Goal: Information Seeking & Learning: Learn about a topic

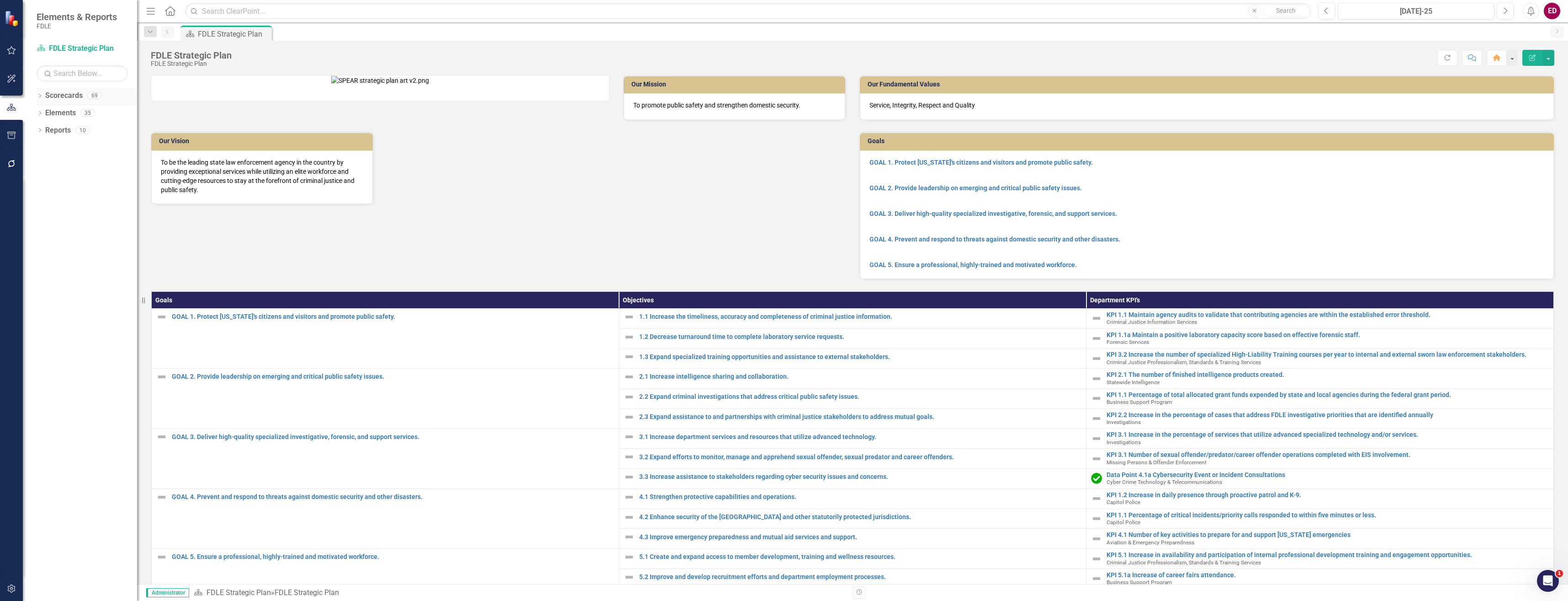
click at [39, 92] on div "Dropdown Scorecards 69" at bounding box center [87, 97] width 101 height 17
click at [42, 98] on icon "Dropdown" at bounding box center [39, 97] width 6 height 5
click at [43, 163] on icon "Dropdown" at bounding box center [45, 165] width 7 height 6
click at [70, 261] on div "Project Dashboard Template" at bounding box center [94, 269] width 87 height 15
click at [94, 247] on link "Division Landing Page Template" at bounding box center [94, 251] width 87 height 11
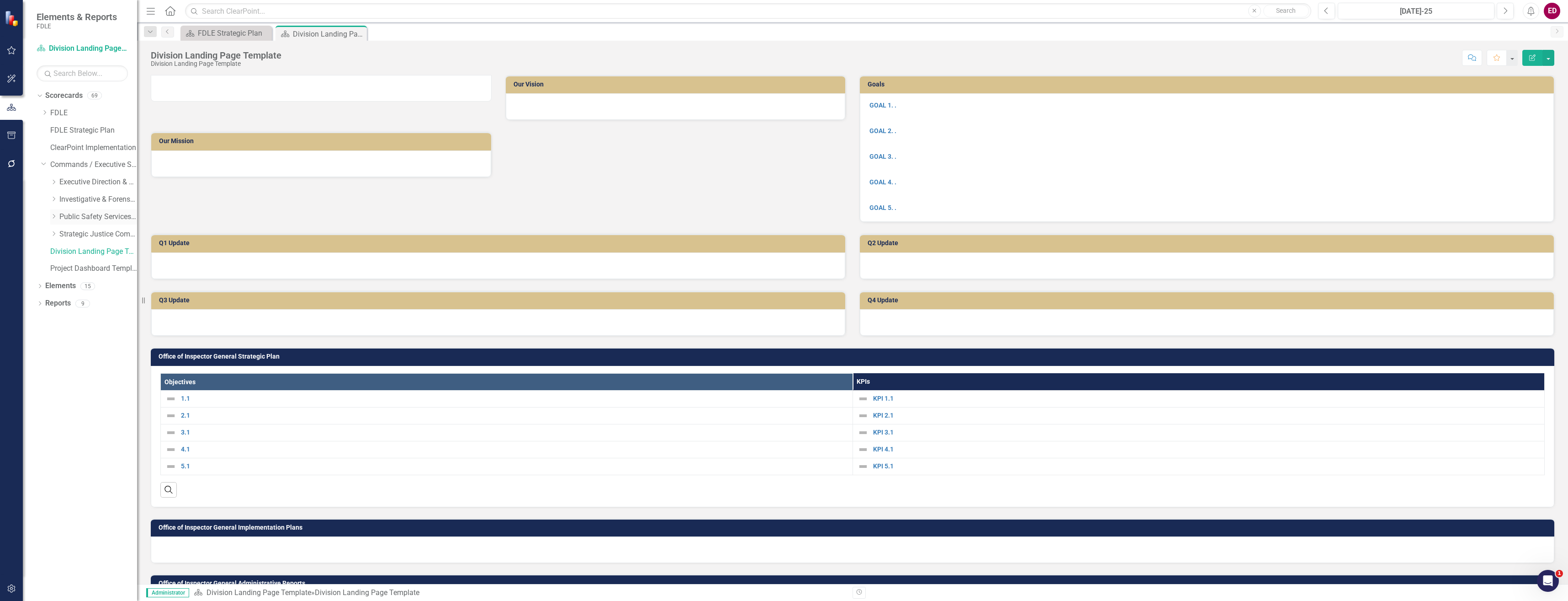
click at [55, 214] on icon "Dropdown" at bounding box center [54, 217] width 7 height 6
click at [94, 234] on link "Capitol Police" at bounding box center [103, 234] width 69 height 11
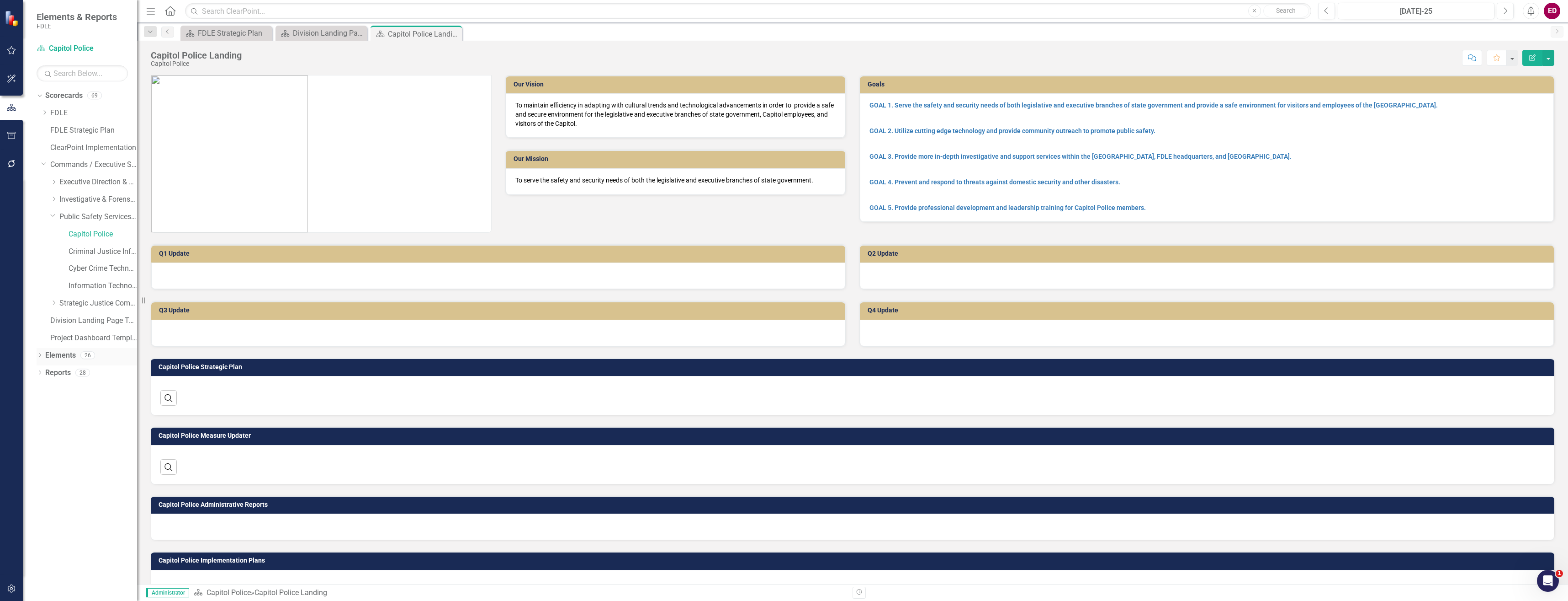
click at [38, 355] on icon "Dropdown" at bounding box center [39, 356] width 6 height 5
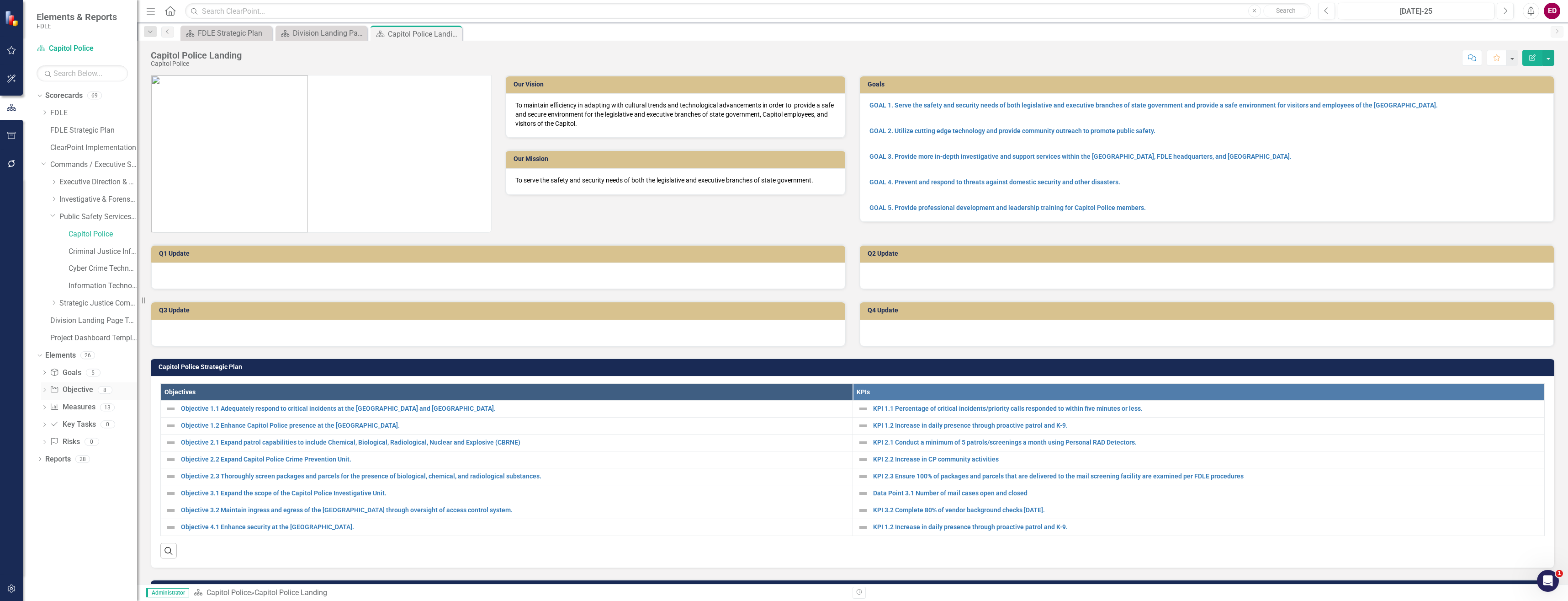
click at [47, 390] on icon "Dropdown" at bounding box center [44, 391] width 6 height 5
click at [77, 400] on link "Objective 1.1 Adequately respond to critical incidents at the [GEOGRAPHIC_DATA]…" at bounding box center [97, 404] width 80 height 15
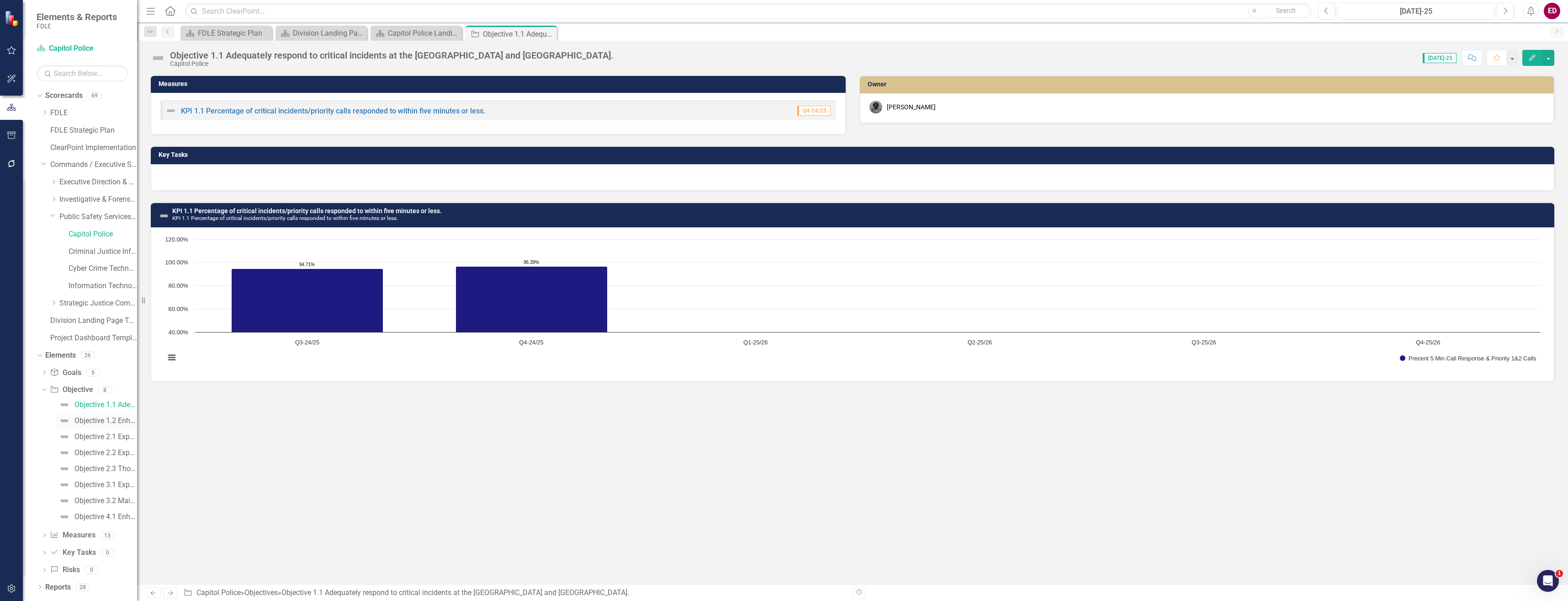
click at [94, 419] on div "Objective 1.2 Enhance Capitol Police presence at the [GEOGRAPHIC_DATA]." at bounding box center [106, 421] width 62 height 9
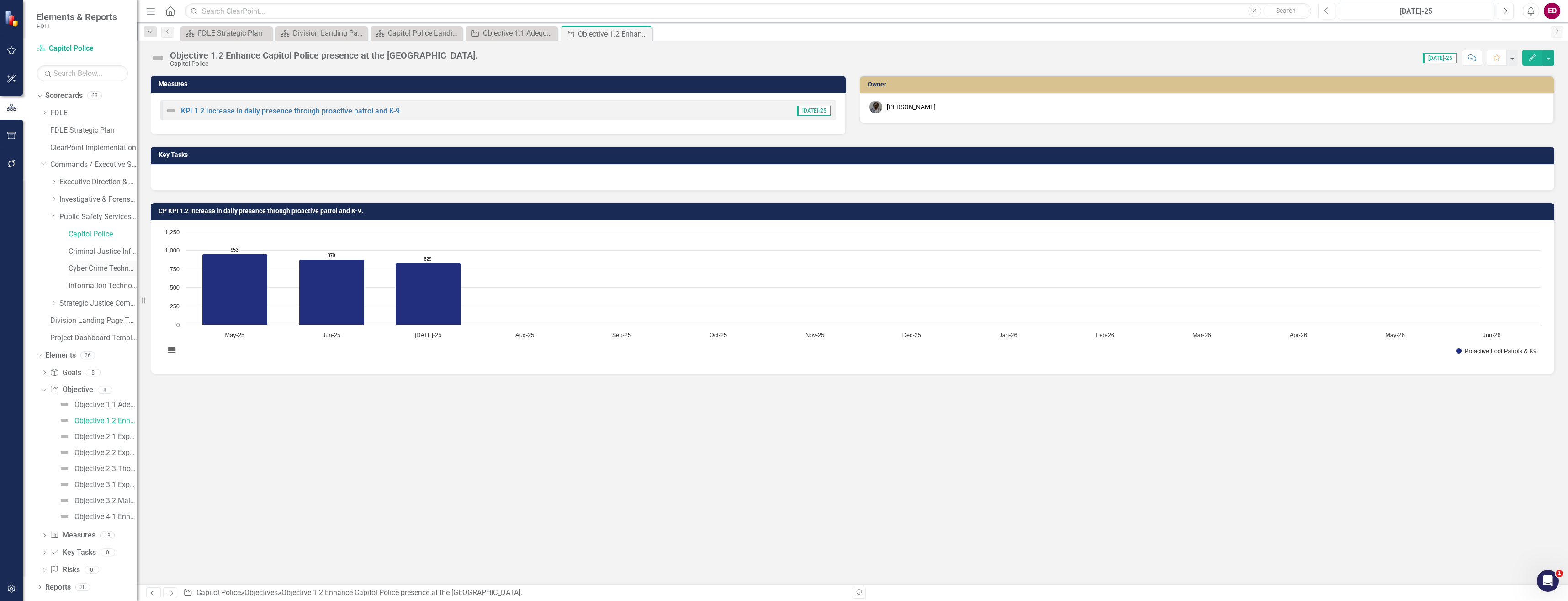
click at [131, 274] on link "Cyber Crime Technology & Telecommunications" at bounding box center [103, 269] width 69 height 11
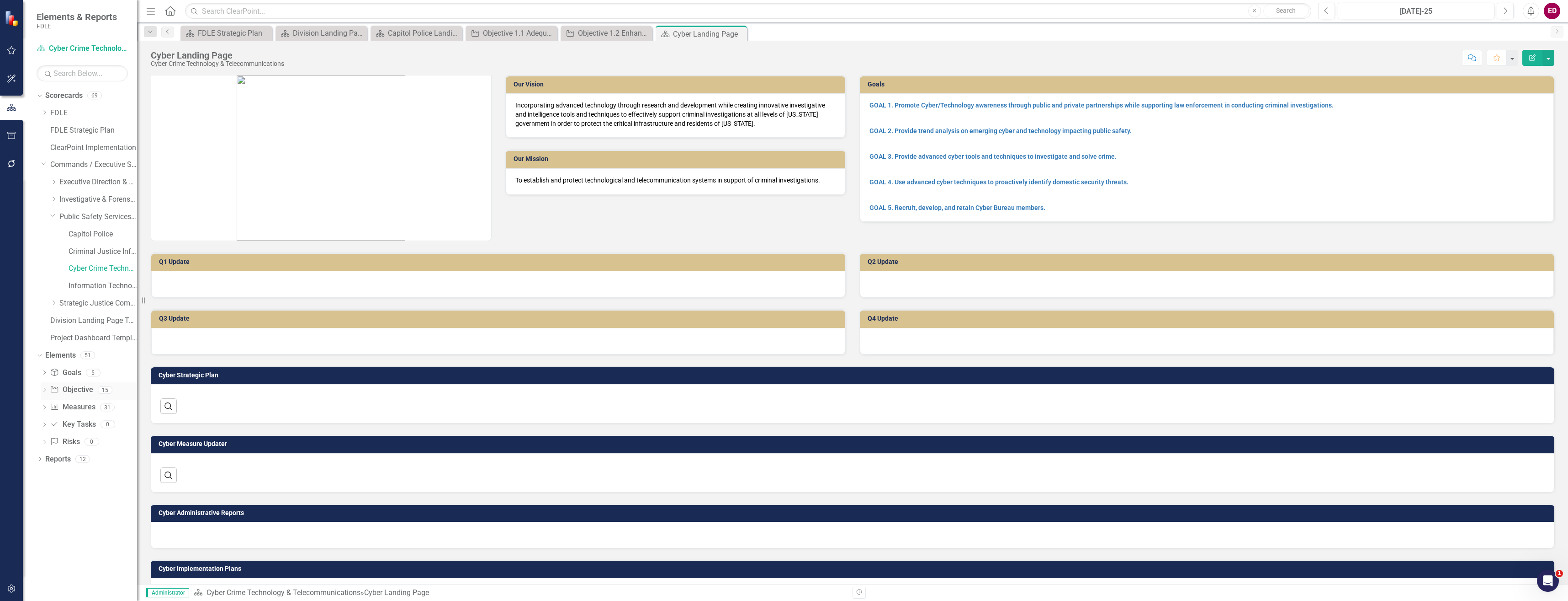
click at [42, 389] on icon "Dropdown" at bounding box center [44, 391] width 6 height 5
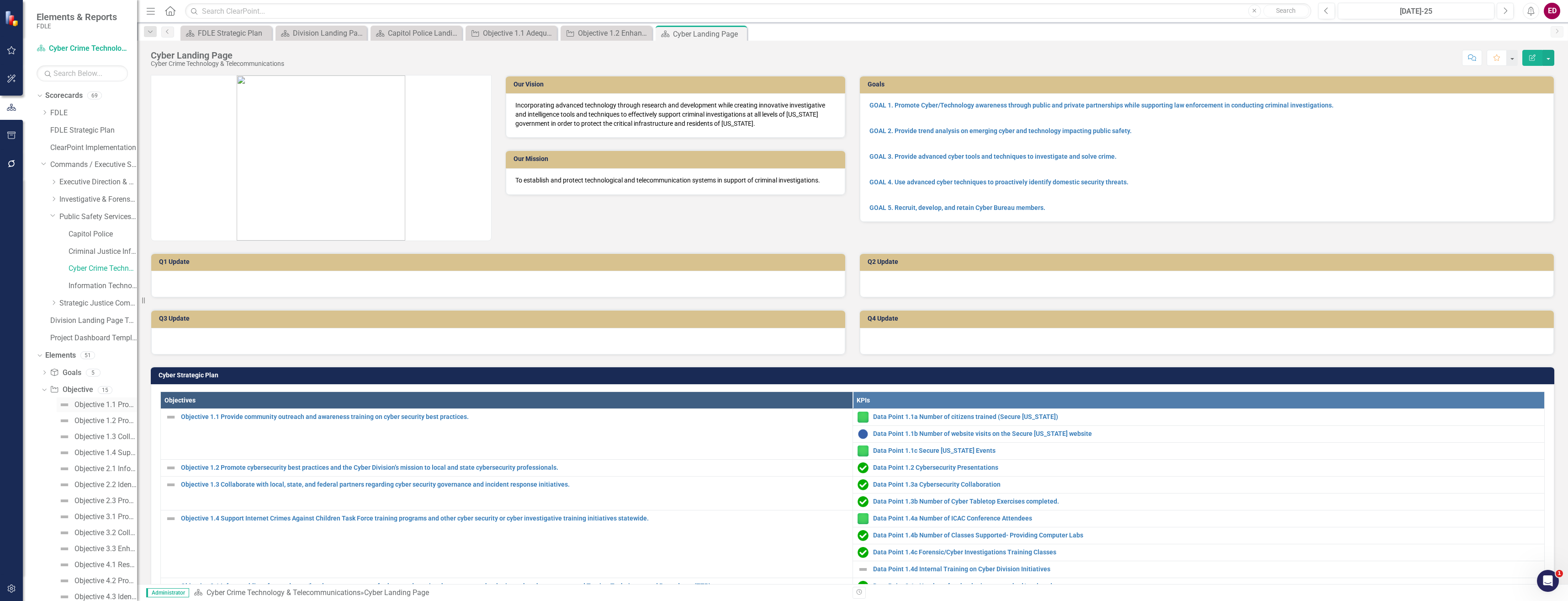
click at [96, 402] on div "Objective 1.1 Provide community outreach and awareness training on cyber securi…" at bounding box center [106, 405] width 62 height 9
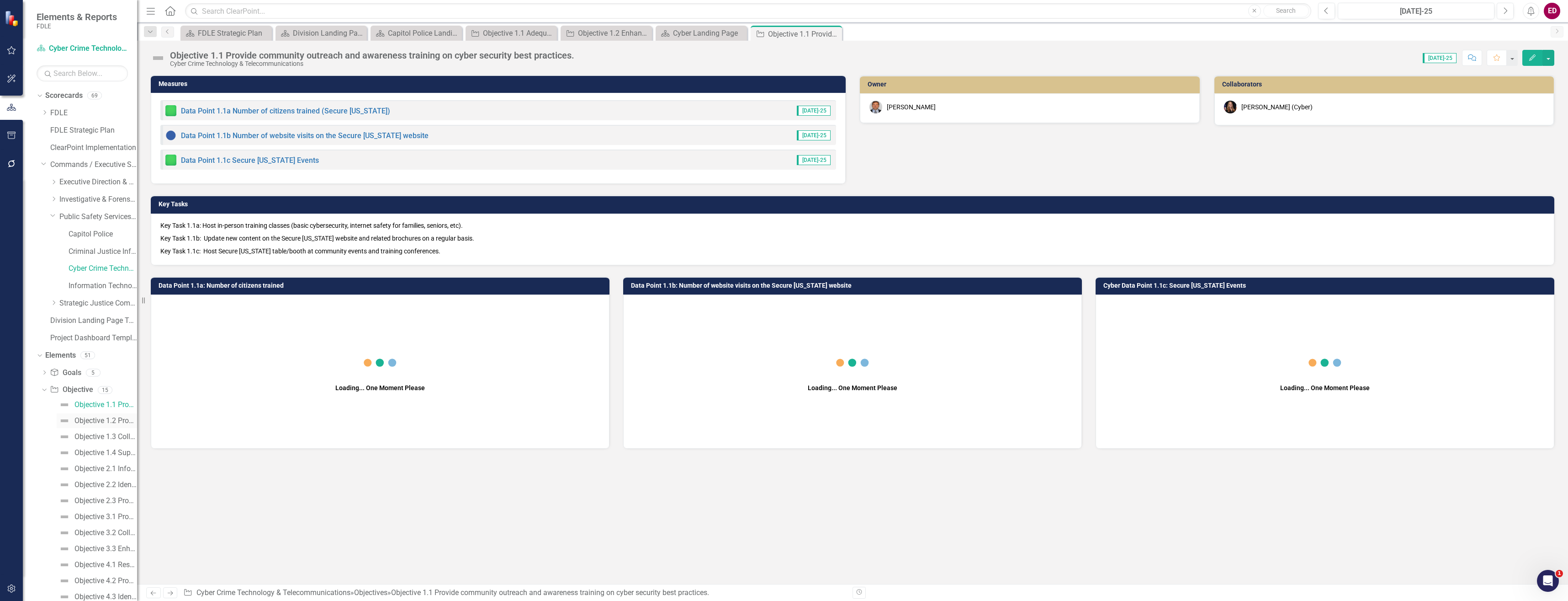
click at [116, 418] on div "Objective 1.2 Promote cybersecurity best practices and the Cyber Division’s mis…" at bounding box center [106, 421] width 62 height 9
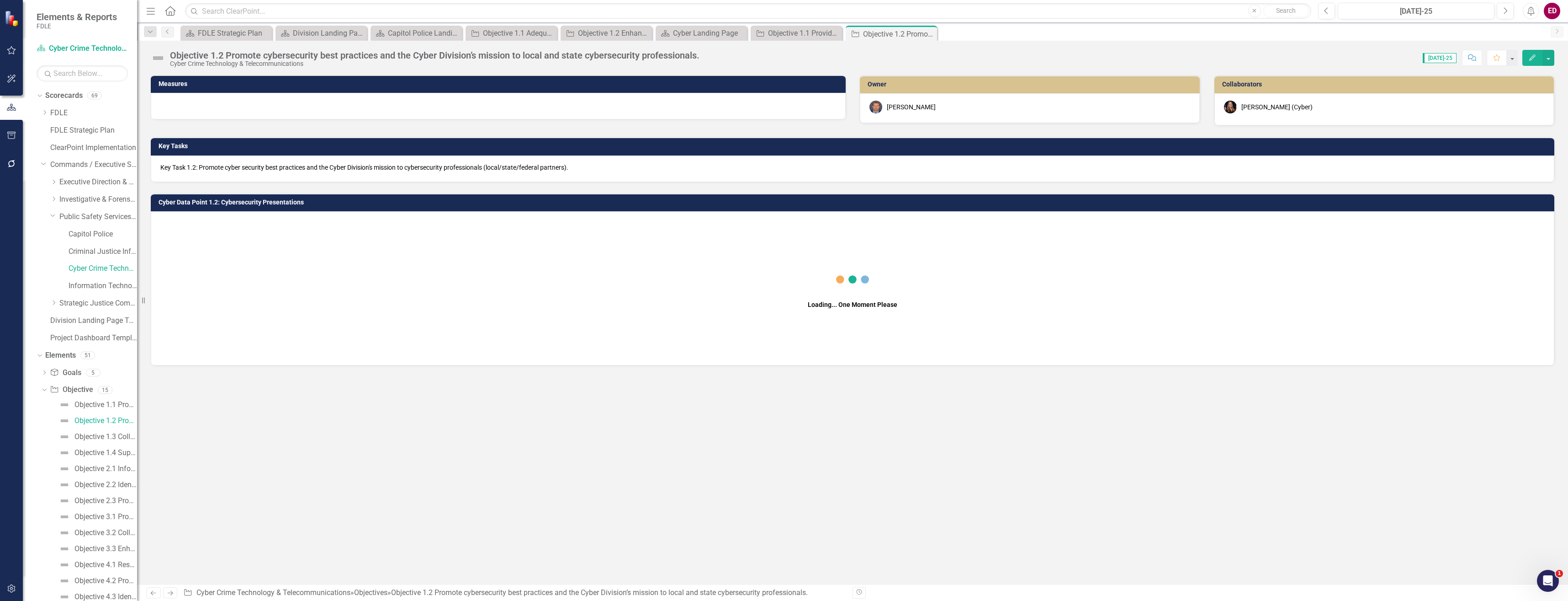
click at [40, 389] on div "Dropdown Goal Goals 5 GOAL 1. Promote Cyber/Technology awareness through public…" at bounding box center [87, 529] width 101 height 327
click at [44, 391] on icon at bounding box center [44, 389] width 4 height 2
click at [44, 406] on icon "Dropdown" at bounding box center [44, 408] width 6 height 5
click at [75, 428] on link "Data Point 1.1a Number of citizens trained (Secure [US_STATE])" at bounding box center [92, 422] width 90 height 15
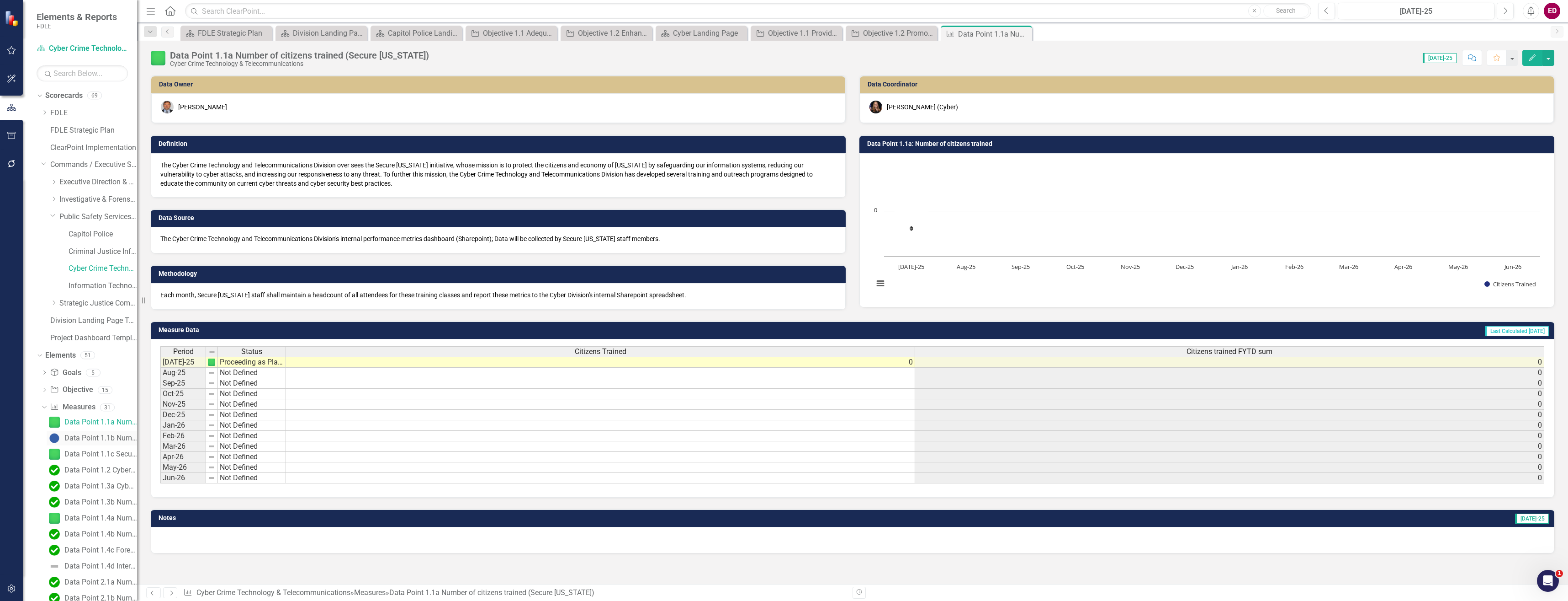
click at [89, 437] on div "Data Point 1.1b Number of website visits on the Secure [US_STATE] website" at bounding box center [101, 438] width 72 height 9
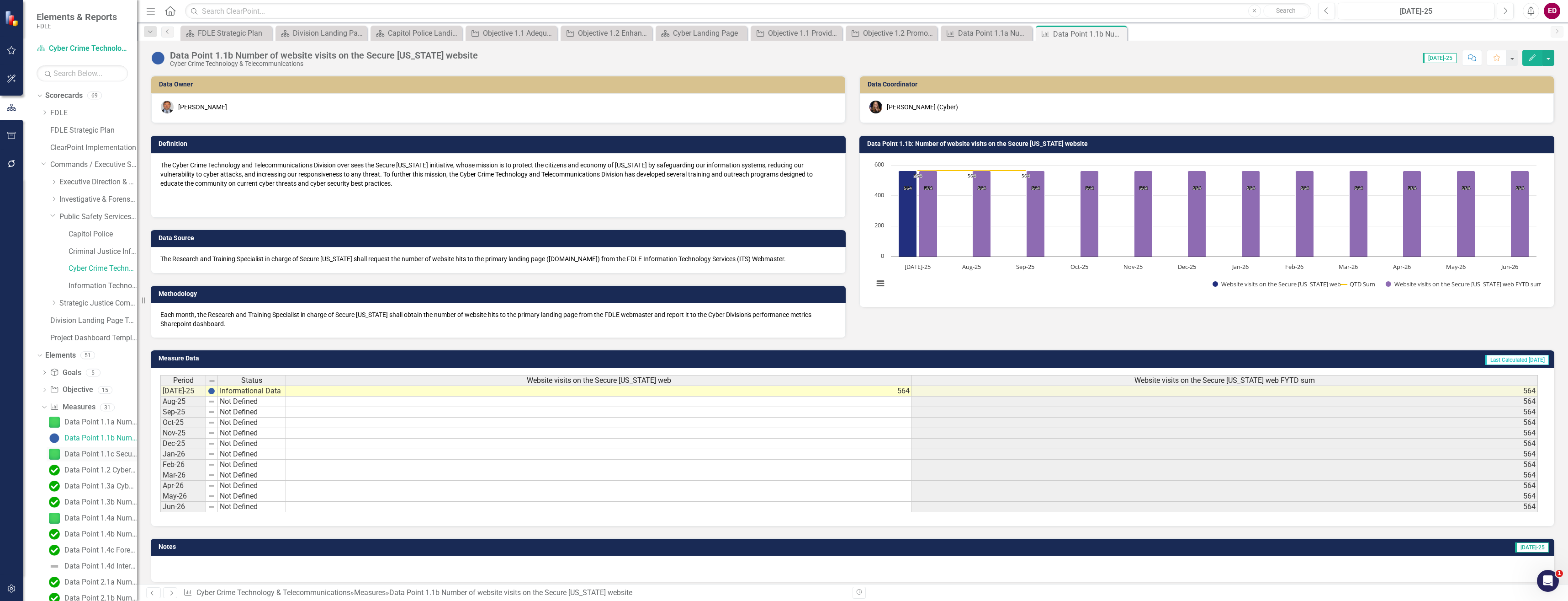
click at [99, 453] on div "Data Point 1.1c Secure [US_STATE] Events" at bounding box center [101, 454] width 72 height 9
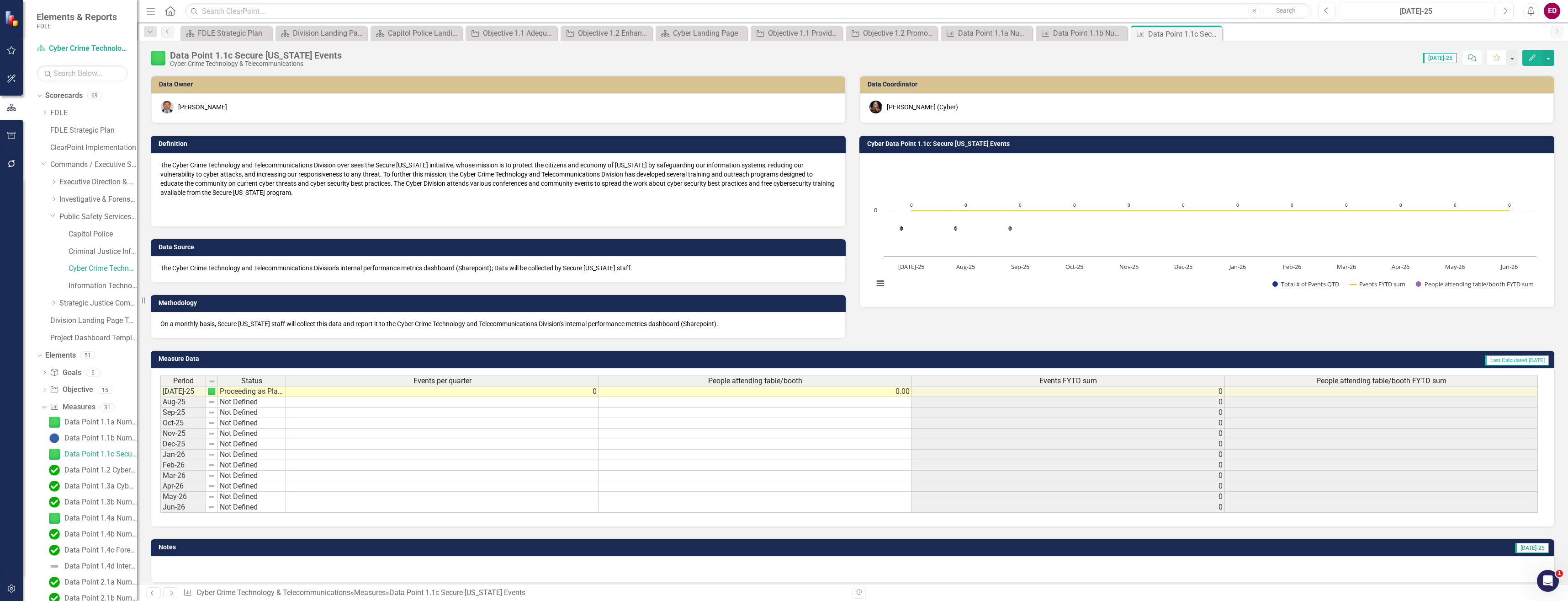
click at [109, 472] on div "Data Point 1.2 Cybersecurity Presentations" at bounding box center [101, 470] width 72 height 9
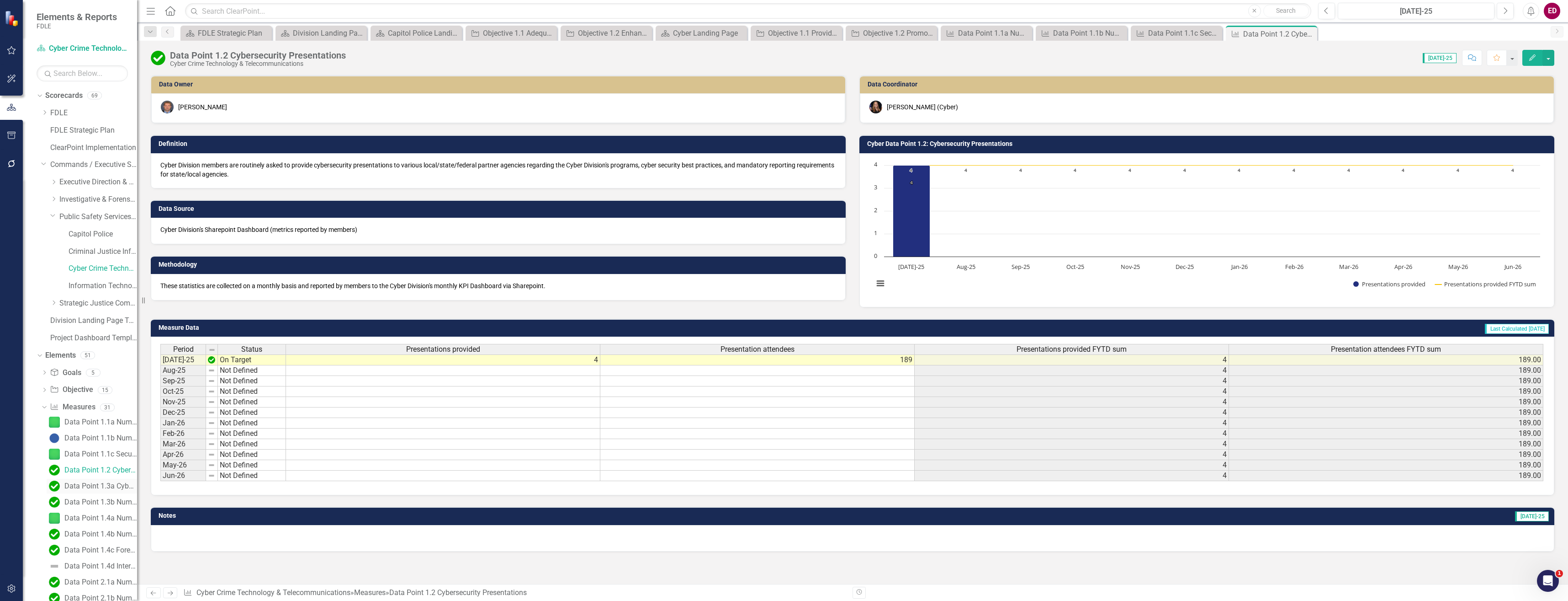
click at [122, 486] on div "Data Point 1.3a Cybersecurity Collaboration" at bounding box center [101, 486] width 72 height 9
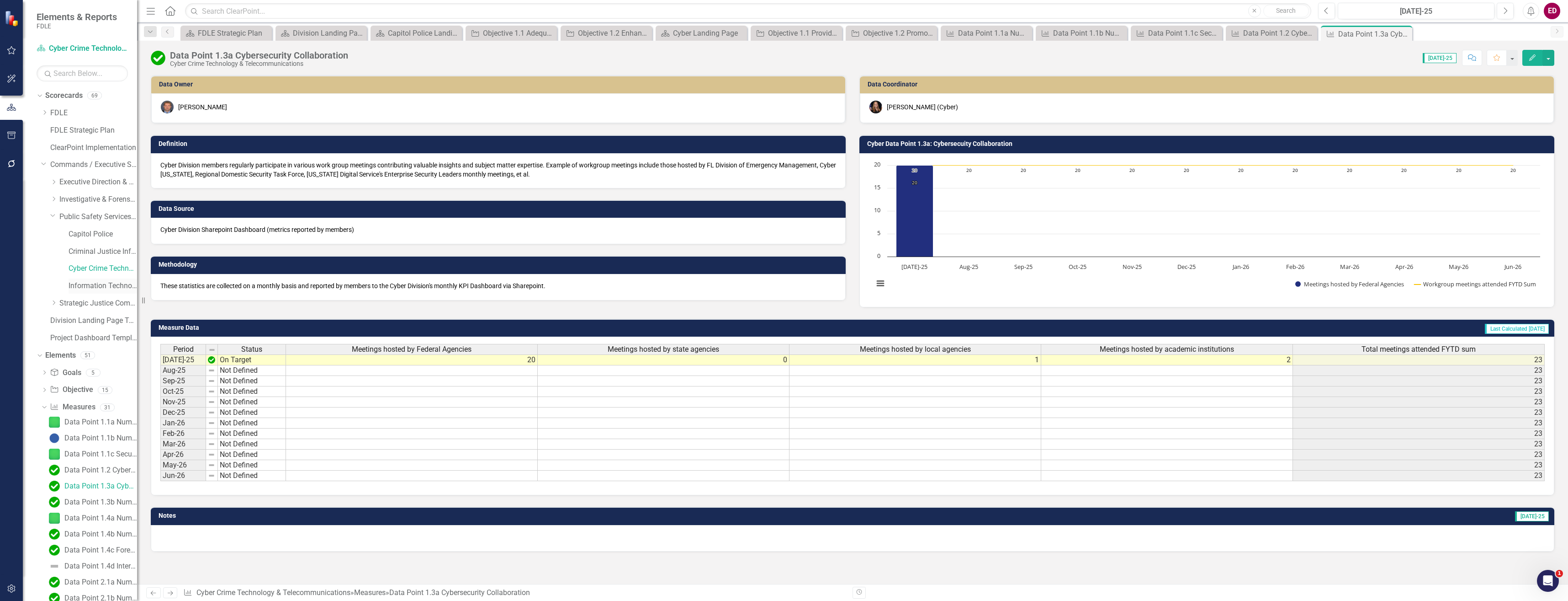
click at [109, 293] on div "Information Technology Services" at bounding box center [103, 286] width 69 height 15
click at [109, 287] on link "Information Technology Services" at bounding box center [103, 286] width 69 height 11
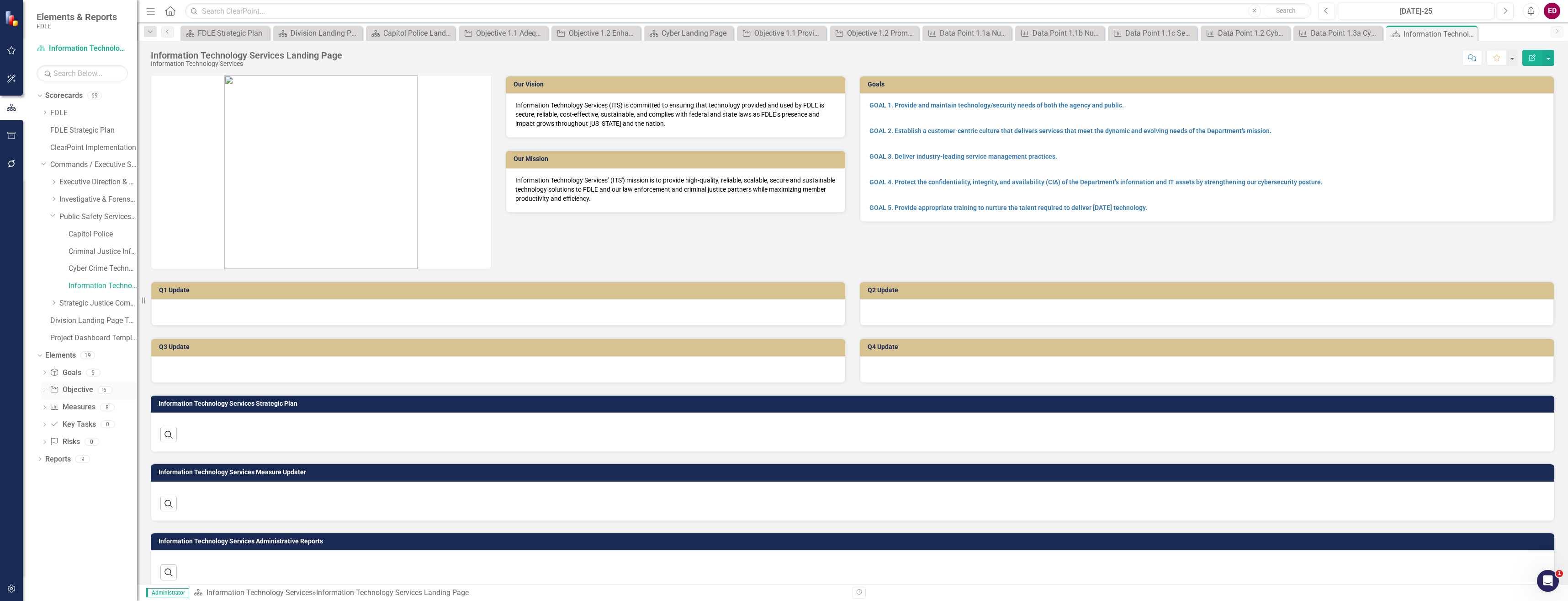
click at [45, 391] on icon "Dropdown" at bounding box center [44, 391] width 6 height 5
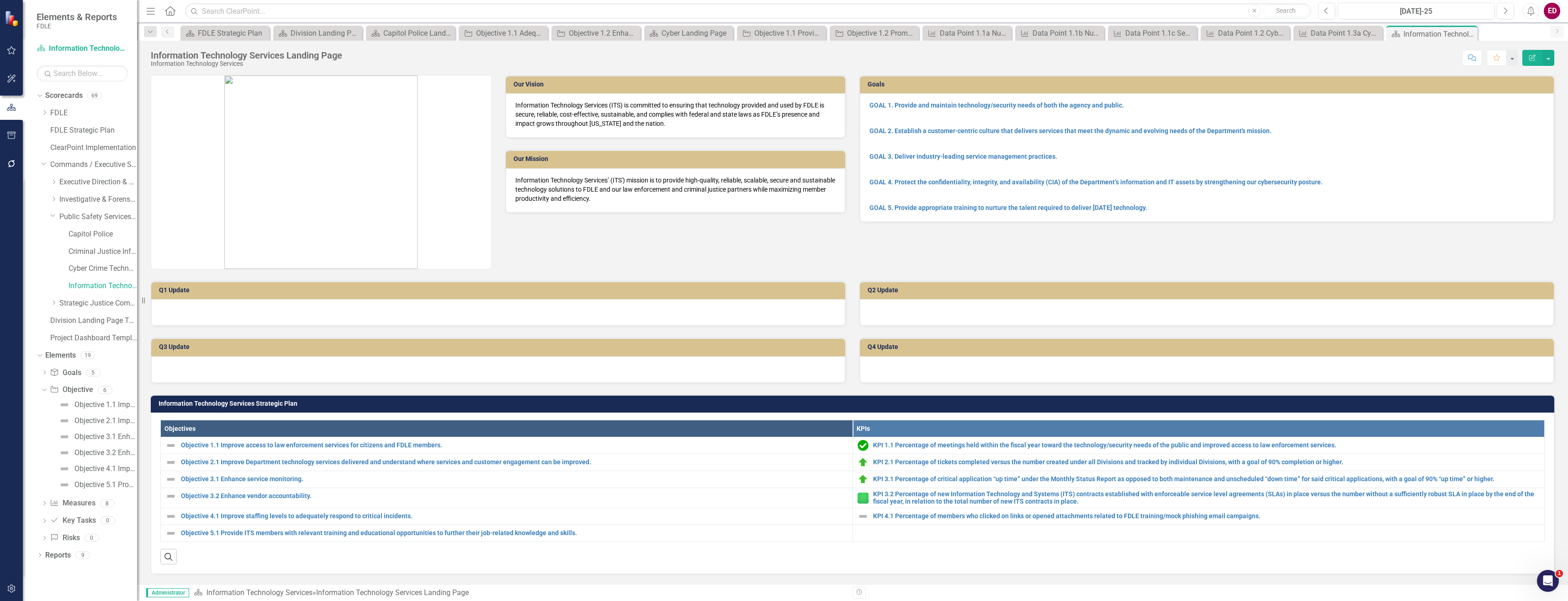
click at [83, 407] on div "Objective 1.1 Improve access to law enforcement services for citizens and FDLE …" at bounding box center [89, 445] width 96 height 96
click at [83, 407] on div "Objective 1.1 Improve access to law enforcement services for citizens and FDLE …" at bounding box center [106, 405] width 62 height 9
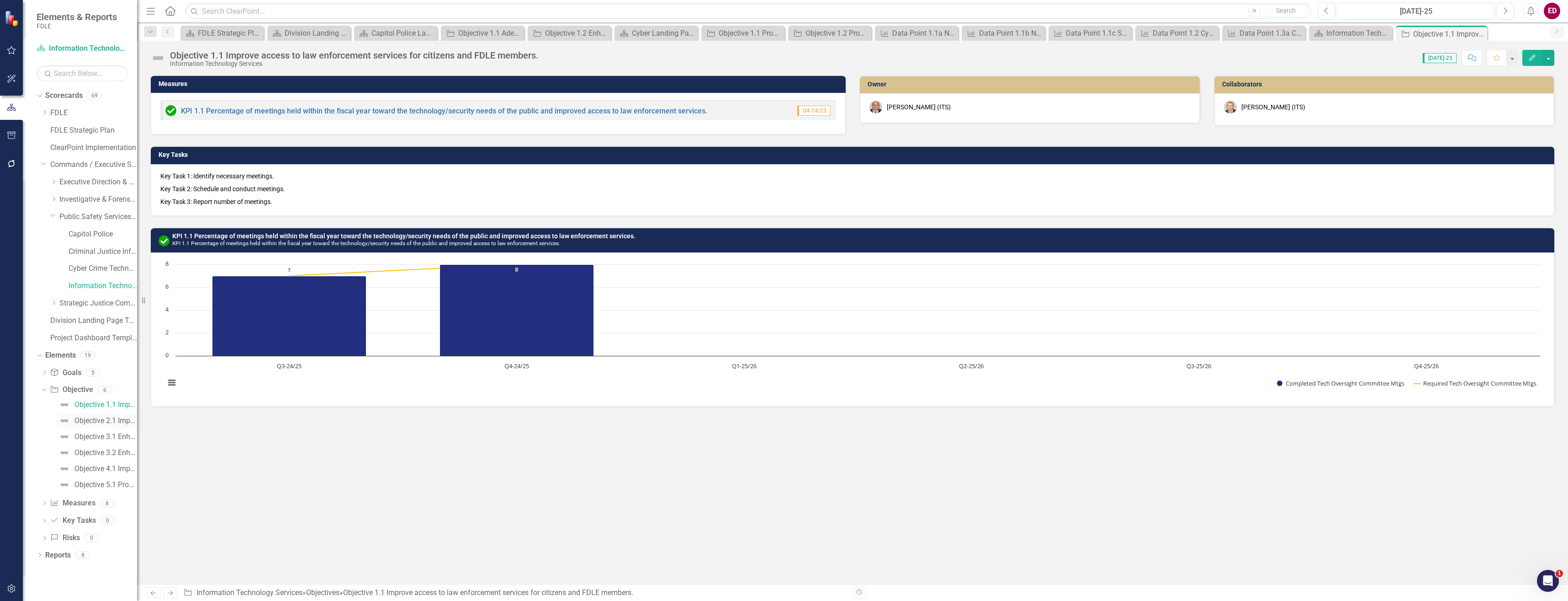
click at [124, 423] on div "Objective 2.1 Improve Department technology services delivered and understand w…" at bounding box center [106, 421] width 62 height 9
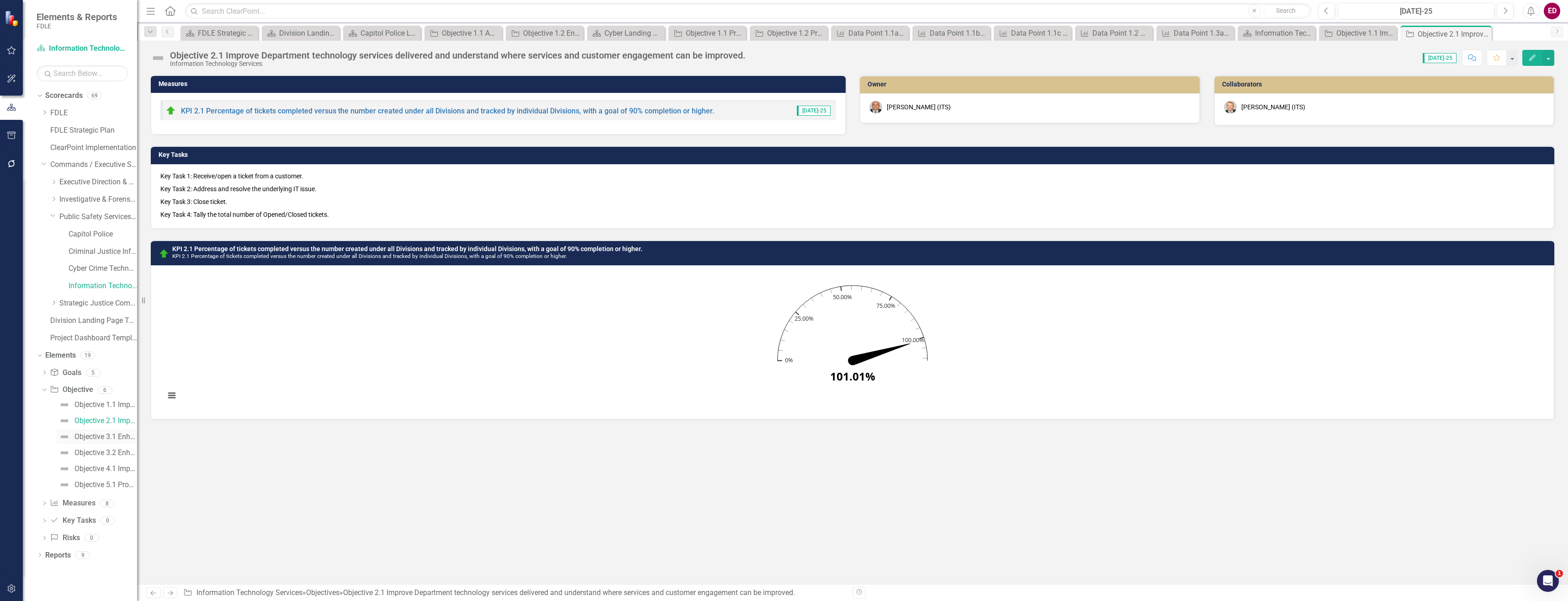
click at [125, 444] on link "Objective 3.1 Enhance service monitoring." at bounding box center [97, 436] width 80 height 15
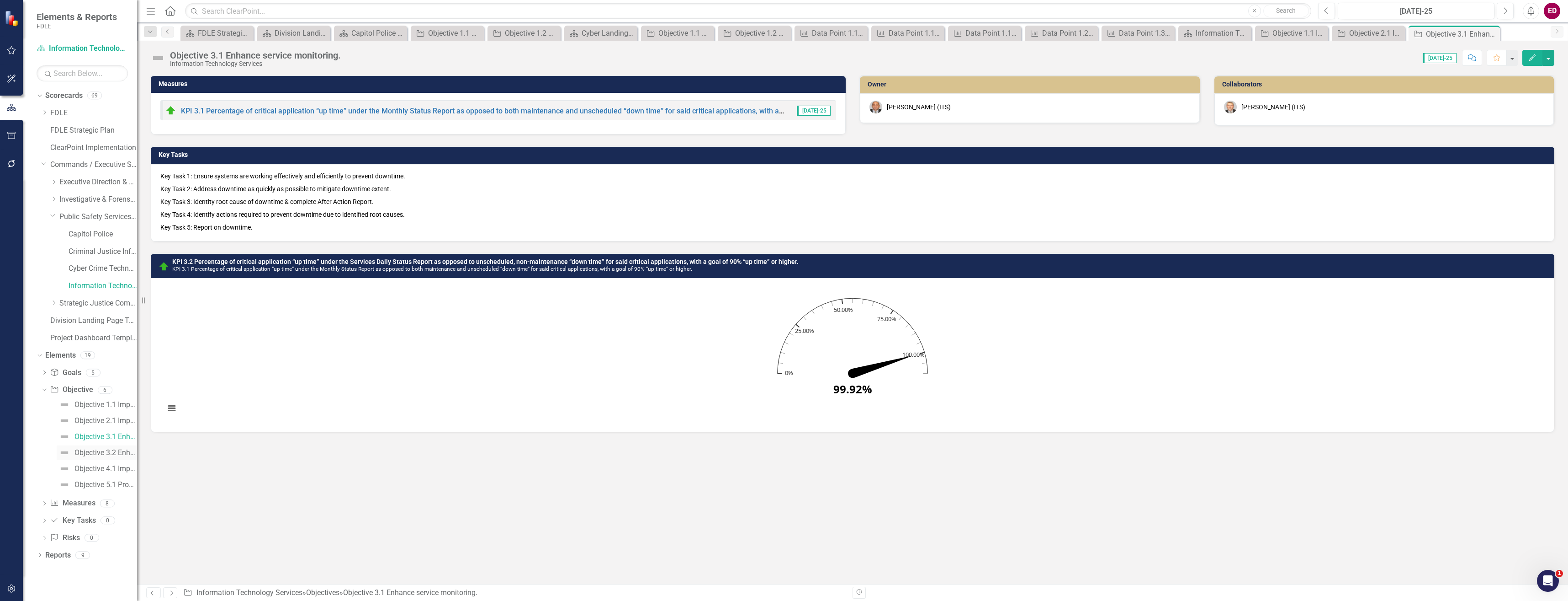
click at [116, 455] on div "Objective 3.2 Enhance vendor accountability." at bounding box center [106, 453] width 62 height 9
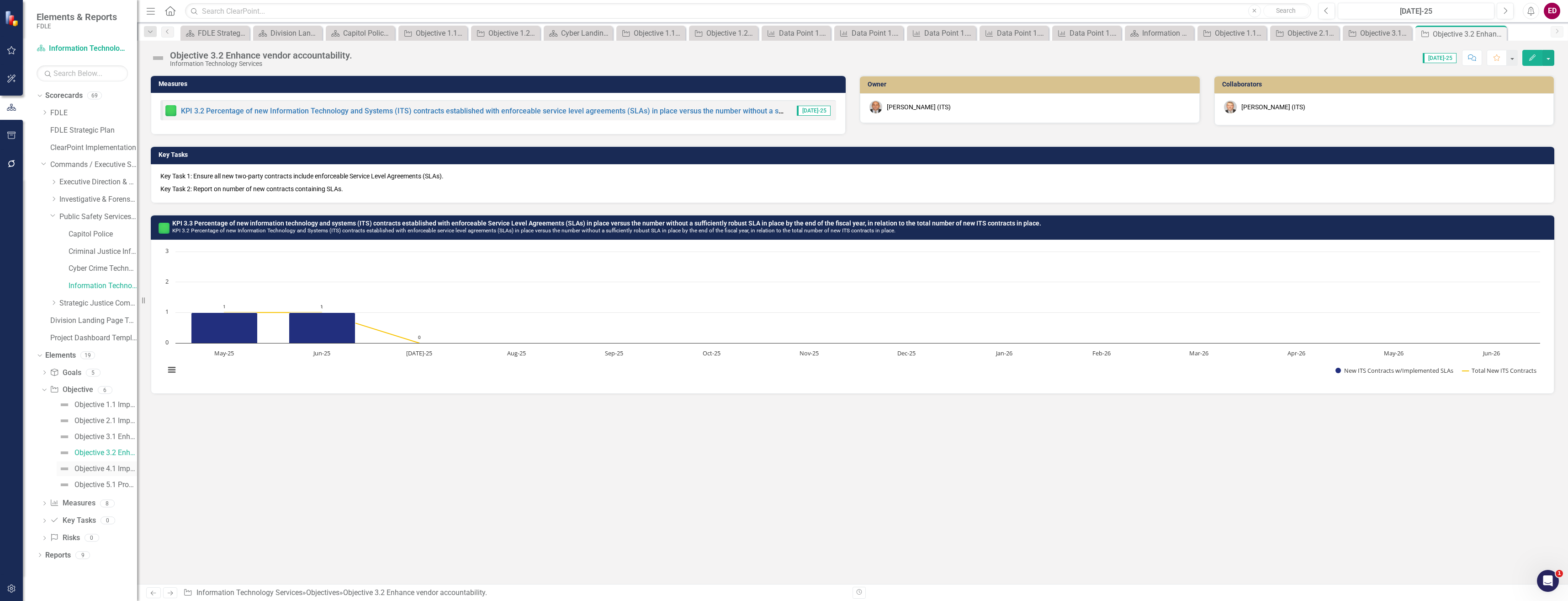
click at [119, 467] on div "Objective 4.1 Improve staffing levels to adequately respond to critical inciden…" at bounding box center [106, 469] width 62 height 9
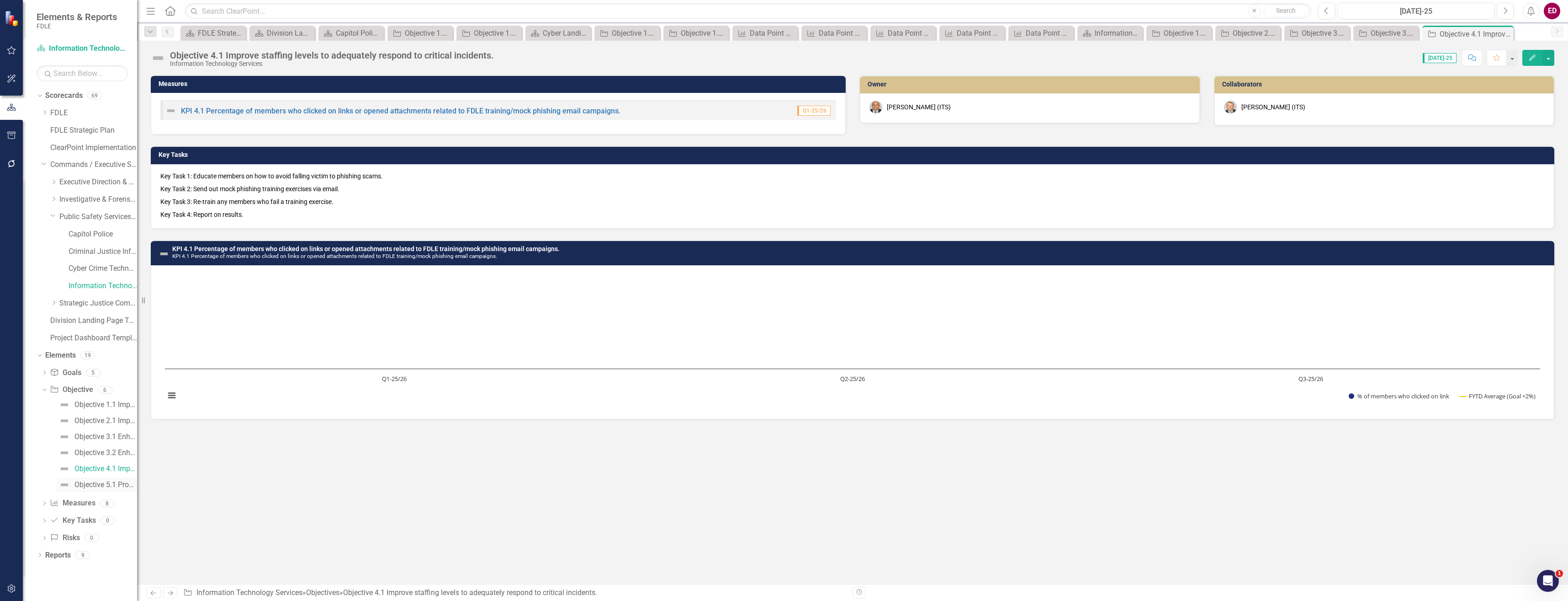
click at [119, 481] on div "Objective 5.1 Provide ITS members with relevant training and educational opport…" at bounding box center [106, 485] width 62 height 9
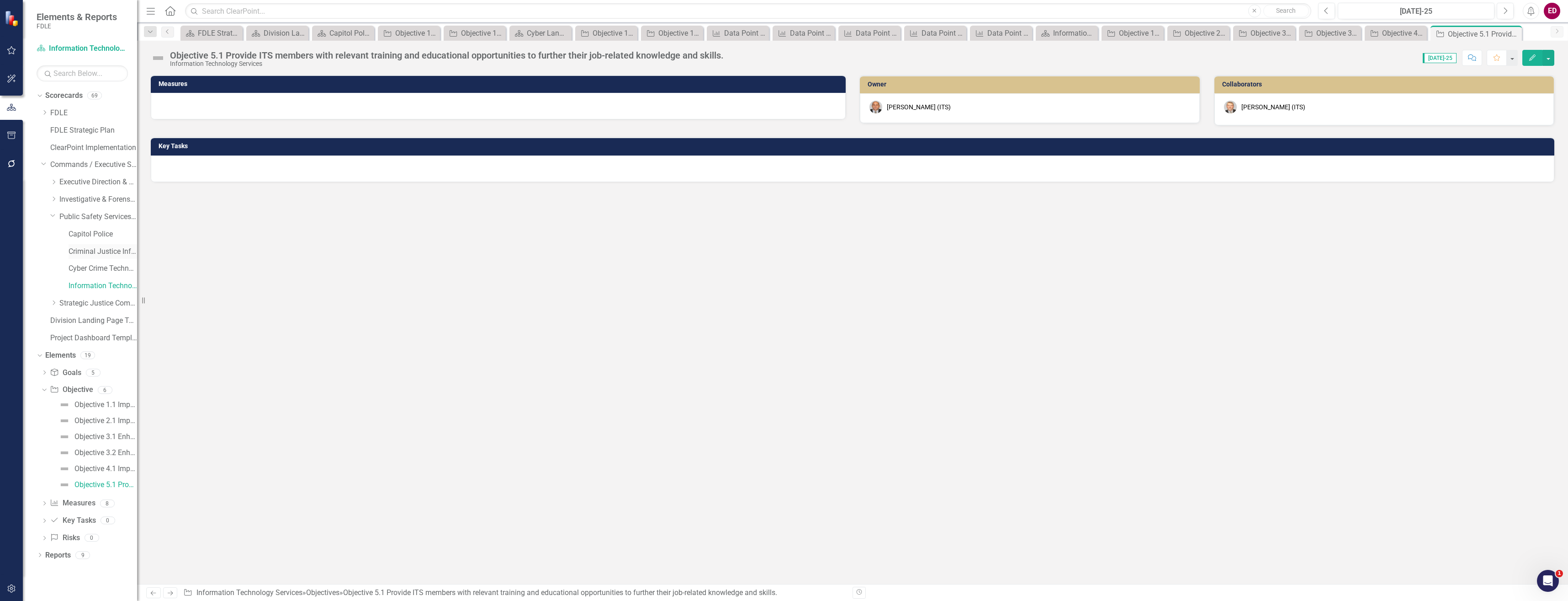
click at [126, 251] on link "Criminal Justice Information Services" at bounding box center [103, 251] width 69 height 11
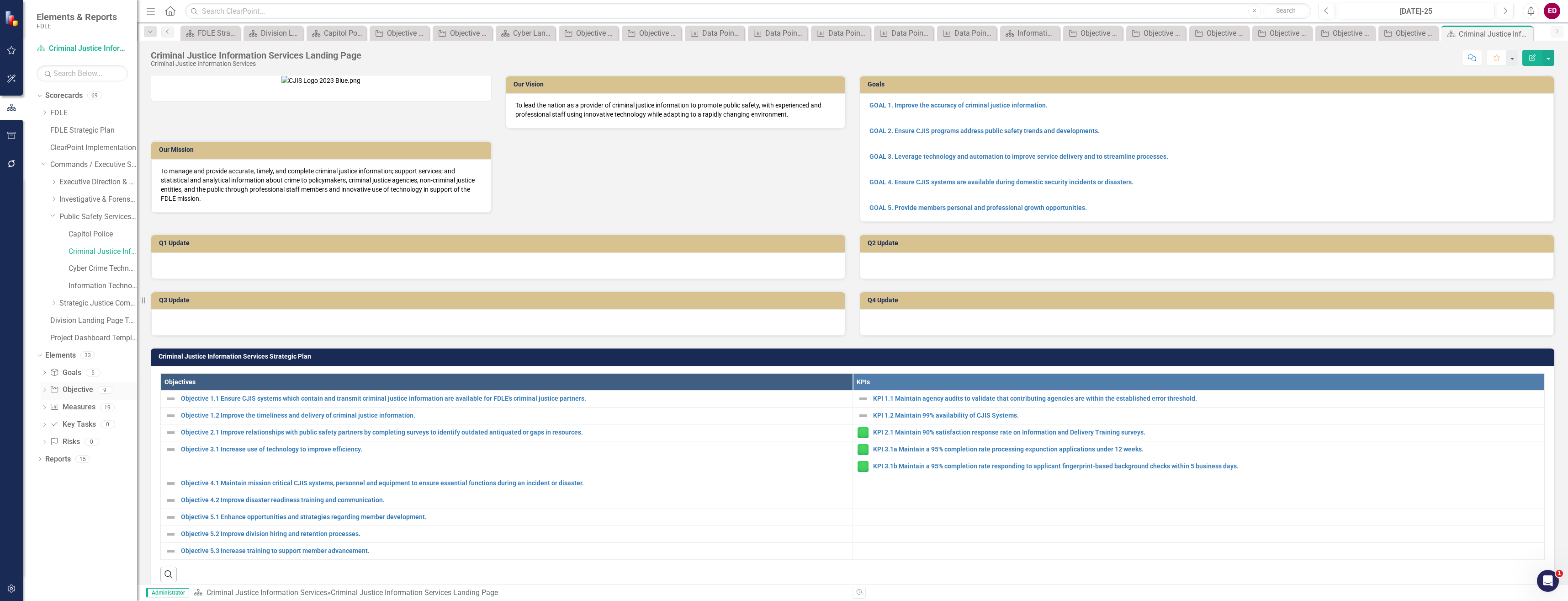
click at [42, 391] on icon "Dropdown" at bounding box center [44, 391] width 6 height 5
click at [61, 408] on img at bounding box center [64, 404] width 11 height 11
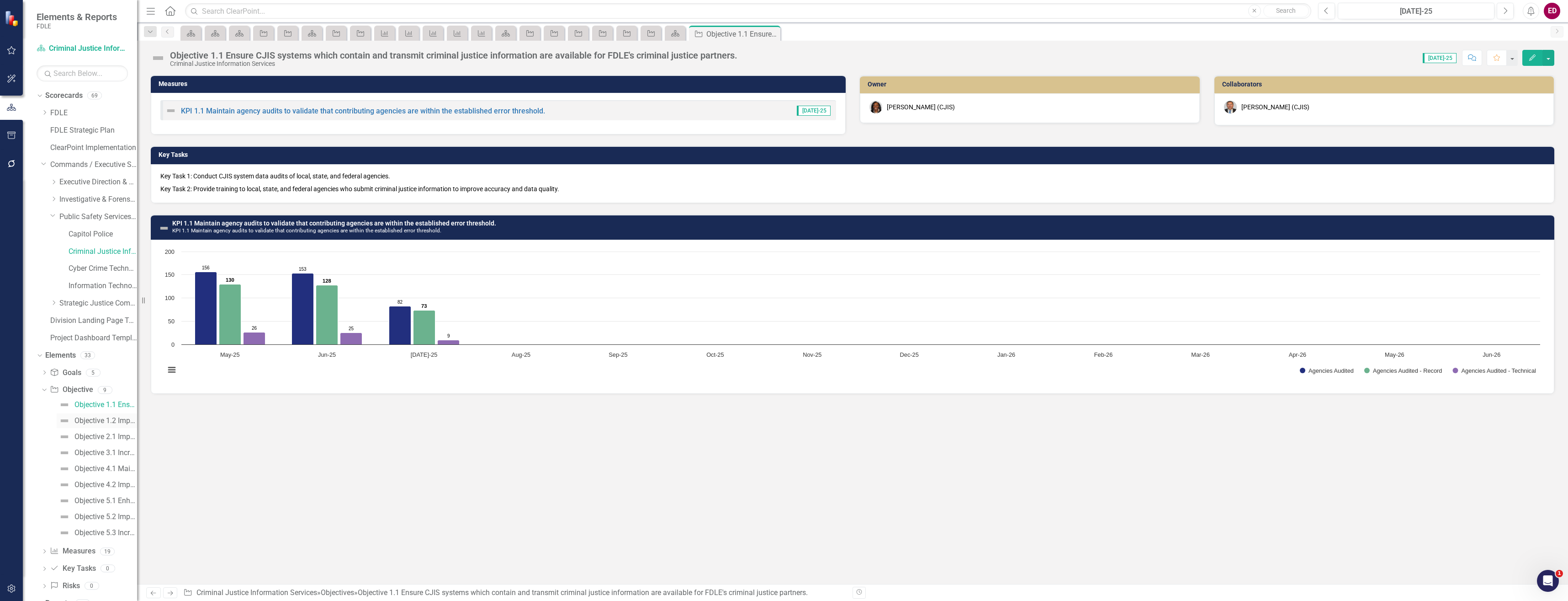
click at [87, 421] on div "Objective 1.2 Improve the timeliness and delivery of criminal justice informati…" at bounding box center [106, 421] width 62 height 9
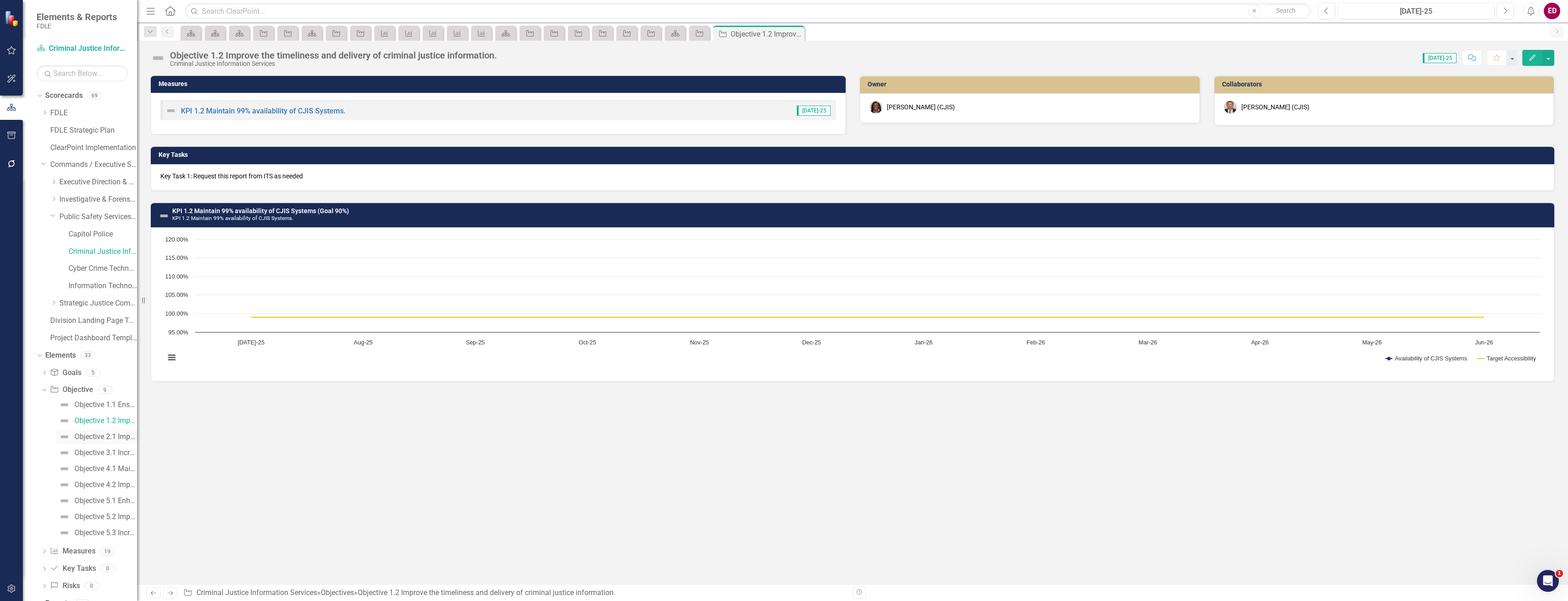
click at [94, 437] on div "Objective 2.1 Improve relationships with public safety partners by completing s…" at bounding box center [106, 437] width 62 height 9
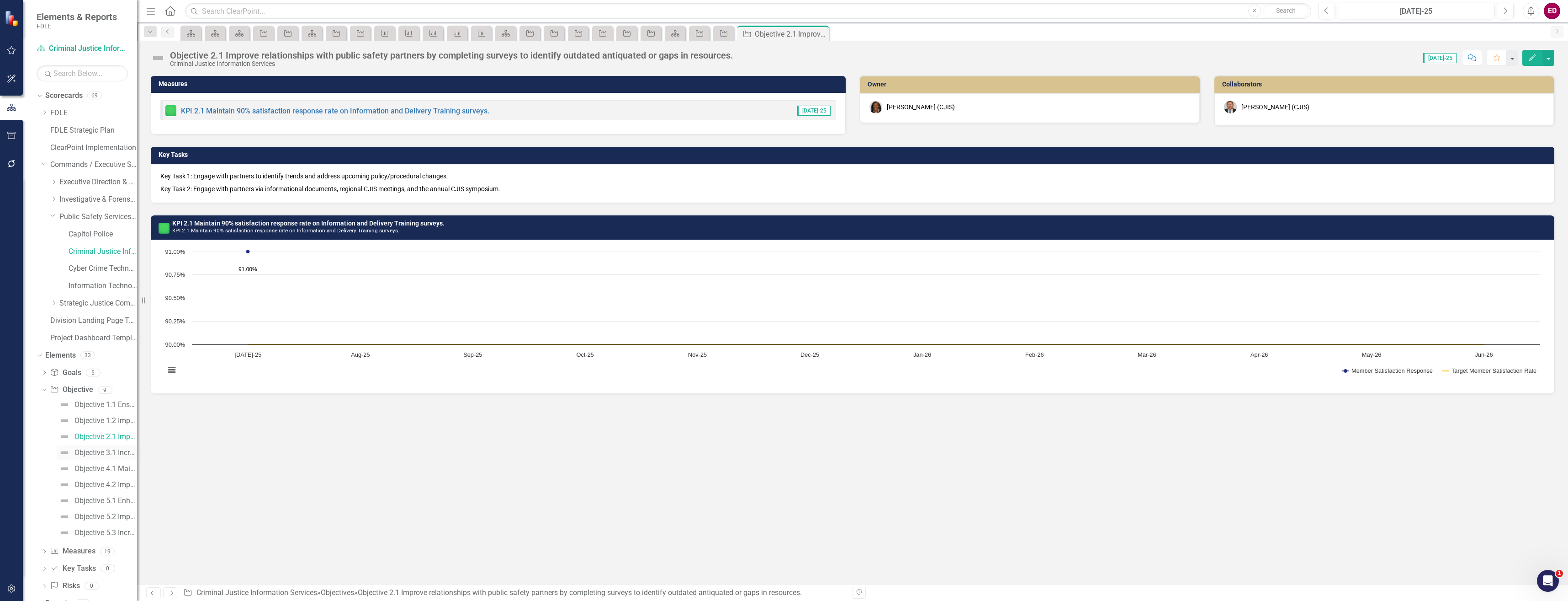
click at [111, 448] on link "Objective 3.1 Increase use of technology to improve efficiency." at bounding box center [97, 453] width 80 height 15
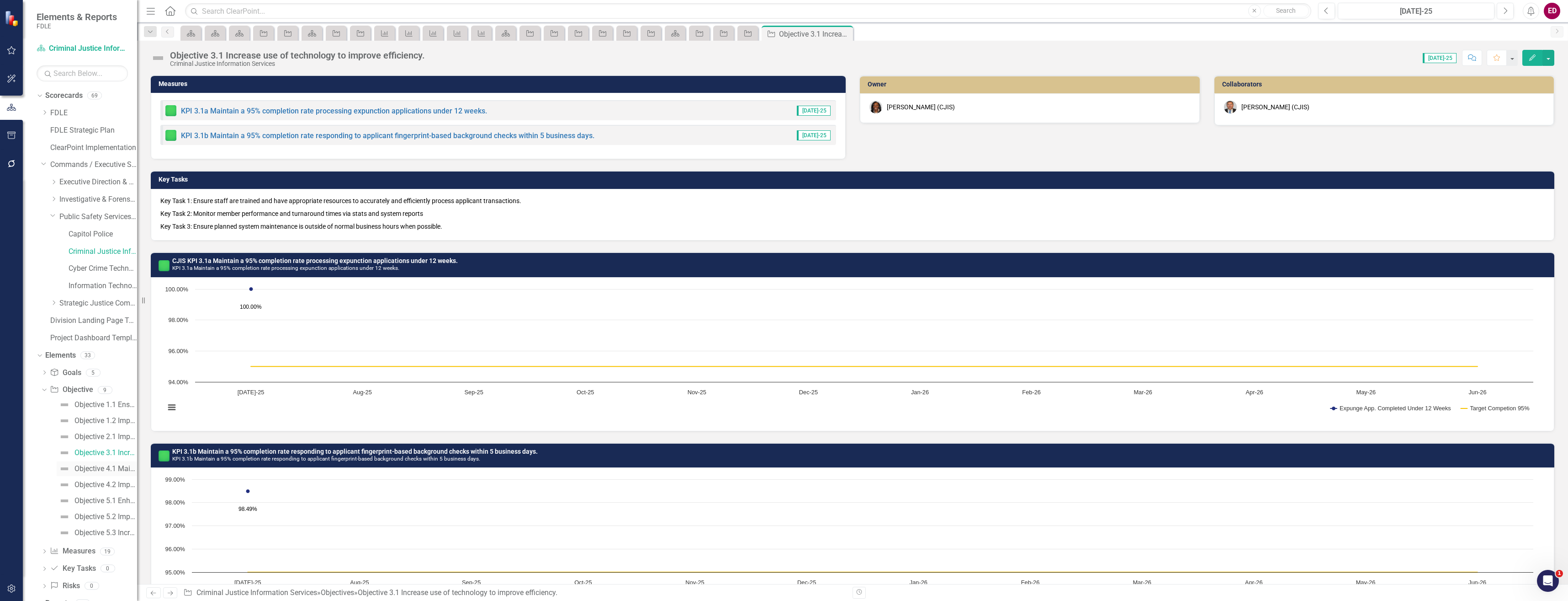
click at [112, 473] on link "Objective 4.1 Maintain mission critical CJIS systems, personnel and equipment t…" at bounding box center [97, 468] width 80 height 15
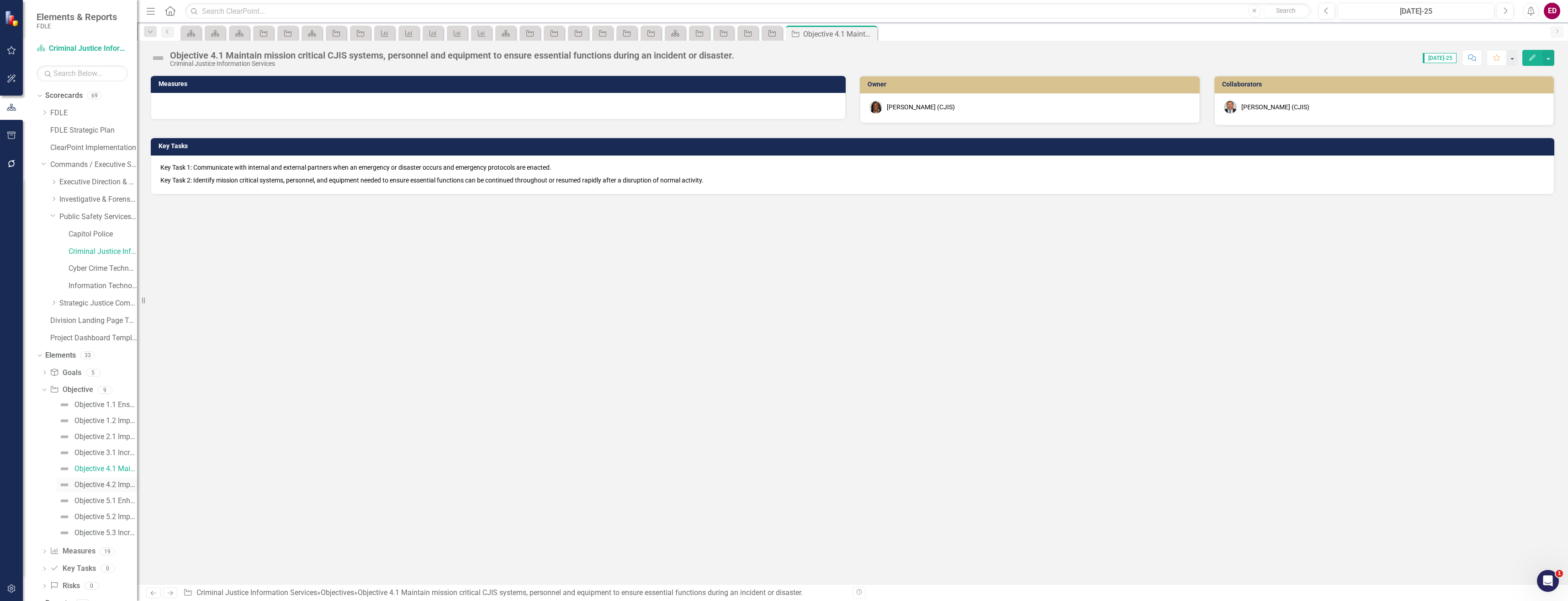
click at [109, 482] on div "Objective 4.2 Improve disaster readiness training and communication." at bounding box center [106, 485] width 62 height 9
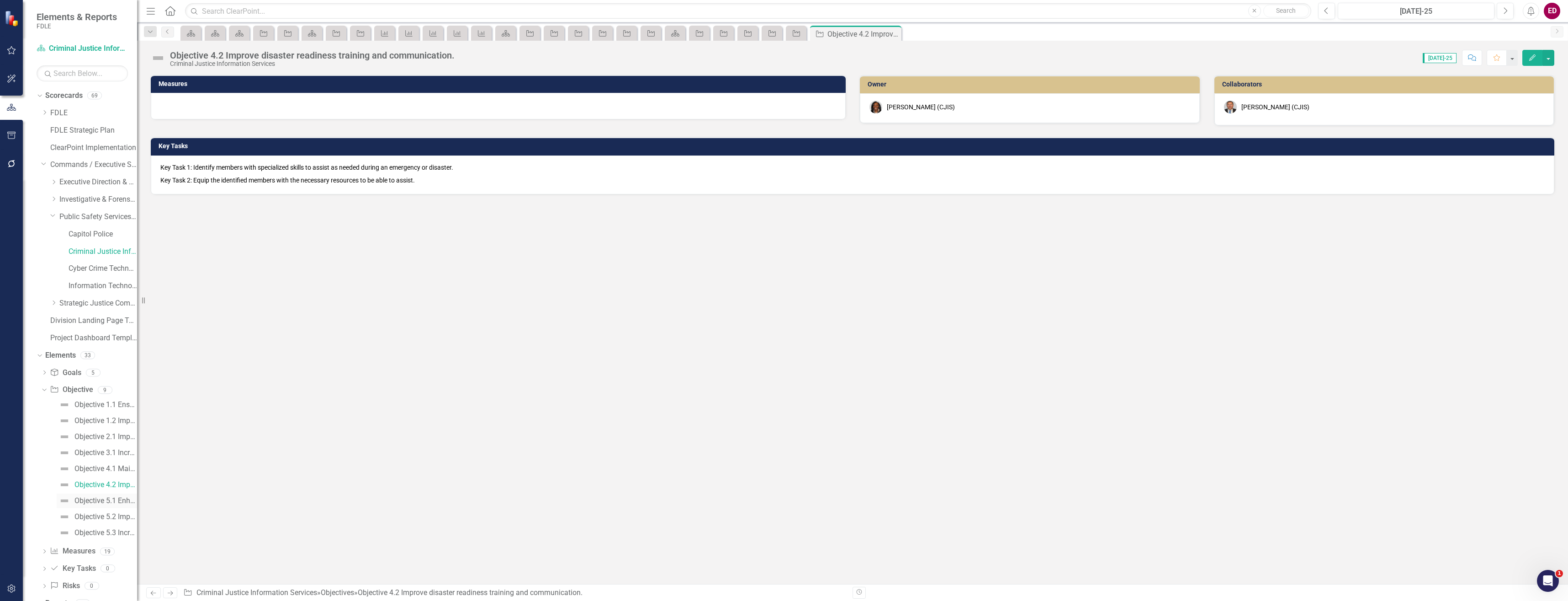
click at [113, 501] on div "Objective 5.1 Enhance opportunities and strategies regarding member development." at bounding box center [106, 501] width 62 height 9
click at [114, 514] on div "Objective 5.2 Improve division hiring and retention processes." at bounding box center [106, 517] width 62 height 9
click at [109, 538] on link "Objective 5.3 Increase training to support member advancement." at bounding box center [97, 533] width 80 height 15
click at [119, 397] on link "Objective 1.1 Ensure CJIS systems which contain and transmit criminal justice i…" at bounding box center [97, 404] width 80 height 15
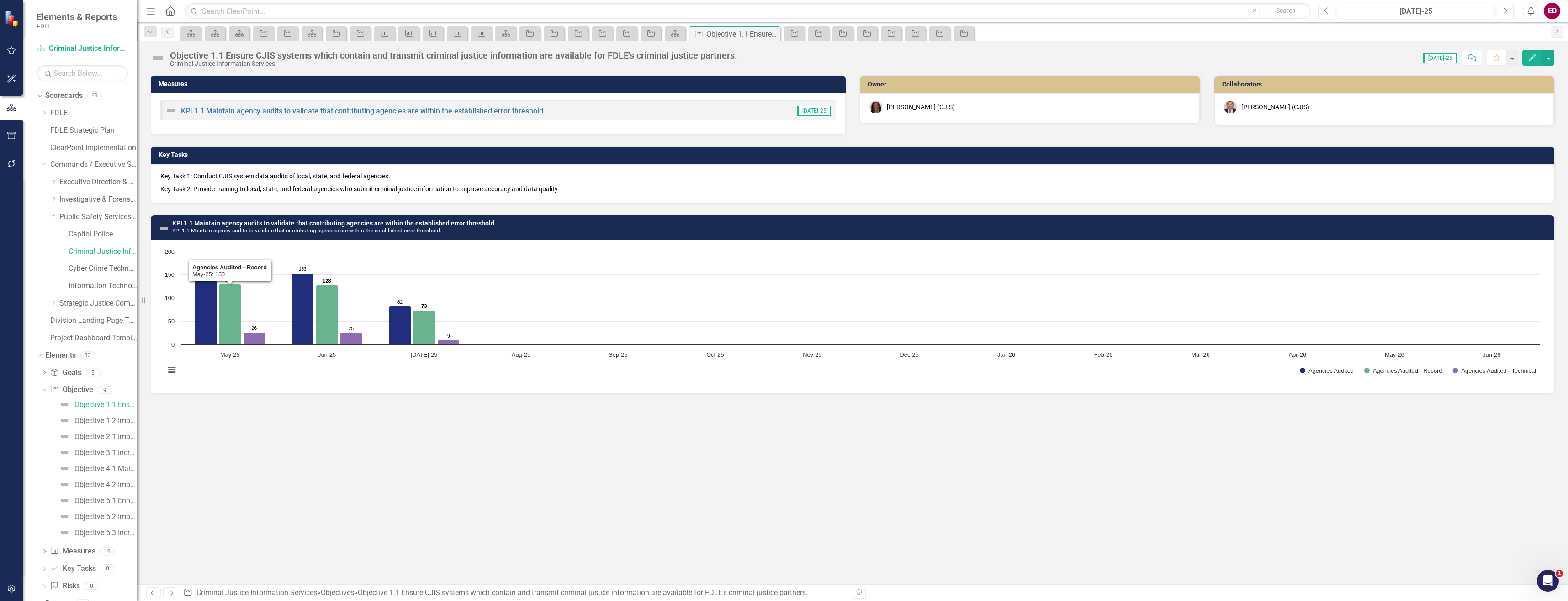
click at [311, 184] on p "Key Task 2: Provide training to local, state, and federal agencies who submit c…" at bounding box center [852, 188] width 1384 height 11
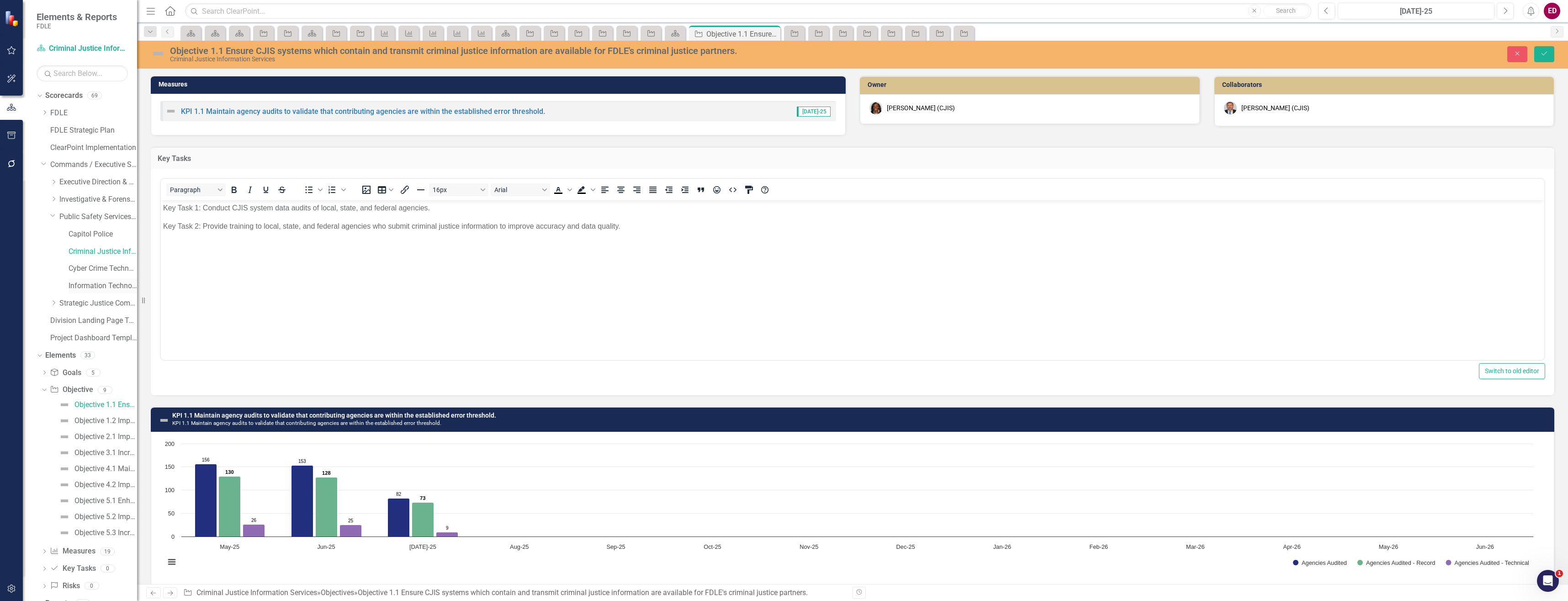
click at [114, 289] on link "Information Technology Services" at bounding box center [103, 286] width 69 height 11
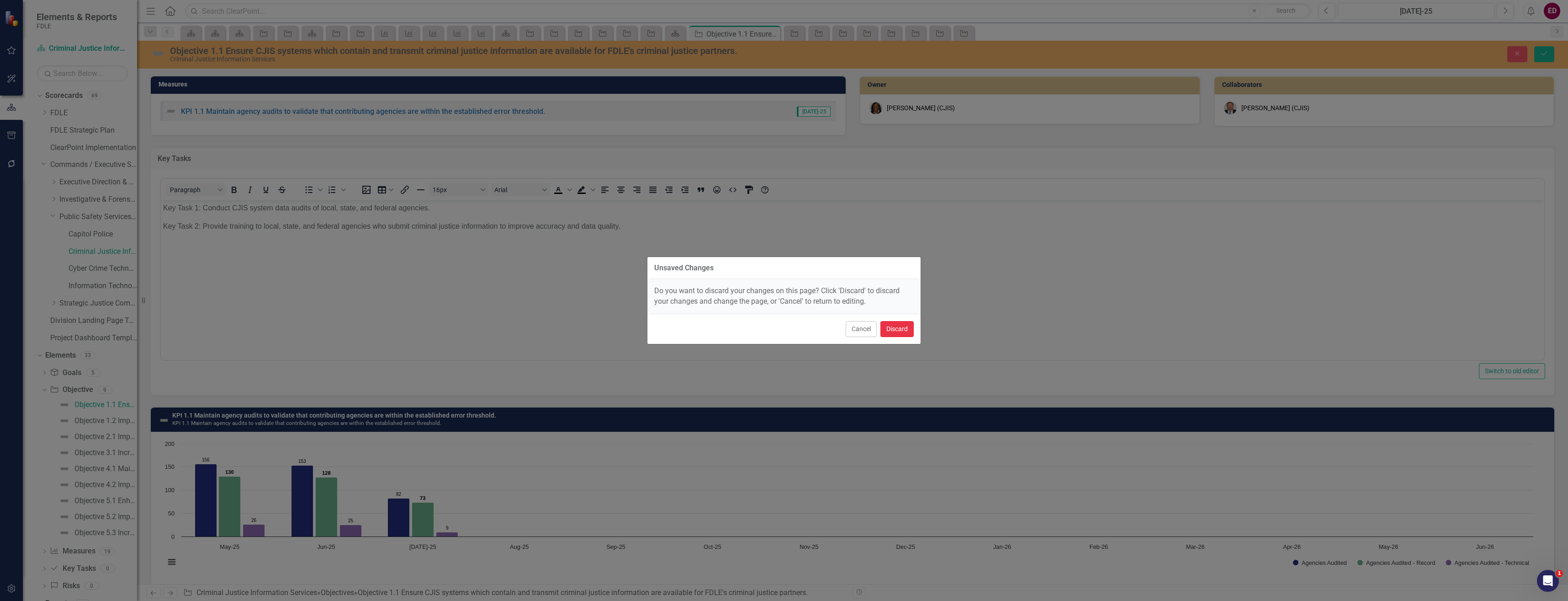
click at [886, 330] on button "Discard" at bounding box center [897, 329] width 33 height 16
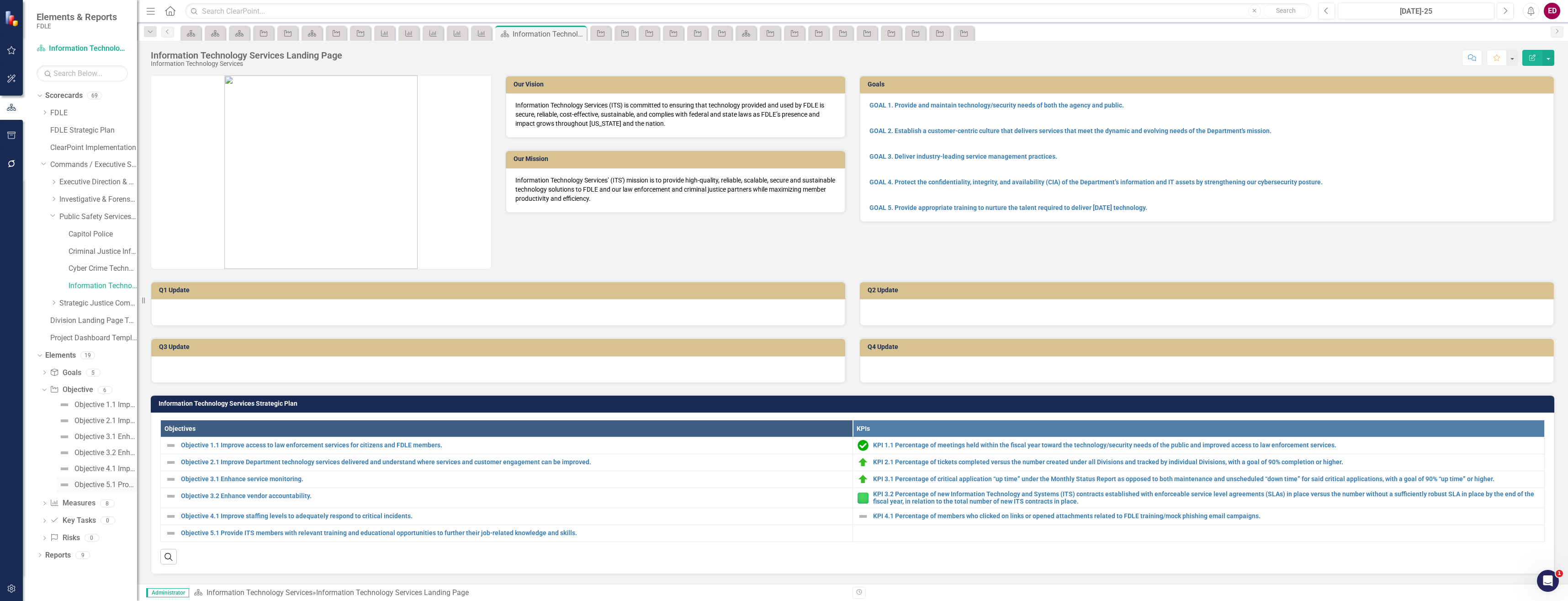
click at [133, 480] on link "Objective 5.1 Provide ITS members with relevant training and educational opport…" at bounding box center [97, 484] width 80 height 15
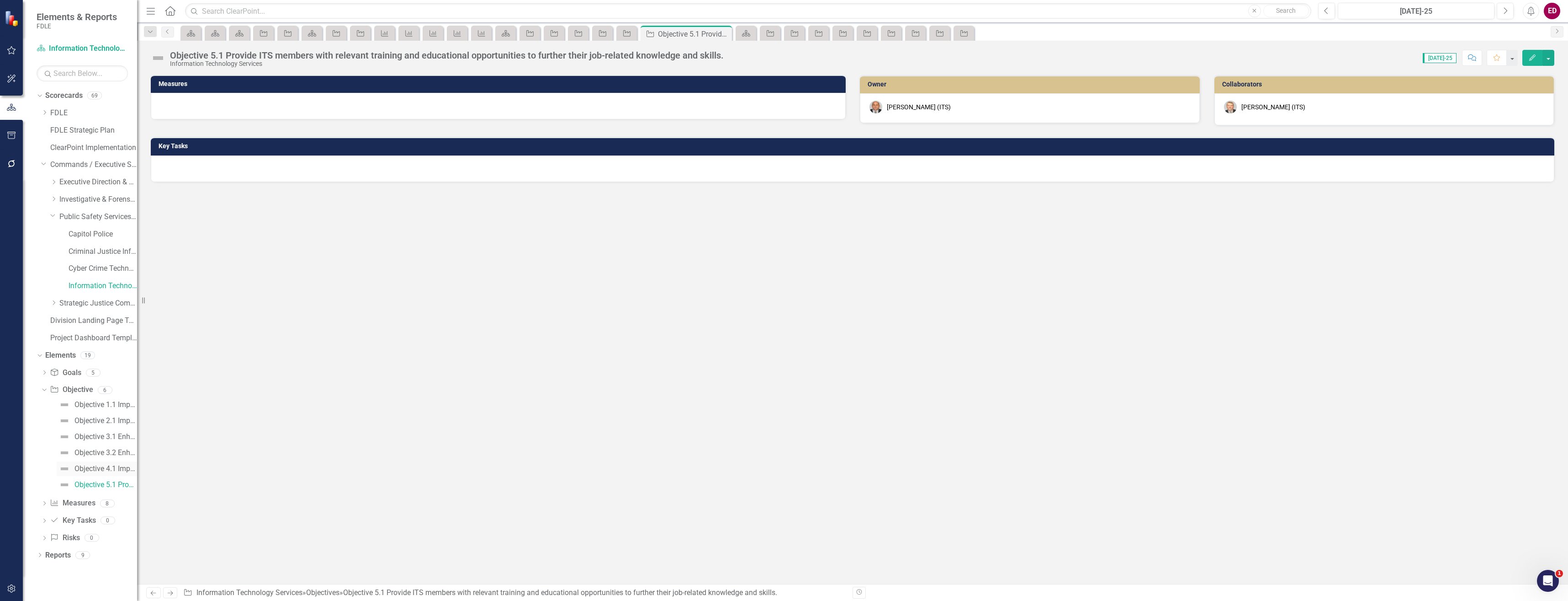
click at [117, 472] on div "Objective 4.1 Improve staffing levels to adequately respond to critical inciden…" at bounding box center [106, 469] width 62 height 9
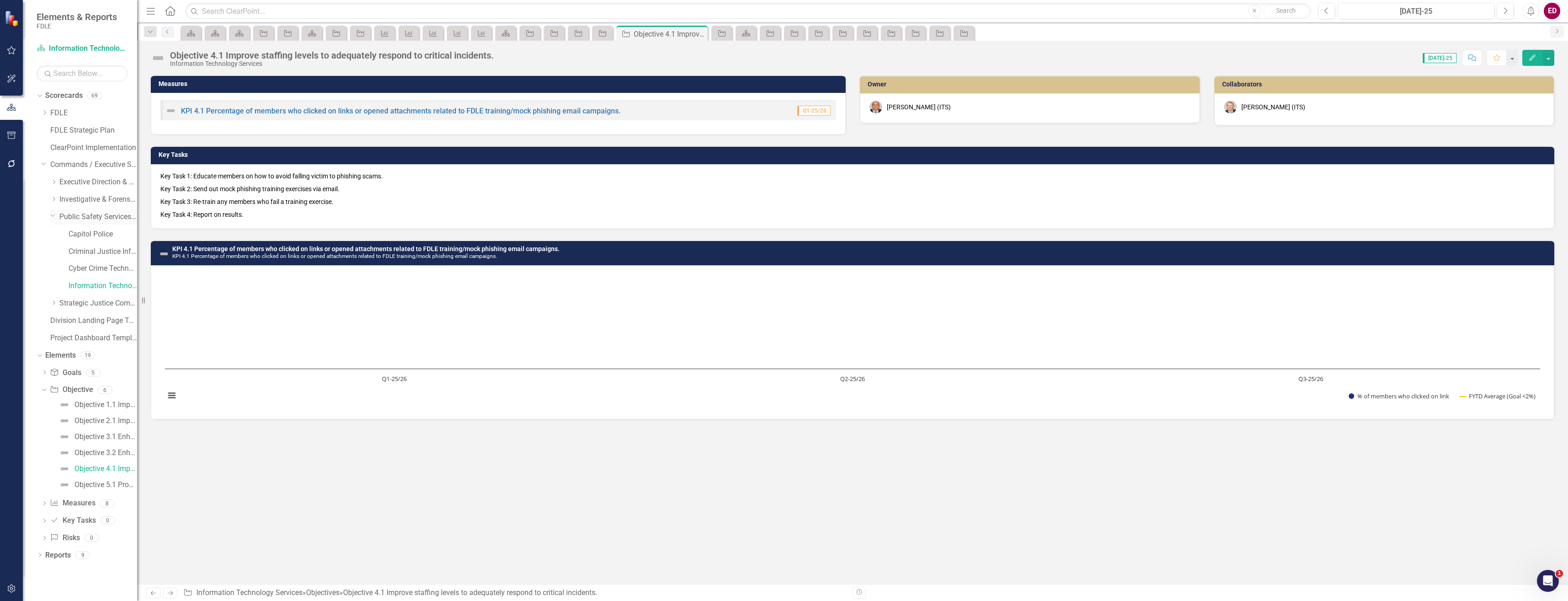
click at [55, 220] on div "Dropdown Public Safety Services Command" at bounding box center [94, 217] width 87 height 15
click at [52, 217] on icon "Dropdown" at bounding box center [53, 215] width 6 height 7
click at [52, 237] on div "Dropdown" at bounding box center [54, 234] width 7 height 8
click at [104, 253] on link "Aviation & Emergency Preparedness" at bounding box center [103, 251] width 69 height 11
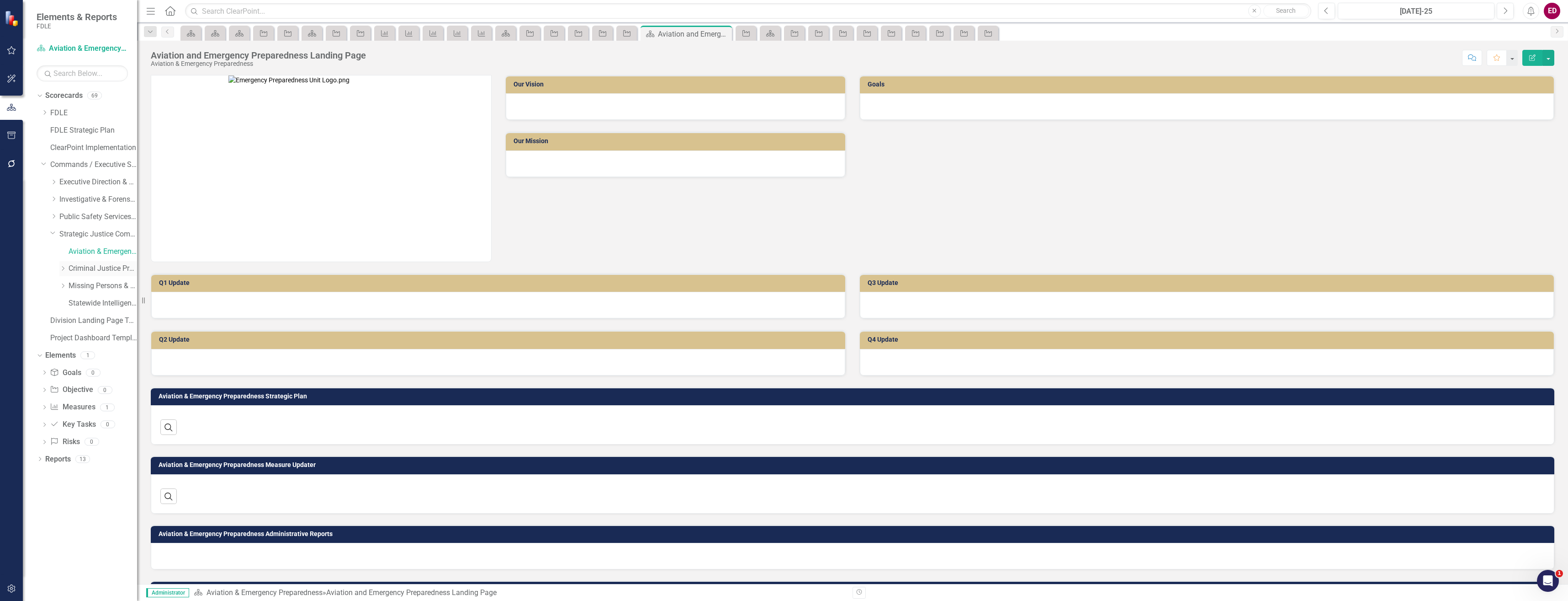
click at [88, 271] on link "Criminal Justice Professionalism, Standards & Training Services" at bounding box center [103, 269] width 69 height 11
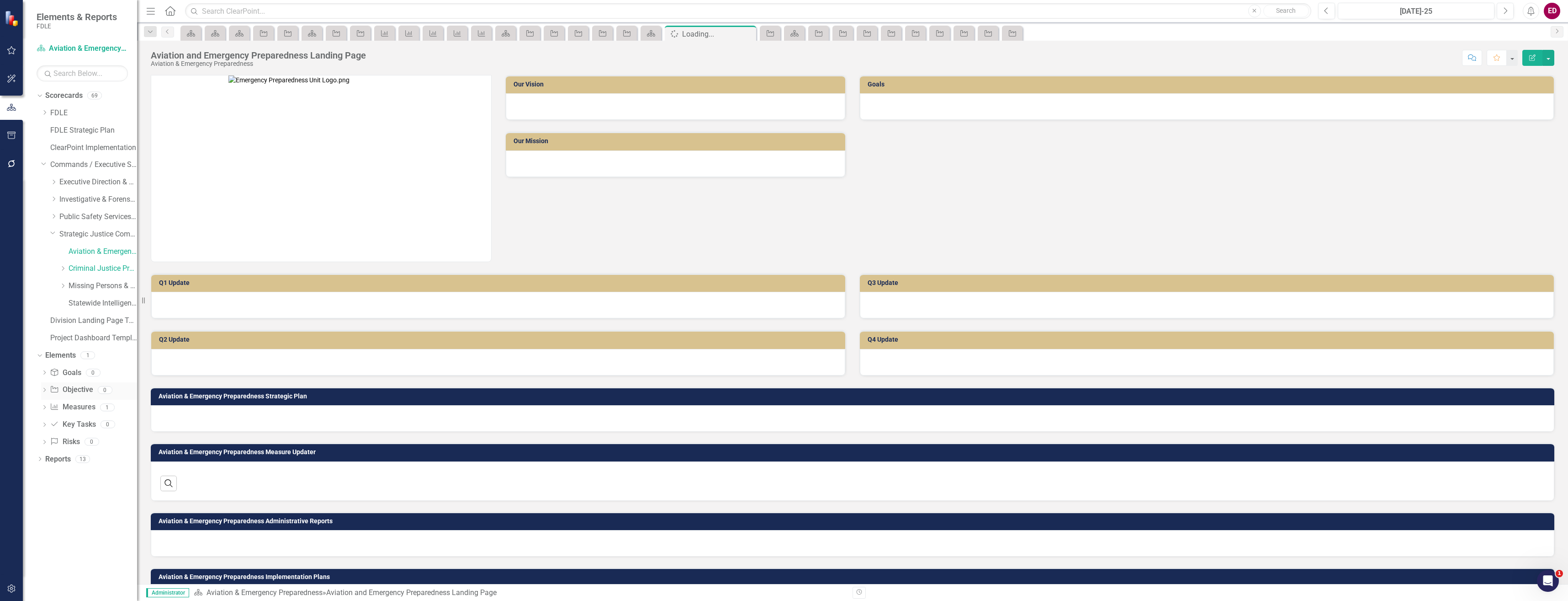
click at [49, 389] on div "Dropdown Objective Objective 0" at bounding box center [89, 391] width 96 height 17
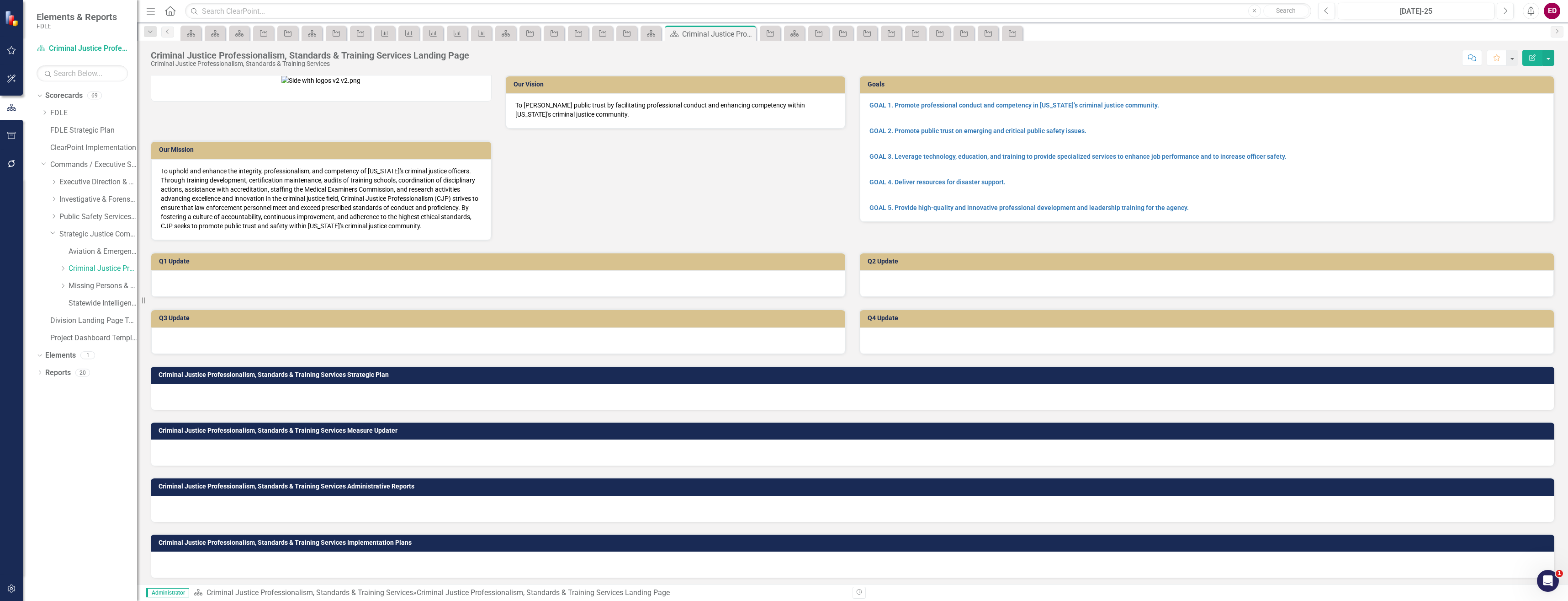
click at [45, 389] on div "Dropdown Scorecards 69 Dropdown FDLE Commissioner's Initiative Team Project Das…" at bounding box center [80, 345] width 114 height 513
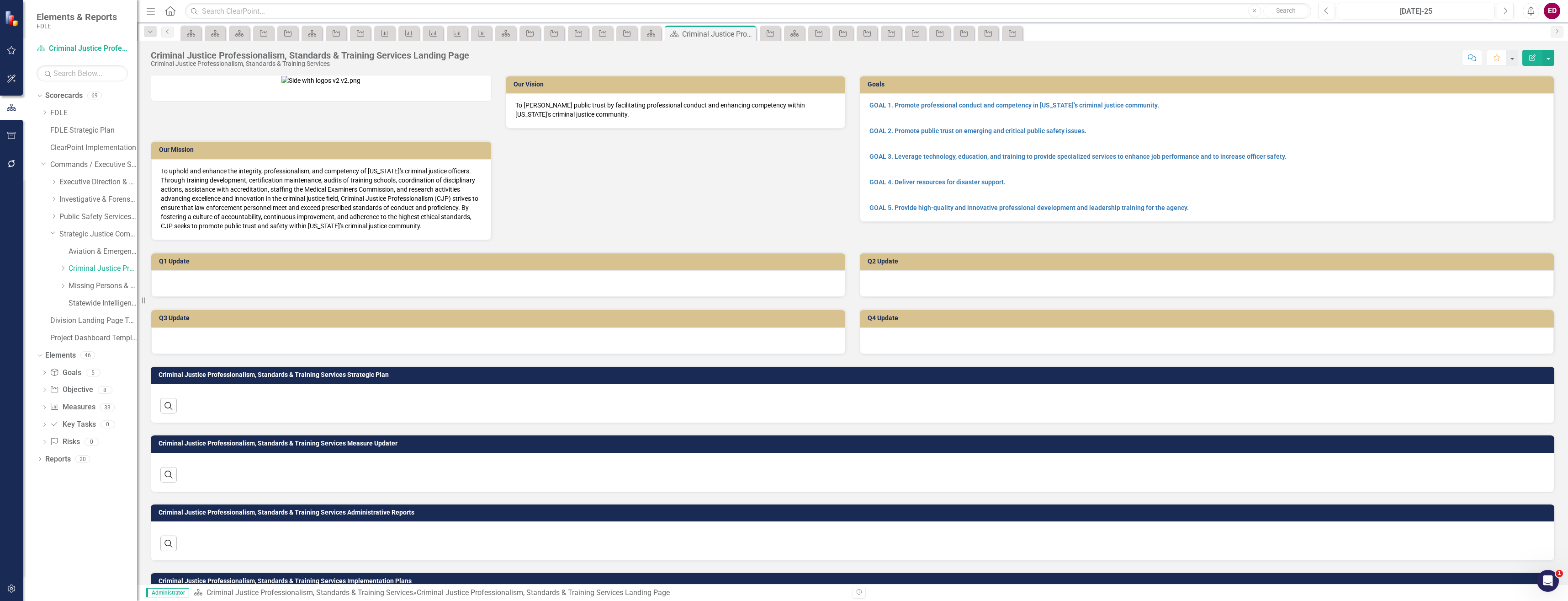
click at [45, 389] on icon "Dropdown" at bounding box center [44, 391] width 6 height 5
click at [106, 410] on link "Objective 1.1 Maintain transparency and accountability in criminal justice thro…" at bounding box center [97, 404] width 80 height 15
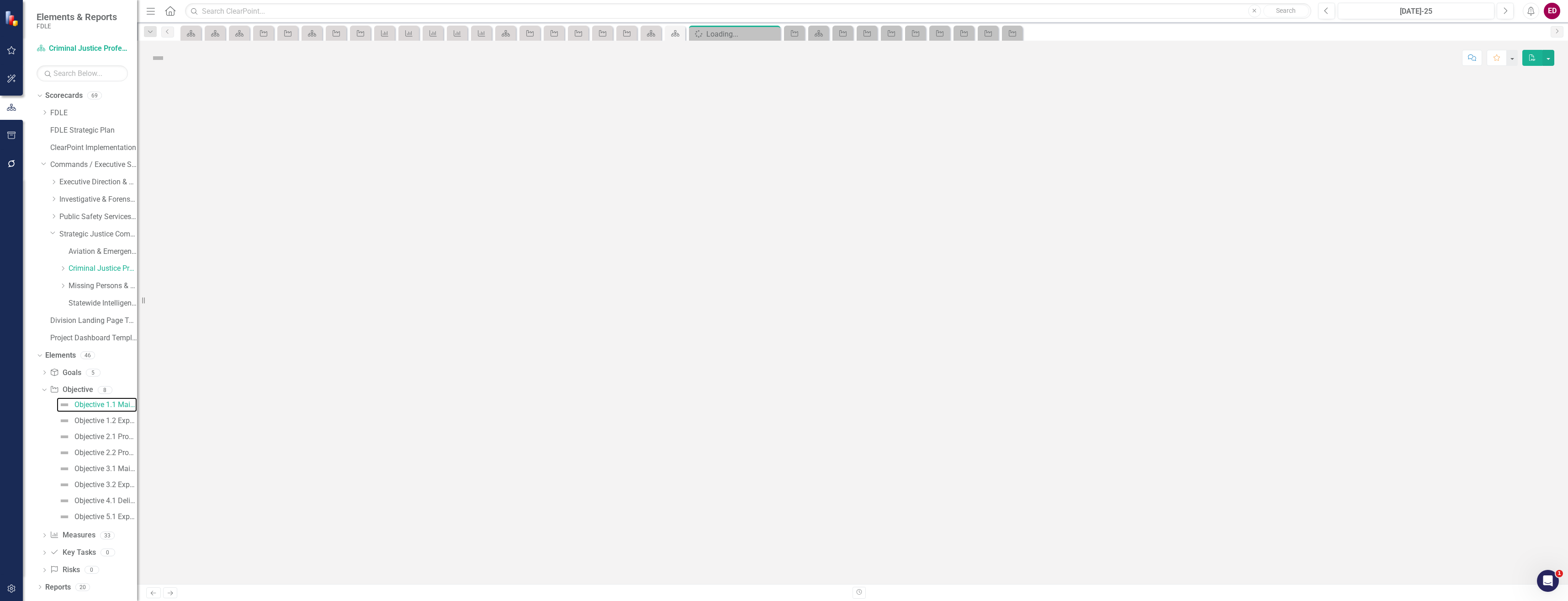
click at [106, 410] on link "Objective 1.1 Maintain transparency and accountability in criminal justice thro…" at bounding box center [97, 404] width 80 height 15
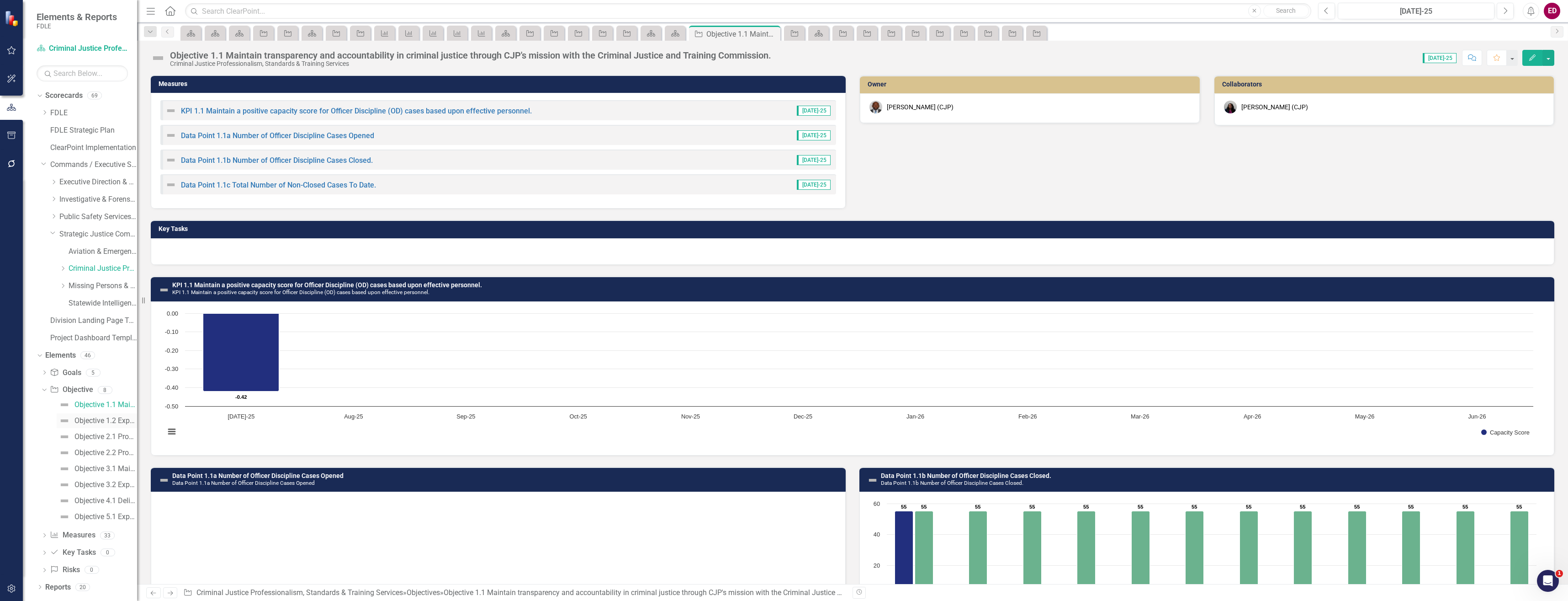
click at [125, 417] on div "Objective 1.2 Expand the educational programs for criminal justice executives." at bounding box center [106, 421] width 62 height 9
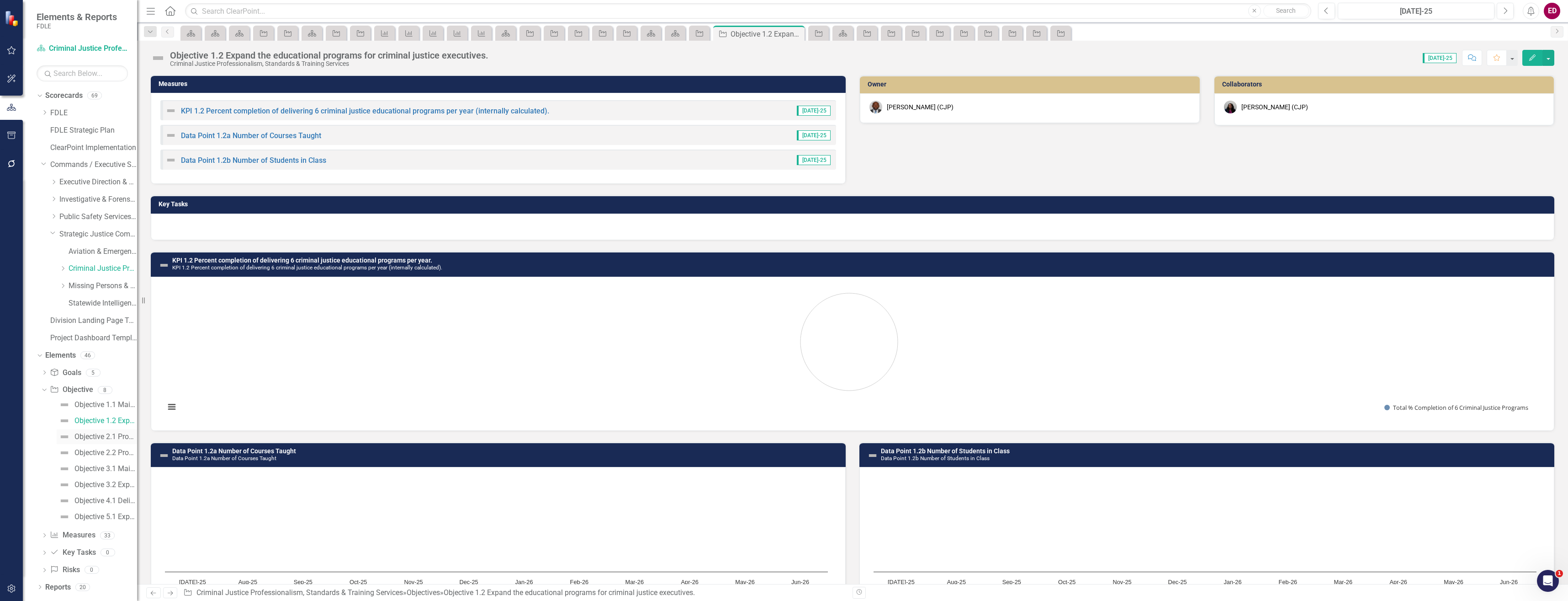
click at [125, 437] on div "Objective 2.1 Provide access to emerging drug trends through CJP's mission with…" at bounding box center [106, 437] width 62 height 9
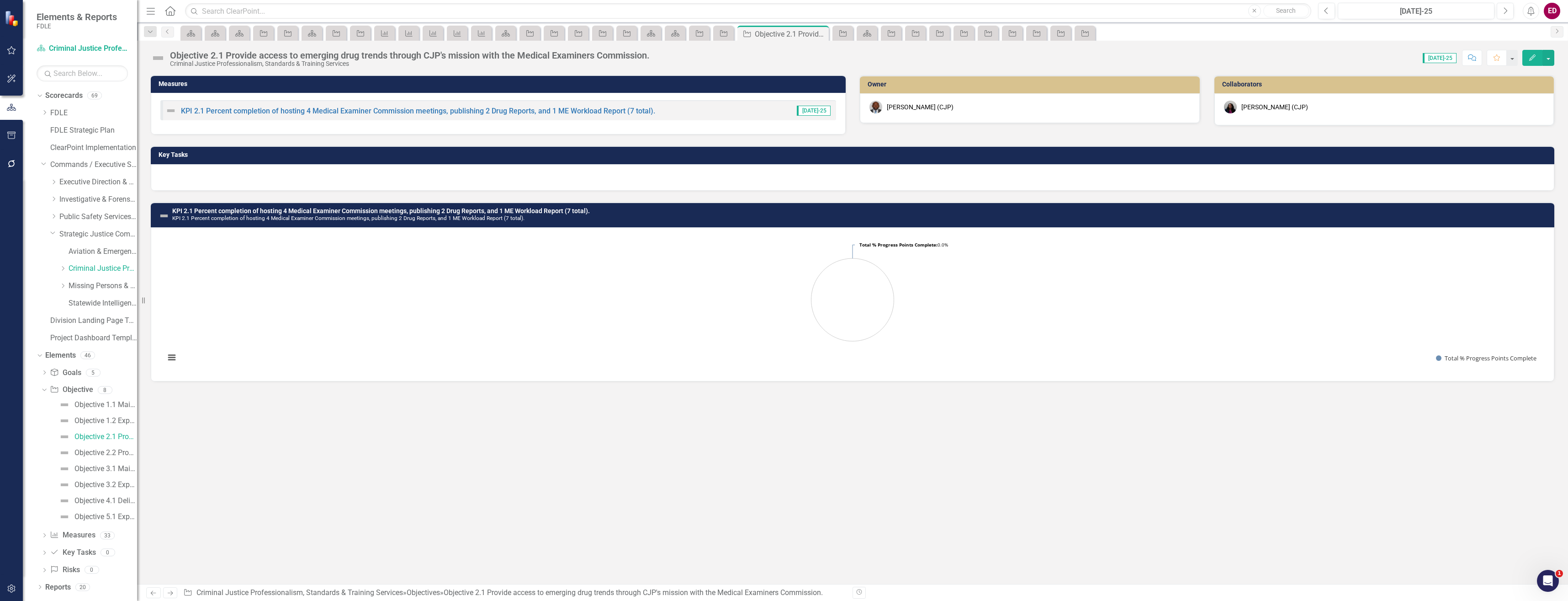
click at [118, 461] on div "Objective 1.1 Maintain transparency and accountability in criminal justice thro…" at bounding box center [89, 460] width 96 height 126
click at [118, 457] on link "Objective 2.2 Provide access to resources that assist criminal justice agencies…" at bounding box center [97, 453] width 80 height 15
click at [121, 471] on div "Objective 3.1 Maintain specialized support services to external stakeholders." at bounding box center [106, 469] width 62 height 9
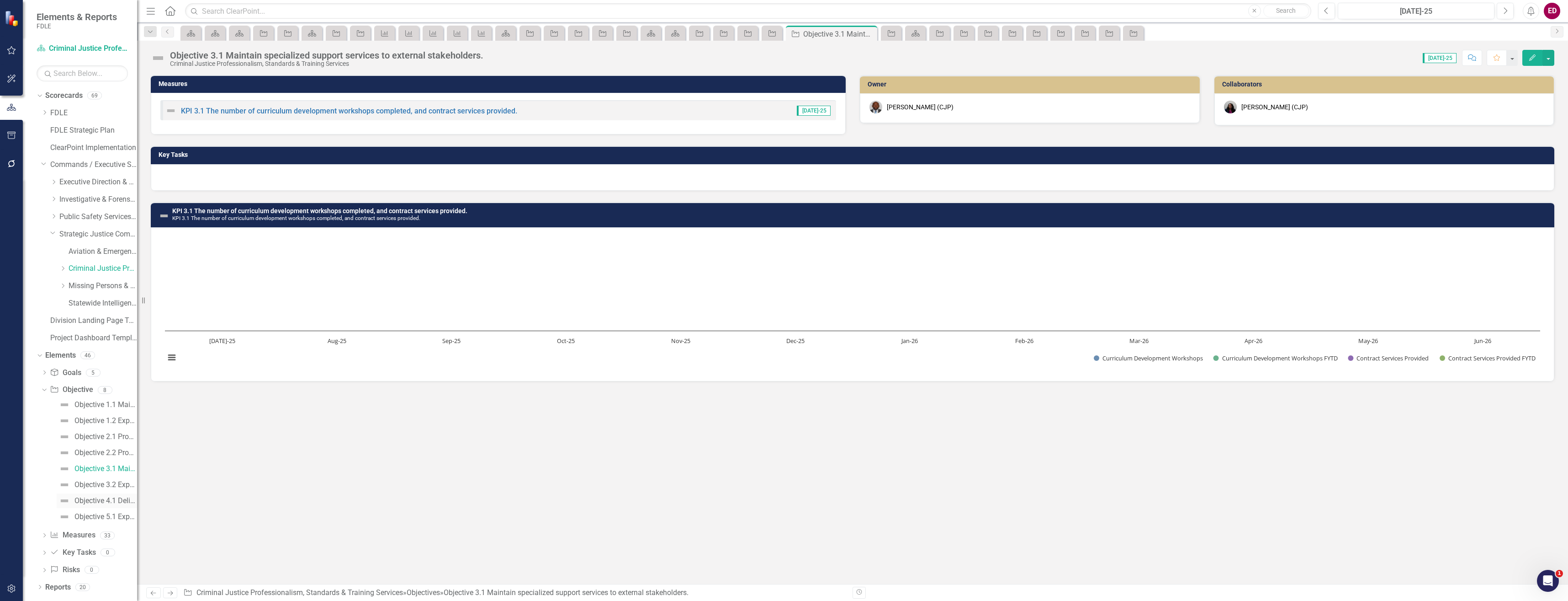
click at [121, 494] on link "Objective 4.1 Deliver timely and accurate information on reported disaster fata…" at bounding box center [97, 501] width 80 height 15
click at [110, 283] on link "Missing Persons & Offender Enforcement" at bounding box center [103, 286] width 69 height 11
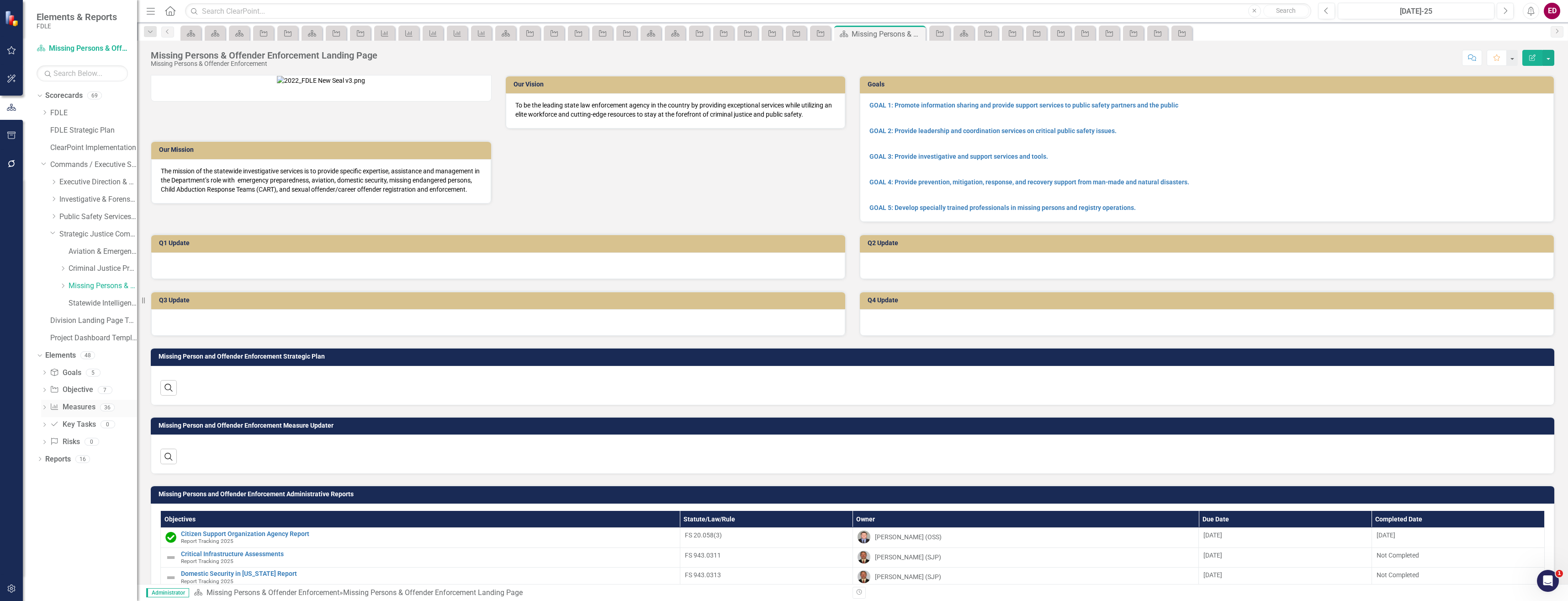
click at [47, 408] on icon "Dropdown" at bounding box center [44, 408] width 6 height 5
click at [44, 389] on icon "Dropdown" at bounding box center [44, 391] width 6 height 5
click at [92, 411] on link "Objective 1.1 Improve information in offender registries" at bounding box center [97, 404] width 80 height 15
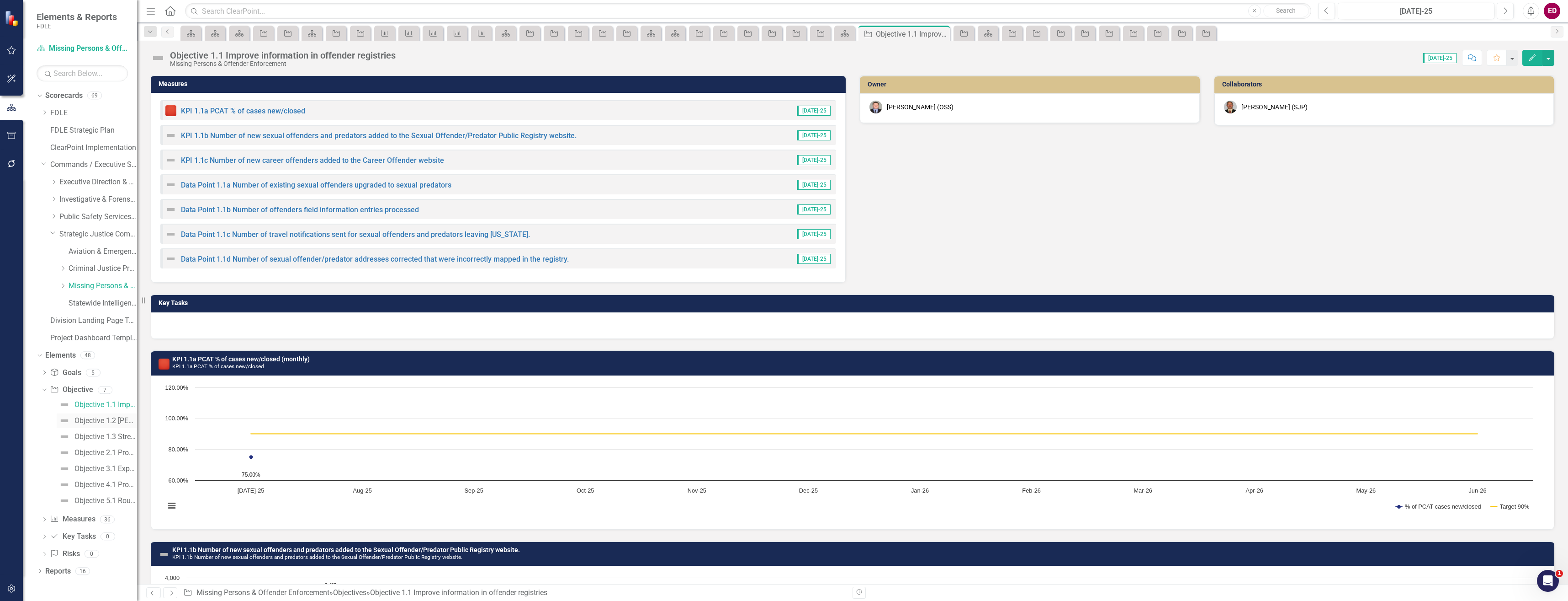
click at [106, 426] on link "Objective 1.2 [PERSON_NAME] information sharing with criminal justice partners …" at bounding box center [97, 421] width 80 height 15
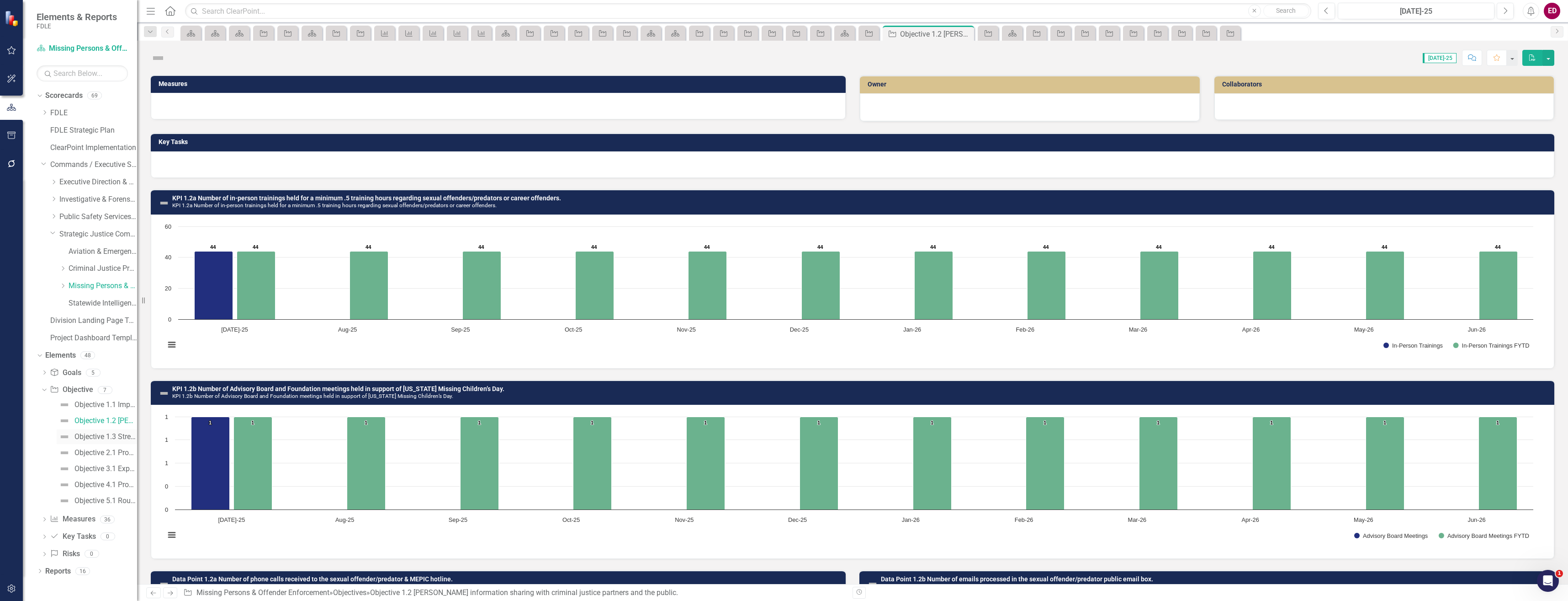
click at [115, 435] on div "Objective 1.3 Strengthen educational and community outreach offerings." at bounding box center [106, 437] width 62 height 9
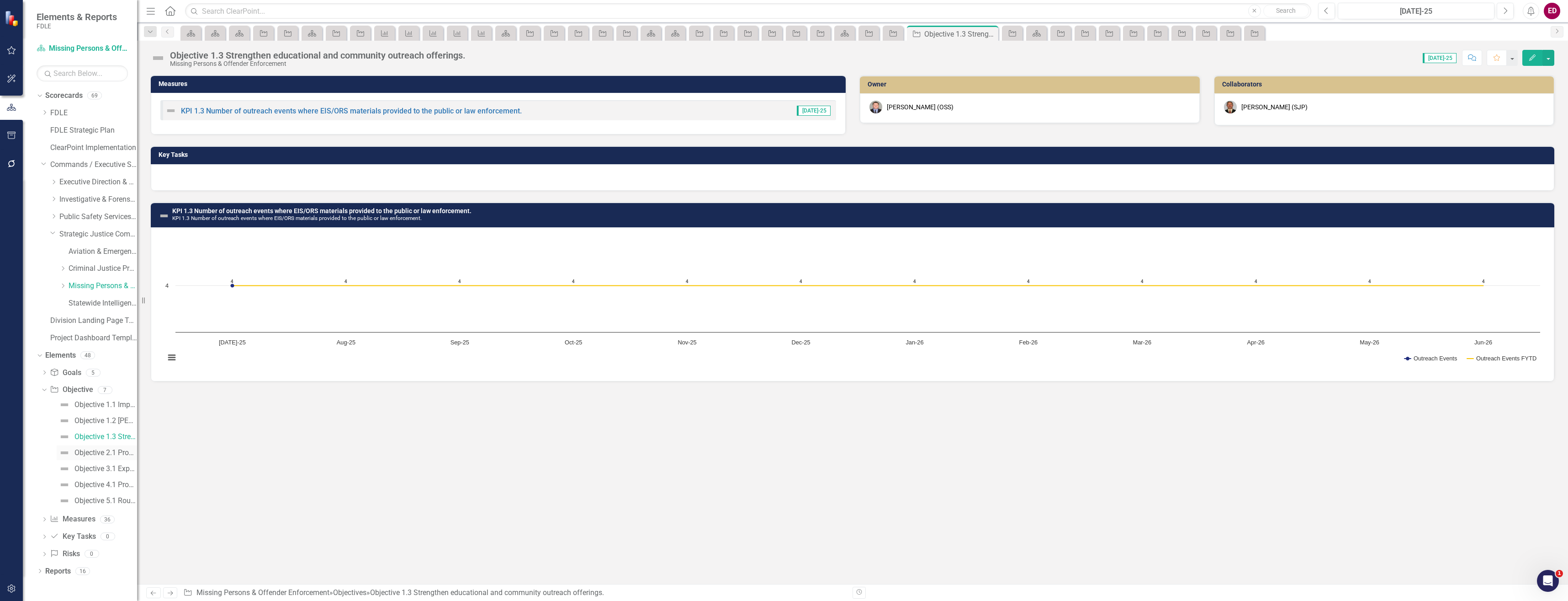
click at [116, 448] on link "Objective 2.1 Proactively investigate to locate missing persons" at bounding box center [97, 453] width 80 height 15
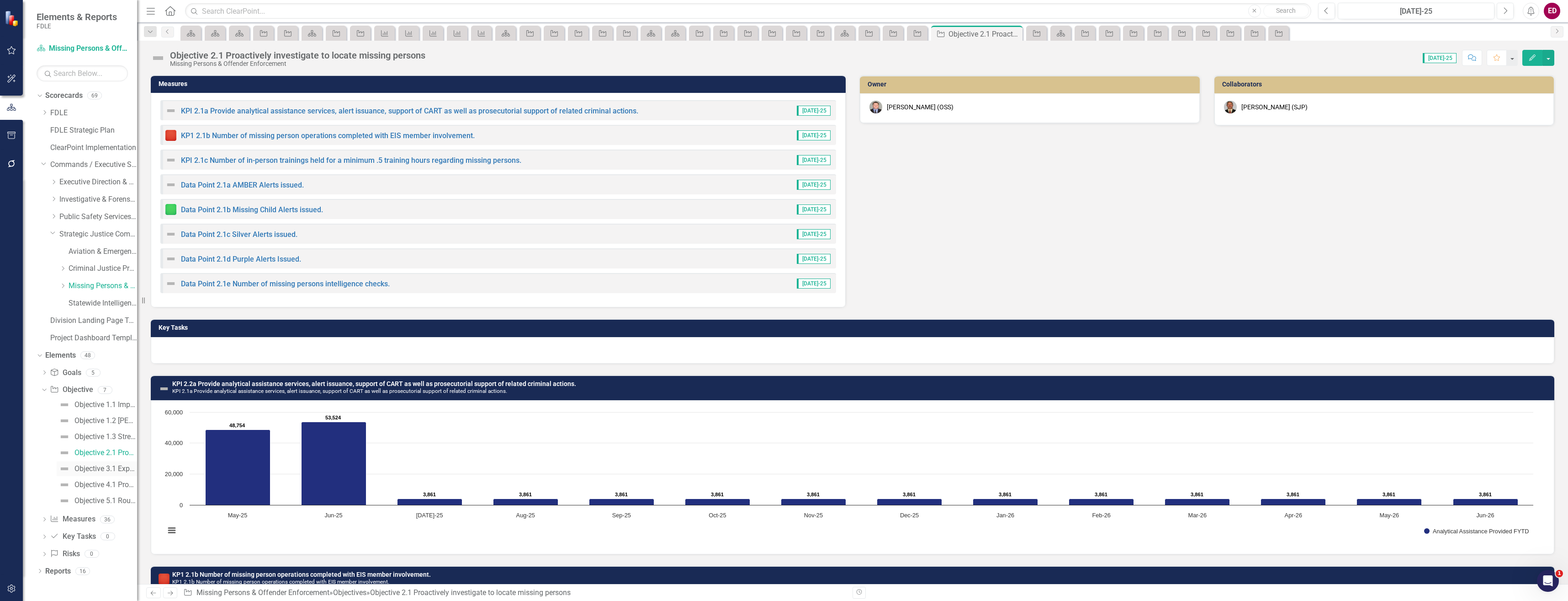
click at [119, 469] on div "Objective 3.1 Expand efforts to monitor, manage and apprehend sexual offenders,…" at bounding box center [106, 469] width 62 height 9
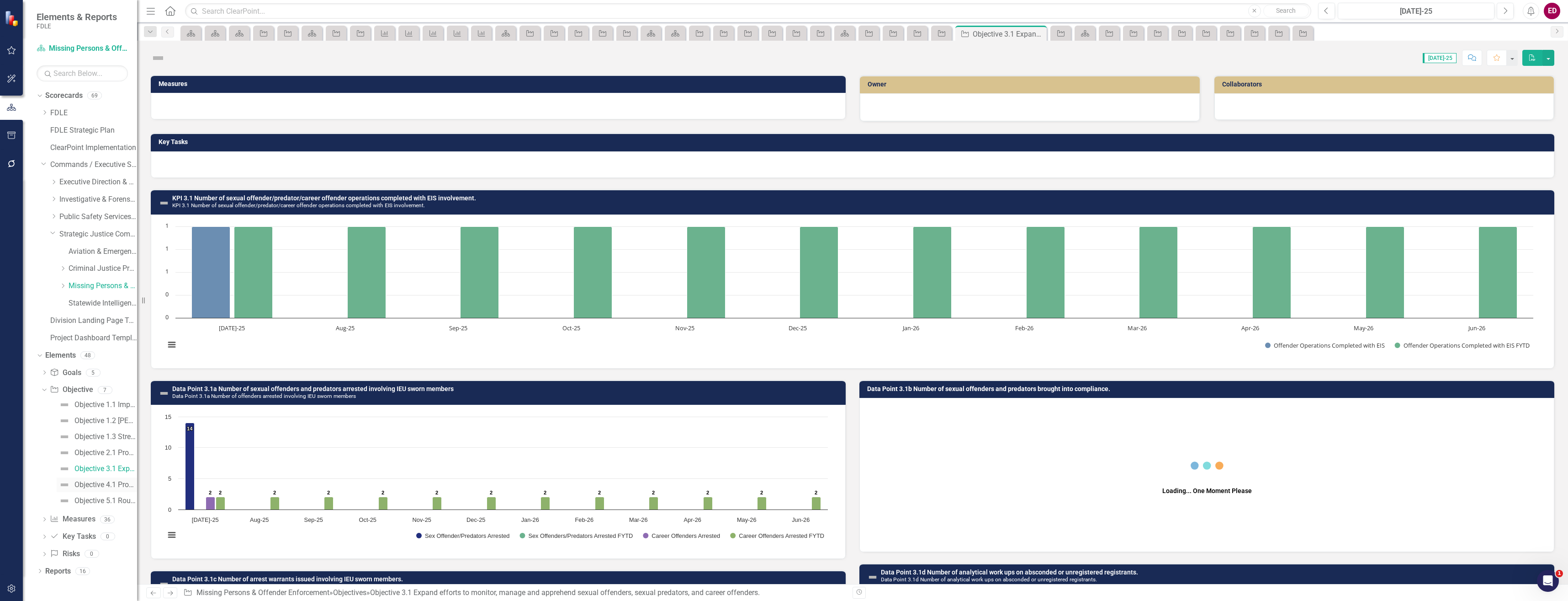
click at [124, 478] on link "Objective 4.1 Provide sworn and analytical support as needed." at bounding box center [97, 484] width 80 height 15
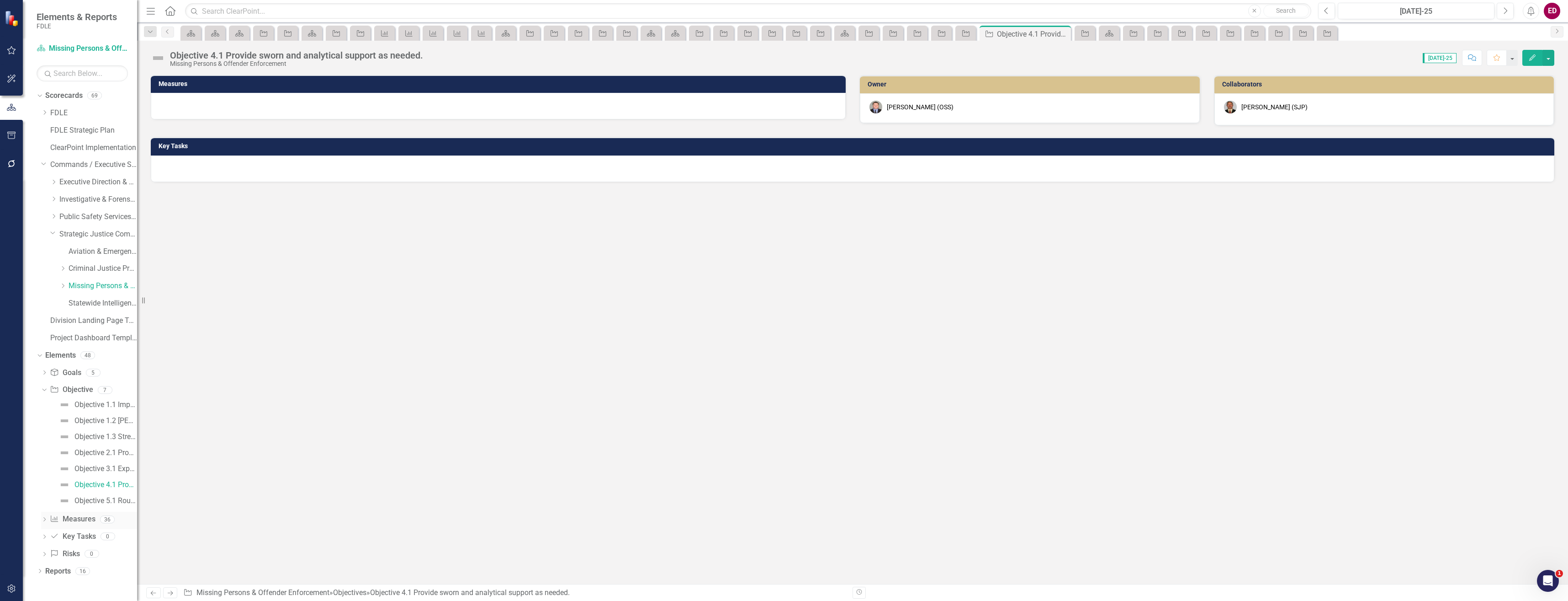
click at [128, 512] on div "Measure Measures 36" at bounding box center [93, 520] width 87 height 17
click at [122, 504] on div "Objective 5.1 Routinely attend specialized or analytical training and pursue op…" at bounding box center [106, 501] width 62 height 9
click at [85, 303] on link "Statewide Intelligence" at bounding box center [103, 303] width 69 height 11
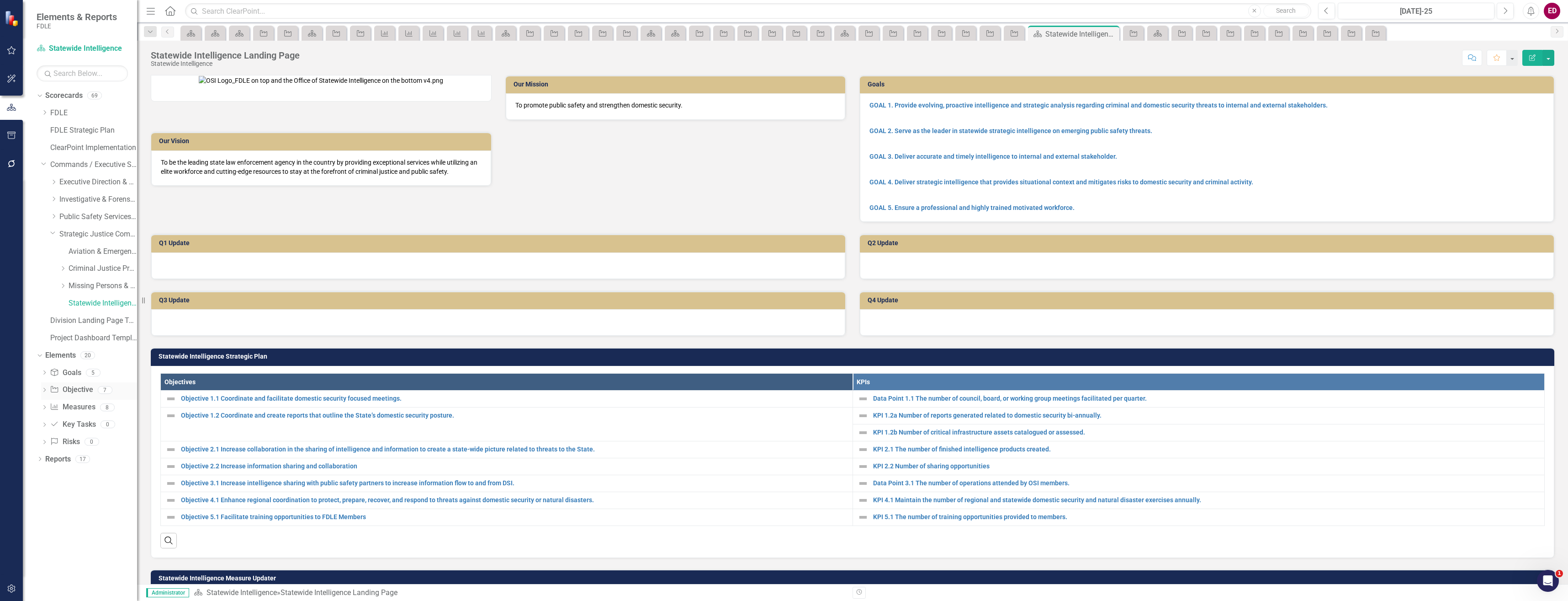
click at [46, 391] on icon "Dropdown" at bounding box center [44, 391] width 6 height 5
click at [109, 413] on div "Objective 1.1 Coordinate and facilitate domestic security focused meetings. Obj…" at bounding box center [89, 453] width 96 height 111
click at [124, 399] on link "Objective 1.1 Coordinate and facilitate domestic security focused meetings." at bounding box center [97, 404] width 80 height 15
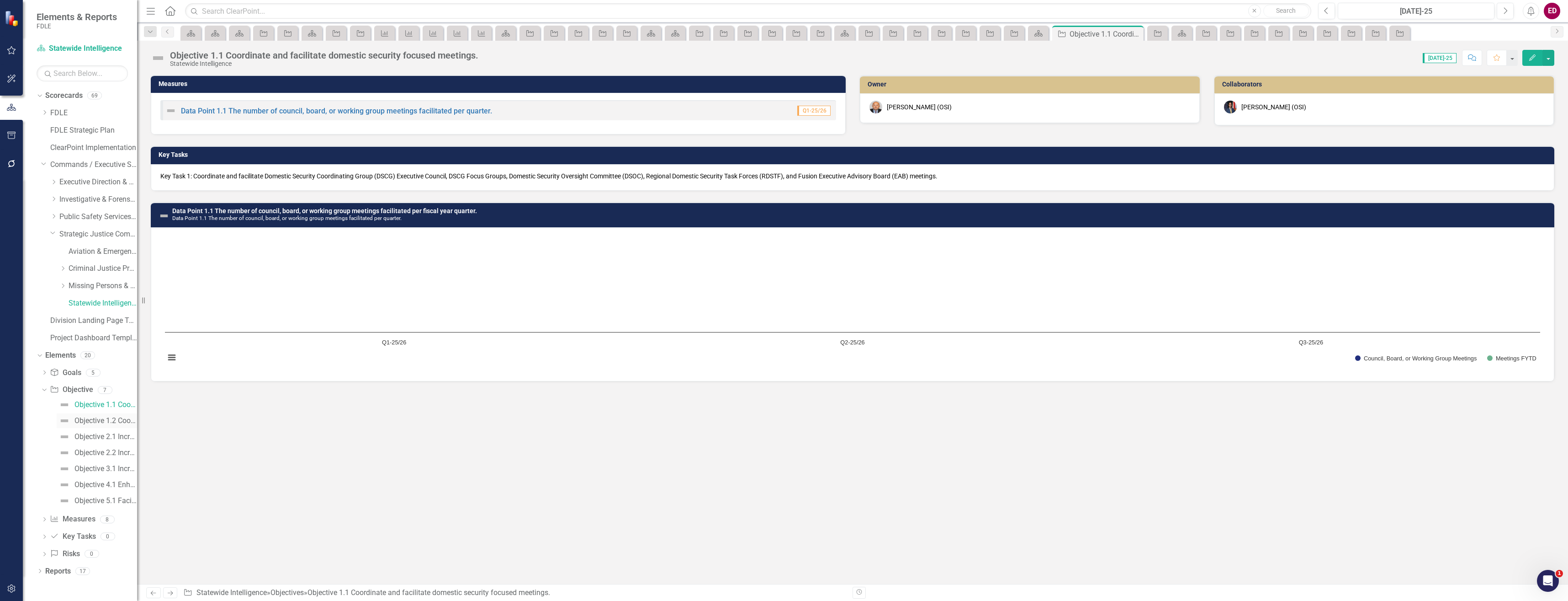
click at [116, 414] on link "Objective 1.2 Coordinate and create reports that outline the State’s domestic s…" at bounding box center [97, 421] width 80 height 15
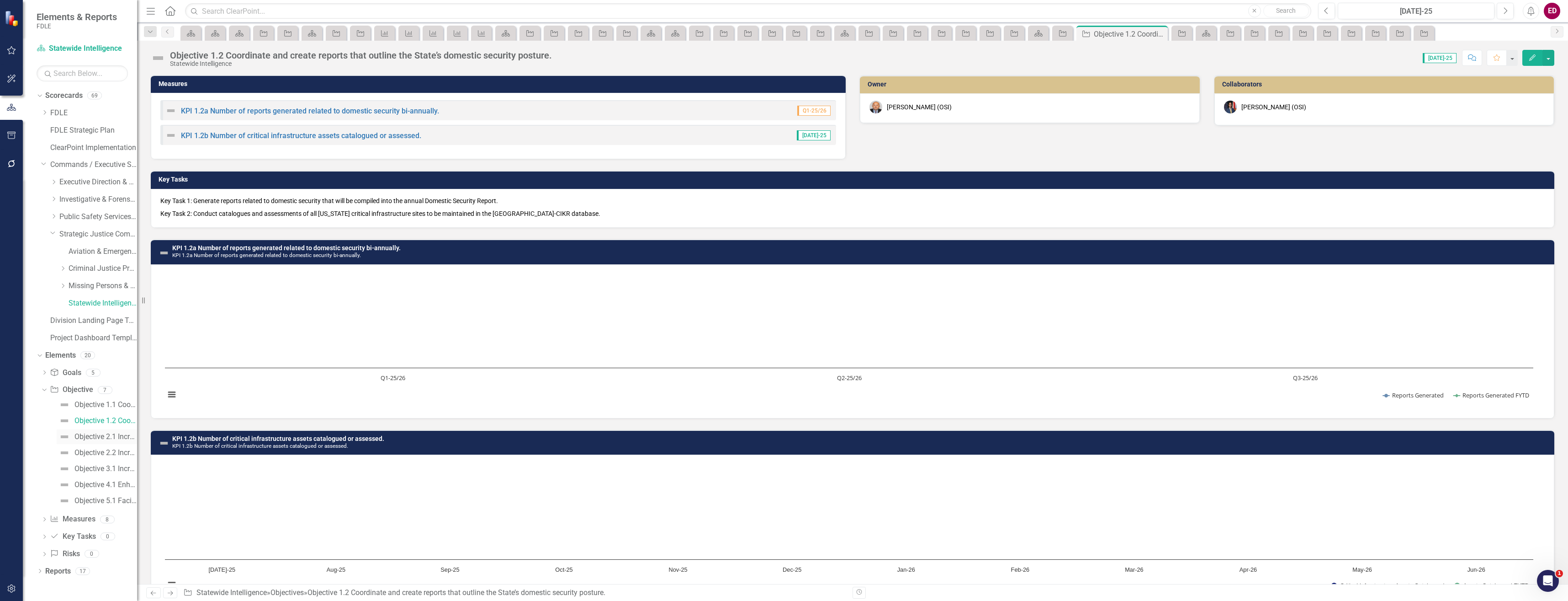
click at [120, 443] on link "Objective 2.1 Increase collaboration in the sharing of intelligence and informa…" at bounding box center [97, 436] width 80 height 15
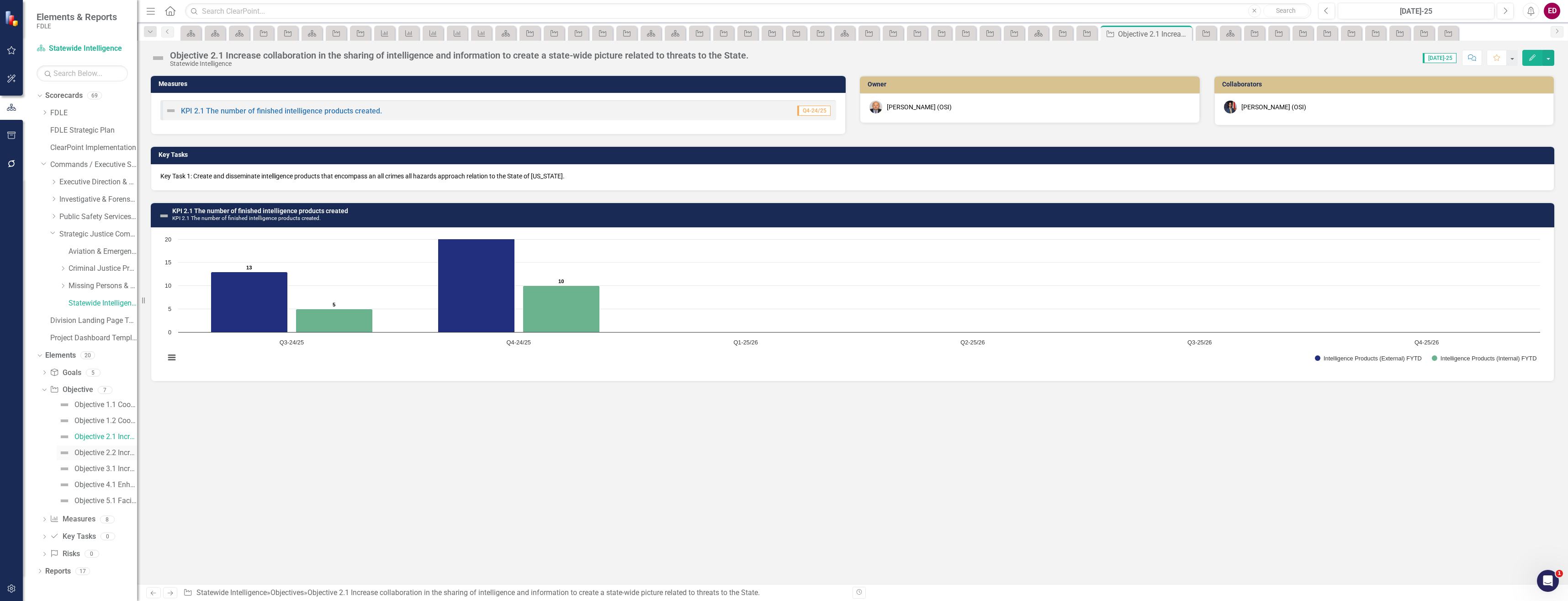
click at [104, 448] on link "Objective 2.2 Increase information sharing and collaboration" at bounding box center [97, 453] width 80 height 15
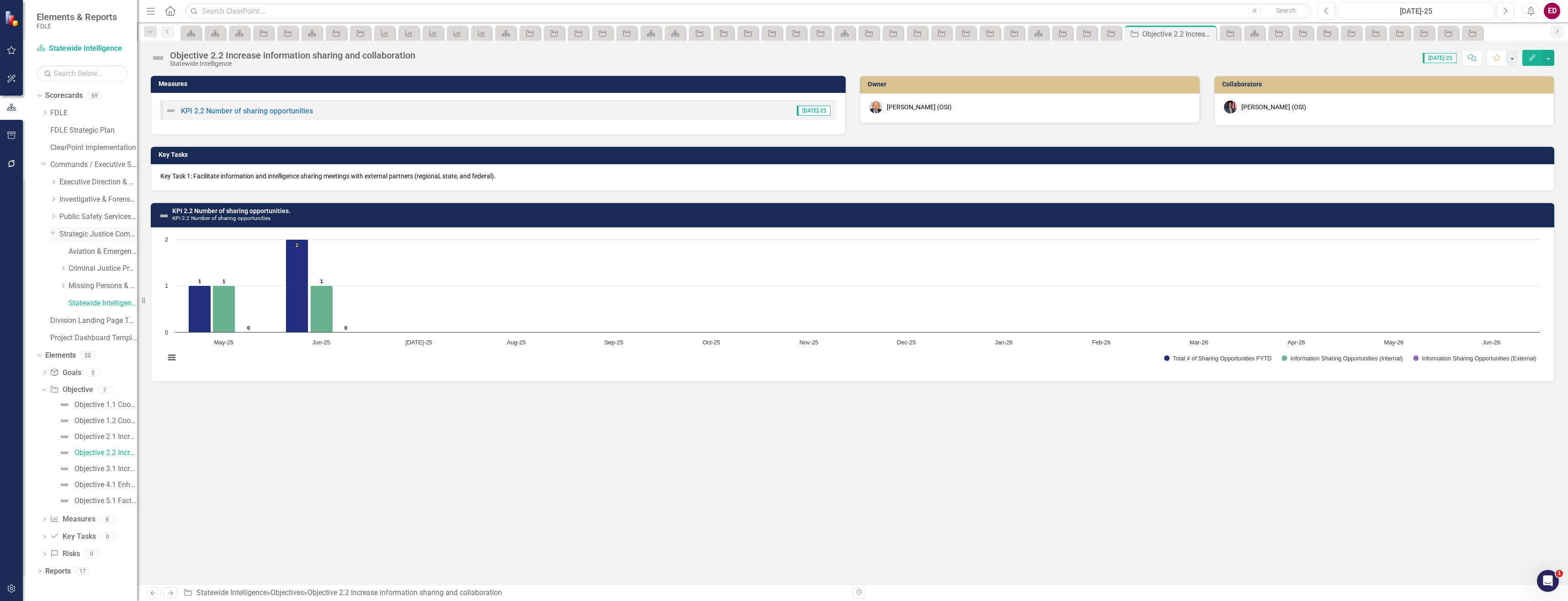
click at [50, 232] on icon "Dropdown" at bounding box center [53, 232] width 6 height 7
click at [55, 218] on icon "Dropdown" at bounding box center [54, 217] width 7 height 6
click at [121, 227] on div "Capitol Police" at bounding box center [103, 234] width 69 height 15
click at [107, 229] on link "Capitol Police" at bounding box center [103, 234] width 69 height 11
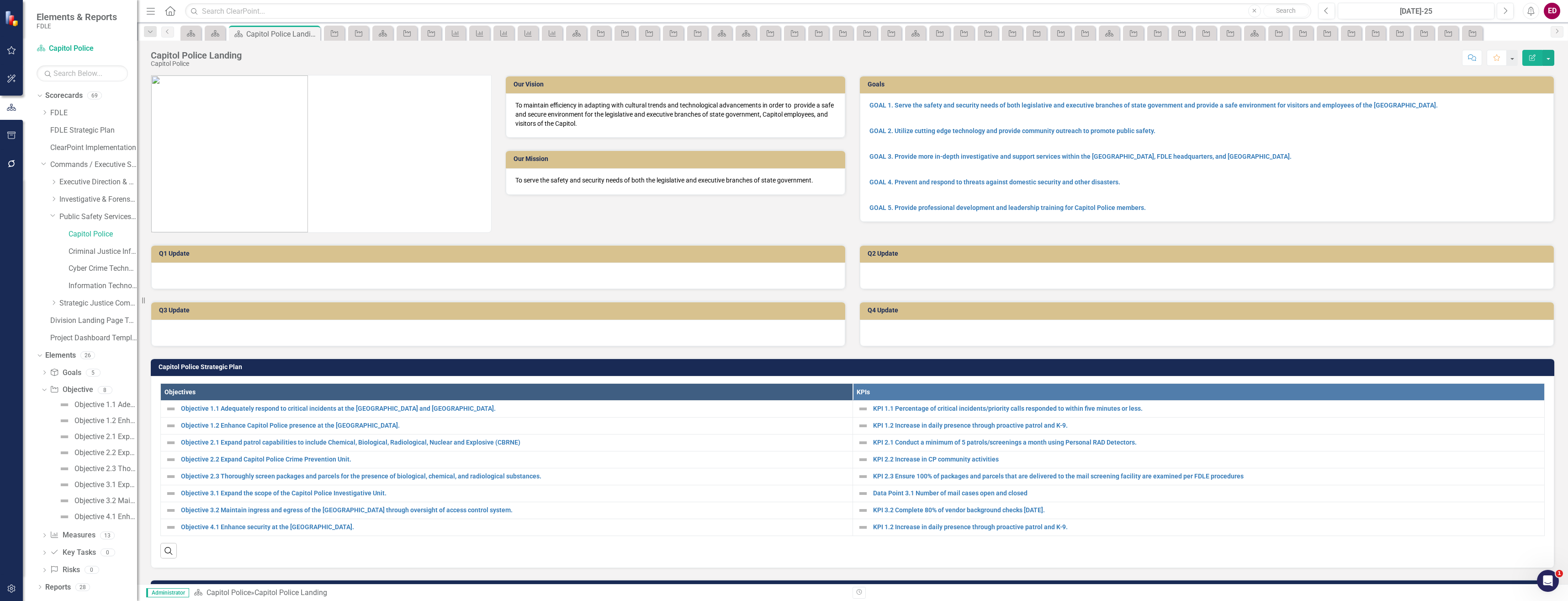
click at [45, 535] on icon "Dropdown" at bounding box center [44, 536] width 6 height 5
click at [93, 416] on link "KPI 1.1 Percentage of critical incidents/priority calls responded to within fiv…" at bounding box center [92, 422] width 90 height 15
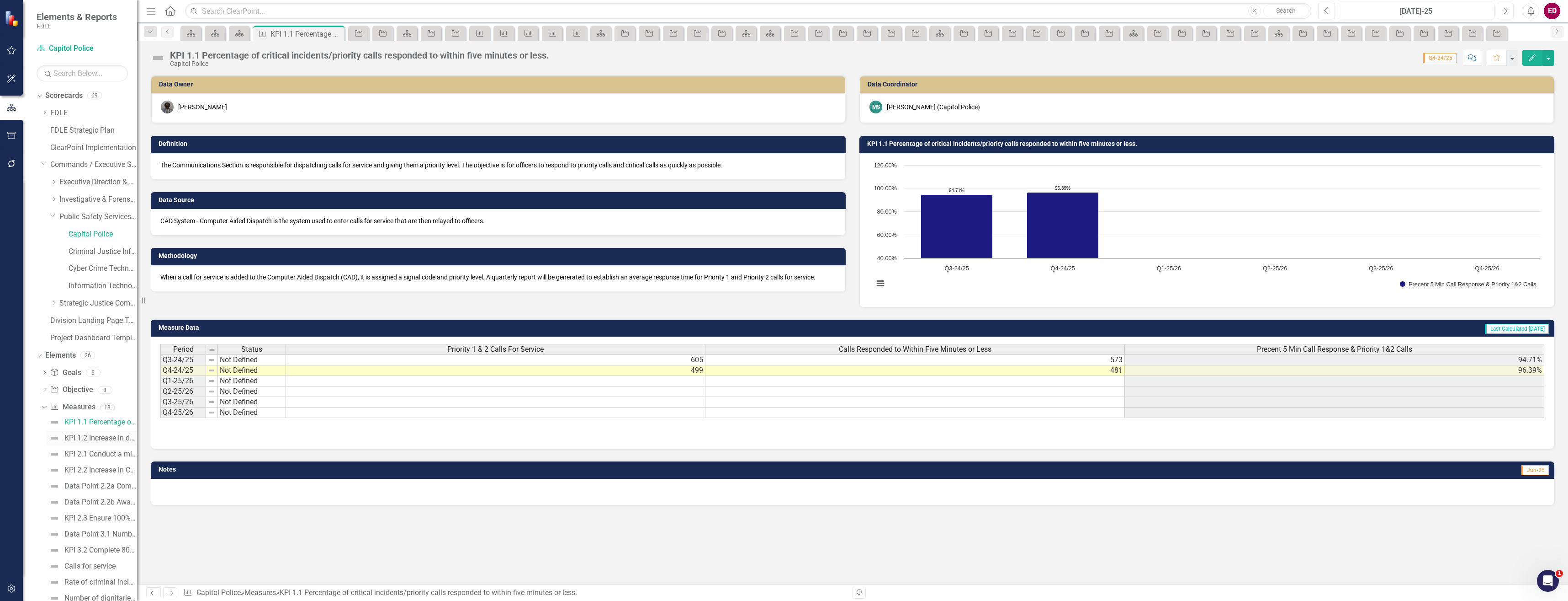
click at [112, 438] on div "KPI 1.2 Increase in daily presence through proactive patrol and K-9." at bounding box center [101, 438] width 72 height 9
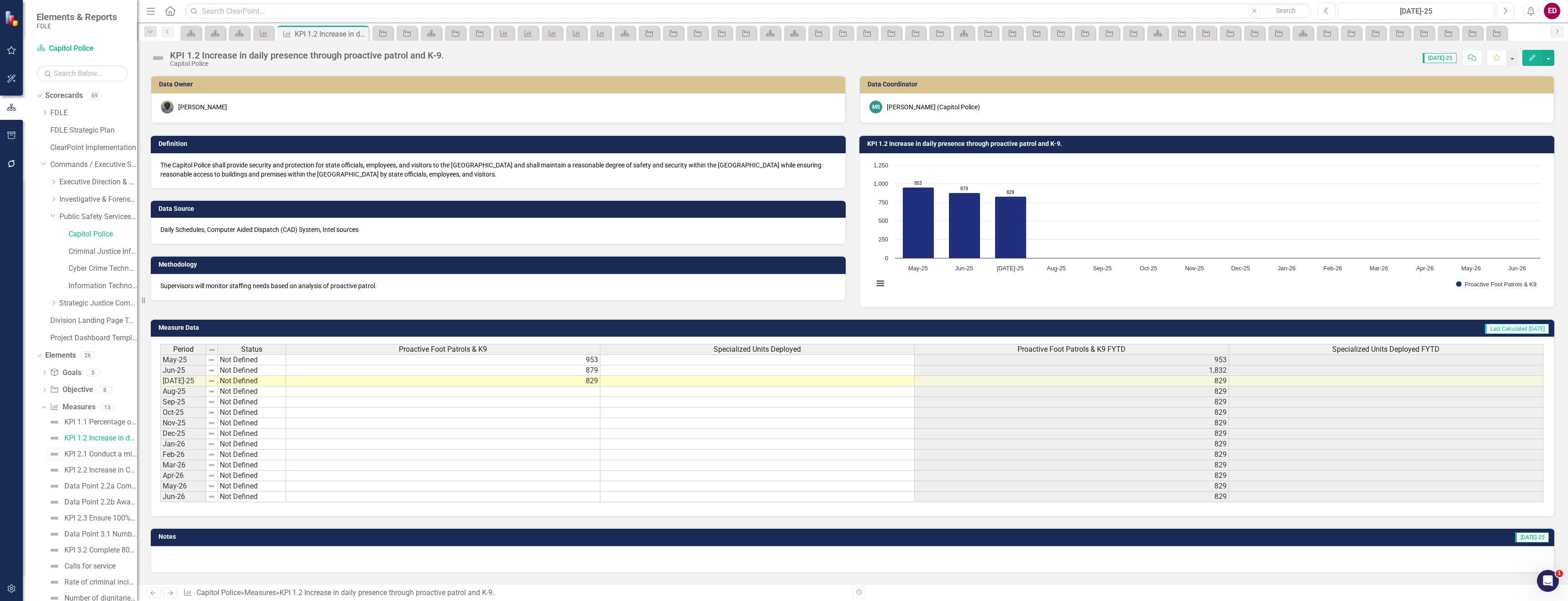
click at [117, 455] on div "KPI 2.1 Conduct a minimum of 5 patrols/screenings a month using Personal RAD De…" at bounding box center [101, 454] width 72 height 9
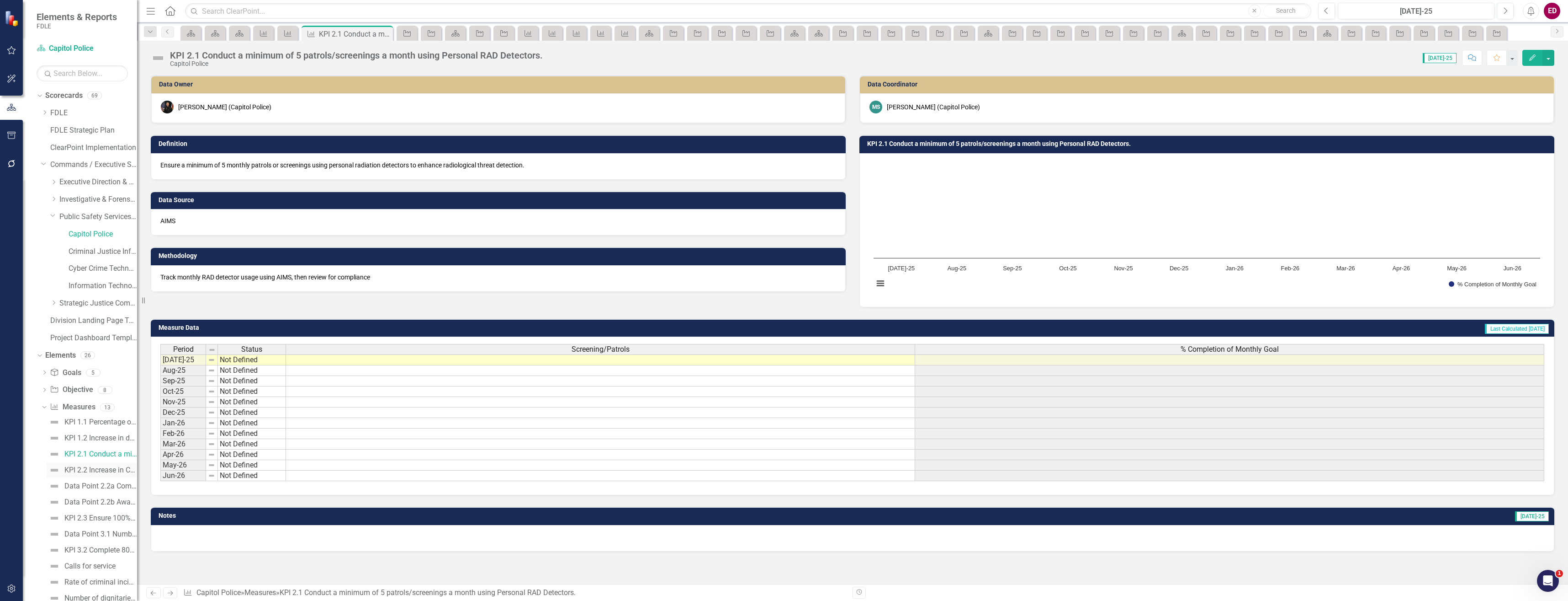
click at [119, 467] on div "KPI 2.2 Increase in CP community activities" at bounding box center [101, 470] width 72 height 9
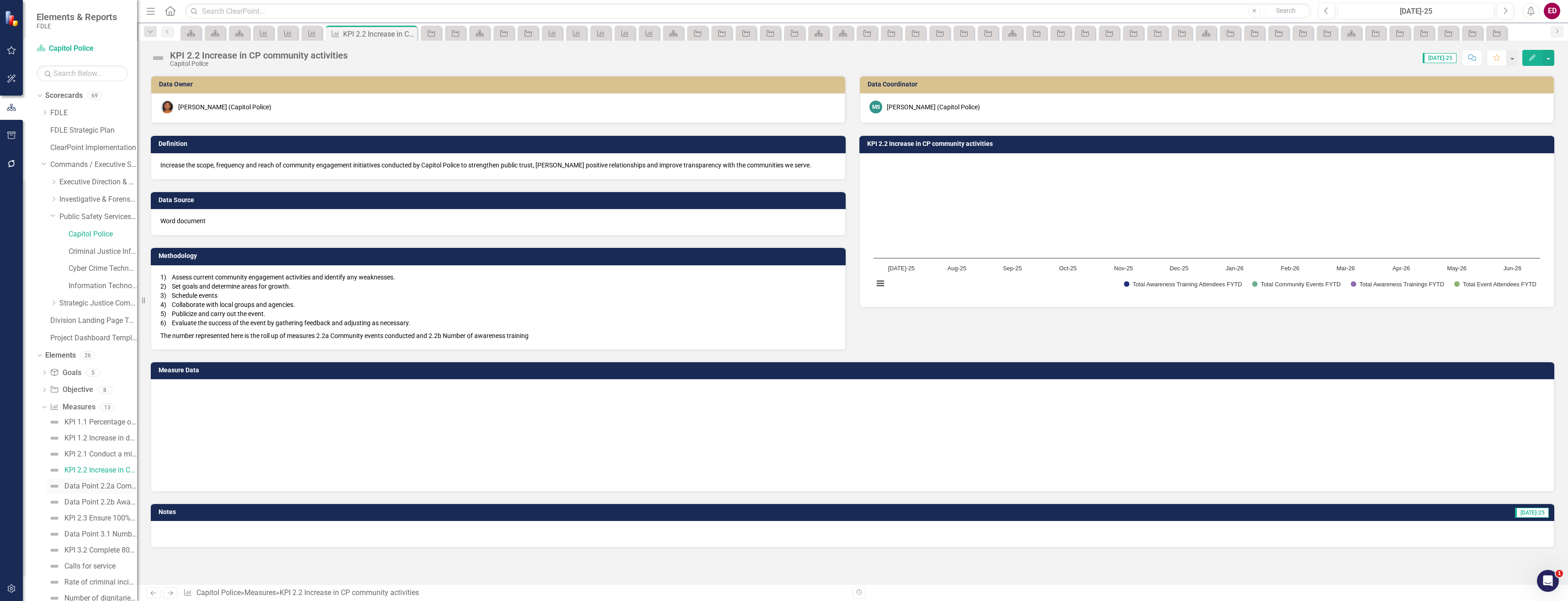
click at [119, 487] on div "Data Point 2.2a Community events held (Increase in CP community activities seri…" at bounding box center [101, 486] width 72 height 9
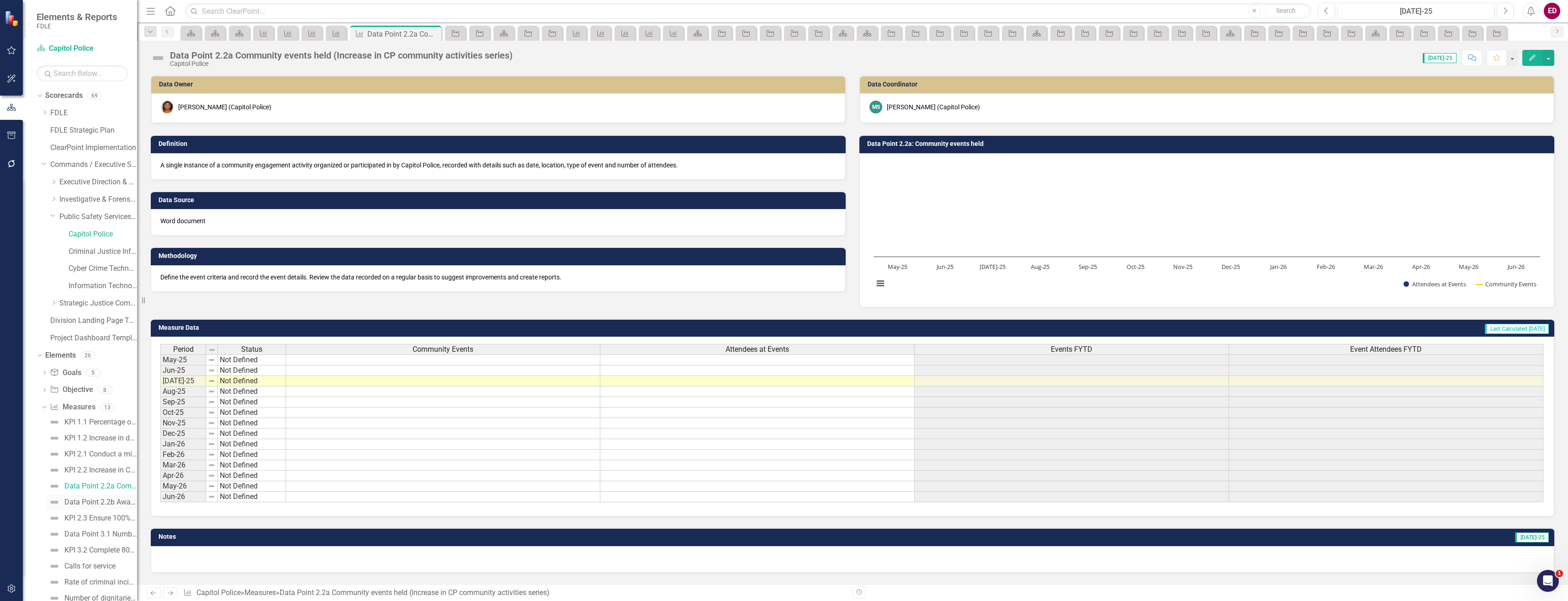
click at [121, 501] on div "Data Point 2.2b Awareness trainings (Increase in CP community activities series)" at bounding box center [101, 502] width 72 height 9
click at [1532, 61] on button "Edit" at bounding box center [1533, 58] width 20 height 16
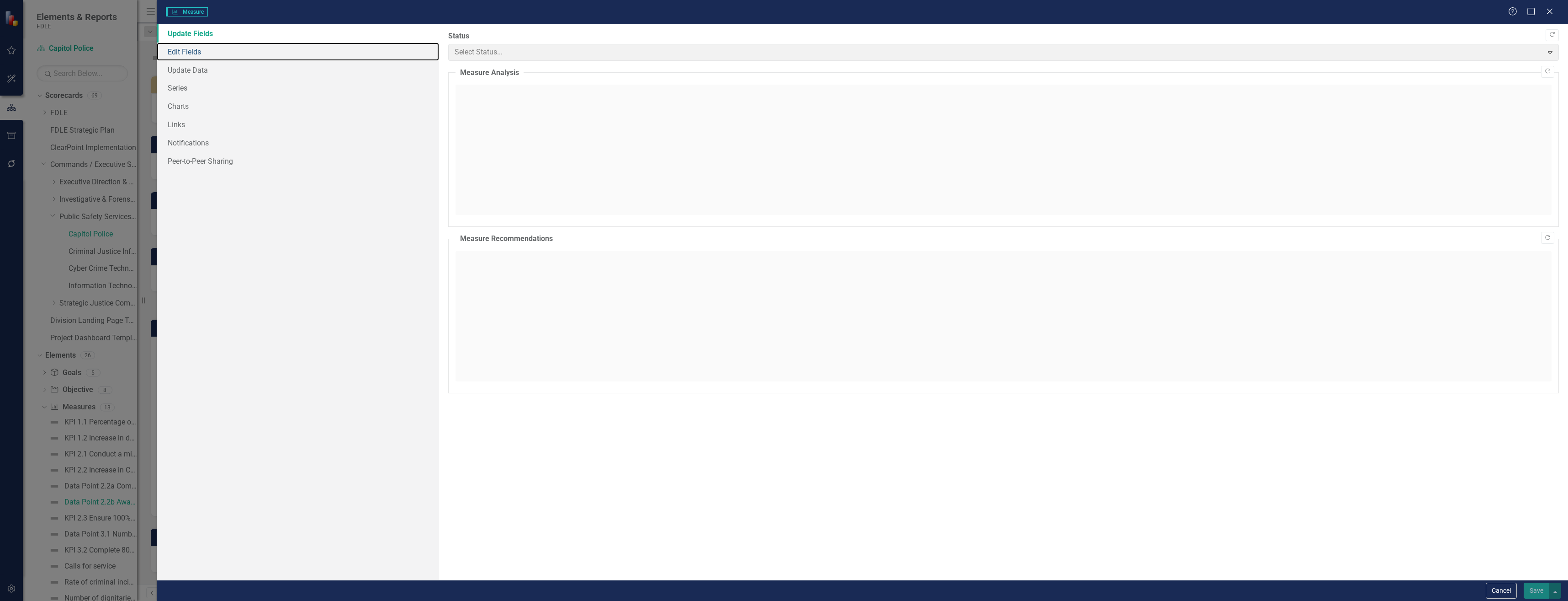
click at [283, 53] on link "Edit Fields" at bounding box center [298, 52] width 283 height 18
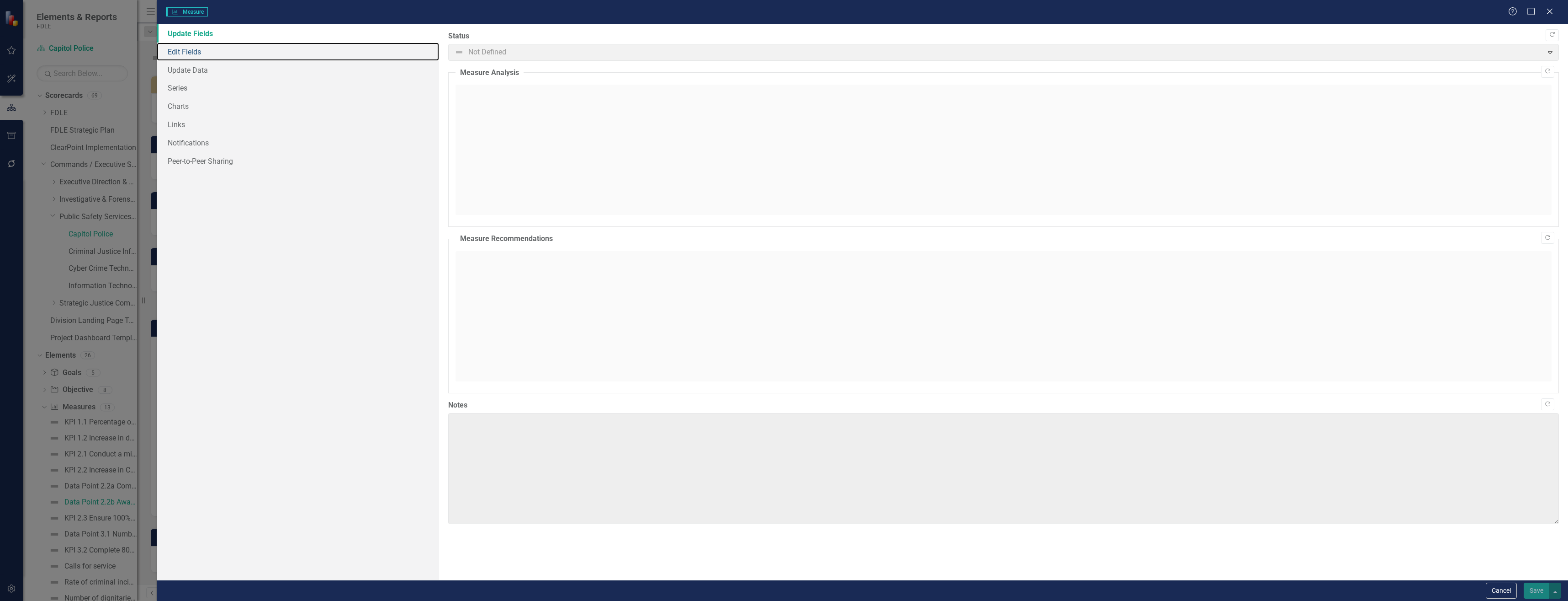
click at [283, 53] on link "Edit Fields" at bounding box center [298, 52] width 283 height 18
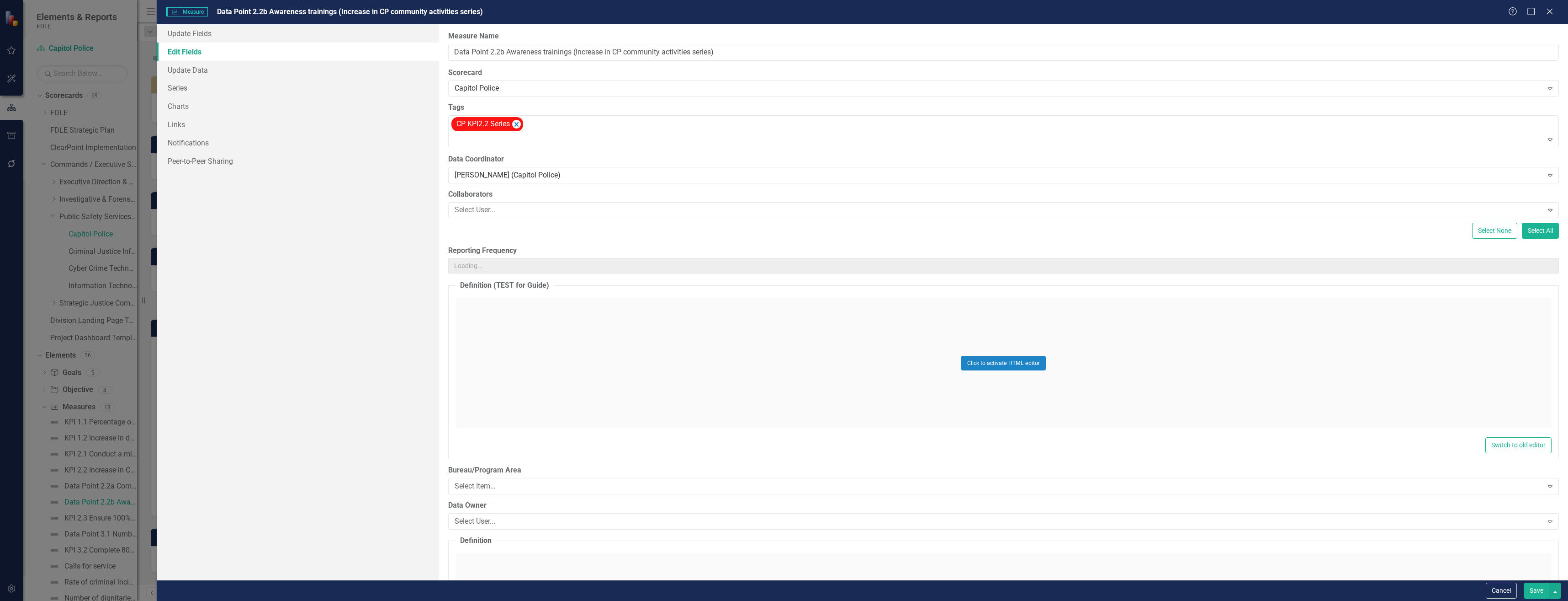
click at [282, 53] on link "Edit Fields" at bounding box center [298, 52] width 283 height 18
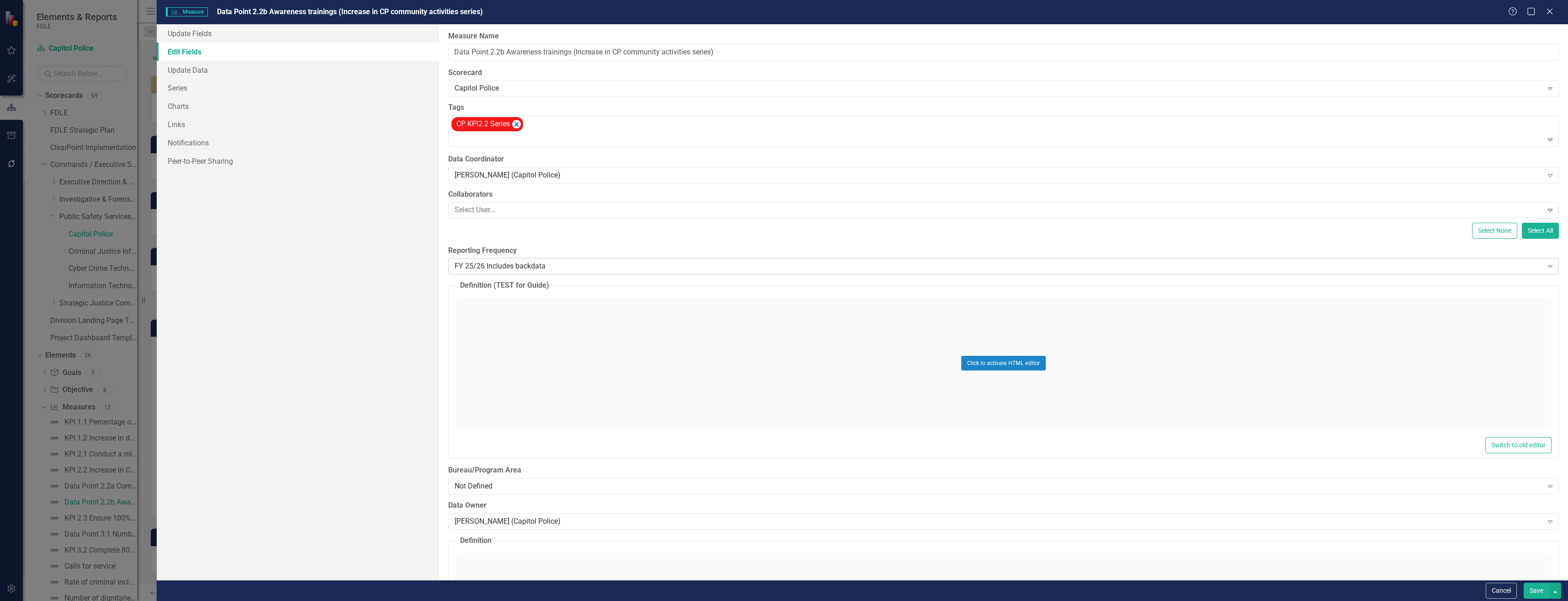
click at [530, 259] on div "FY 25/26 Includes backdata Expand" at bounding box center [1003, 266] width 1111 height 16
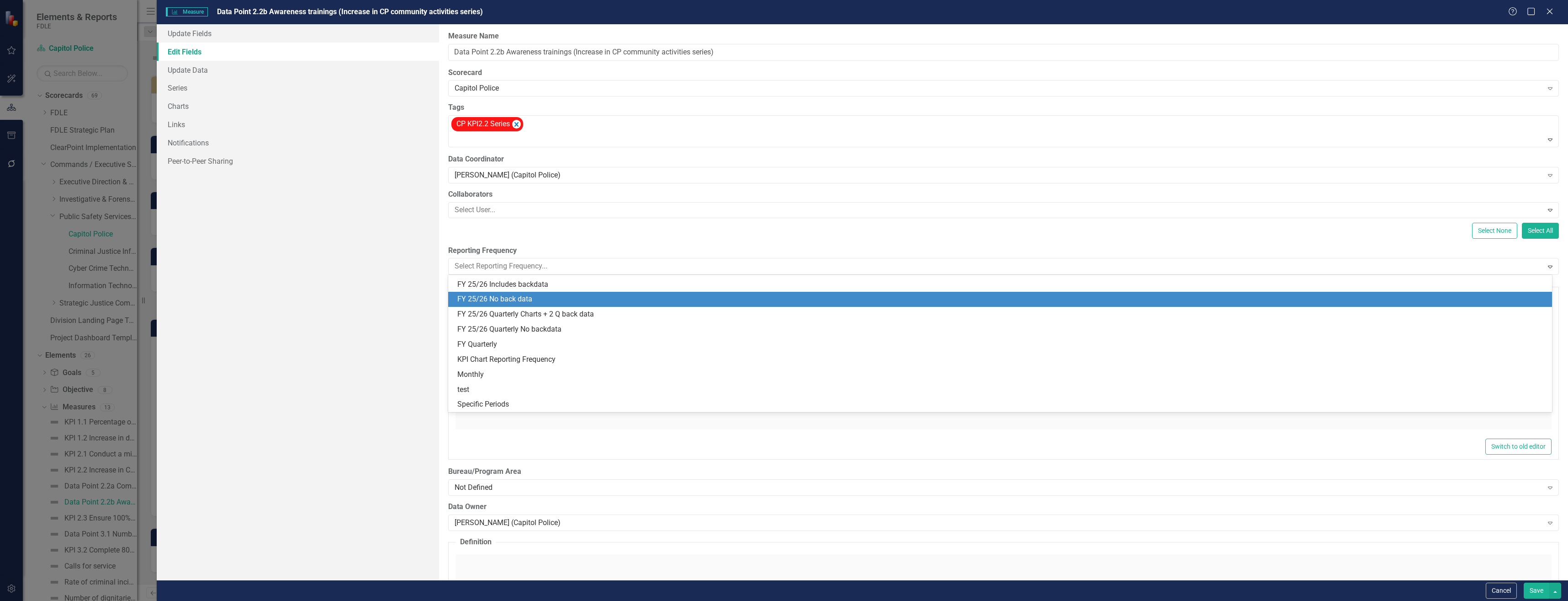
click at [540, 298] on div "FY 25/26 No back data" at bounding box center [1002, 299] width 1090 height 11
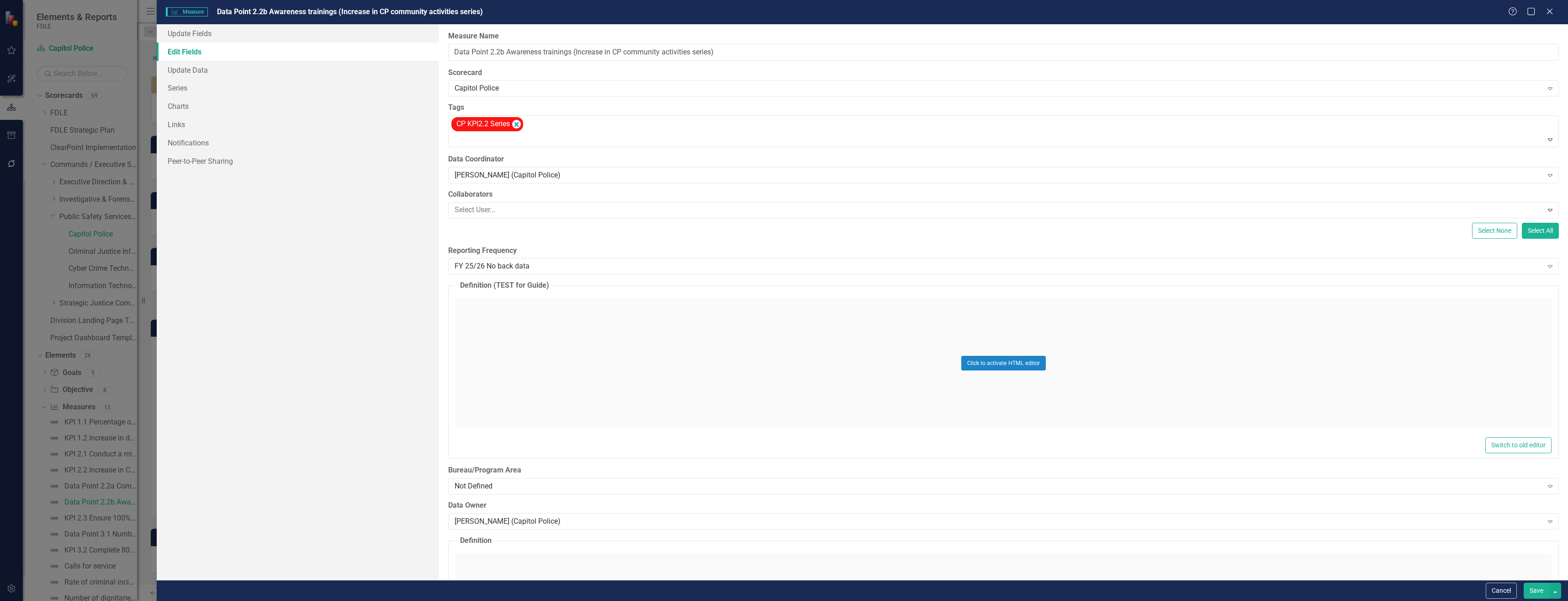
click at [1543, 590] on button "Save" at bounding box center [1537, 590] width 26 height 16
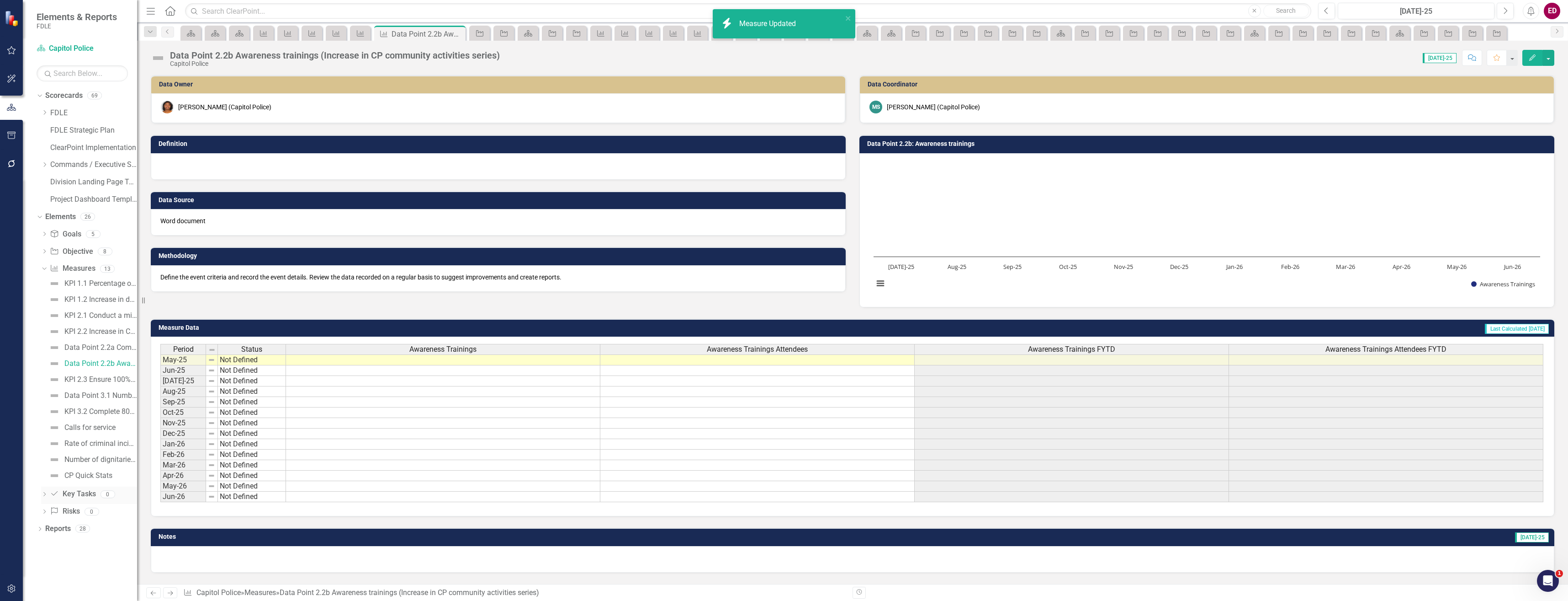
click at [118, 489] on div "Key Task Key Tasks 0" at bounding box center [93, 495] width 87 height 17
click at [119, 347] on div "Data Point 2.2a Community events held (Increase in CP community activities seri…" at bounding box center [101, 347] width 72 height 9
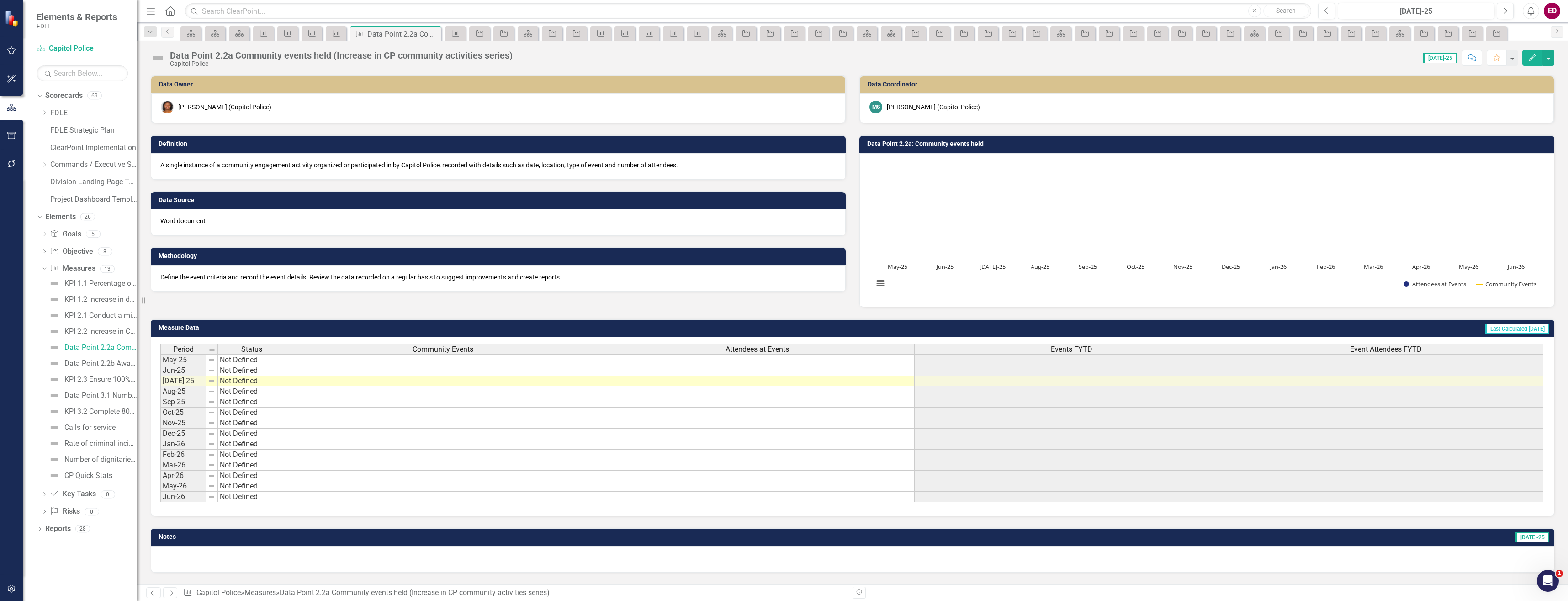
click at [1533, 52] on button "Edit" at bounding box center [1533, 58] width 20 height 16
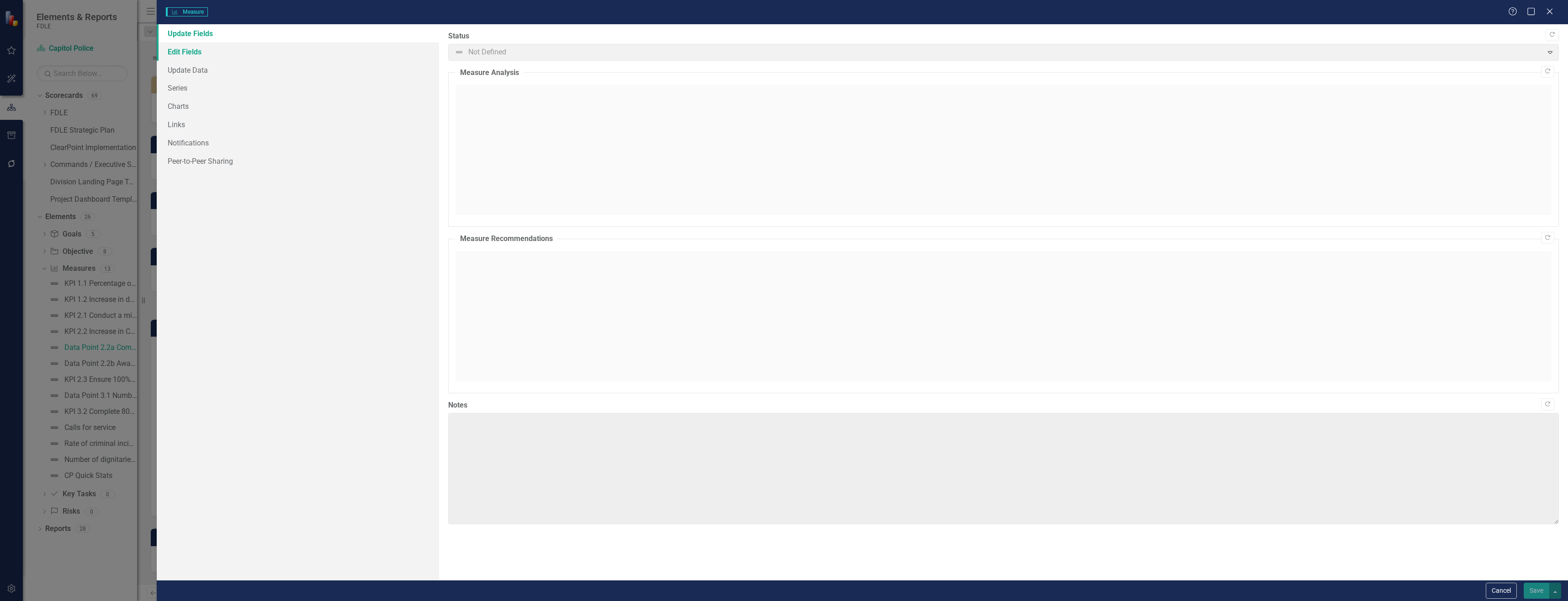
click at [303, 53] on link "Edit Fields" at bounding box center [298, 52] width 283 height 18
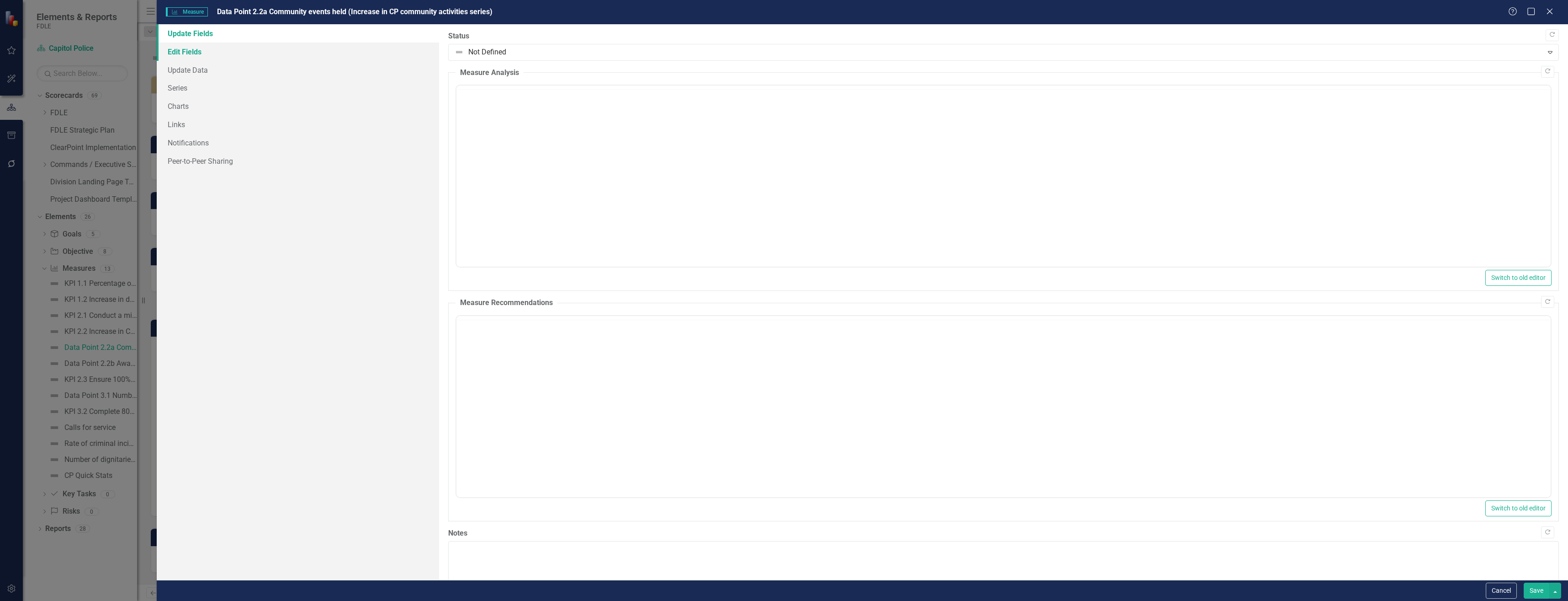
click at [303, 53] on link "Edit Fields" at bounding box center [298, 52] width 283 height 18
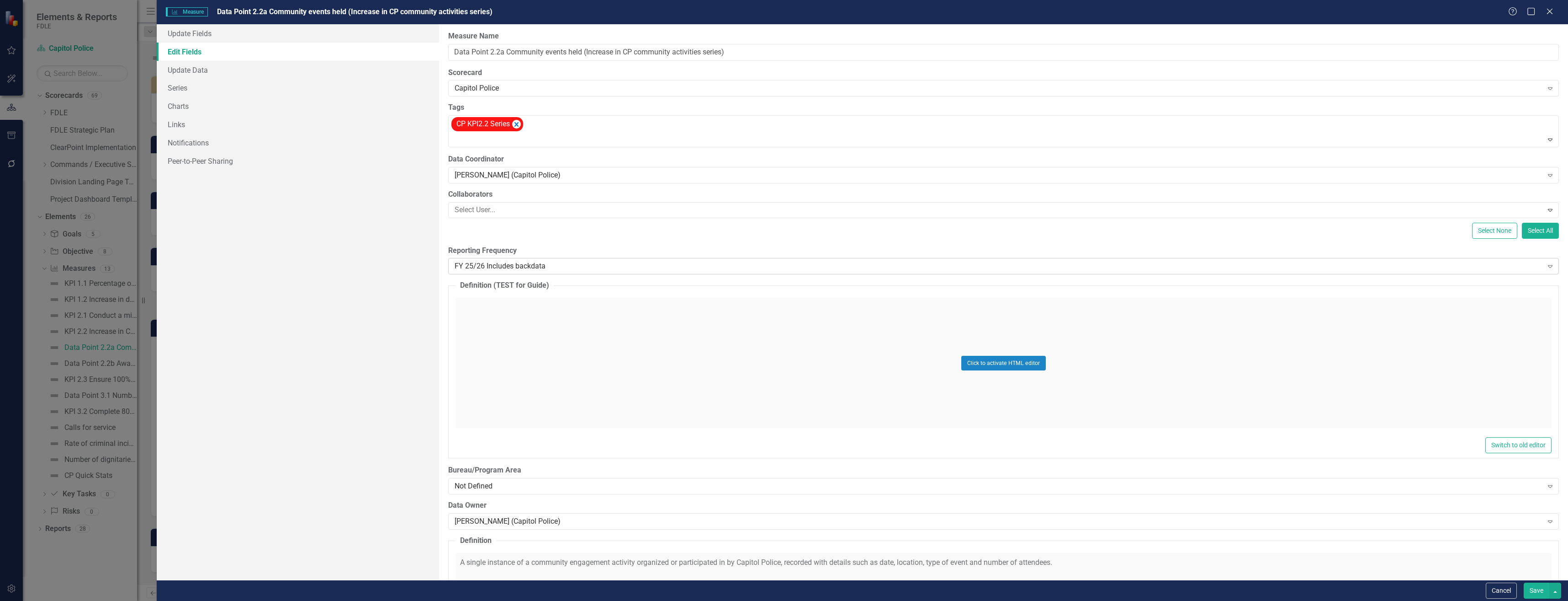
click at [564, 265] on div "FY 25/26 Includes backdata" at bounding box center [998, 266] width 1088 height 11
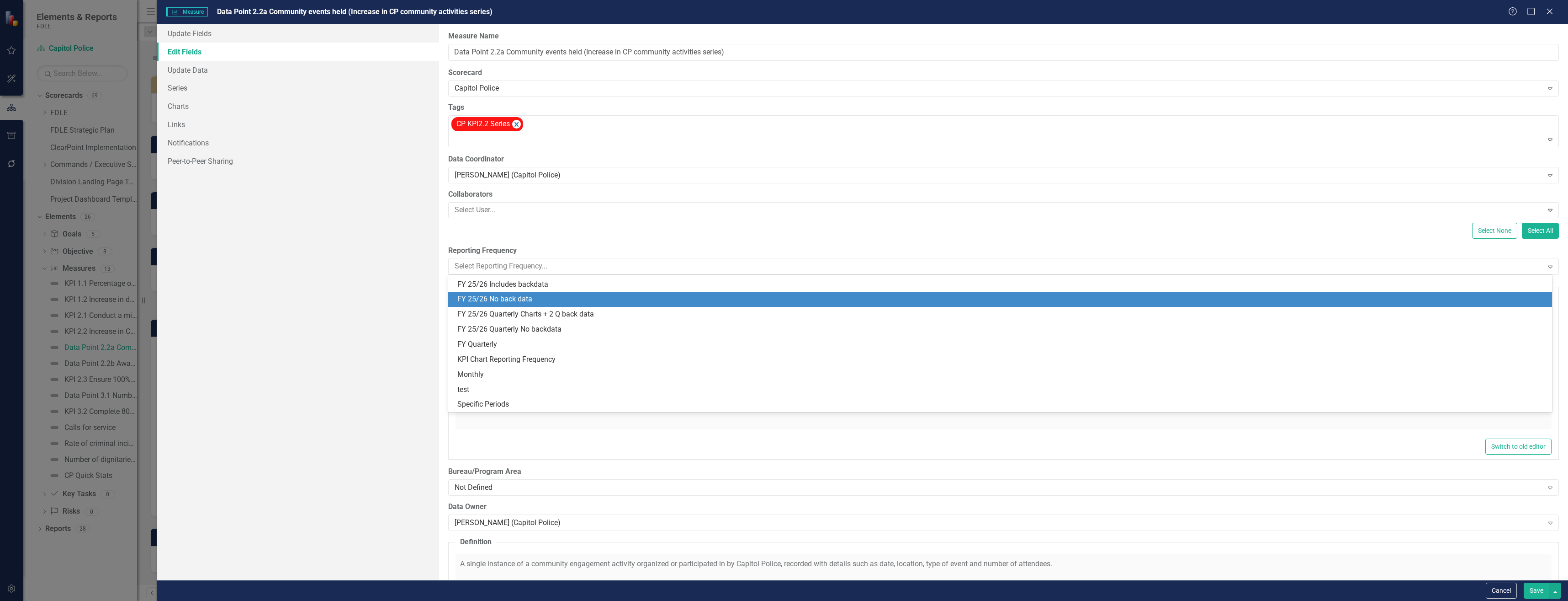
click at [564, 300] on div "FY 25/26 No back data" at bounding box center [1002, 299] width 1090 height 11
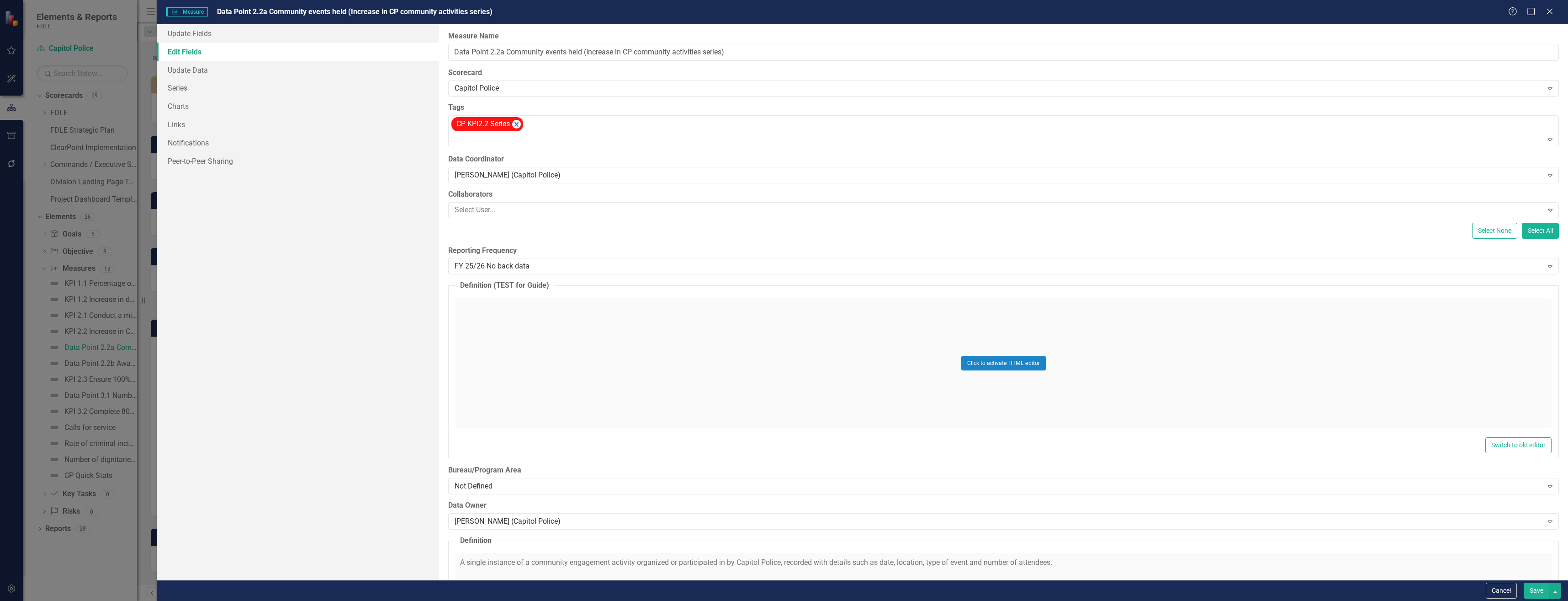
drag, startPoint x: 1523, startPoint y: 583, endPoint x: 1550, endPoint y: 600, distance: 31.9
click at [1527, 586] on div "Save" at bounding box center [1542, 590] width 40 height 16
click at [1550, 600] on html "Elements & Reports FDLE Scorecard Capitol Police Search Dropdown Scorecards 69 …" at bounding box center [784, 300] width 1568 height 601
click at [1532, 590] on button "Save" at bounding box center [1537, 590] width 26 height 16
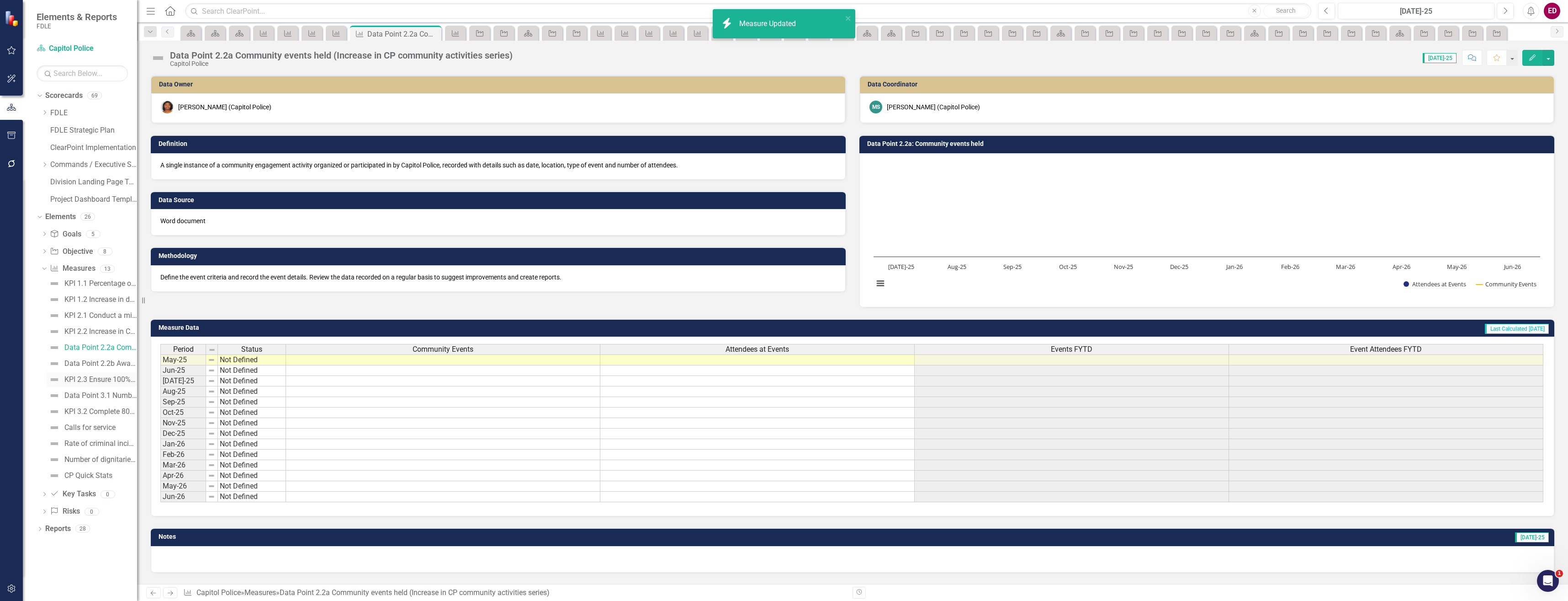
click at [112, 375] on div "KPI 2.3 Ensure 100% of packages and parcels that are delivered to the mail scre…" at bounding box center [101, 379] width 72 height 9
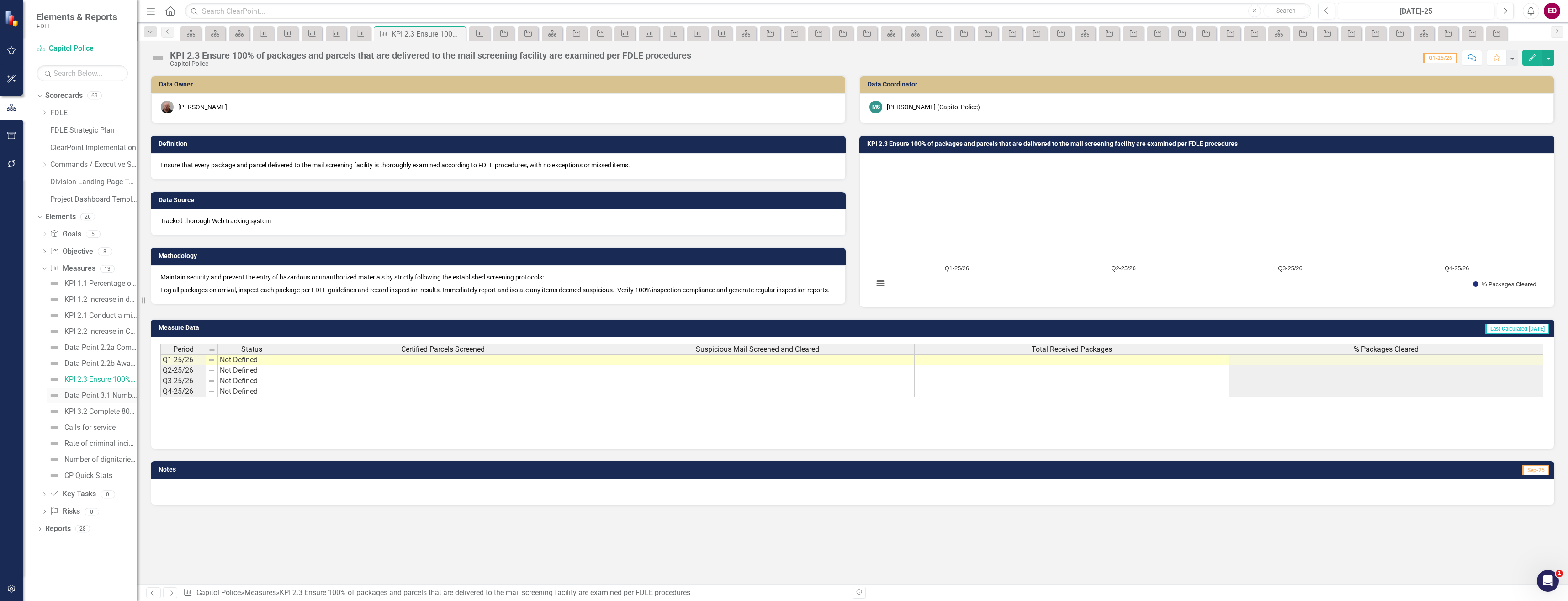
click at [121, 391] on link "Data Point 3.1 Number of mail cases open and closed" at bounding box center [92, 396] width 90 height 15
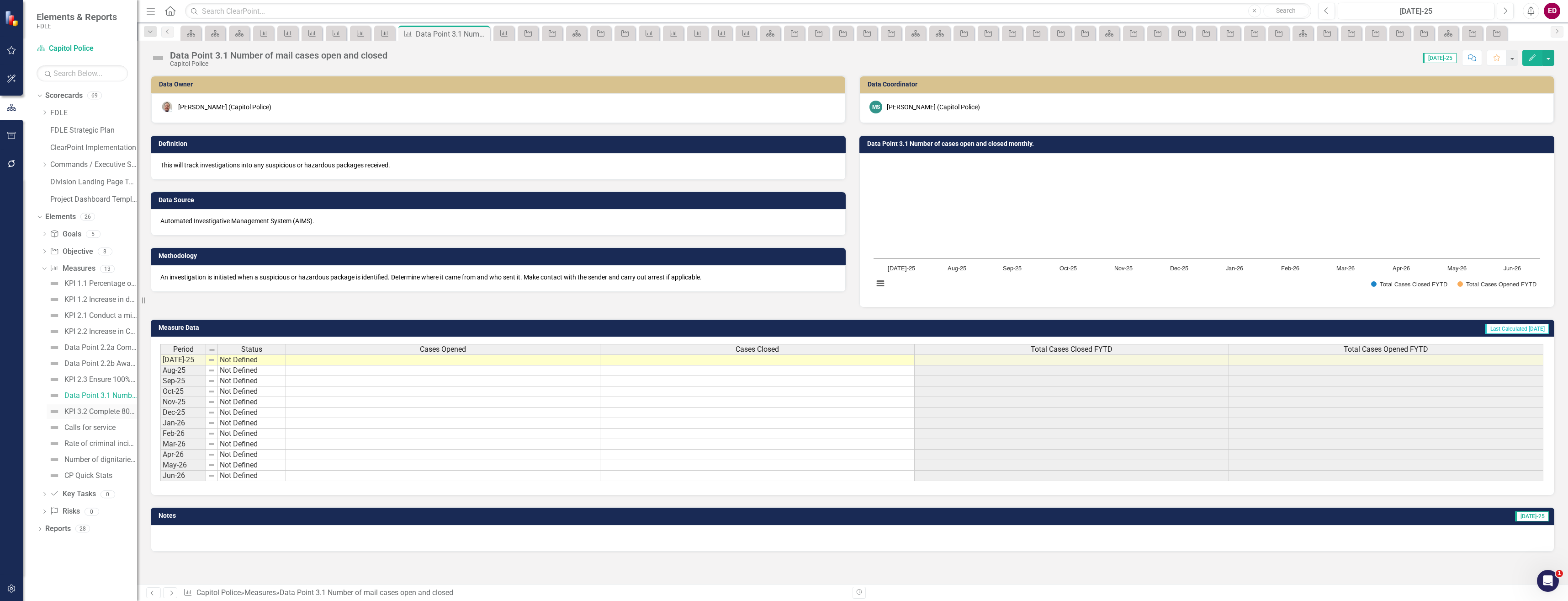
click at [123, 414] on div "KPI 3.2 Complete 80% of vendor background checks [DATE]." at bounding box center [101, 412] width 72 height 9
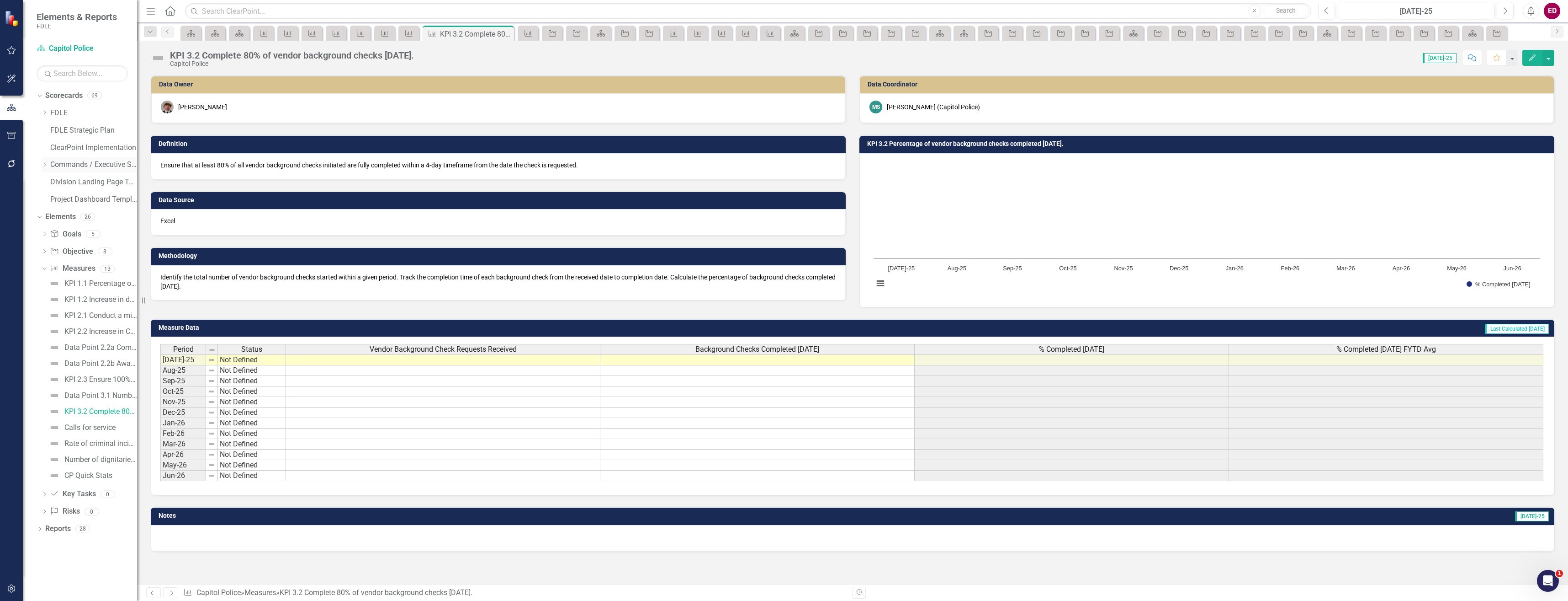
click at [46, 165] on icon "Dropdown" at bounding box center [45, 165] width 7 height 6
click at [53, 220] on div "Dropdown" at bounding box center [54, 217] width 7 height 8
click at [83, 249] on link "Criminal Justice Information Services" at bounding box center [103, 251] width 69 height 11
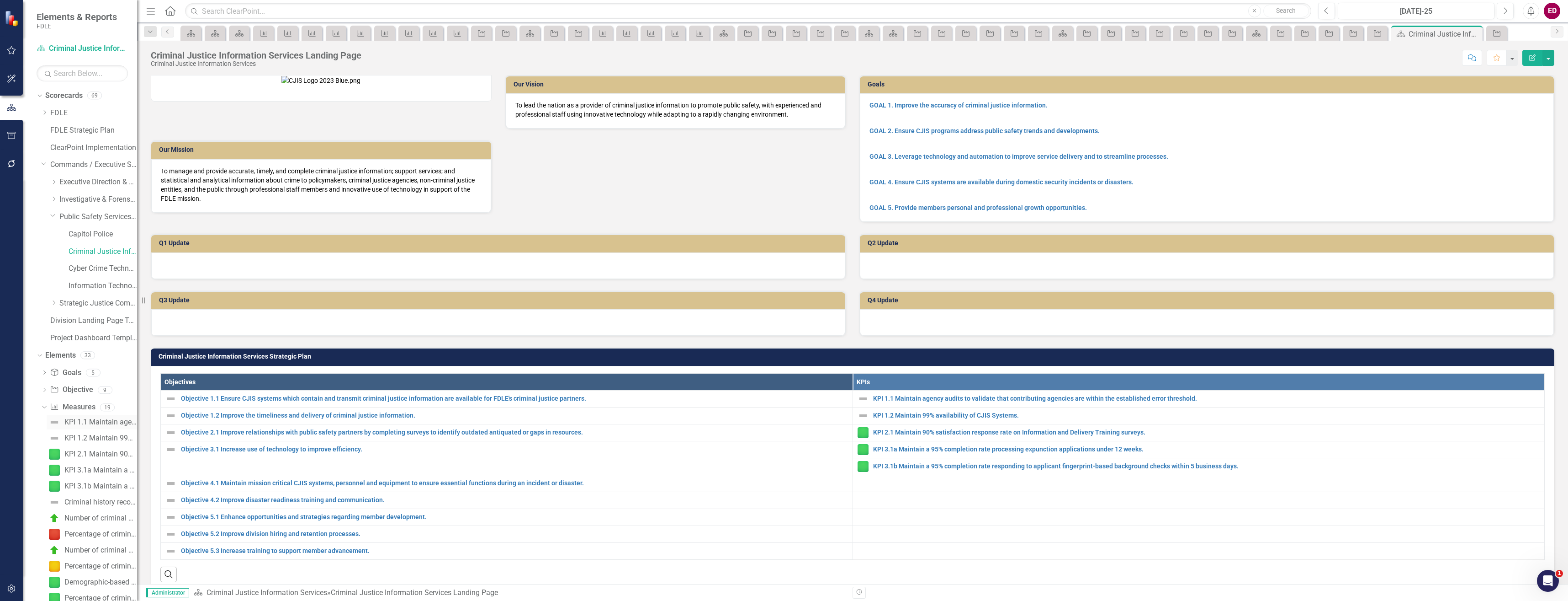
click at [69, 423] on div "KPI 1.1 Maintain agency audits to validate that contributing agencies are withi…" at bounding box center [101, 422] width 72 height 9
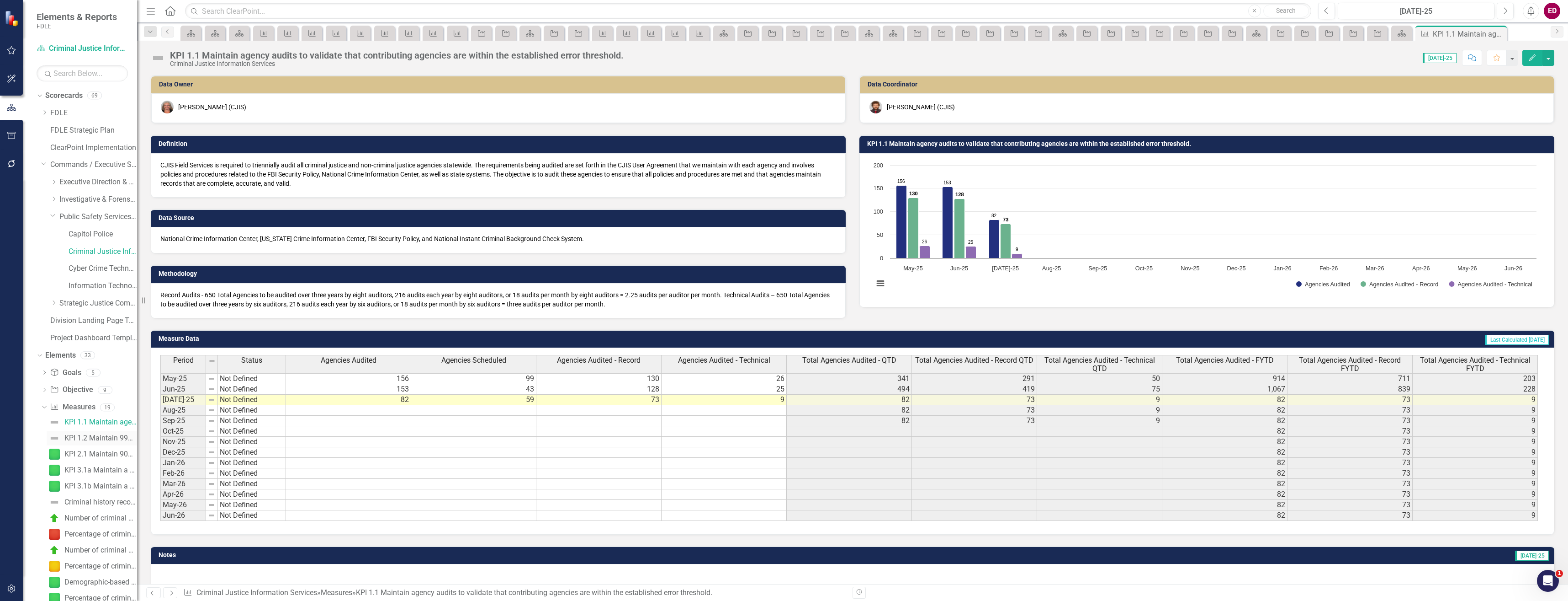
click at [87, 434] on div "KPI 1.2 Maintain 99% availability of CJIS Systems." at bounding box center [101, 438] width 72 height 9
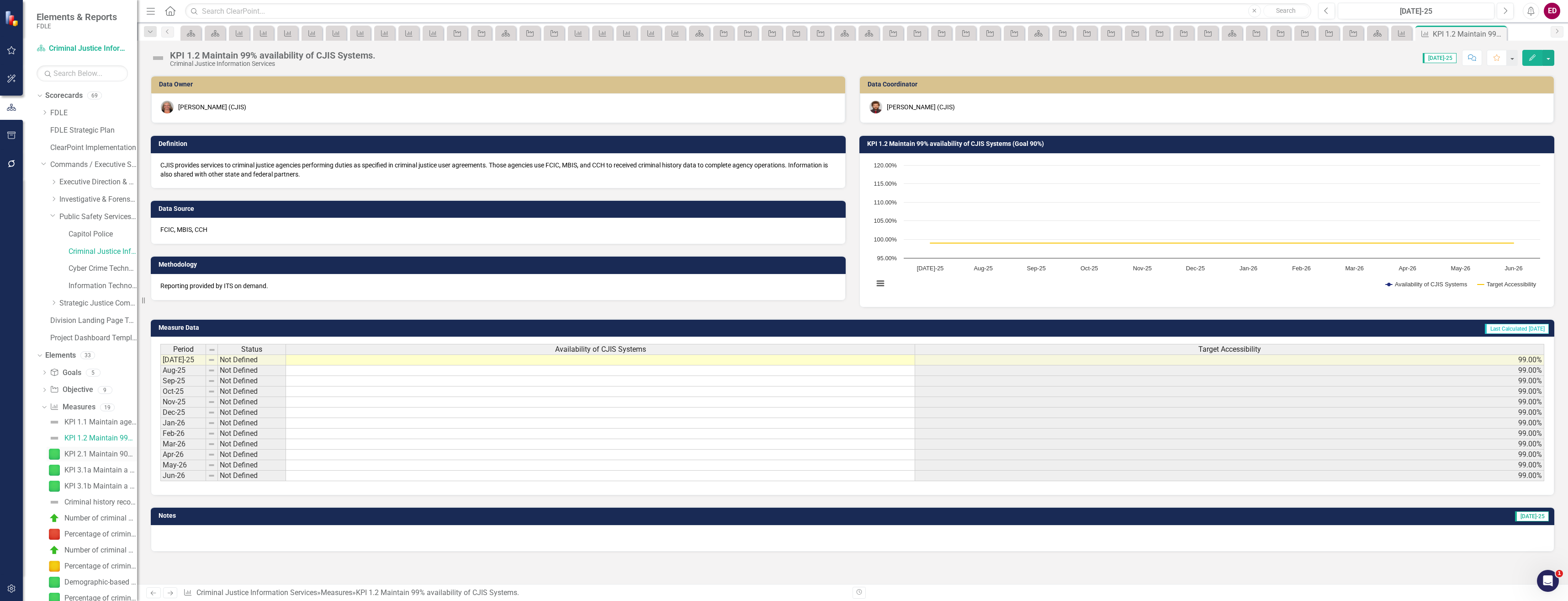
click at [95, 459] on link "KPI 2.1 Maintain 90% satisfaction response rate on Information and Delivery Tra…" at bounding box center [92, 454] width 90 height 15
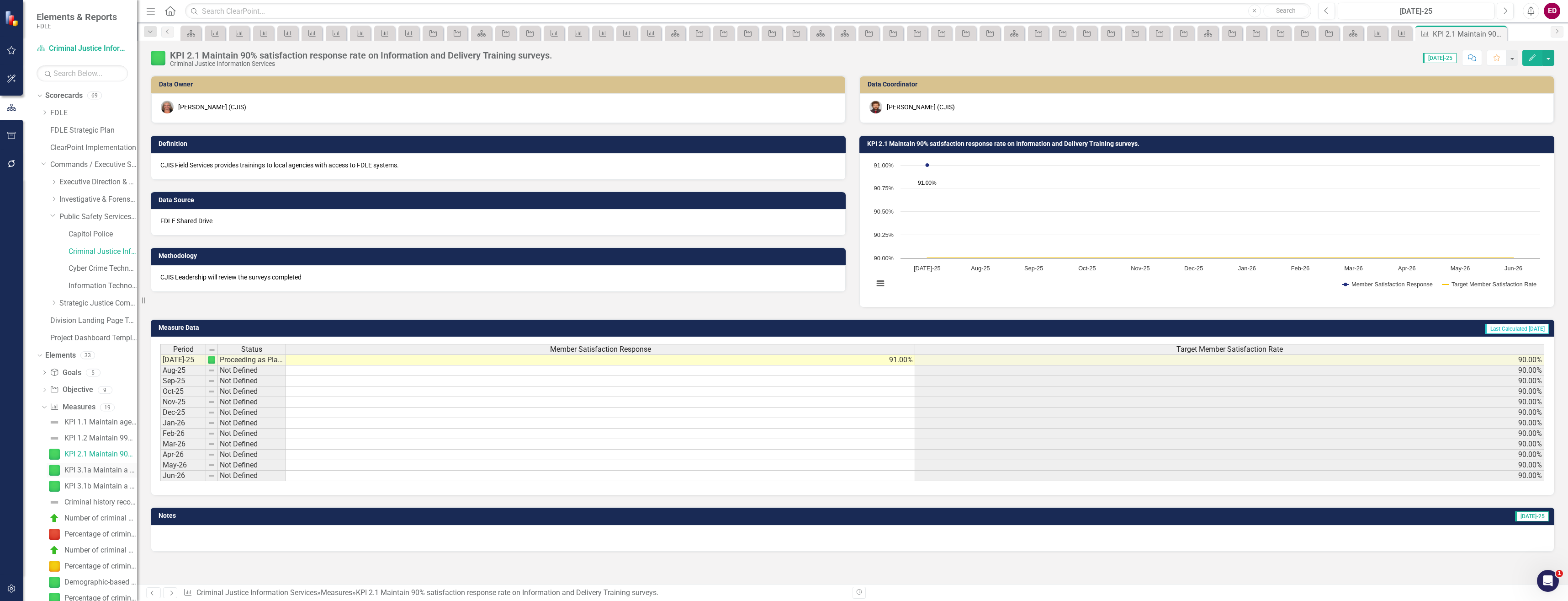
click at [104, 465] on link "KPI 3.1a Maintain a 95% completion rate processing expunction applications unde…" at bounding box center [92, 470] width 90 height 15
click at [100, 482] on link "KPI 3.1b Maintain a 95% completion rate responding to applicant fingerprint-bas…" at bounding box center [92, 486] width 90 height 15
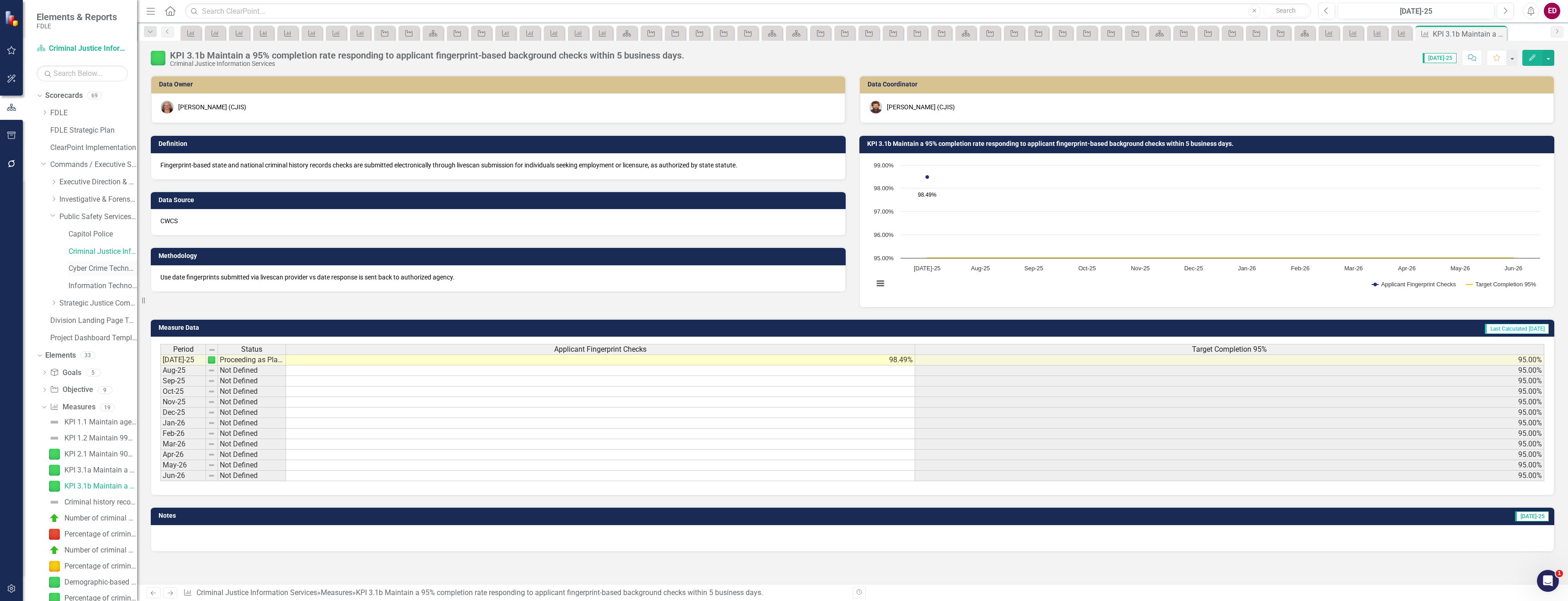
click at [80, 269] on link "Cyber Crime Technology & Telecommunications" at bounding box center [103, 269] width 69 height 11
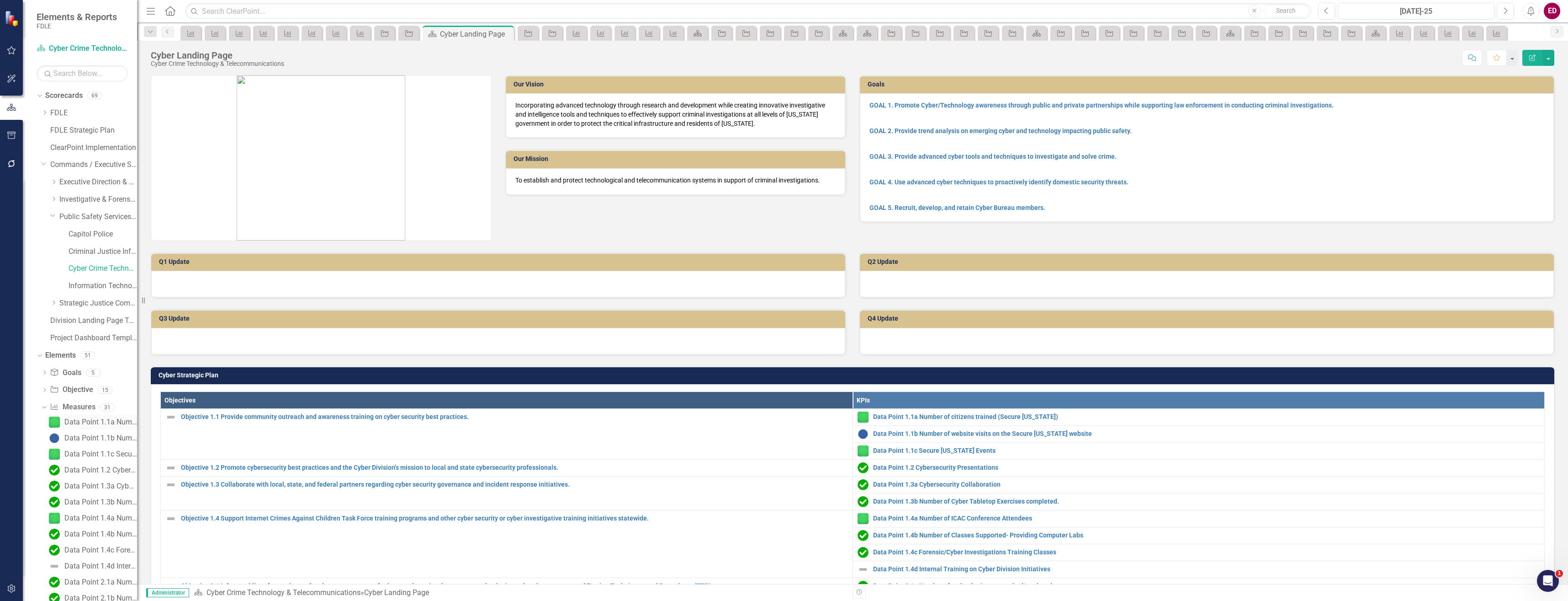
click at [108, 423] on div "Data Point 1.1a Number of citizens trained (Secure [US_STATE])" at bounding box center [101, 422] width 72 height 9
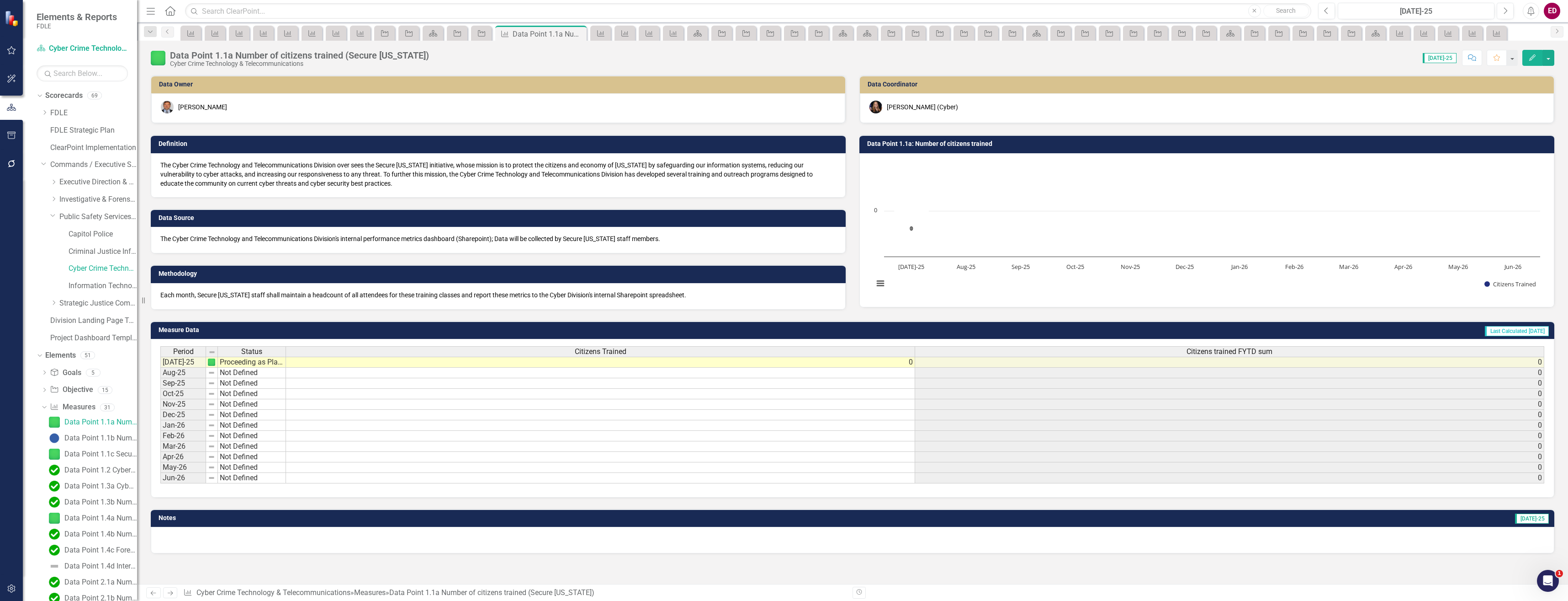
click at [96, 440] on div "Data Point 1.1b Number of website visits on the Secure [US_STATE] website" at bounding box center [101, 438] width 72 height 9
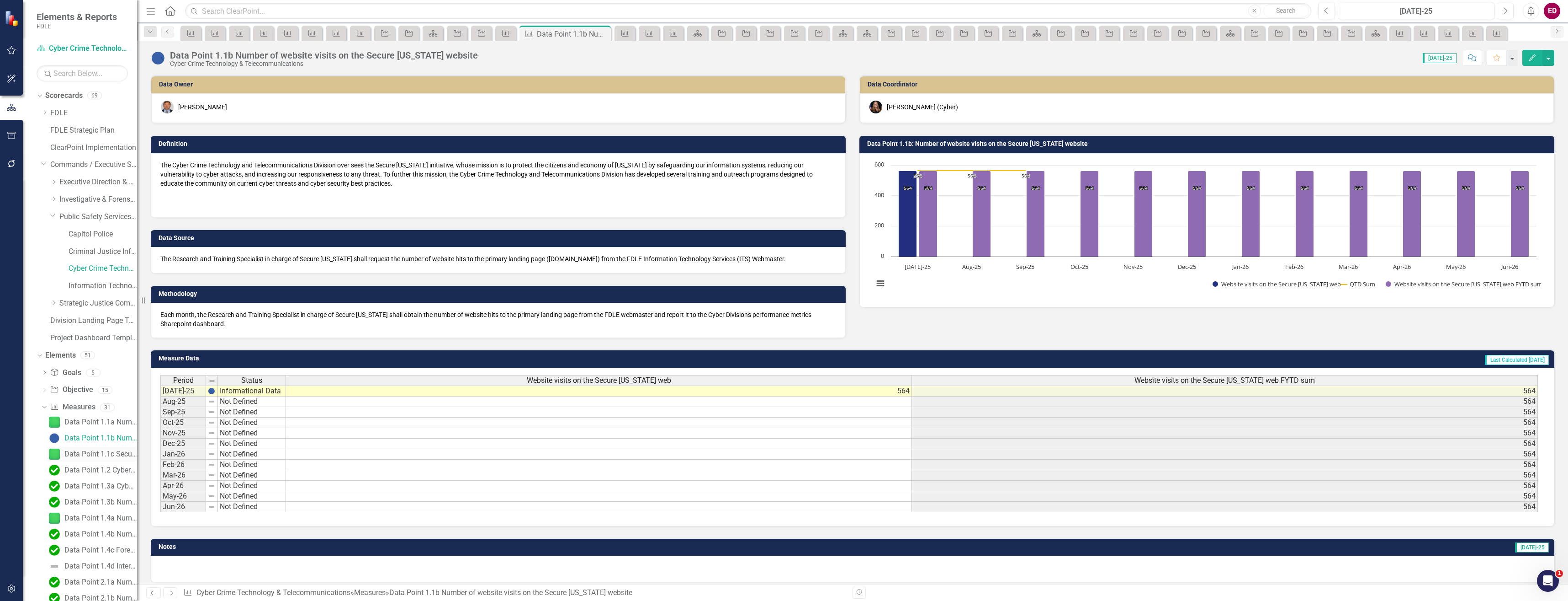
click at [116, 456] on div "Data Point 1.1c Secure [US_STATE] Events" at bounding box center [101, 454] width 72 height 9
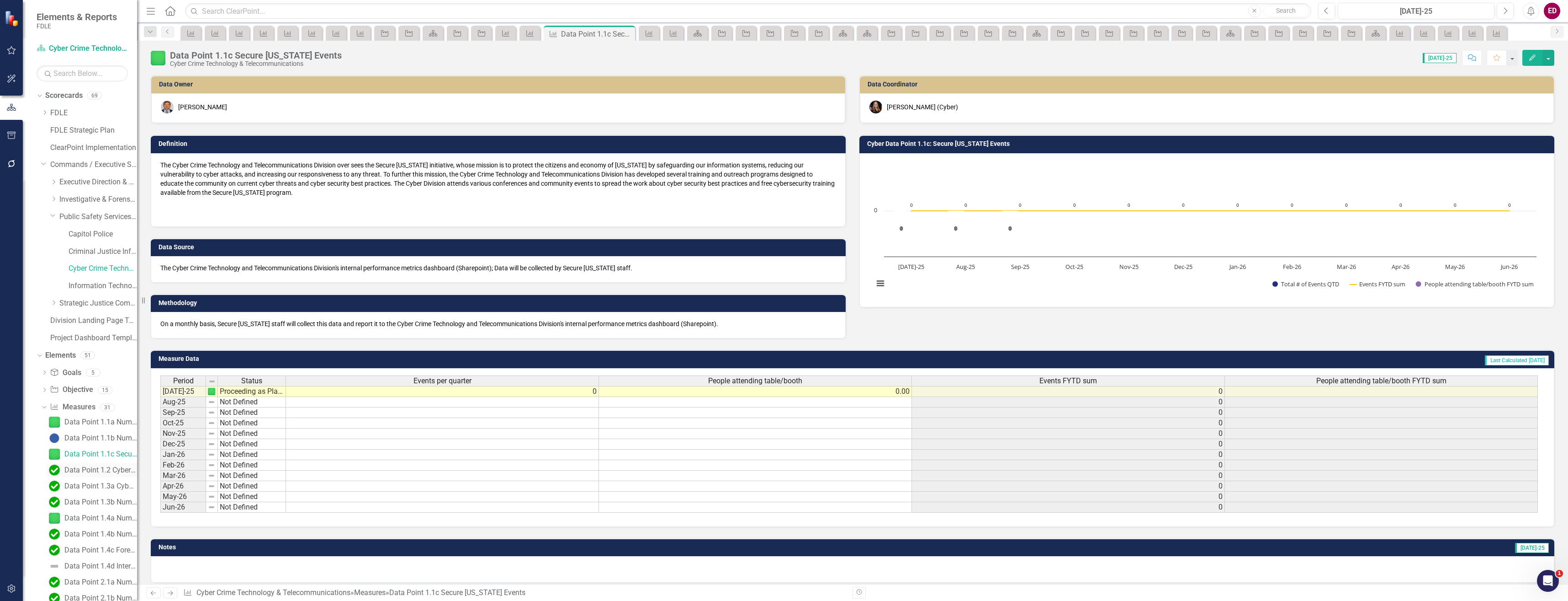
click at [117, 471] on div "Data Point 1.2 Cybersecurity Presentations" at bounding box center [101, 470] width 72 height 9
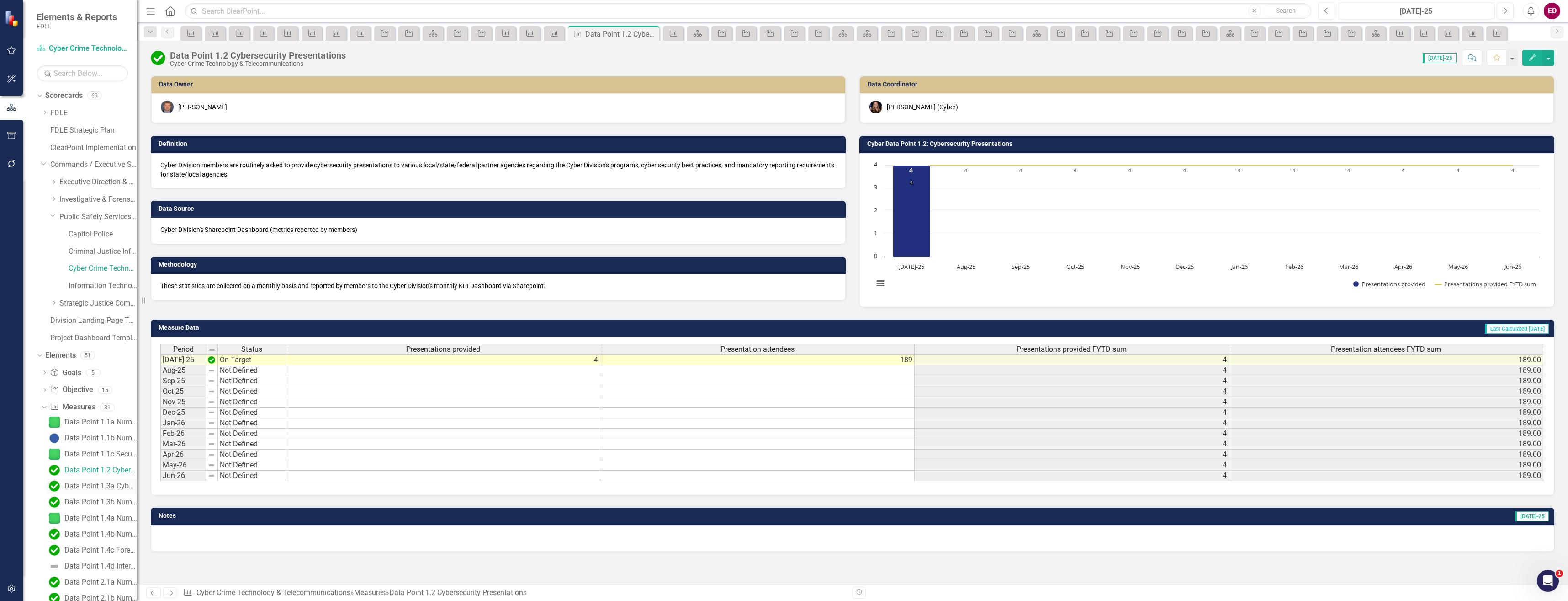
click at [114, 490] on link "Data Point 1.3a Cybersecurity Collaboration" at bounding box center [92, 486] width 90 height 15
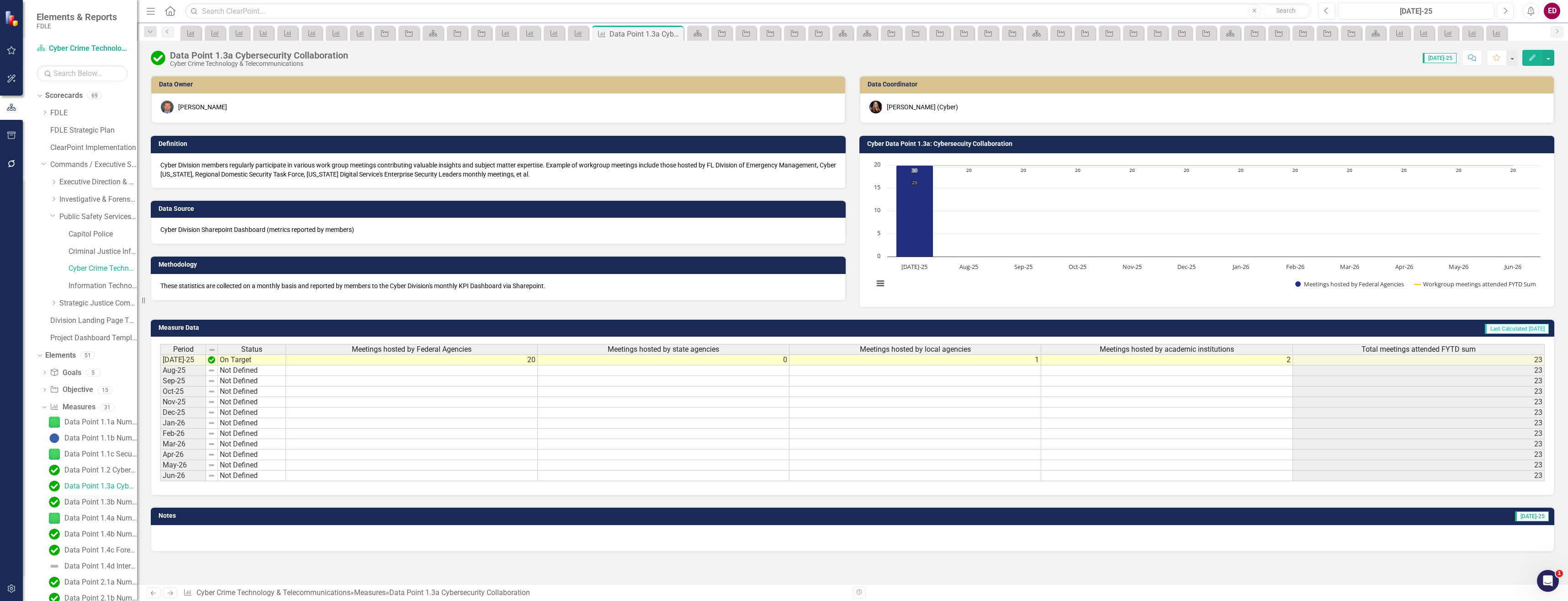
click at [117, 506] on div "Data Point 1.3b Number of Cyber Tabletop Exercises completed." at bounding box center [101, 502] width 72 height 9
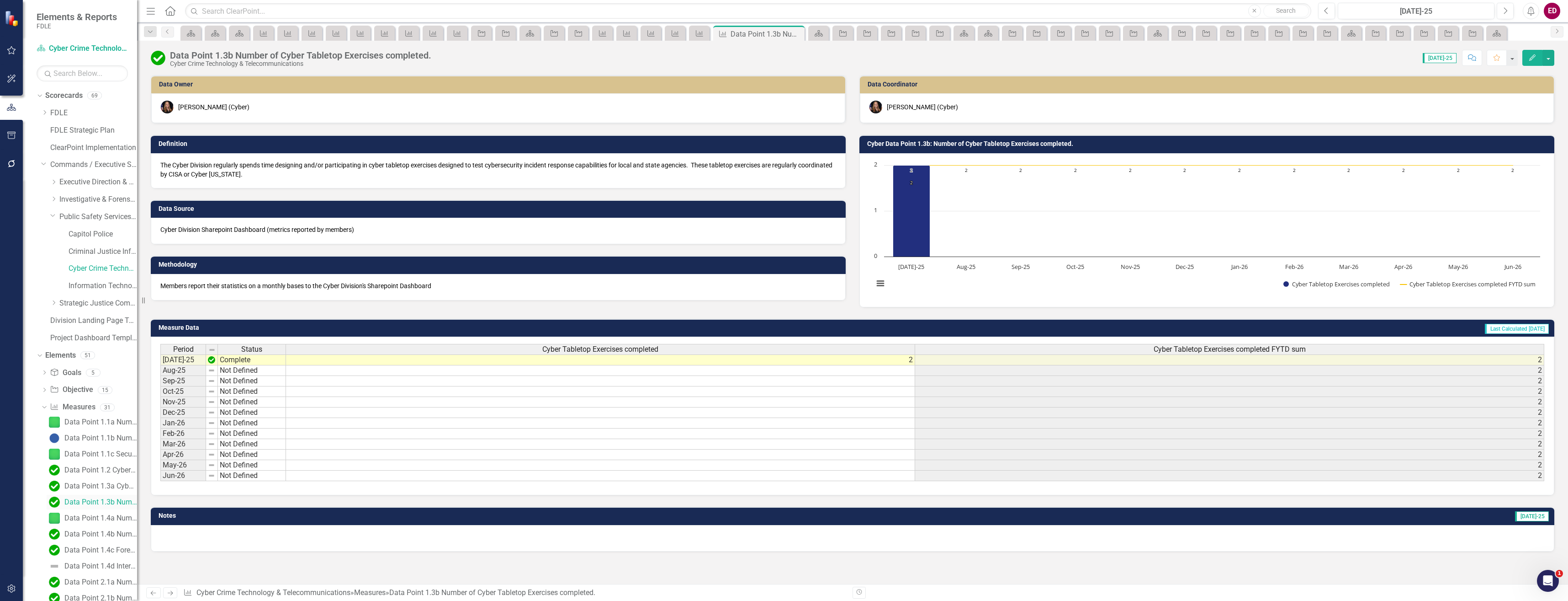
scroll to position [45, 0]
click at [113, 469] on div "Data Point 1.4a Number of ICAC Conference Attendees" at bounding box center [101, 472] width 72 height 9
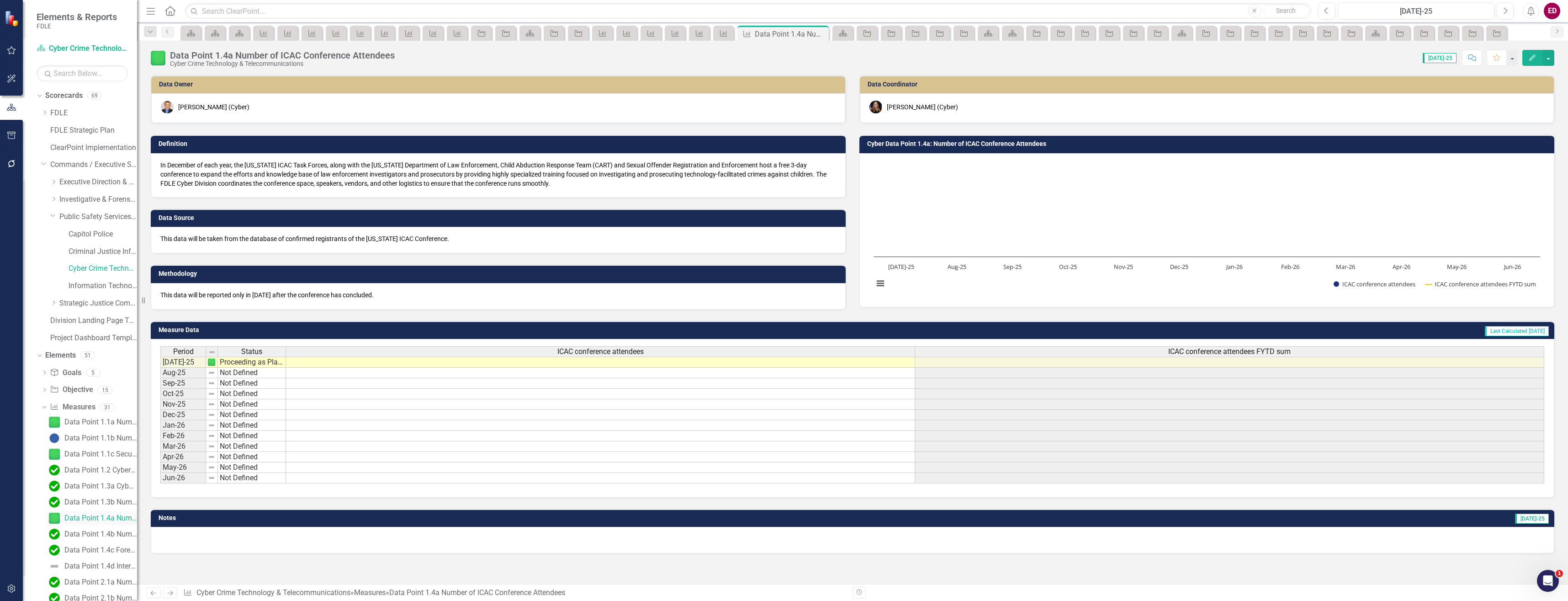
scroll to position [92, 0]
click at [114, 435] on link "Data Point 1.4b Number of Classes Supported- Providing Computer Labs" at bounding box center [92, 443] width 90 height 15
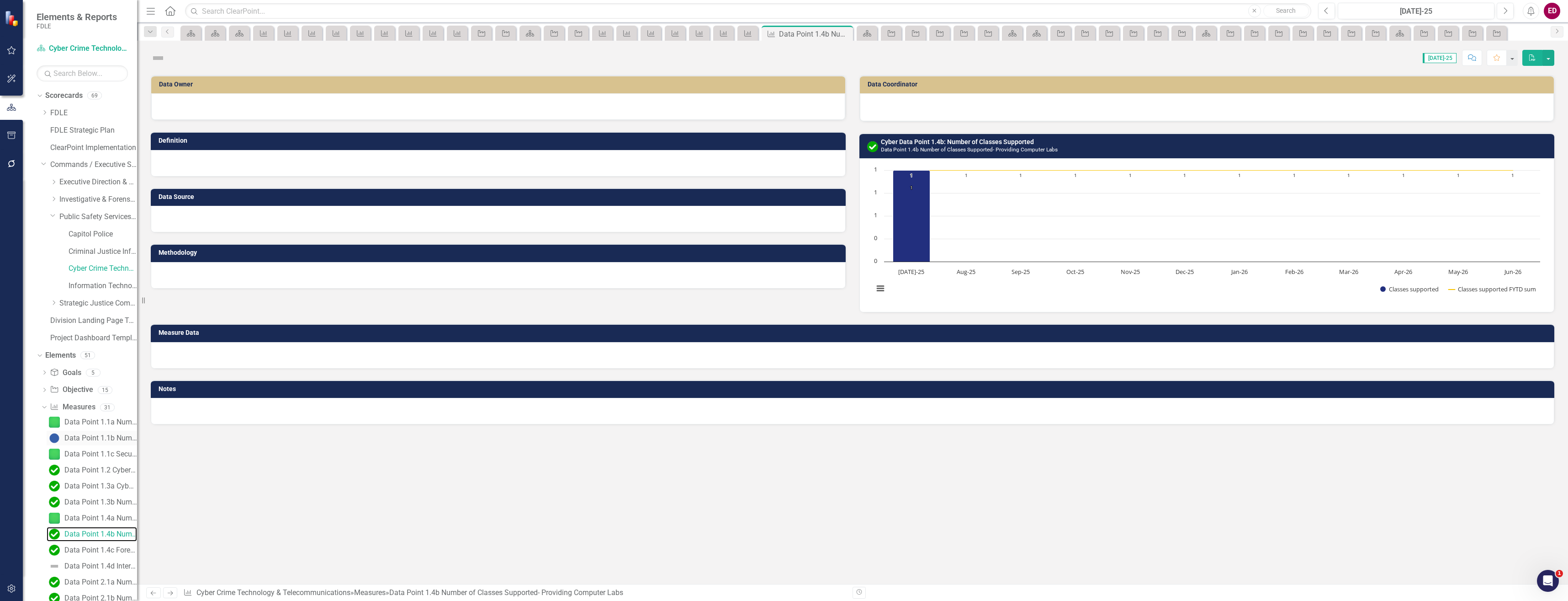
scroll to position [92, 0]
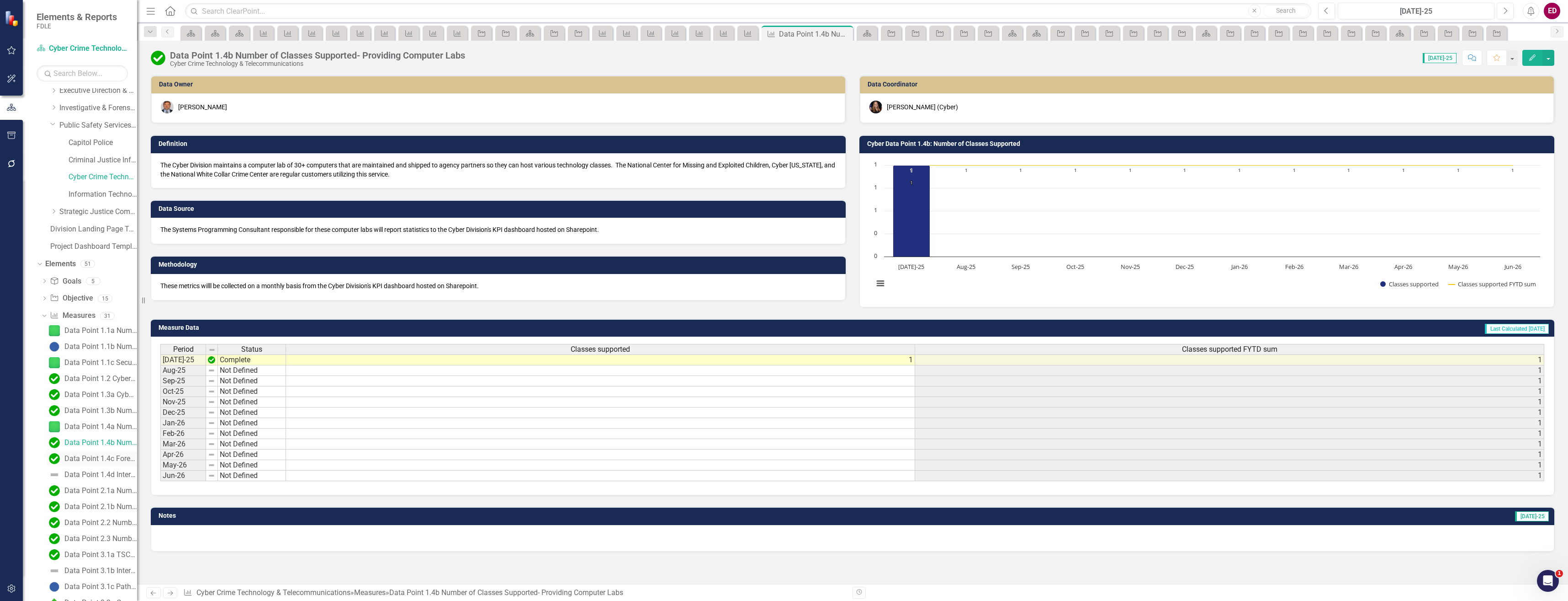
click at [124, 462] on div "Data Point 1.4c Forensic/Cyber Investigations Training Classes" at bounding box center [101, 459] width 72 height 9
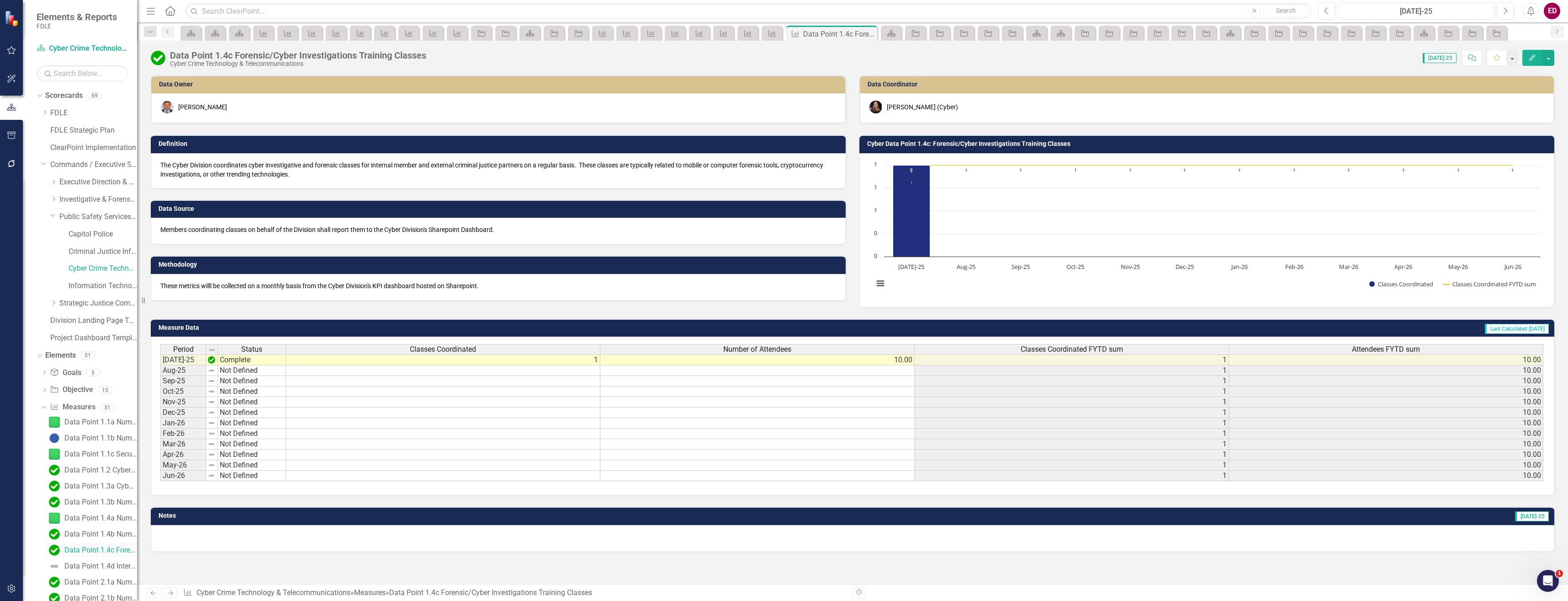
scroll to position [45, 0]
click at [107, 526] on link "Data Point 1.4d Internal Training on Cyber Division Initiatives" at bounding box center [92, 520] width 90 height 15
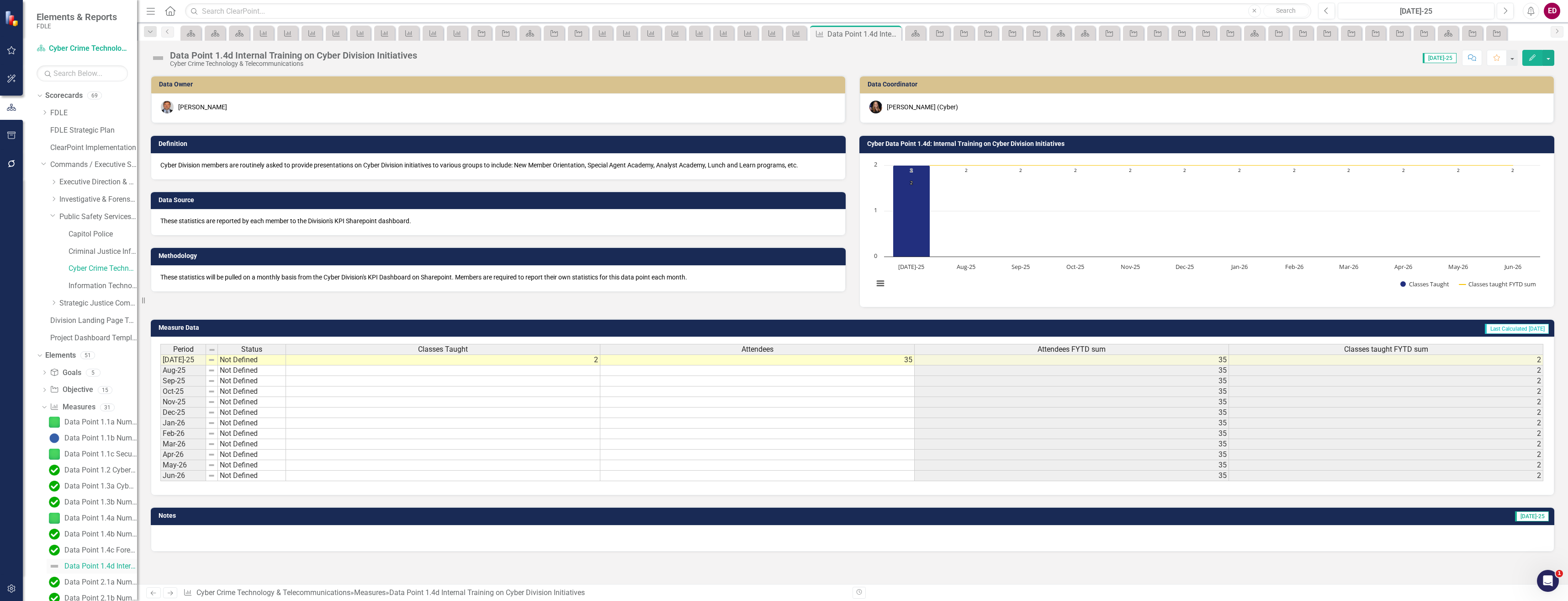
scroll to position [45, 0]
click at [115, 535] on div "Data Point 2.1a Number of technologies researched/analyzed" at bounding box center [101, 536] width 72 height 9
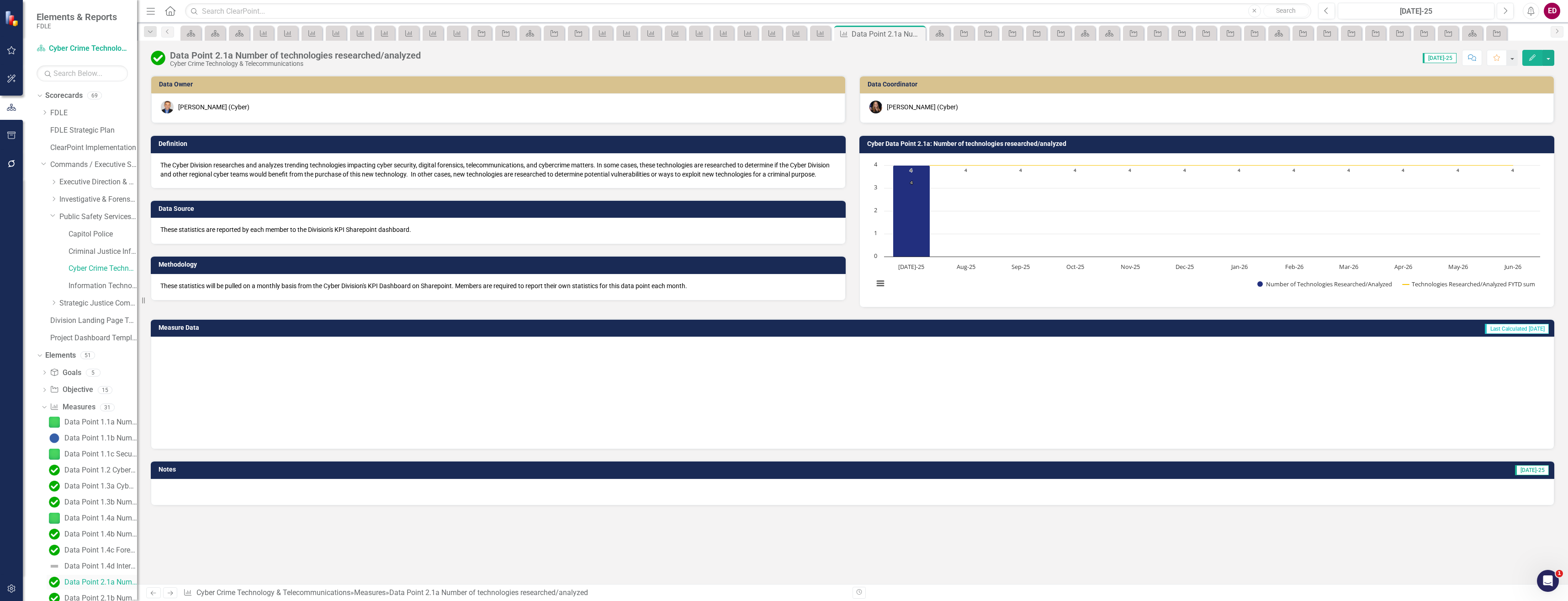
scroll to position [45, 0]
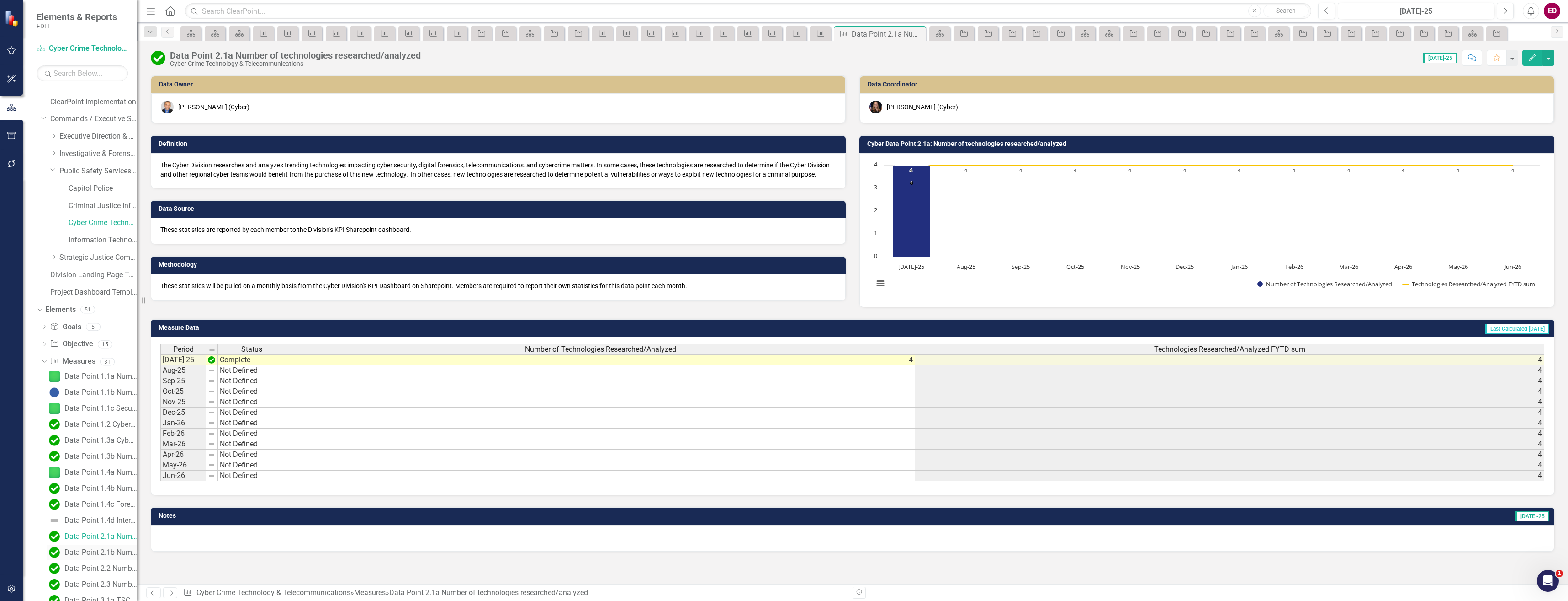
click at [112, 555] on div "Data Point 2.1b Number of intelligence products created and/or disseminated to …" at bounding box center [101, 553] width 72 height 9
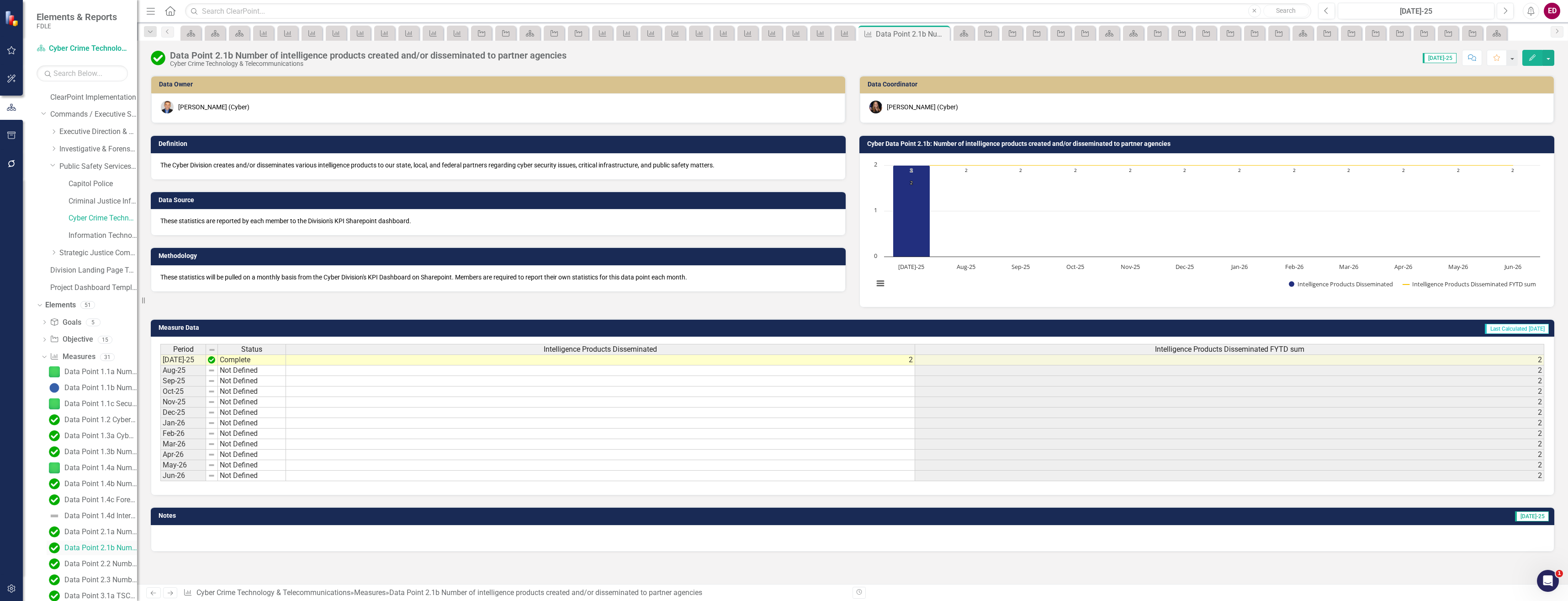
scroll to position [96, 0]
click at [117, 520] on div "Data Point 2.2 Number of Mobile Device Unlocks" at bounding box center [101, 519] width 72 height 9
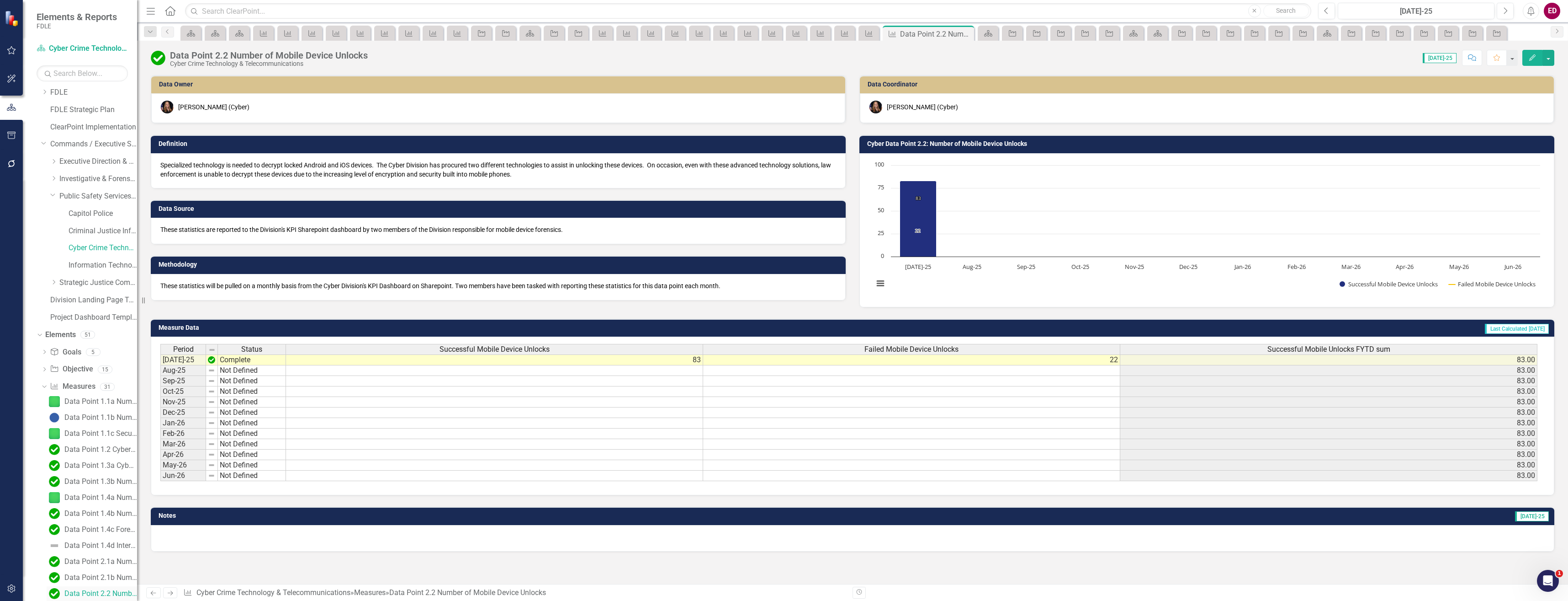
scroll to position [112, 0]
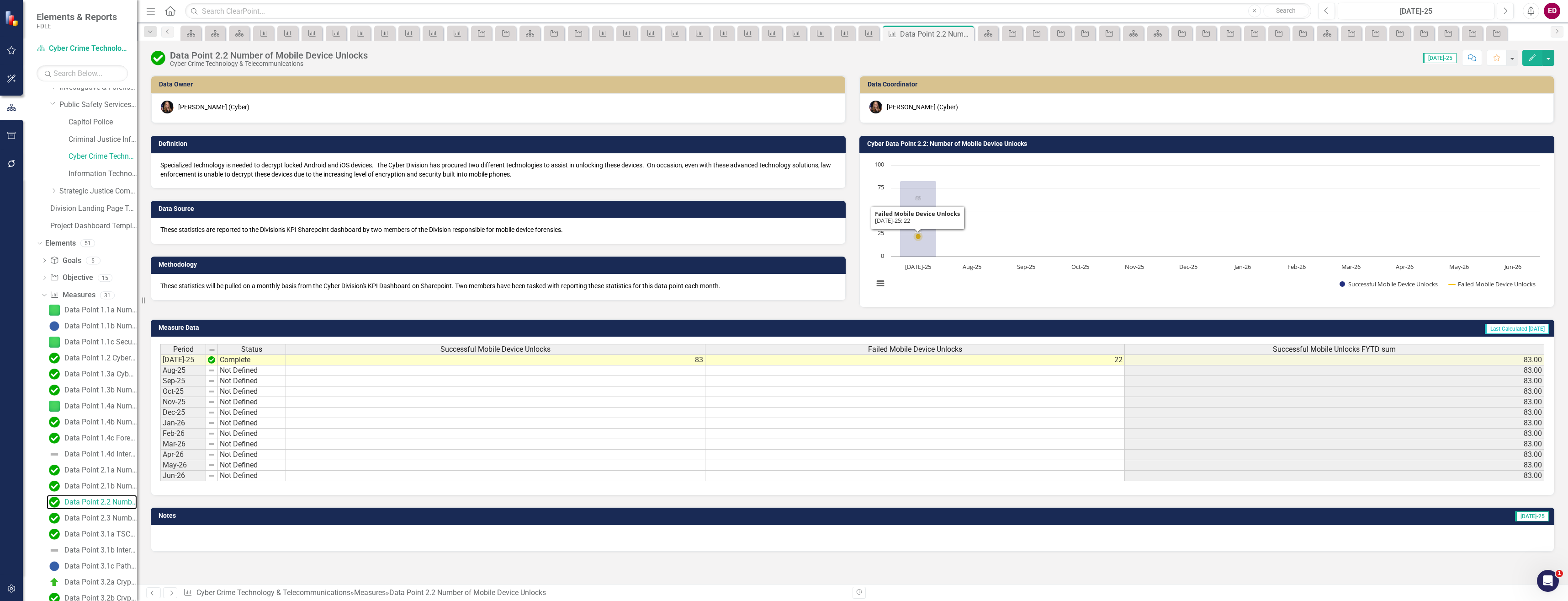
click at [1072, 223] on rect "Interactive chart" at bounding box center [1207, 229] width 676 height 137
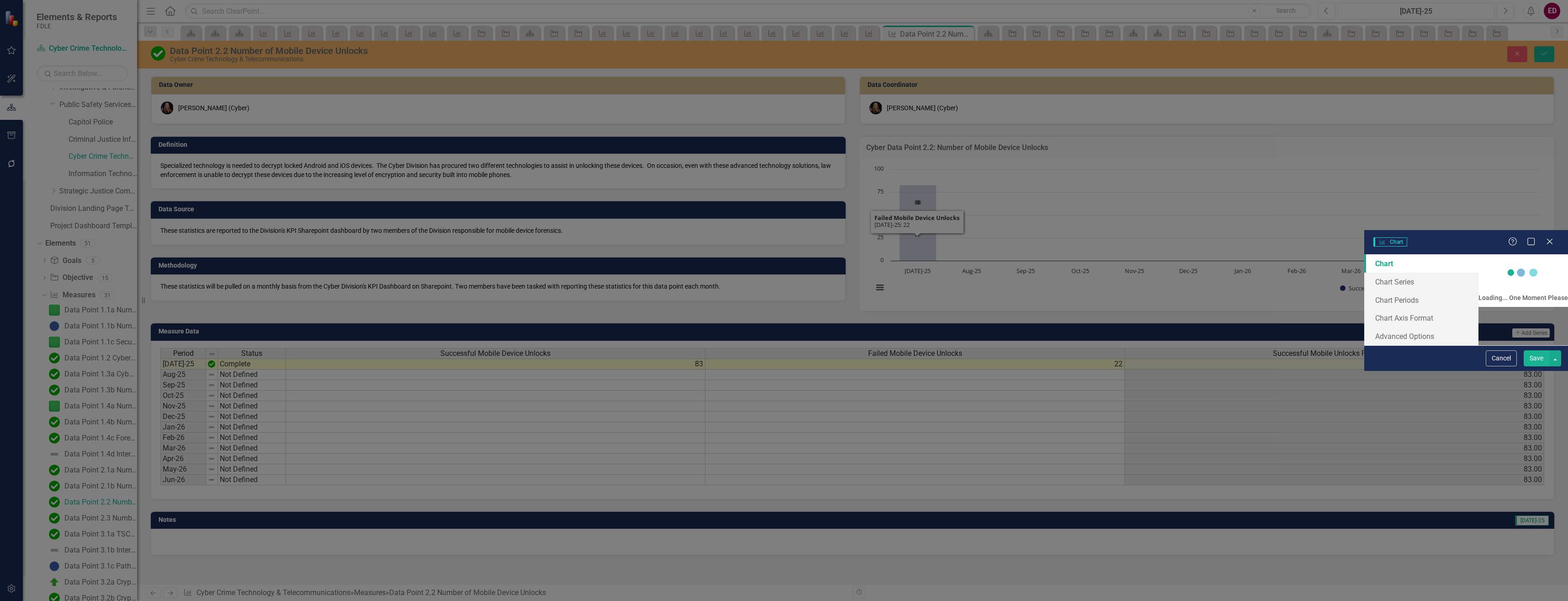
click at [437, 49] on div "Charts Chart Help Maximize Close Chart Chart Series Chart Periods Chart Axis Fo…" at bounding box center [784, 300] width 1568 height 601
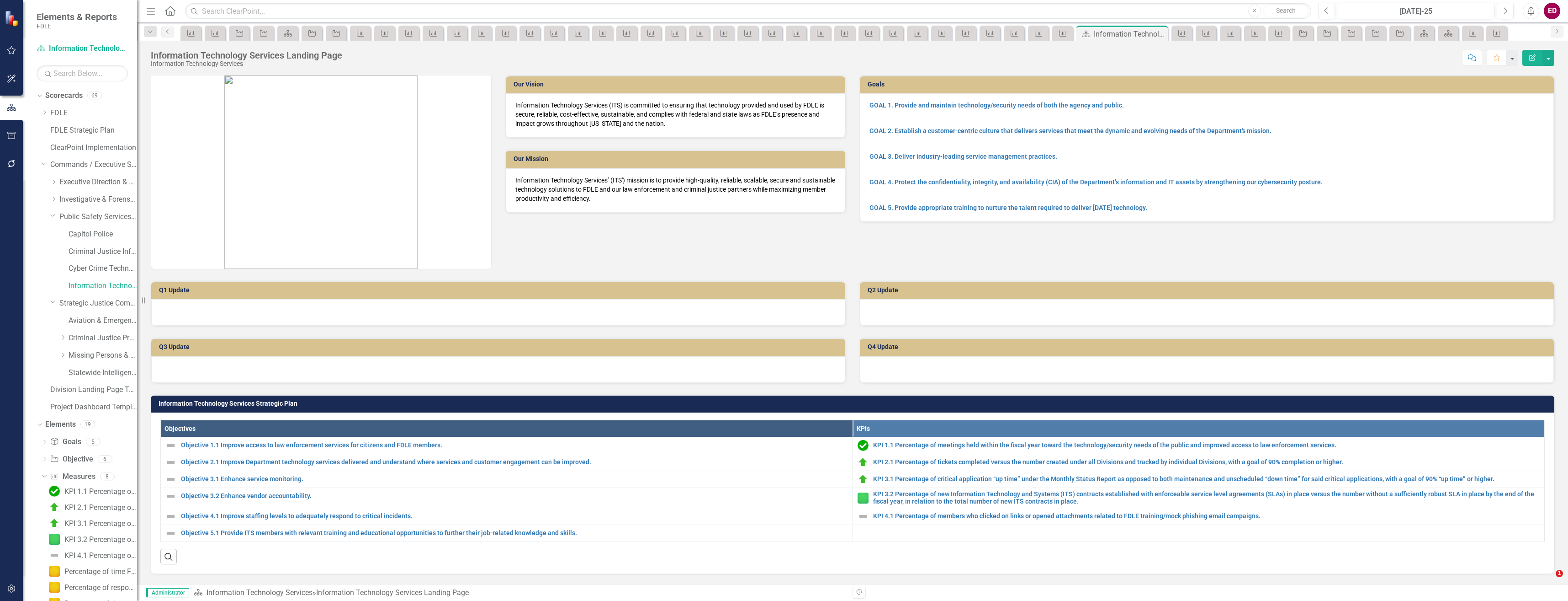
click at [114, 551] on div "KPI 4.1 Percentage of members who clicked on links or opened attachments relate…" at bounding box center [101, 556] width 72 height 9
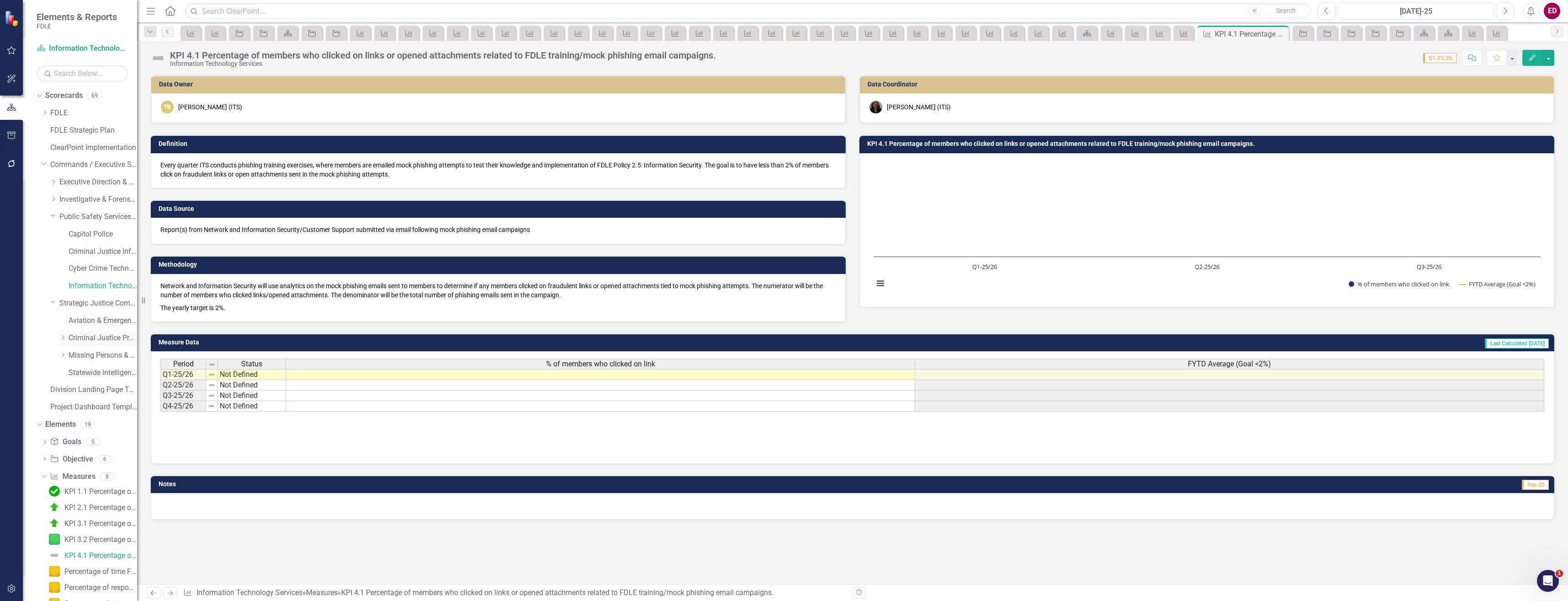
click at [88, 333] on link "Criminal Justice Professionalism, Standards & Training Services" at bounding box center [103, 338] width 69 height 11
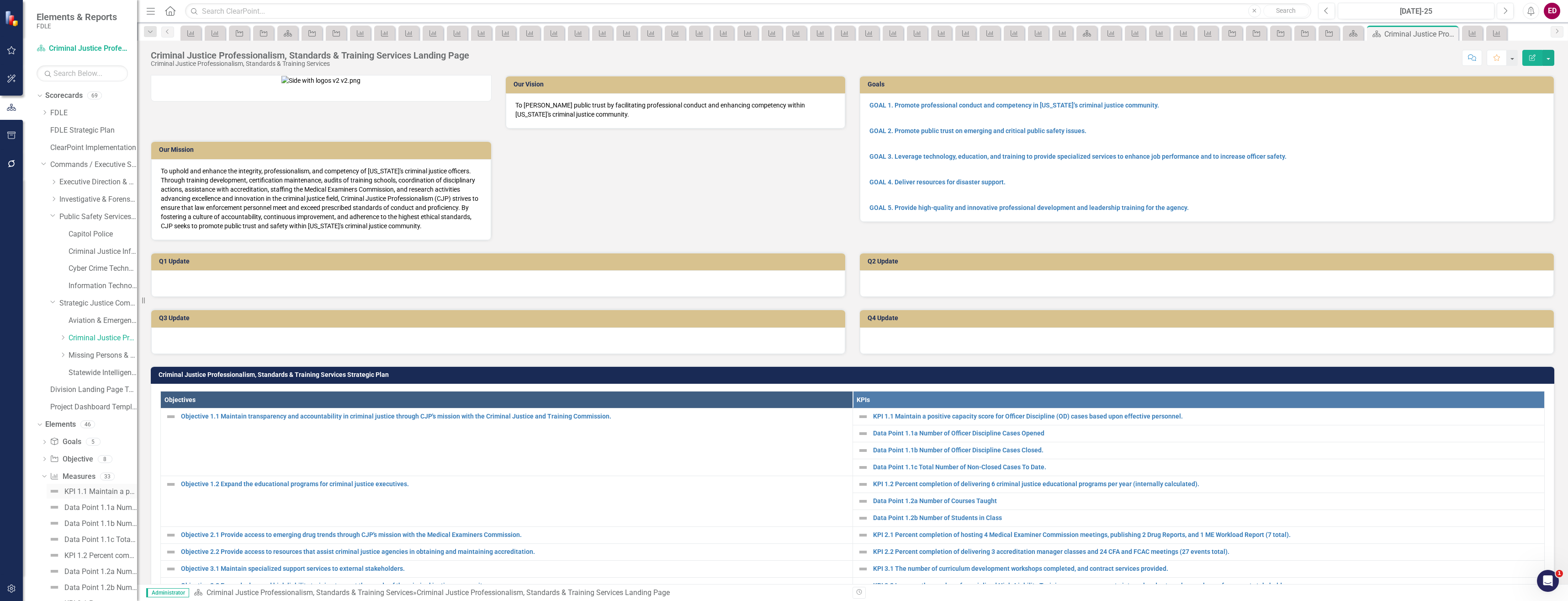
click at [126, 492] on div "KPI 1.1 Maintain a positive capacity score for Officer Discipline (OD) cases ba…" at bounding box center [101, 492] width 72 height 9
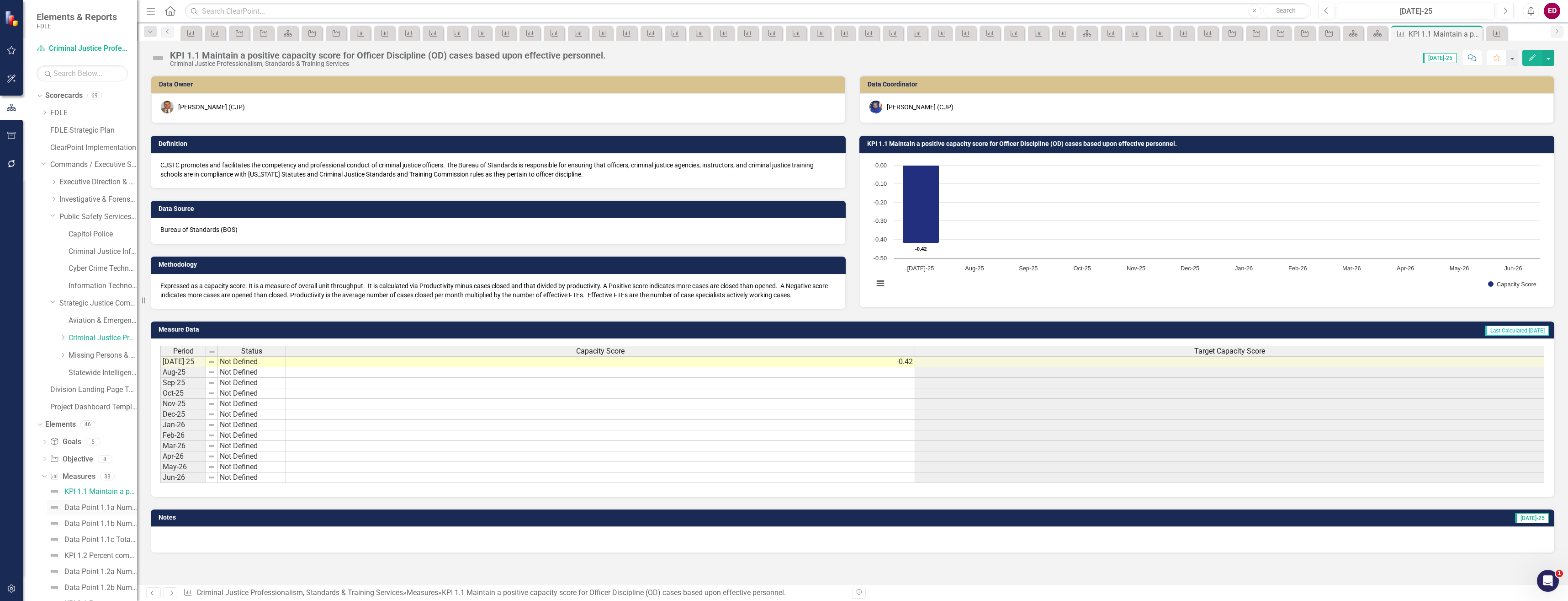
click at [114, 509] on div "Data Point 1.1a Number of Officer Discipline Cases Opened" at bounding box center [101, 508] width 72 height 9
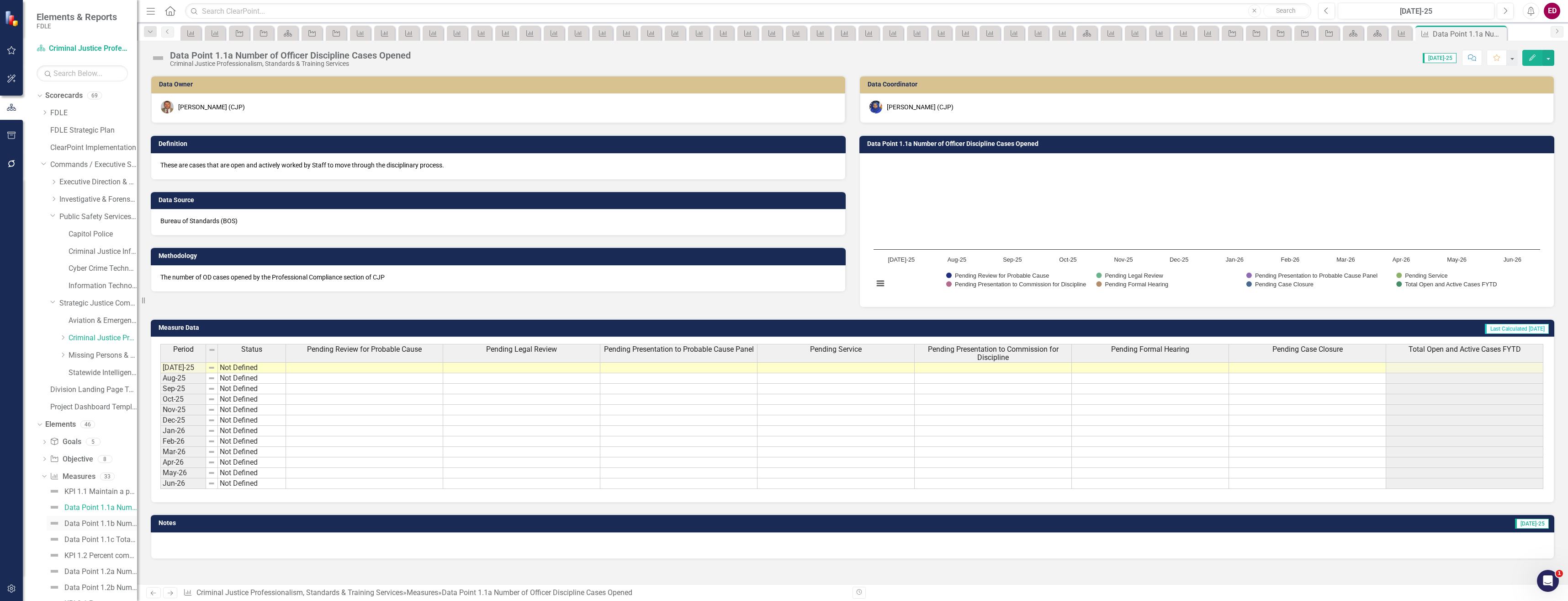
click at [114, 521] on div "Data Point 1.1b Number of Officer Discipline Cases Closed." at bounding box center [101, 524] width 72 height 9
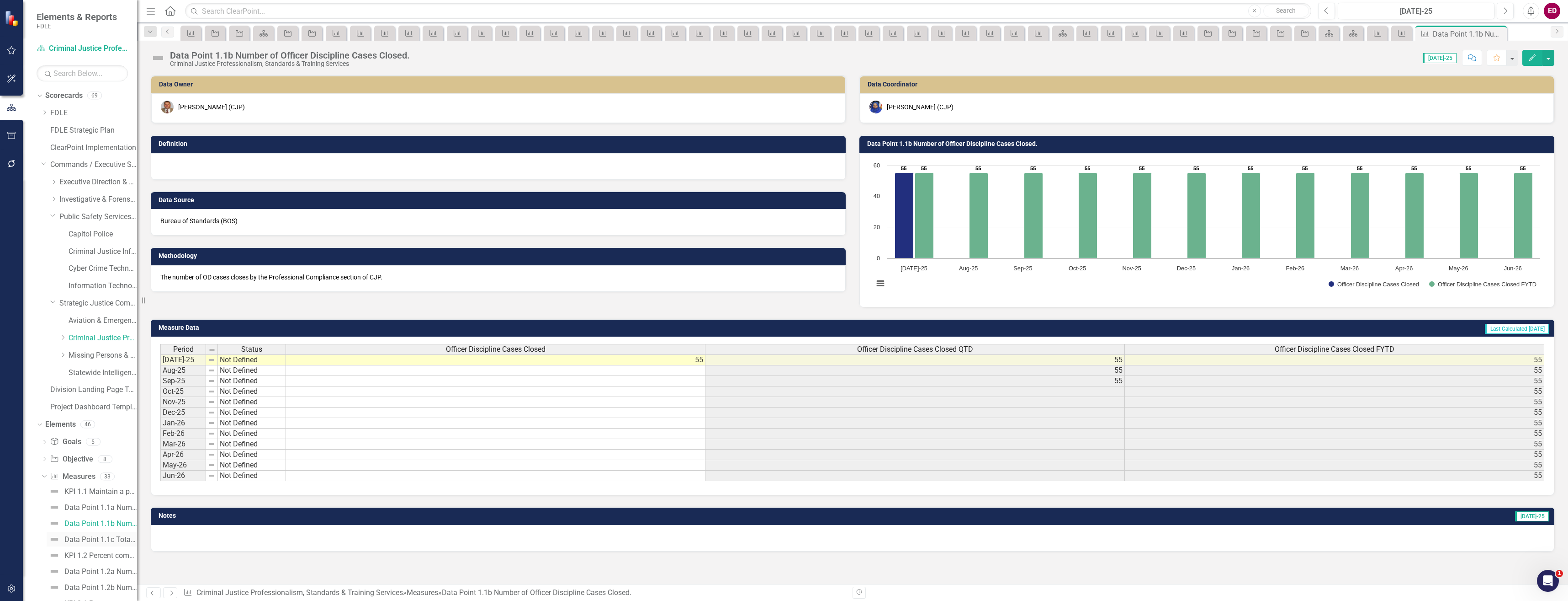
click at [116, 534] on link "Data Point 1.1c Total Number of Non-Closed Cases To Date." at bounding box center [92, 539] width 90 height 15
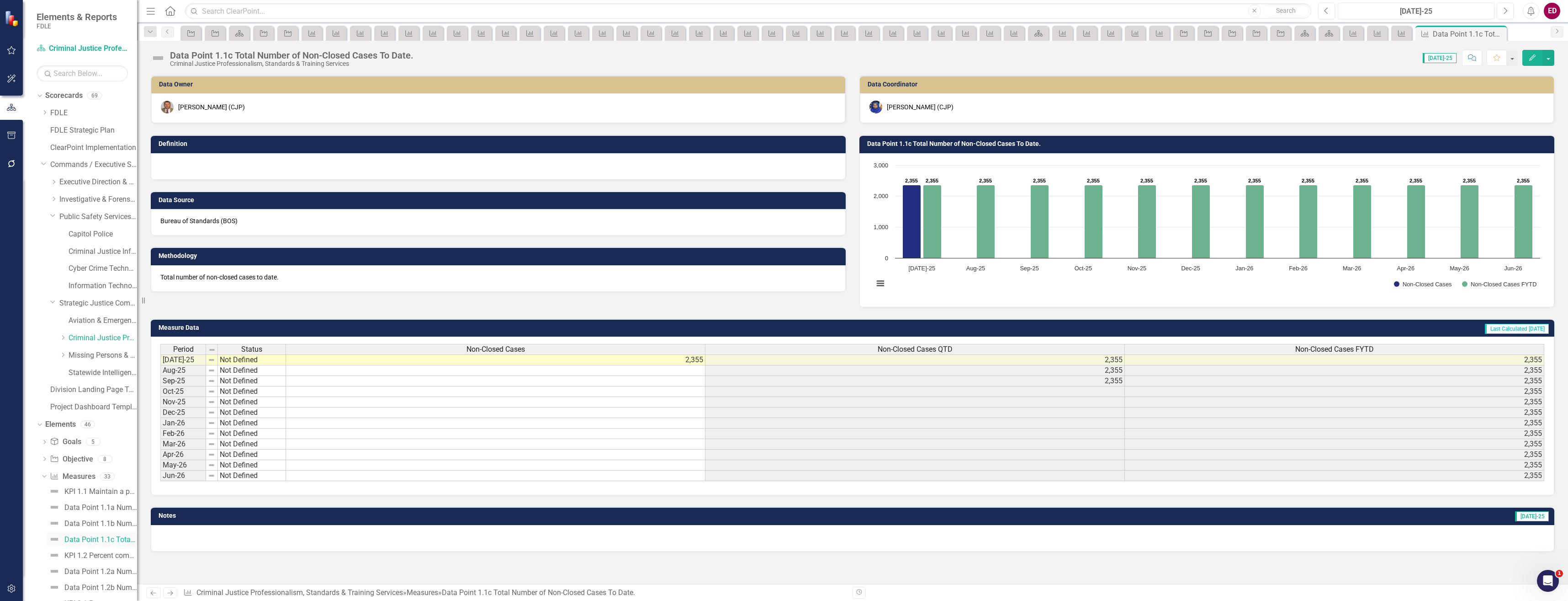
scroll to position [45, 0]
click at [117, 504] on link "KPI 1.2 Percent completion of delivering 6 criminal justice educational program…" at bounding box center [92, 509] width 90 height 15
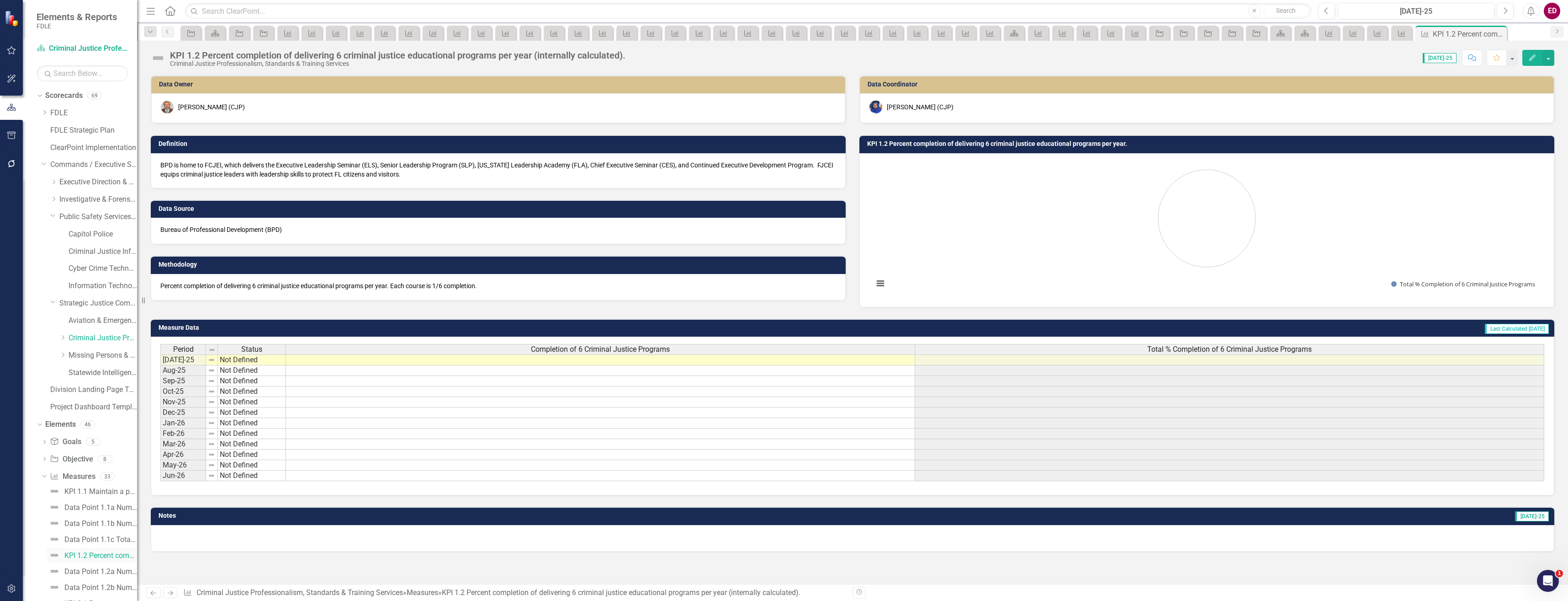
scroll to position [45, 0]
click at [123, 531] on link "Data Point 1.2a Number of Courses Taught" at bounding box center [92, 525] width 90 height 15
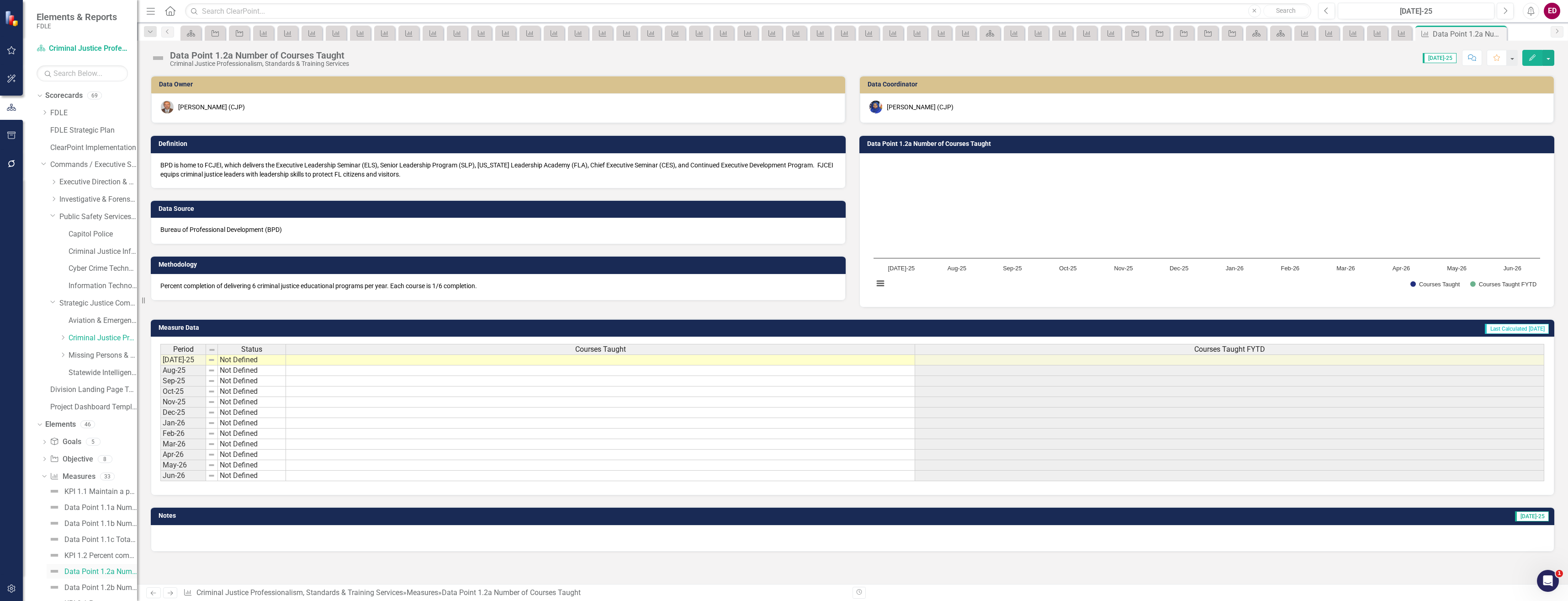
scroll to position [92, 0]
click at [111, 502] on link "Data Point 1.2b Number of Students in Class" at bounding box center [92, 495] width 90 height 15
click at [121, 469] on div "KPI 2.1 Percent completion of hosting 4 Medical Examiner Commission meetings, p…" at bounding box center [101, 467] width 72 height 9
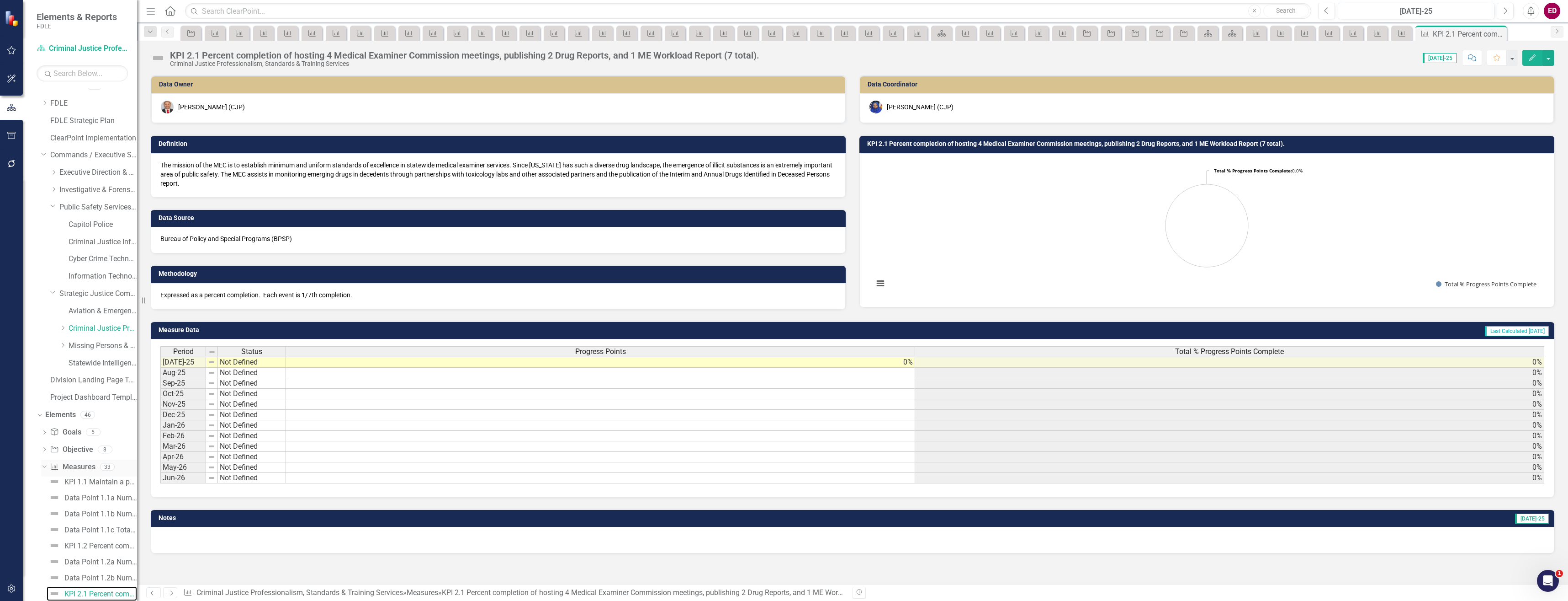
scroll to position [101, 0]
click at [119, 514] on div "KPI 2.2 Percent completion of delivering 3 accreditation manager classes and 24…" at bounding box center [101, 519] width 72 height 9
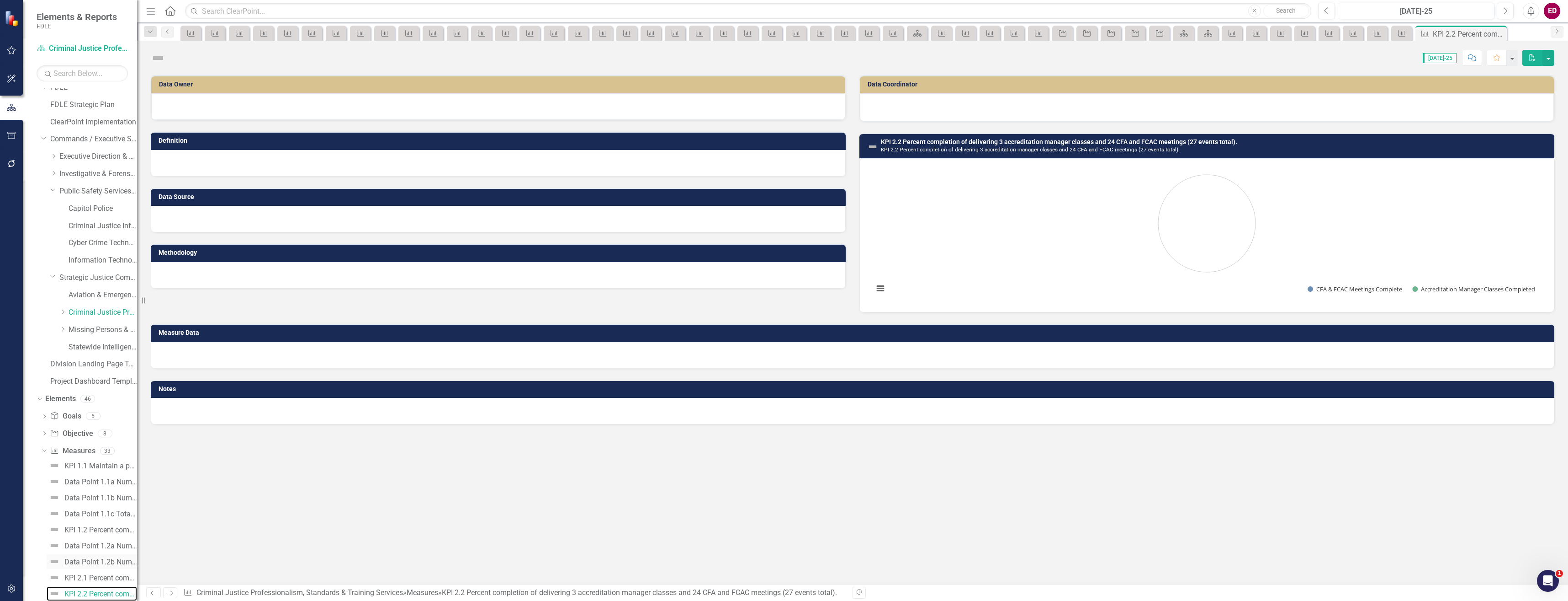
scroll to position [163, 0]
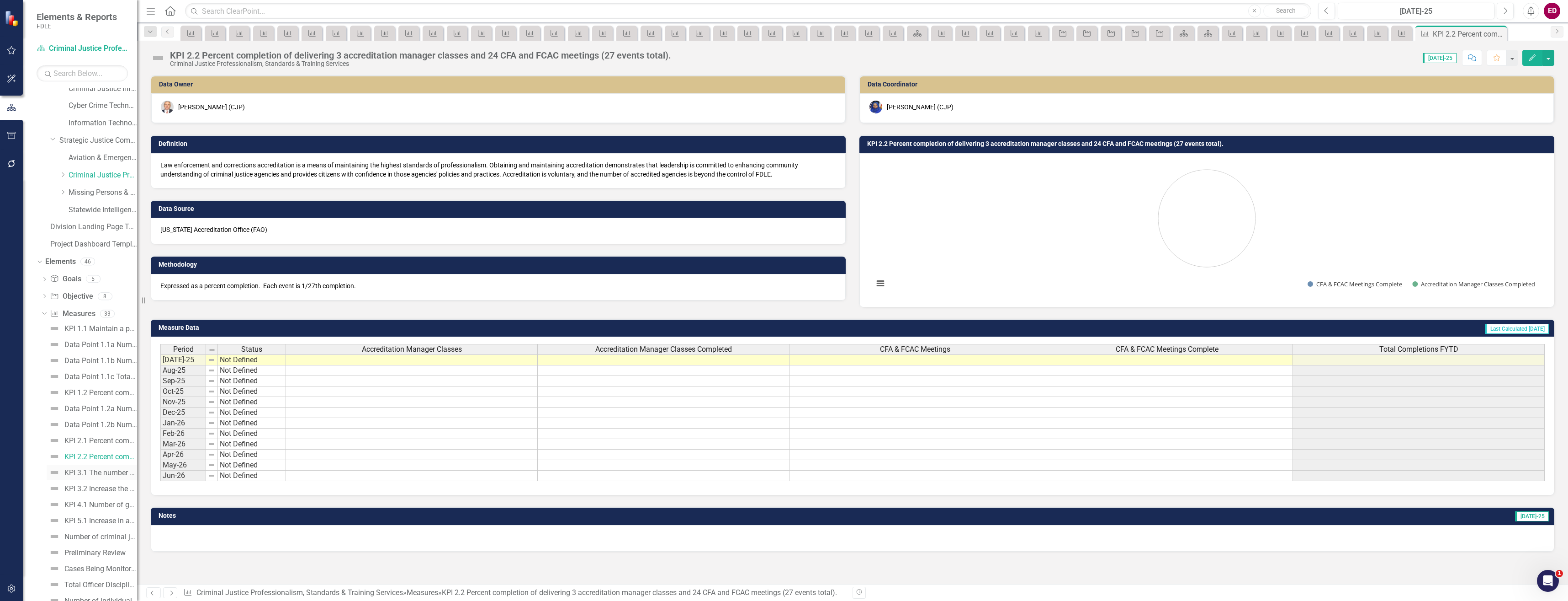
click at [84, 475] on div "KPI 3.1 The number of curriculum development workshops completed, and contract …" at bounding box center [101, 473] width 72 height 9
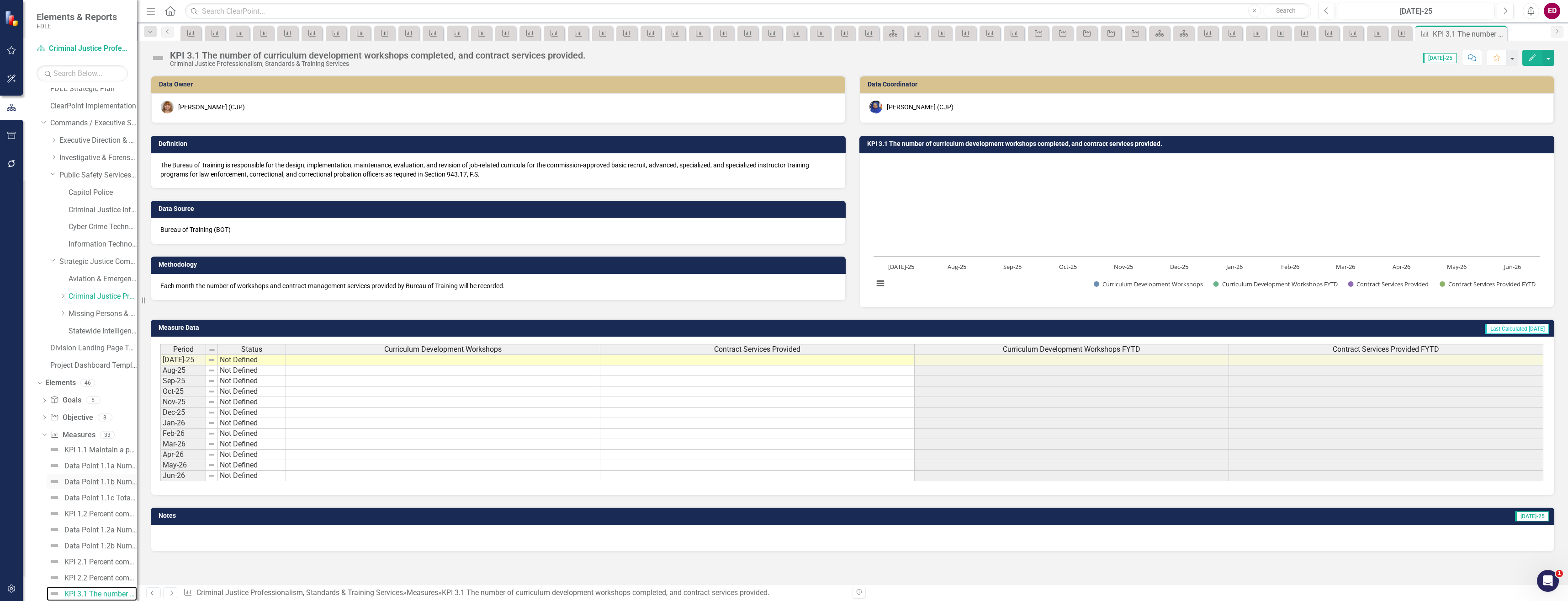
scroll to position [224, 0]
click at [101, 427] on div "KPI 3.2 Increase the number of specialized High-Liability Training courses per …" at bounding box center [101, 427] width 72 height 9
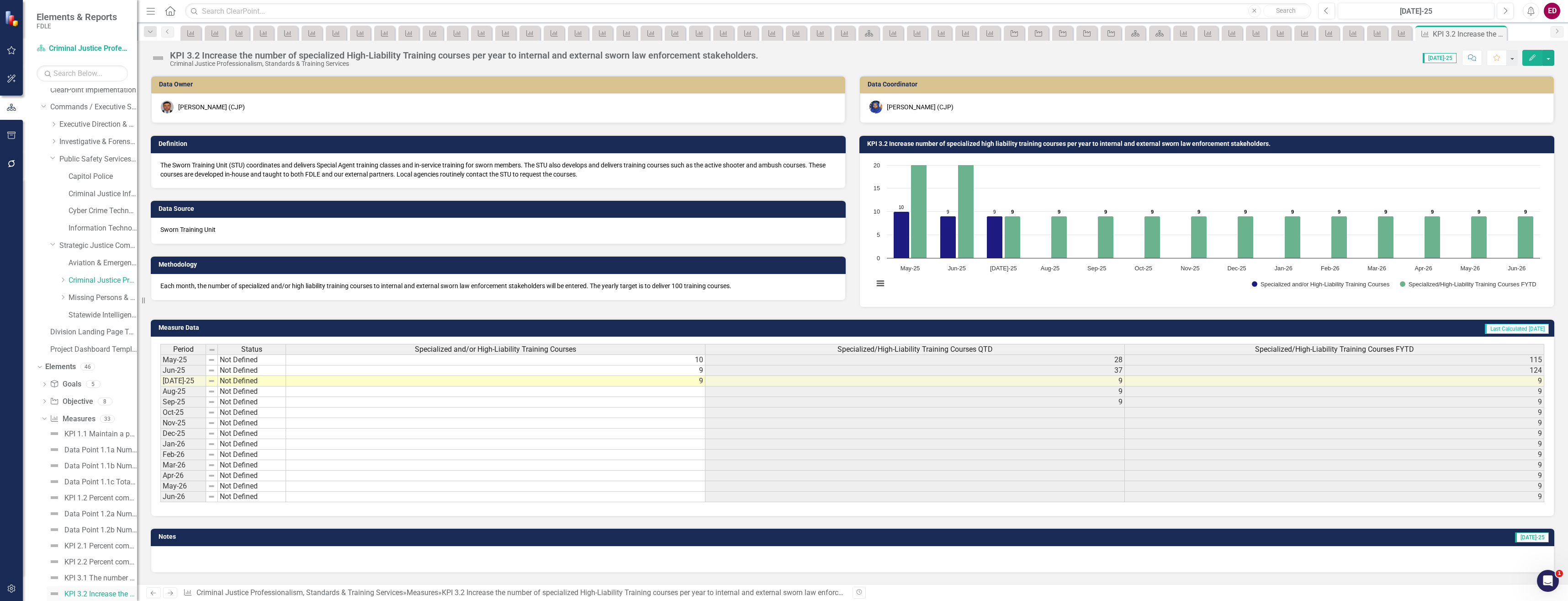
scroll to position [103, 0]
click at [110, 565] on div "KPI 4.1 Number of gubernatorially declared disasters in which MEC staff gathere…" at bounding box center [101, 565] width 72 height 9
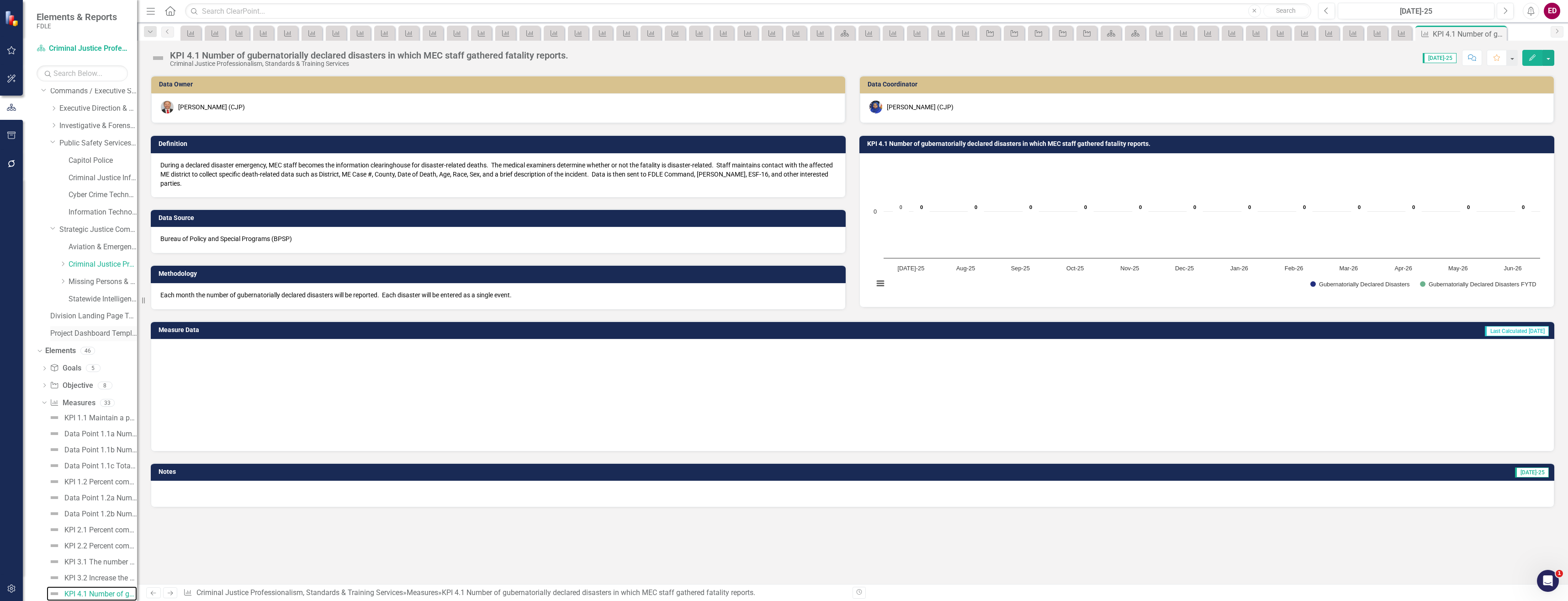
scroll to position [348, 0]
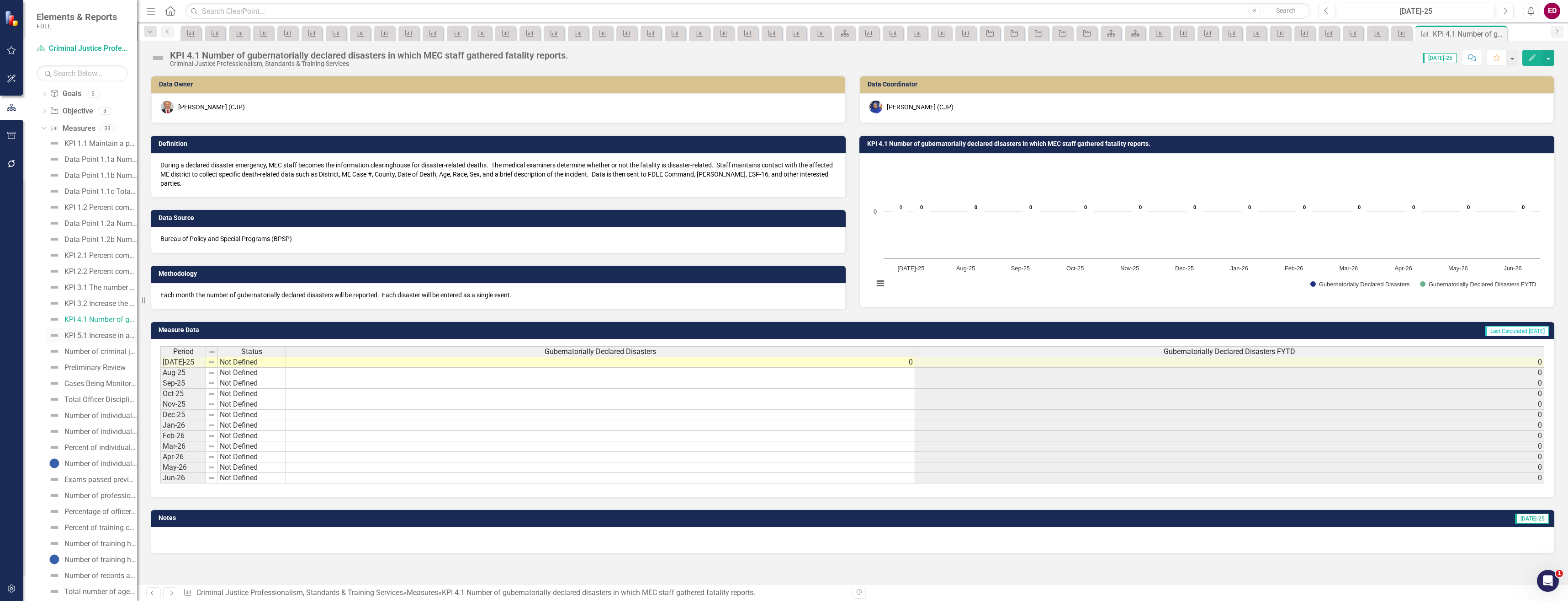
click at [116, 337] on div "KPI 5.1 Increase in availability and participation of internal professional dev…" at bounding box center [101, 336] width 72 height 9
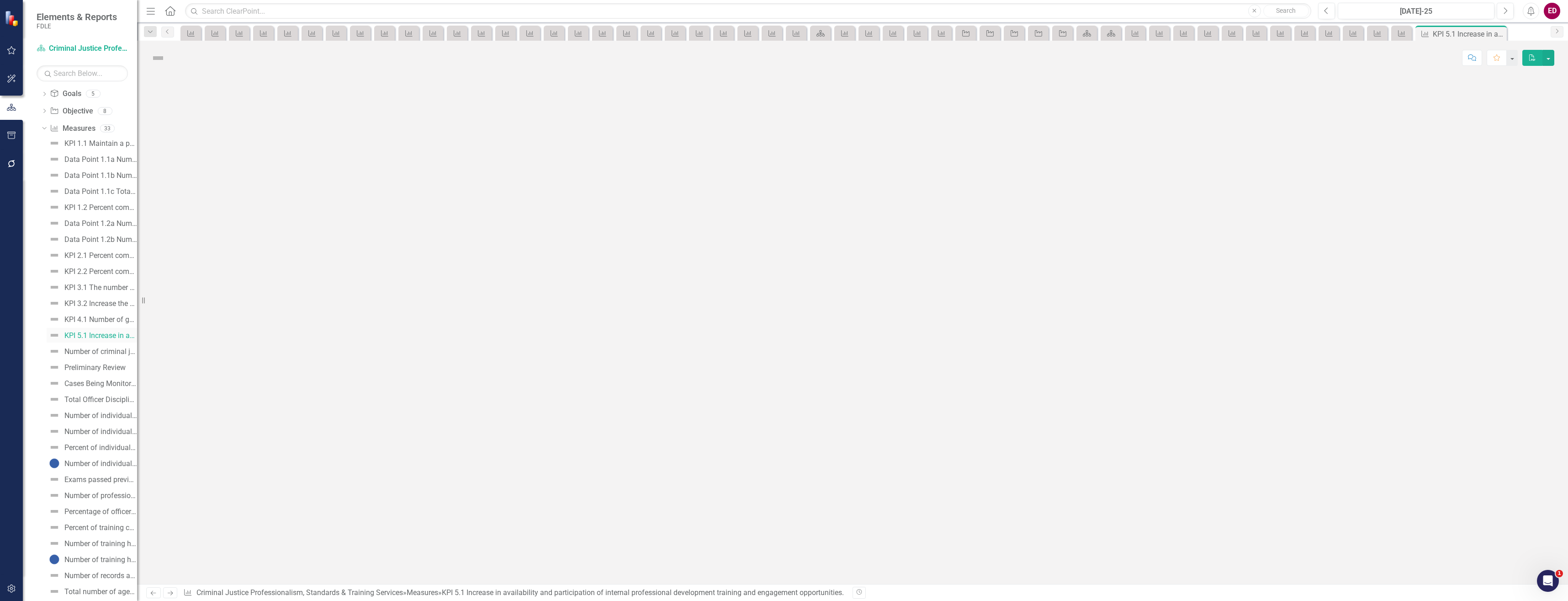
scroll to position [90, 0]
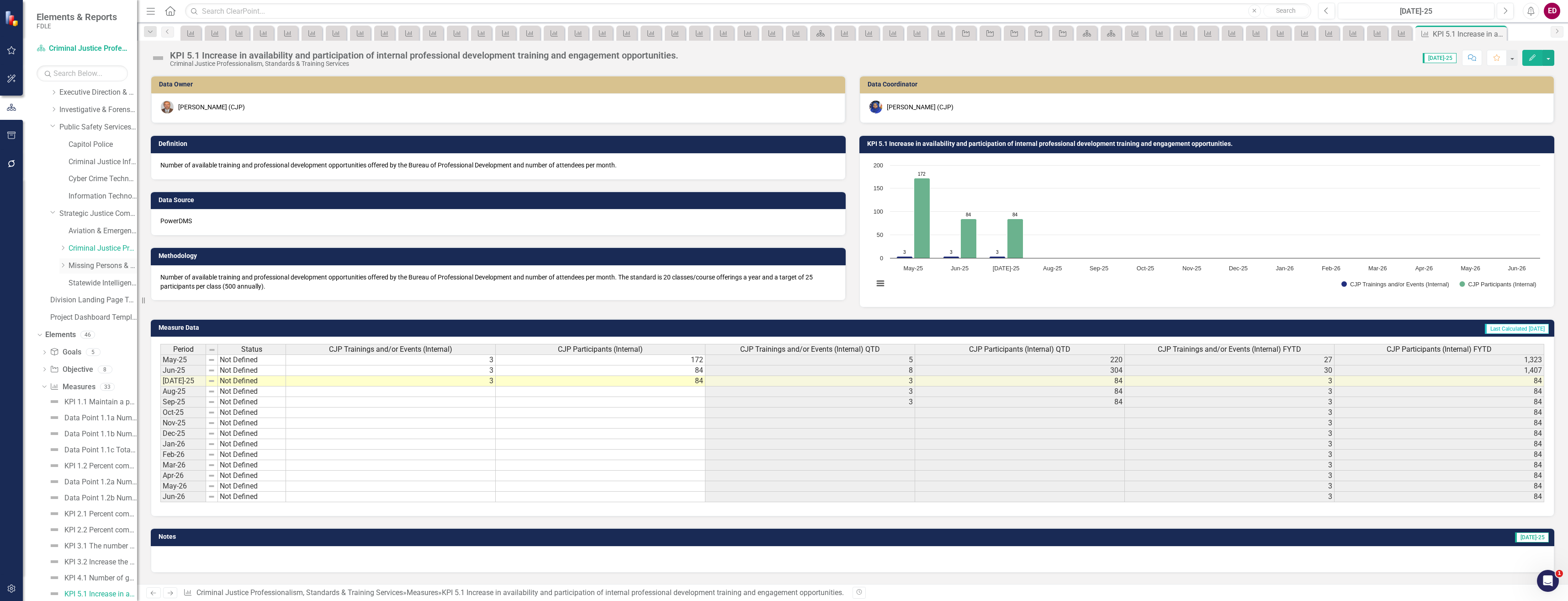
click at [126, 266] on link "Missing Persons & Offender Enforcement" at bounding box center [103, 266] width 69 height 11
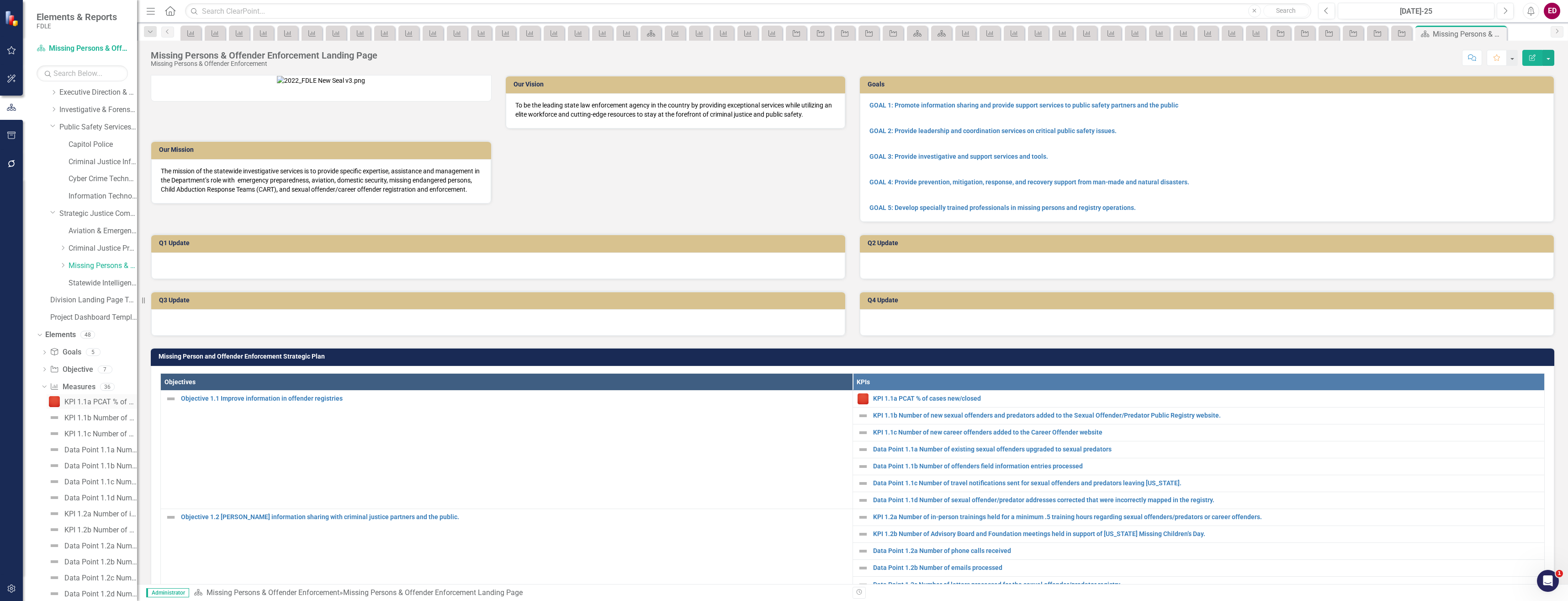
click at [82, 405] on div "KPI 1.1a PCAT % of cases new/closed" at bounding box center [101, 402] width 72 height 9
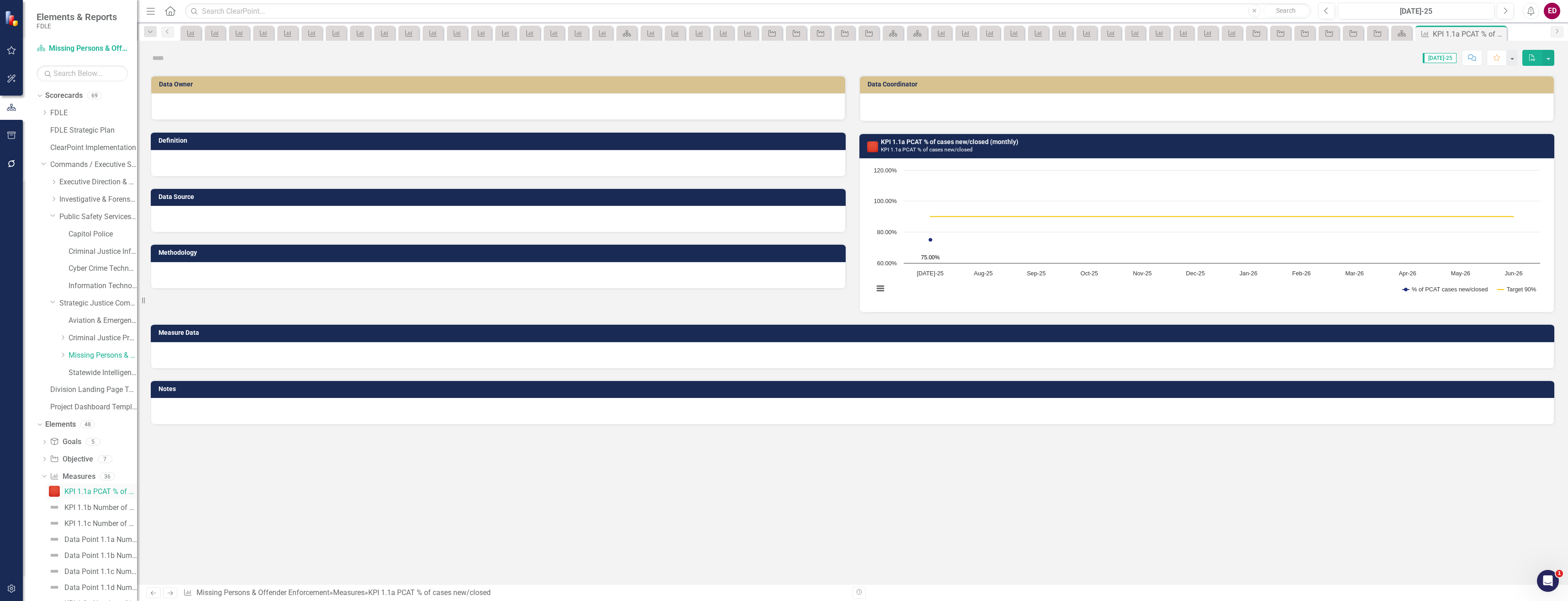
scroll to position [92, 0]
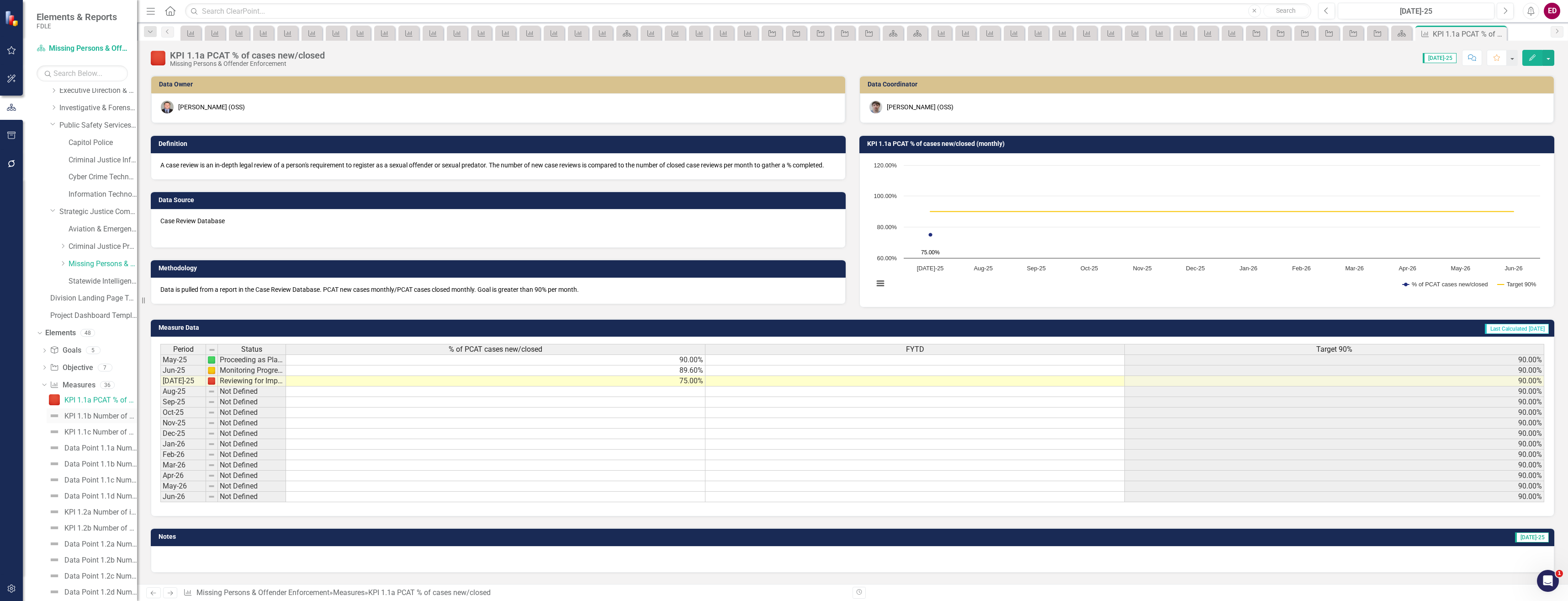
click at [106, 421] on link "KPI 1.1b Number of new sexual offenders and predators added to the Sexual Offen…" at bounding box center [92, 416] width 90 height 15
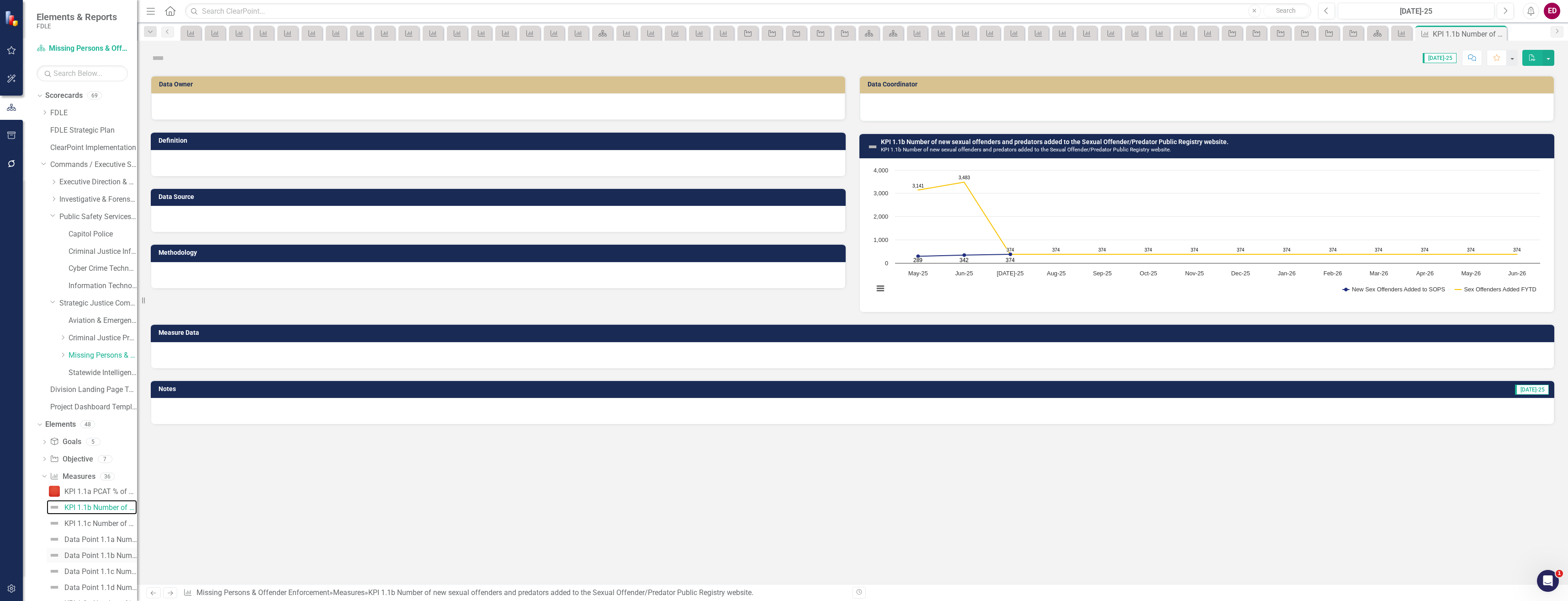
scroll to position [45, 0]
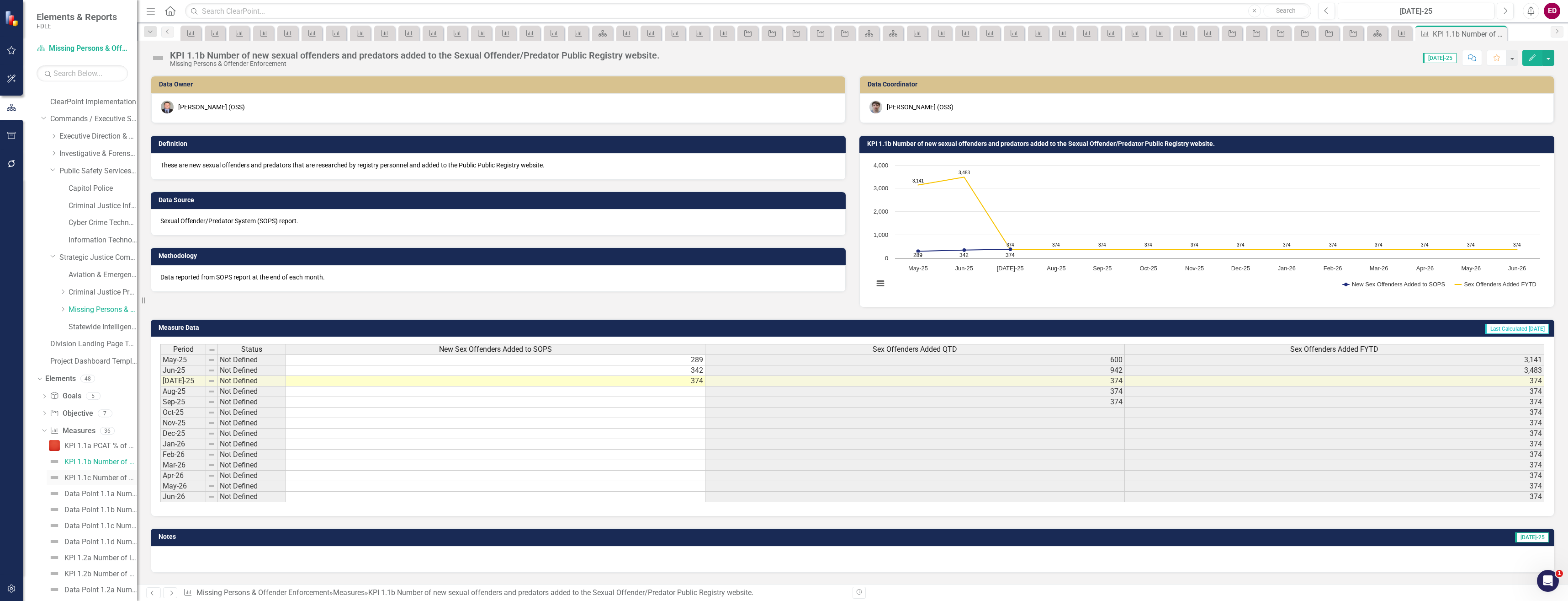
click at [115, 480] on div "KPI 1.1c Number of new career offenders added to the Career Offender website" at bounding box center [101, 478] width 72 height 9
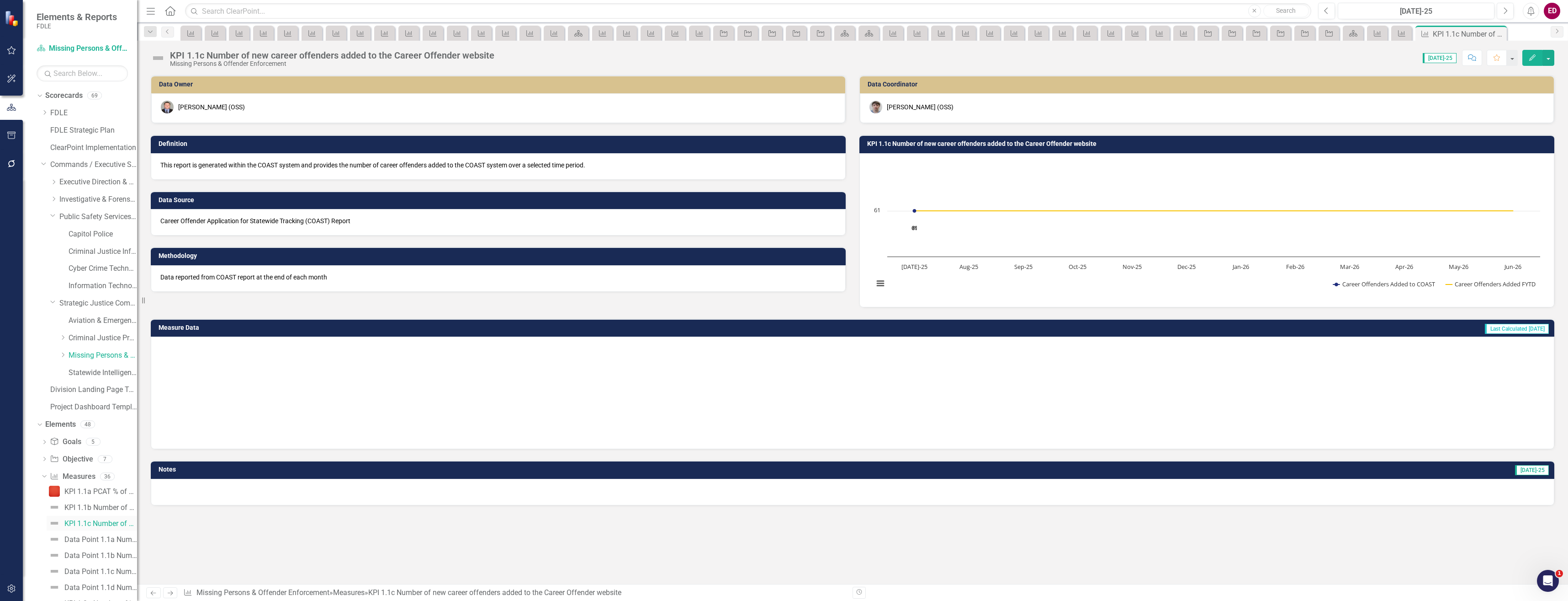
scroll to position [92, 0]
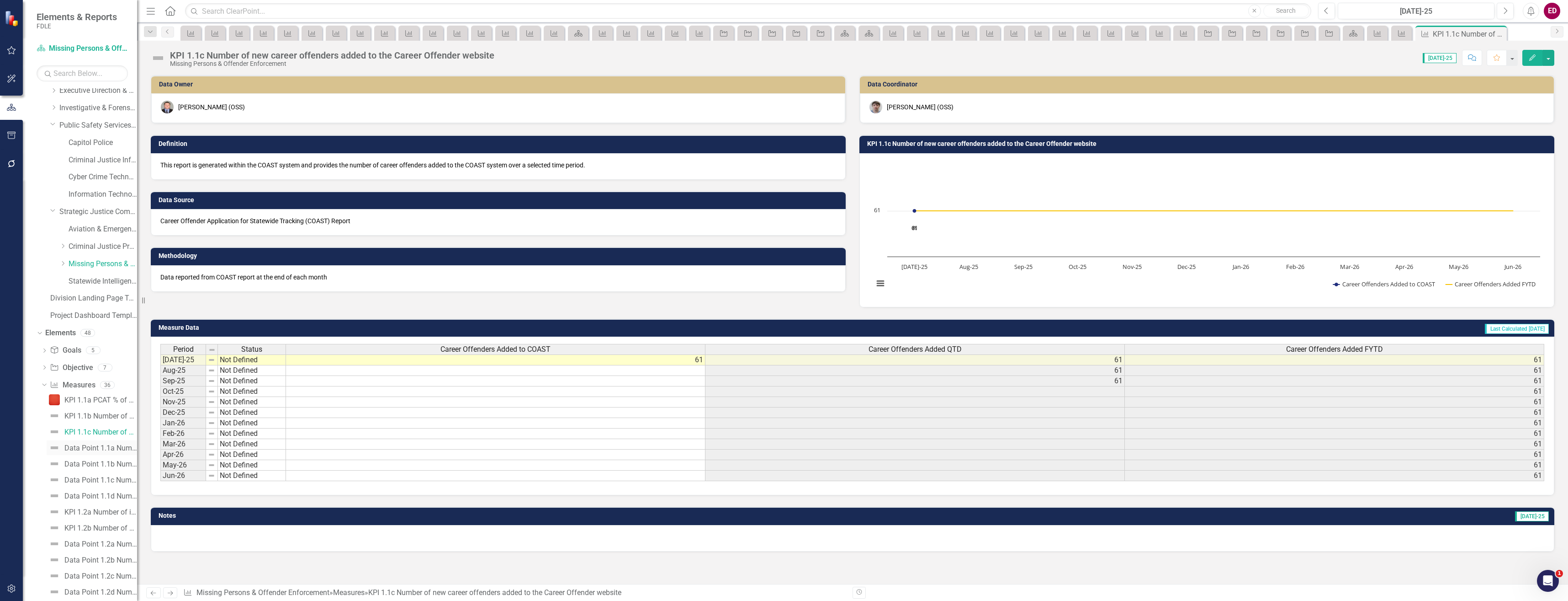
click at [120, 449] on div "Data Point 1.1a Number of existing sexual offenders upgraded to sexual predators" at bounding box center [101, 448] width 72 height 9
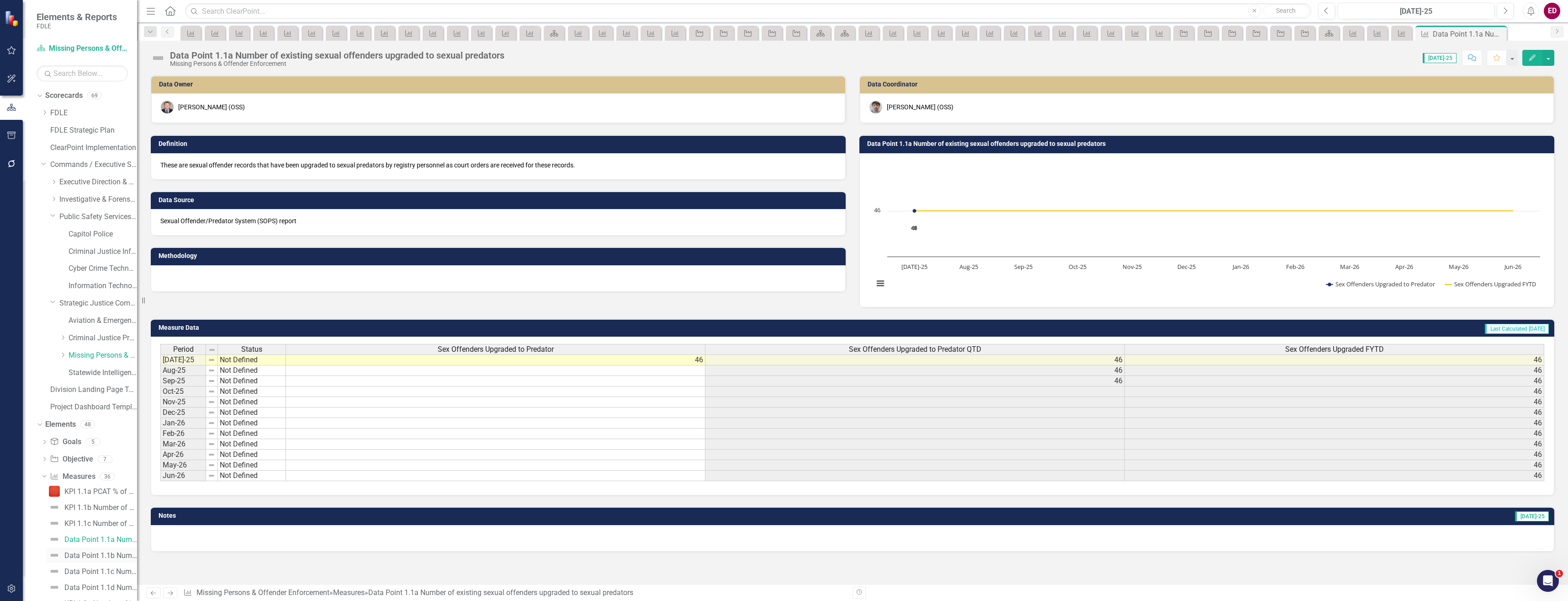
click at [94, 551] on link "Data Point 1.1b Number of offenders field information entries processed" at bounding box center [92, 555] width 90 height 15
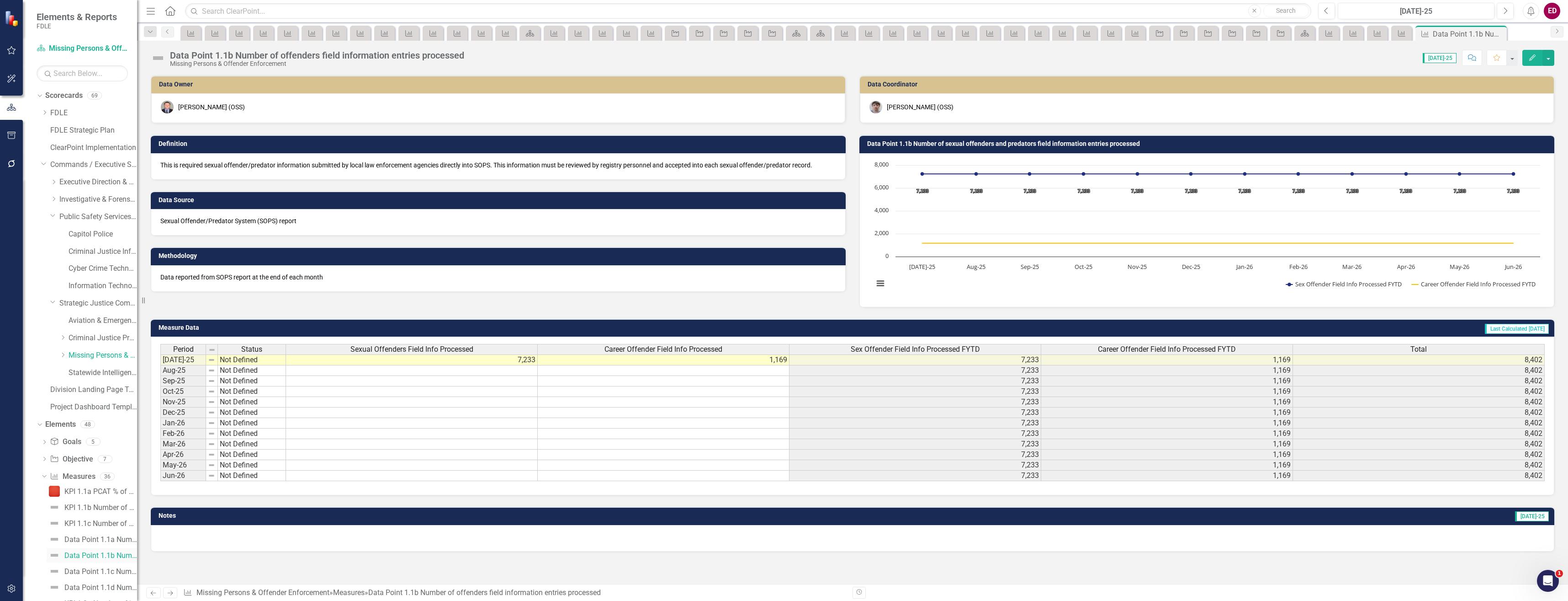
scroll to position [92, 0]
click at [111, 482] on div "Data Point 1.1c Number of travel notifications sent for sexual offenders and pr…" at bounding box center [101, 480] width 72 height 9
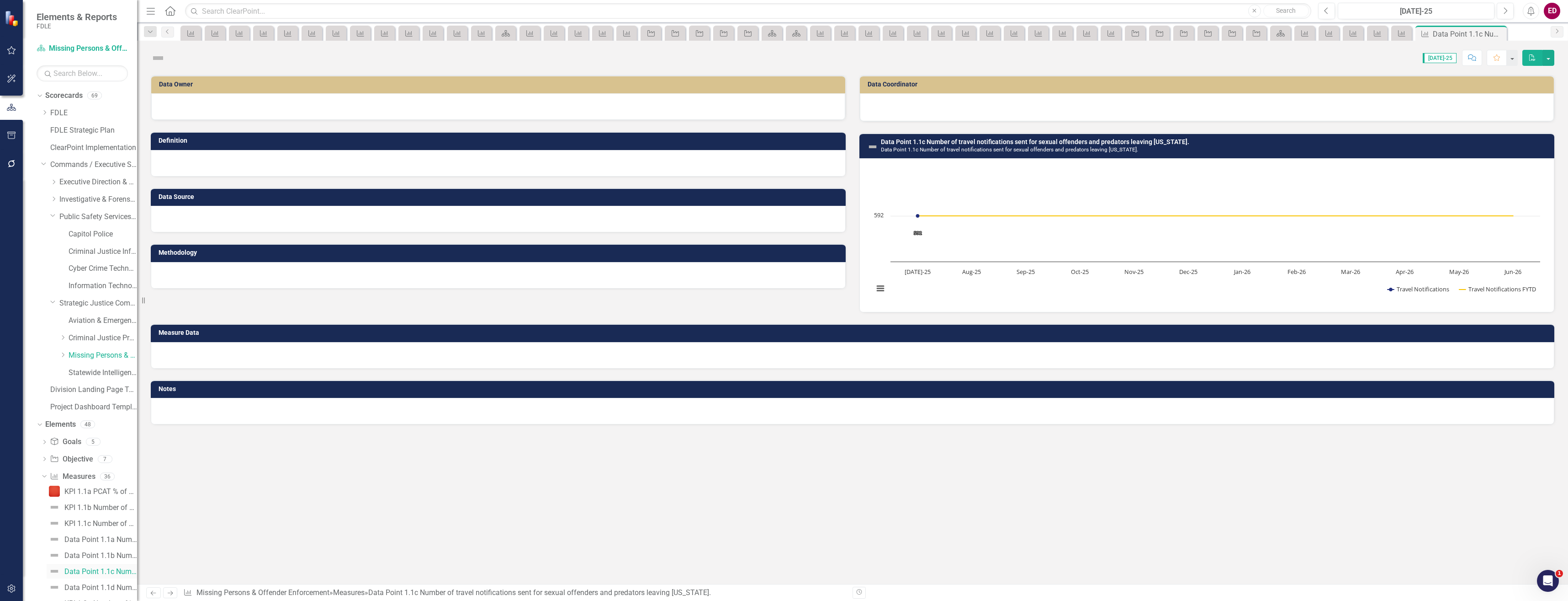
scroll to position [137, 0]
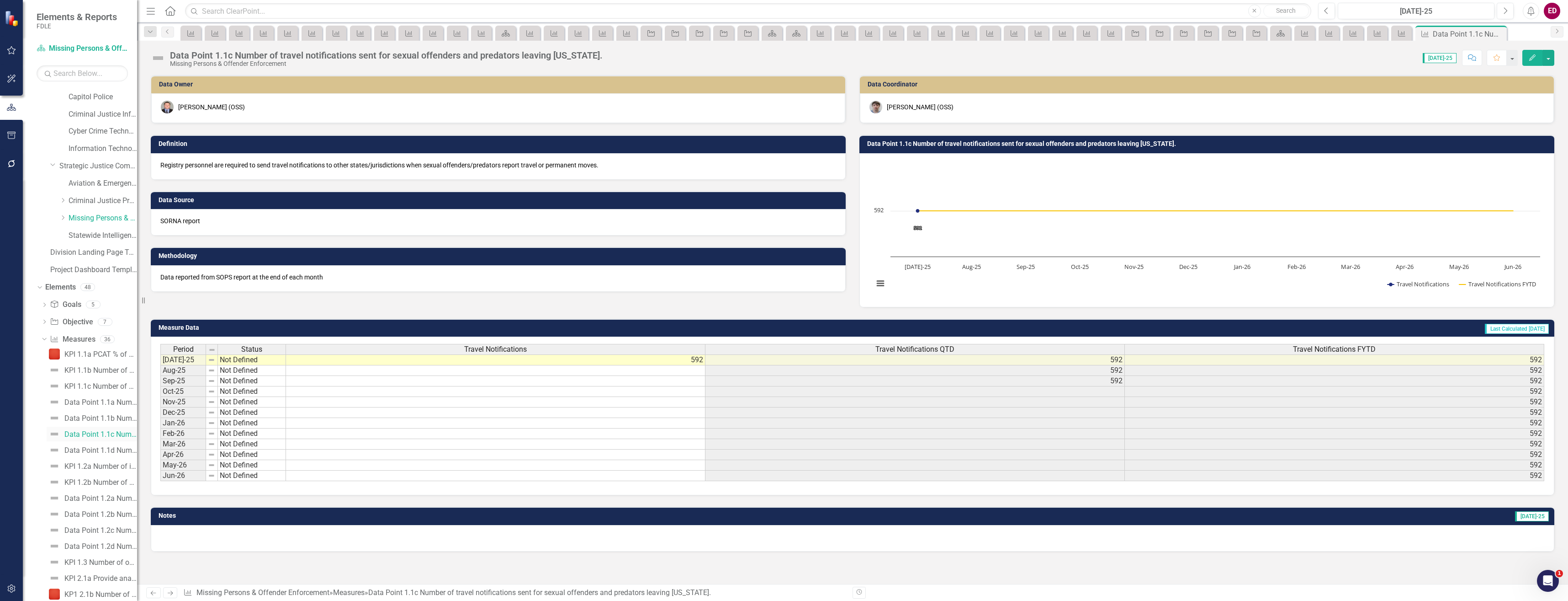
click at [109, 438] on div "Data Point 1.1c Number of travel notifications sent for sexual offenders and pr…" at bounding box center [101, 435] width 72 height 9
click at [116, 450] on div "Data Point 1.1d Number of sexual offender/predator addresses corrected that wer…" at bounding box center [101, 450] width 72 height 9
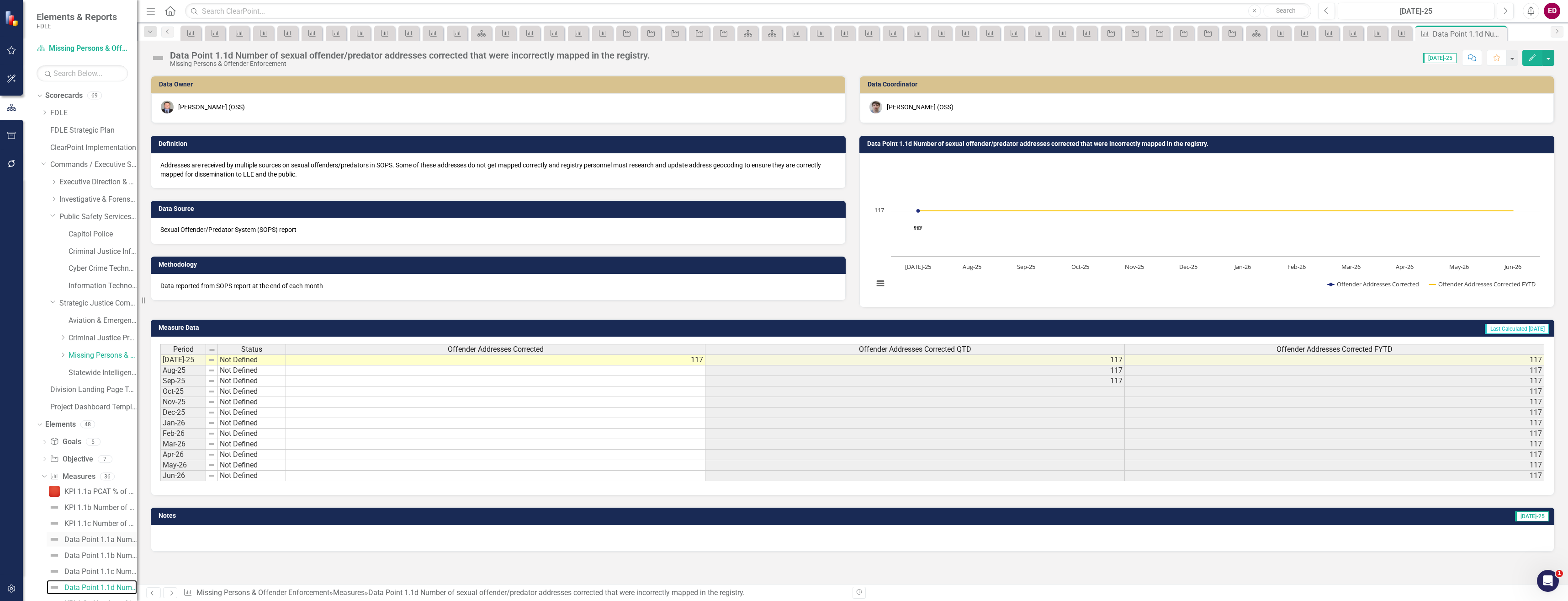
scroll to position [137, 0]
click at [94, 464] on div "KPI 1.2a Number of in-person trainings held for a minimum .5 training hours reg…" at bounding box center [101, 467] width 72 height 9
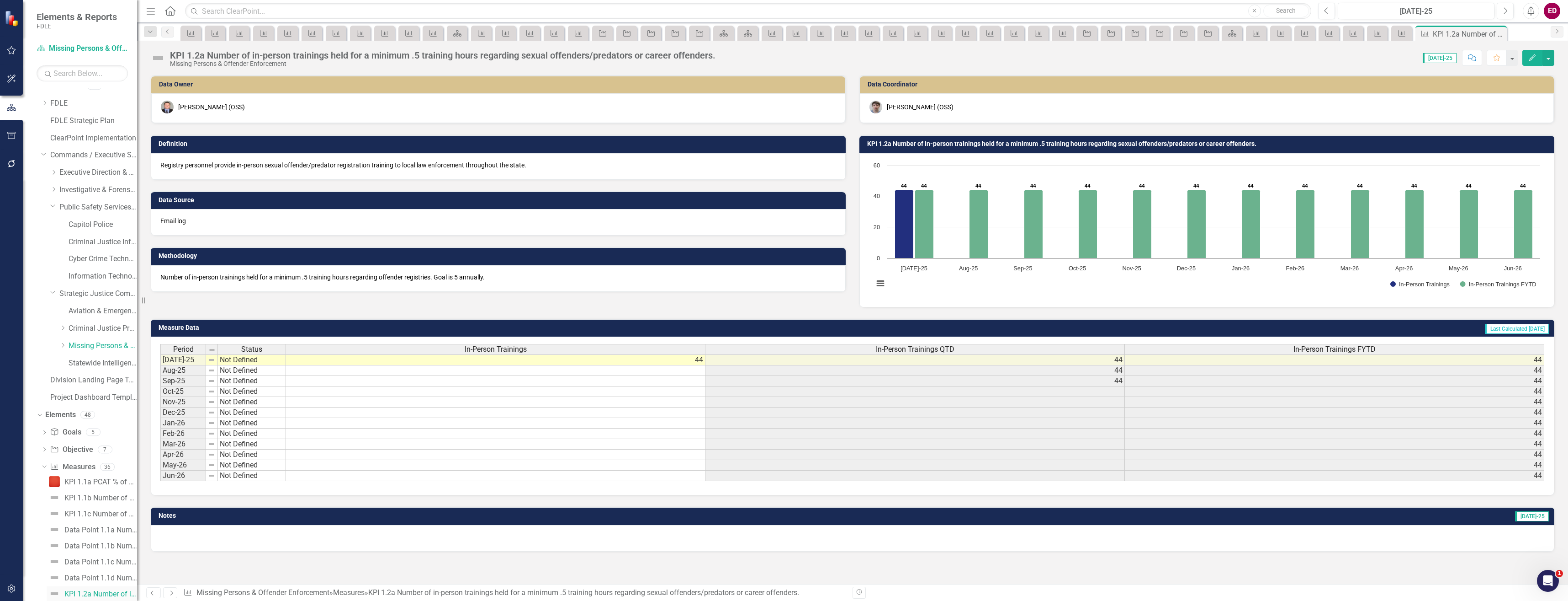
scroll to position [193, 0]
click at [114, 426] on div "KPI 1.2b Number of Advisory Board and Foundation meetings held in support of [U…" at bounding box center [101, 427] width 72 height 9
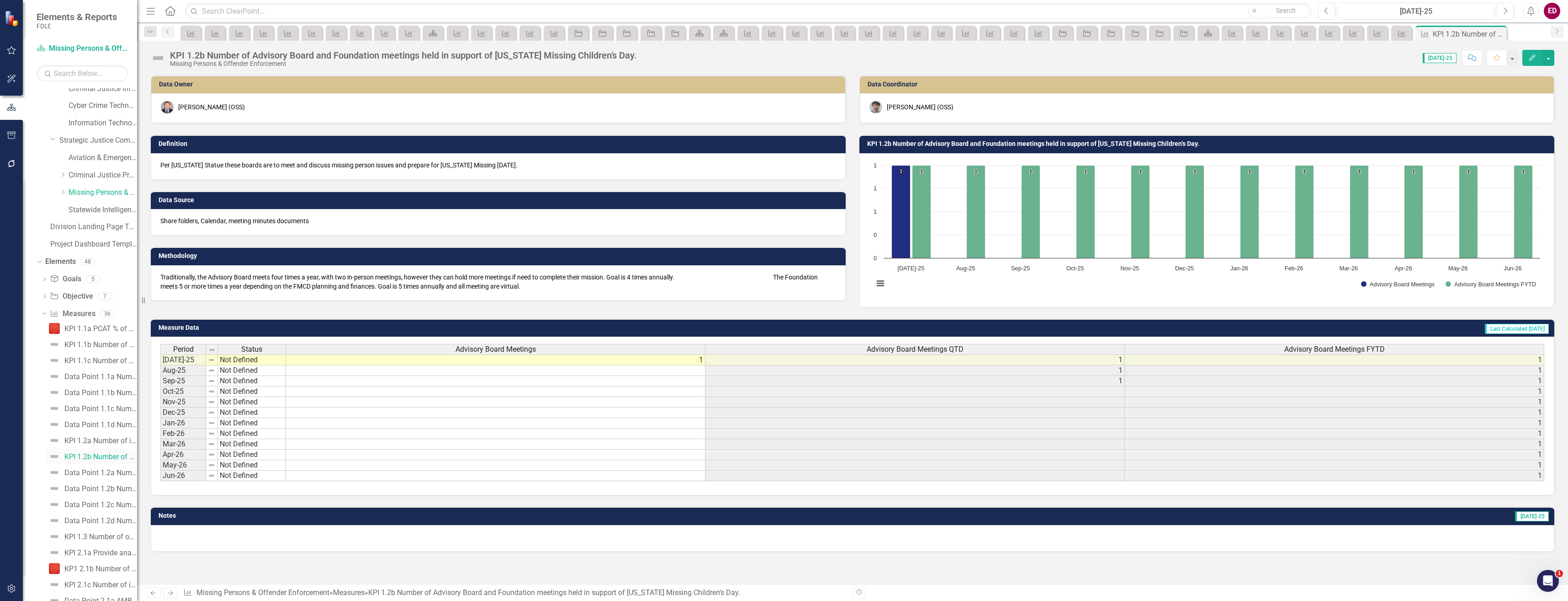
scroll to position [209, 0]
click at [126, 424] on div "Data Point 1.2a Number of phone calls received" at bounding box center [101, 427] width 72 height 9
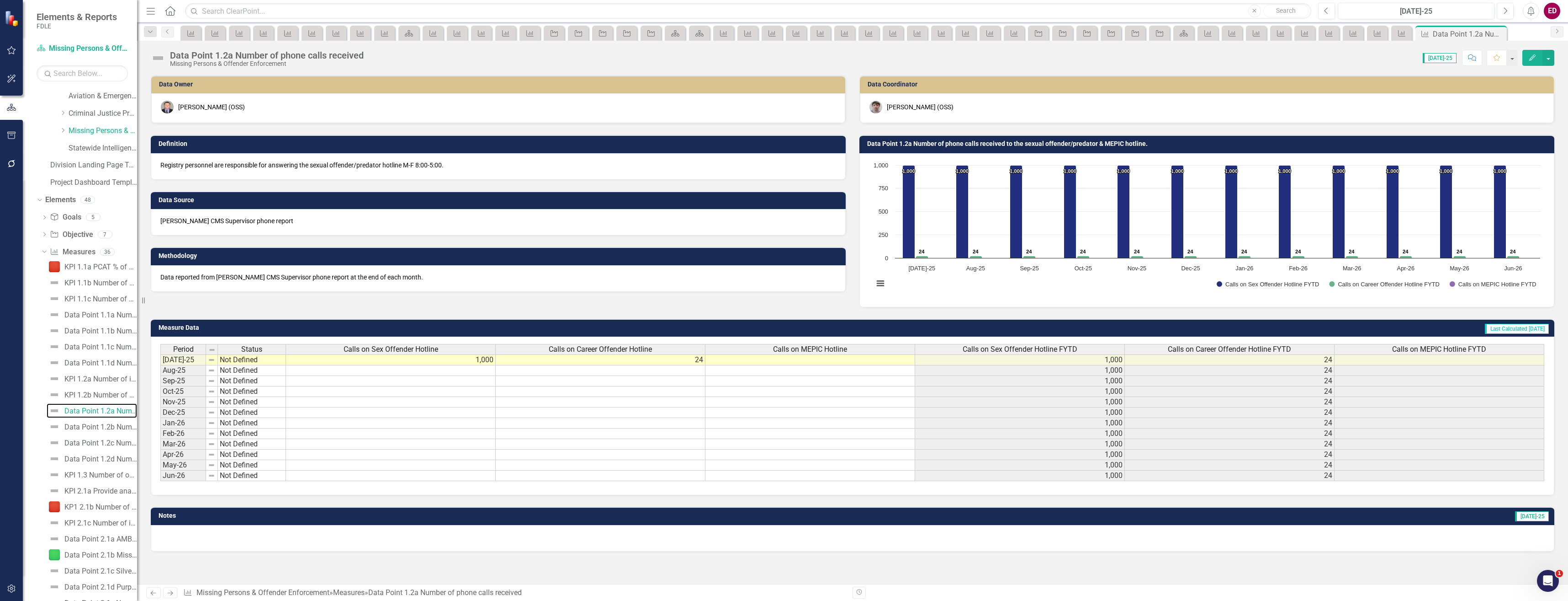
scroll to position [316, 0]
click at [119, 337] on div "Data Point 1.2b Number of emails processed" at bounding box center [101, 336] width 72 height 9
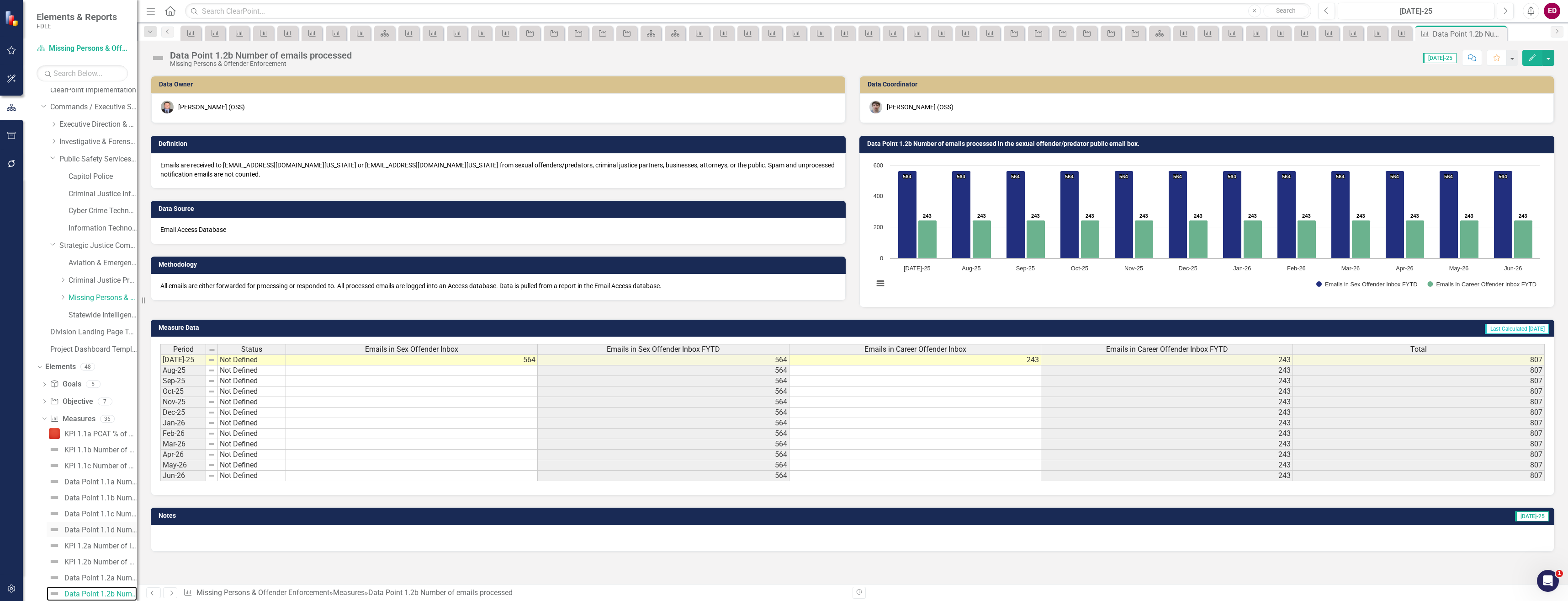
scroll to position [103, 0]
click at [104, 557] on link "Data Point 1.2c Number of letters processed for the sexual offender/predator re…" at bounding box center [92, 563] width 90 height 15
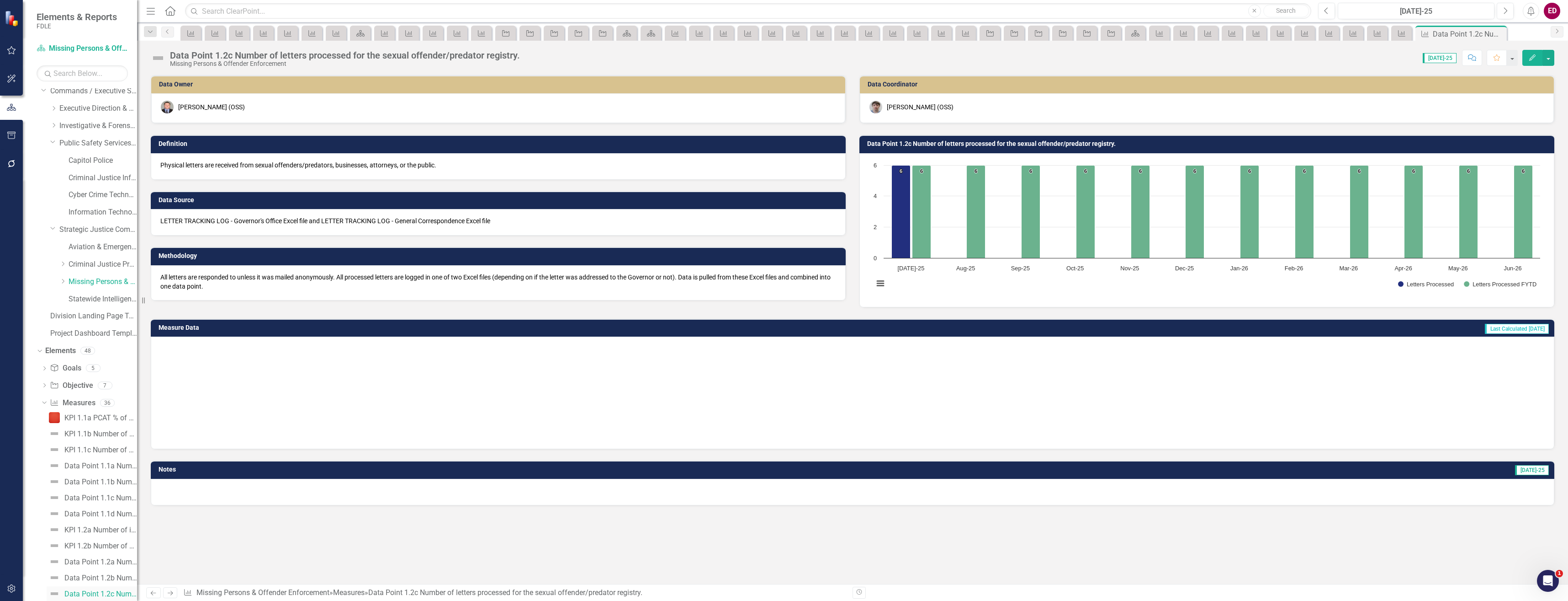
scroll to position [119, 0]
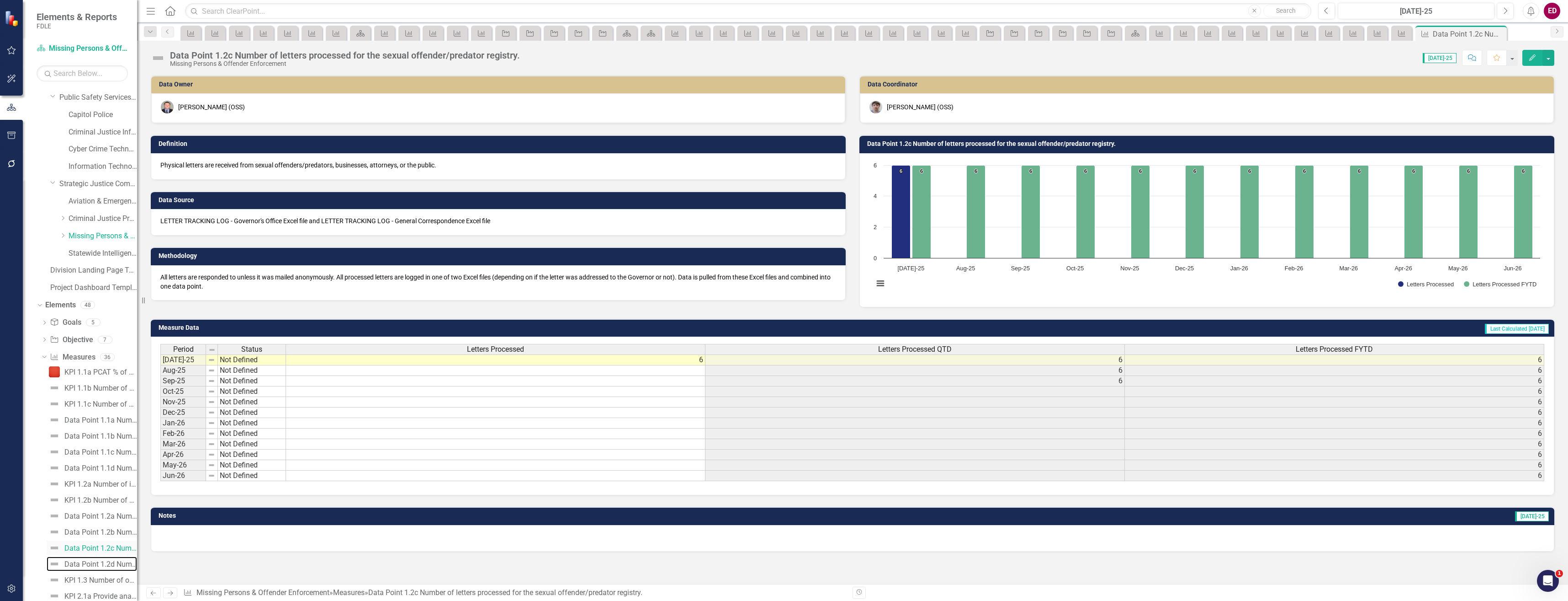
click at [104, 557] on link "Data Point 1.2d Number of public records requests processed for the sexual offe…" at bounding box center [92, 563] width 90 height 15
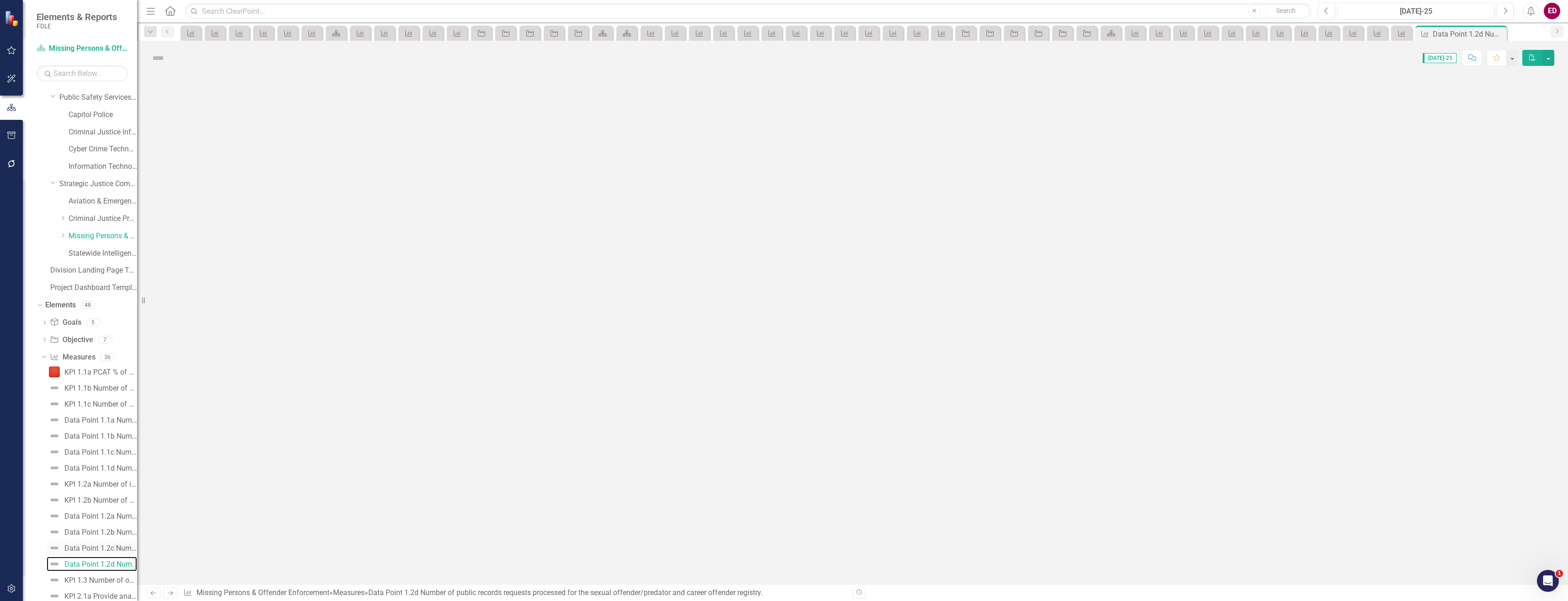
scroll to position [90, 0]
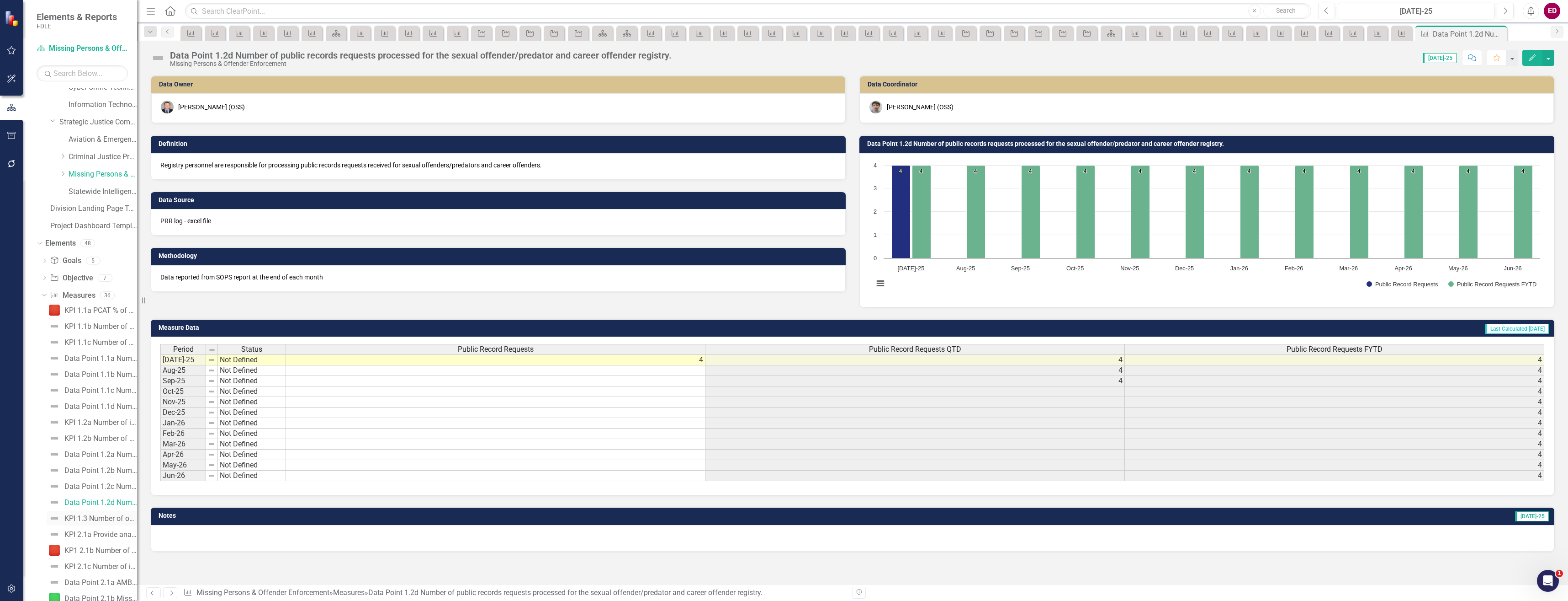
click at [121, 518] on div "KPI 1.3 Number of outreach events where EIS/ORS materials provided to the publi…" at bounding box center [101, 519] width 72 height 9
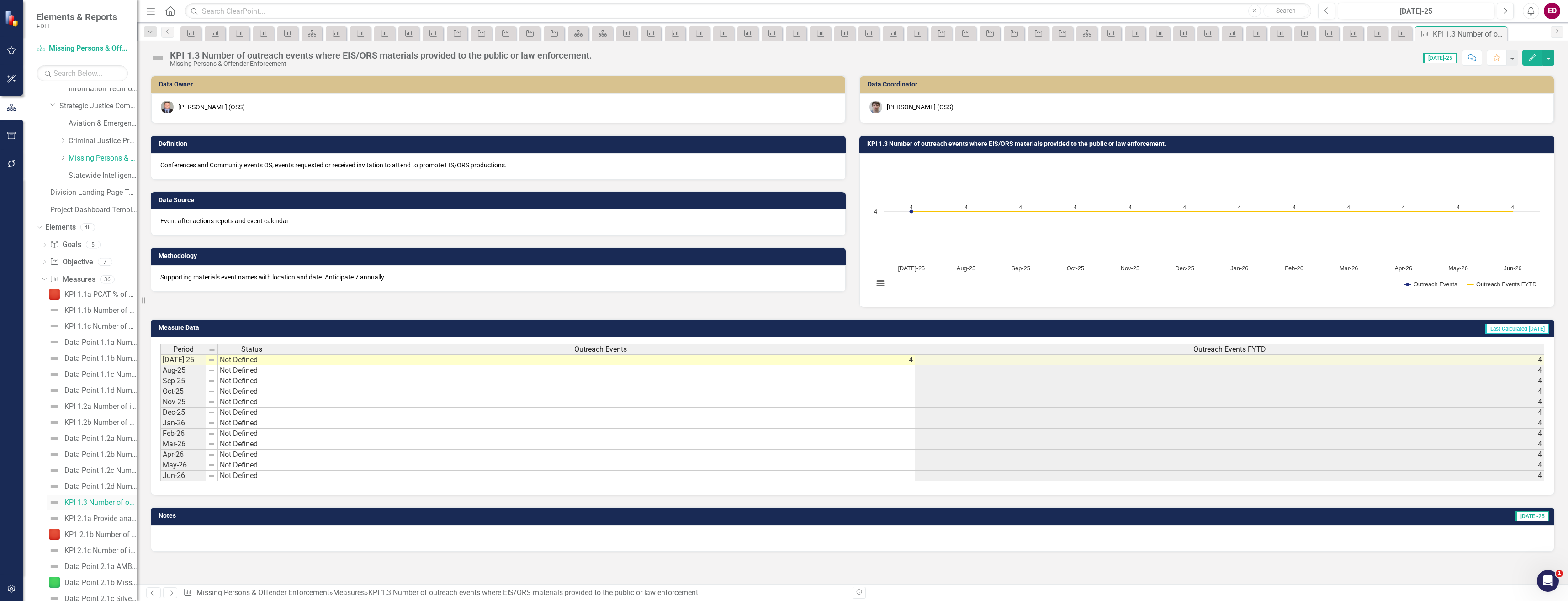
scroll to position [243, 0]
click at [106, 475] on div "KPI 2.1a Provide analytical assistance services, alert issuance, support of CAR…" at bounding box center [101, 473] width 72 height 9
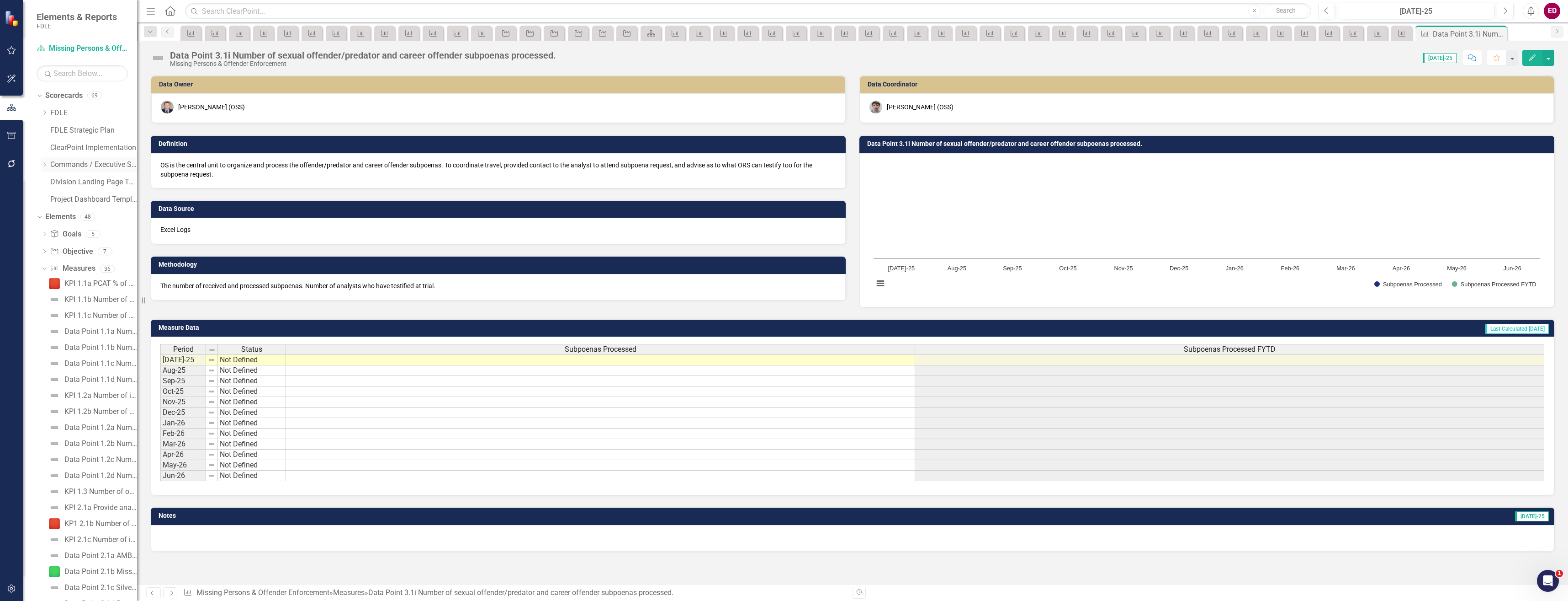
click at [45, 169] on div "Dropdown Commands / Executive Support Branch" at bounding box center [89, 164] width 96 height 15
click at [42, 160] on div "Dropdown Commands / Executive Support Branch" at bounding box center [89, 164] width 96 height 15
click at [43, 163] on icon "Dropdown" at bounding box center [45, 165] width 7 height 6
click at [55, 229] on div "Dropdown Strategic Justice Command" at bounding box center [94, 234] width 87 height 15
click at [55, 236] on icon "Dropdown" at bounding box center [54, 234] width 7 height 6
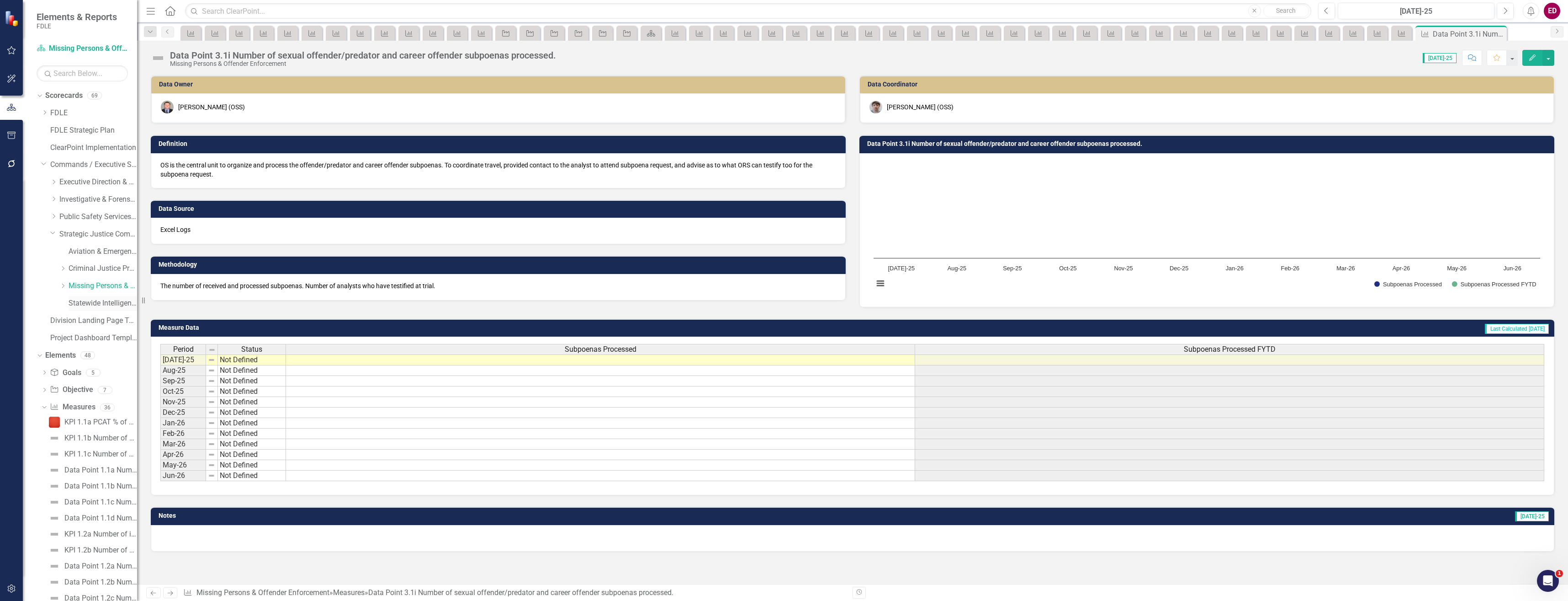
click at [102, 305] on link "Statewide Intelligence" at bounding box center [103, 303] width 69 height 11
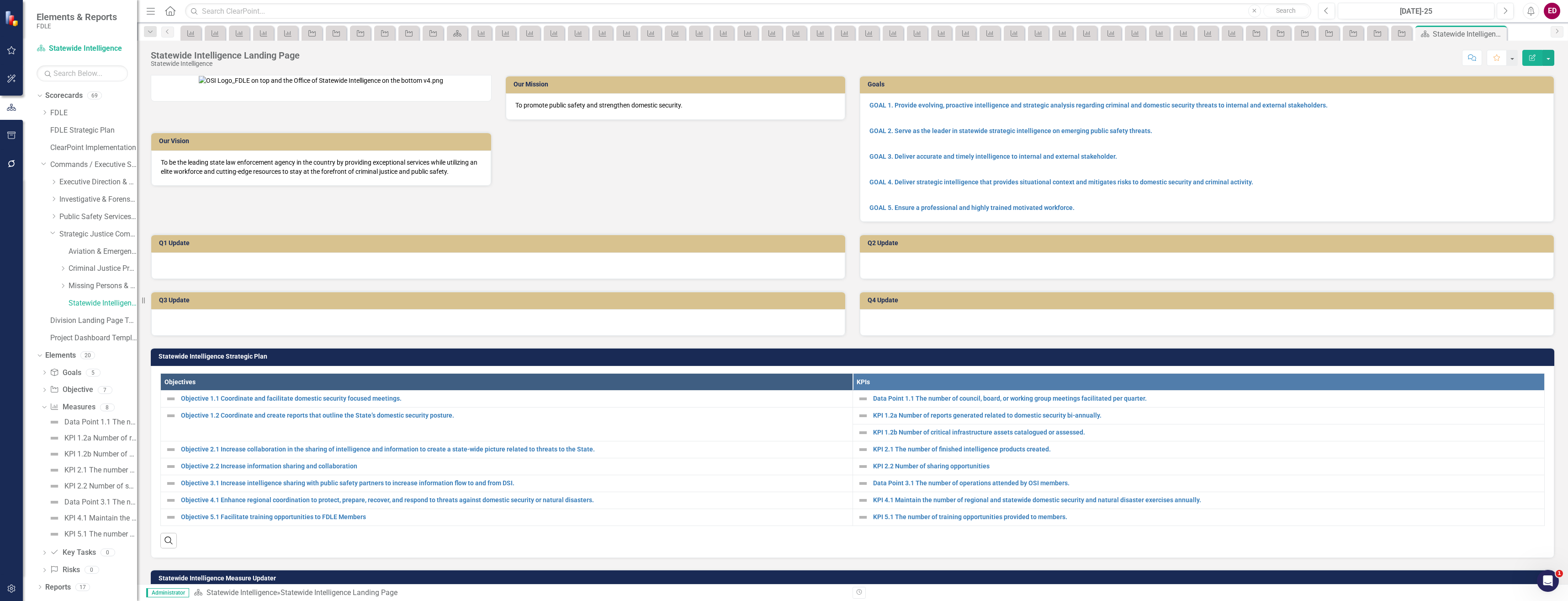
scroll to position [320, 0]
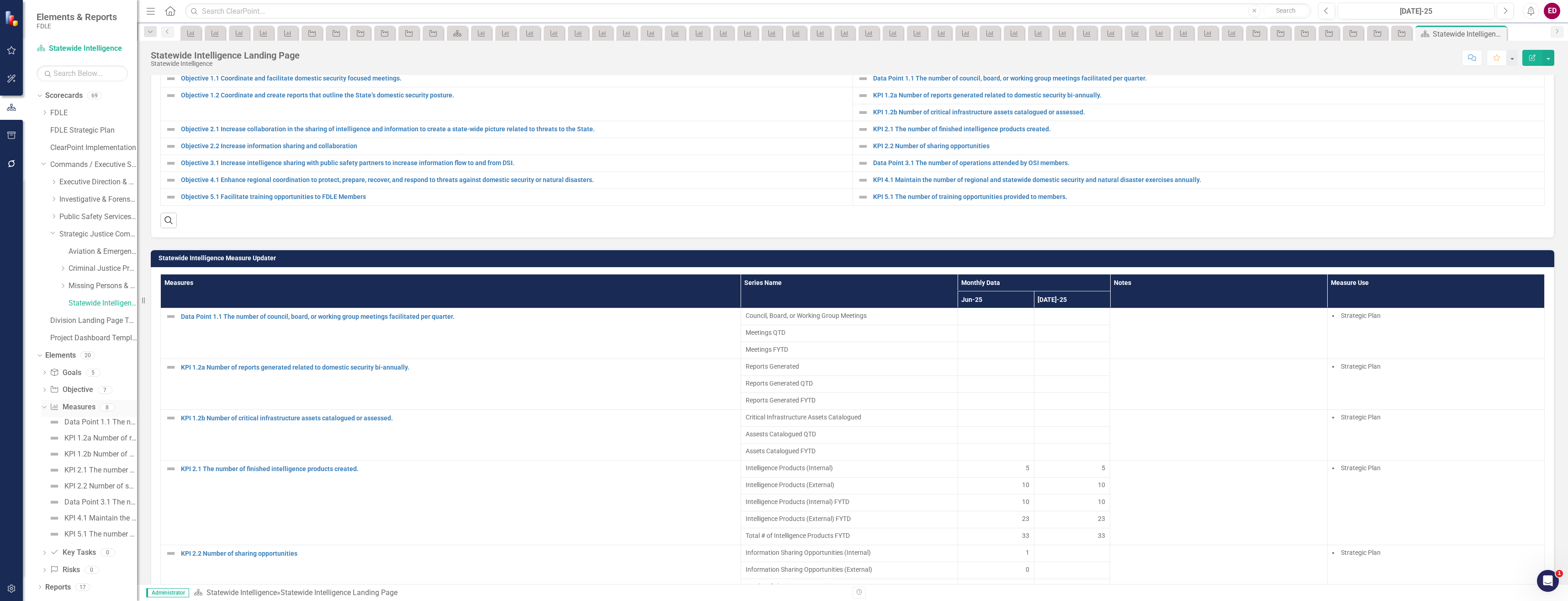
click at [55, 414] on div "Measure Measures" at bounding box center [72, 407] width 45 height 15
click at [94, 424] on div "Data Point 1.1 The number of council, board, or working group meetings facilita…" at bounding box center [101, 422] width 72 height 9
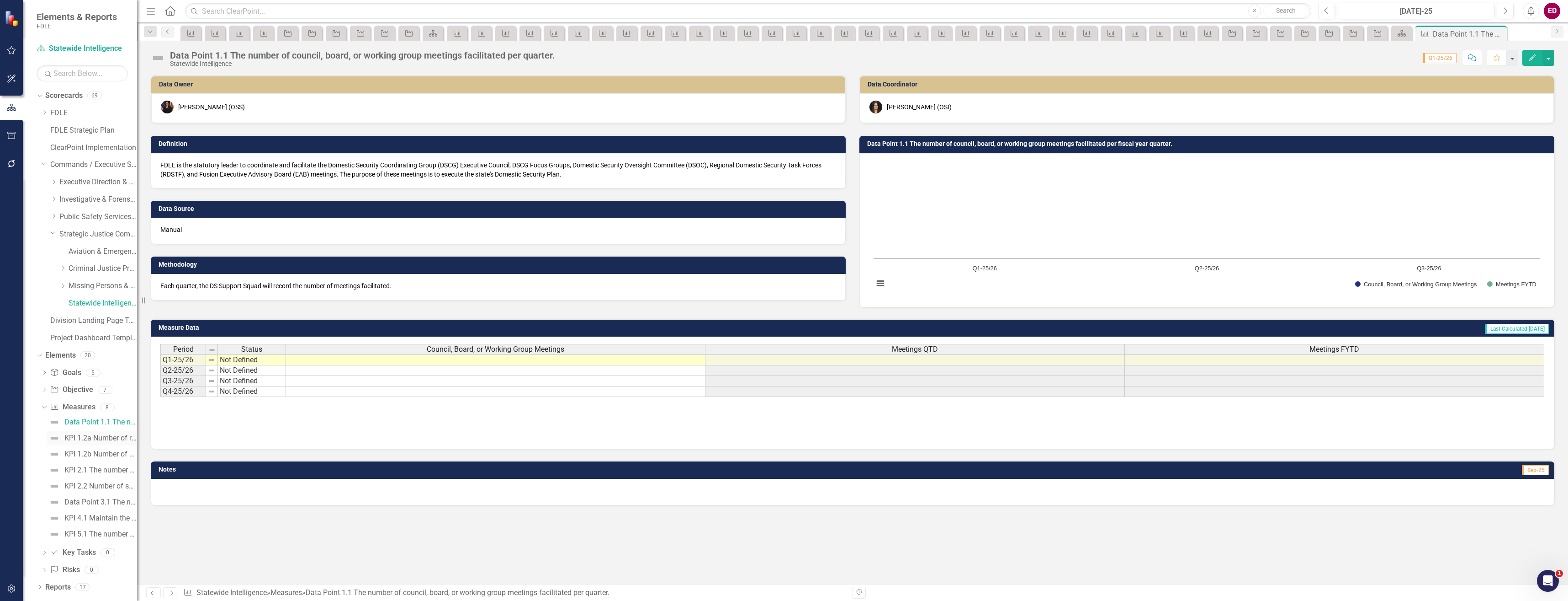
click at [111, 436] on div "KPI 1.2a Number of reports generated related to domestic security bi-annually." at bounding box center [101, 438] width 72 height 9
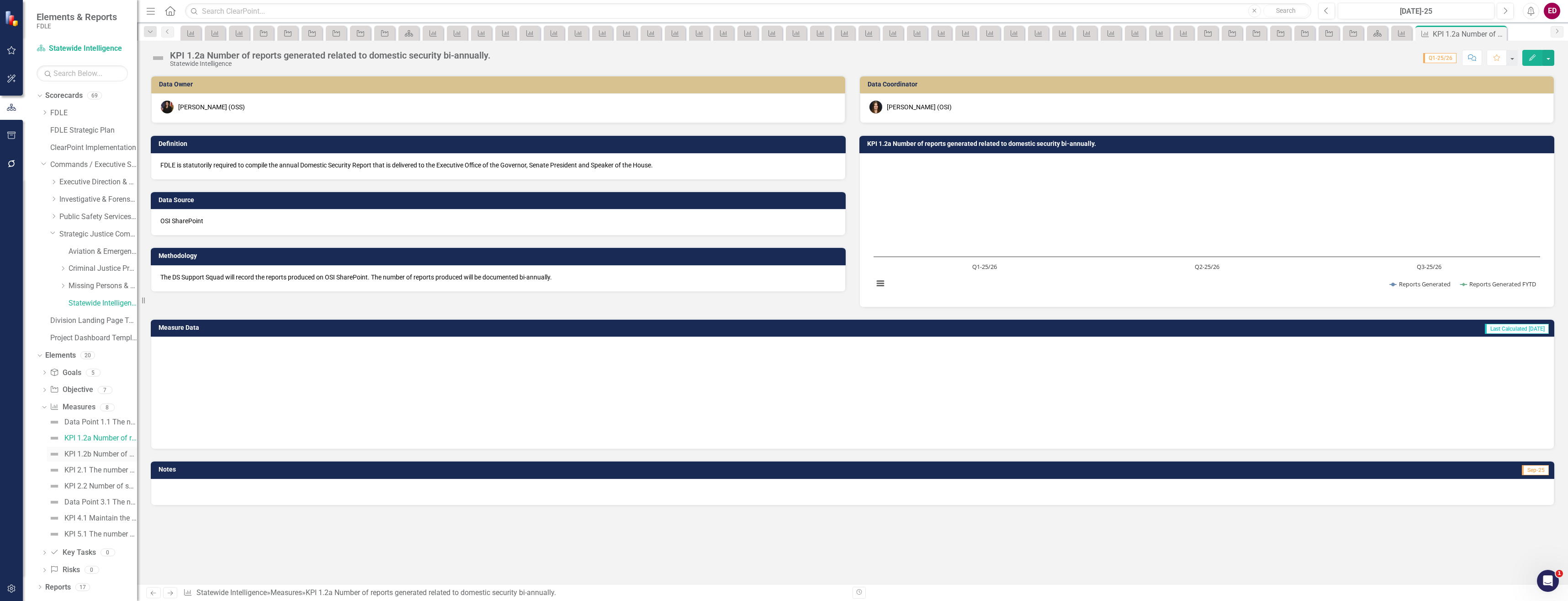
click at [122, 454] on div "KPI 1.2b Number of critical infrastructure assets catalogued or assessed." at bounding box center [101, 454] width 72 height 9
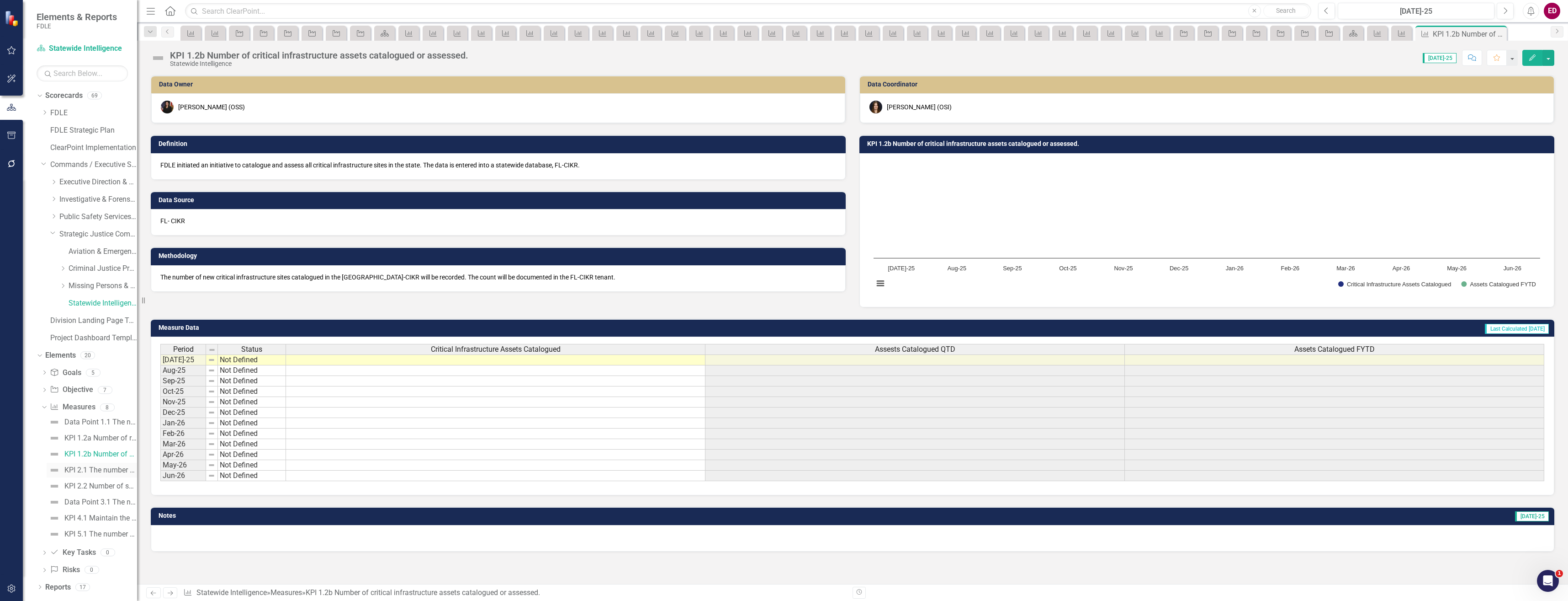
click at [115, 467] on div "KPI 2.1 The number of finished intelligence products created." at bounding box center [101, 470] width 72 height 9
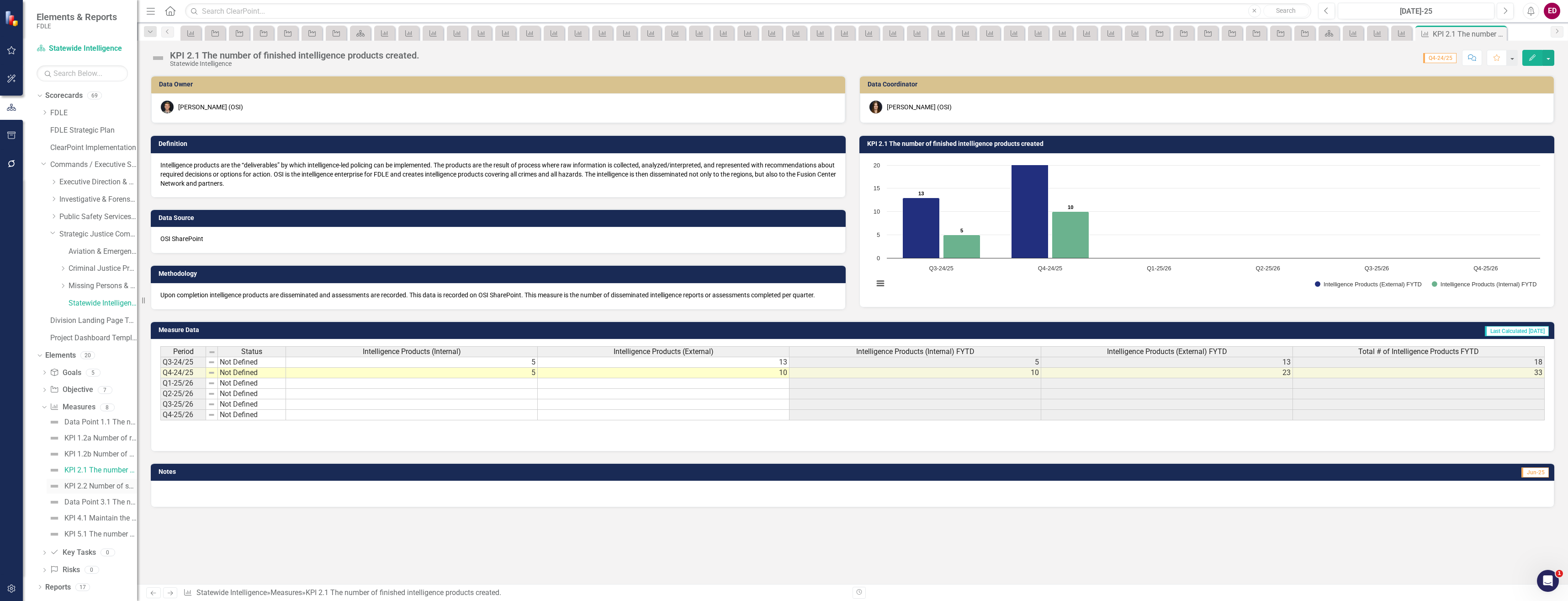
click at [119, 485] on div "KPI 2.2 Number of sharing opportunities" at bounding box center [101, 486] width 72 height 9
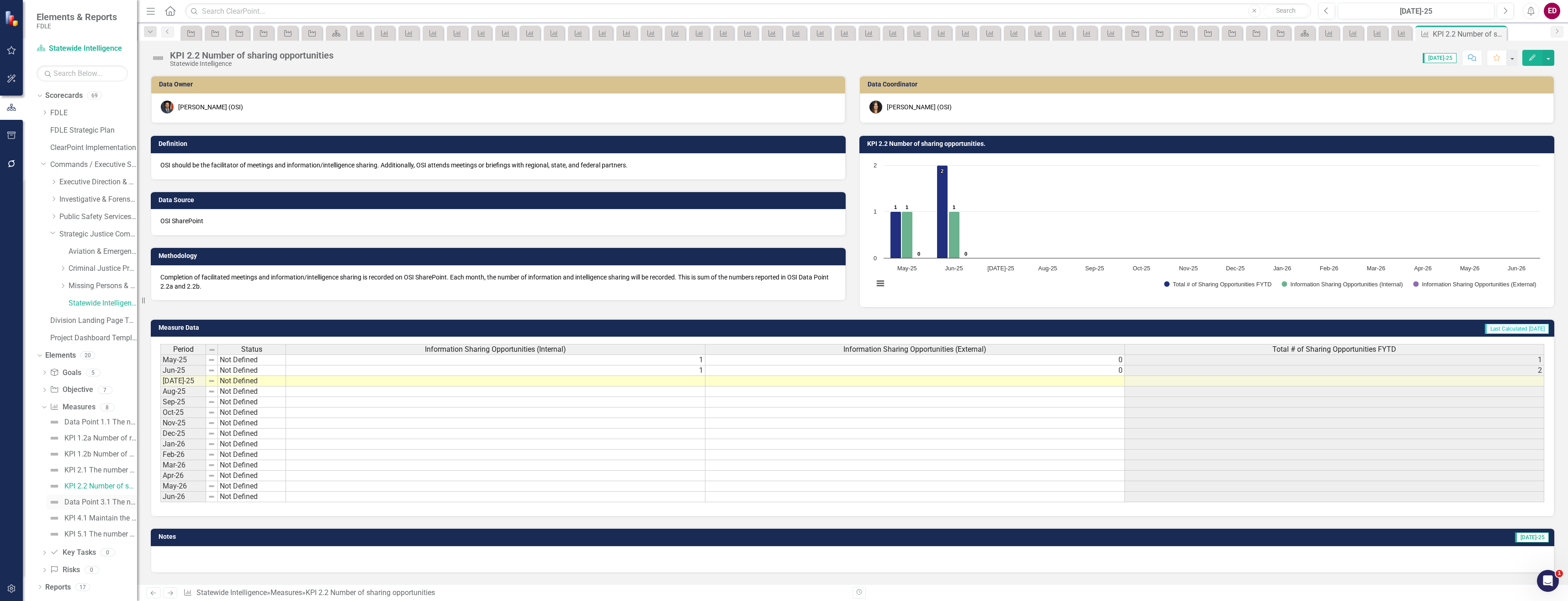
click at [106, 502] on div "Data Point 3.1 The number of operations attended by OSI members." at bounding box center [101, 502] width 72 height 9
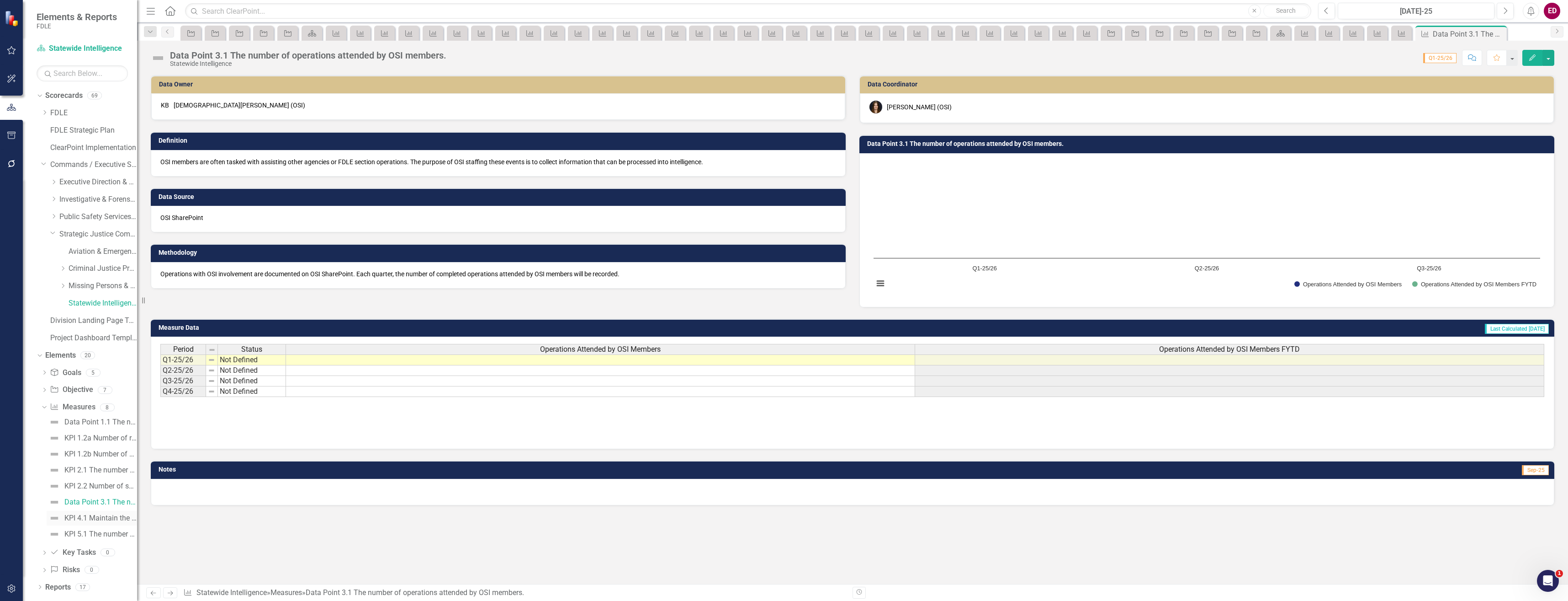
click at [109, 520] on div "KPI 4.1 Maintain the number of regional and statewide domestic security and nat…" at bounding box center [101, 519] width 72 height 9
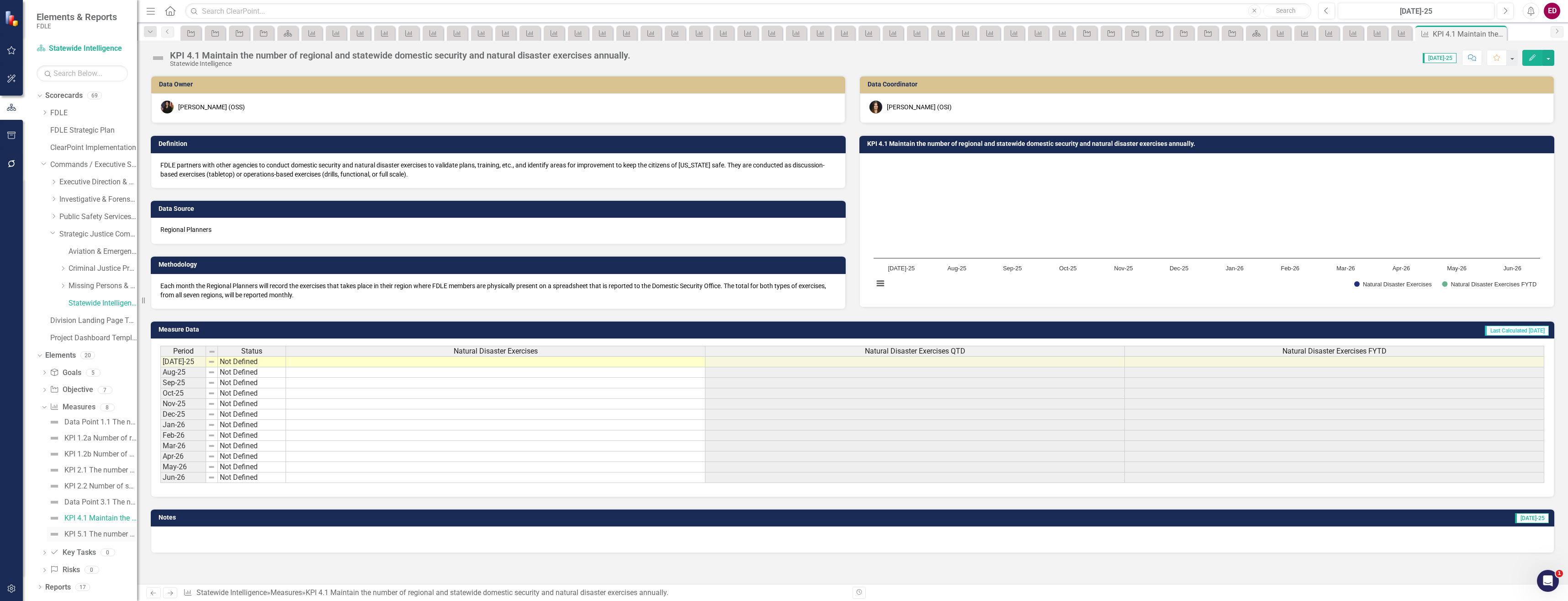
click at [114, 531] on div "KPI 5.1 The number of training opportunities provided to members." at bounding box center [101, 534] width 72 height 9
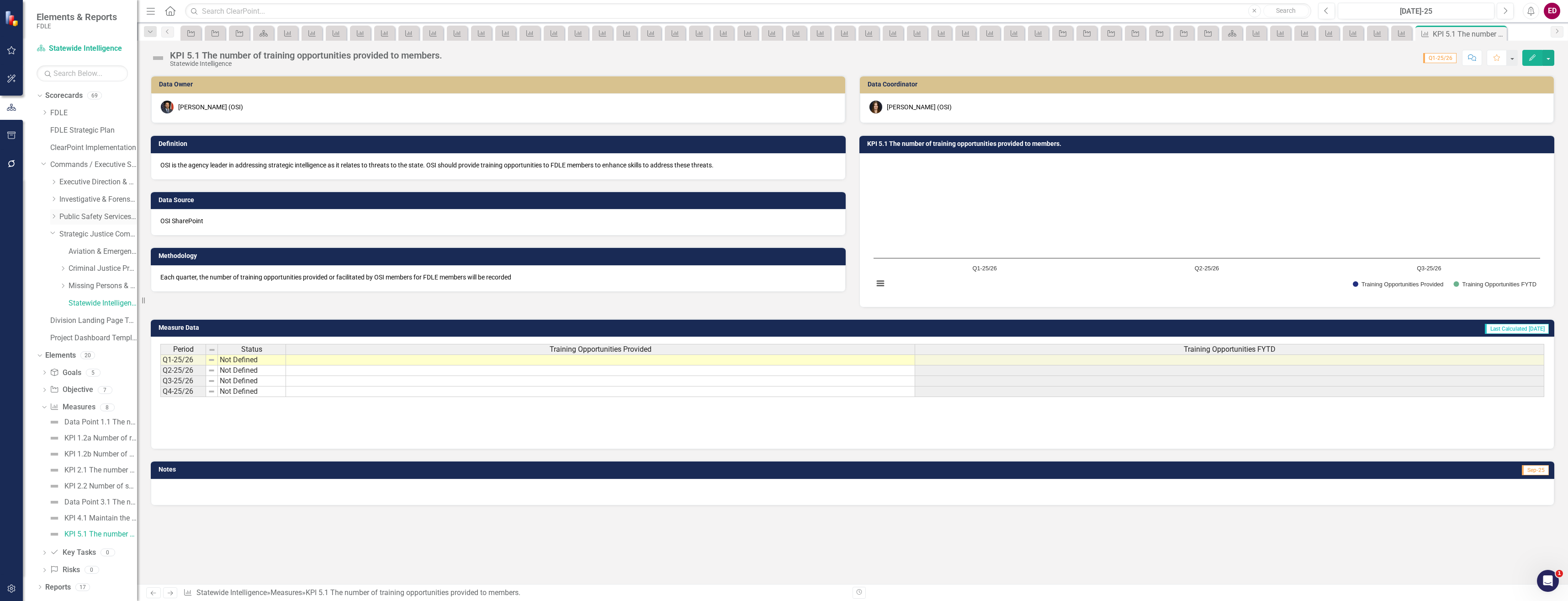
click at [57, 222] on div "Dropdown Public Safety Services Command" at bounding box center [94, 217] width 87 height 15
click at [55, 222] on div "Dropdown Public Safety Services Command" at bounding box center [94, 217] width 87 height 15
click at [57, 220] on div "Dropdown" at bounding box center [54, 217] width 7 height 8
click at [121, 287] on link "Information Technology Services" at bounding box center [103, 286] width 69 height 11
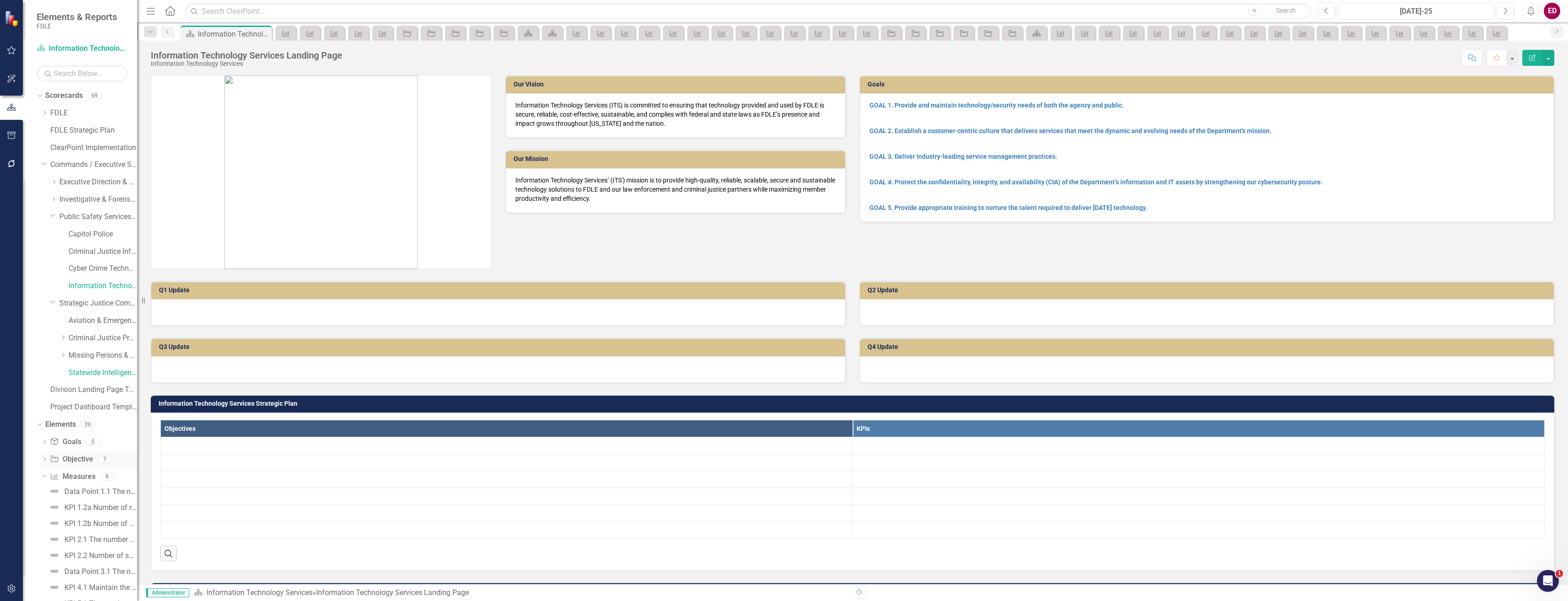
click at [46, 459] on icon "Dropdown" at bounding box center [44, 460] width 6 height 5
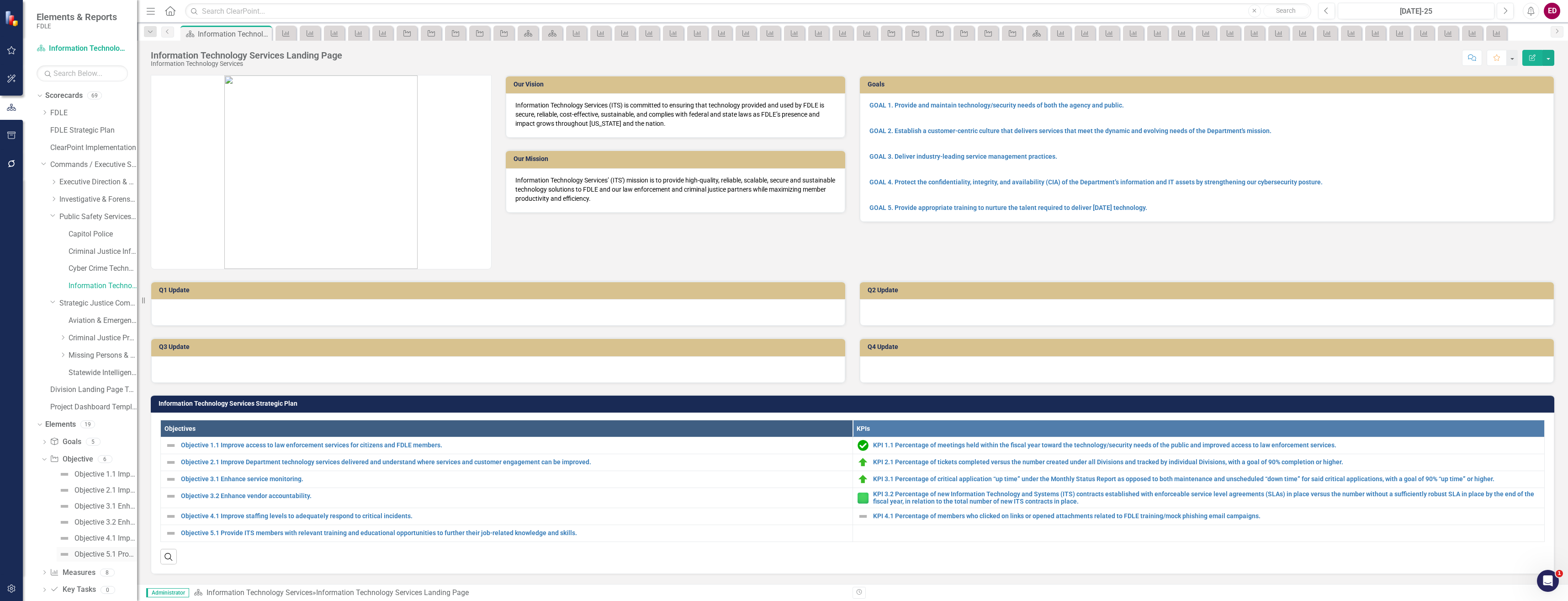
click at [111, 559] on link "Objective 5.1 Provide ITS members with relevant training and educational opport…" at bounding box center [97, 554] width 80 height 15
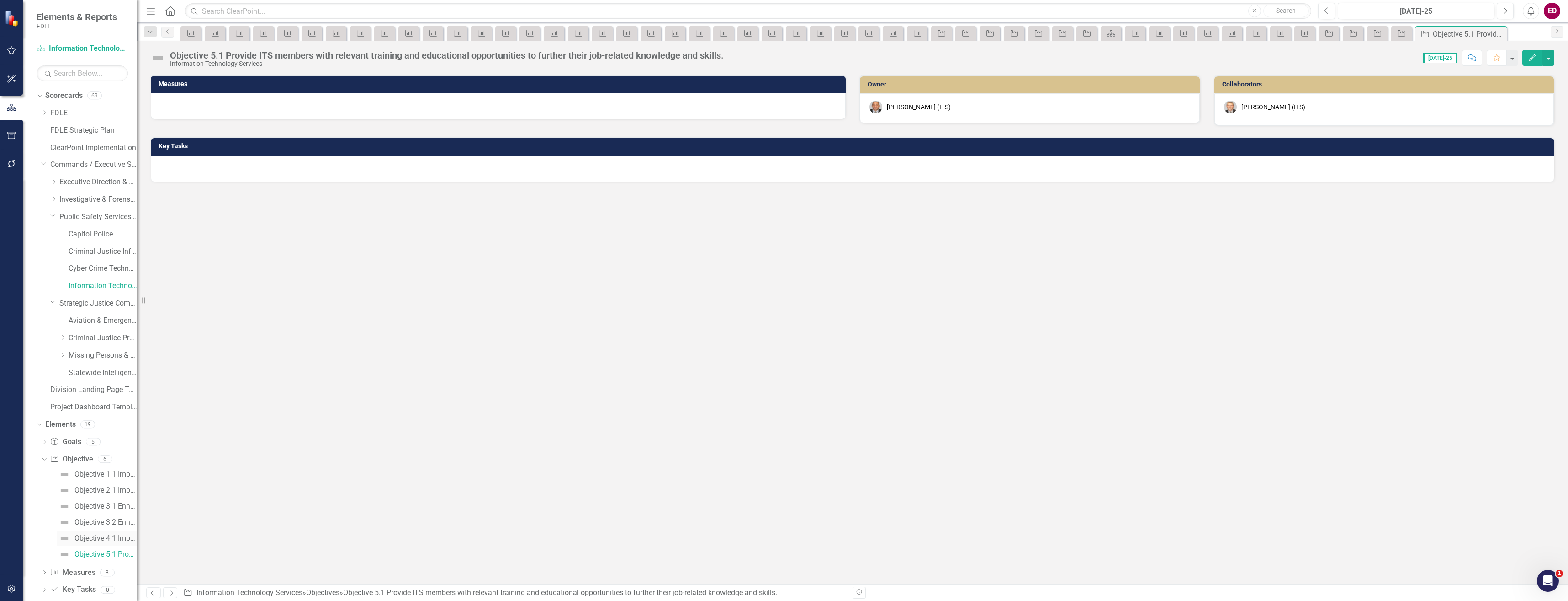
click at [119, 543] on link "Objective 4.1 Improve staffing levels to adequately respond to critical inciden…" at bounding box center [97, 538] width 80 height 15
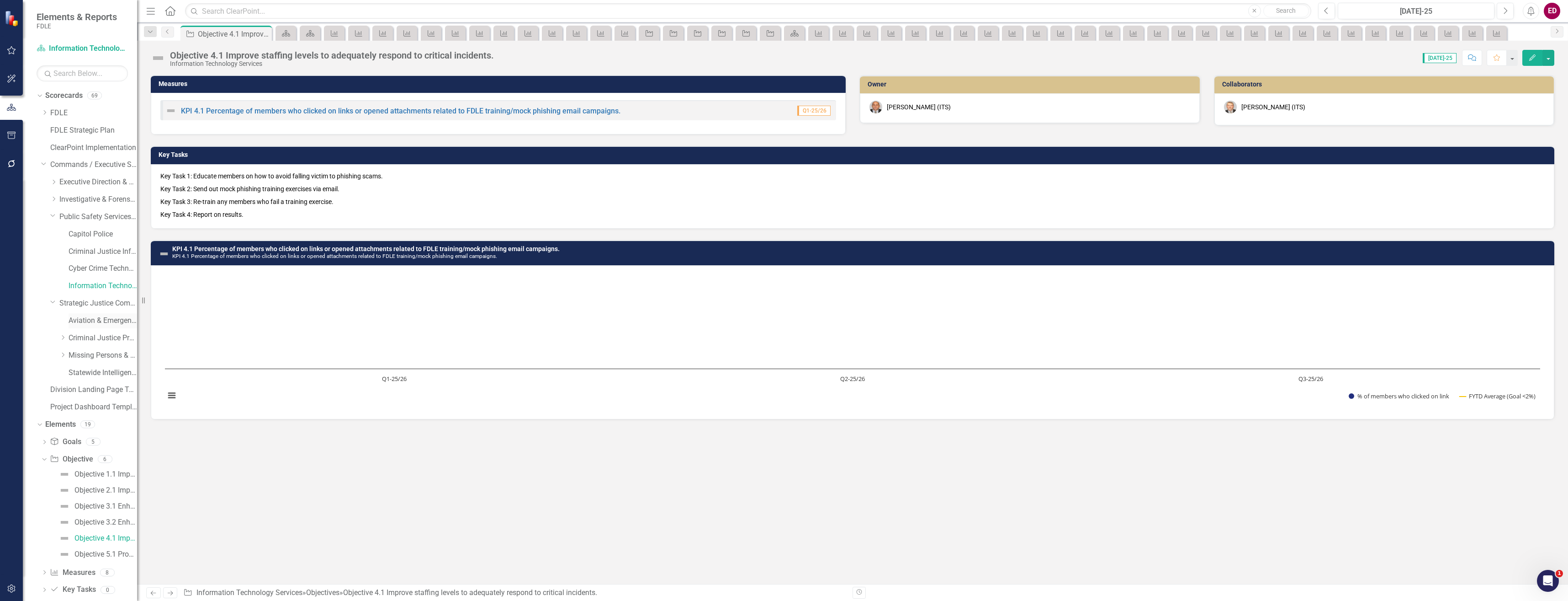
drag, startPoint x: 101, startPoint y: 310, endPoint x: 109, endPoint y: 323, distance: 15.3
click at [101, 310] on div "Dropdown Strategic Justice Command" at bounding box center [94, 303] width 87 height 15
click at [109, 323] on link "Aviation & Emergency Preparedness" at bounding box center [103, 320] width 69 height 11
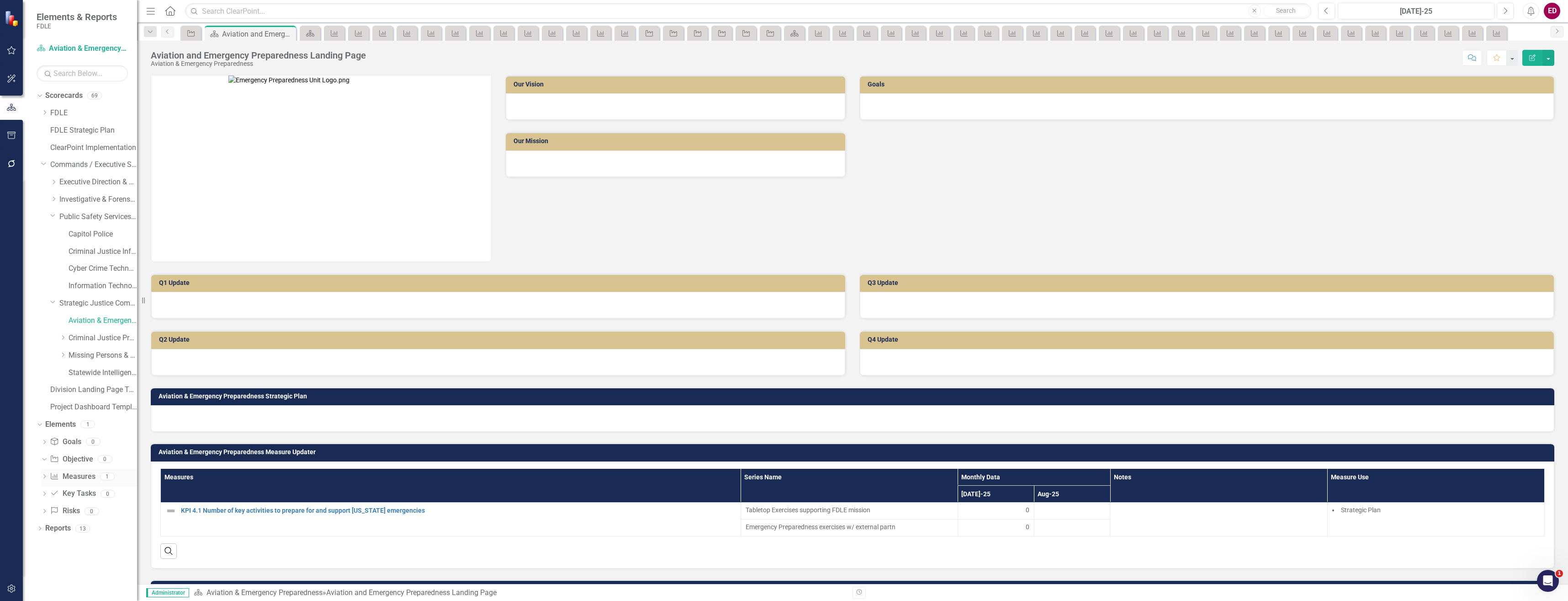
click at [48, 477] on div "Dropdown Measure Measures 1" at bounding box center [89, 477] width 96 height 17
click at [45, 477] on icon "Dropdown" at bounding box center [44, 477] width 6 height 5
click at [104, 492] on div "KPI 4.1 Number of key activities to prepare for and support [US_STATE] emergenc…" at bounding box center [101, 492] width 72 height 9
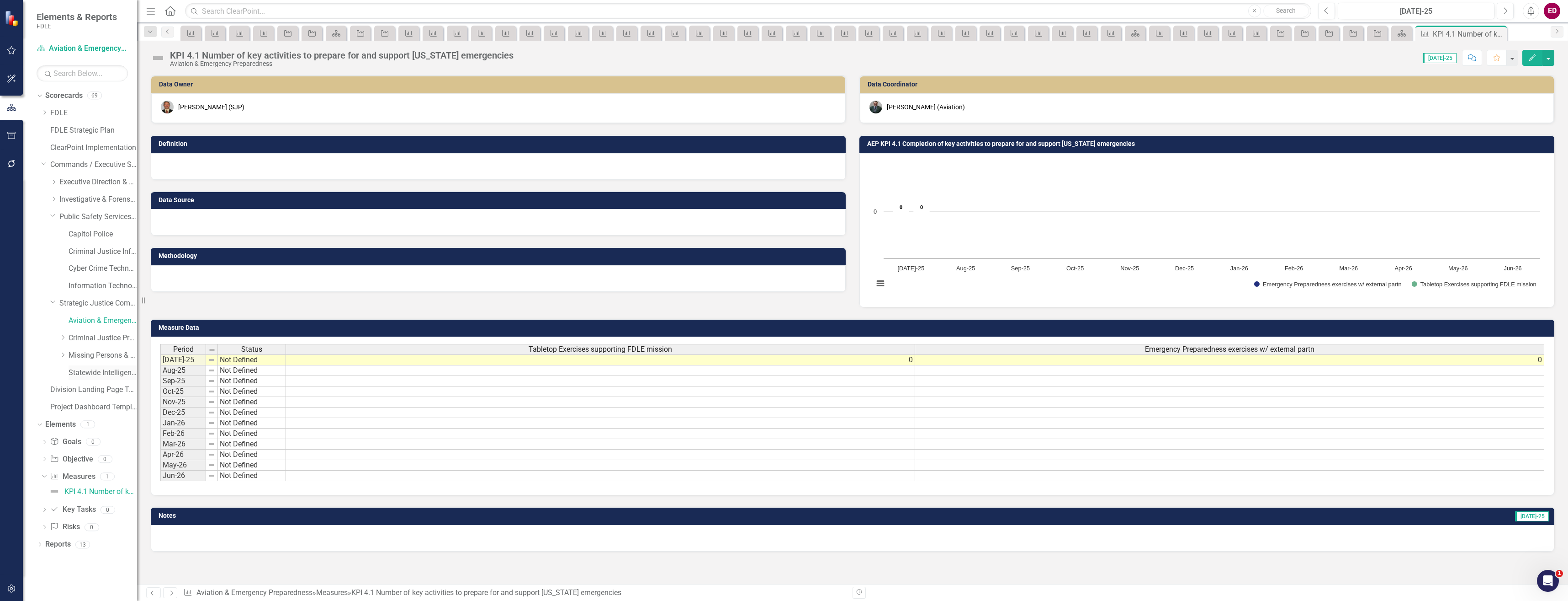
drag, startPoint x: 116, startPoint y: 365, endPoint x: 124, endPoint y: 370, distance: 9.4
click at [116, 365] on div "Statewide Intelligence" at bounding box center [103, 372] width 69 height 15
click at [109, 377] on link "Statewide Intelligence" at bounding box center [103, 373] width 69 height 11
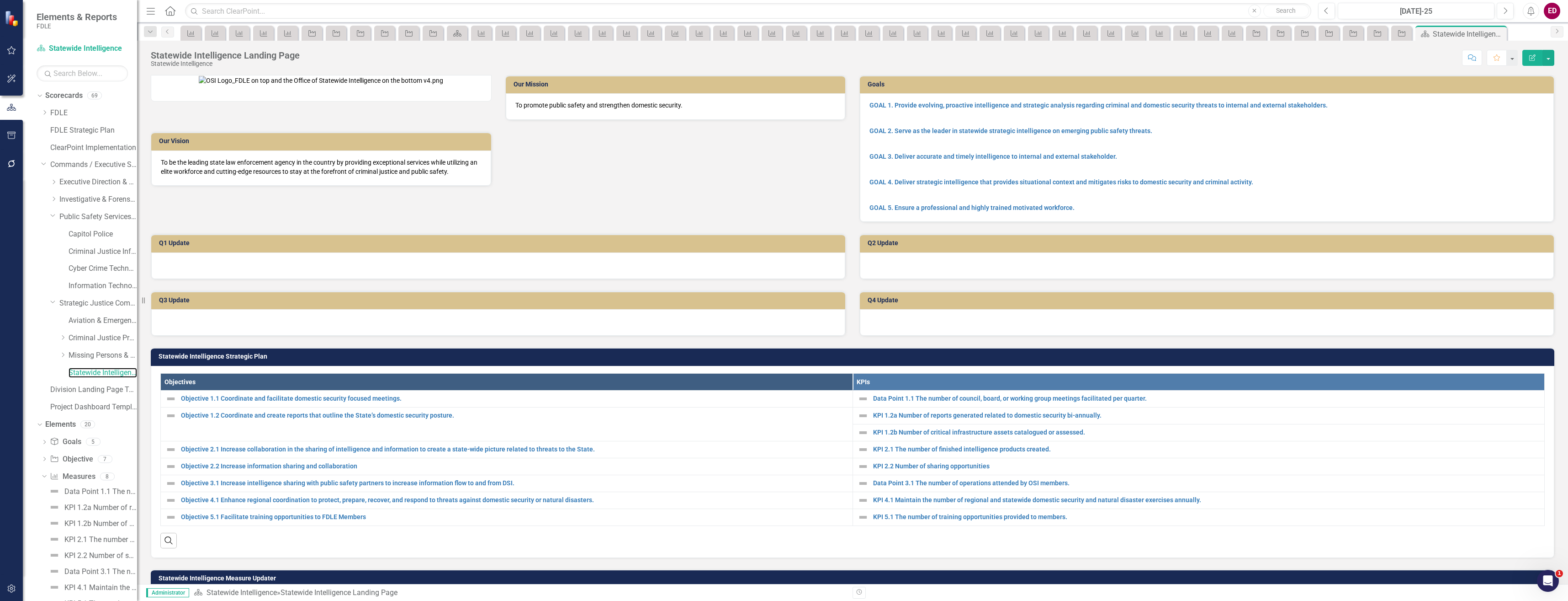
scroll to position [92, 0]
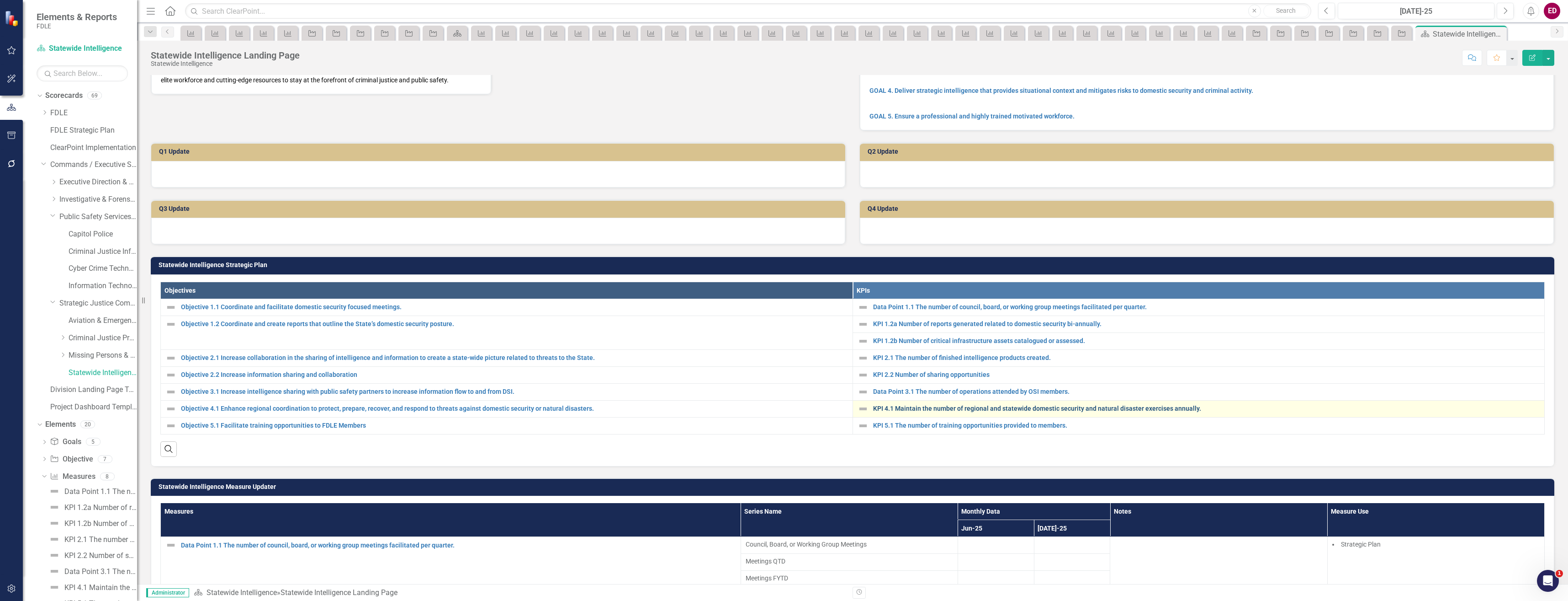
click at [1088, 412] on link "KPI 4.1 Maintain the number of regional and statewide domestic security and nat…" at bounding box center [1207, 408] width 667 height 7
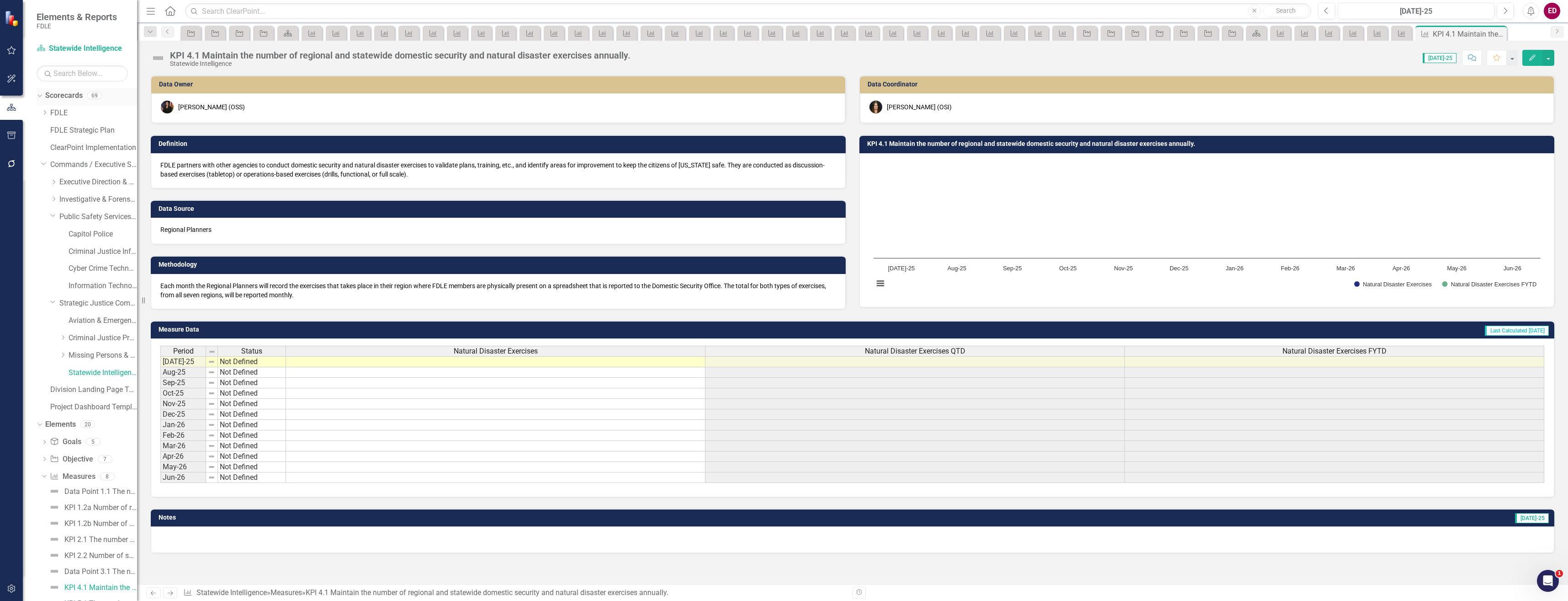
click at [75, 99] on link "Scorecards" at bounding box center [64, 95] width 38 height 11
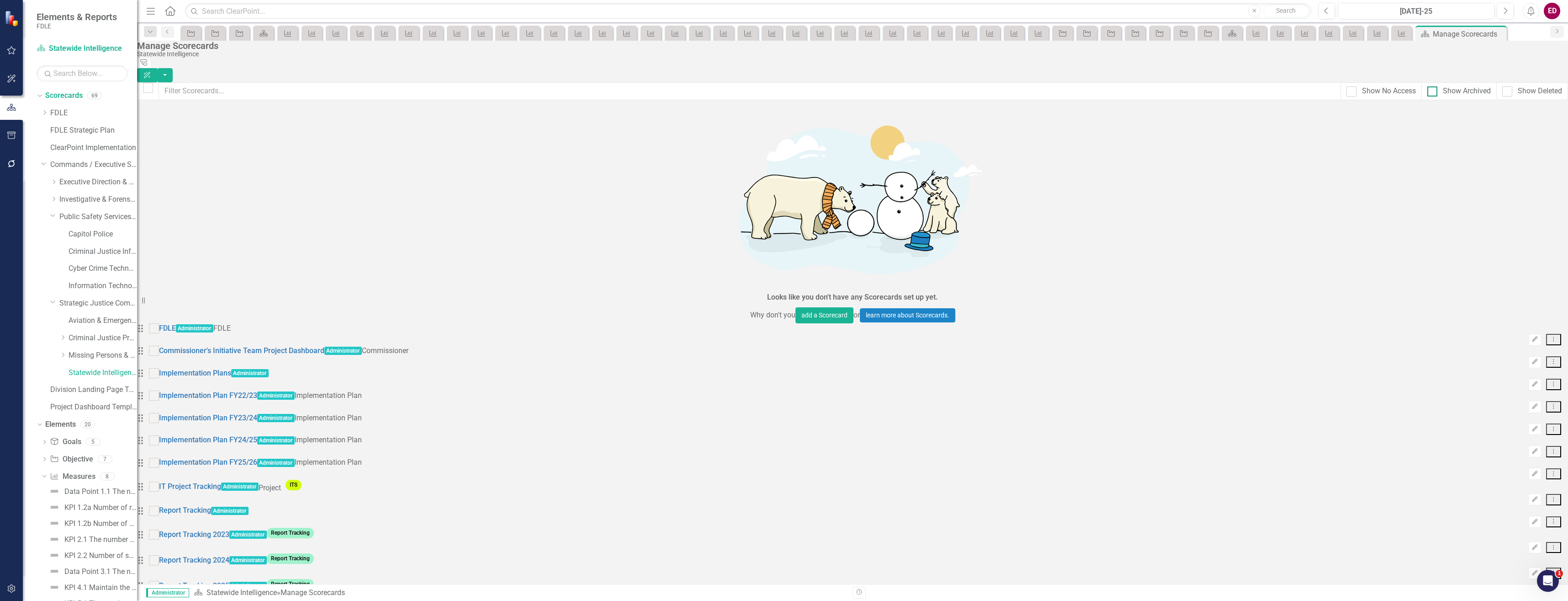
click at [1456, 88] on div "Show Archived" at bounding box center [1467, 91] width 48 height 11
click at [1433, 88] on input "Show Archived" at bounding box center [1430, 90] width 6 height 6
checkbox input "true"
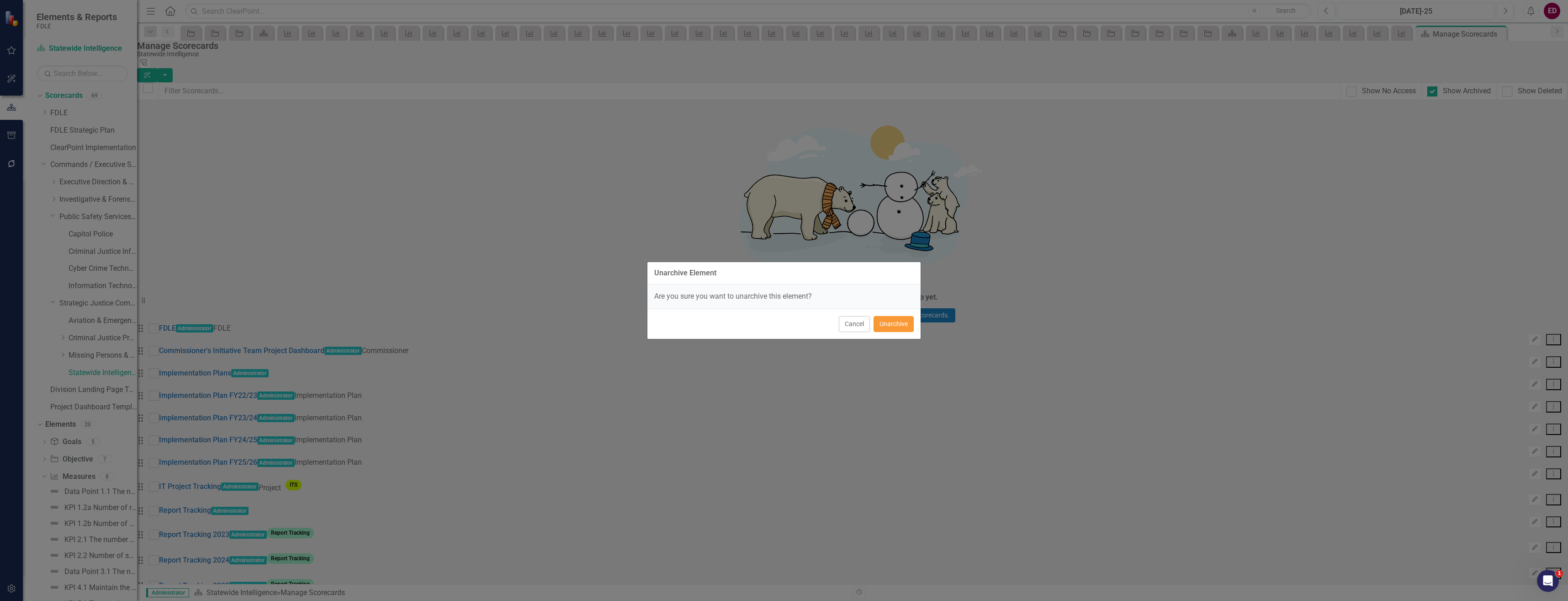
click at [891, 329] on button "Unarchive" at bounding box center [894, 324] width 40 height 16
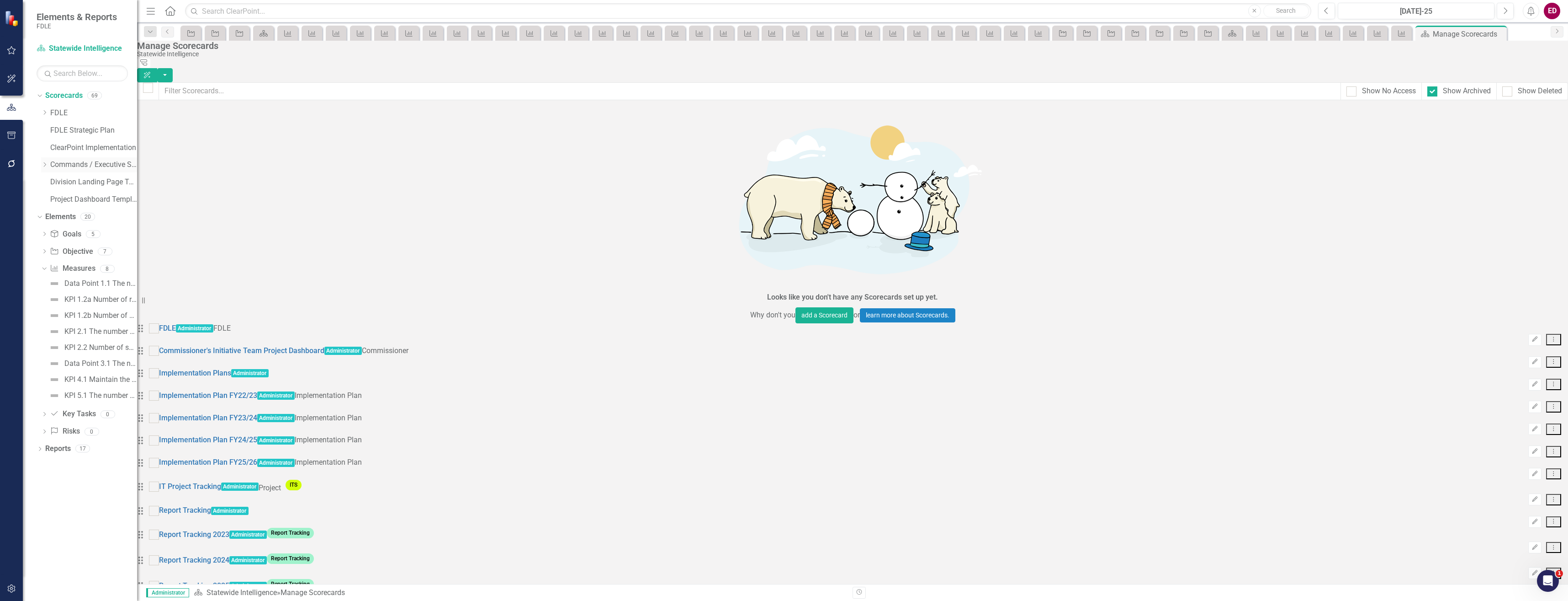
click at [45, 163] on icon "Dropdown" at bounding box center [45, 165] width 7 height 6
click at [40, 163] on div "Dropdown Scorecards 69 Dropdown FDLE Commissioner's Initiative Team Project Das…" at bounding box center [87, 183] width 101 height 190
click at [60, 214] on link "Public Safety Services Command" at bounding box center [98, 217] width 77 height 11
click at [55, 214] on icon "Dropdown" at bounding box center [54, 217] width 7 height 6
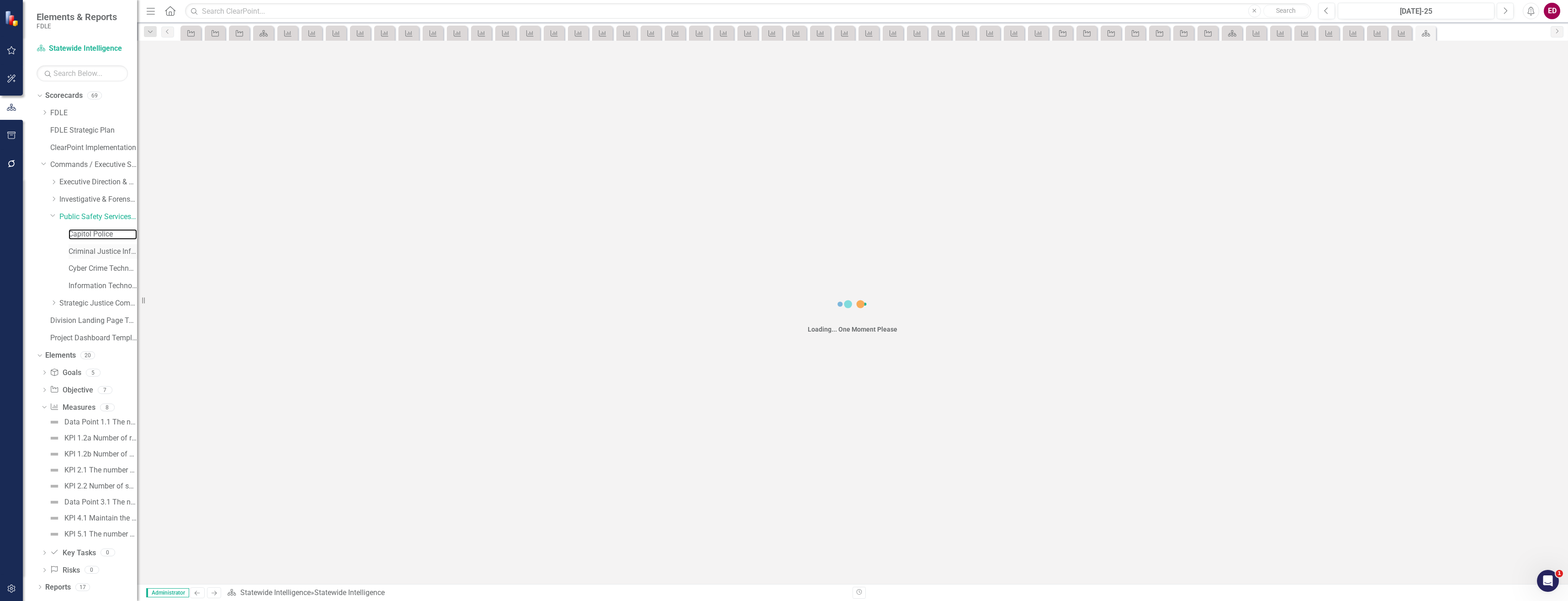
drag, startPoint x: 85, startPoint y: 232, endPoint x: 114, endPoint y: 256, distance: 37.6
click at [85, 232] on link "Capitol Police" at bounding box center [103, 234] width 69 height 11
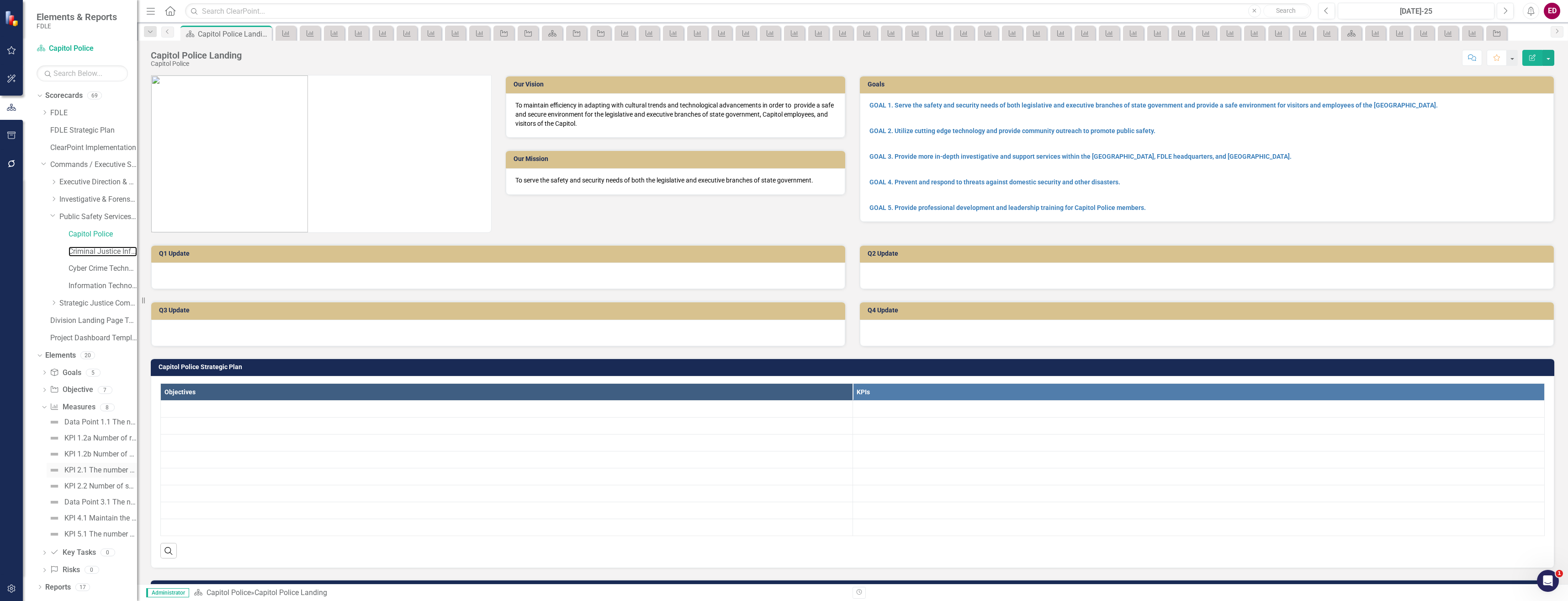
click at [114, 256] on link "Criminal Justice Information Services" at bounding box center [103, 251] width 69 height 11
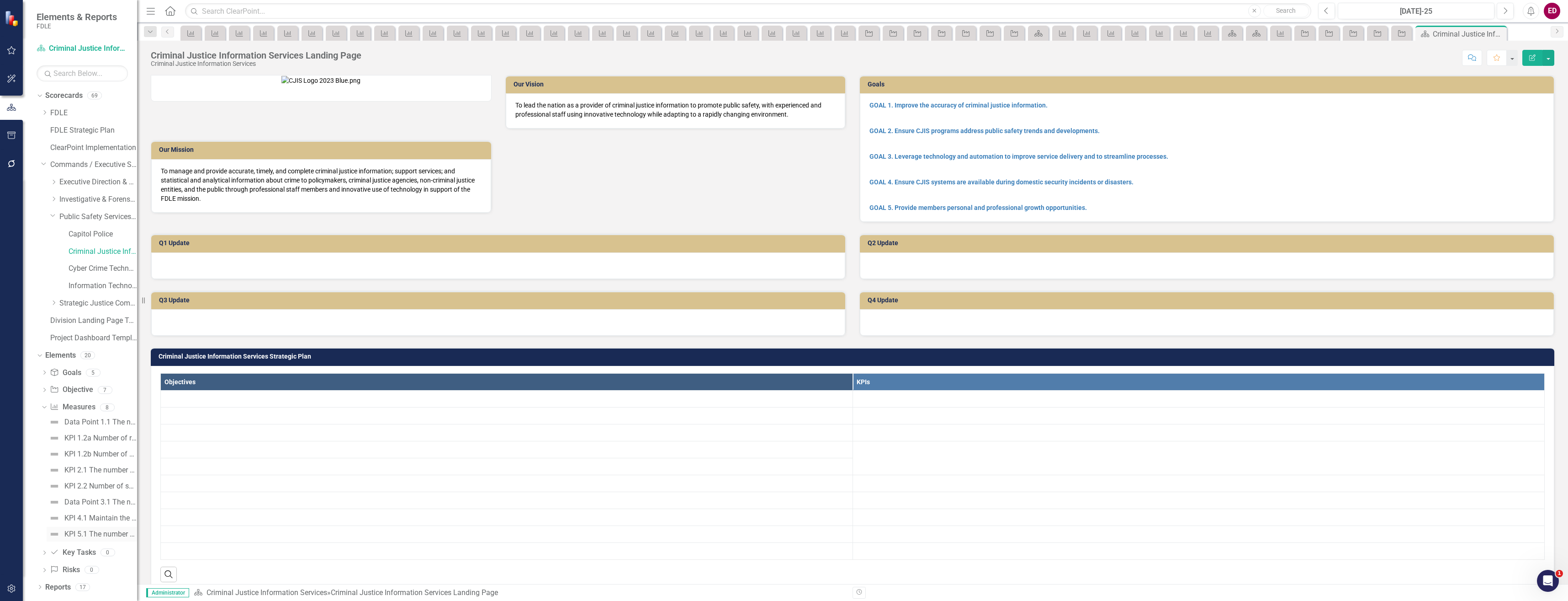
click at [114, 528] on link "KPI 5.1 The number of training opportunities provided to members." at bounding box center [92, 534] width 90 height 15
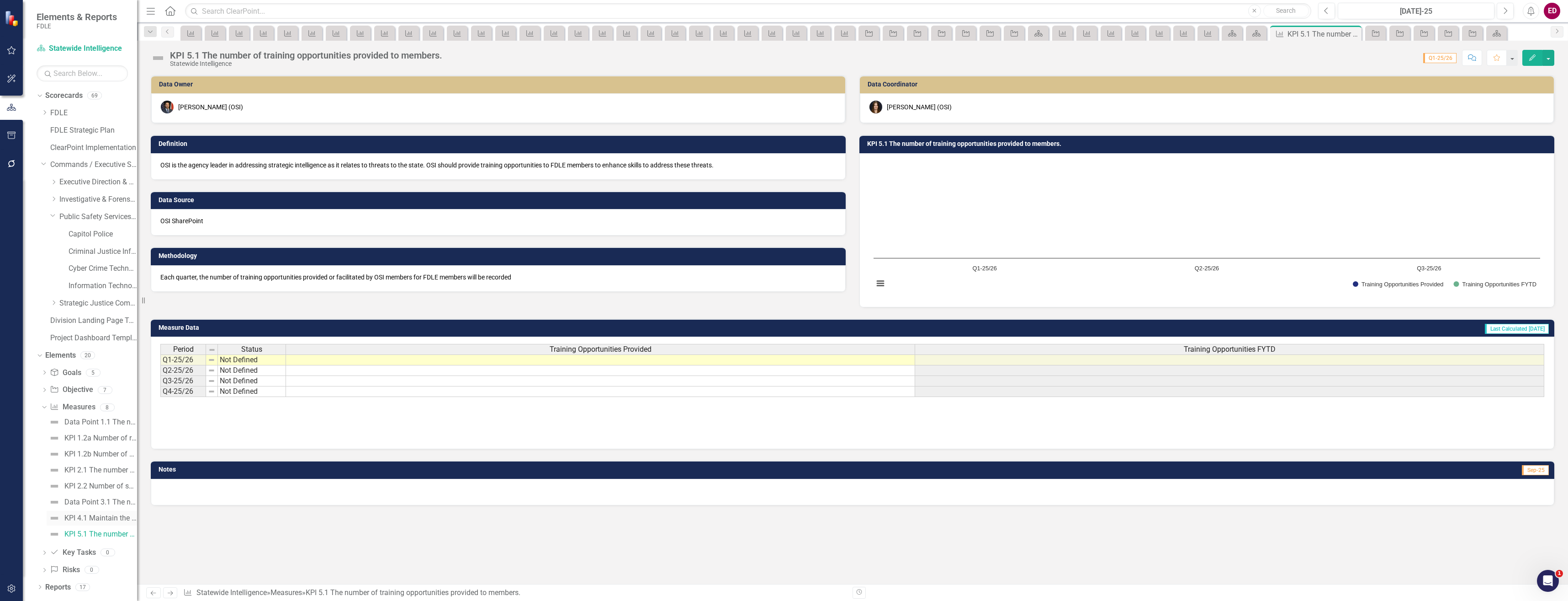
click at [114, 516] on div "KPI 4.1 Maintain the number of regional and statewide domestic security and nat…" at bounding box center [101, 519] width 72 height 9
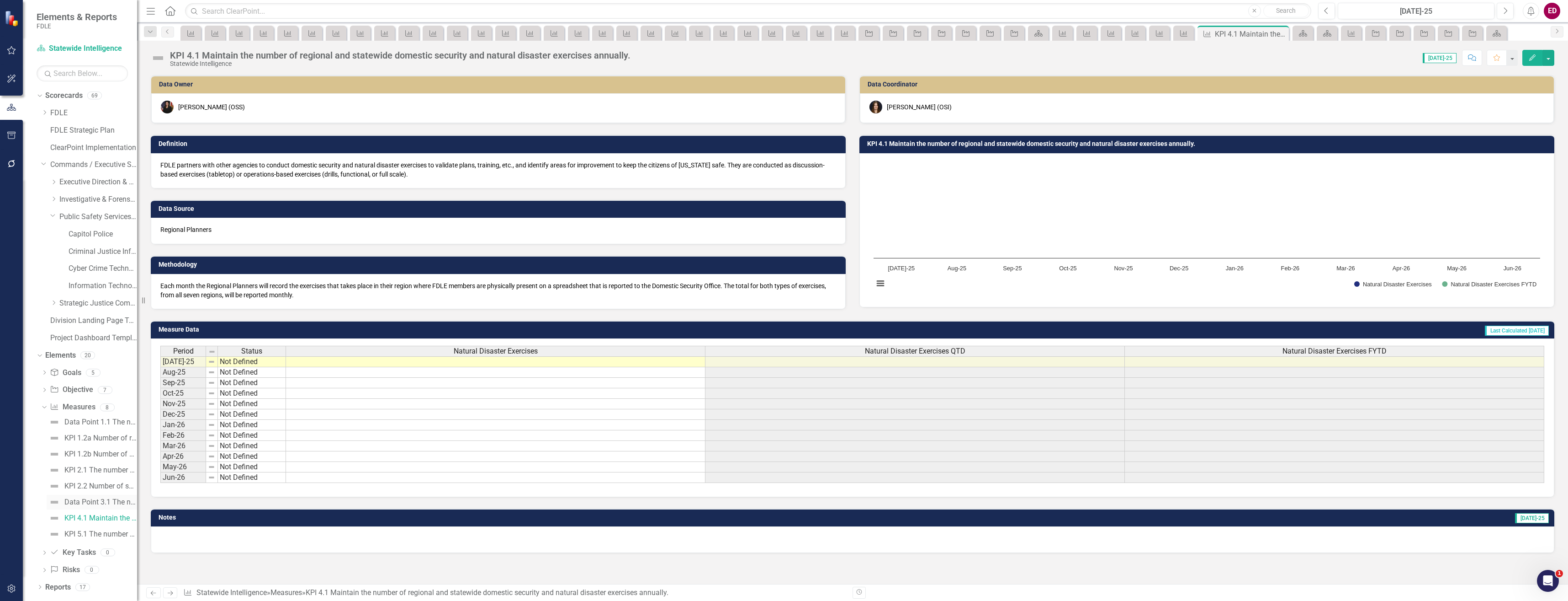
click at [111, 494] on link "Data Point 3.1 The number of operations attended by OSI members." at bounding box center [92, 502] width 90 height 15
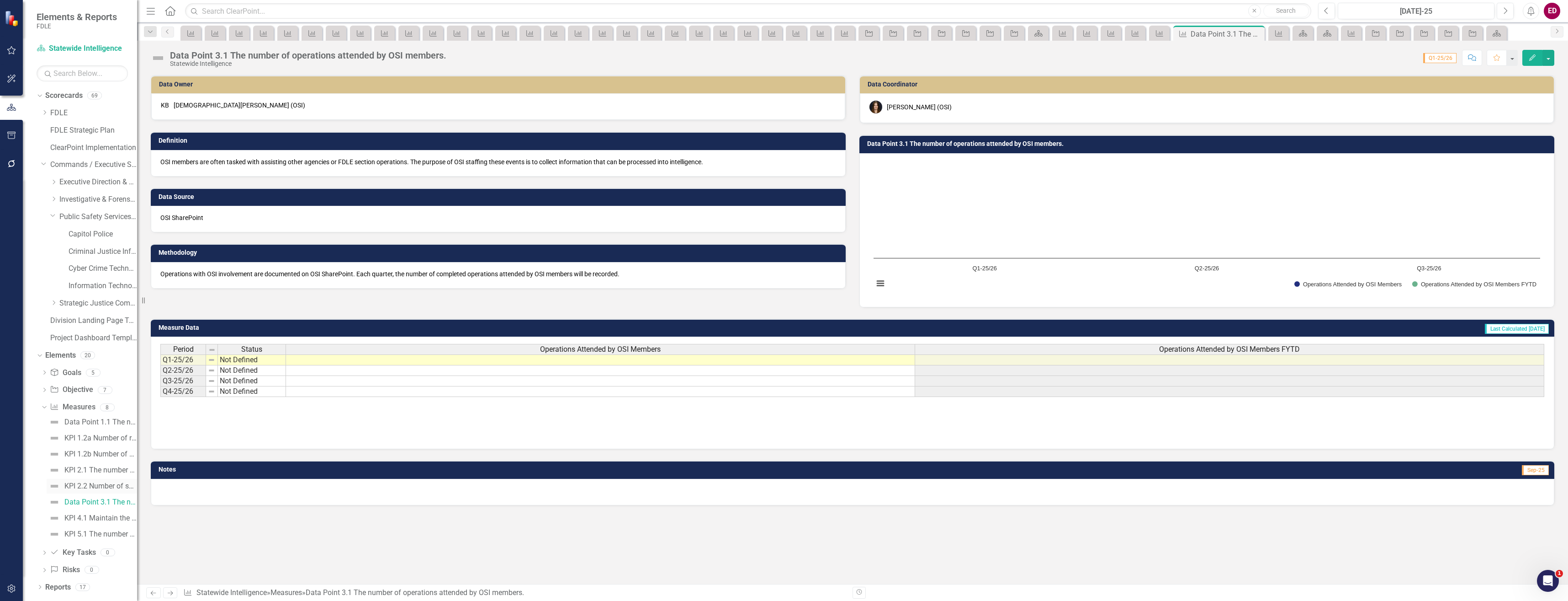
click at [115, 483] on div "KPI 2.2 Number of sharing opportunities" at bounding box center [101, 486] width 72 height 9
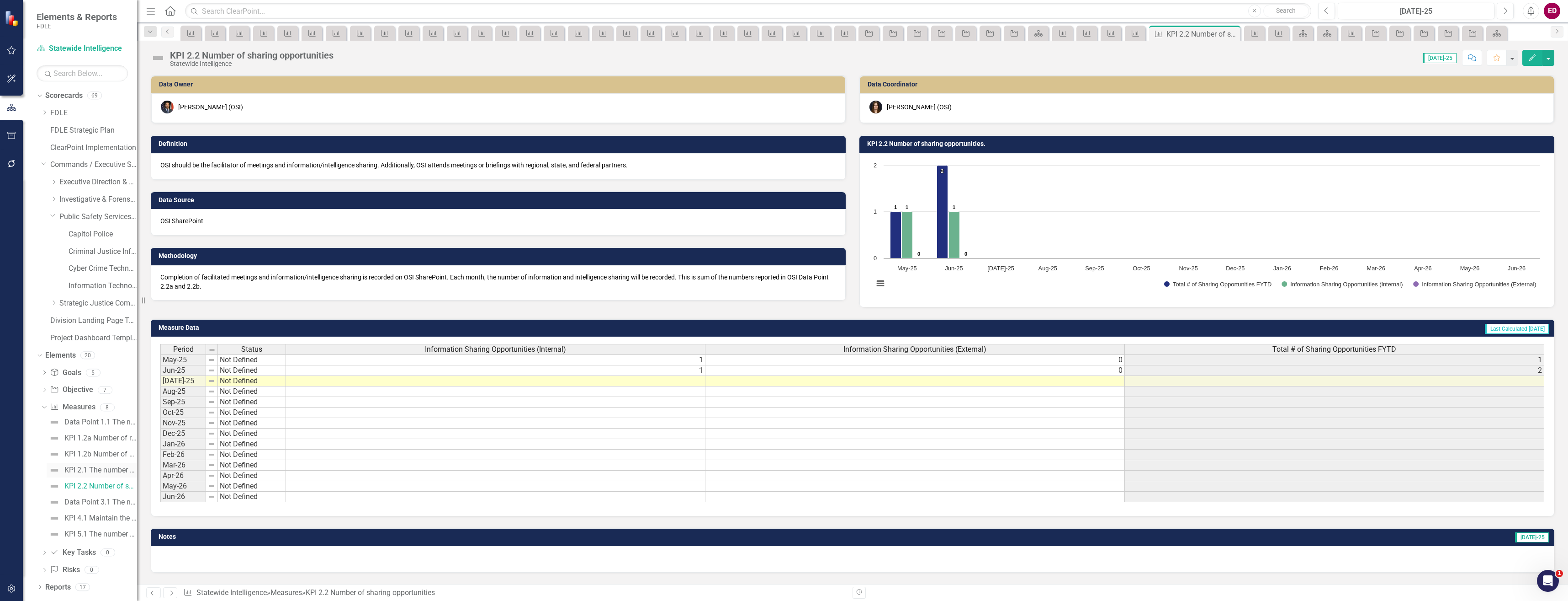
click at [109, 467] on div "KPI 2.1 The number of finished intelligence products created." at bounding box center [101, 470] width 72 height 9
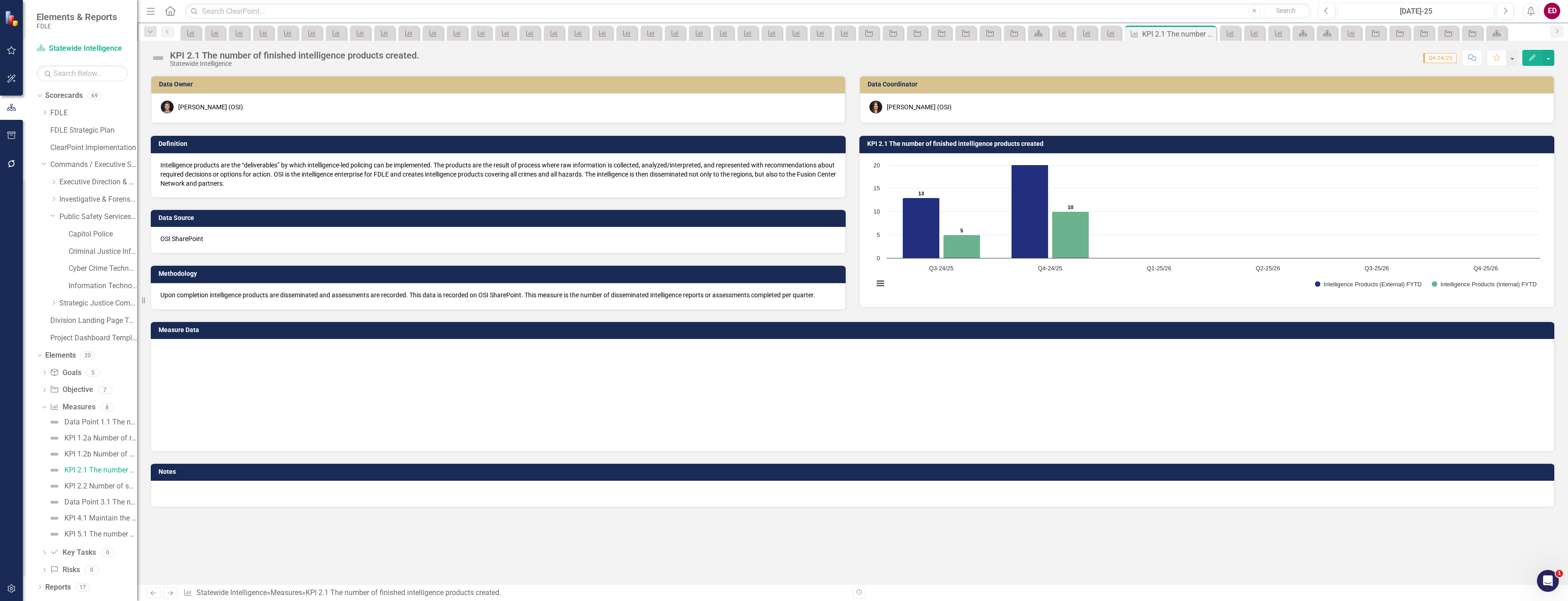
click at [115, 446] on div "Data Point 1.1 The number of council, board, or working group meetings facilita…" at bounding box center [89, 478] width 96 height 126
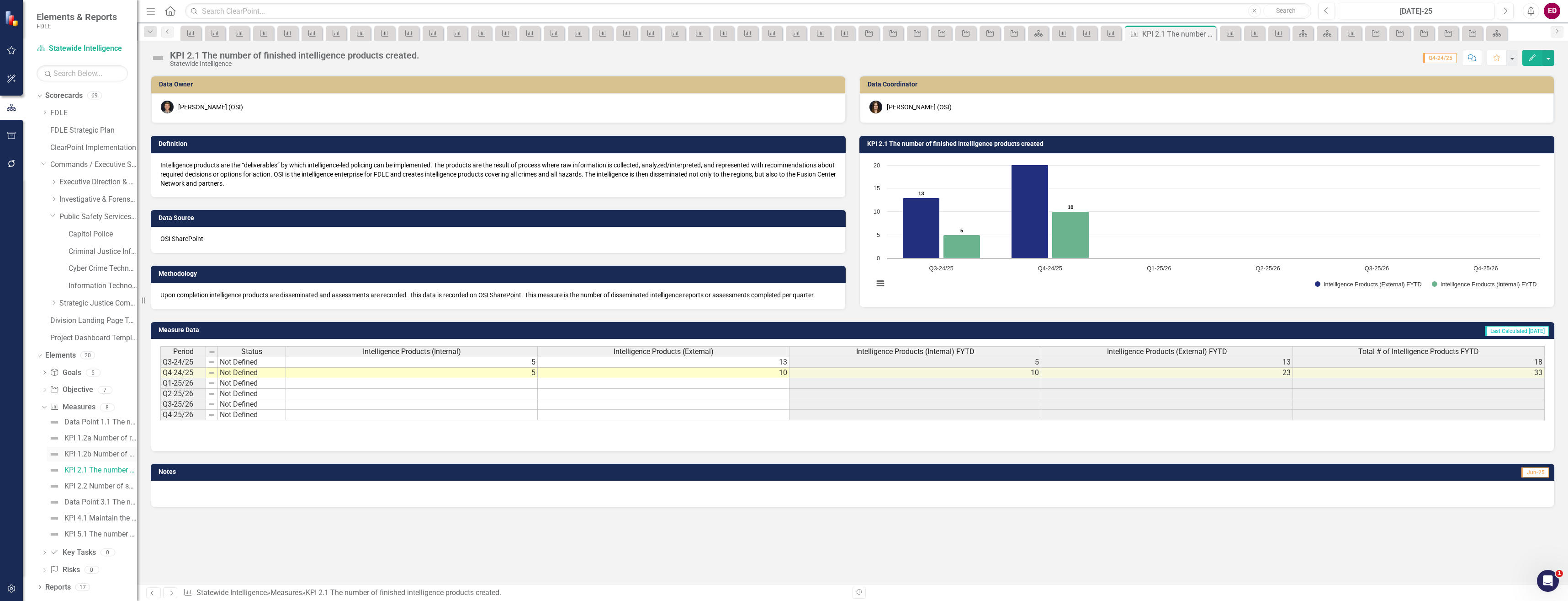
click at [118, 453] on div "KPI 1.2b Number of critical infrastructure assets catalogued or assessed." at bounding box center [101, 454] width 72 height 9
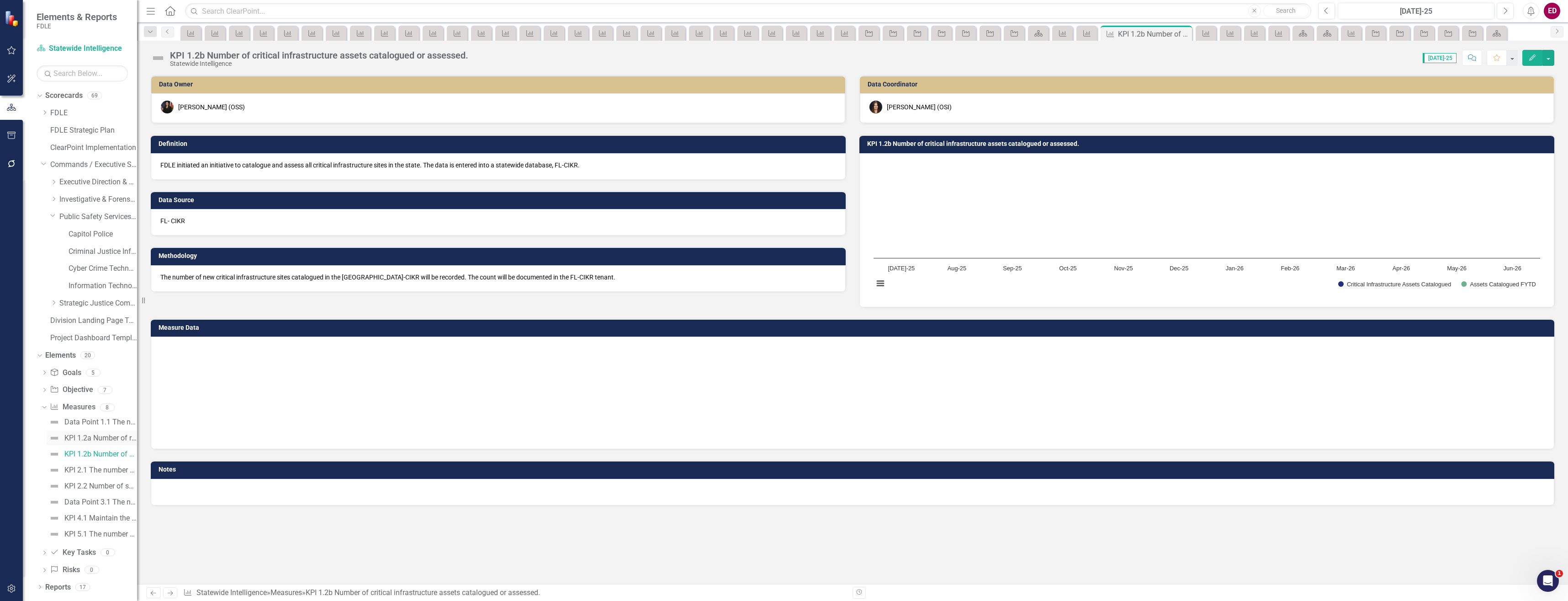
click at [121, 443] on link "KPI 1.2a Number of reports generated related to domestic security bi-annually." at bounding box center [92, 438] width 90 height 15
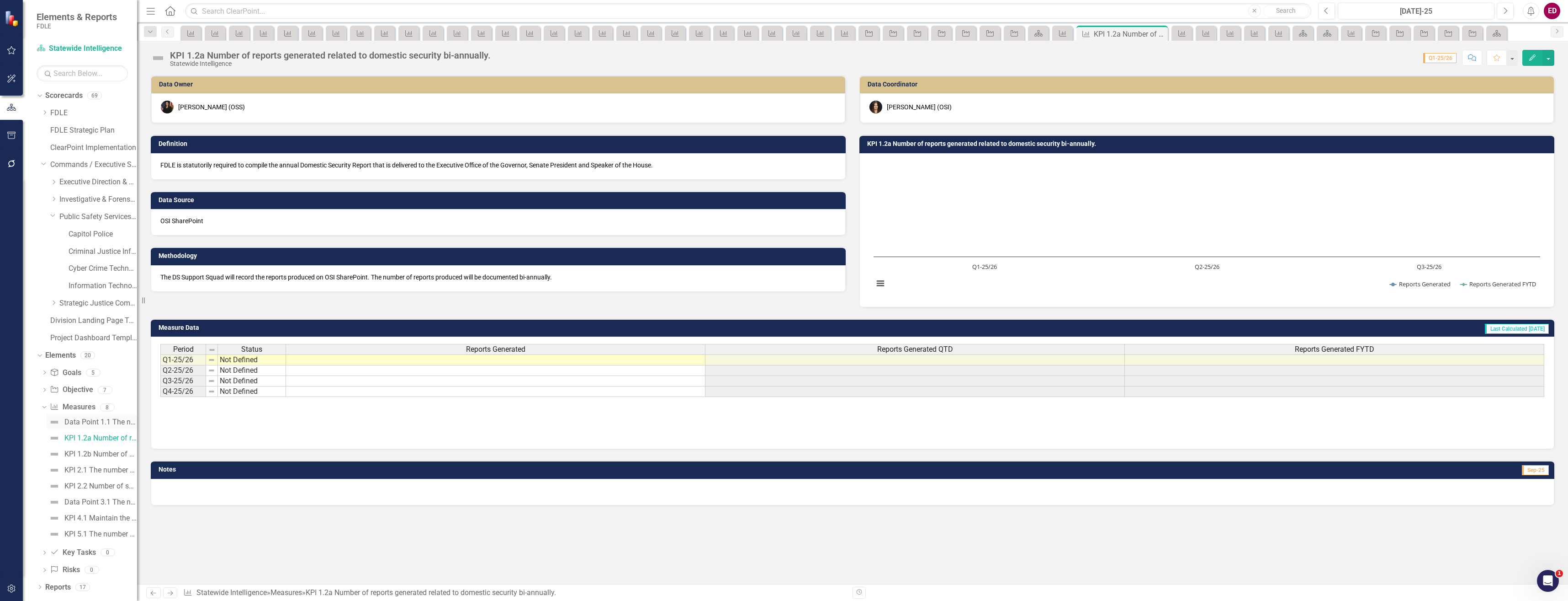
click at [120, 428] on link "Data Point 1.1 The number of council, board, or working group meetings facilita…" at bounding box center [92, 422] width 90 height 15
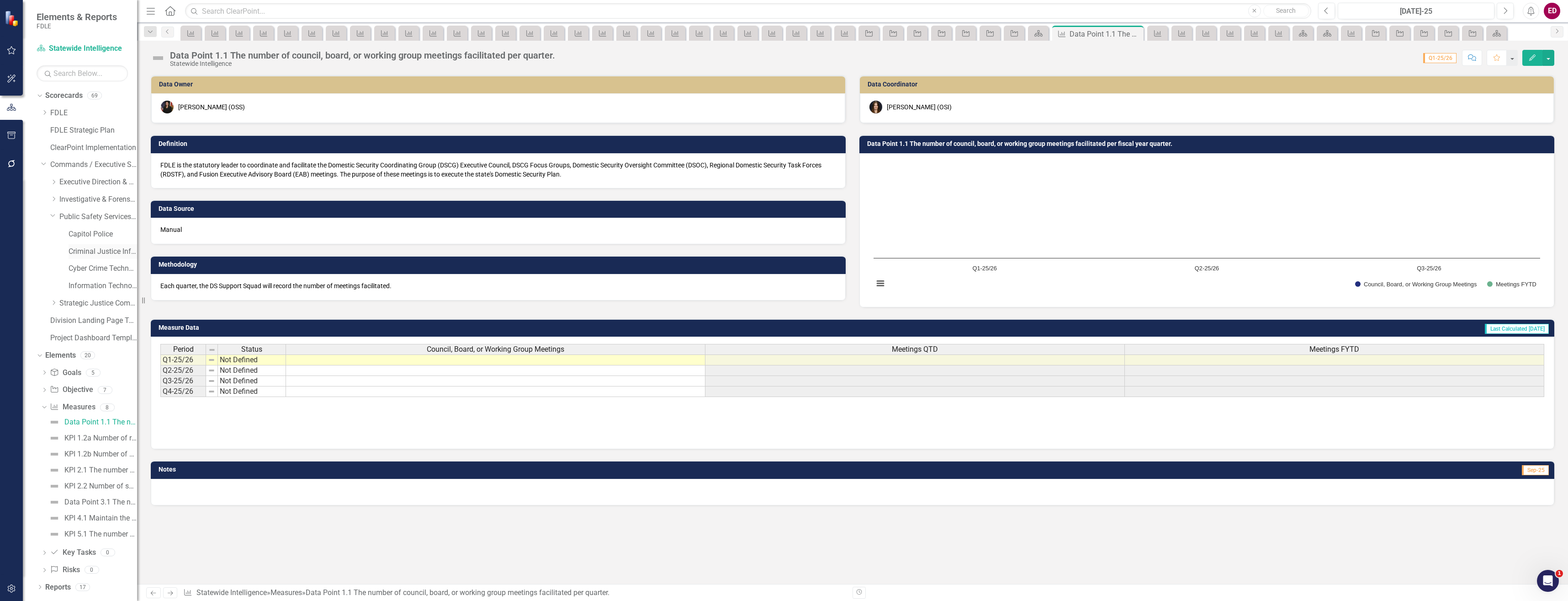
click at [116, 256] on link "Criminal Justice Information Services" at bounding box center [103, 251] width 69 height 11
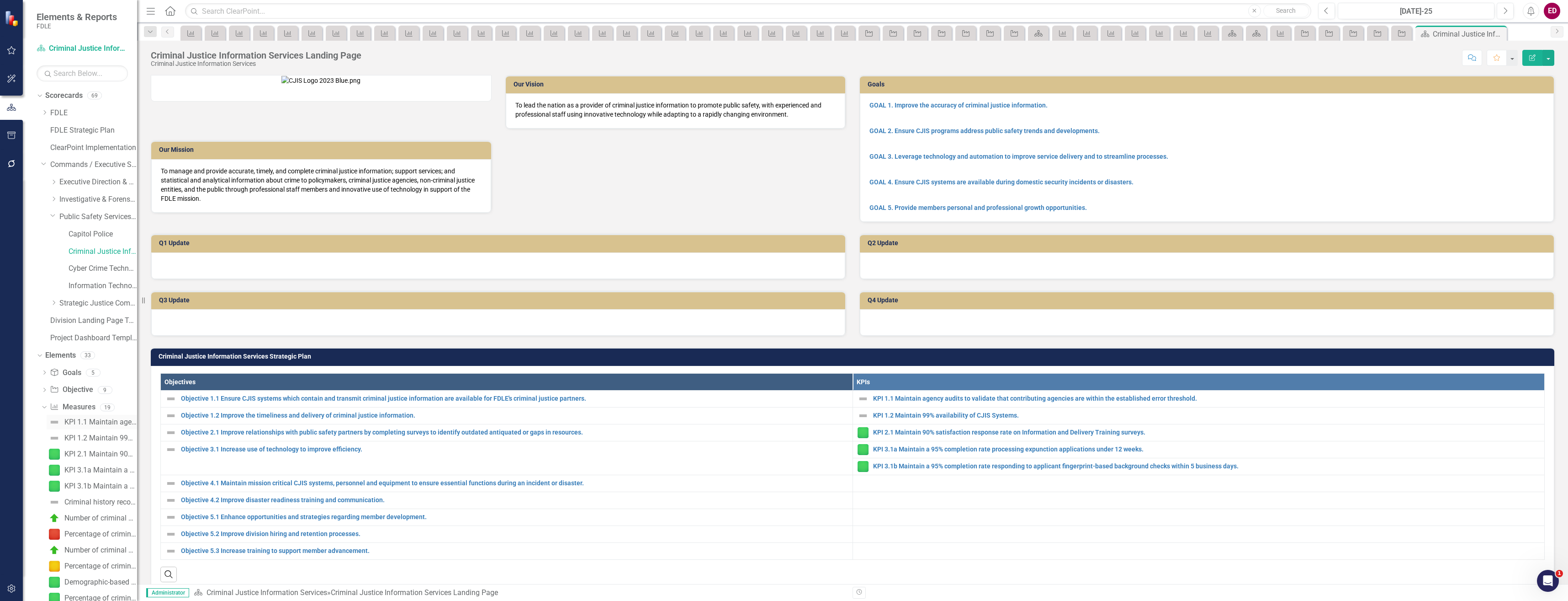
click at [107, 426] on div "KPI 1.1 Maintain agency audits to validate that contributing agencies are withi…" at bounding box center [101, 422] width 72 height 9
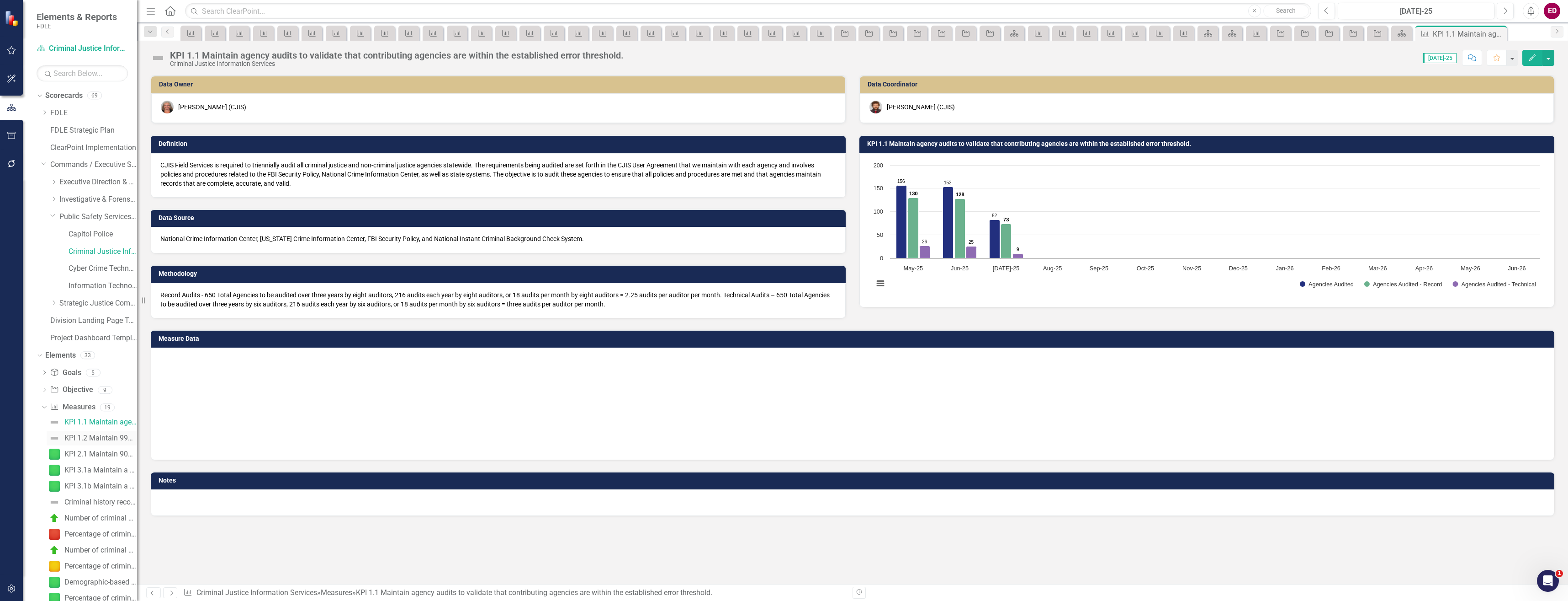
click at [111, 433] on link "KPI 1.2 Maintain 99% availability of CJIS Systems." at bounding box center [92, 438] width 90 height 15
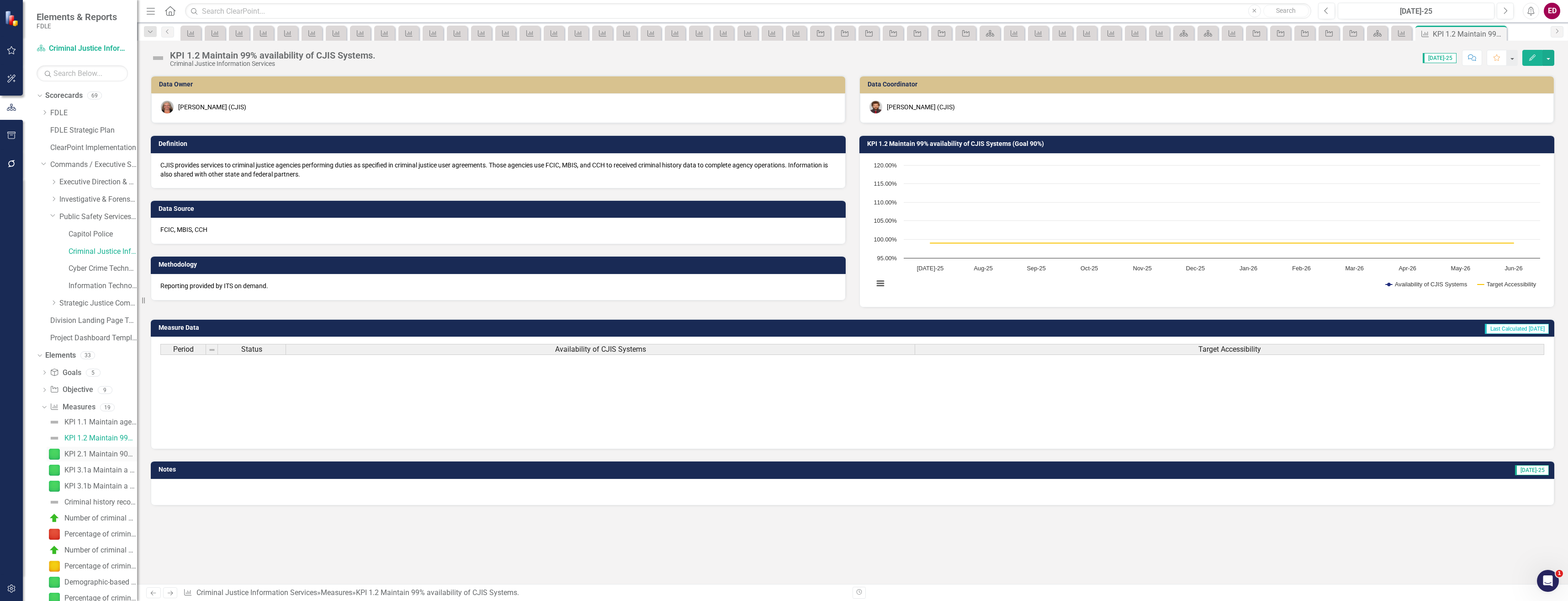
click at [116, 457] on div "KPI 2.1 Maintain 90% satisfaction response rate on Information and Delivery Tra…" at bounding box center [101, 454] width 72 height 9
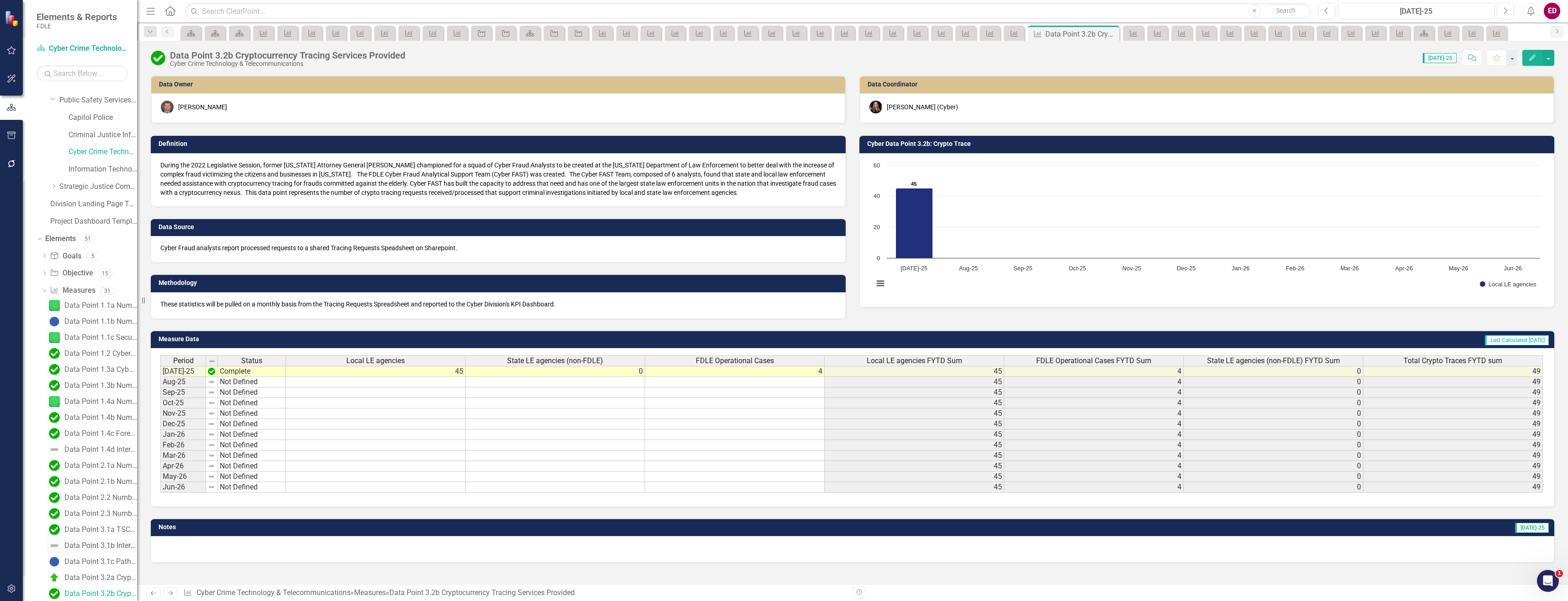
scroll to position [254, 0]
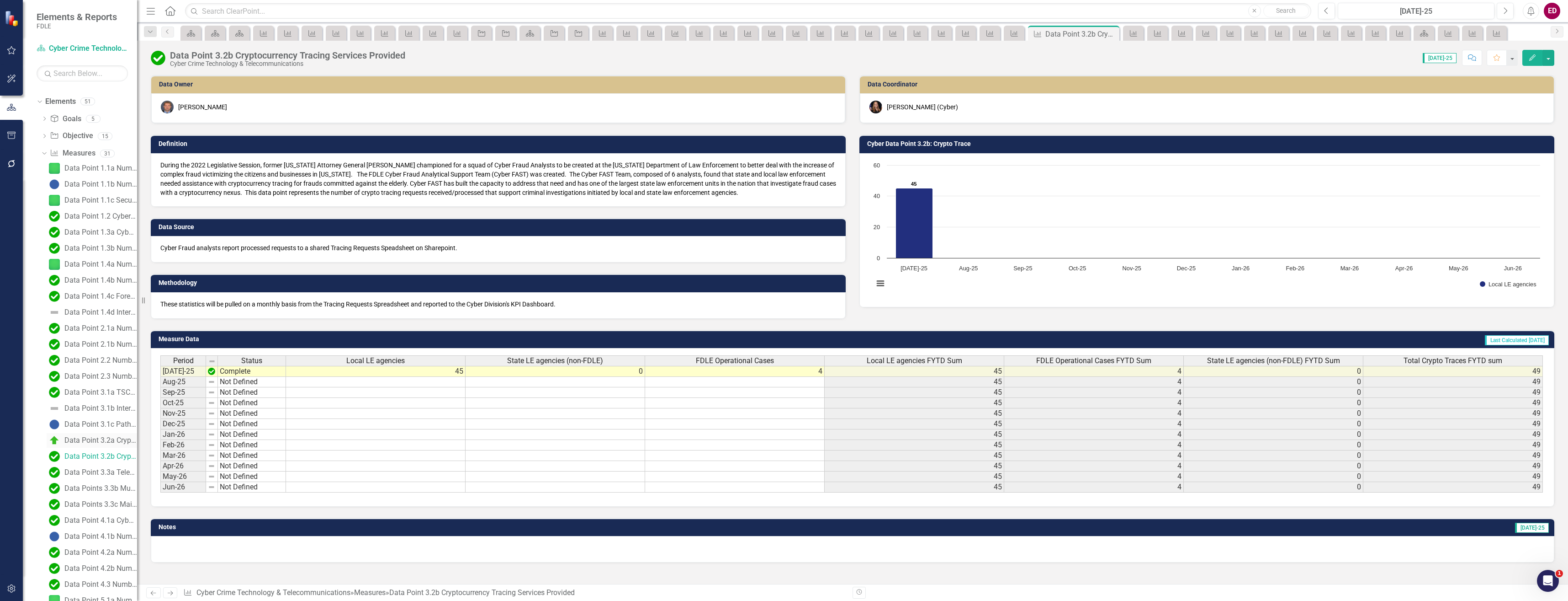
click at [111, 445] on link "Data Point 3.2a Crypto Seizure" at bounding box center [92, 440] width 90 height 15
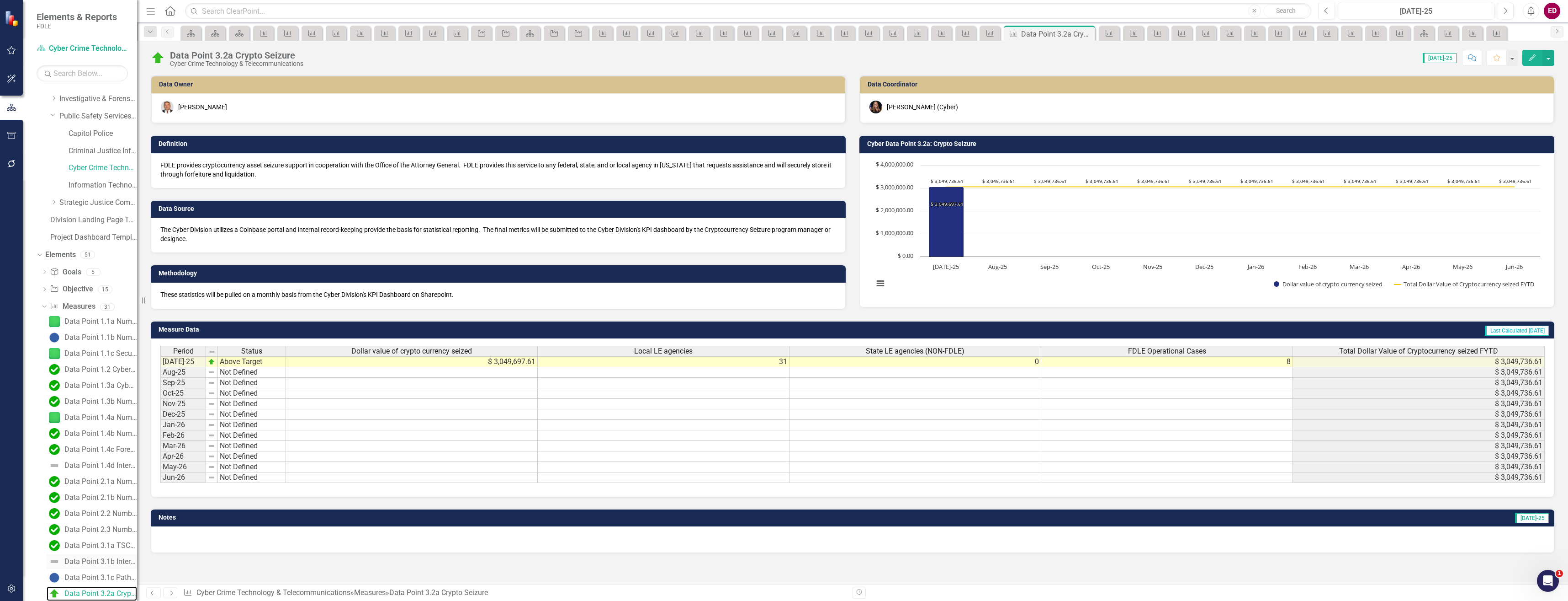
scroll to position [146, 0]
click at [109, 526] on link "Data Point 3.1c Pathfinder" at bounding box center [92, 531] width 90 height 15
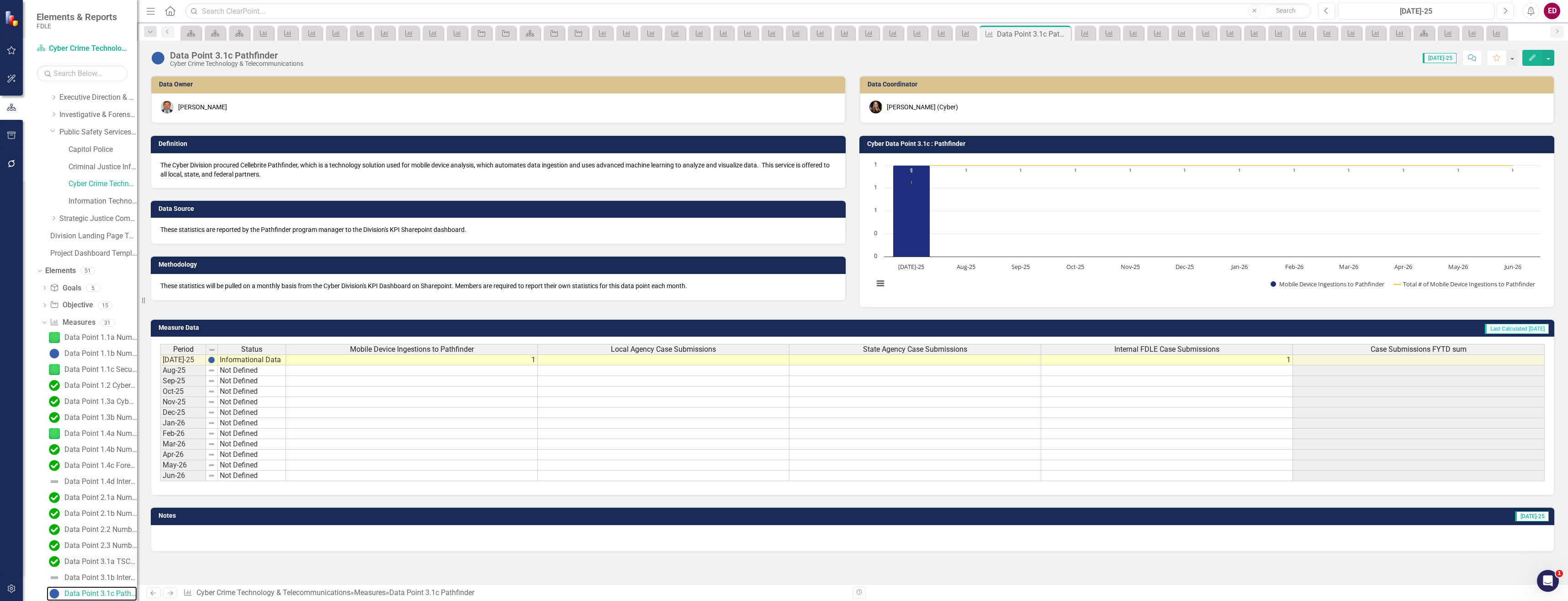
scroll to position [222, 0]
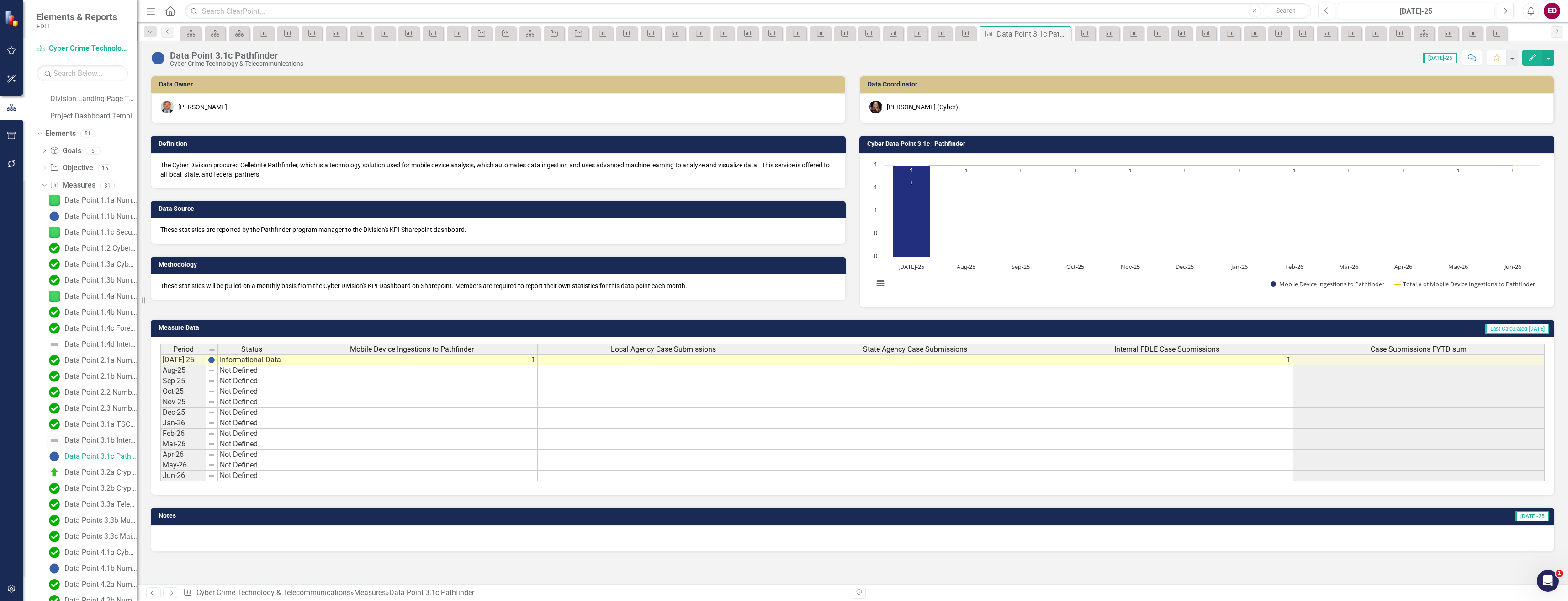
click at [118, 441] on div "Data Point 3.1b Intercepts Number of completed high-quality intercept services …" at bounding box center [101, 440] width 72 height 9
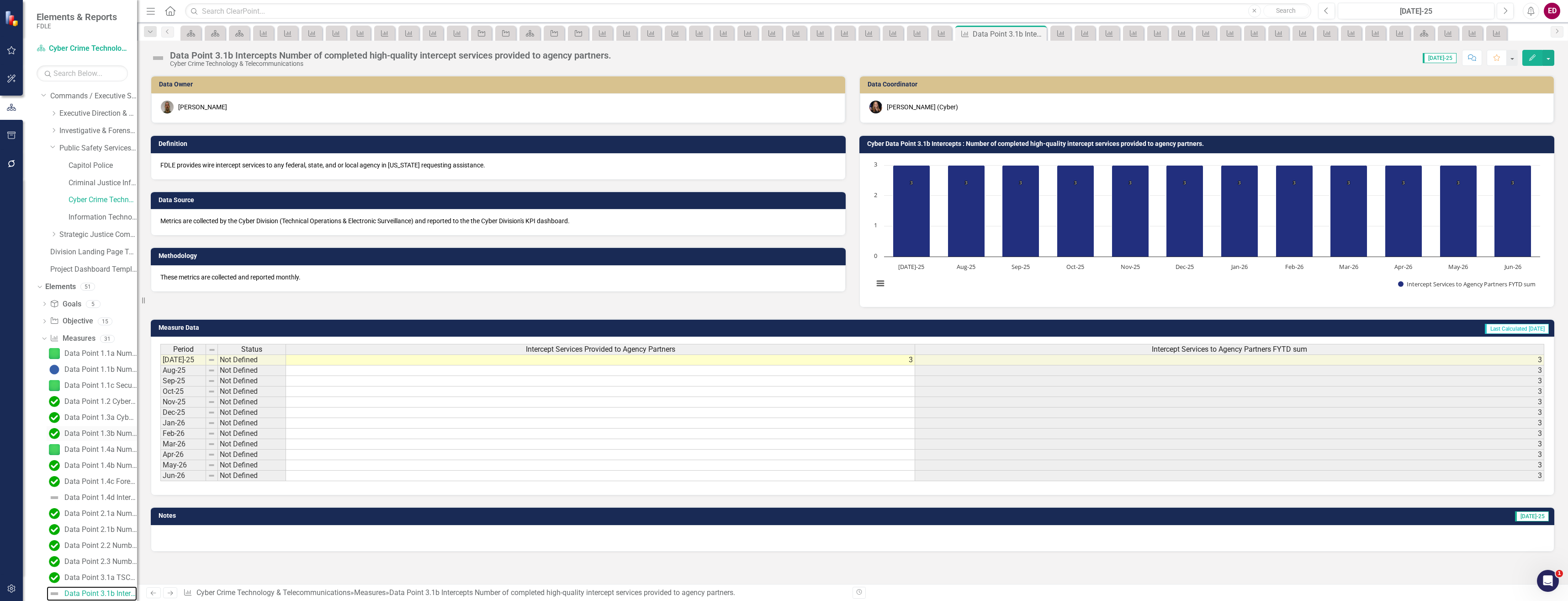
scroll to position [206, 0]
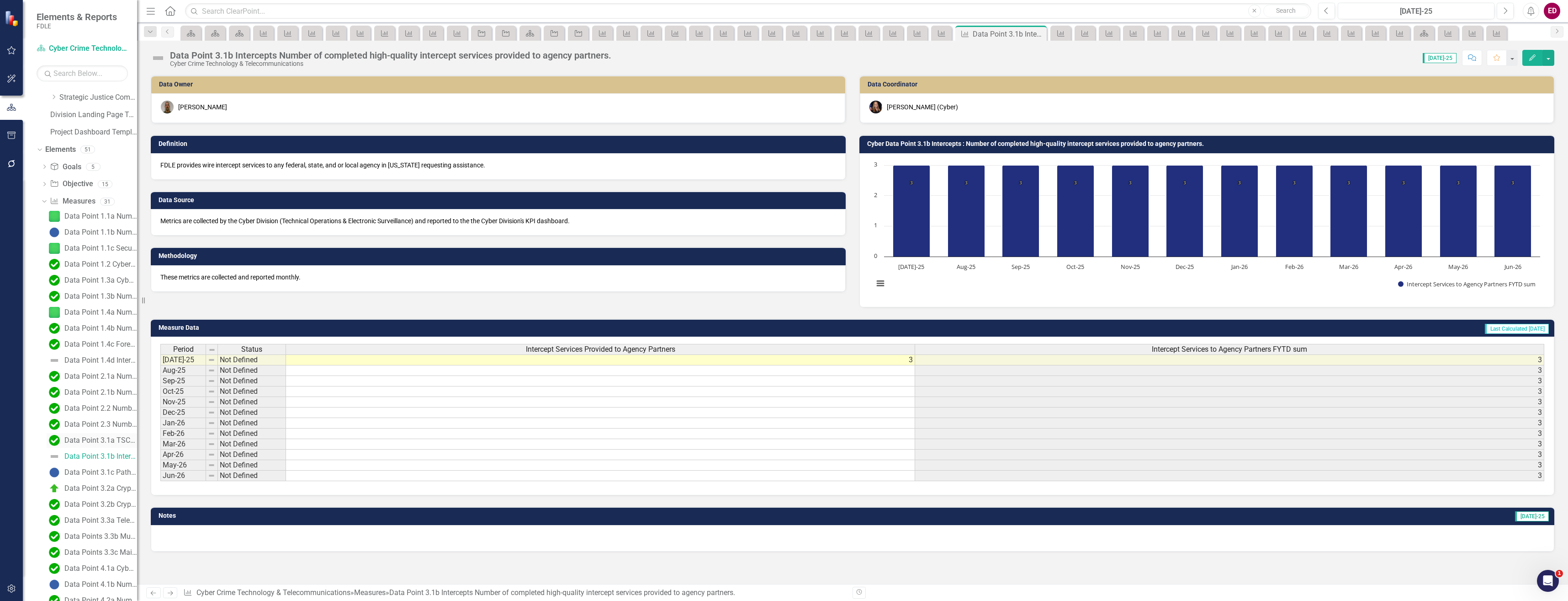
click at [120, 445] on link "Data Point 3.1a TSCM Number of TSCM requests completed" at bounding box center [92, 440] width 90 height 15
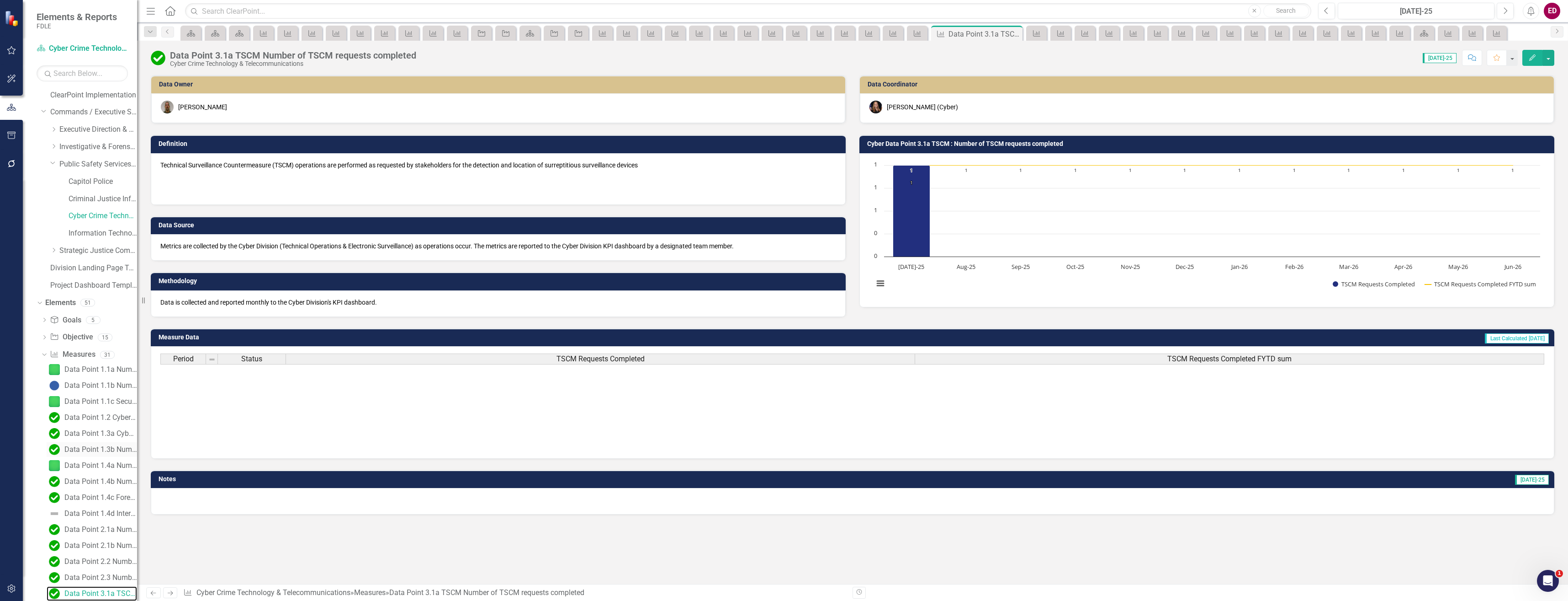
scroll to position [190, 0]
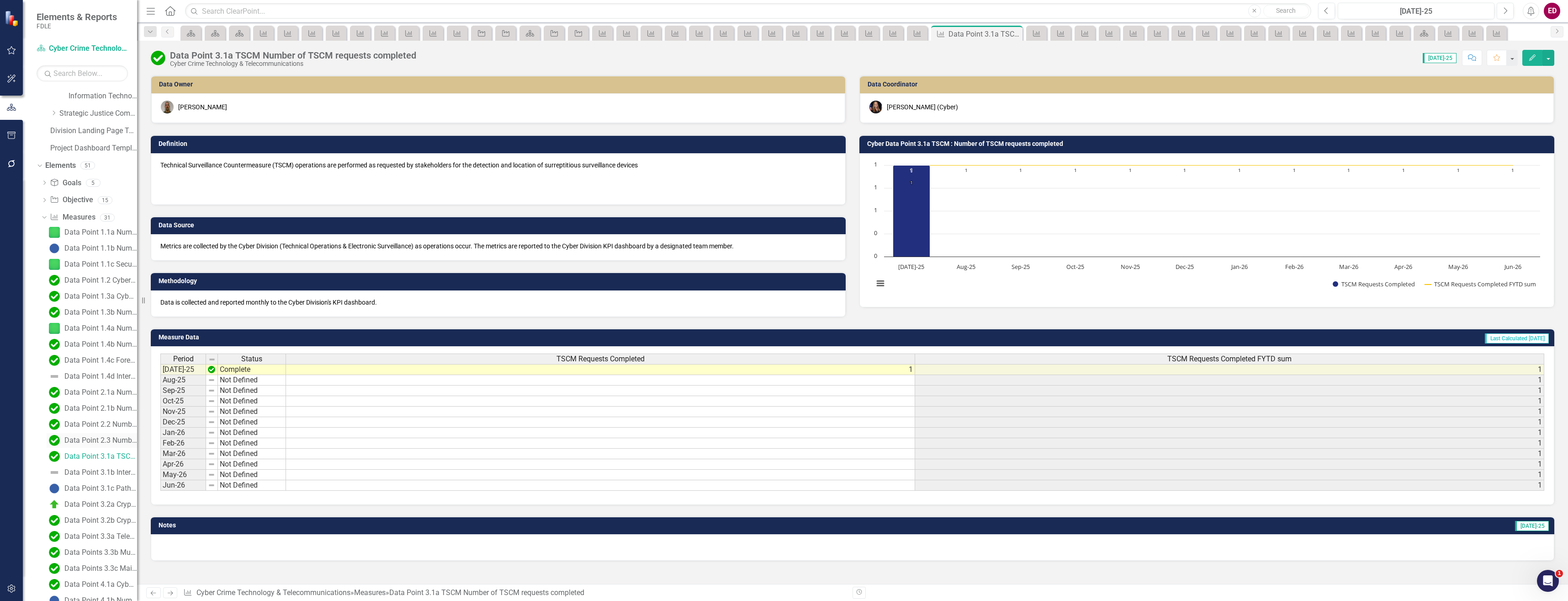
click at [106, 442] on div "Data Point 2.3 Number of intelligence products created and/or disseminated to F…" at bounding box center [101, 440] width 72 height 9
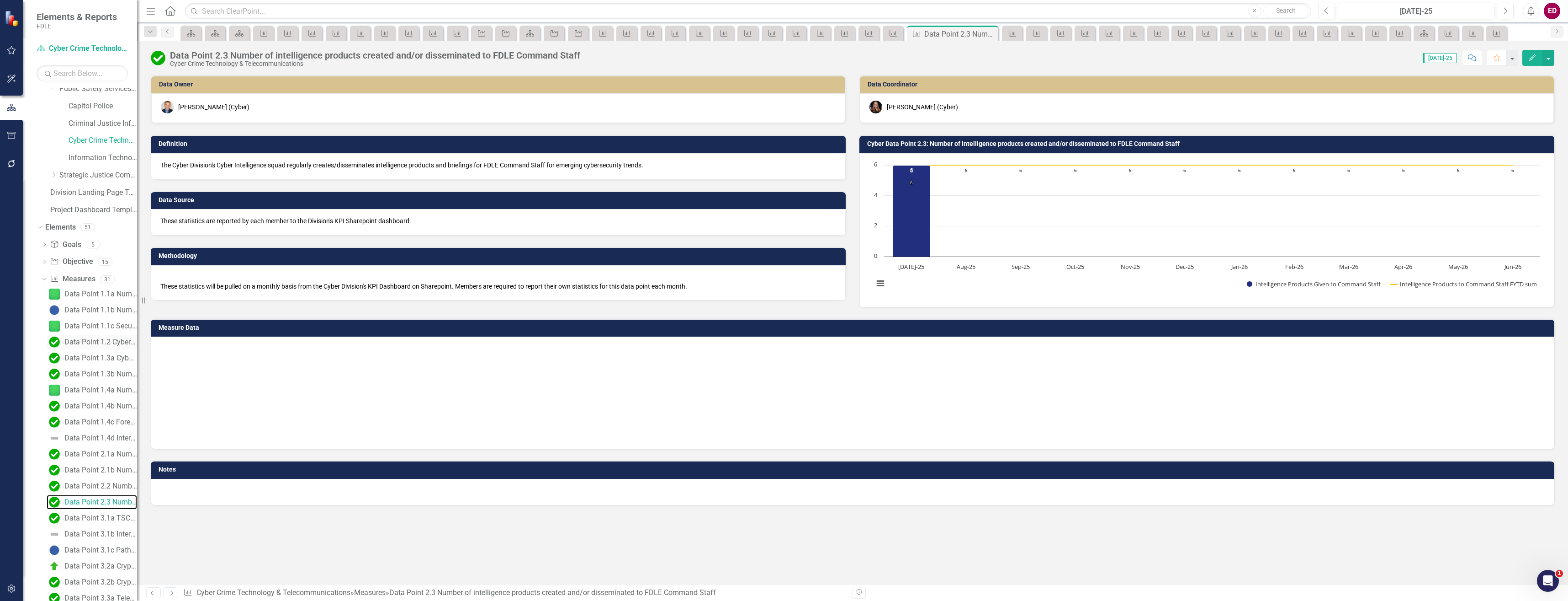
scroll to position [82, 0]
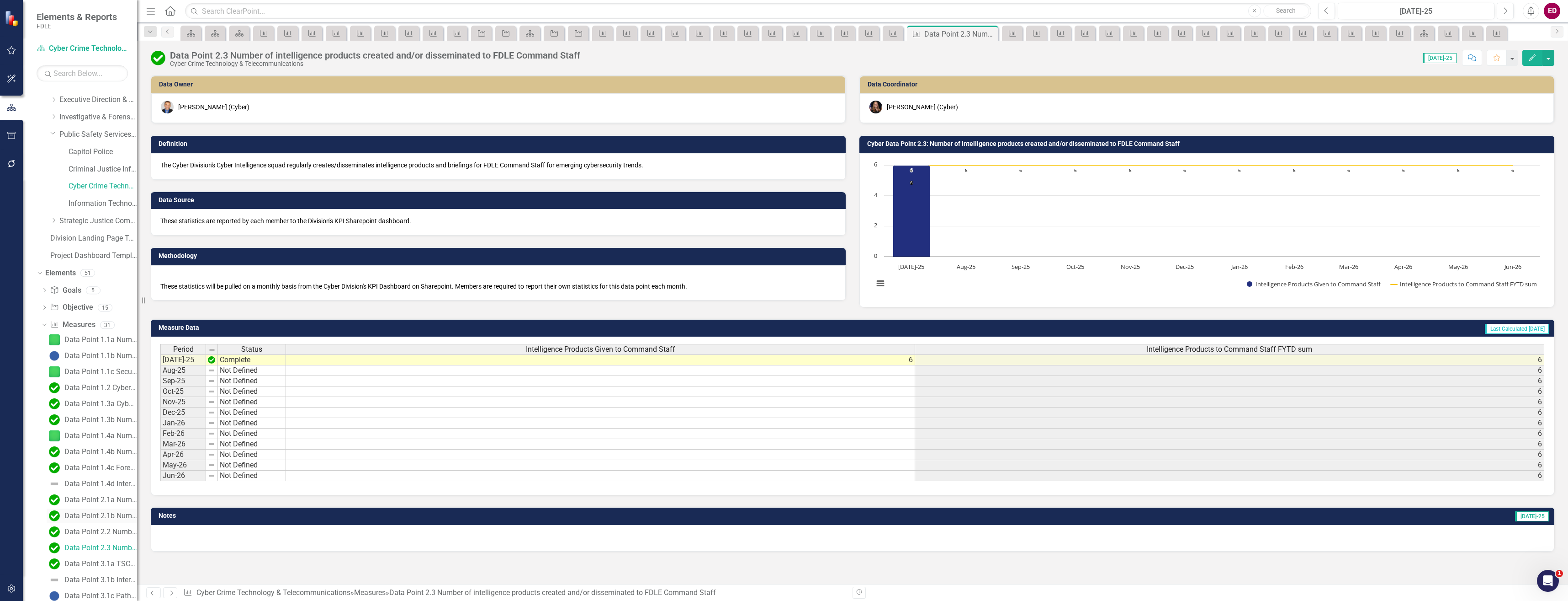
click at [115, 523] on link "Data Point 2.1b Number of intelligence products created and/or disseminated to …" at bounding box center [92, 516] width 90 height 15
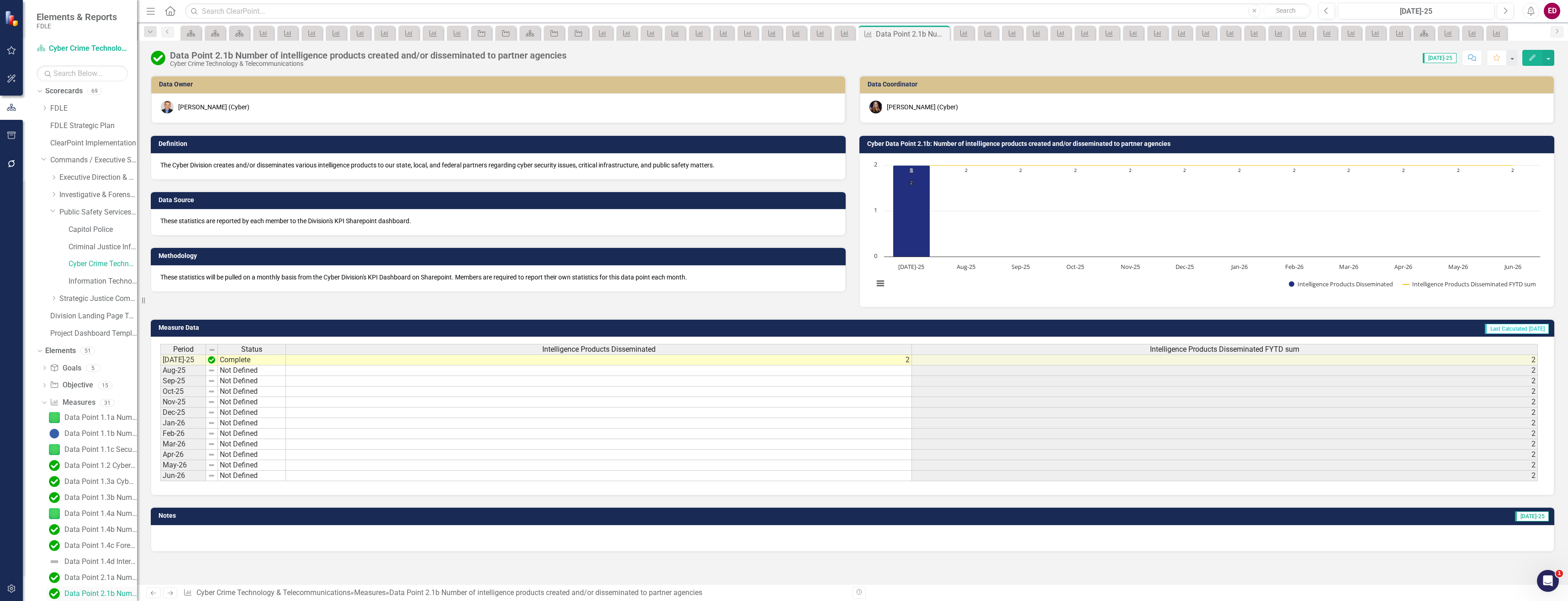
scroll to position [142, 0]
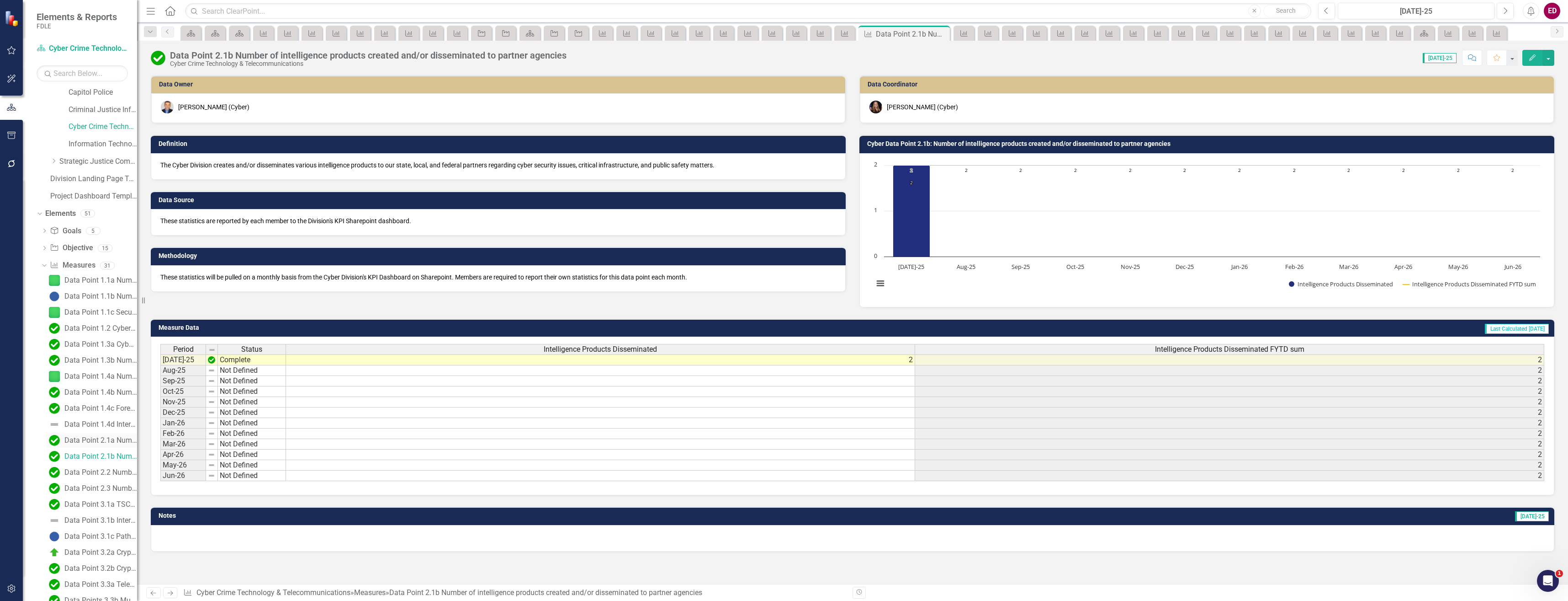
click at [116, 442] on div "Data Point 2.1a Number of technologies researched/analyzed" at bounding box center [101, 440] width 72 height 9
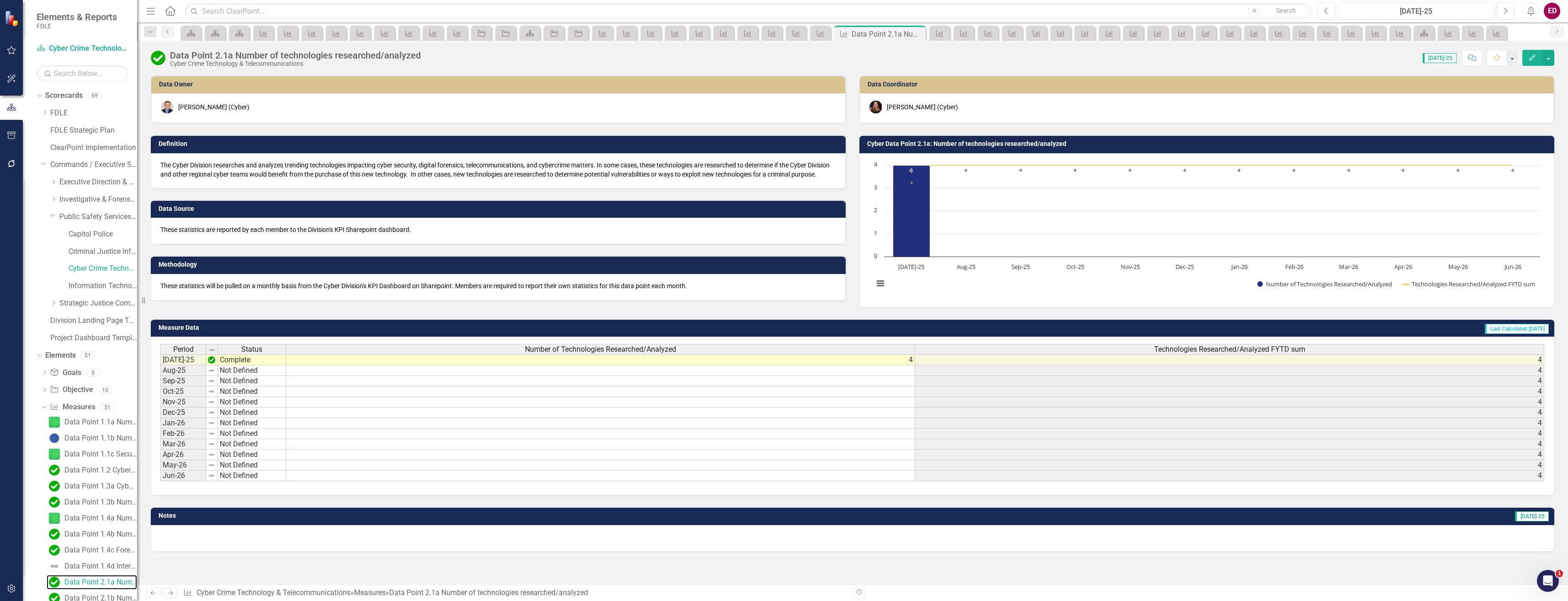
scroll to position [183, 0]
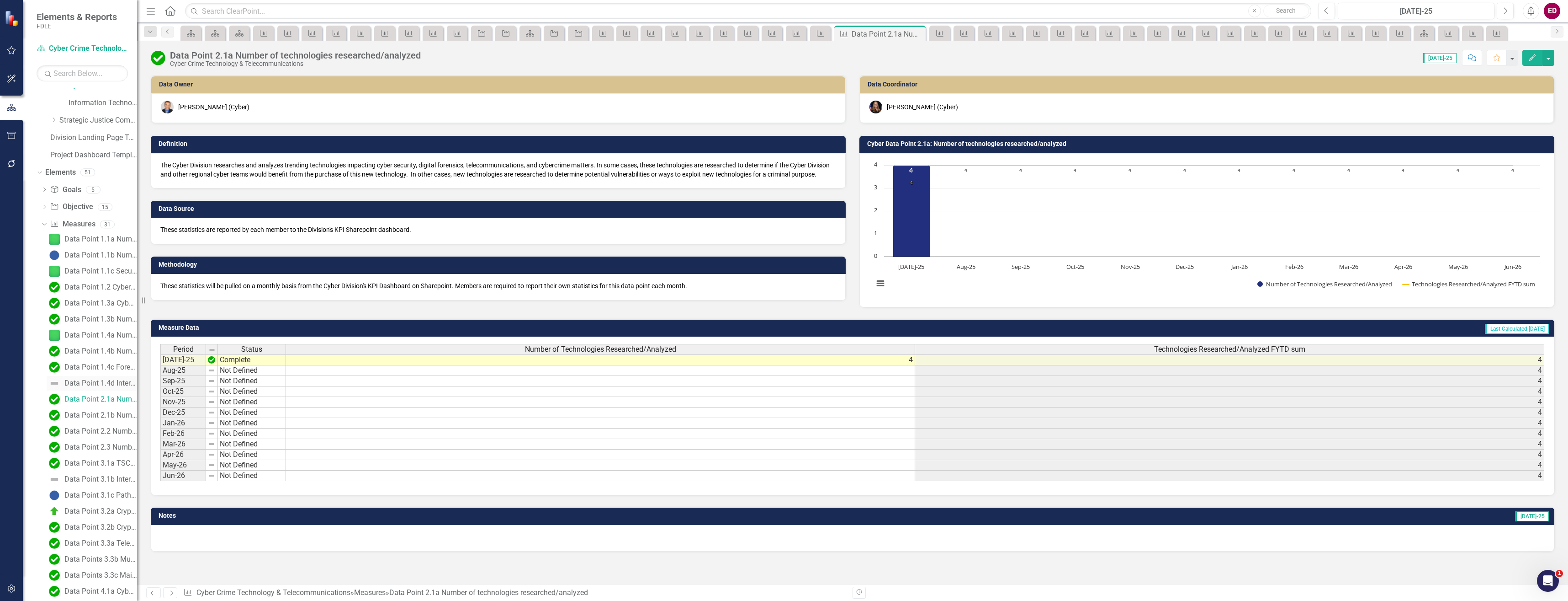
click at [109, 383] on div "Data Point 1.4d Internal Training on Cyber Division Initiatives" at bounding box center [101, 384] width 72 height 9
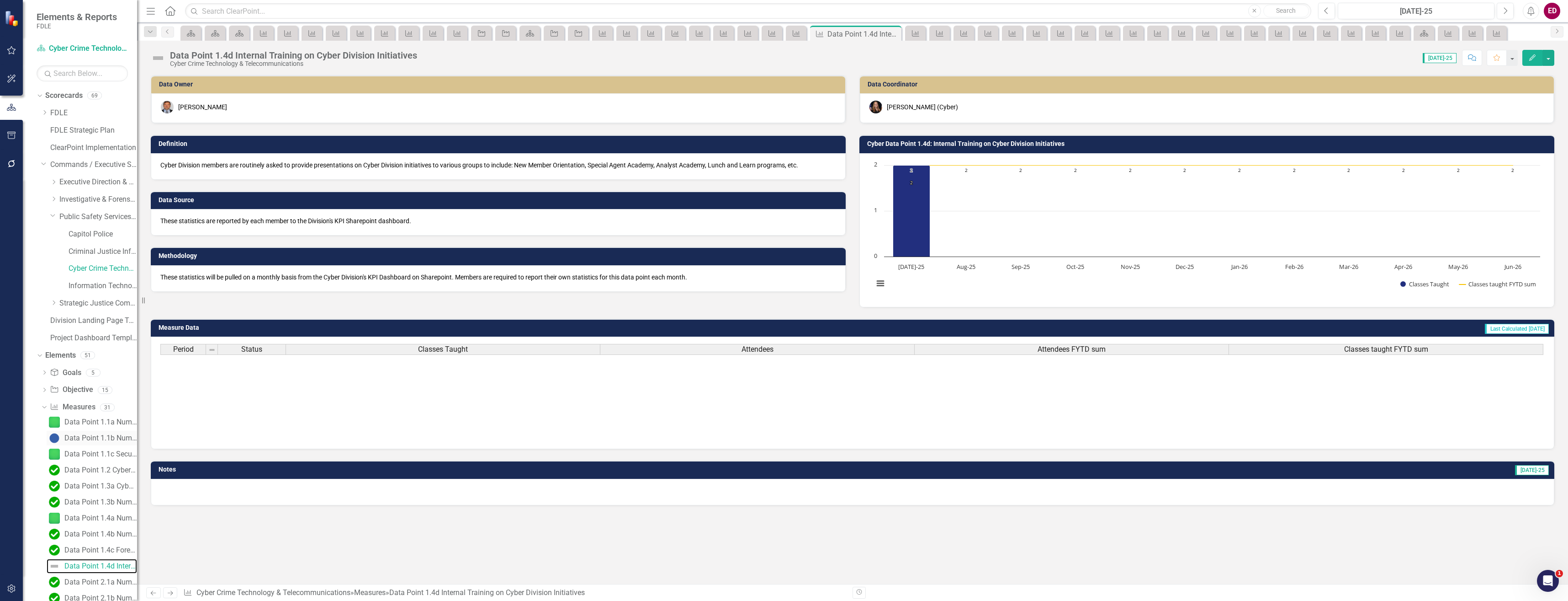
scroll to position [137, 0]
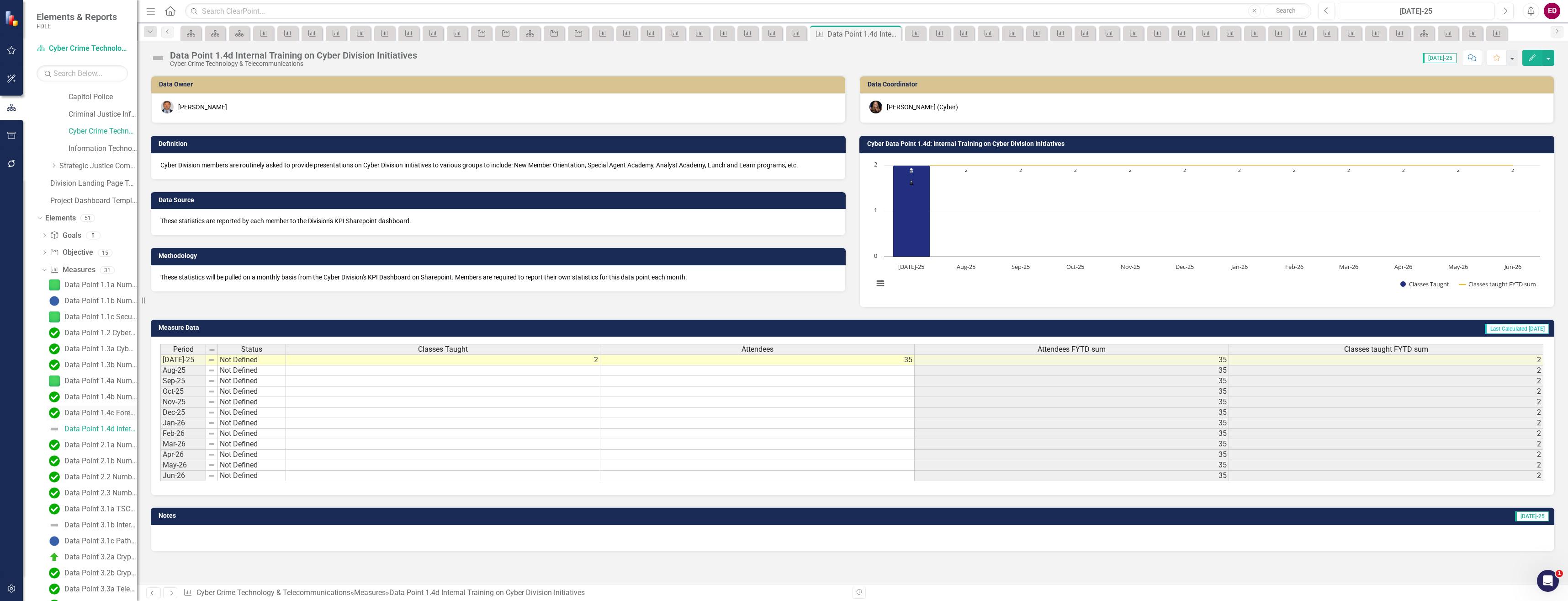
click at [111, 410] on div "Data Point 1.4c Forensic/Cyber Investigations Training Classes" at bounding box center [101, 413] width 72 height 9
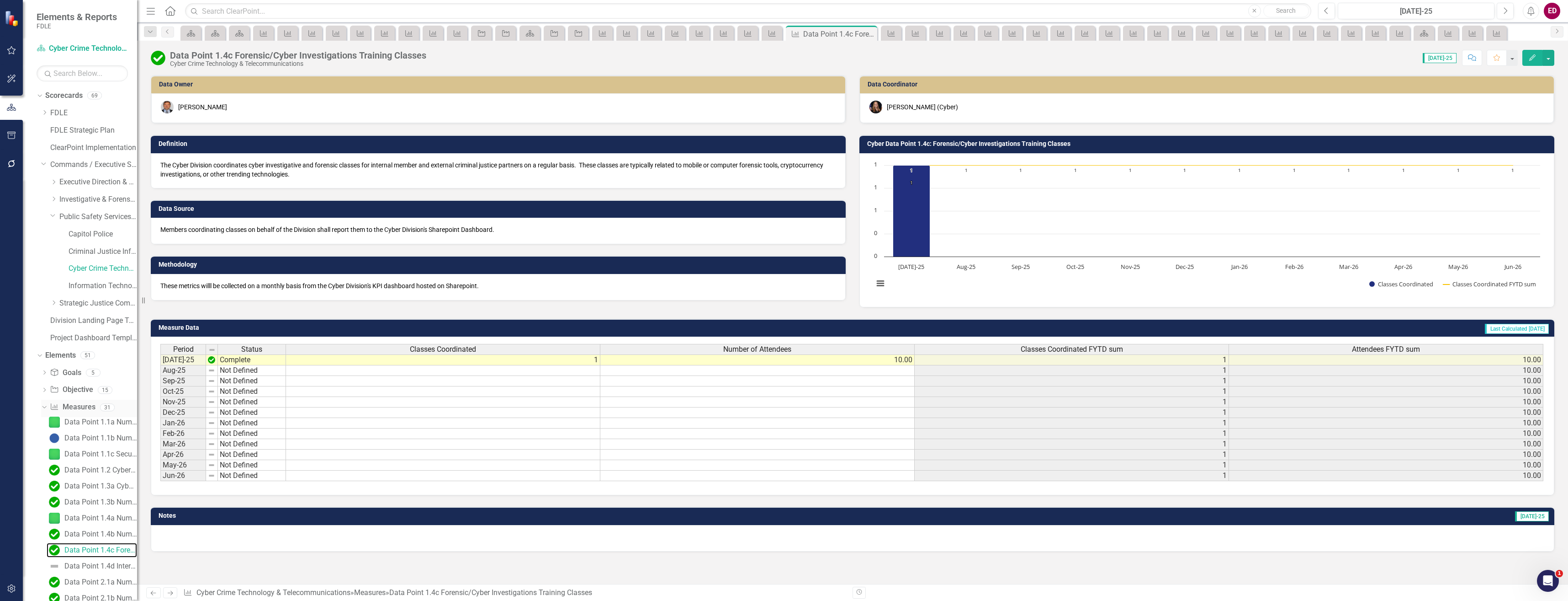
scroll to position [92, 0]
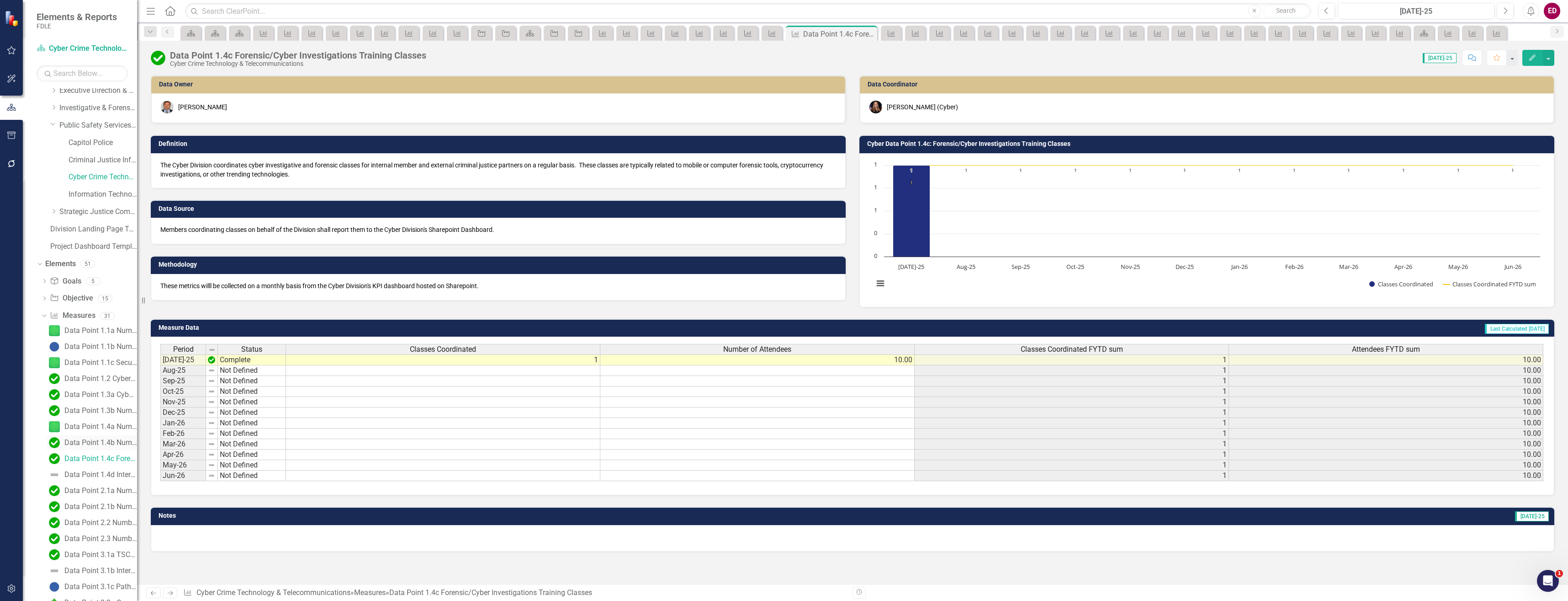
click at [117, 441] on div "Data Point 1.4b Number of Classes Supported- Providing Computer Labs" at bounding box center [101, 443] width 72 height 9
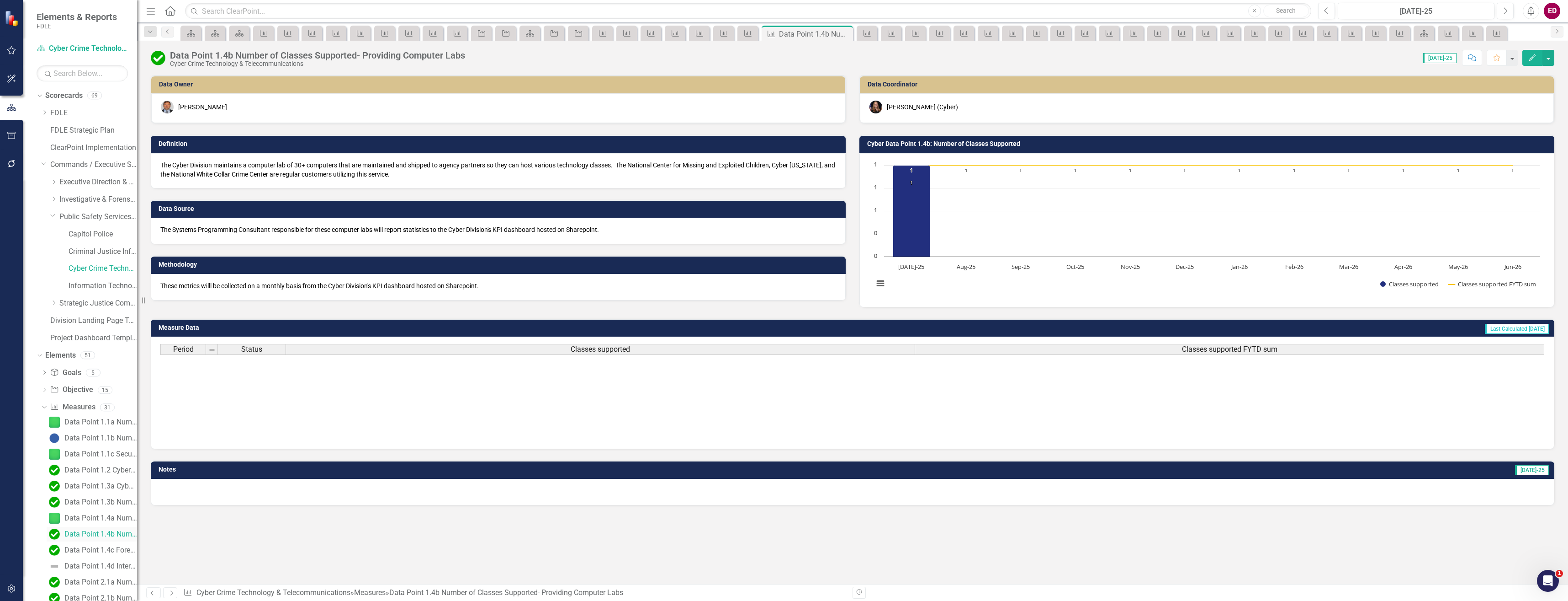
scroll to position [137, 0]
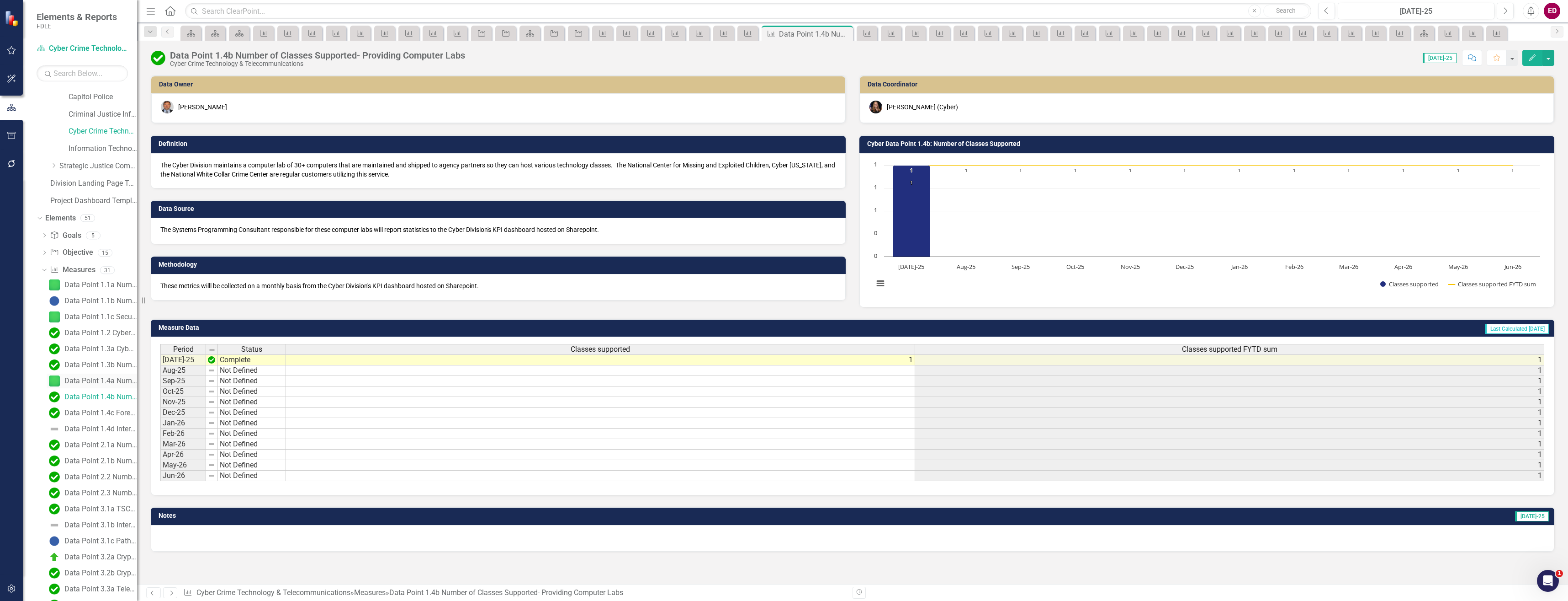
click at [108, 384] on div "Data Point 1.4a Number of ICAC Conference Attendees" at bounding box center [101, 381] width 72 height 9
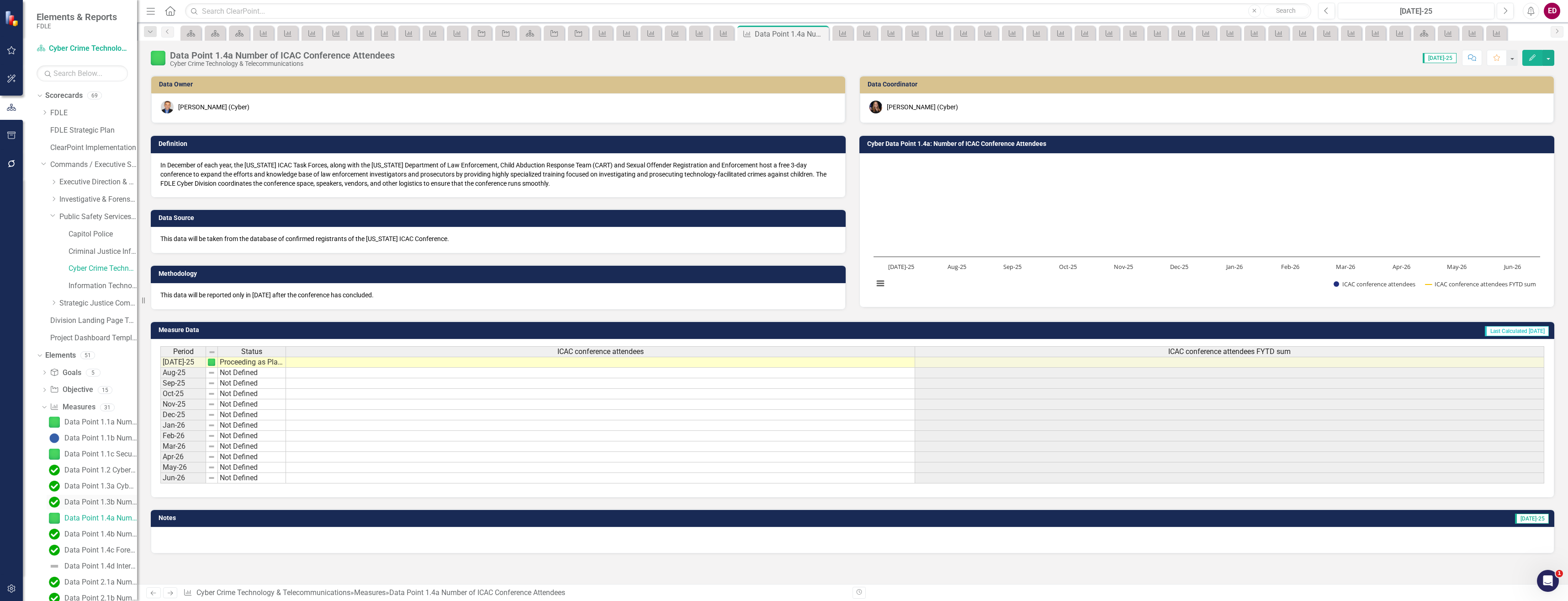
click at [115, 505] on div "Data Point 1.3b Number of Cyber Tabletop Exercises completed." at bounding box center [101, 502] width 72 height 9
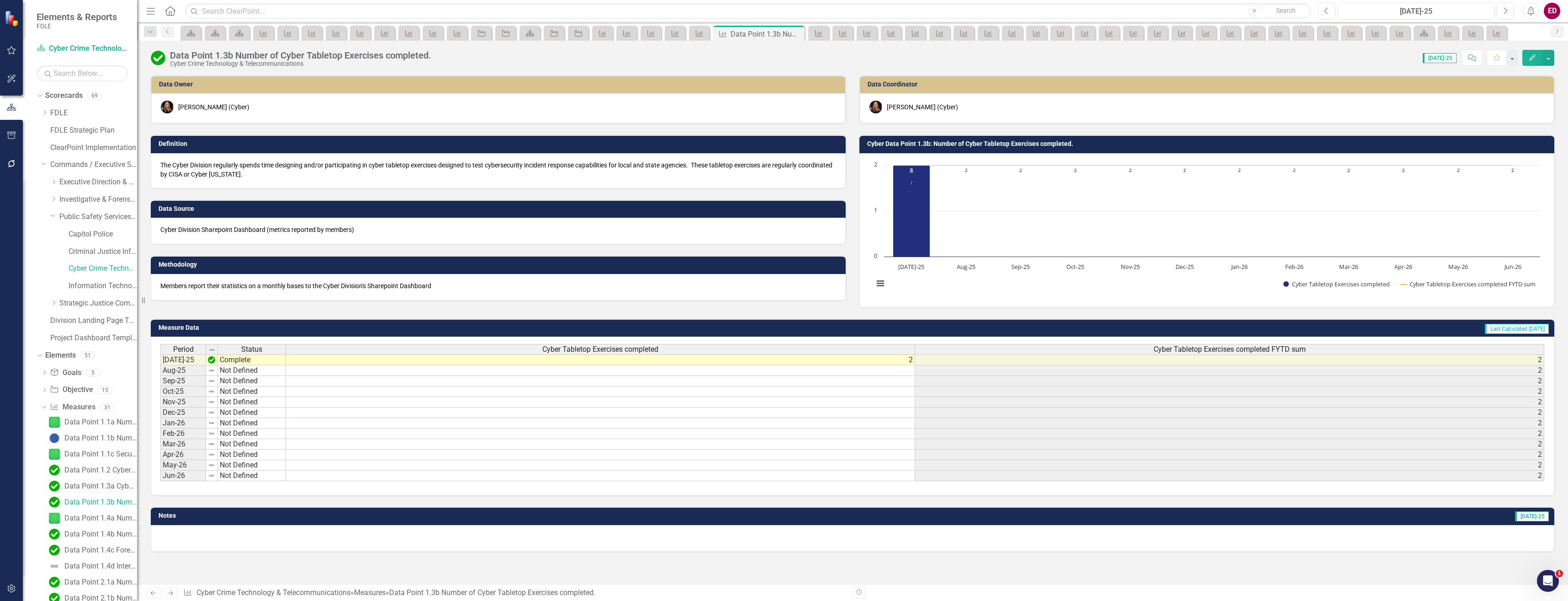
click at [114, 485] on div "Data Point 1.3a Cybersecurity Collaboration" at bounding box center [101, 486] width 72 height 9
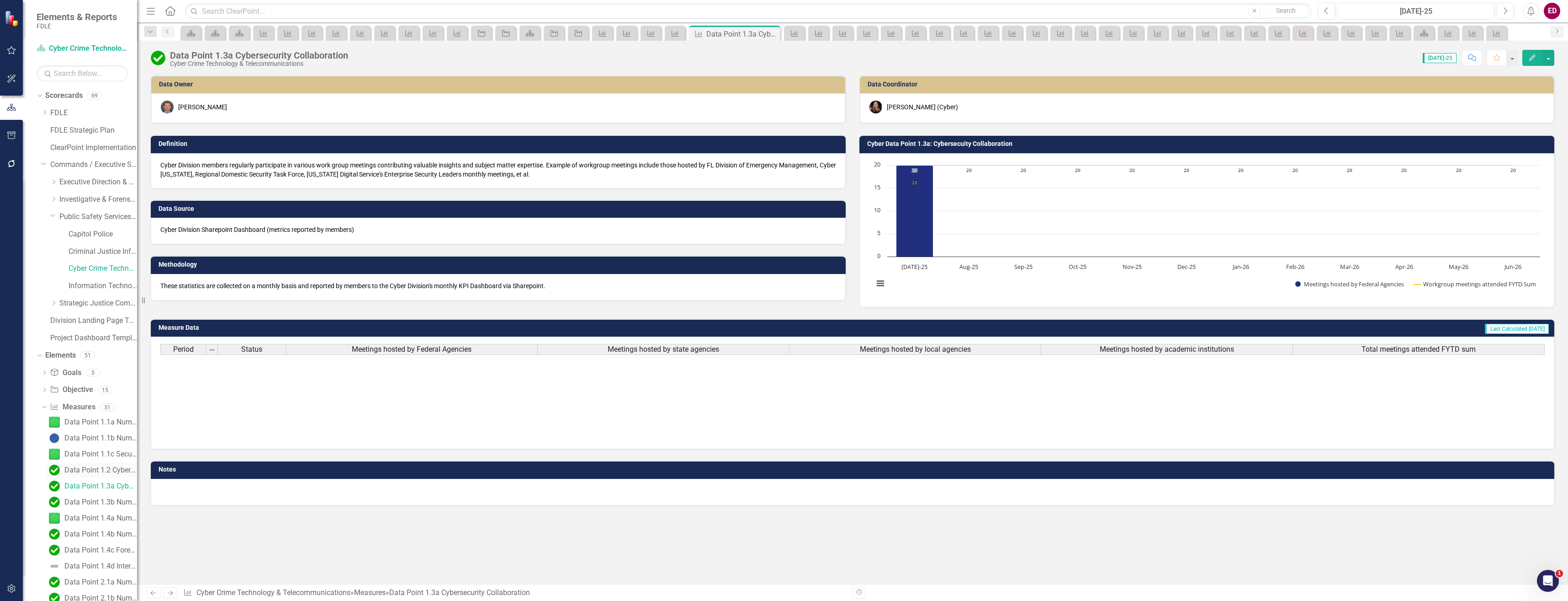
click at [117, 467] on div "Data Point 1.2 Cybersecurity Presentations" at bounding box center [101, 470] width 72 height 9
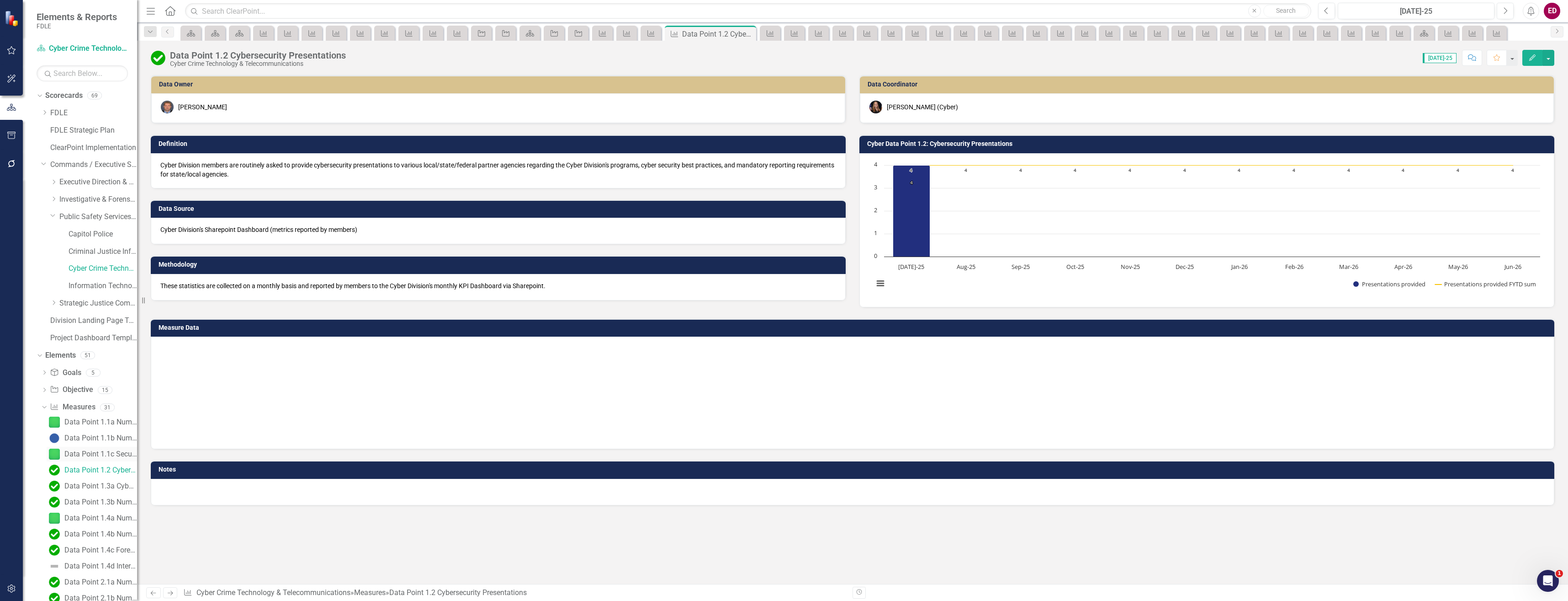
click at [119, 451] on div "Data Point 1.1c Secure [US_STATE] Events" at bounding box center [101, 454] width 72 height 9
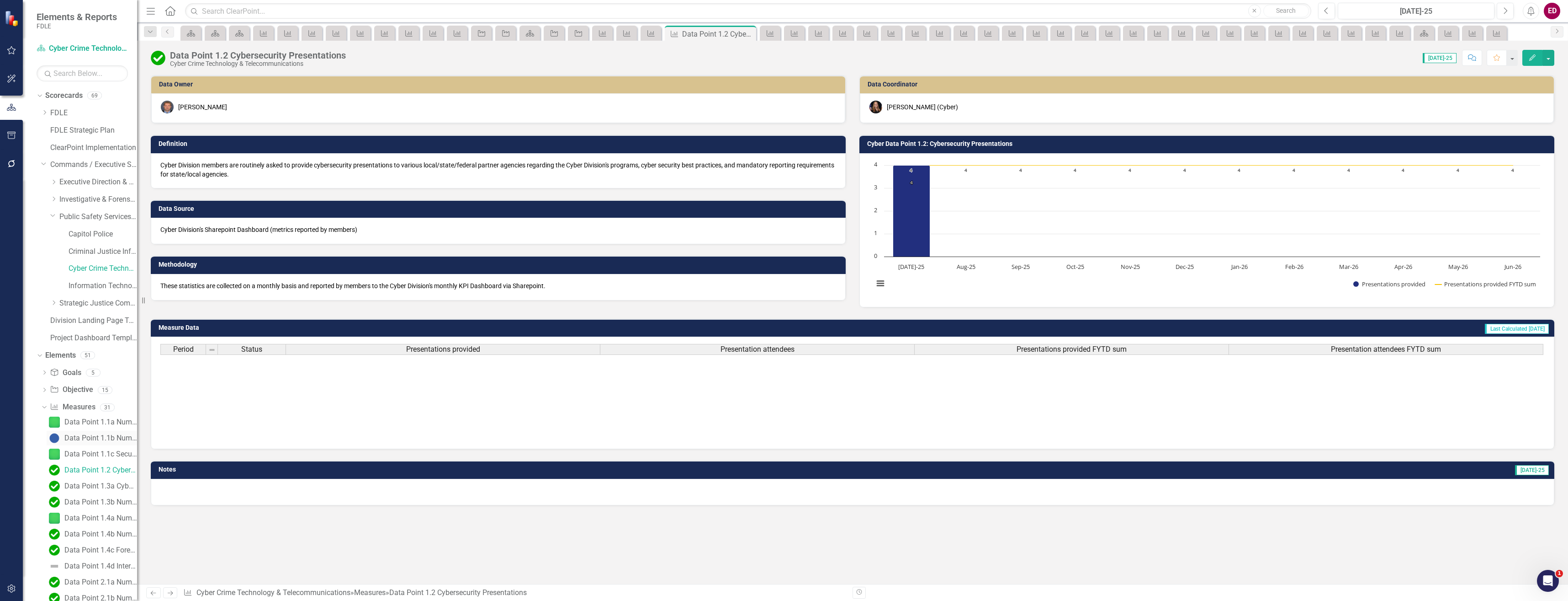
click at [119, 441] on div "Data Point 1.1b Number of website visits on the Secure [US_STATE] website" at bounding box center [101, 438] width 72 height 9
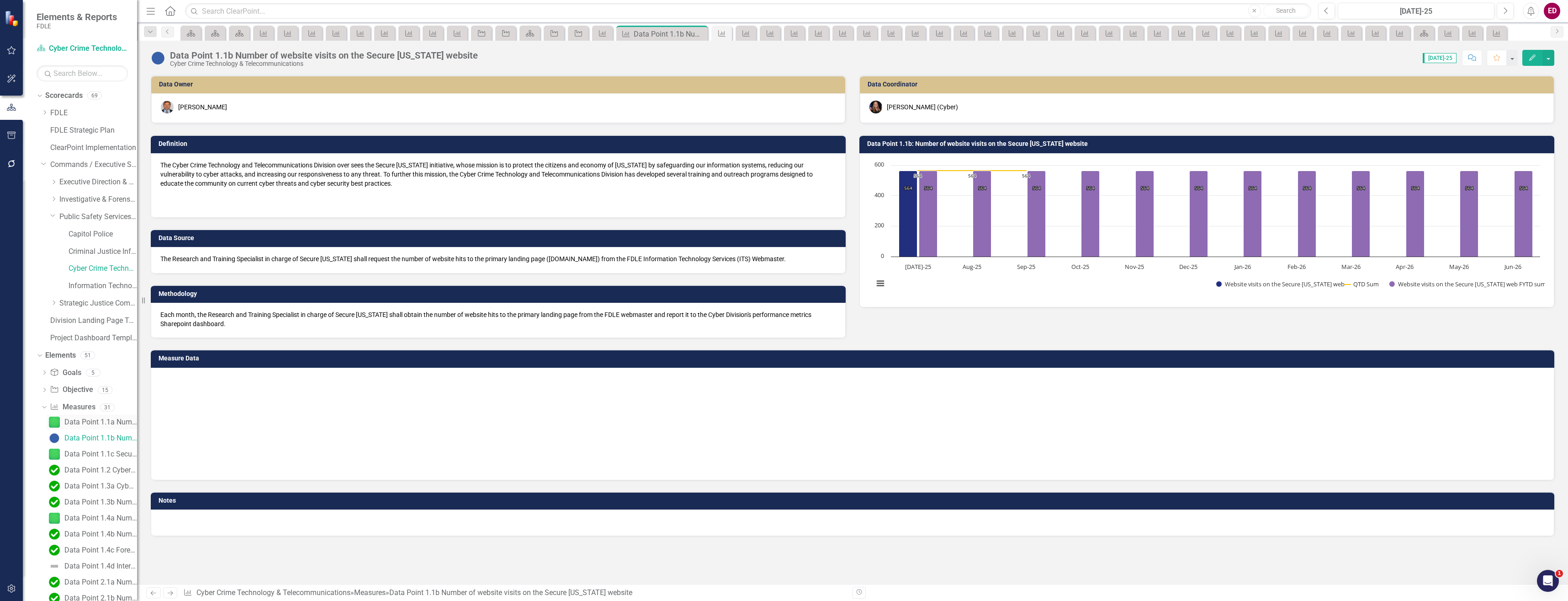
click at [120, 421] on div "Data Point 1.1a Number of citizens trained (Secure [US_STATE])" at bounding box center [101, 422] width 72 height 9
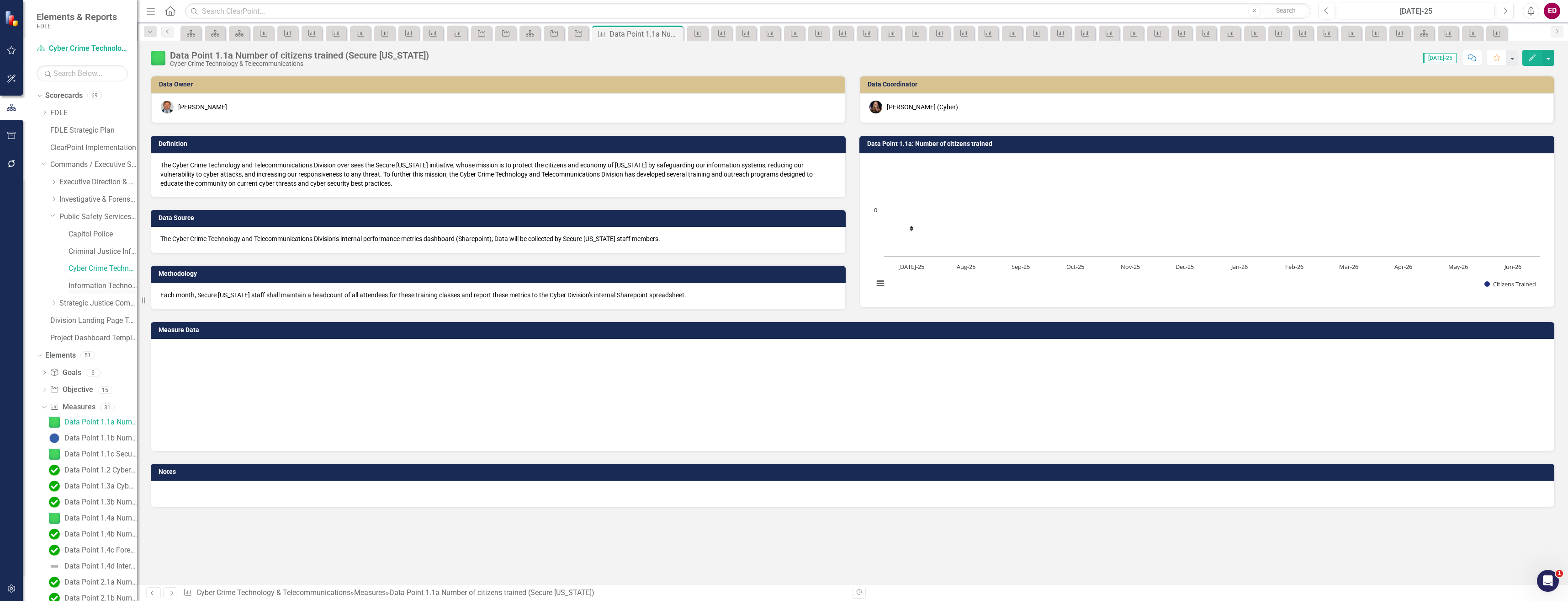
click at [121, 279] on div "Information Technology Services" at bounding box center [103, 286] width 69 height 15
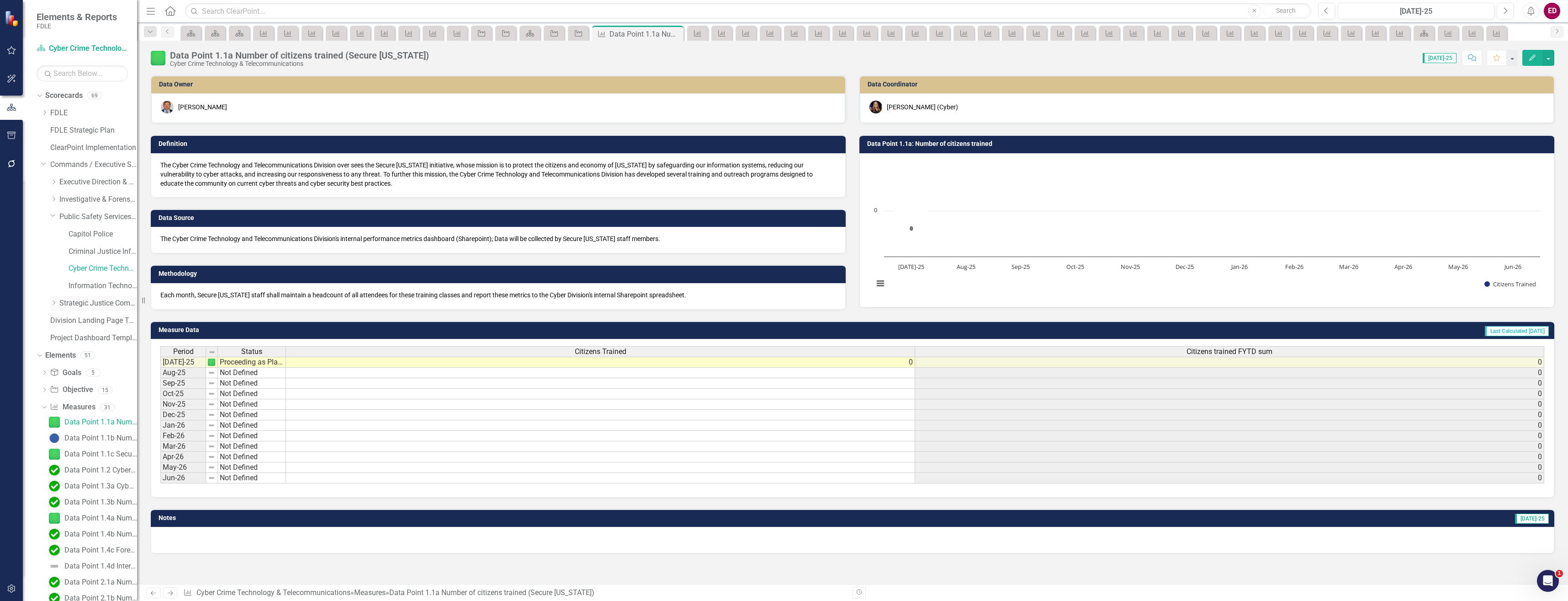
click at [54, 300] on icon "Dropdown" at bounding box center [54, 303] width 7 height 6
click at [95, 335] on link "Criminal Justice Professionalism, Standards & Training Services" at bounding box center [103, 338] width 69 height 11
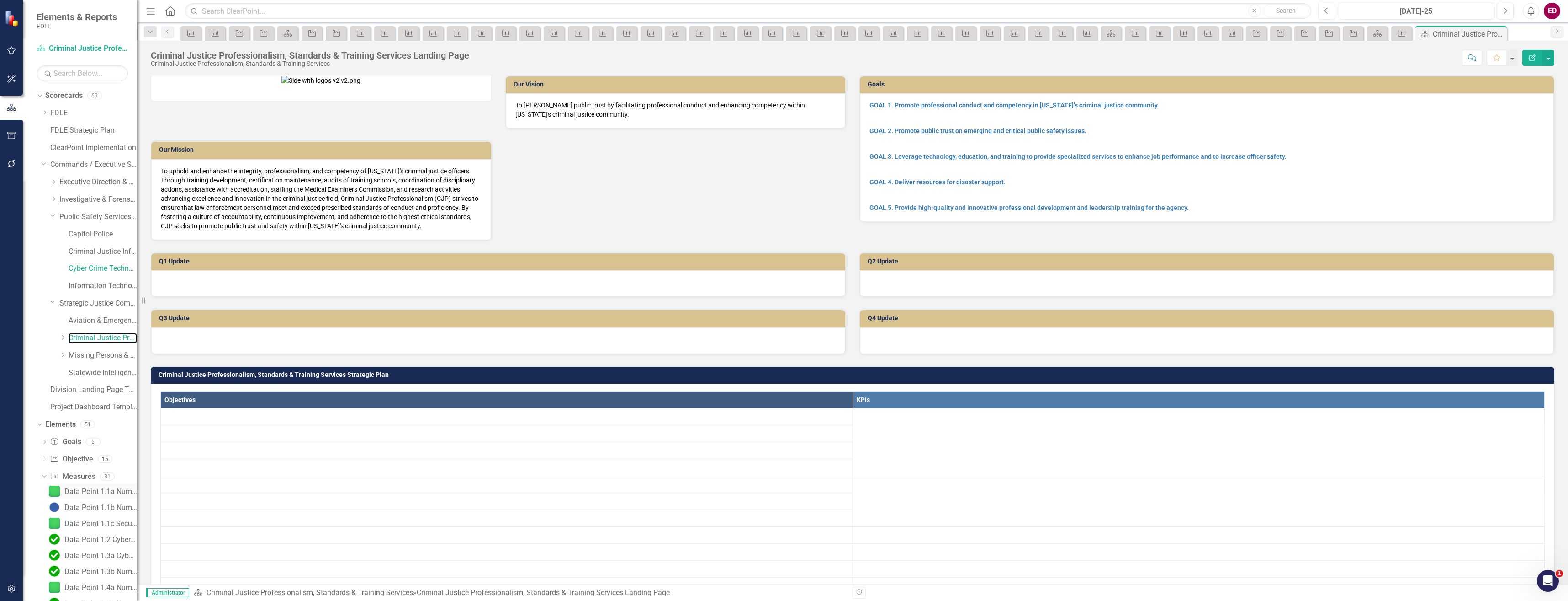
click at [112, 493] on div "Data Point 1.1a Number of citizens trained (Secure [US_STATE])" at bounding box center [101, 492] width 72 height 9
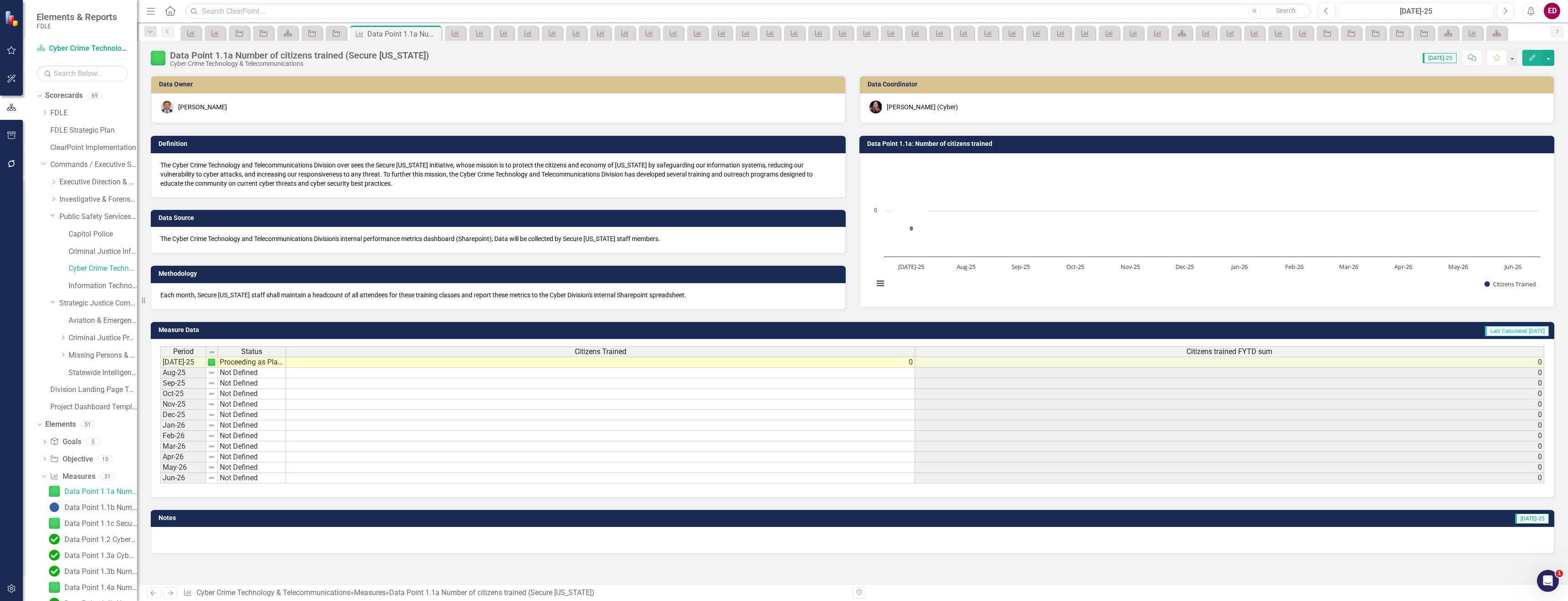
click at [119, 508] on div "Data Point 1.1b Number of website visits on the Secure [US_STATE] website" at bounding box center [101, 508] width 72 height 9
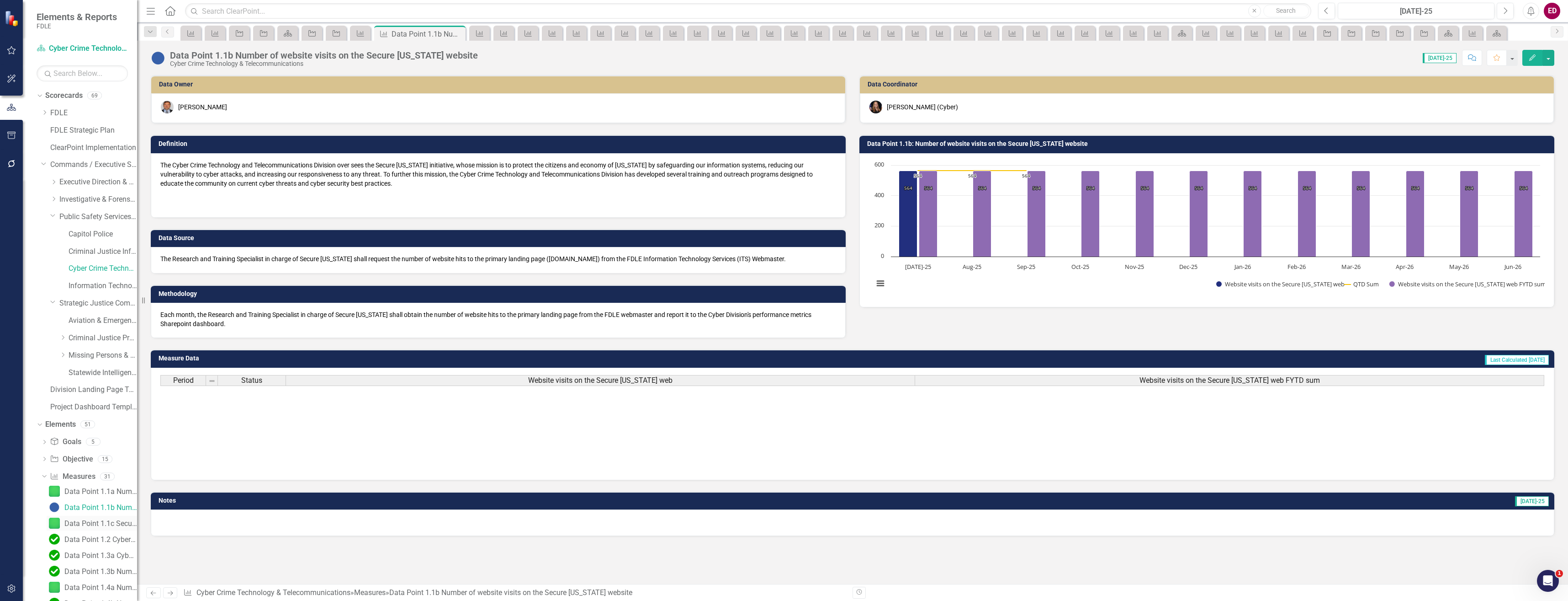
click at [119, 522] on div "Data Point 1.1c Secure [US_STATE] Events" at bounding box center [101, 524] width 72 height 9
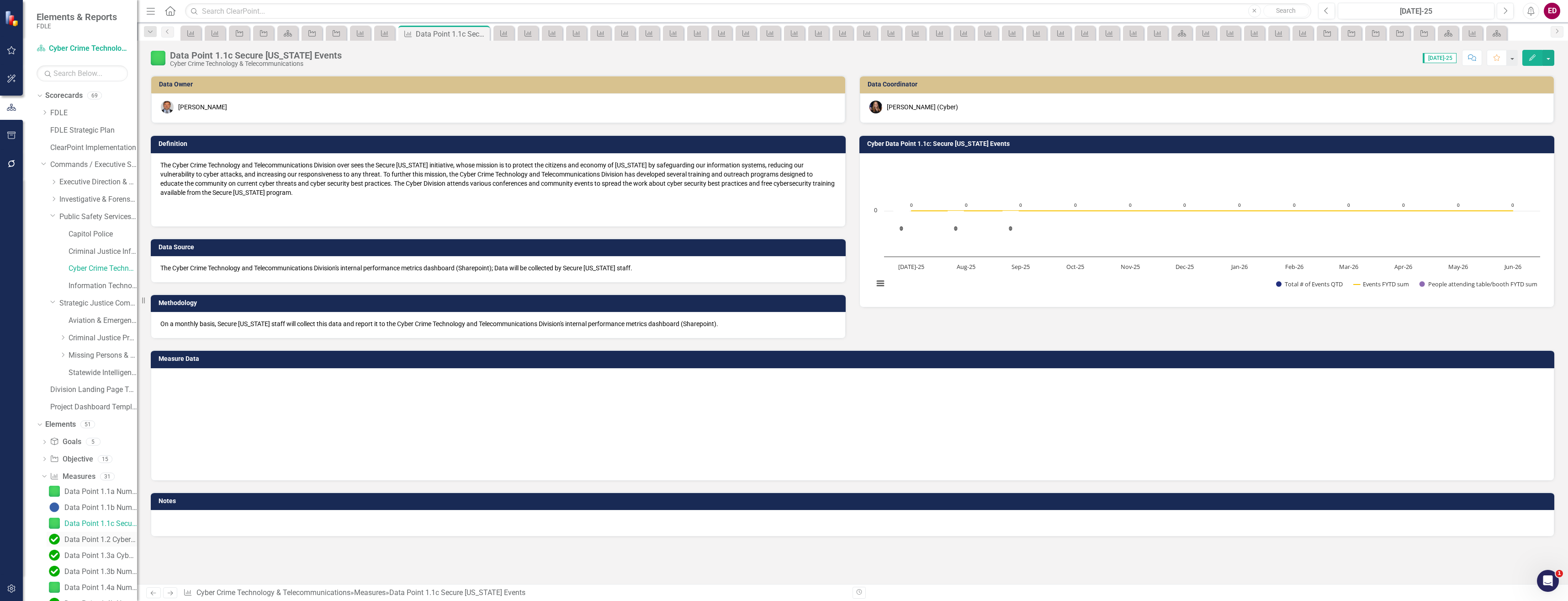
click at [125, 536] on div "Data Point 1.2 Cybersecurity Presentations" at bounding box center [101, 540] width 72 height 9
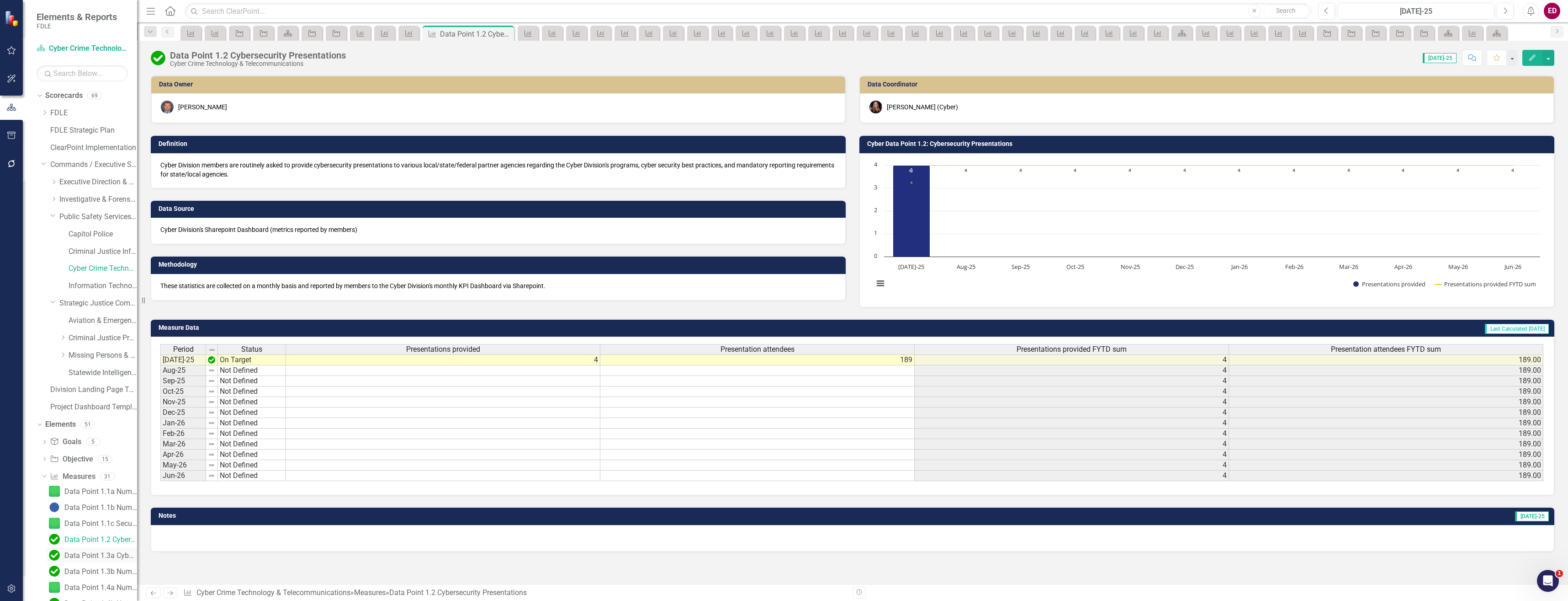
click at [116, 559] on div "Data Point 1.3a Cybersecurity Collaboration" at bounding box center [101, 556] width 72 height 9
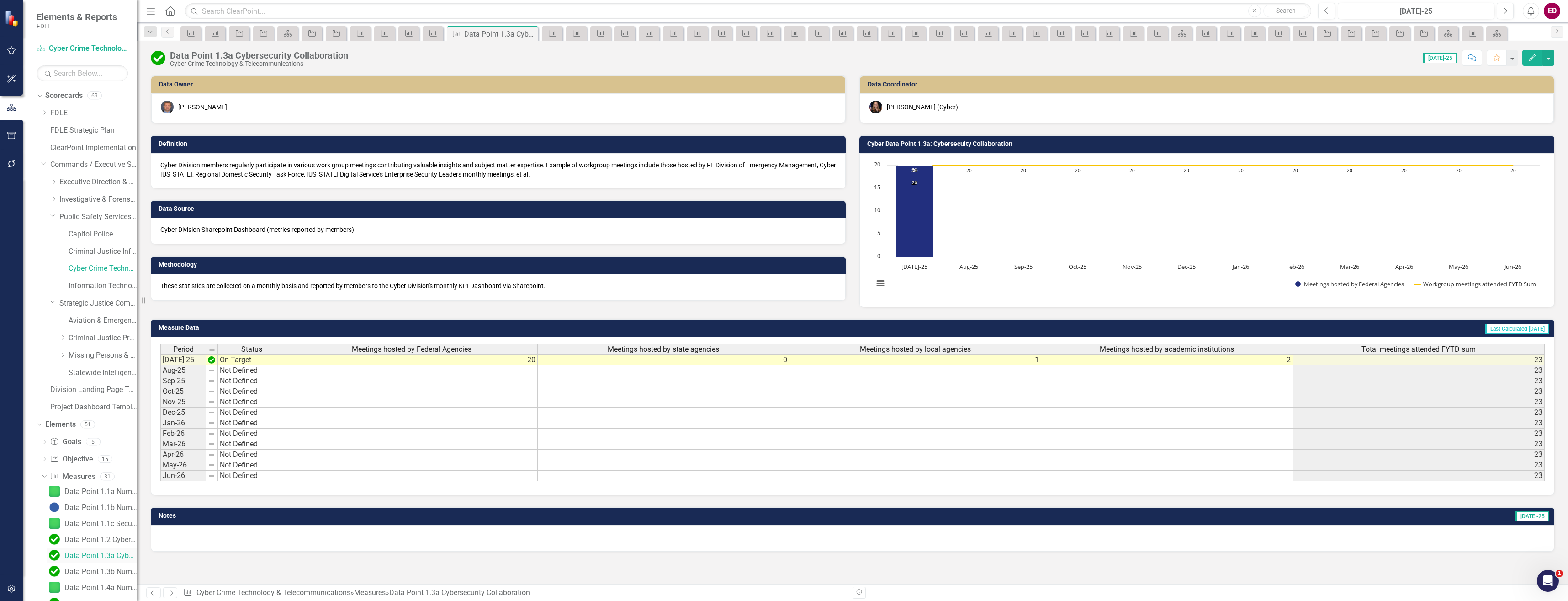
scroll to position [45, 0]
click at [117, 532] on link "Data Point 1.3b Number of Cyber Tabletop Exercises completed." at bounding box center [92, 525] width 90 height 15
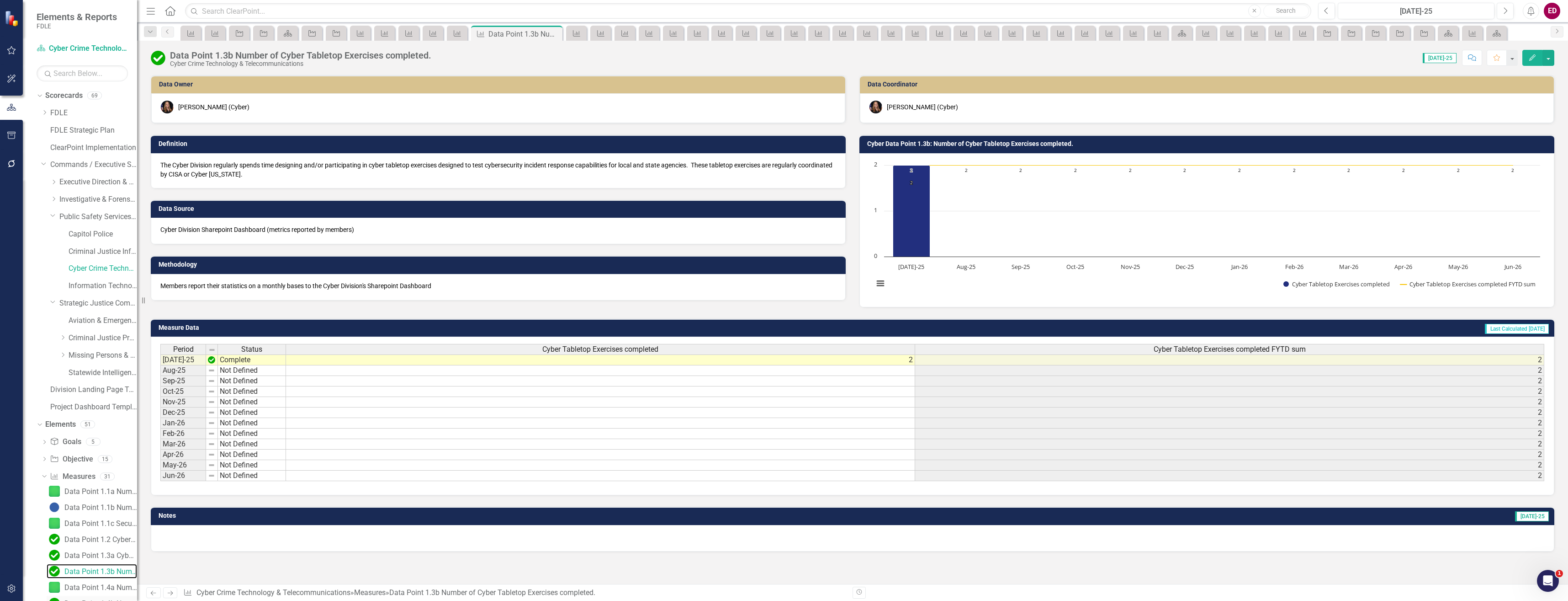
scroll to position [92, 0]
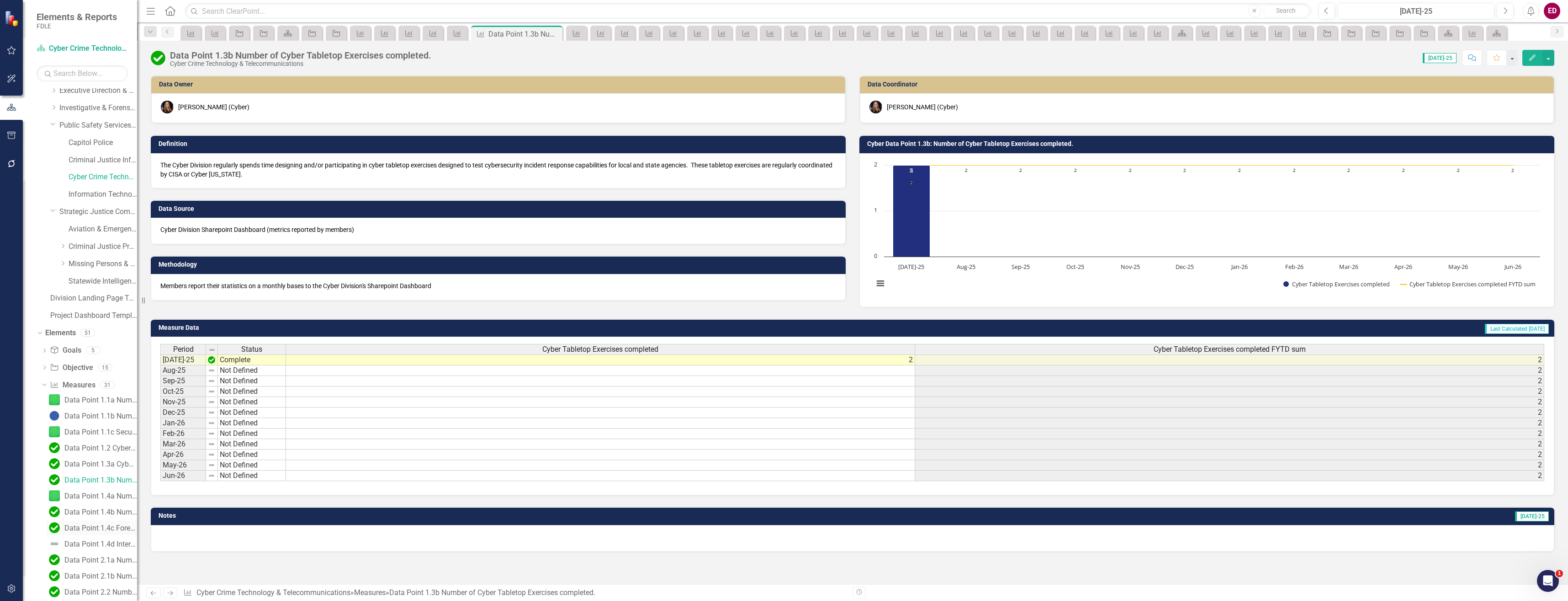
click at [107, 534] on link "Data Point 1.4c Forensic/Cyber Investigations Training Classes" at bounding box center [92, 528] width 90 height 15
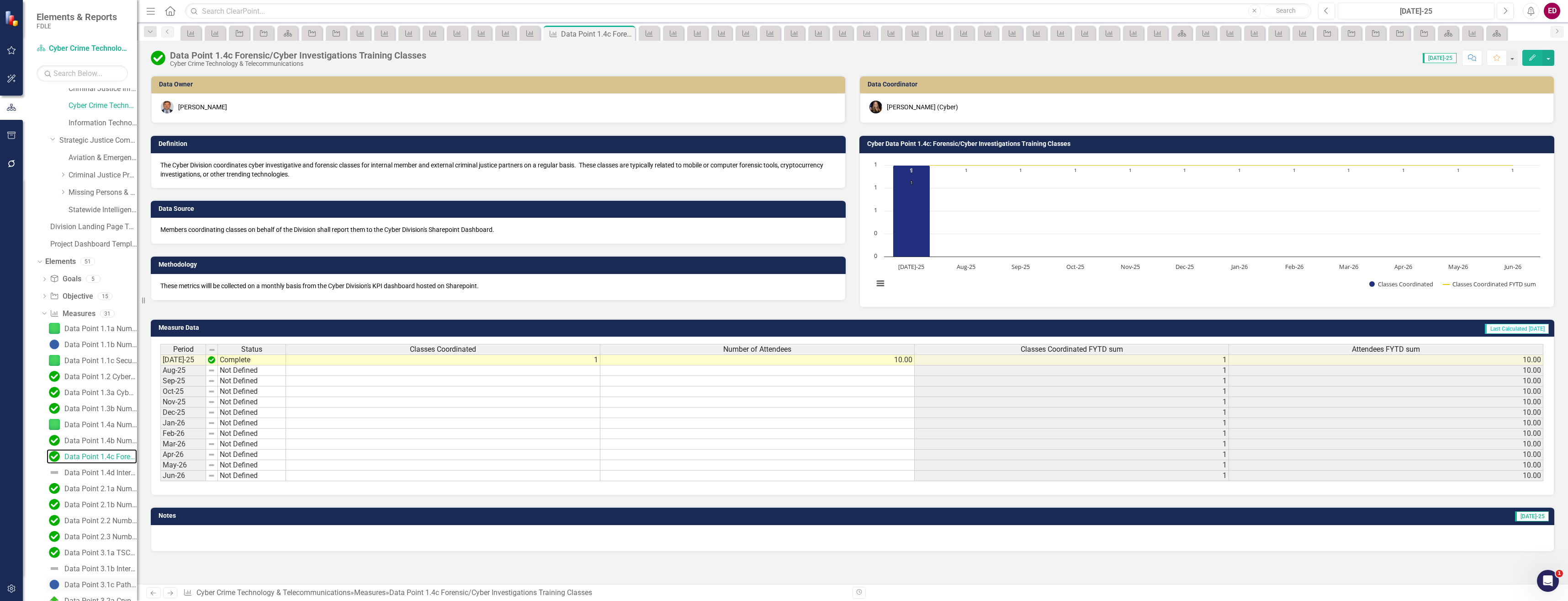
scroll to position [209, 0]
click at [114, 389] on link "Data Point 1.4b Number of Classes Supported- Providing Computer Labs" at bounding box center [92, 394] width 90 height 15
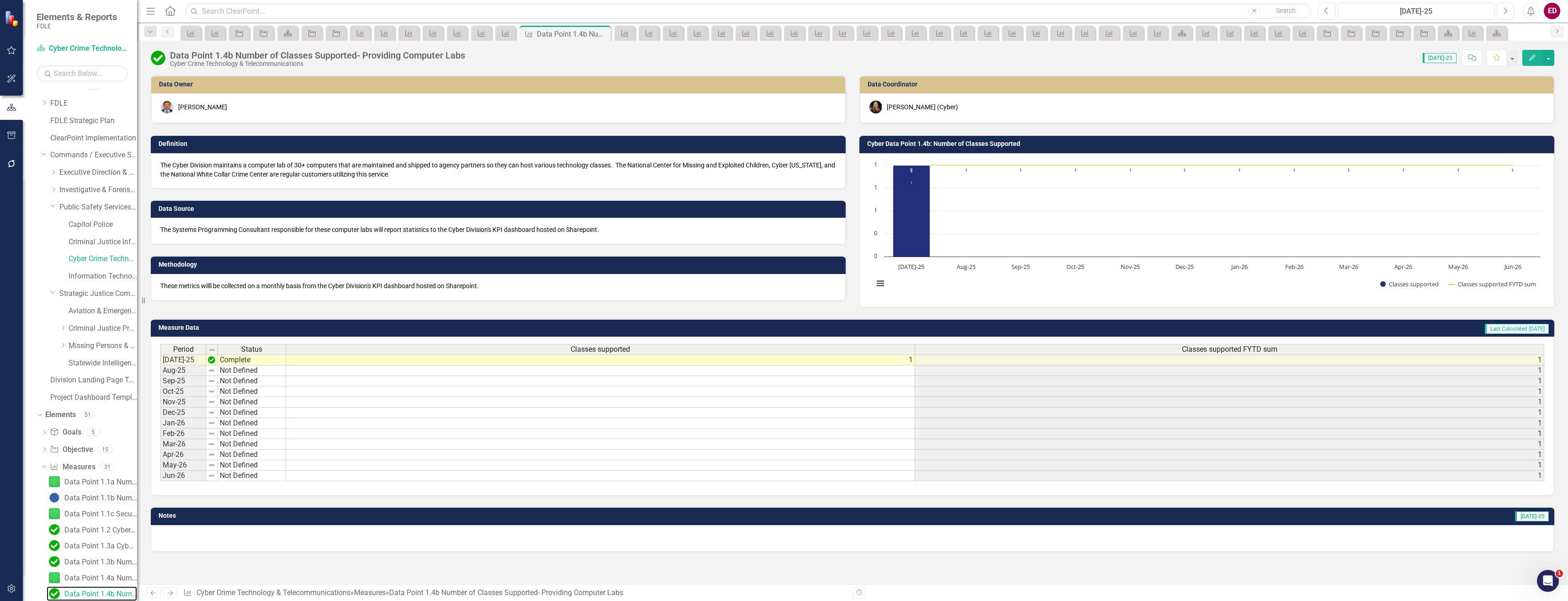
scroll to position [147, 0]
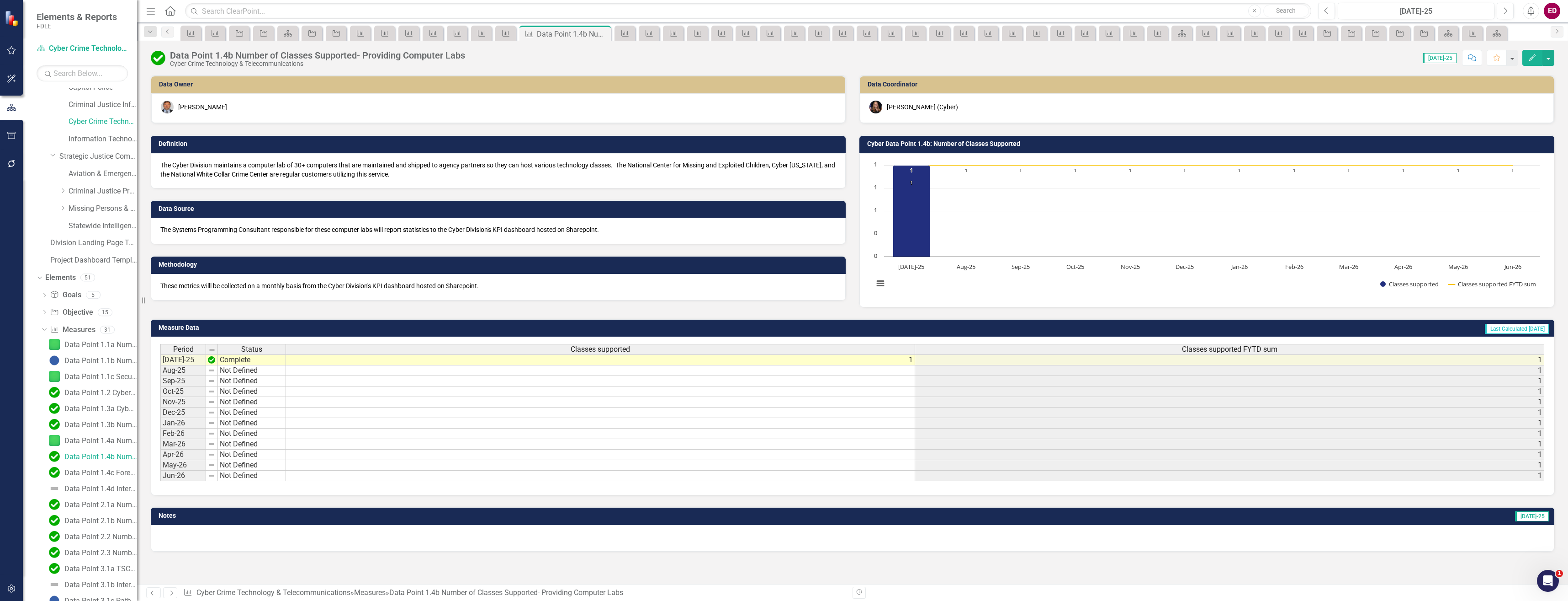
click at [108, 432] on div "Data Point 1.1a Number of citizens trained (Secure Florida) Data Point 1.1b Num…" at bounding box center [89, 584] width 96 height 494
click at [116, 441] on div "Data Point 1.4a Number of ICAC Conference Attendees" at bounding box center [101, 441] width 72 height 9
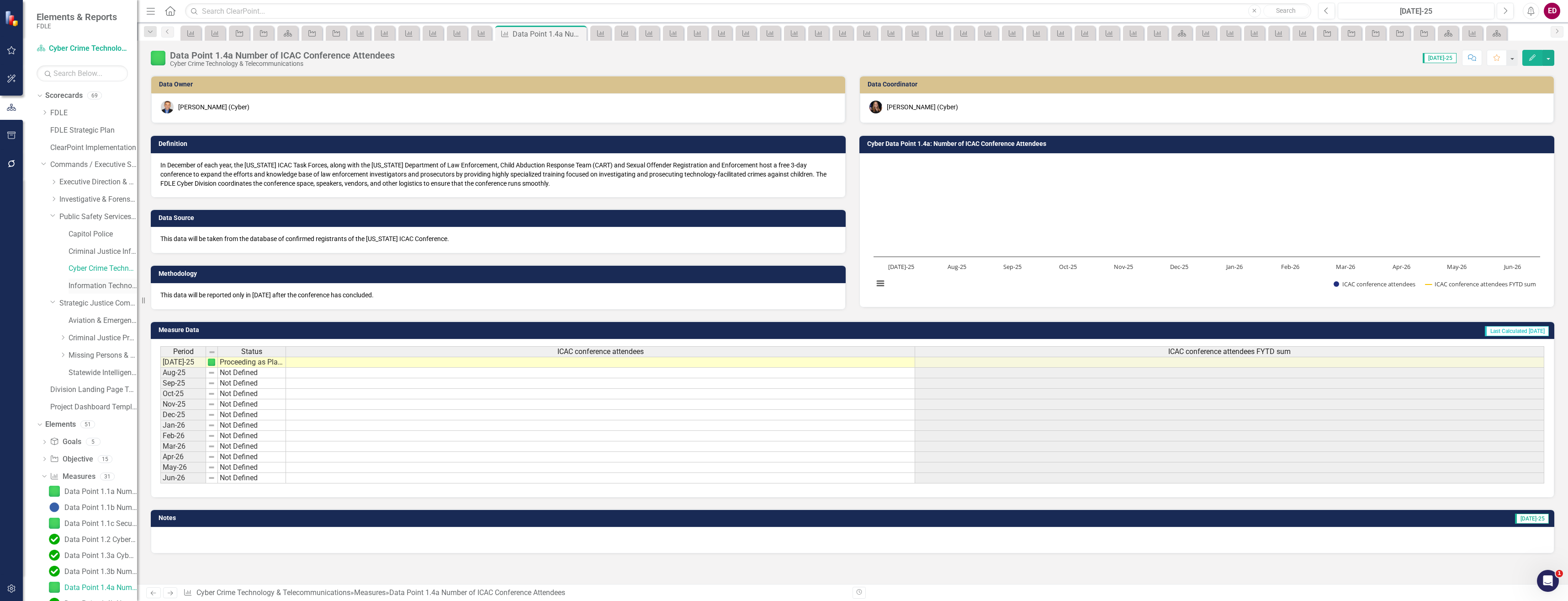
click at [99, 286] on link "Information Technology Services" at bounding box center [103, 286] width 69 height 11
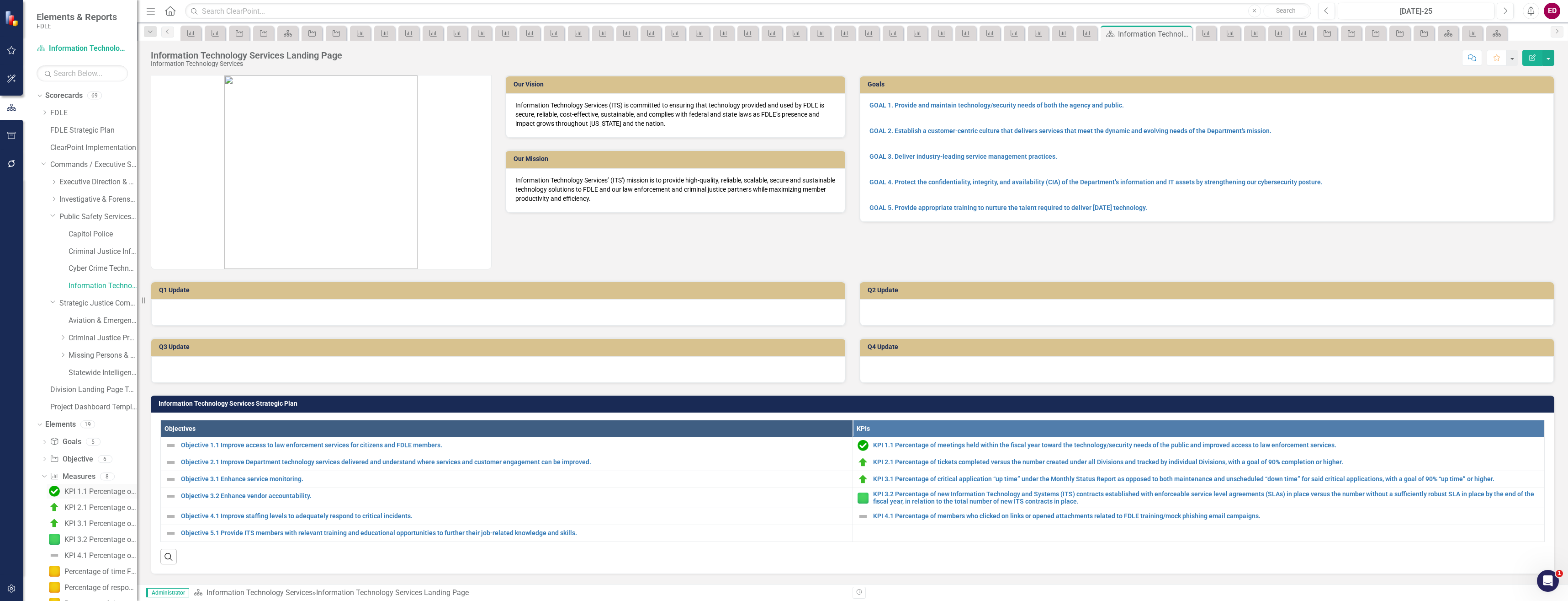
click at [94, 494] on div "KPI 1.1 Percentage of meetings held within the fiscal year toward the technolog…" at bounding box center [101, 492] width 72 height 9
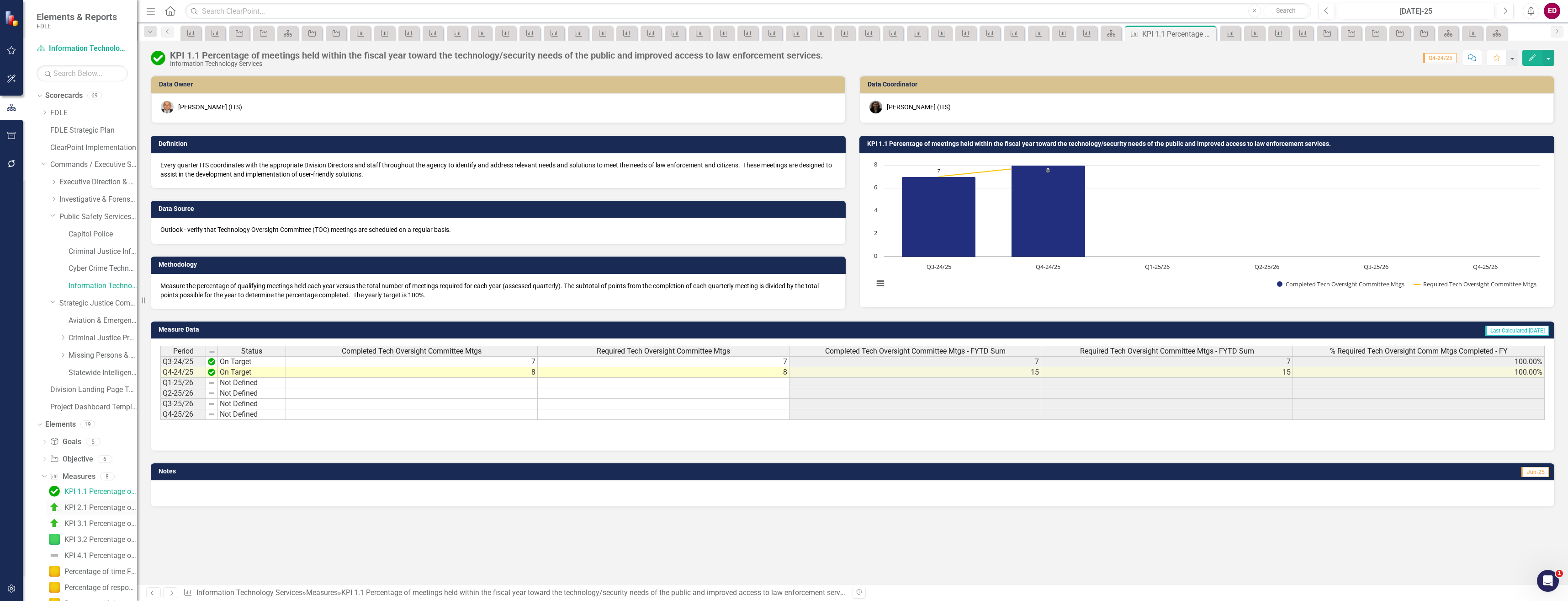
click at [102, 509] on div "KPI 2.1 Percentage of tickets completed versus the number created under all Div…" at bounding box center [101, 508] width 72 height 9
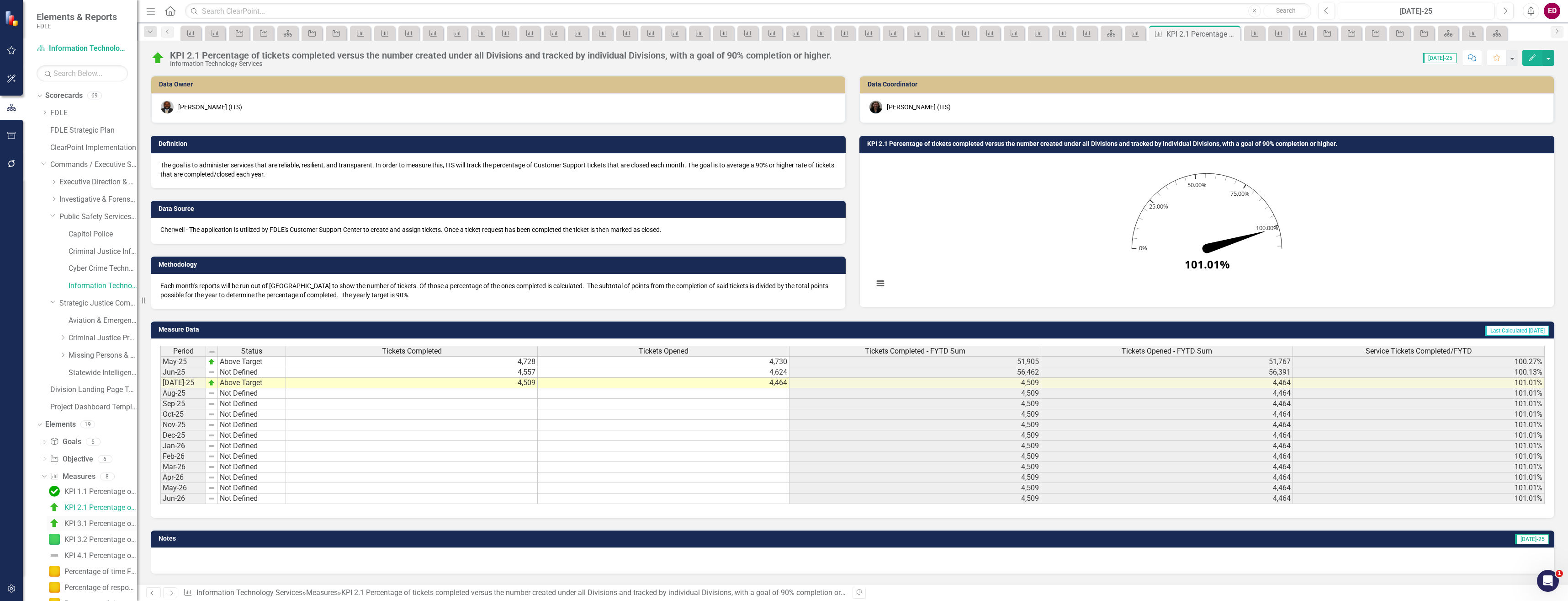
click at [98, 526] on div "KPI 3.1 Percentage of critical application “up time” under the Monthly Status R…" at bounding box center [101, 524] width 72 height 9
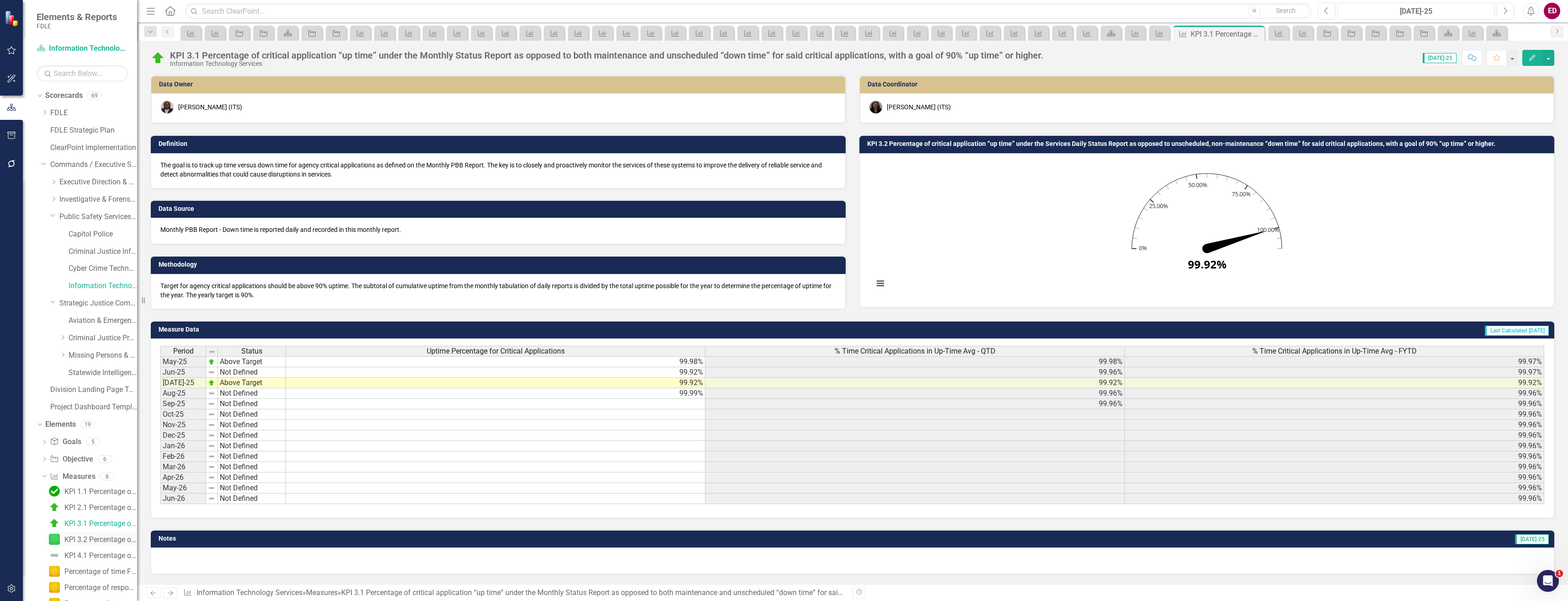
click at [100, 536] on div "KPI 3.2 Percentage of new Information Technology and Systems (ITS) contracts es…" at bounding box center [101, 540] width 72 height 9
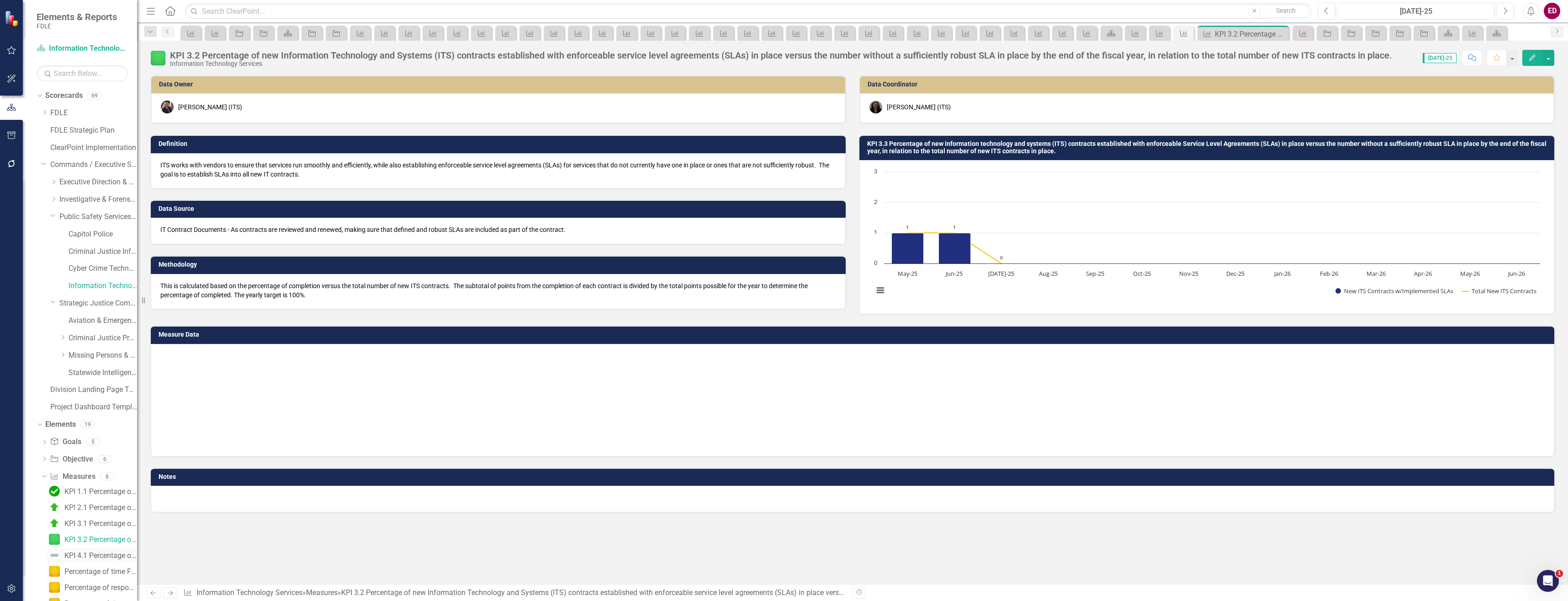
click at [101, 548] on link "KPI 4.1 Percentage of members who clicked on links or opened attachments relate…" at bounding box center [92, 555] width 90 height 15
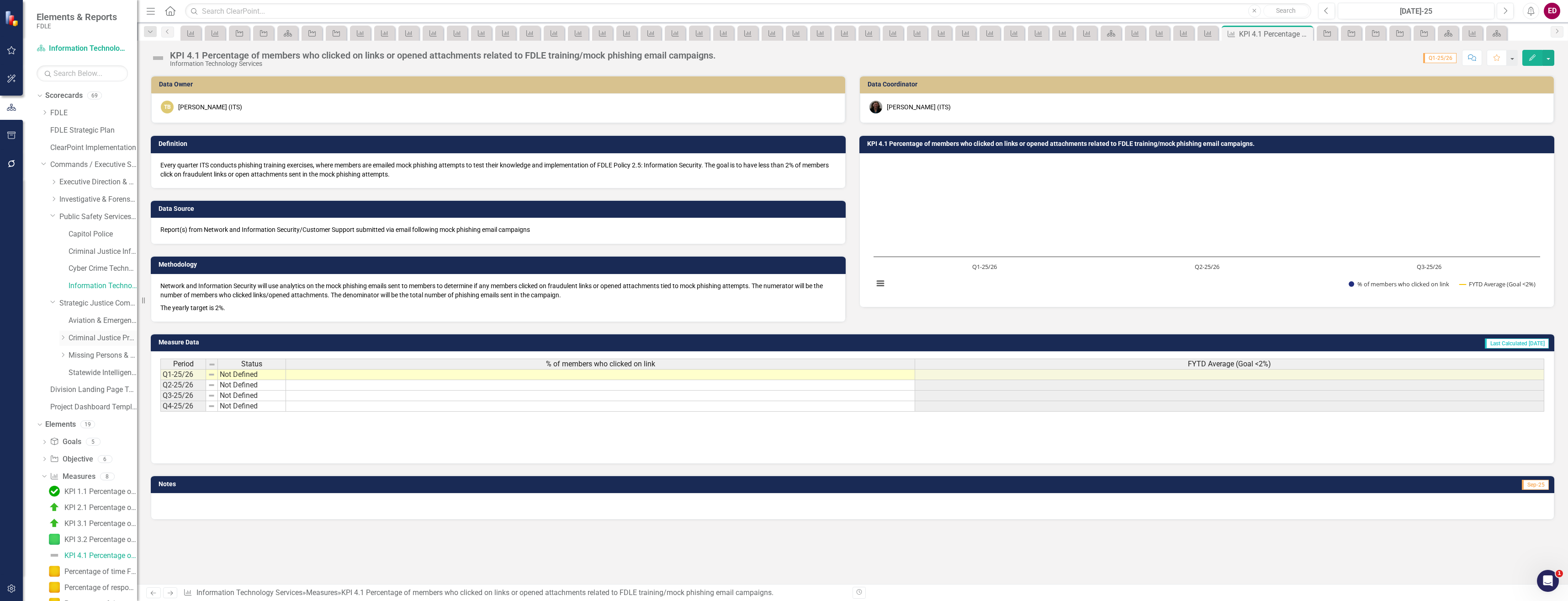
click at [120, 334] on link "Criminal Justice Professionalism, Standards & Training Services" at bounding box center [103, 338] width 69 height 11
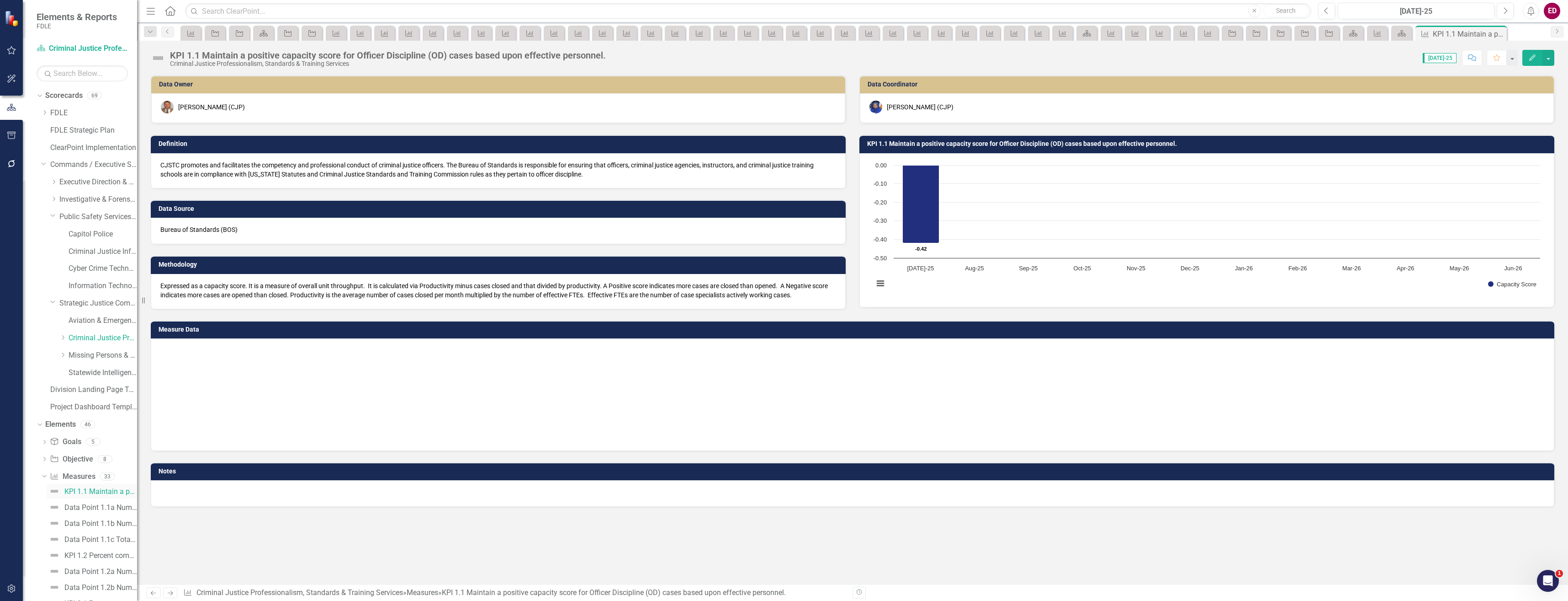
click at [116, 489] on div "KPI 1.1 Maintain a positive capacity score for Officer Discipline (OD) cases ba…" at bounding box center [101, 492] width 72 height 9
click at [116, 508] on div "Data Point 1.1a Number of Officer Discipline Cases Opened" at bounding box center [101, 508] width 72 height 9
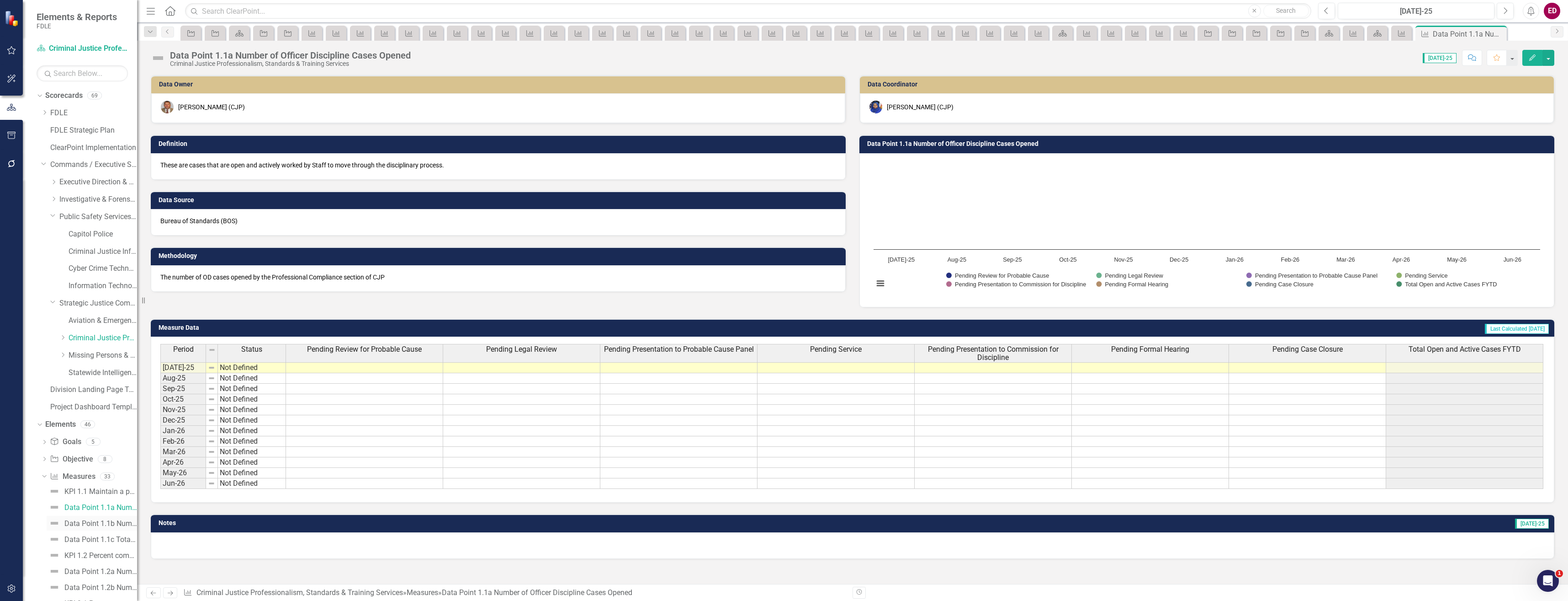
click at [114, 521] on div "Data Point 1.1b Number of Officer Discipline Cases Closed." at bounding box center [101, 524] width 72 height 9
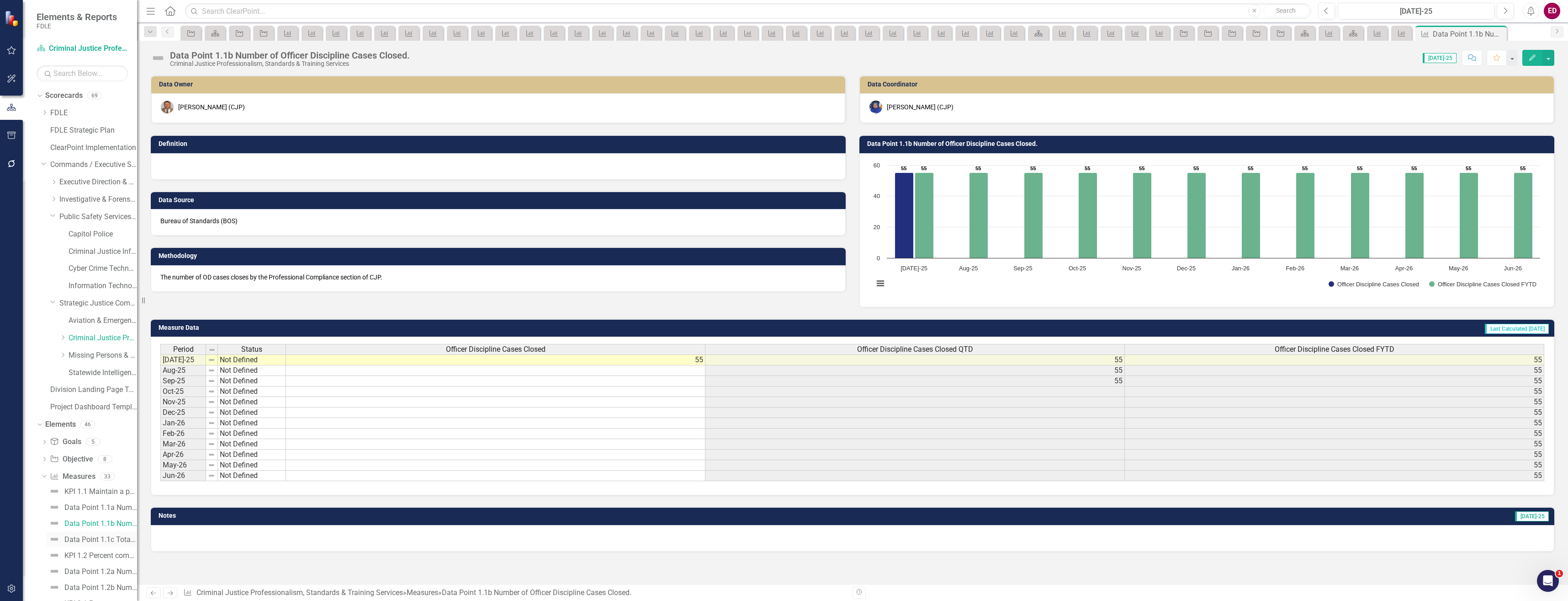
click at [106, 546] on link "Data Point 1.1c Total Number of Non-Closed Cases To Date." at bounding box center [92, 539] width 90 height 15
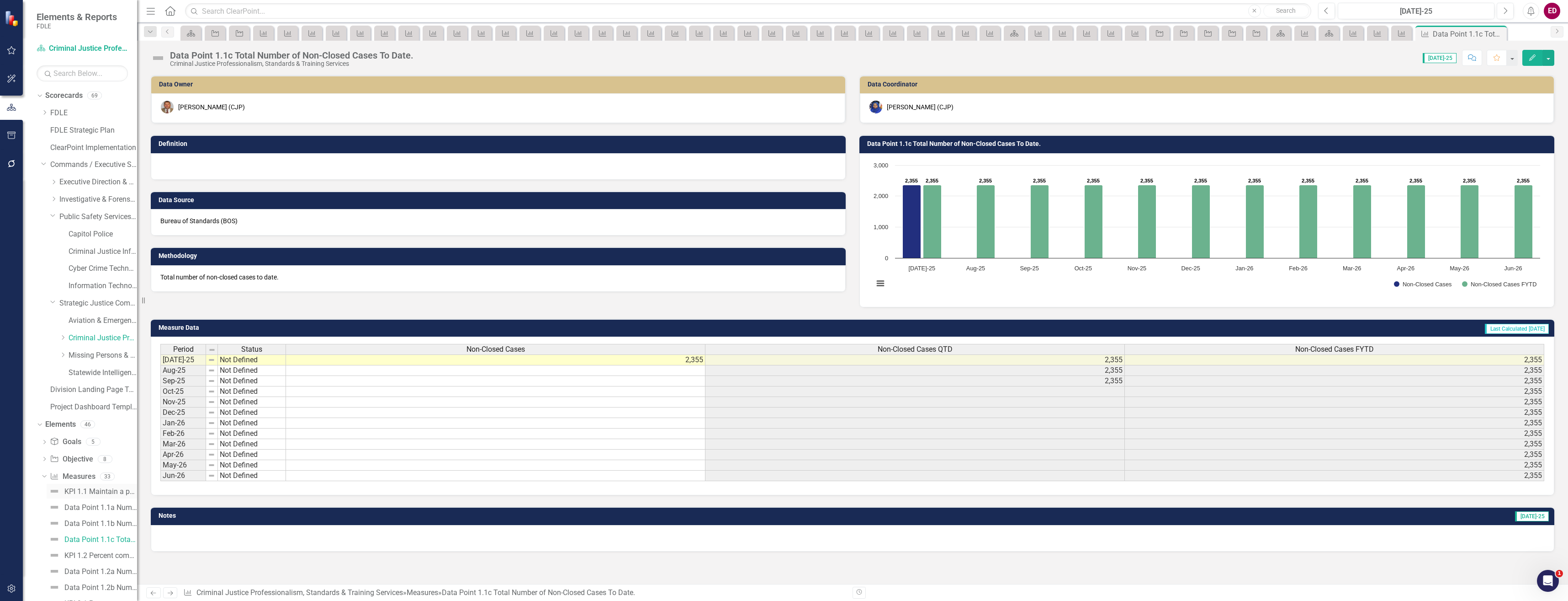
click at [99, 492] on div "KPI 1.1 Maintain a positive capacity score for Officer Discipline (OD) cases ba…" at bounding box center [101, 492] width 72 height 9
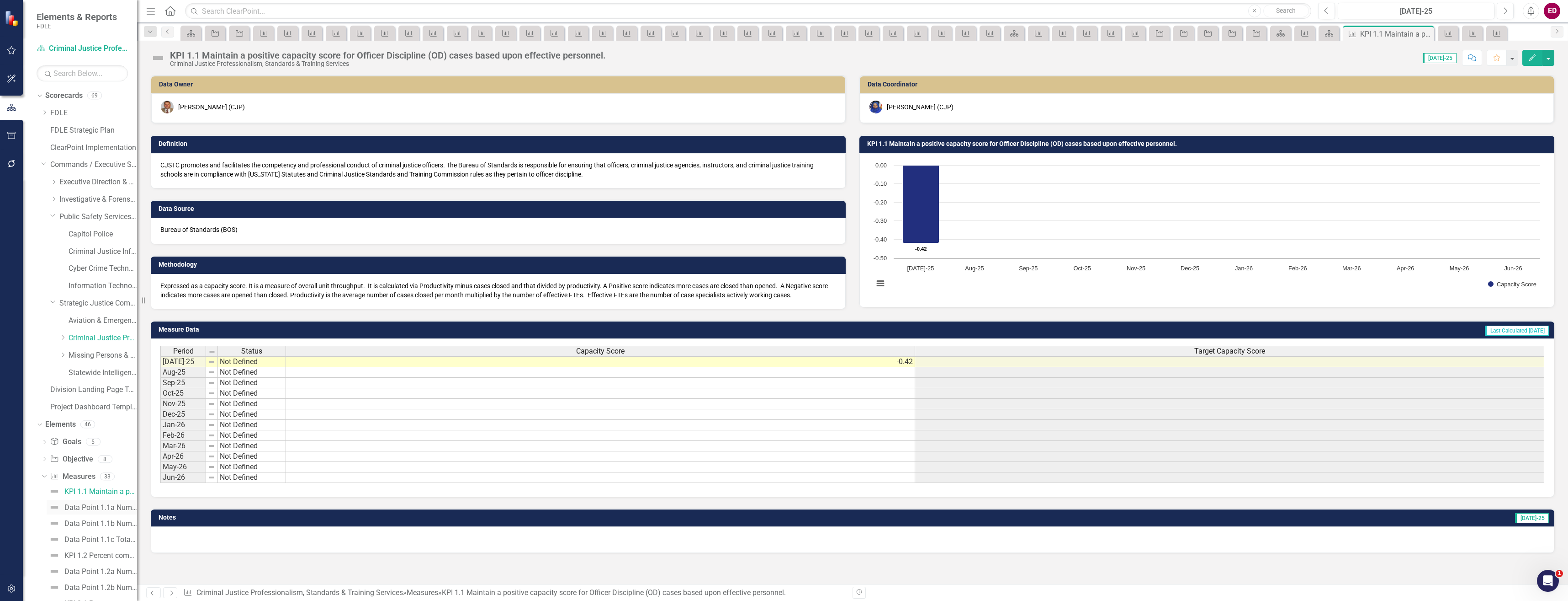
click at [109, 504] on div "Data Point 1.1a Number of Officer Discipline Cases Opened" at bounding box center [101, 508] width 72 height 9
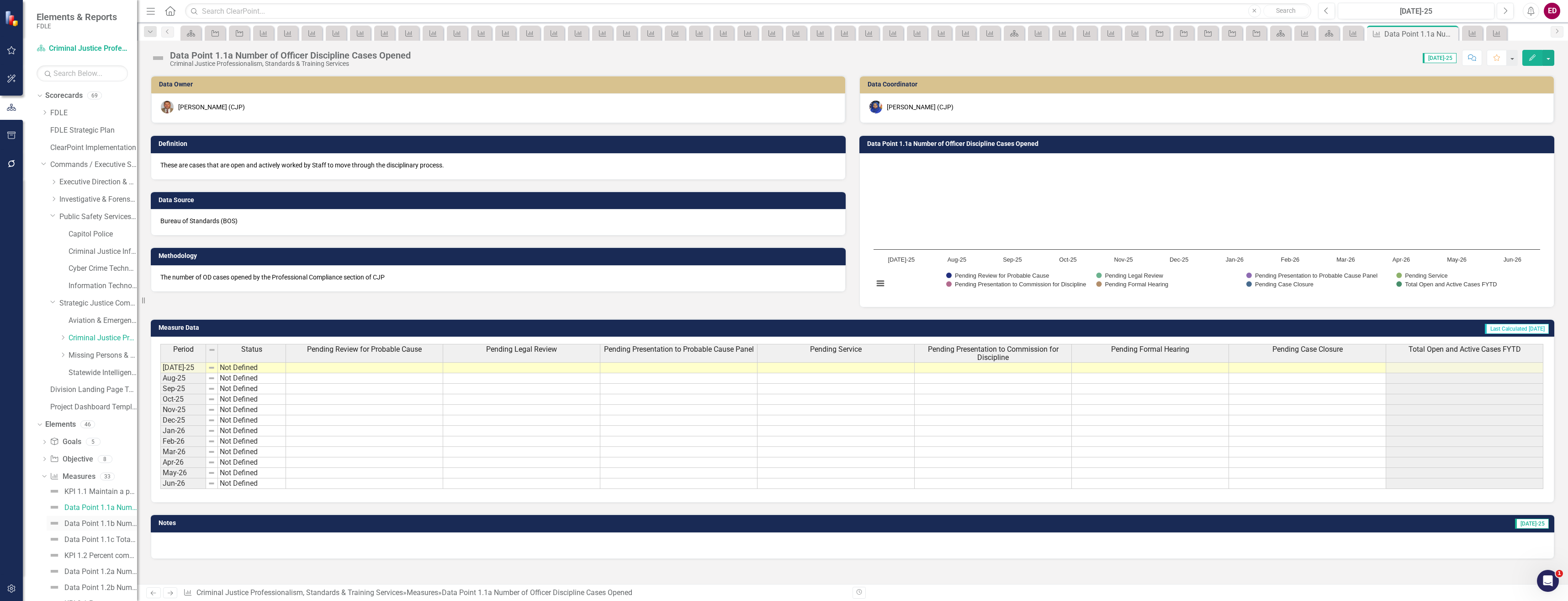
click at [110, 526] on div "Data Point 1.1b Number of Officer Discipline Cases Closed." at bounding box center [101, 524] width 72 height 9
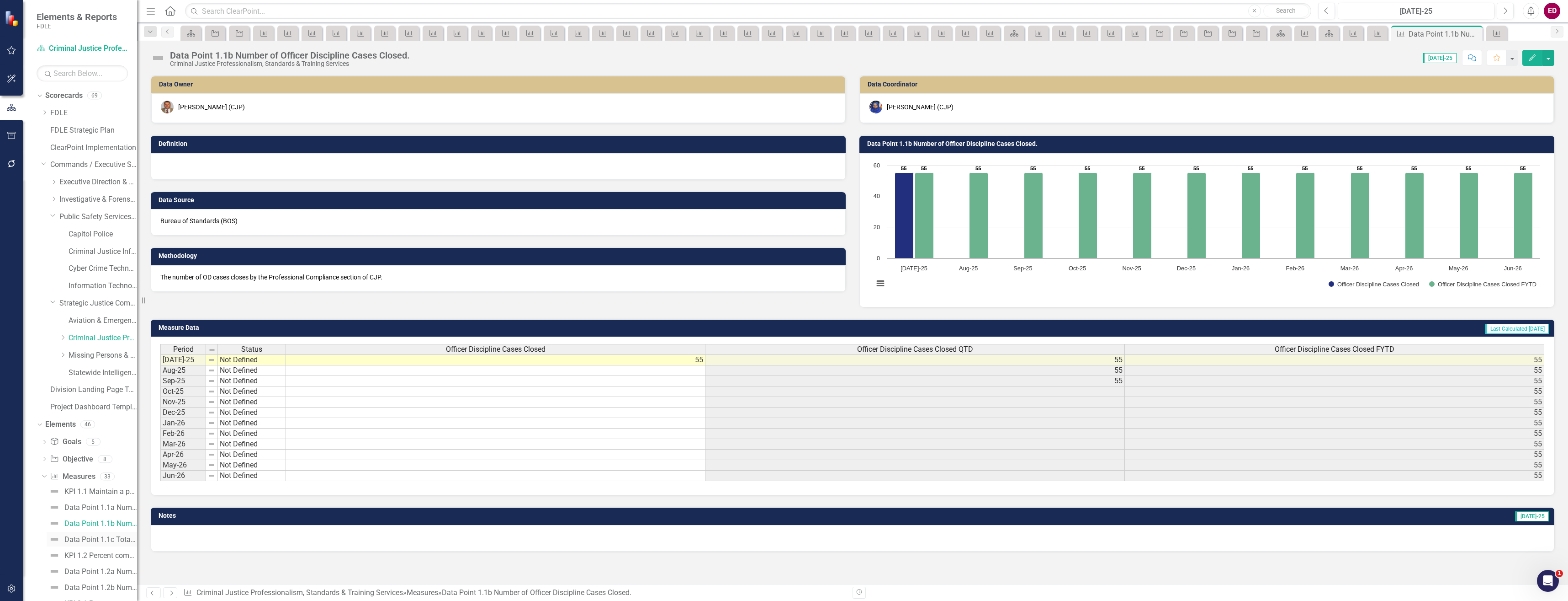
click at [119, 539] on div "Data Point 1.1c Total Number of Non-Closed Cases To Date." at bounding box center [101, 540] width 72 height 9
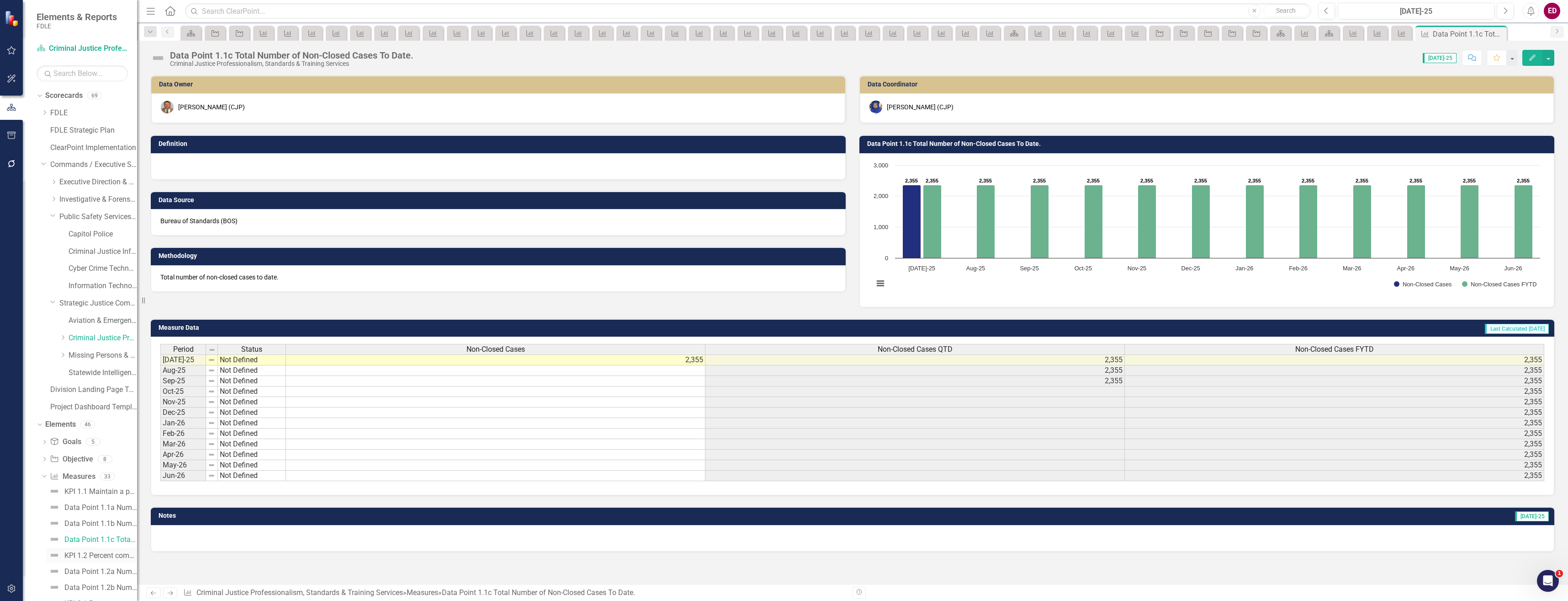
click at [121, 550] on link "KPI 1.2 Percent completion of delivering 6 criminal justice educational program…" at bounding box center [92, 555] width 90 height 15
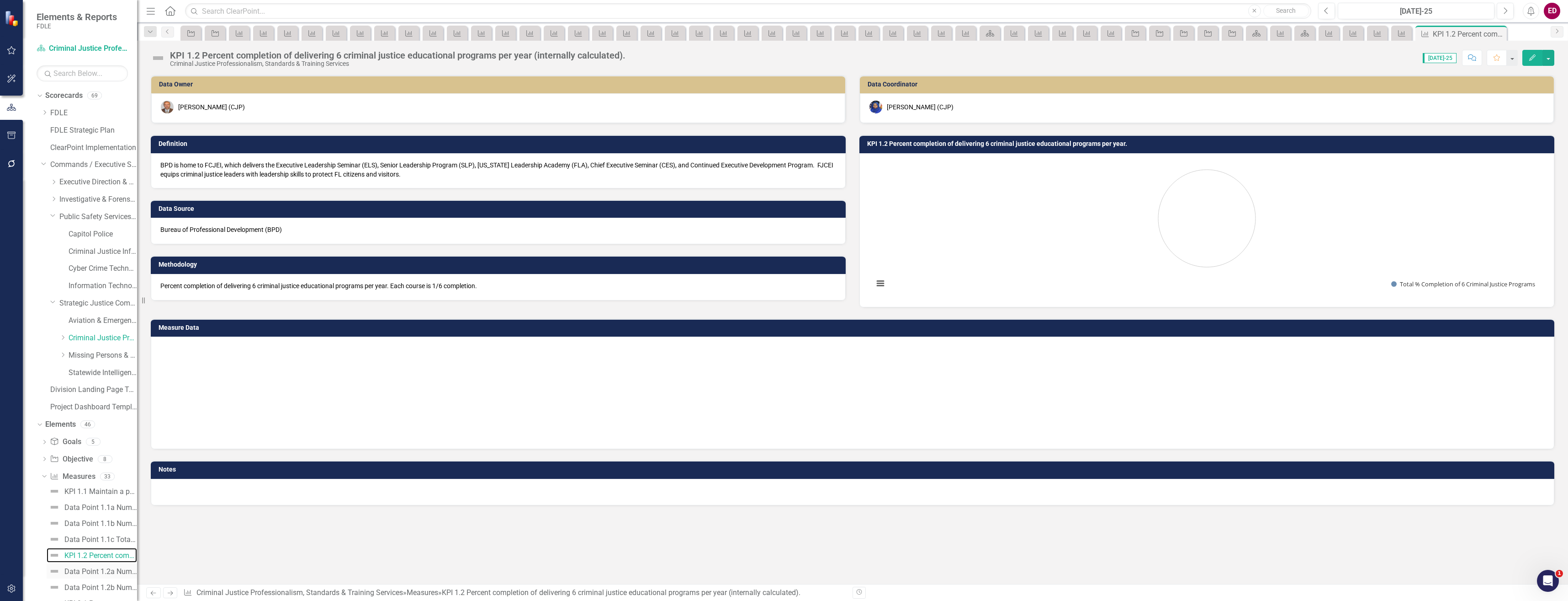
scroll to position [92, 0]
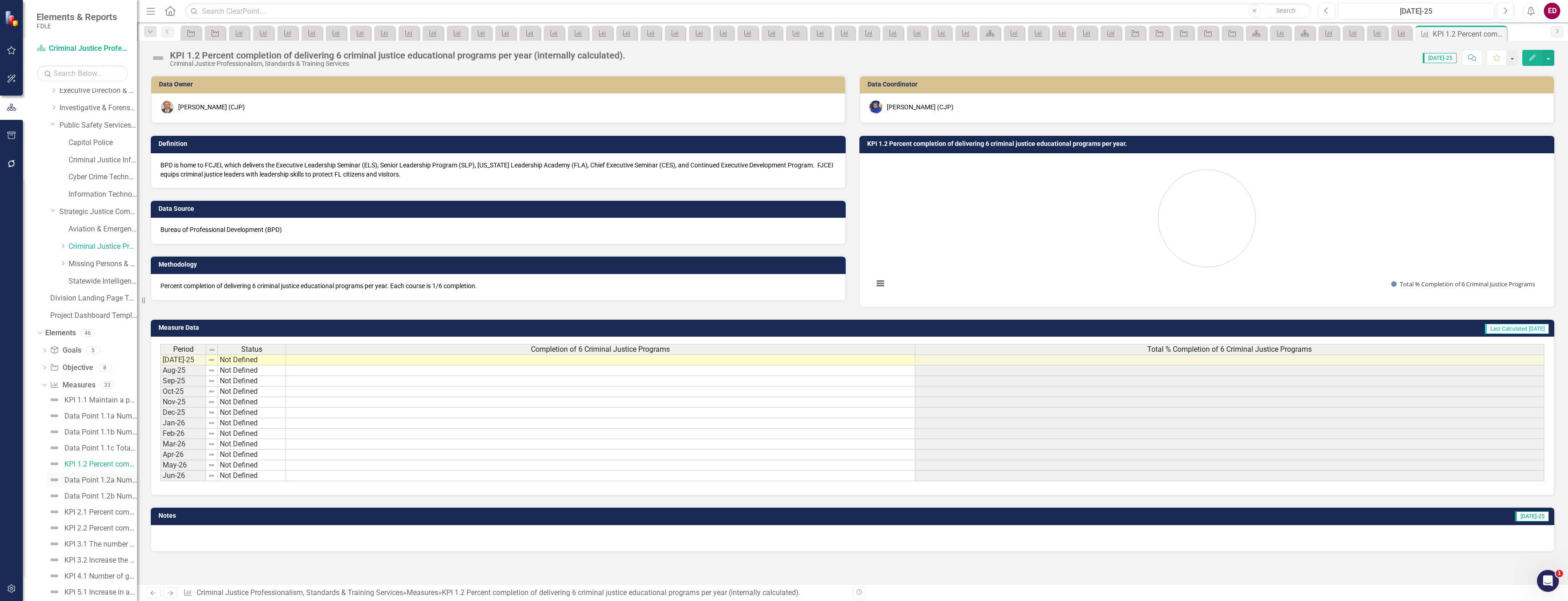
click at [109, 483] on div "Data Point 1.2a Number of Courses Taught" at bounding box center [101, 480] width 72 height 9
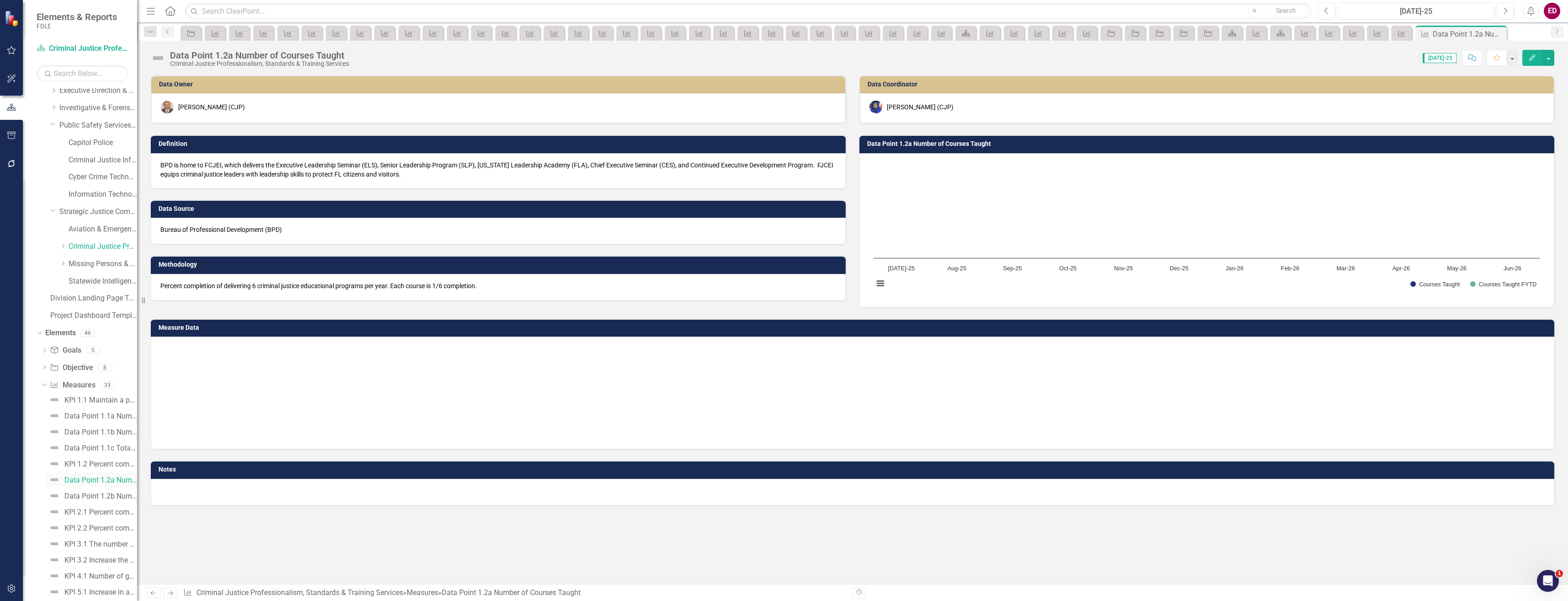
scroll to position [137, 0]
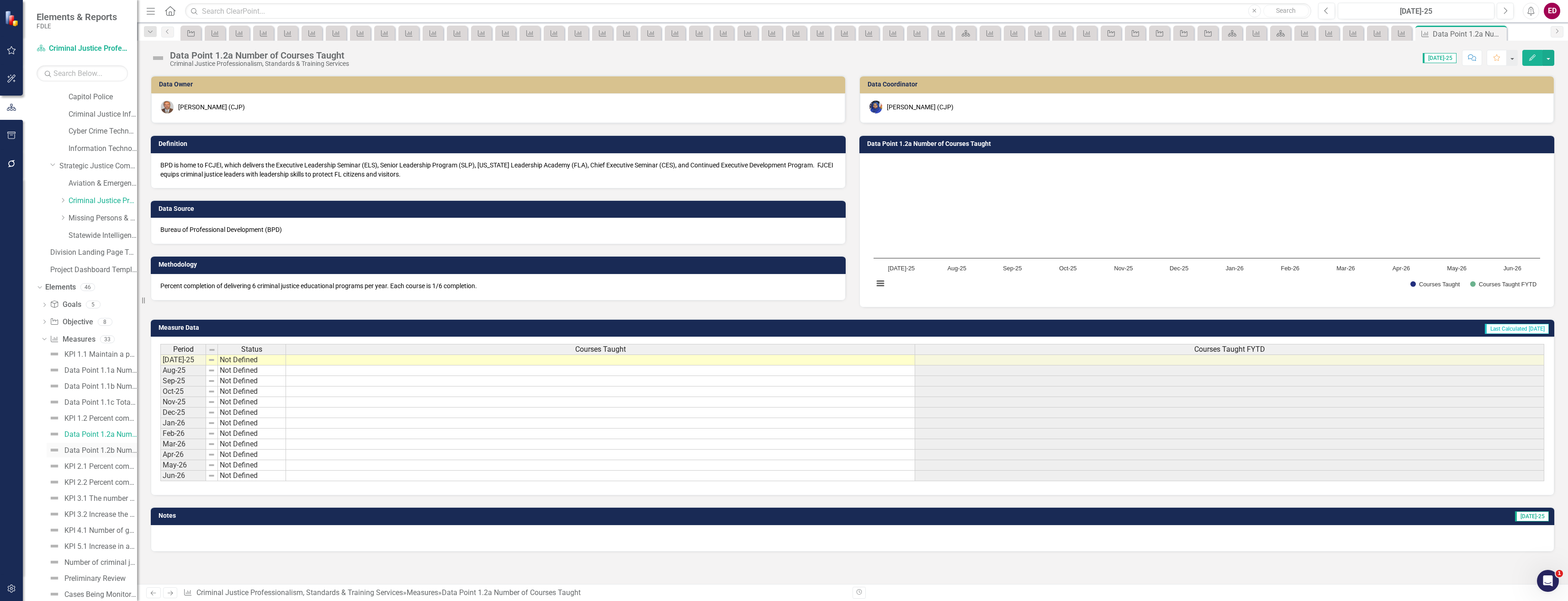
click at [120, 447] on div "Data Point 1.2b Number of Students in Class" at bounding box center [101, 450] width 72 height 9
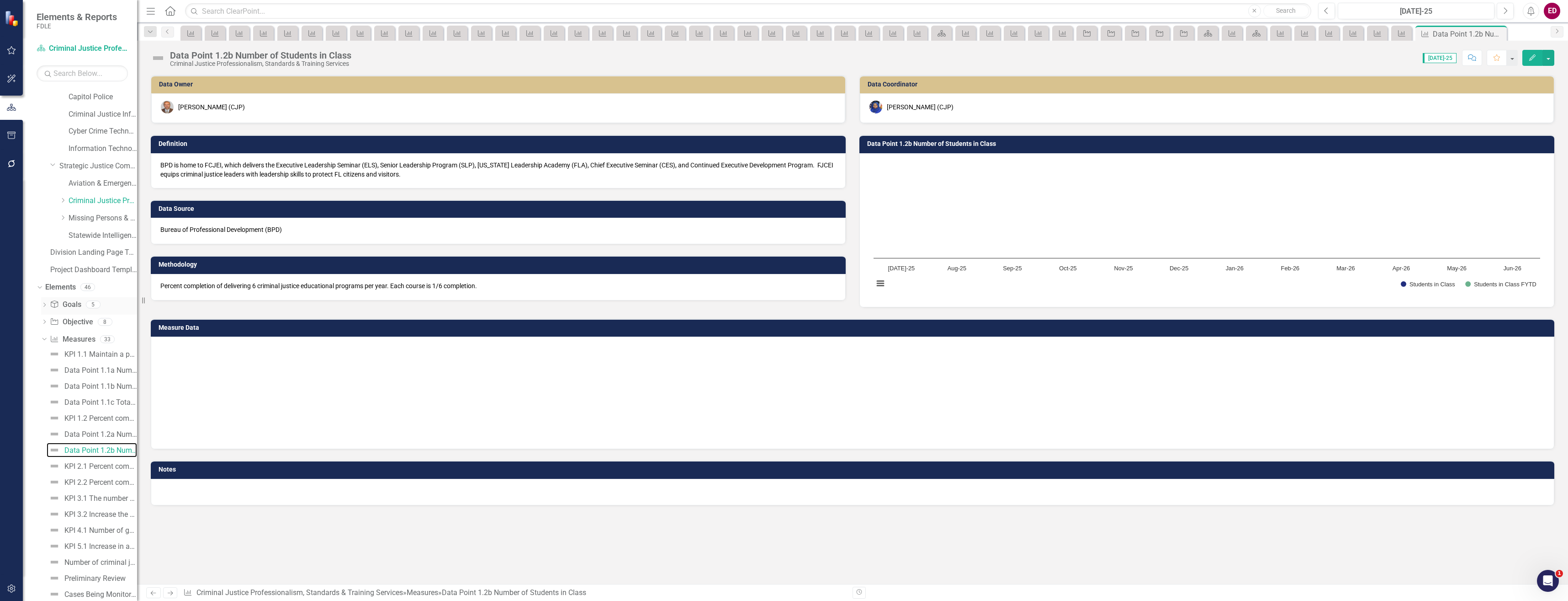
scroll to position [229, 0]
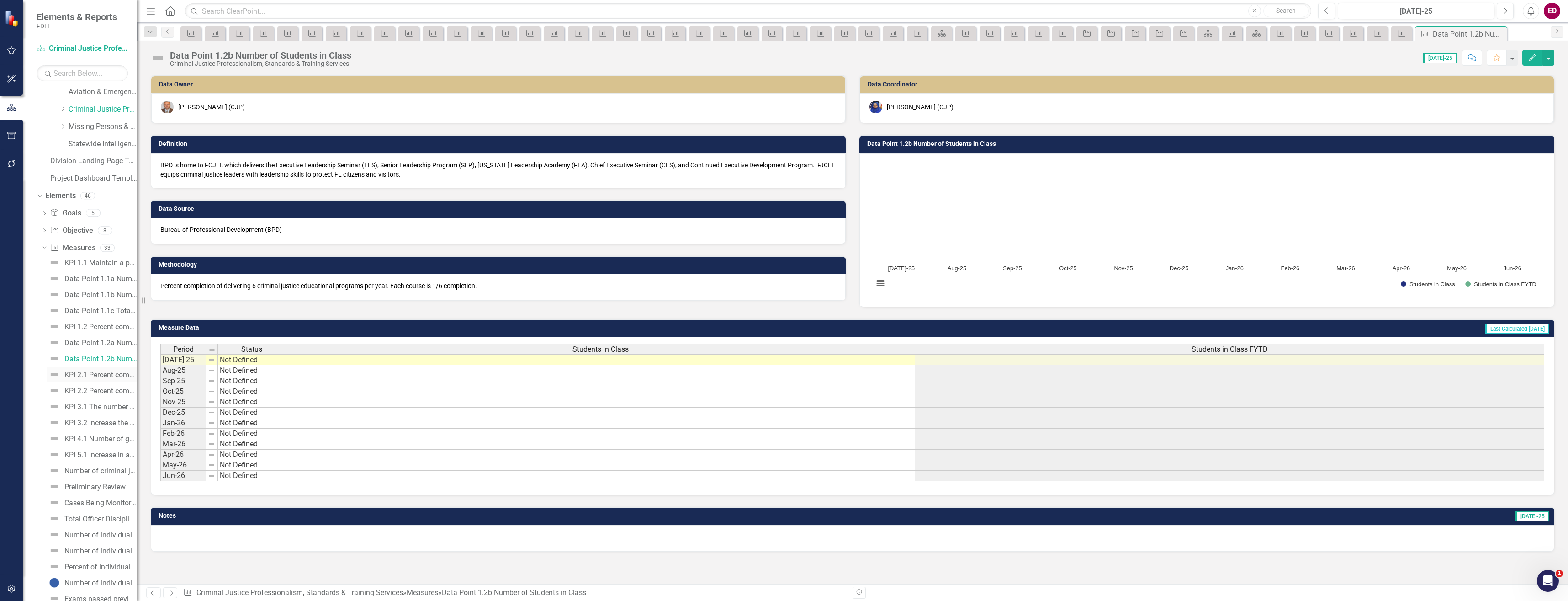
click at [89, 379] on link "KPI 2.1 Percent completion of hosting 4 Medical Examiner Commission meetings, p…" at bounding box center [92, 374] width 90 height 15
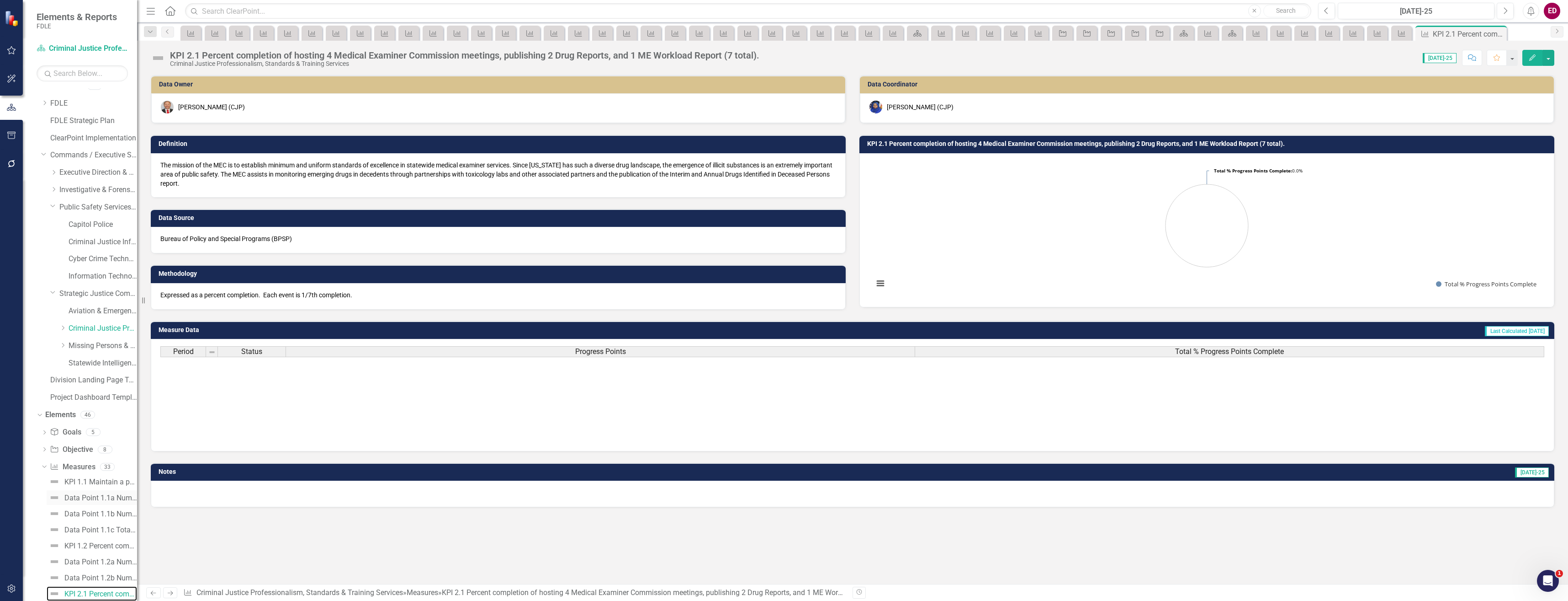
scroll to position [284, 0]
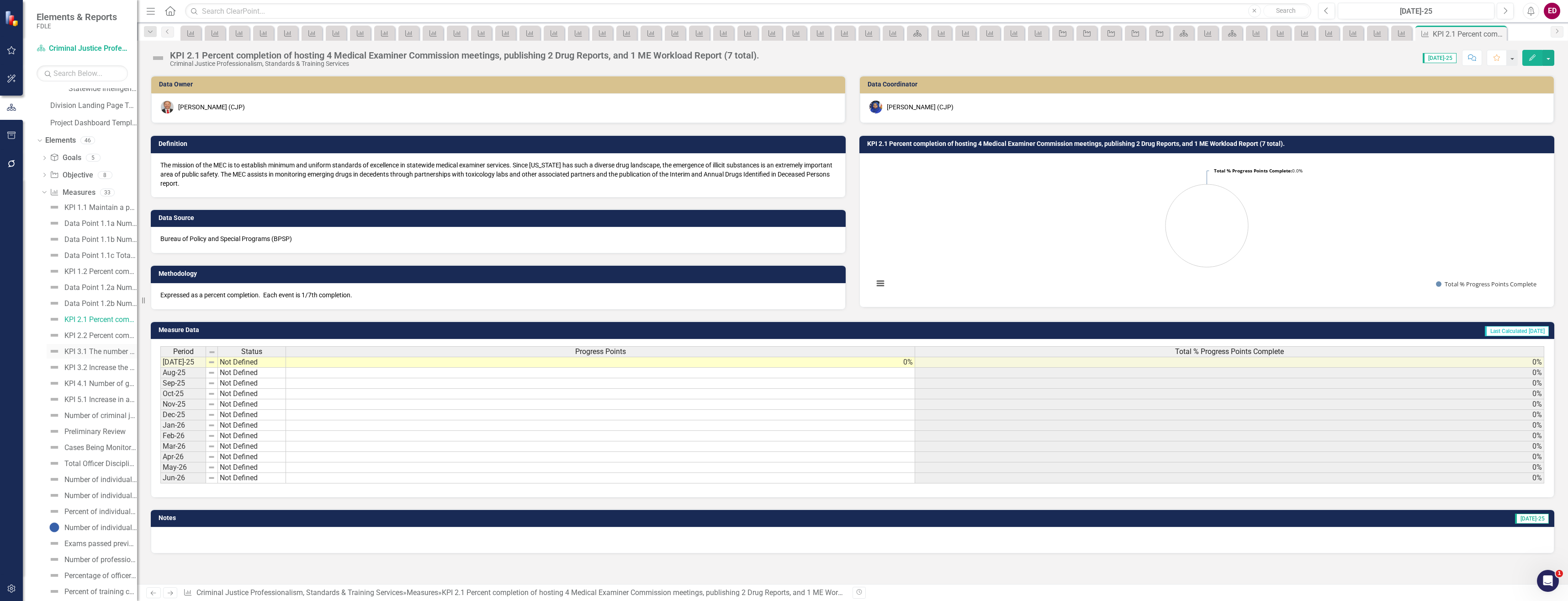
click at [110, 345] on link "KPI 3.1 The number of curriculum development workshops completed, and contract …" at bounding box center [92, 351] width 90 height 15
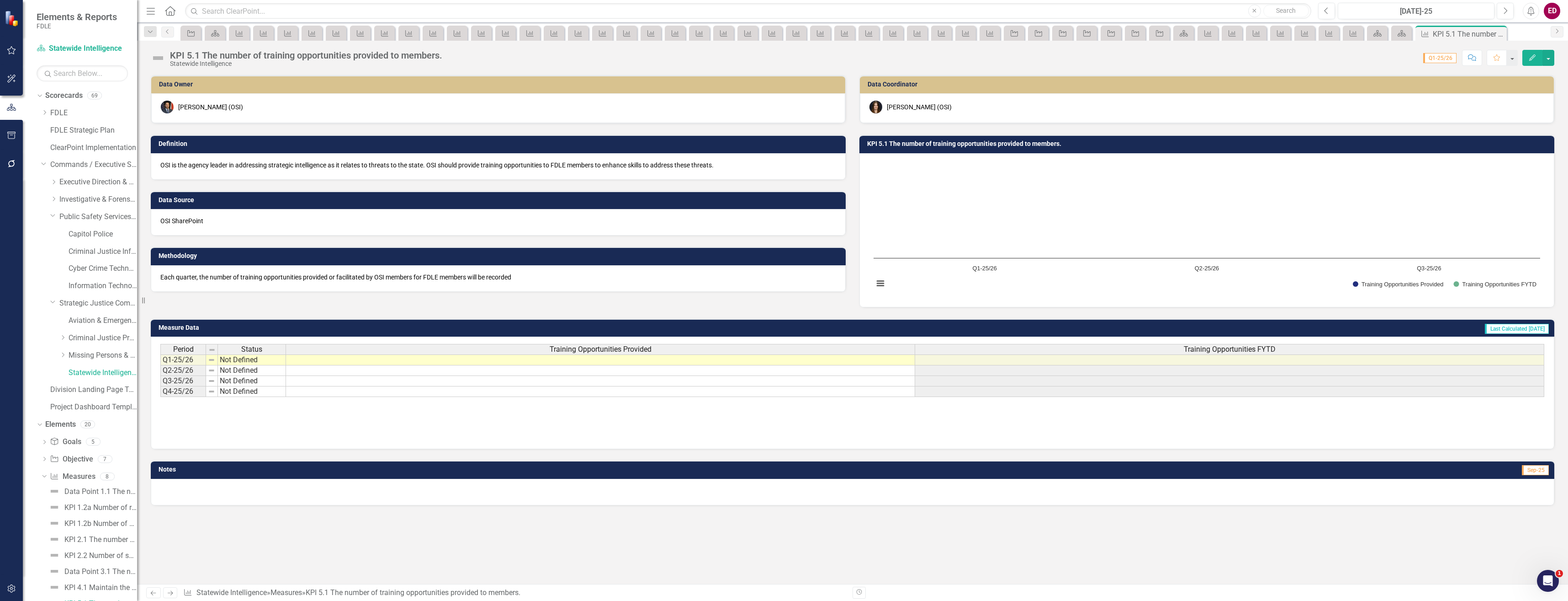
scroll to position [10, 0]
click at [50, 206] on icon "Dropdown" at bounding box center [53, 206] width 6 height 7
click at [49, 235] on div "Dropdown" at bounding box center [52, 232] width 8 height 7
click at [83, 98] on div "Scorecards 69" at bounding box center [91, 97] width 92 height 17
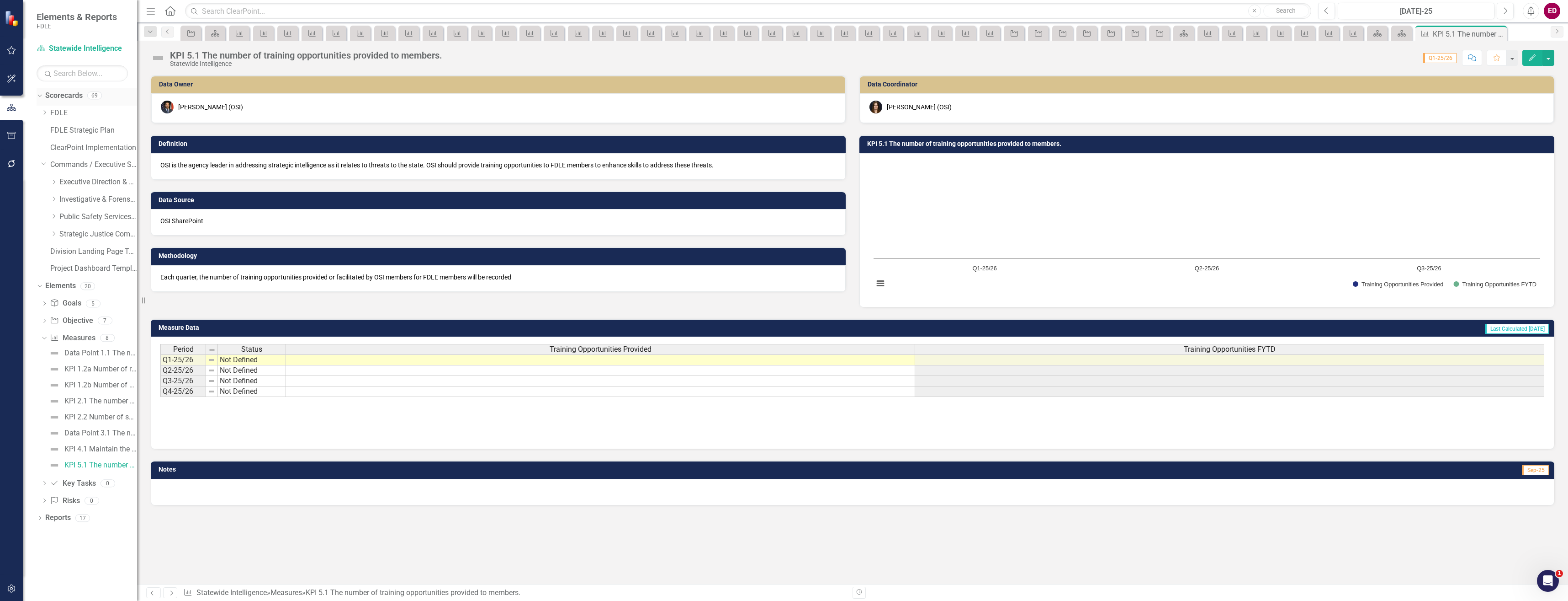
click at [66, 97] on link "Scorecards" at bounding box center [64, 95] width 38 height 11
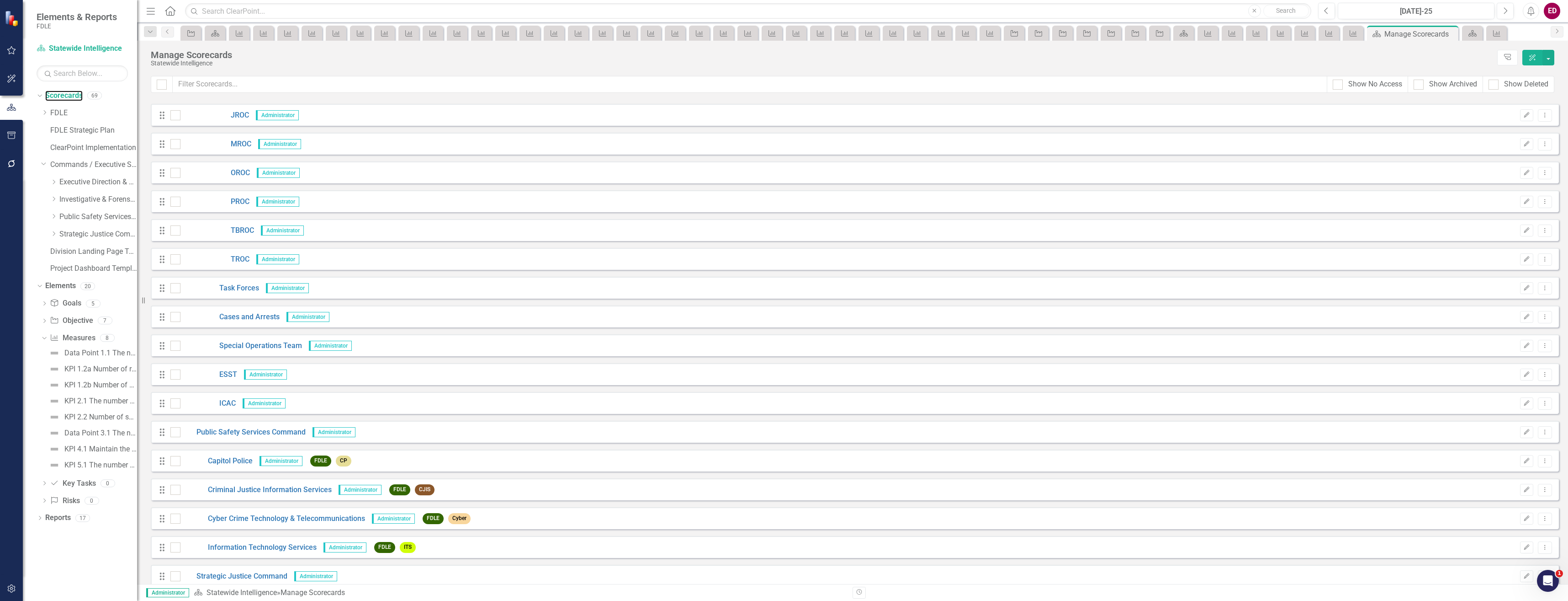
scroll to position [1504, 0]
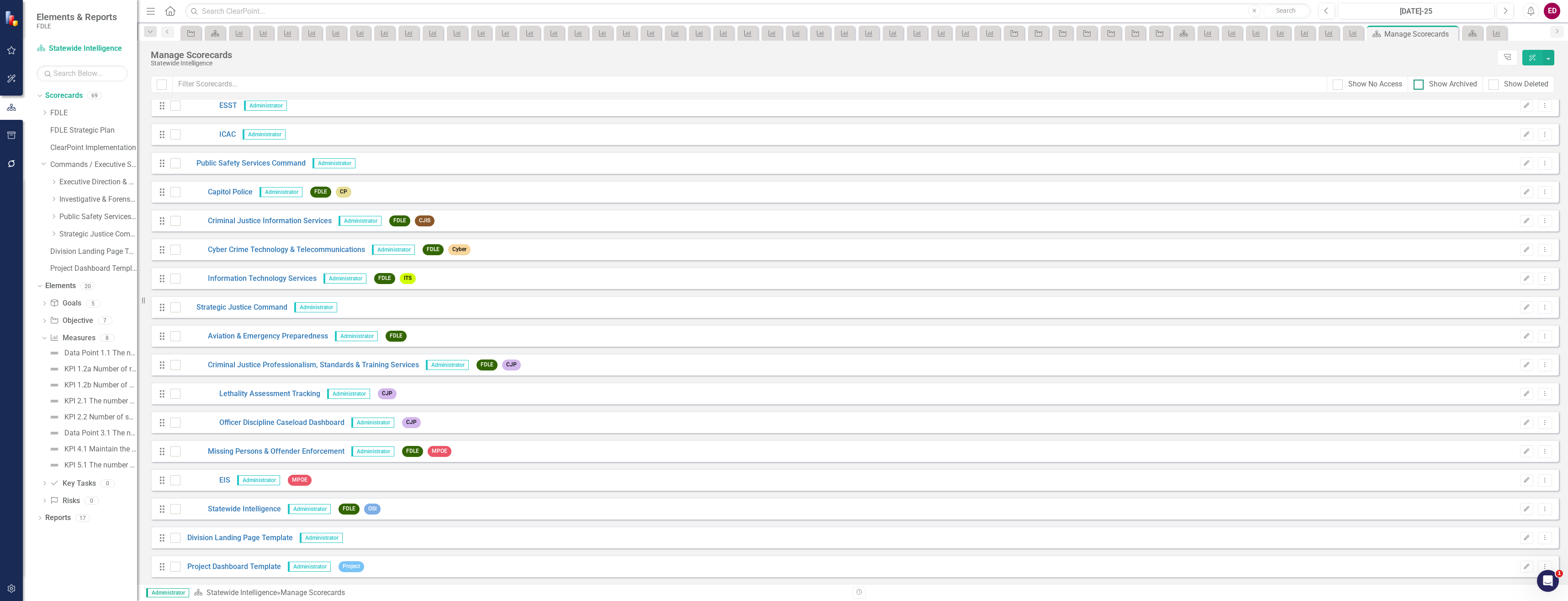
click at [1465, 83] on div "Show Archived" at bounding box center [1454, 84] width 48 height 11
click at [1420, 83] on input "Show Archived" at bounding box center [1417, 82] width 6 height 6
checkbox input "true"
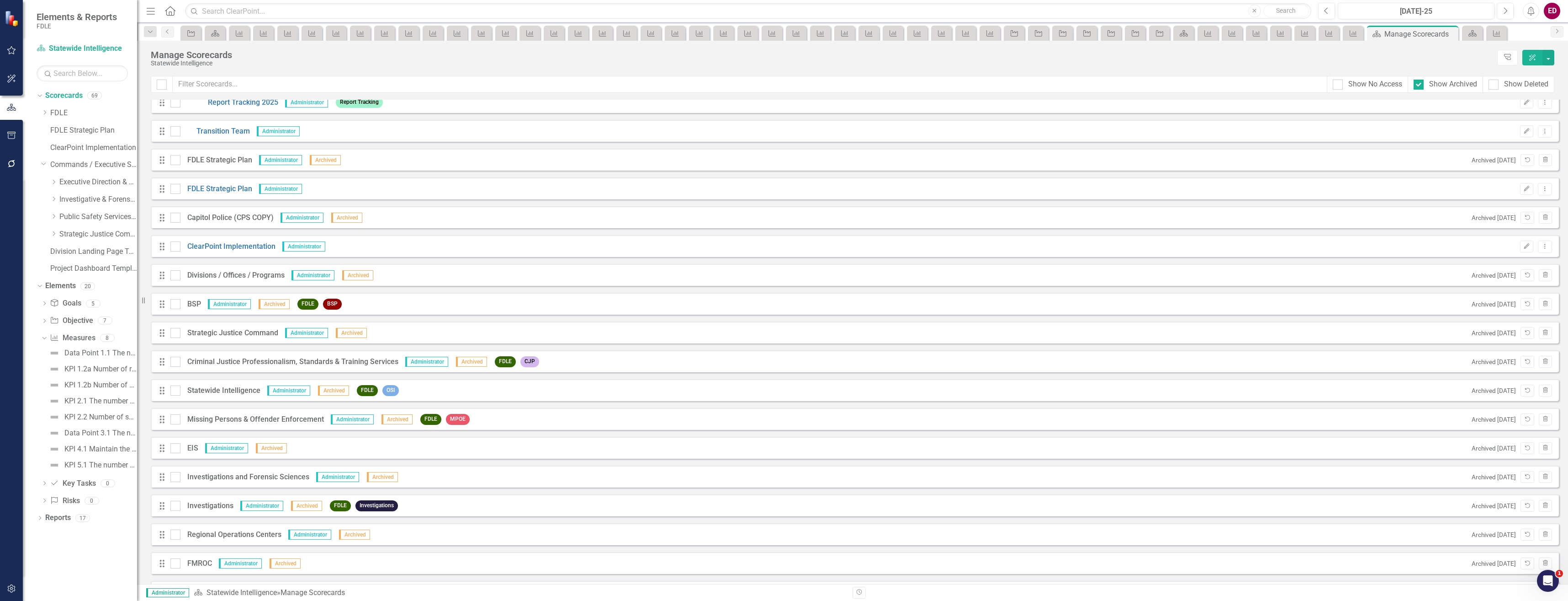
scroll to position [372, 0]
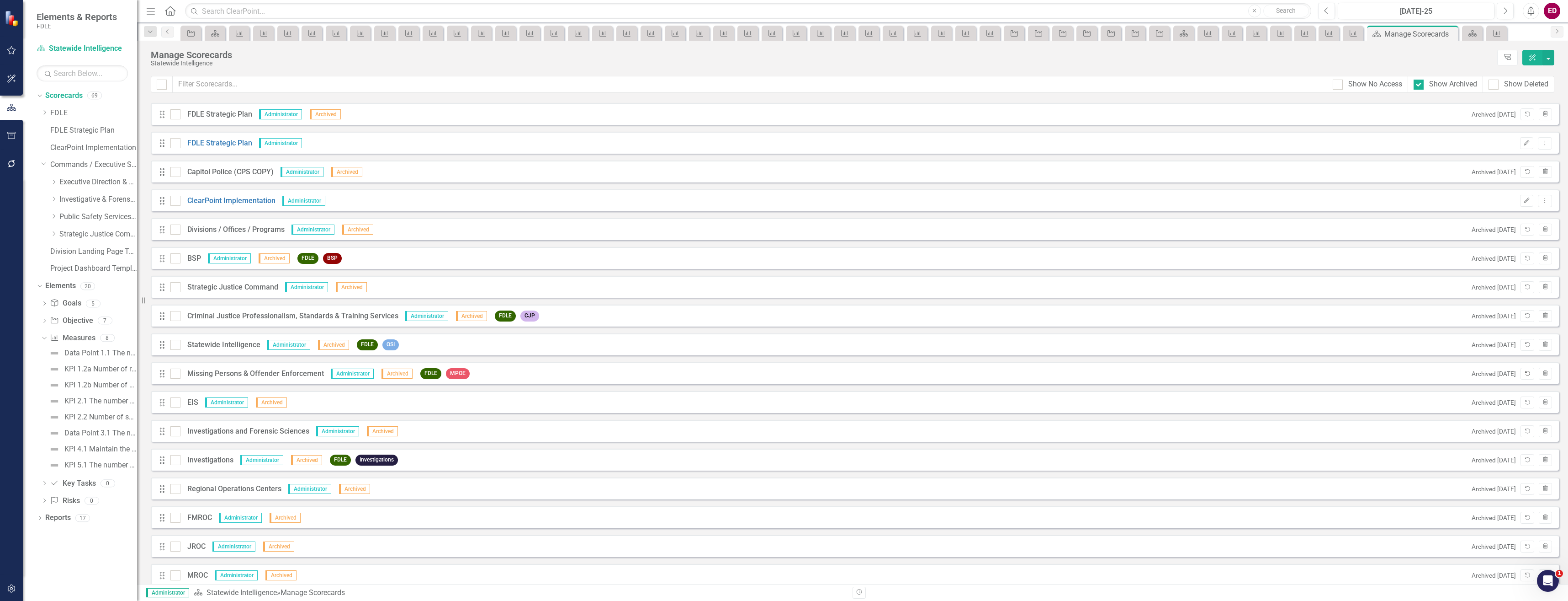
click at [1524, 374] on icon "Unarchive" at bounding box center [1528, 374] width 7 height 6
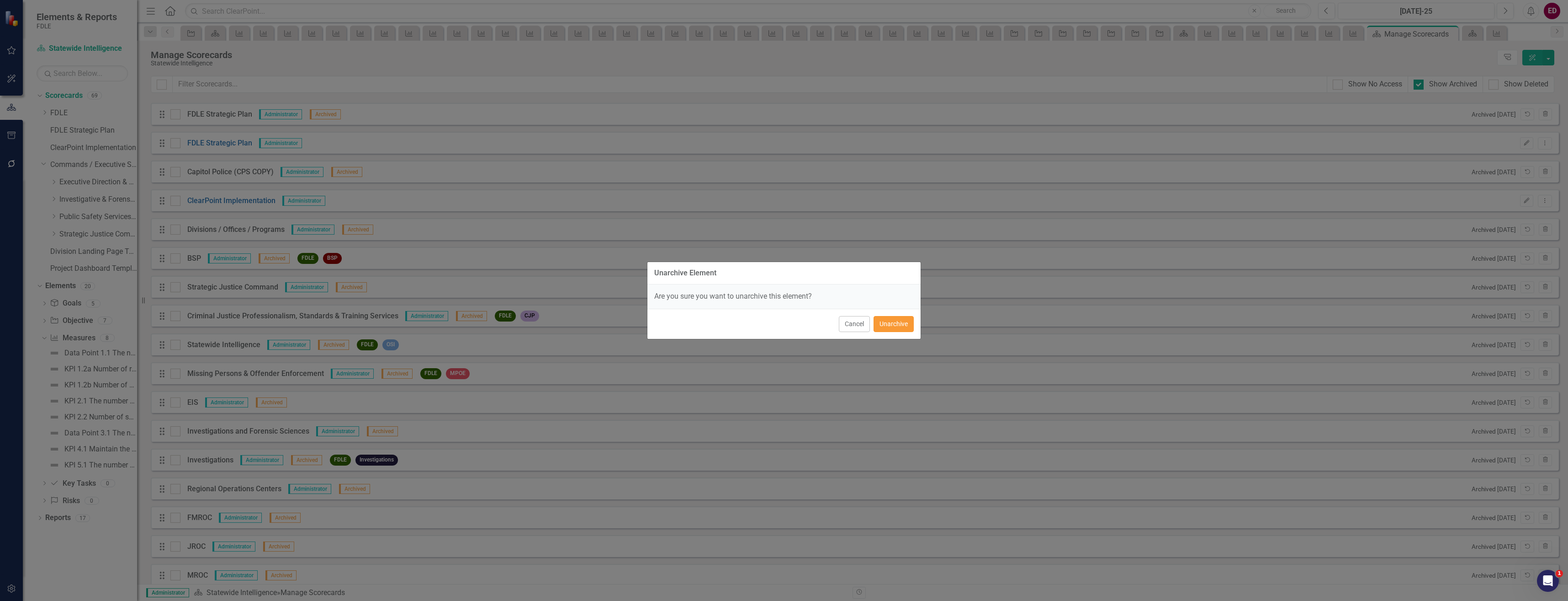
click at [899, 324] on button "Unarchive" at bounding box center [894, 324] width 40 height 16
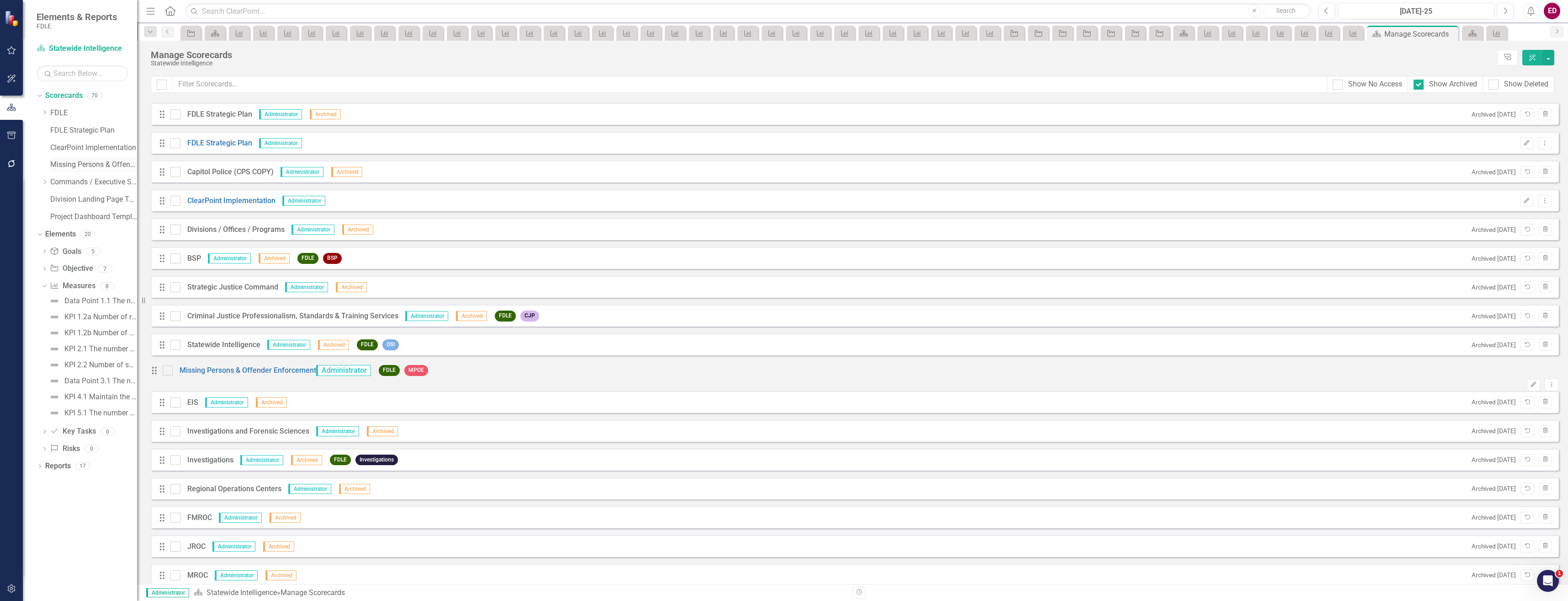
click at [90, 162] on link "Missing Persons & Offender Enforcement" at bounding box center [94, 165] width 87 height 11
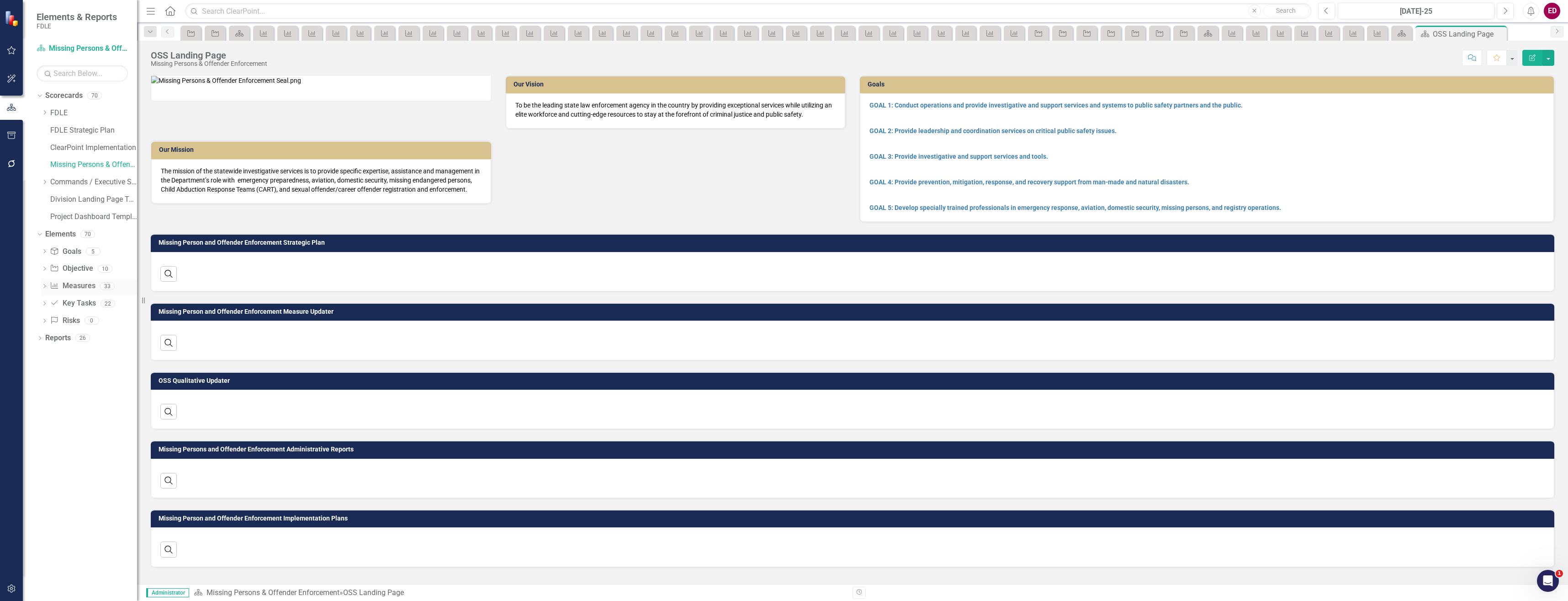
click at [44, 286] on icon "Dropdown" at bounding box center [44, 286] width 6 height 5
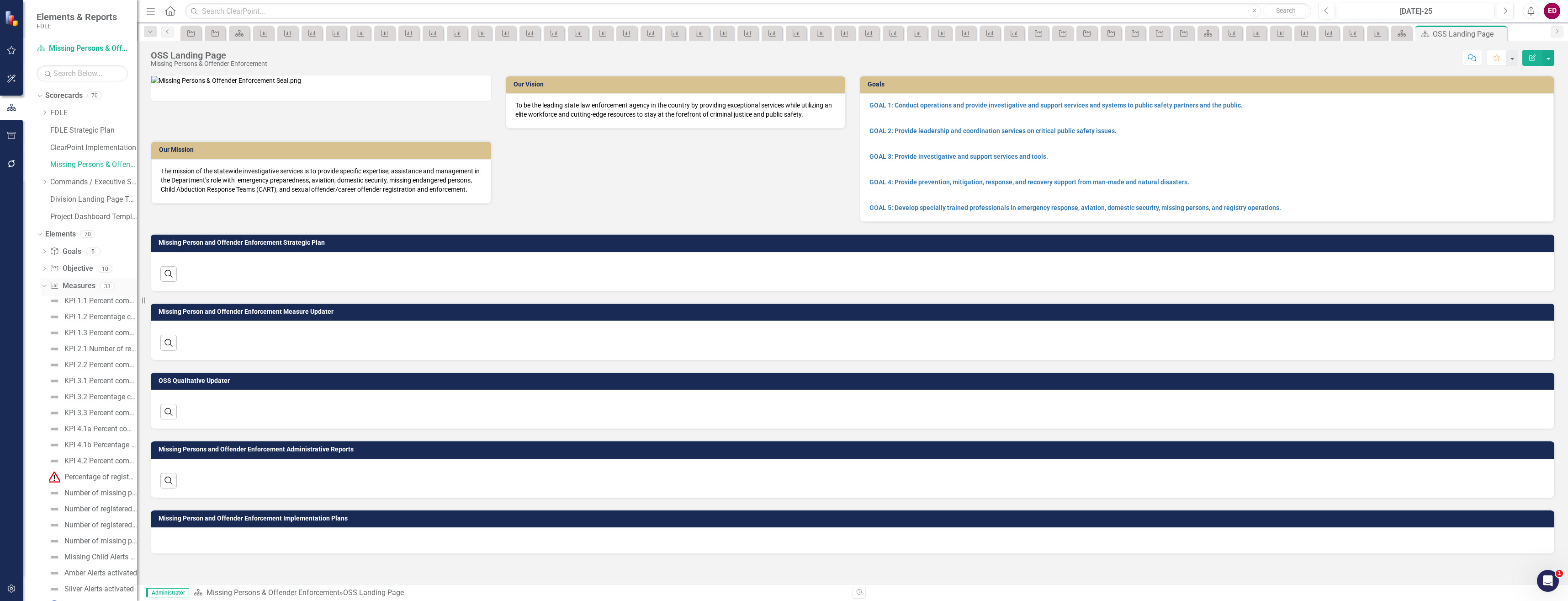
click at [80, 285] on link "Measure Measures" at bounding box center [72, 286] width 45 height 11
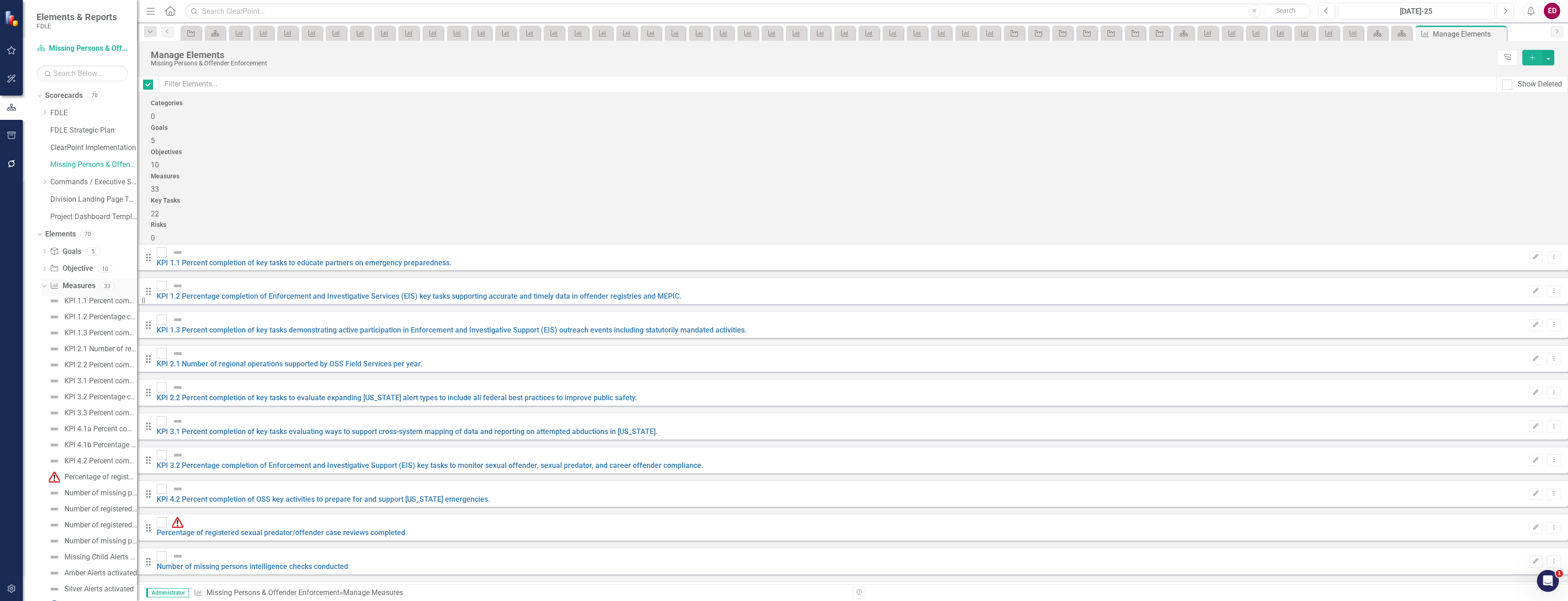
checkbox input "false"
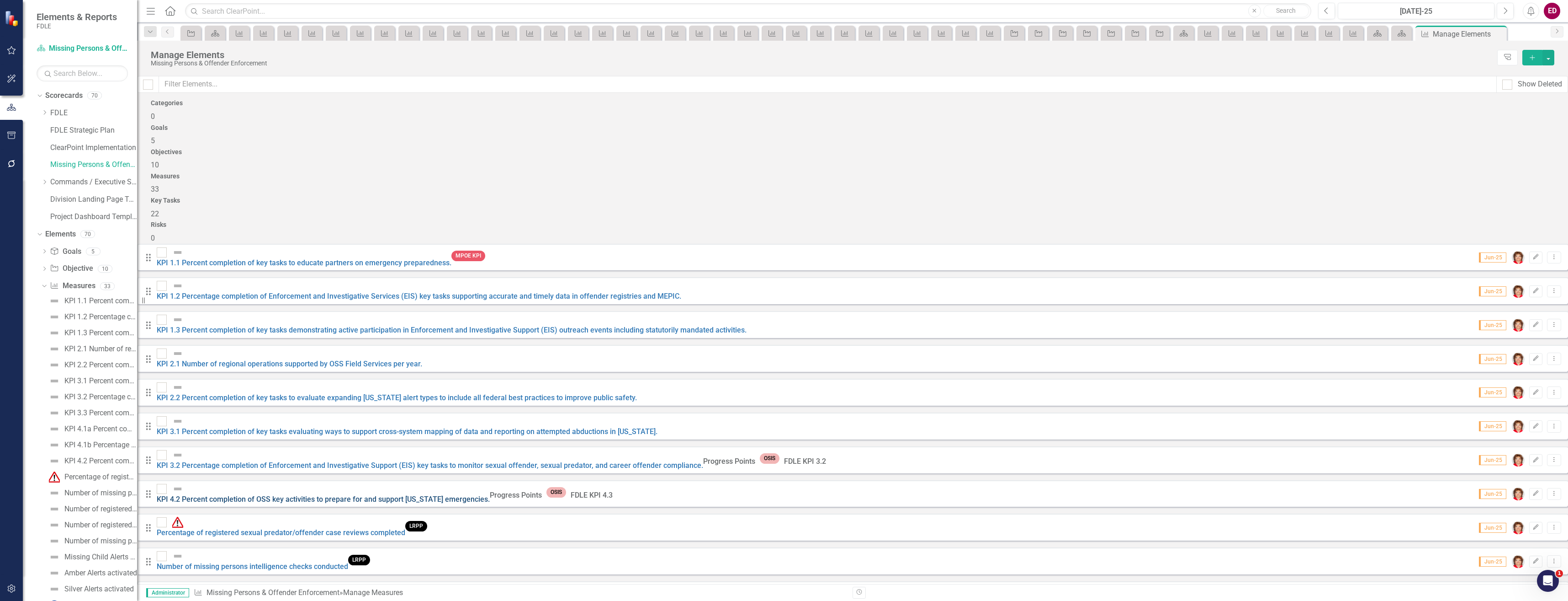
click at [446, 494] on link "KPI 4.2 Percent completion of OSS key activities to prepare for and support [US…" at bounding box center [323, 499] width 333 height 9
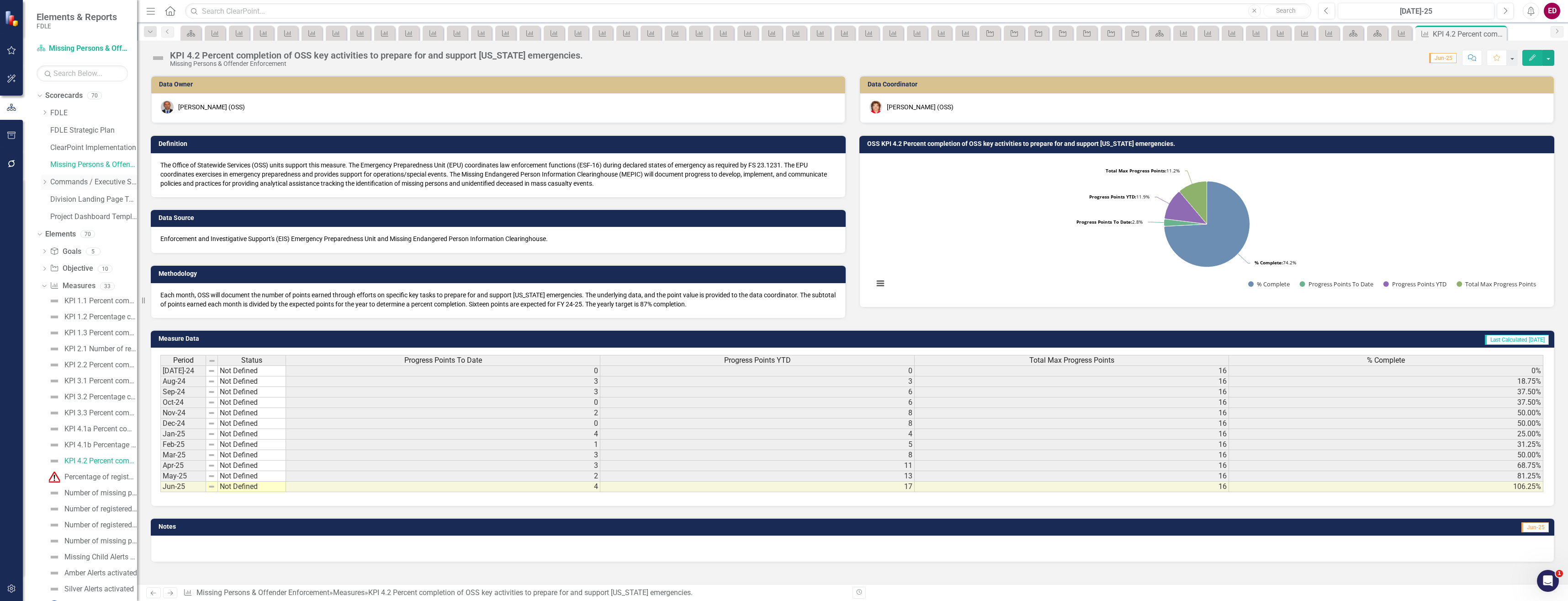
click at [43, 183] on icon "Dropdown" at bounding box center [45, 182] width 7 height 6
click at [56, 239] on div "Dropdown Public Safety Services Command" at bounding box center [94, 234] width 87 height 15
click at [53, 251] on icon "Dropdown" at bounding box center [54, 251] width 7 height 6
click at [113, 270] on link "Aviation & Emergency Preparedness" at bounding box center [103, 269] width 69 height 11
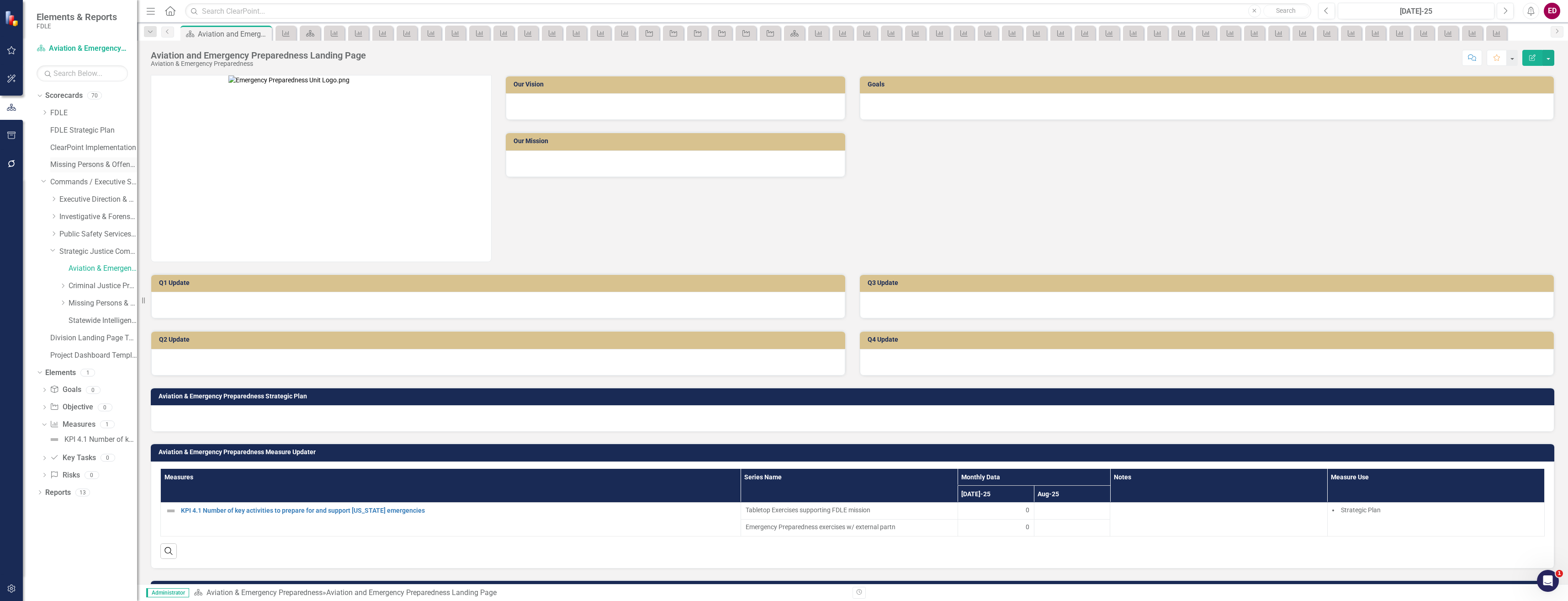
click at [95, 166] on link "Missing Persons & Offender Enforcement" at bounding box center [94, 165] width 87 height 11
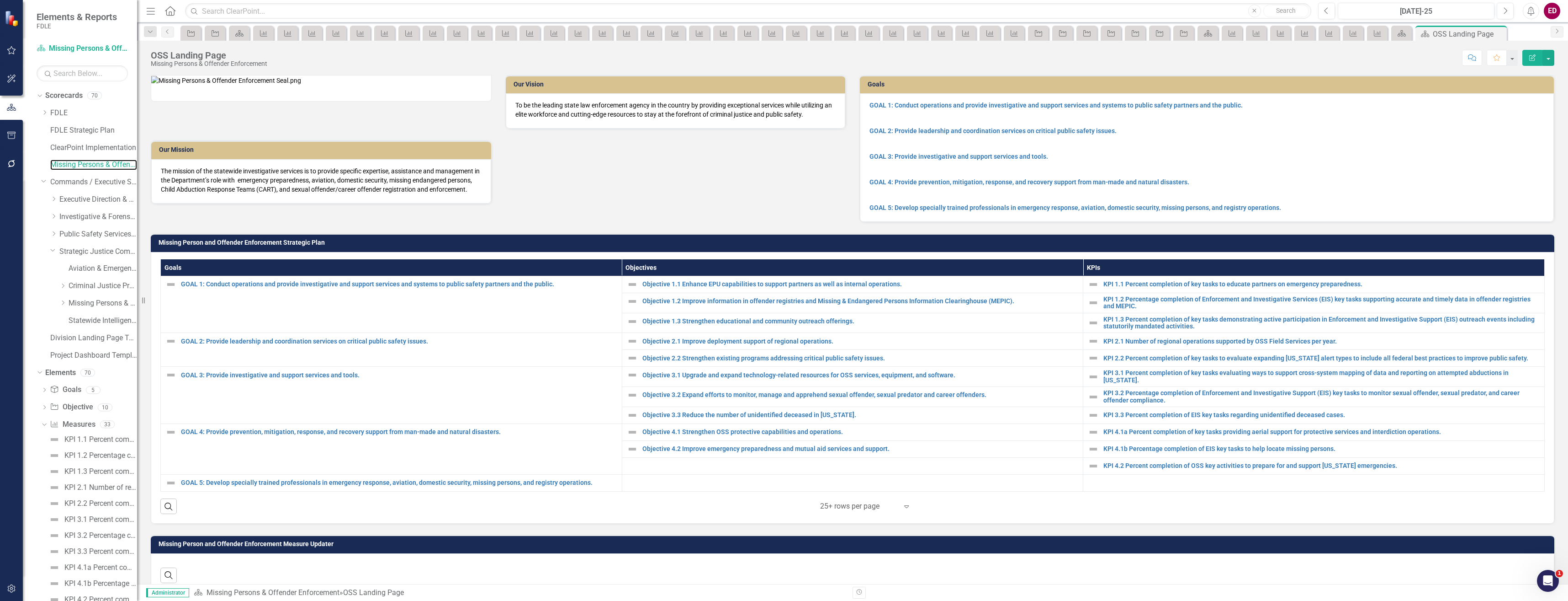
scroll to position [274, 0]
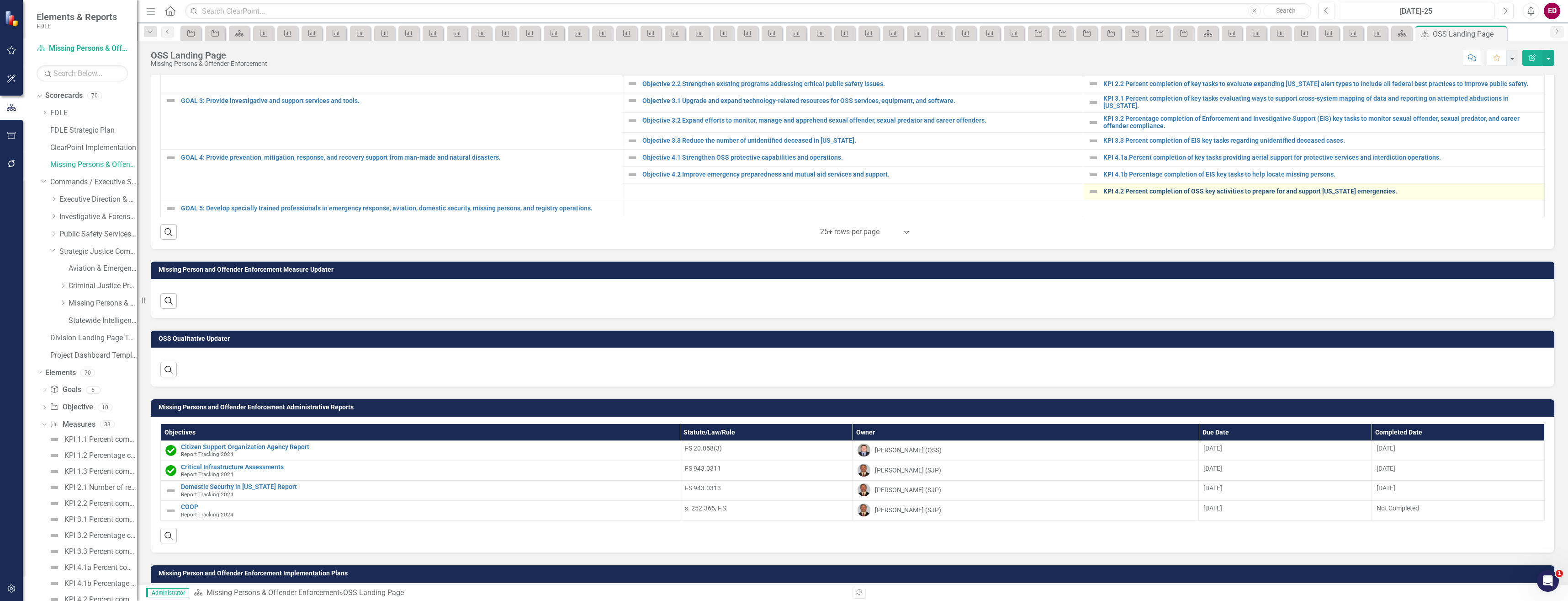
click at [1160, 195] on link "KPI 4.2 Percent completion of OSS key activities to prepare for and support [US…" at bounding box center [1322, 192] width 437 height 7
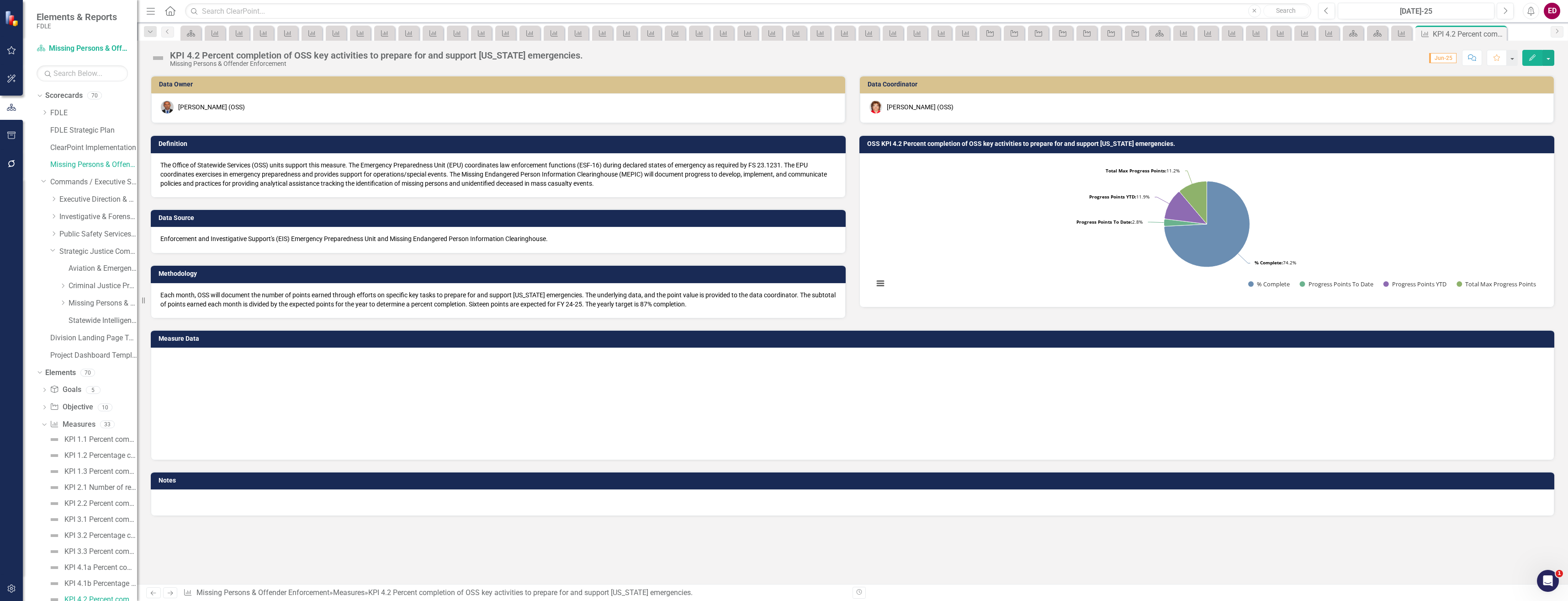
scroll to position [6, 0]
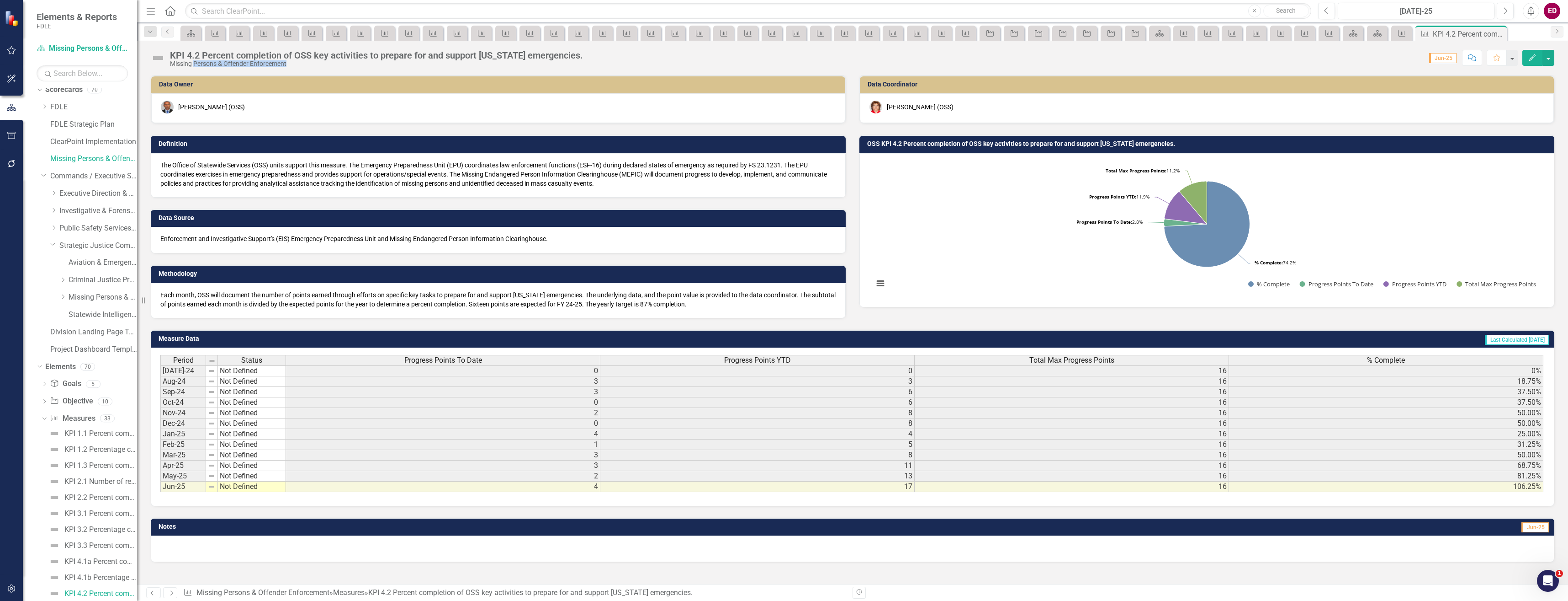
drag, startPoint x: 616, startPoint y: 54, endPoint x: 194, endPoint y: 65, distance: 422.1
click at [194, 65] on div "KPI 4.2 Percent completion of OSS key activities to prepare for and support Flo…" at bounding box center [852, 54] width 1431 height 28
drag, startPoint x: 194, startPoint y: 65, endPoint x: 341, endPoint y: 60, distance: 147.1
click at [341, 60] on div "KPI 4.2 Percent completion of OSS key activities to prepare for and support [US…" at bounding box center [376, 55] width 413 height 10
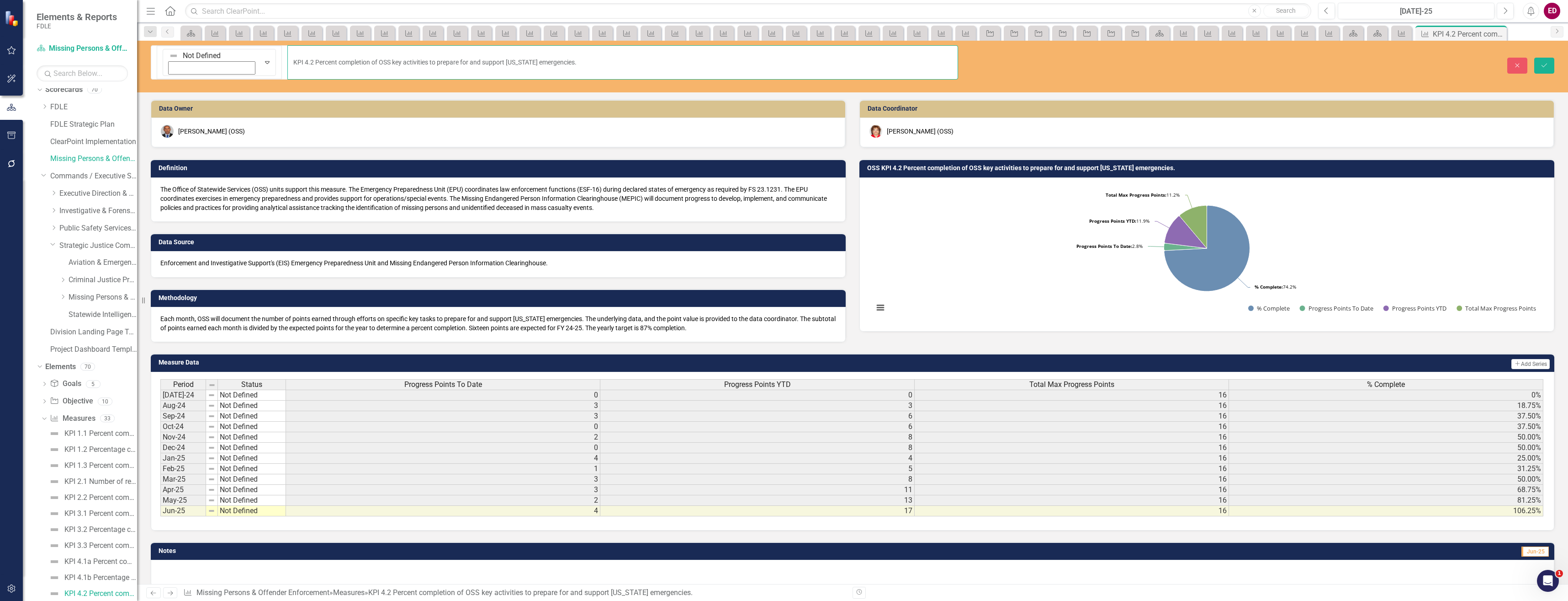
drag, startPoint x: 639, startPoint y: 55, endPoint x: 109, endPoint y: 69, distance: 530.2
click at [109, 69] on div "Elements & Reports FDLE Scorecard Missing Persons & Offender Enforcement Search…" at bounding box center [784, 300] width 1568 height 601
click at [385, 53] on input "KPI 4.2 Percent completion of OSS key activities to prepare for and support [US…" at bounding box center [623, 63] width 671 height 34
drag, startPoint x: 568, startPoint y: 49, endPoint x: 208, endPoint y: 65, distance: 360.4
click at [208, 65] on div "Not Defined Expand KPI 4.2 Percent completion of OSS key activities to prepare …" at bounding box center [852, 66] width 1431 height 52
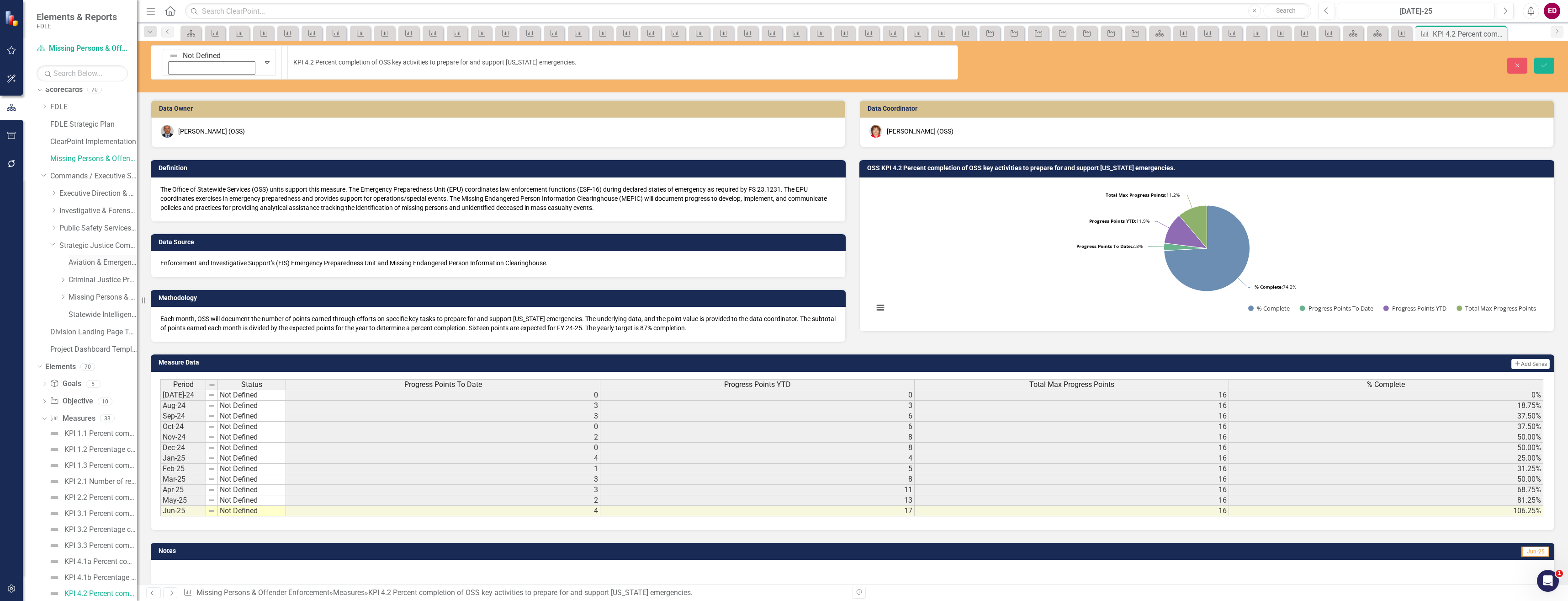
click at [90, 266] on link "Aviation & Emergency Preparedness" at bounding box center [103, 262] width 69 height 11
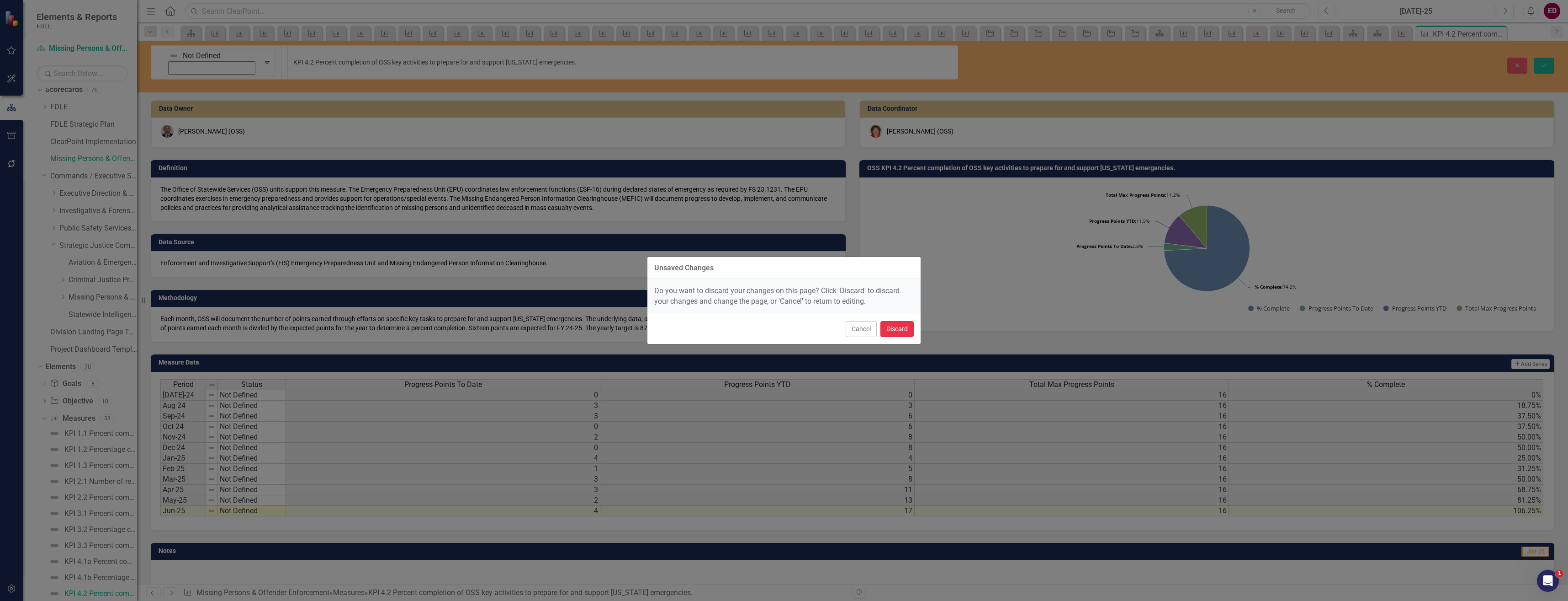
click at [914, 333] on button "Discard" at bounding box center [897, 329] width 33 height 16
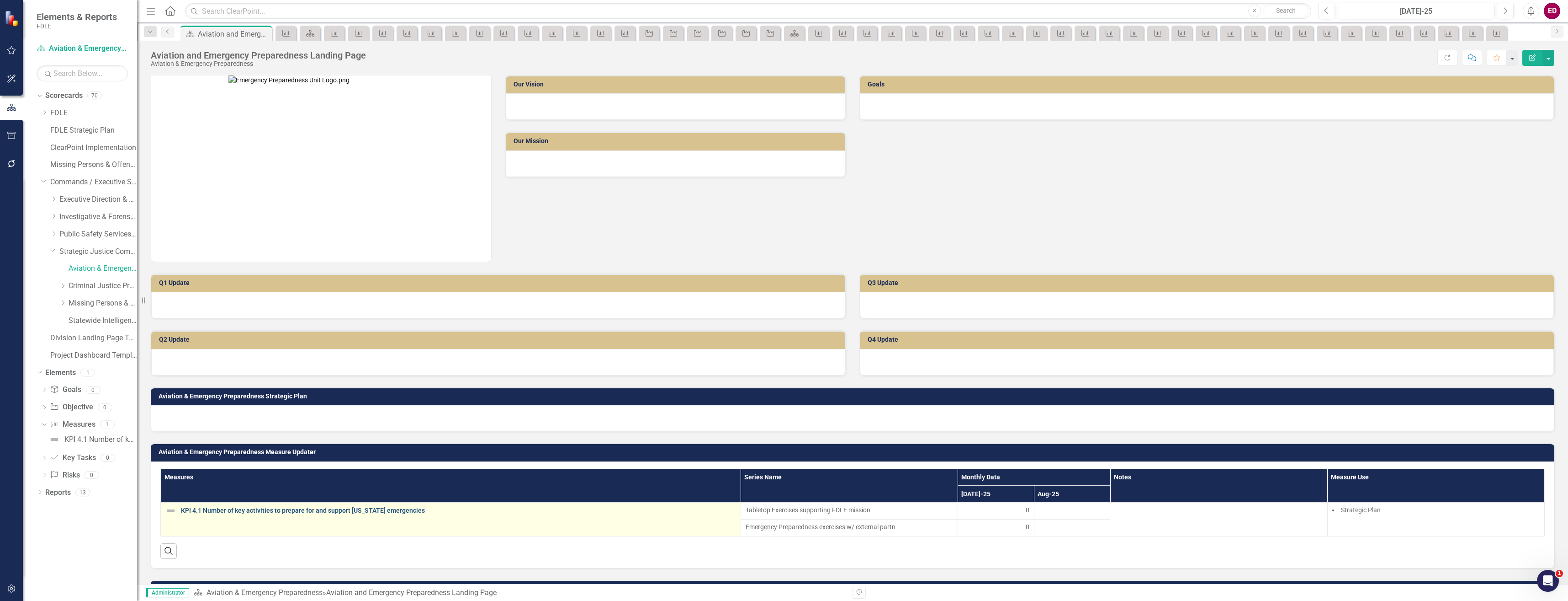
click at [276, 511] on link "KPI 4.1 Number of key activities to prepare for and support [US_STATE] emergenc…" at bounding box center [459, 511] width 555 height 7
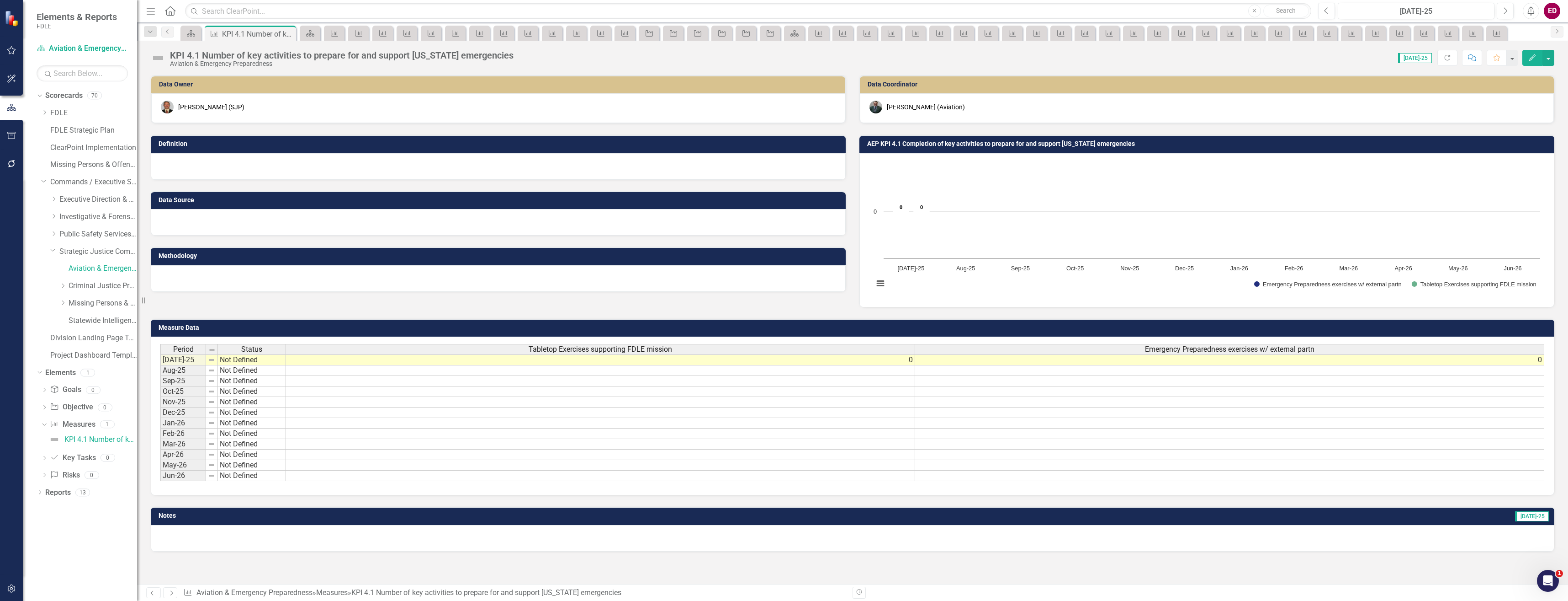
click at [416, 55] on div "KPI 4.1 Number of key activities to prepare for and support [US_STATE] emergenc…" at bounding box center [341, 55] width 344 height 10
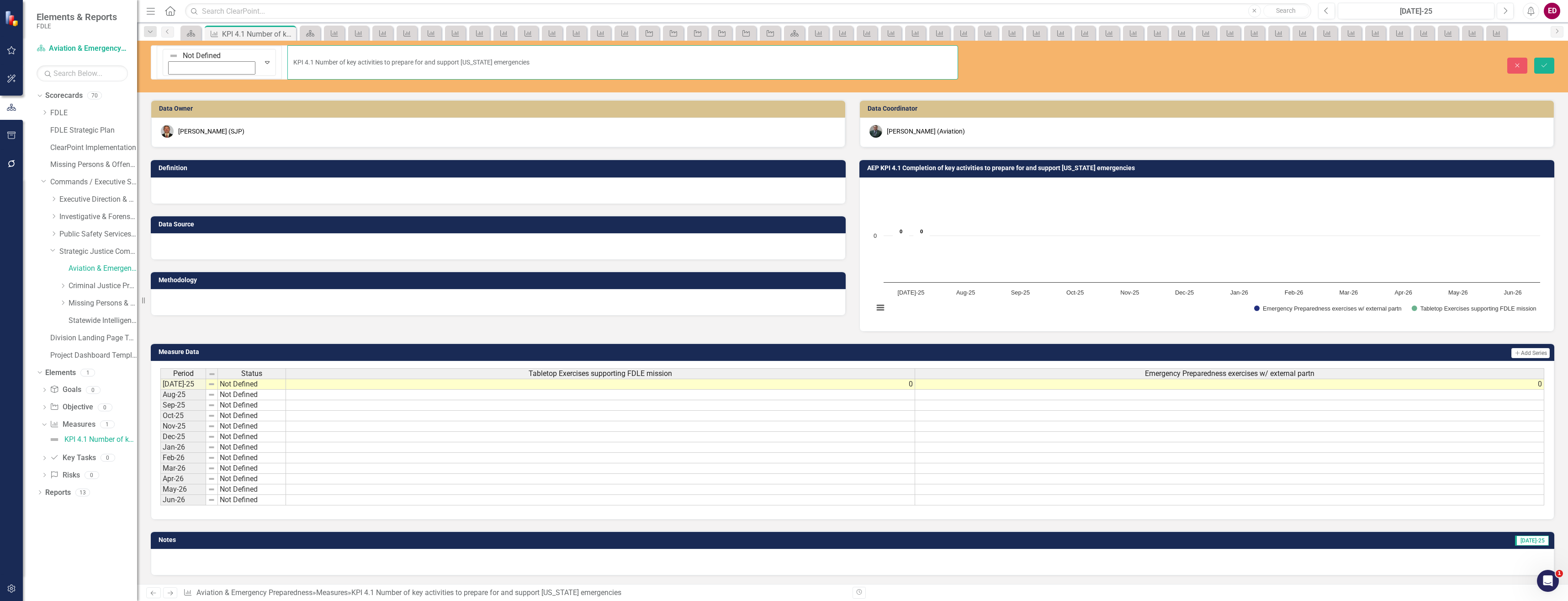
drag, startPoint x: 496, startPoint y: 53, endPoint x: 145, endPoint y: 42, distance: 351.2
click at [142, 42] on div "Elements & Reports FDLE Scorecard Aviation & Emergency Preparedness Search Drop…" at bounding box center [784, 300] width 1568 height 601
click at [64, 301] on icon "Dropdown" at bounding box center [63, 303] width 7 height 6
click at [74, 303] on link "Missing Persons & Offender Enforcement" at bounding box center [103, 303] width 69 height 11
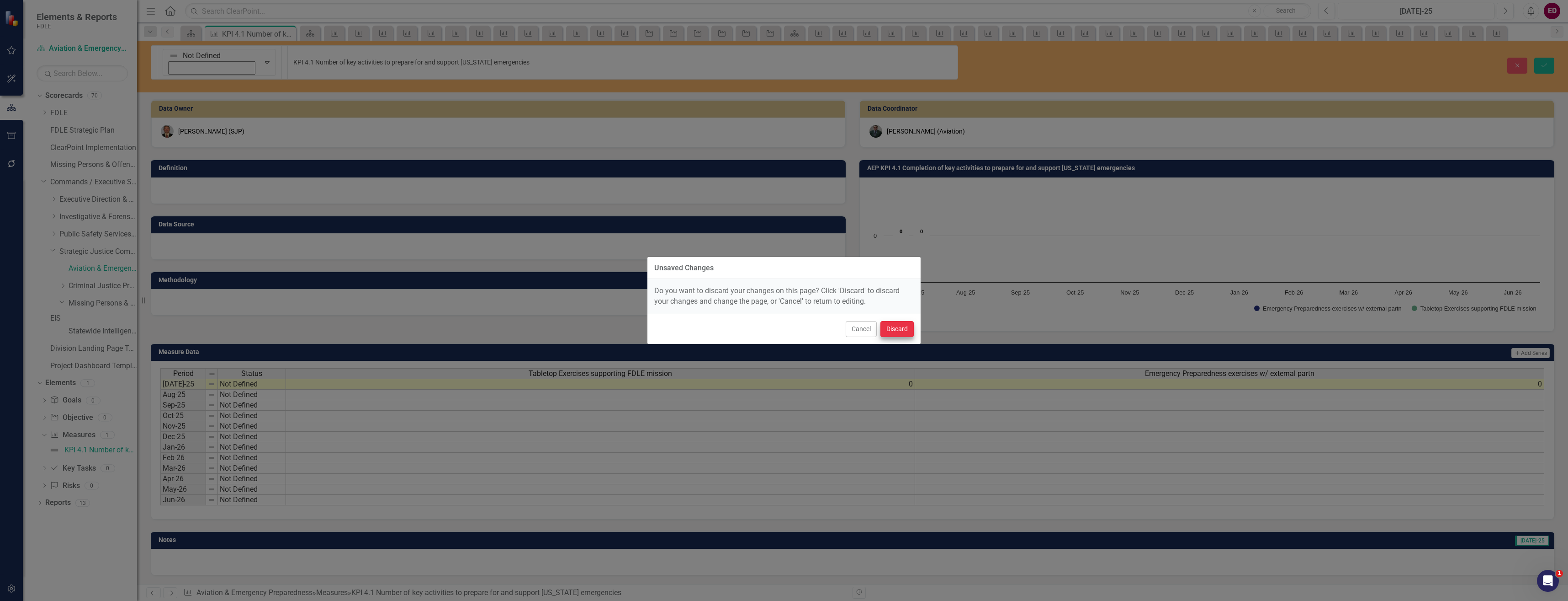
drag, startPoint x: 916, startPoint y: 323, endPoint x: 911, endPoint y: 323, distance: 5.0
click at [914, 323] on div "Cancel Discard" at bounding box center [784, 329] width 273 height 30
click at [903, 325] on button "Discard" at bounding box center [897, 329] width 33 height 16
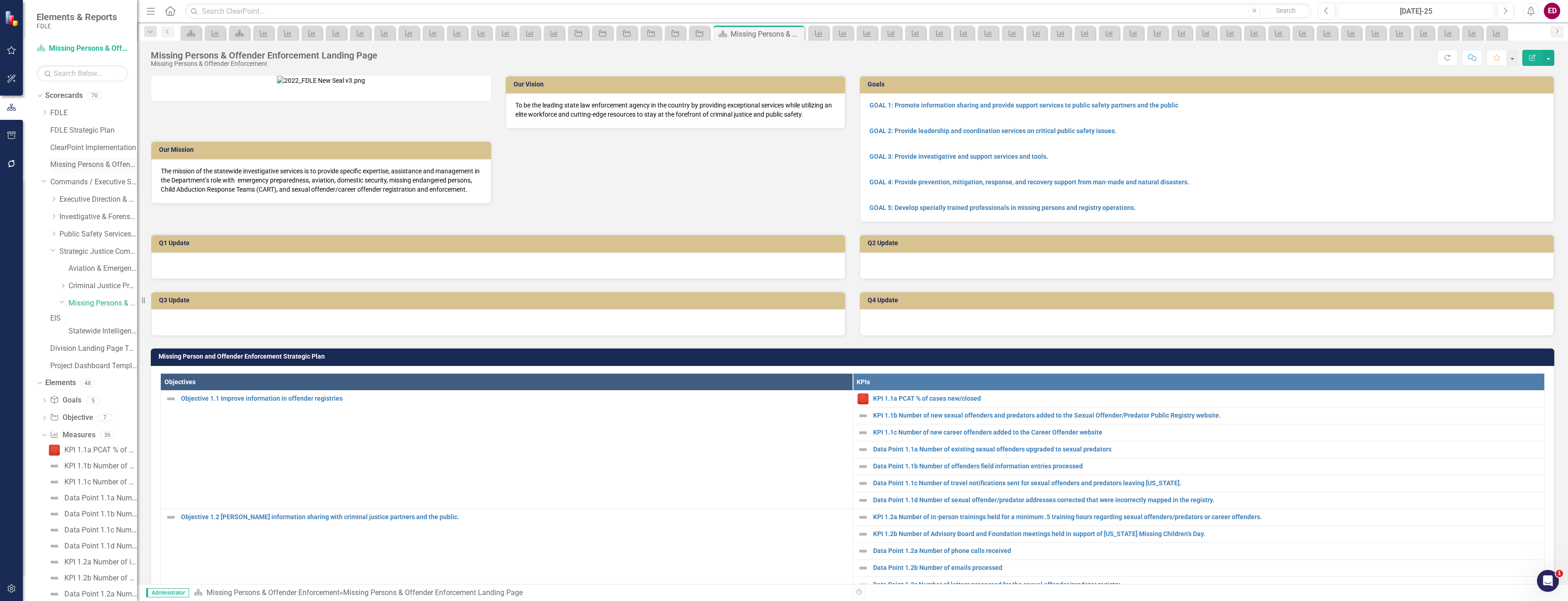
click at [121, 169] on link "Missing Persons & Offender Enforcement" at bounding box center [94, 165] width 87 height 11
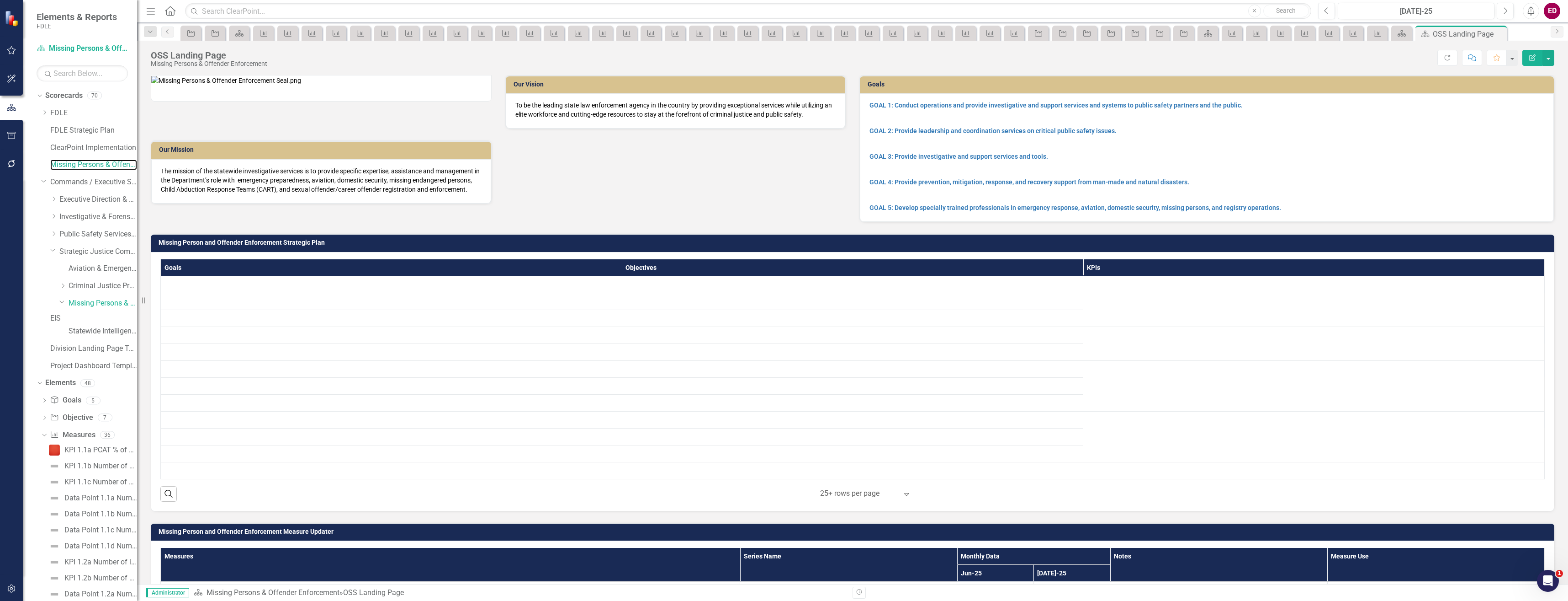
scroll to position [320, 0]
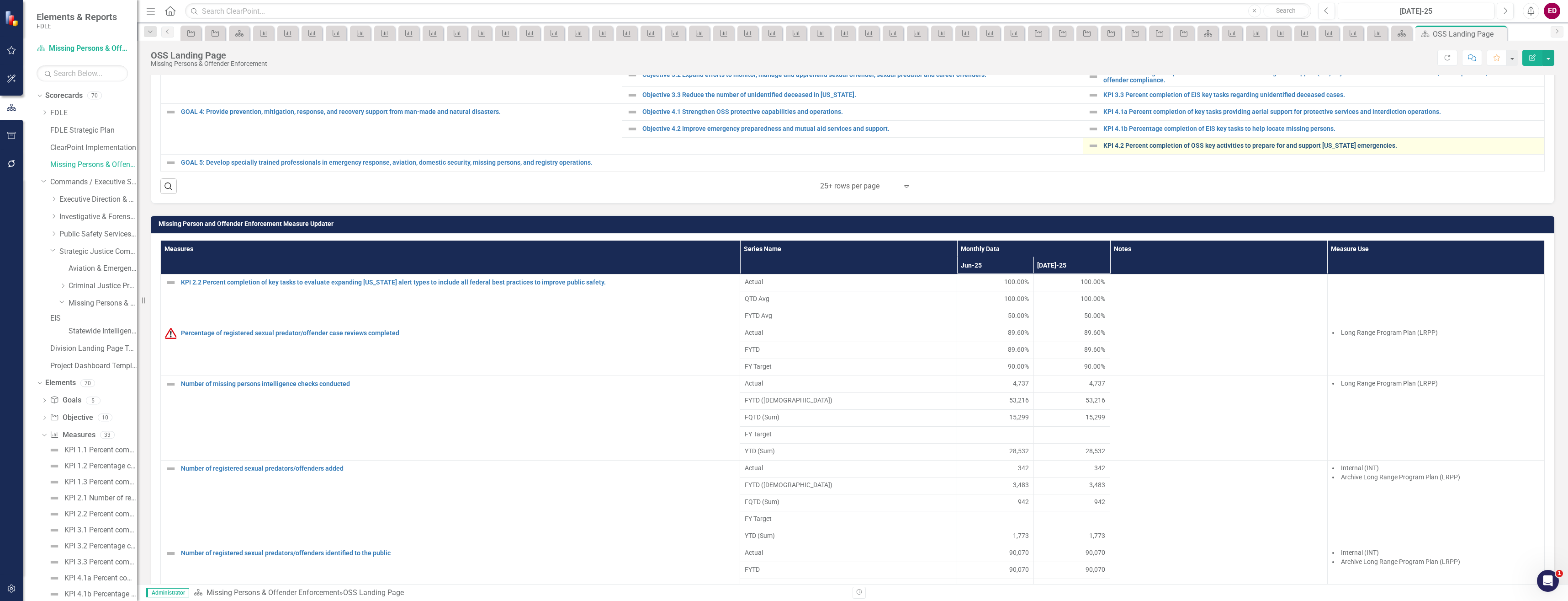
click at [1229, 149] on link "KPI 4.2 Percent completion of OSS key activities to prepare for and support [US…" at bounding box center [1322, 146] width 437 height 7
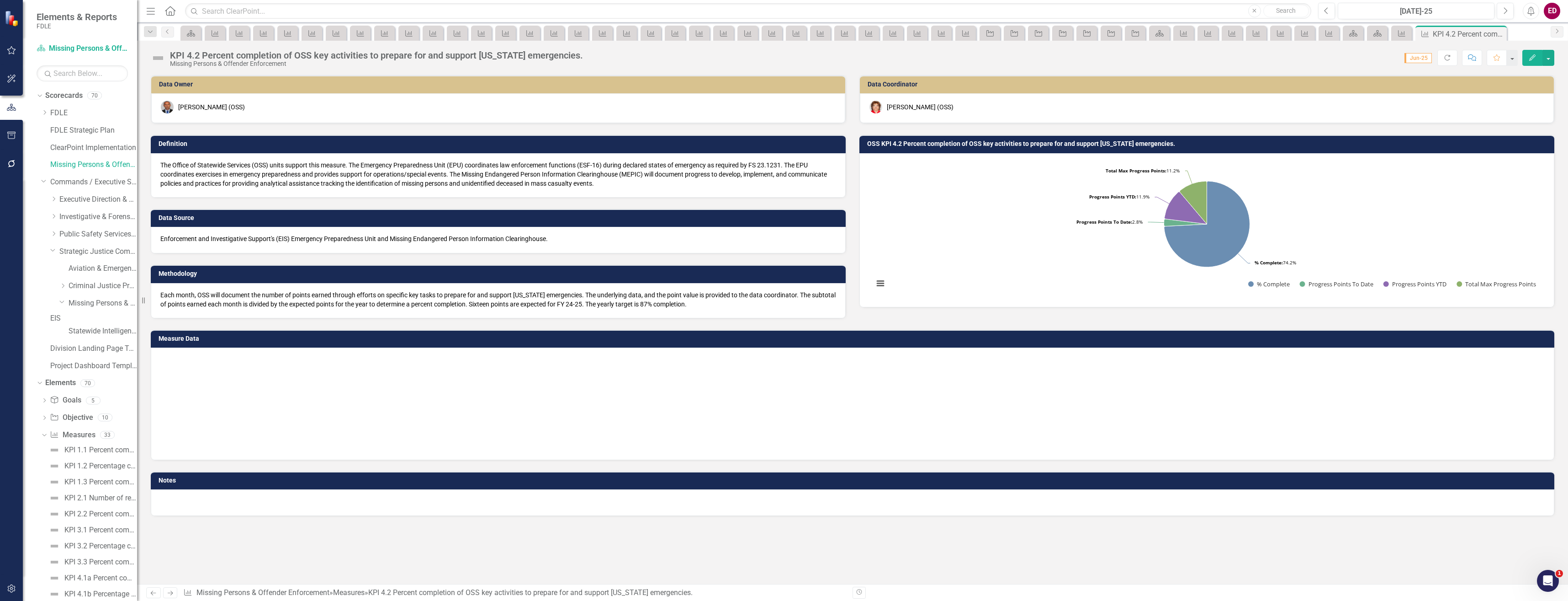
scroll to position [23, 0]
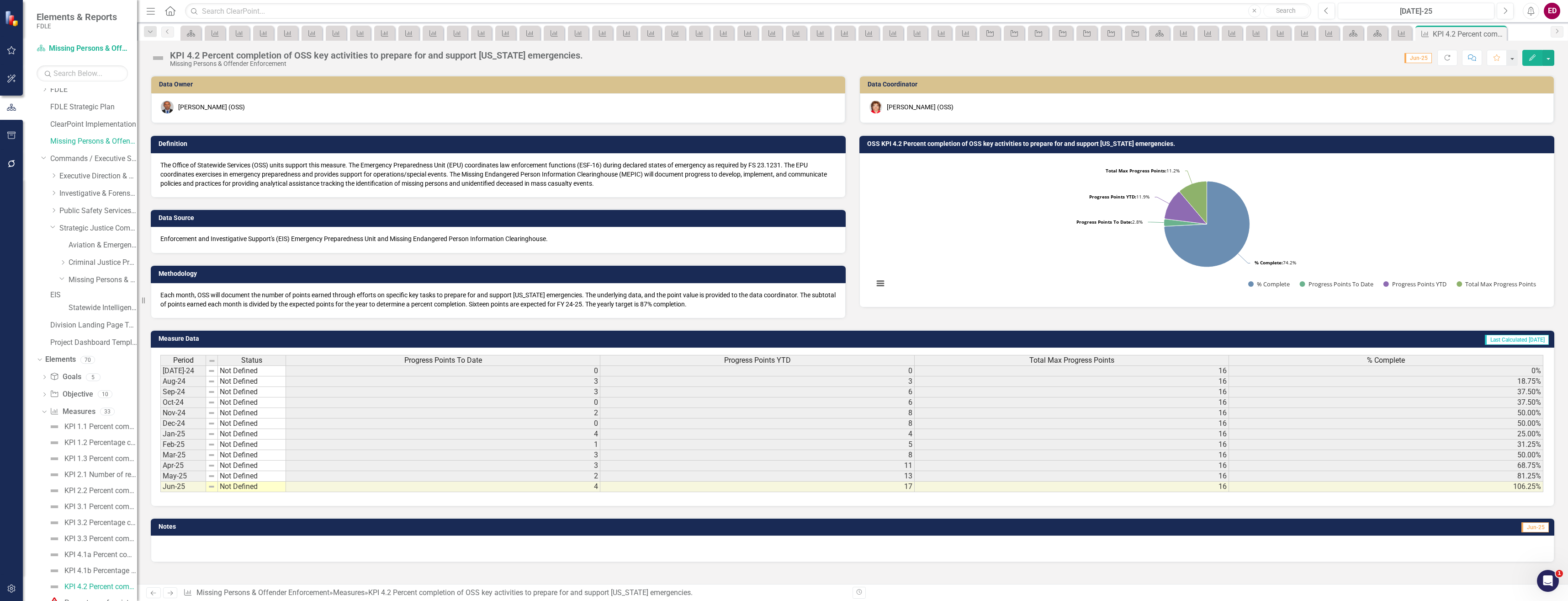
click at [549, 55] on div "KPI 4.2 Percent completion of OSS key activities to prepare for and support [US…" at bounding box center [376, 55] width 413 height 10
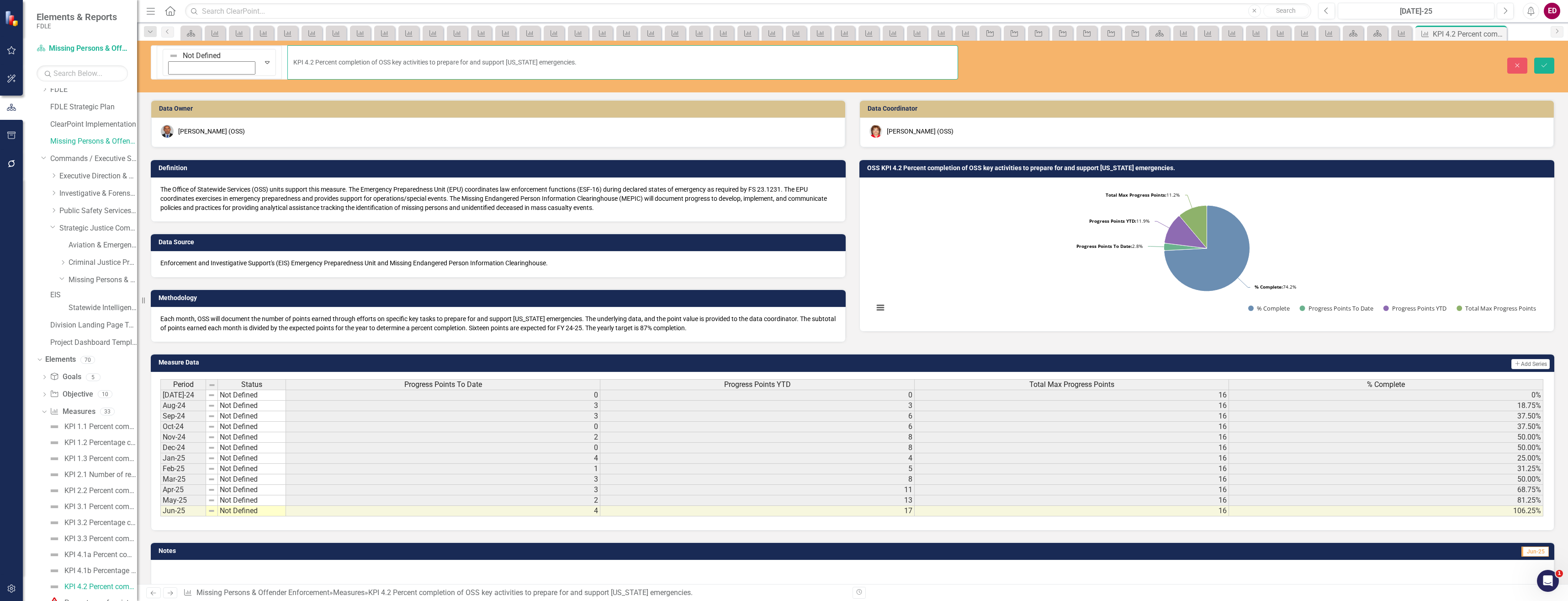
drag, startPoint x: 589, startPoint y: 50, endPoint x: 168, endPoint y: 79, distance: 422.0
click at [168, 79] on div "Not Defined Expand KPI 4.2 Percent completion of OSS key activities to prepare …" at bounding box center [852, 312] width 1431 height 543
click at [116, 243] on link "Aviation & Emergency Preparedness" at bounding box center [103, 245] width 69 height 11
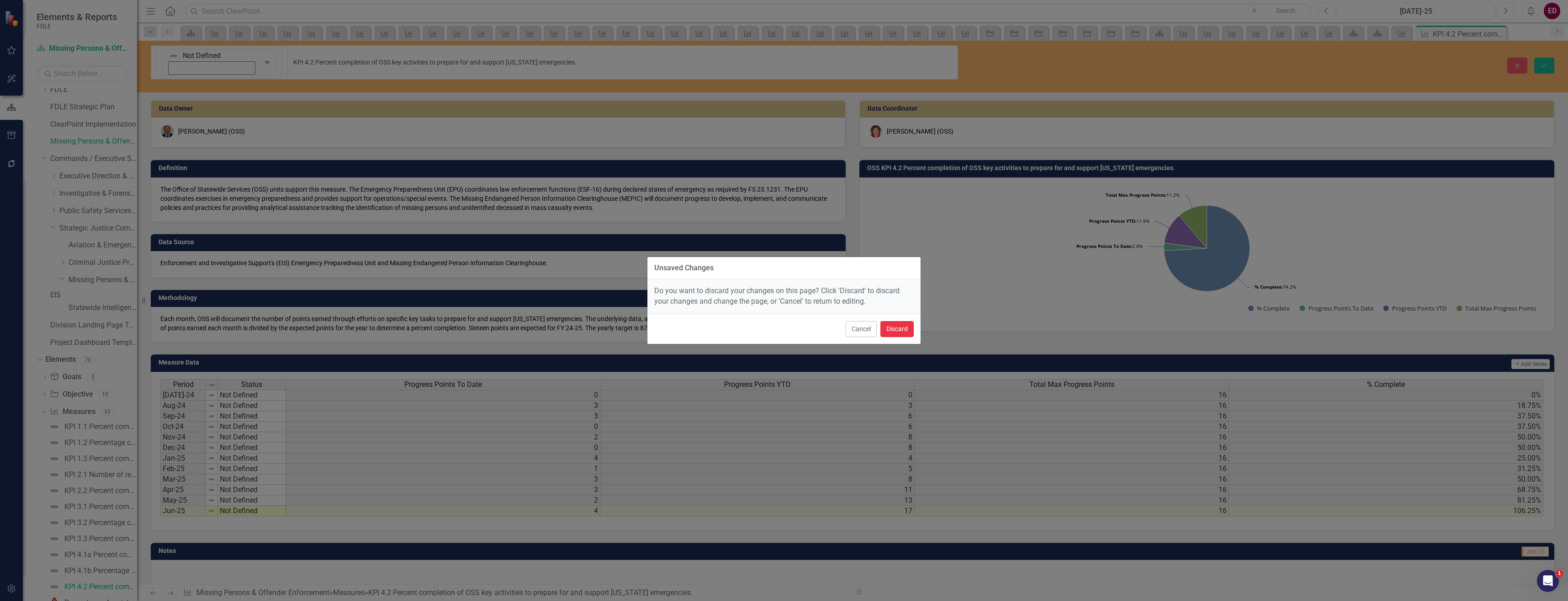
click at [903, 335] on button "Discard" at bounding box center [897, 329] width 33 height 16
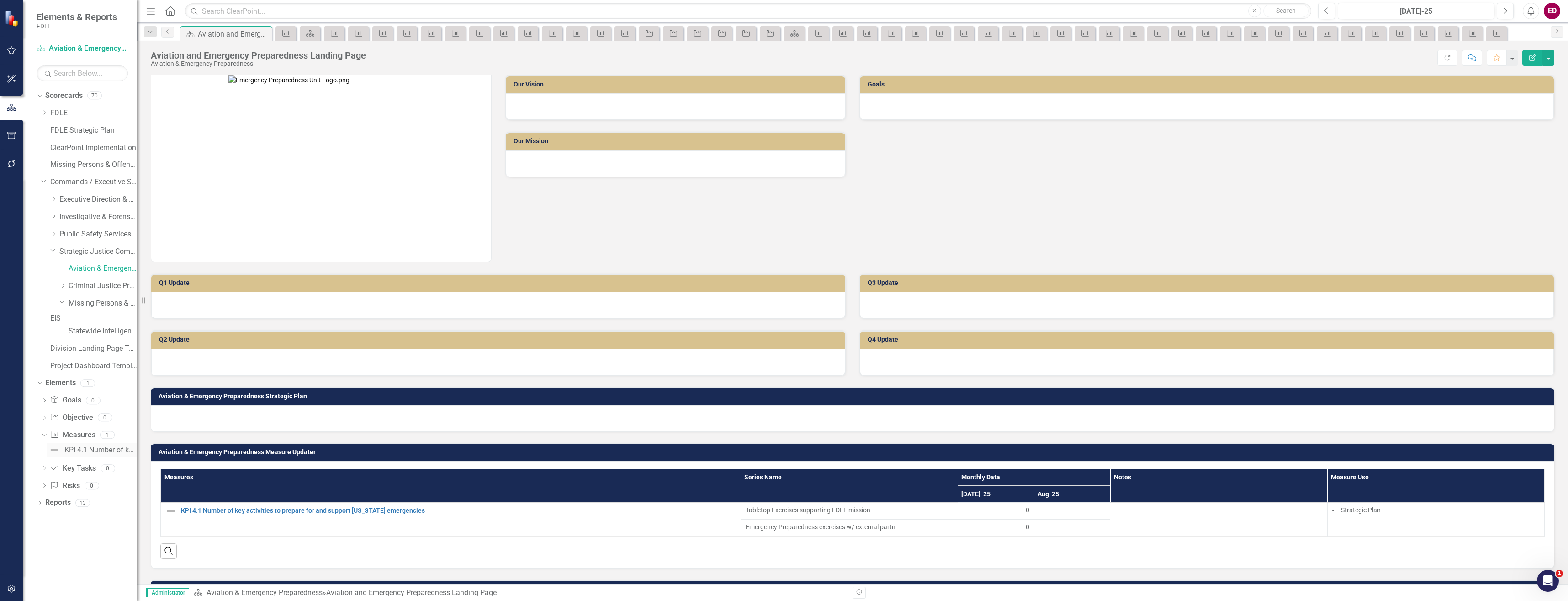
click at [93, 454] on div "KPI 4.1 Number of key activities to prepare for and support [US_STATE] emergenc…" at bounding box center [101, 450] width 72 height 9
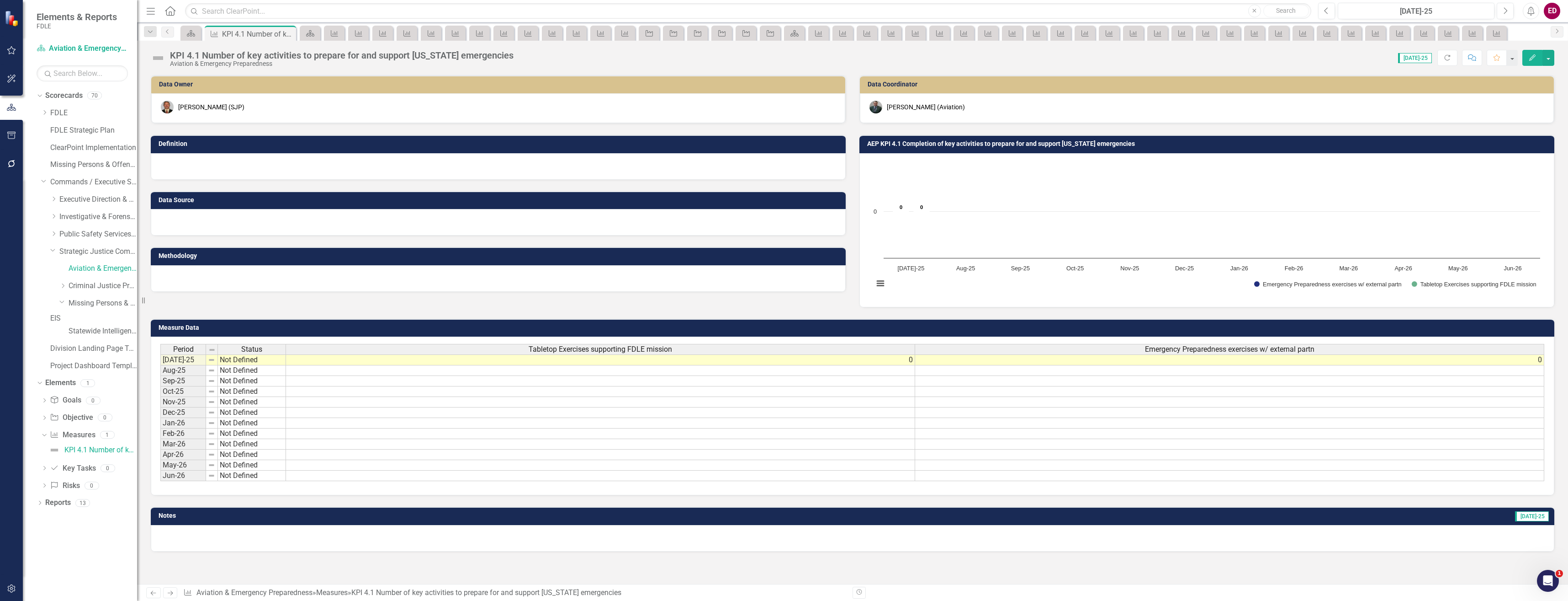
click at [304, 63] on div "Aviation & Emergency Preparedness" at bounding box center [341, 64] width 344 height 7
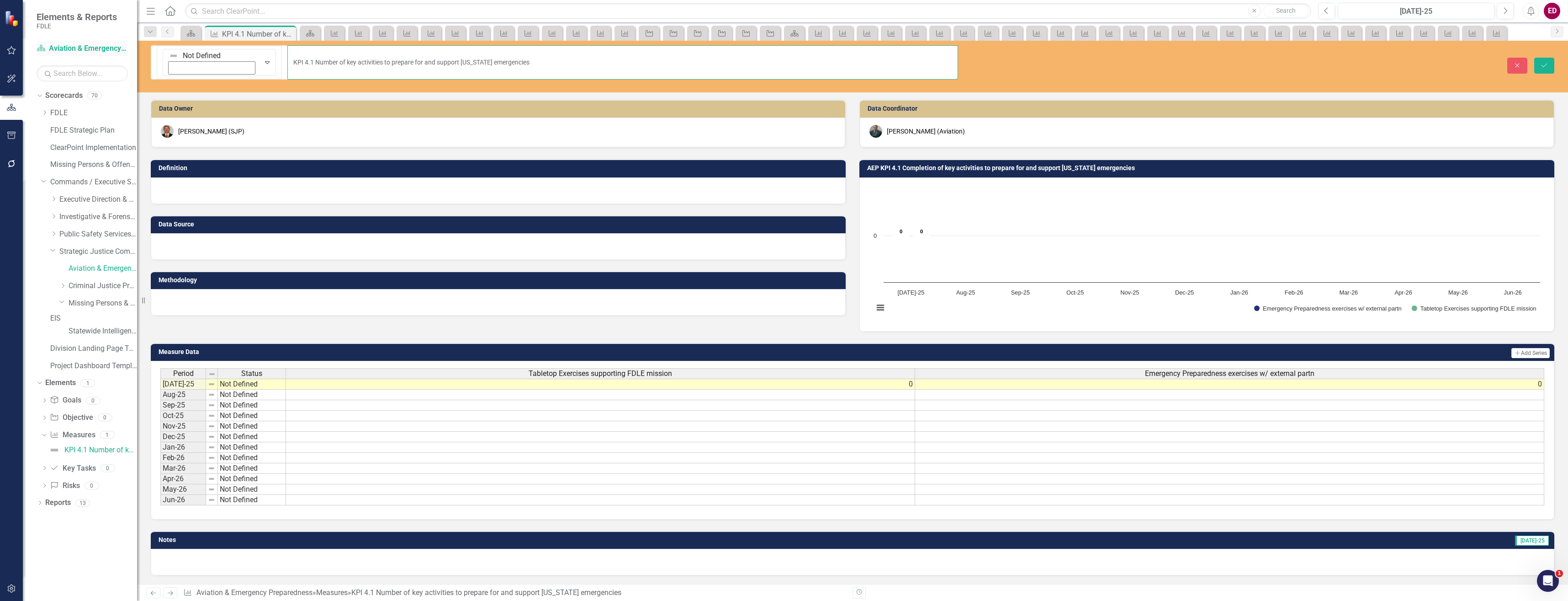
drag, startPoint x: 488, startPoint y: 56, endPoint x: 72, endPoint y: 53, distance: 416.0
click at [72, 53] on div "Elements & Reports FDLE Scorecard Aviation & Emergency Preparedness Search Drop…" at bounding box center [784, 300] width 1568 height 601
click at [65, 104] on div "Scorecards 70" at bounding box center [91, 97] width 92 height 17
click at [68, 94] on link "Scorecards" at bounding box center [64, 95] width 38 height 11
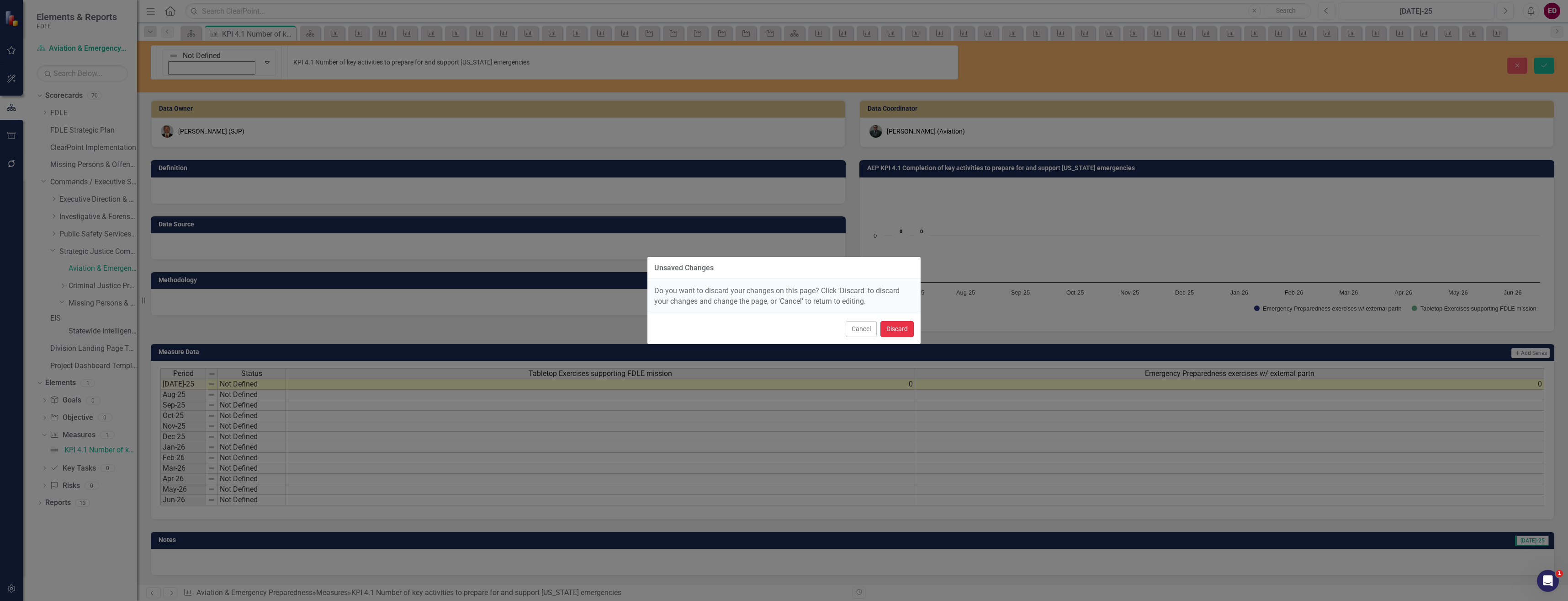
click at [901, 337] on button "Discard" at bounding box center [897, 329] width 33 height 16
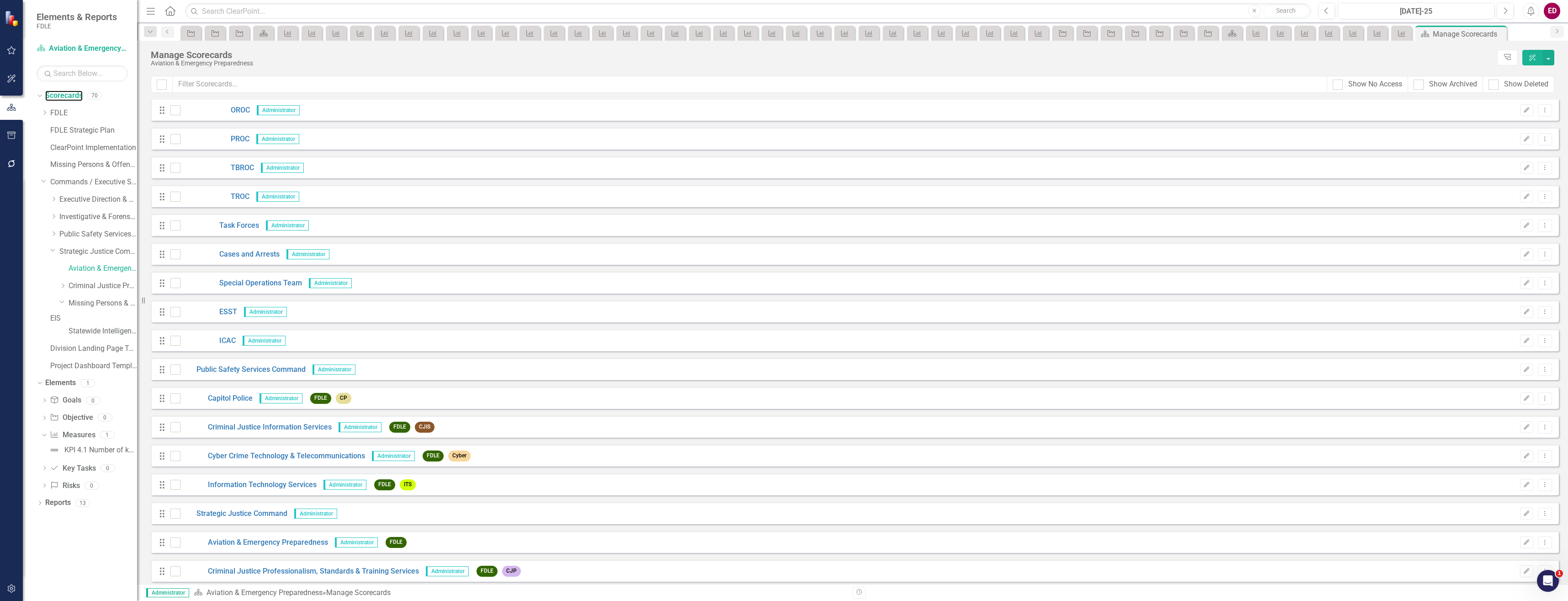
scroll to position [1532, 0]
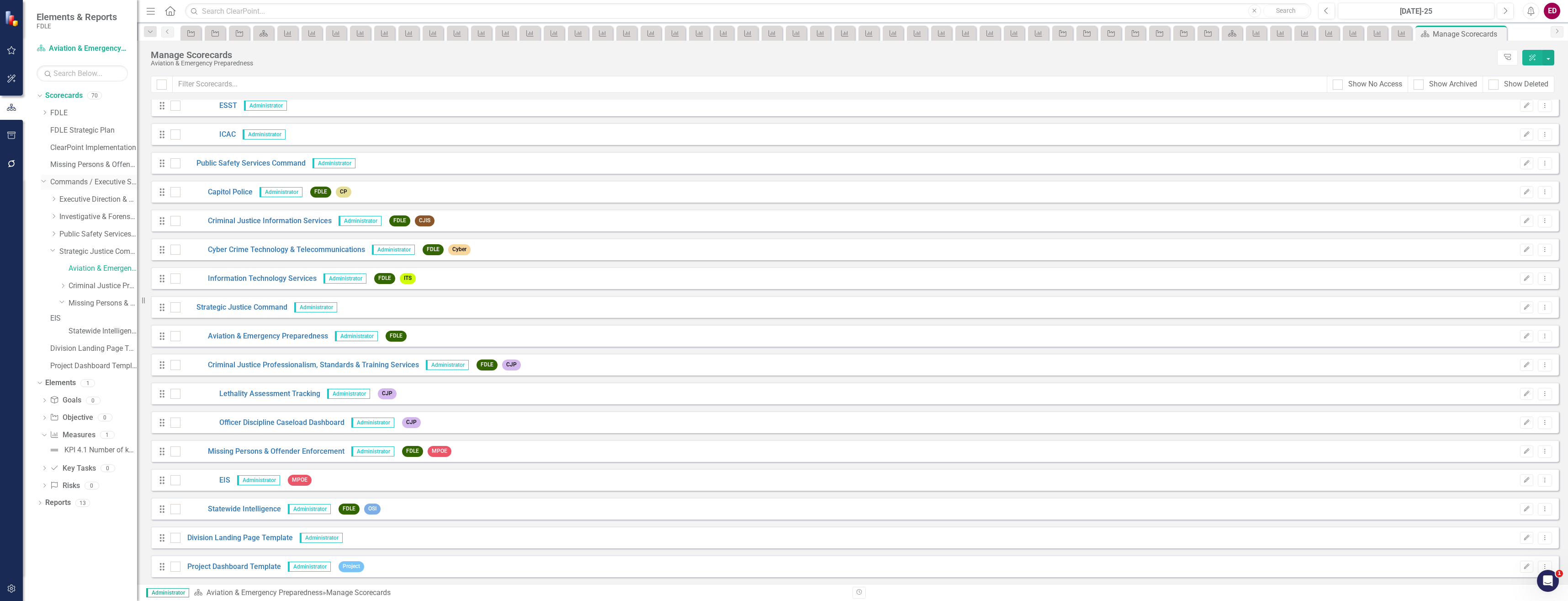
click at [43, 184] on icon "Dropdown" at bounding box center [44, 180] width 6 height 7
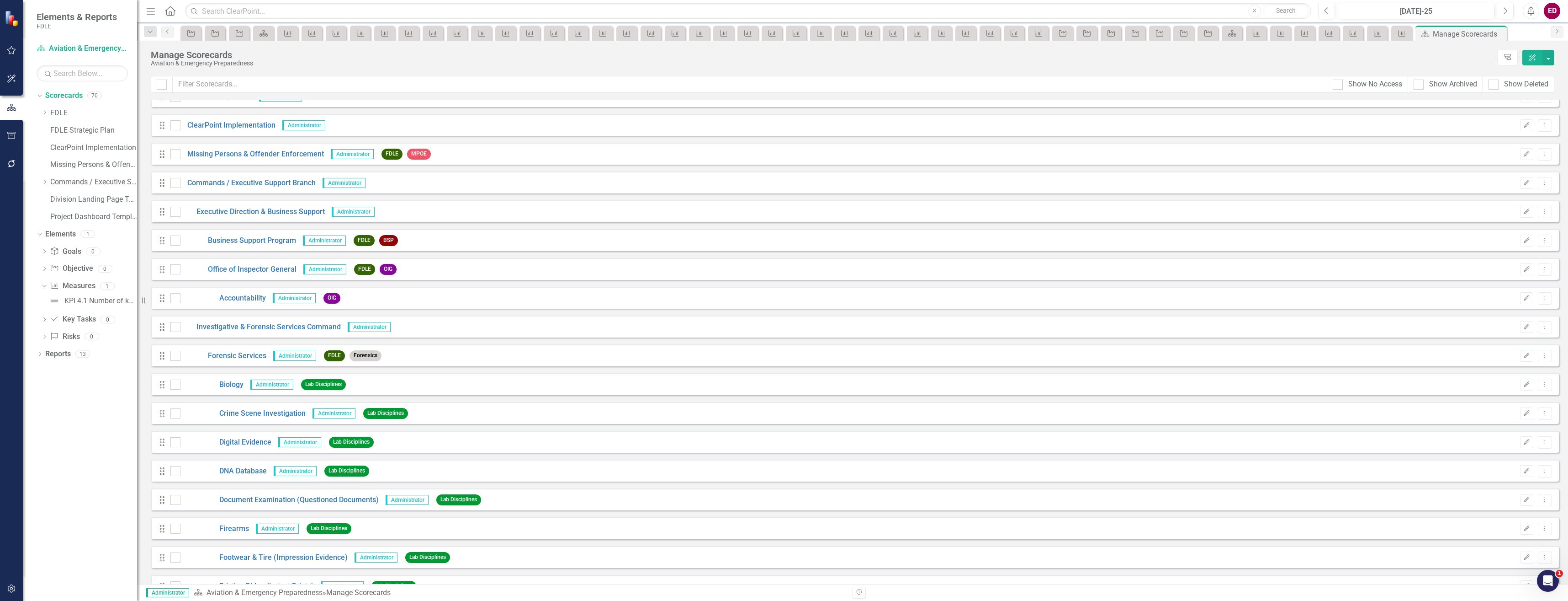
scroll to position [343, 0]
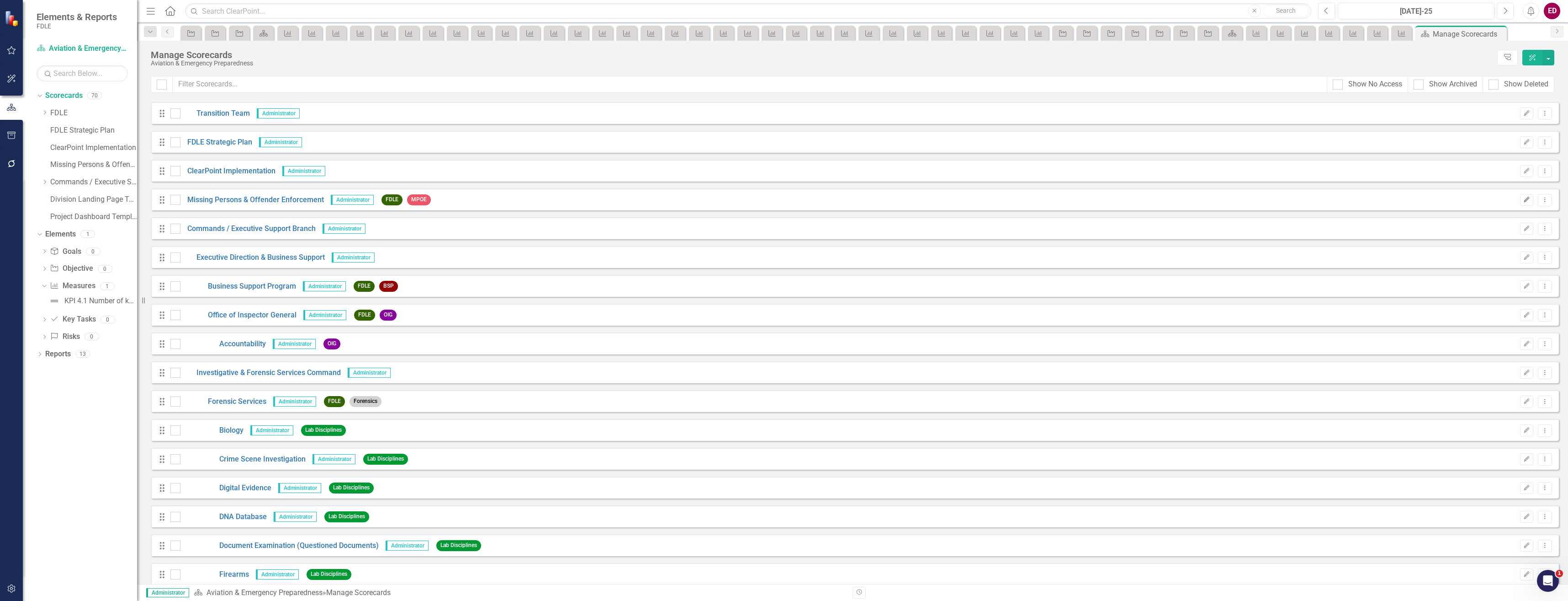
click at [1520, 199] on button "Edit" at bounding box center [1527, 200] width 13 height 12
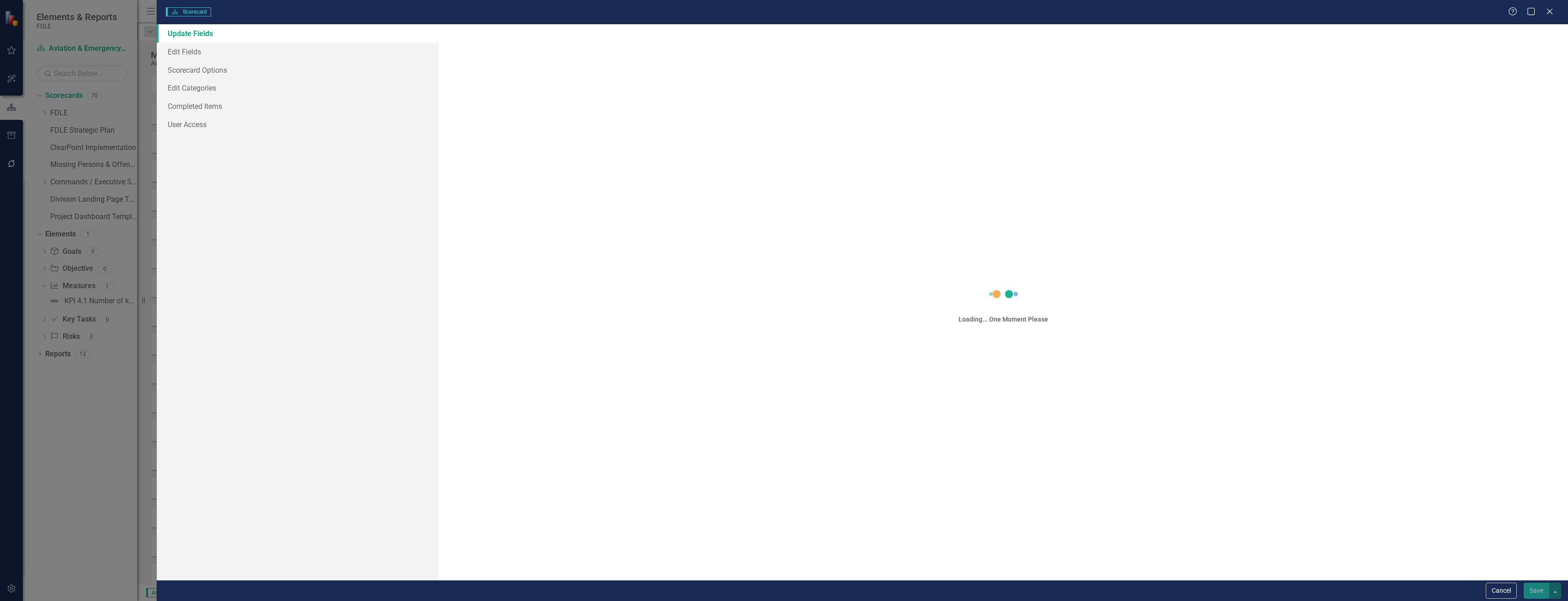
click at [217, 31] on div "Scorecard Scorecard Help Maximize Close Update Fields Edit Fields Scorecard Opt…" at bounding box center [784, 300] width 1568 height 601
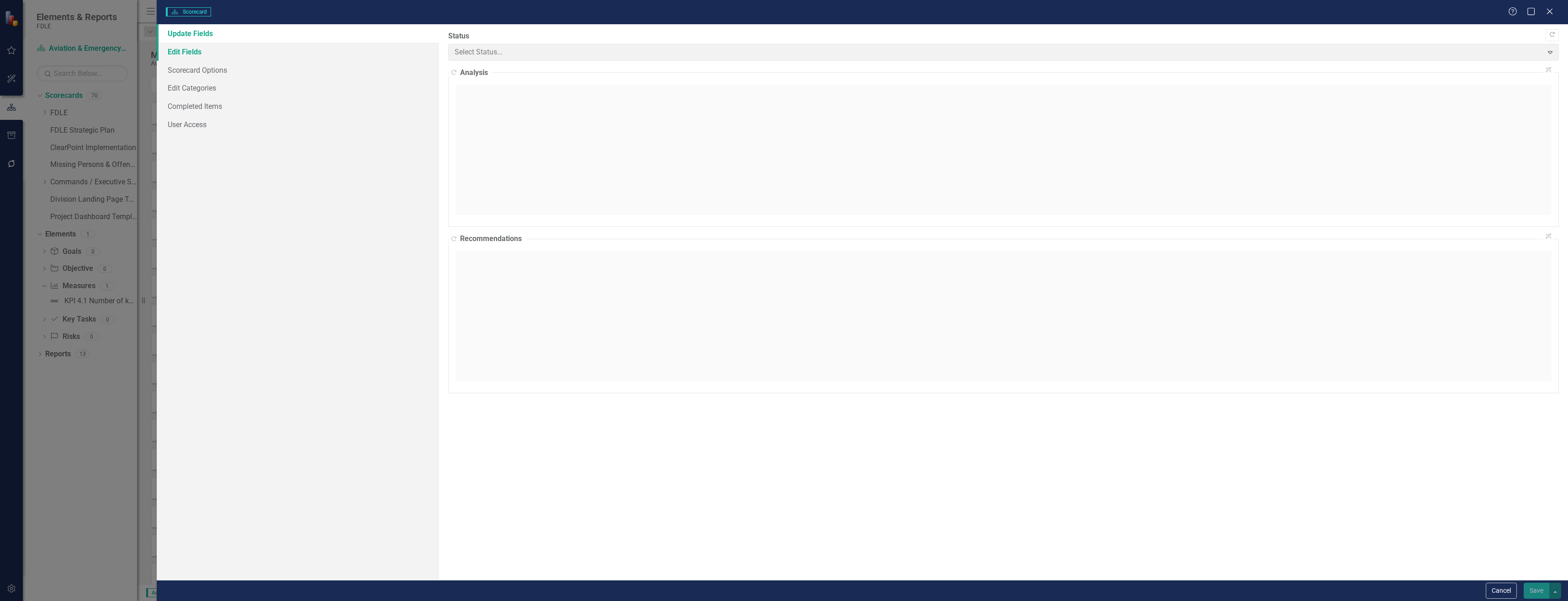
click at [227, 53] on link "Edit Fields" at bounding box center [298, 52] width 283 height 18
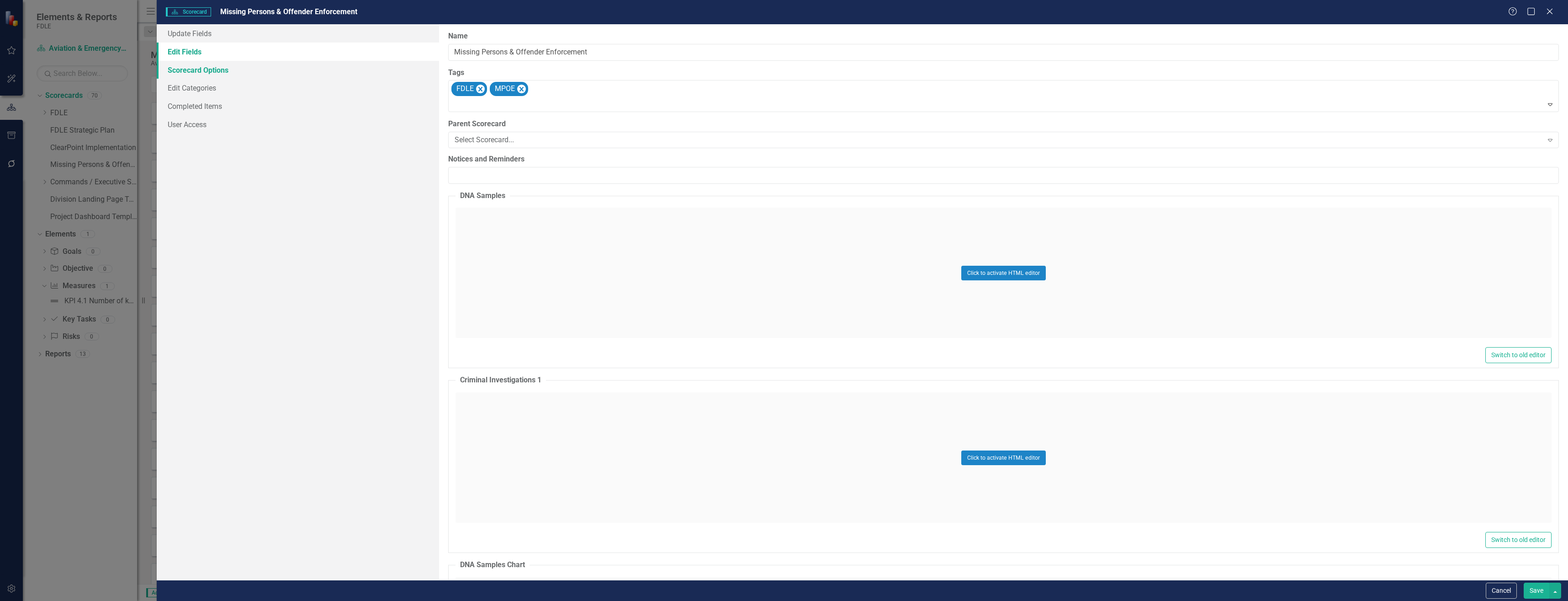
click at [338, 75] on link "Scorecard Options" at bounding box center [298, 70] width 283 height 18
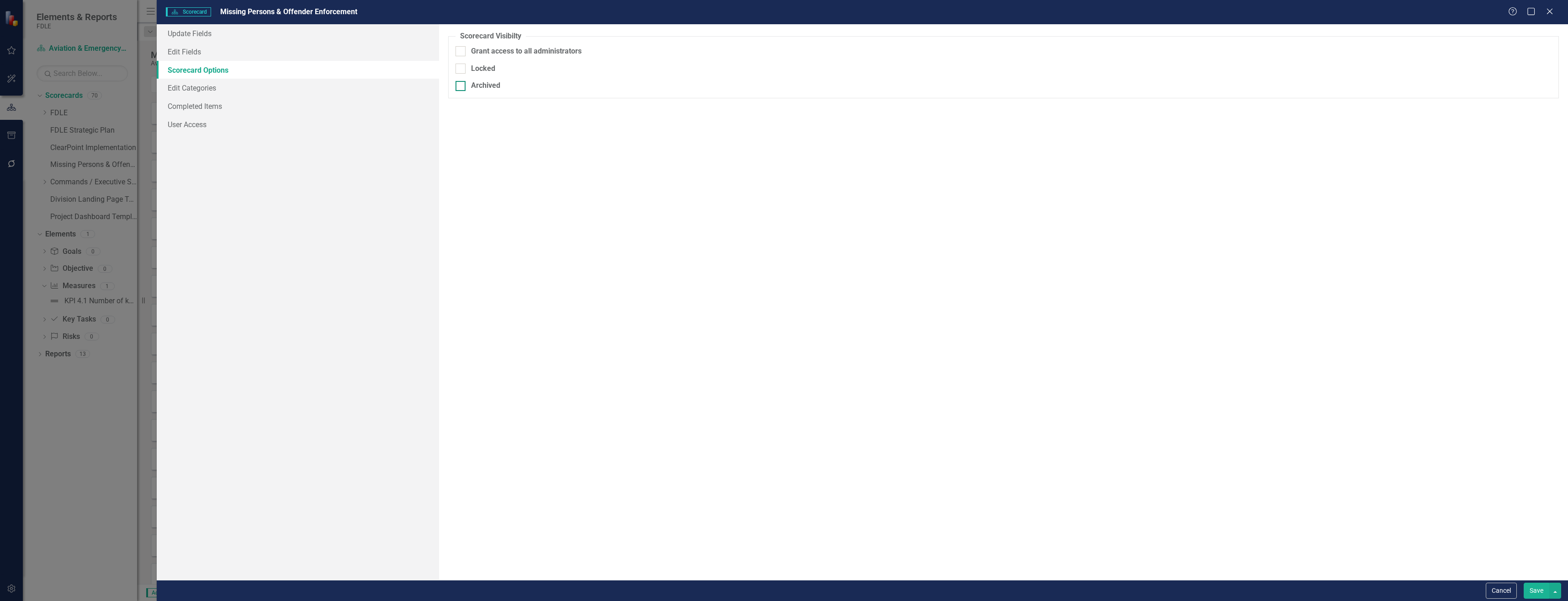
click at [503, 87] on div "Archived" at bounding box center [1004, 85] width 1096 height 11
click at [461, 87] on input "Archived" at bounding box center [459, 84] width 6 height 6
checkbox input "true"
click at [371, 34] on link "Update Fields" at bounding box center [298, 33] width 283 height 18
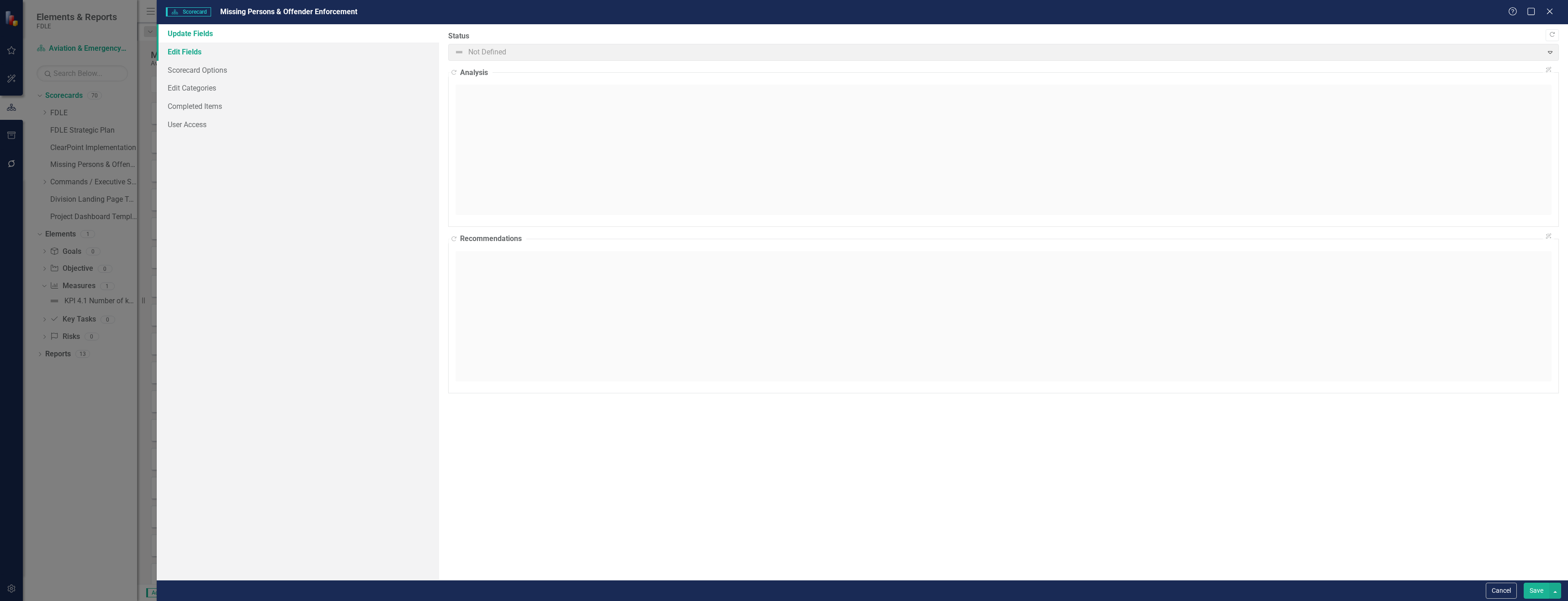
click at [368, 47] on link "Edit Fields" at bounding box center [298, 52] width 283 height 18
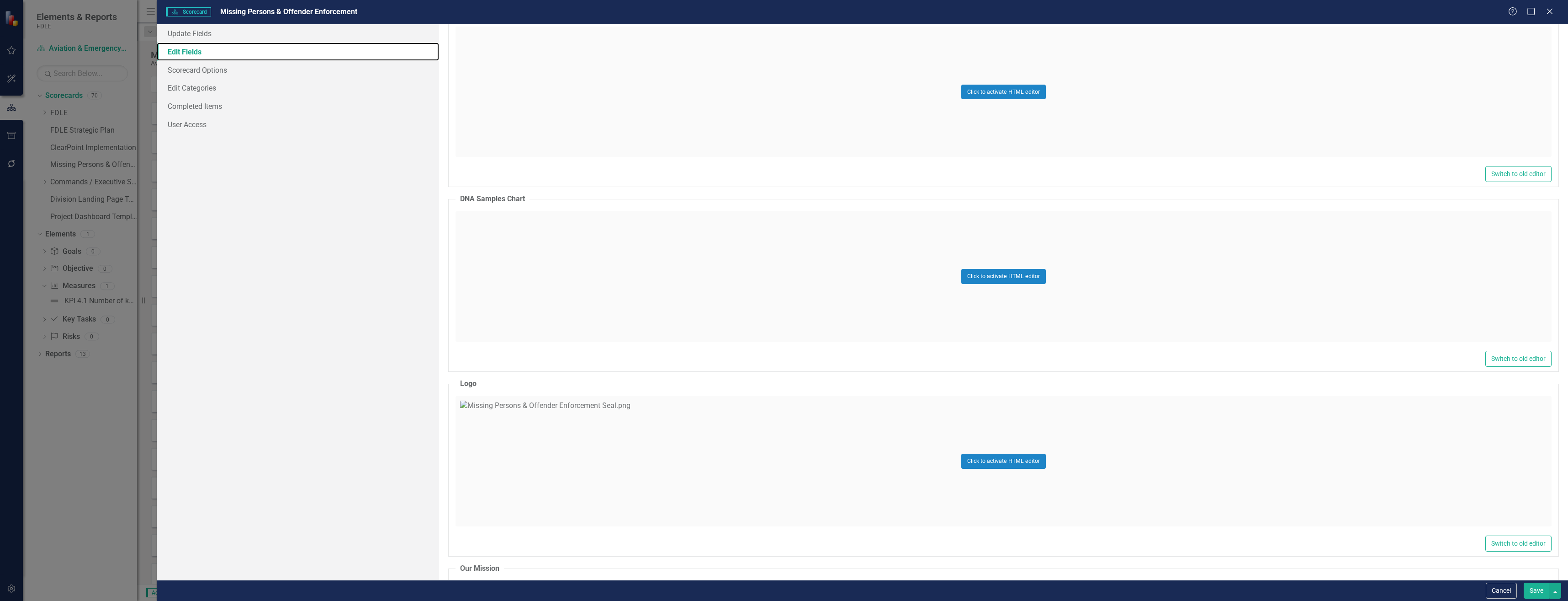
scroll to position [686, 0]
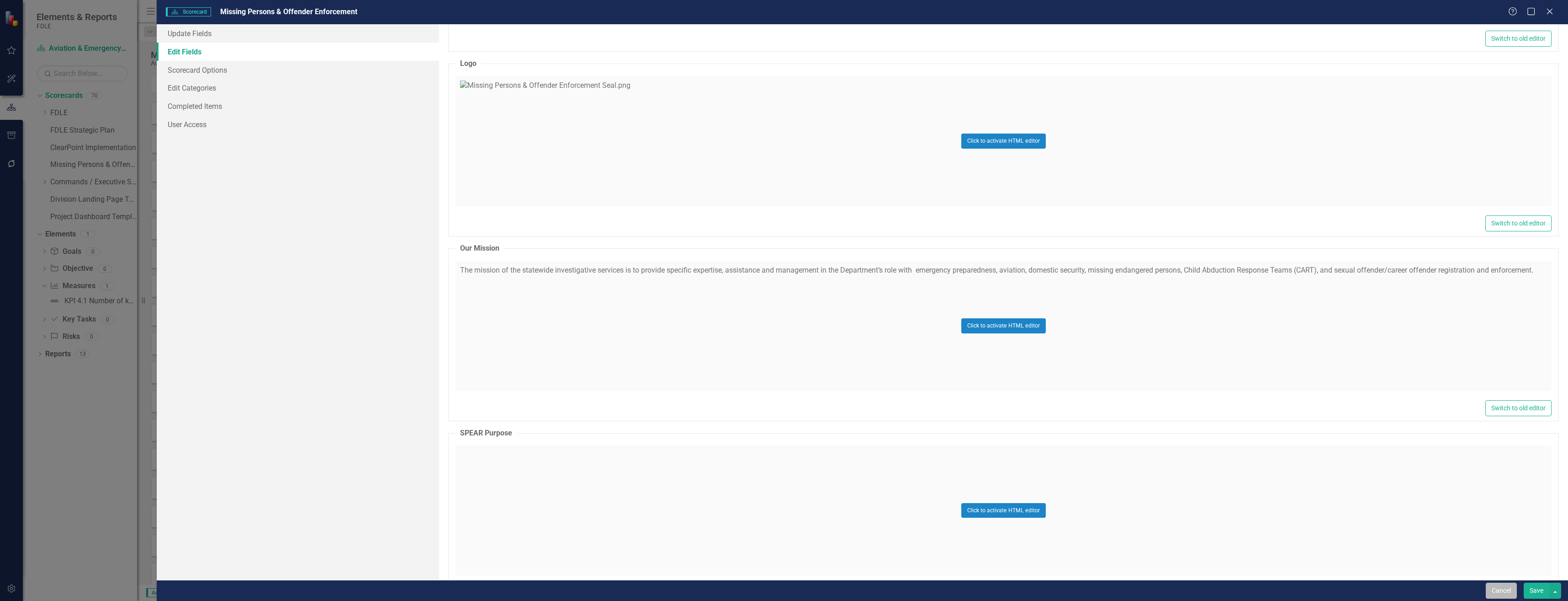
click at [1494, 592] on button "Cancel" at bounding box center [1501, 590] width 31 height 16
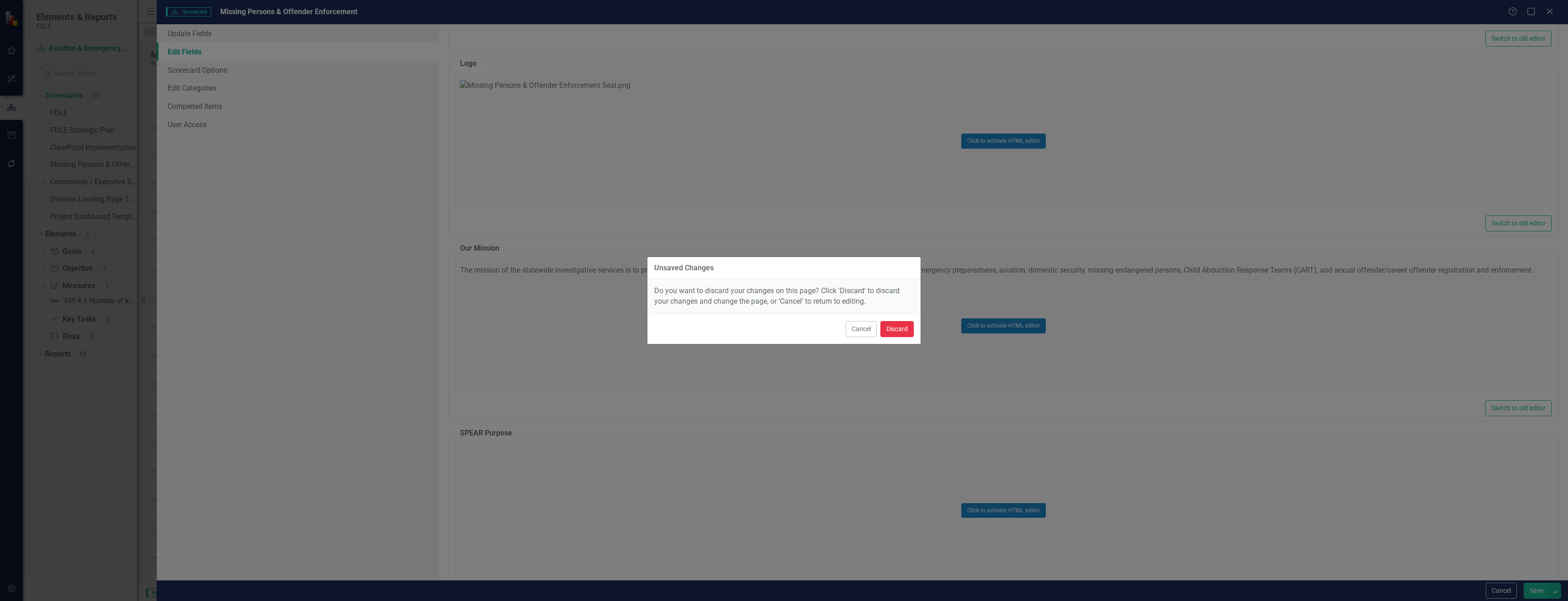
click at [909, 334] on button "Discard" at bounding box center [897, 329] width 33 height 16
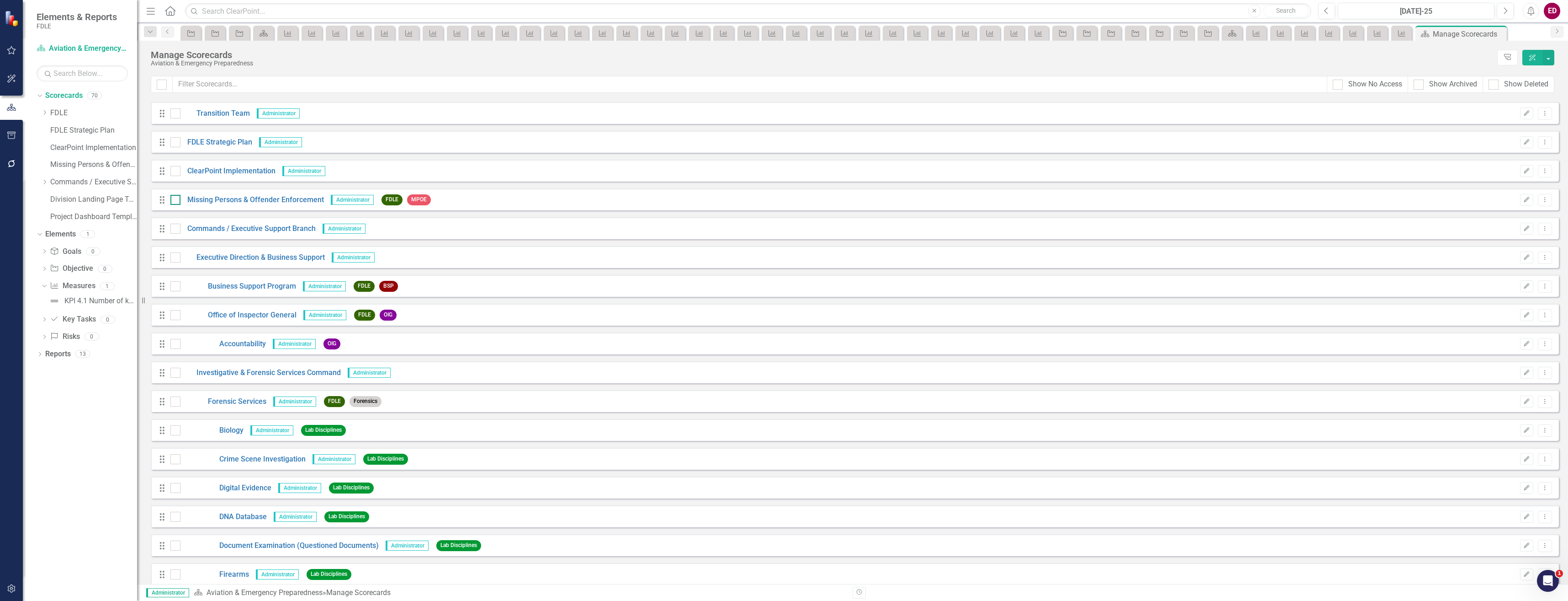
click at [172, 200] on input "checkbox" at bounding box center [173, 197] width 6 height 6
checkbox input "true"
click at [1552, 59] on div "Manage Scorecards Aviation & Emergency Preparedness Tree Explorer ClearPoint AI" at bounding box center [852, 58] width 1431 height 36
click at [1549, 59] on button "button" at bounding box center [1548, 58] width 12 height 16
click at [1491, 122] on link "Edit Multiple Edit Multiple" at bounding box center [1506, 126] width 94 height 17
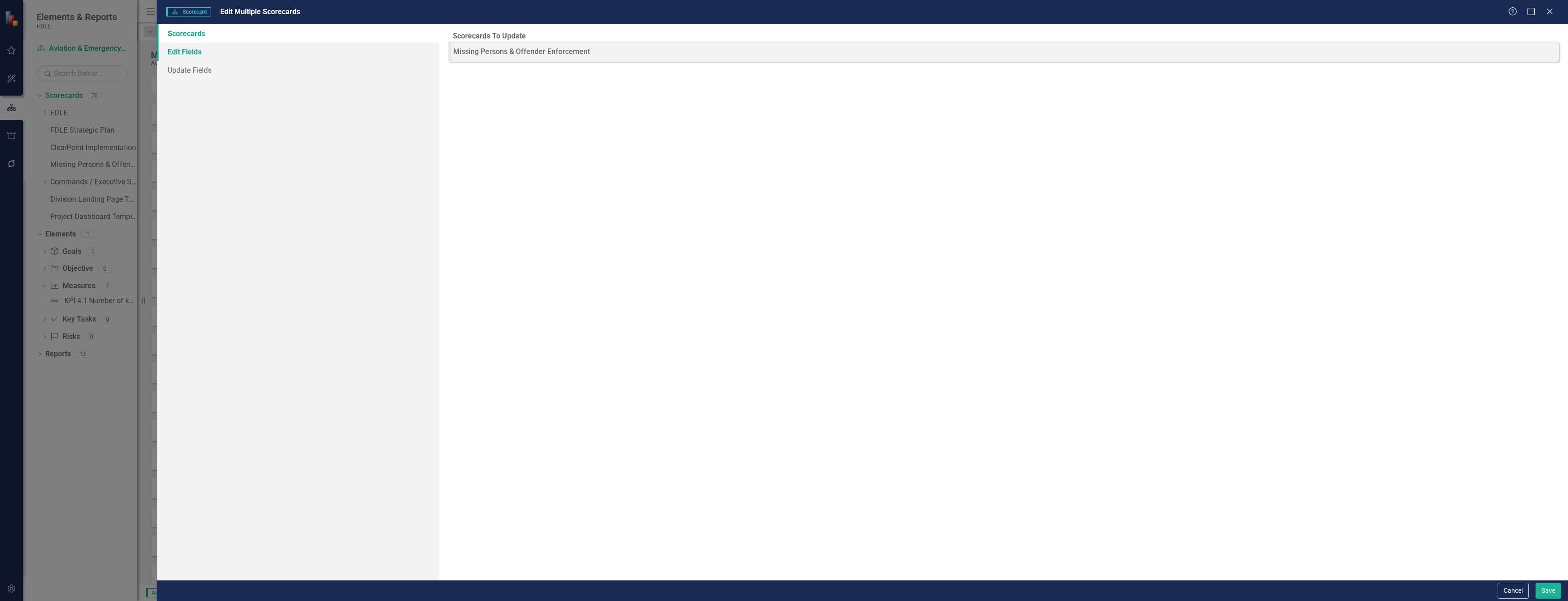
click at [314, 58] on link "Edit Fields" at bounding box center [298, 52] width 283 height 18
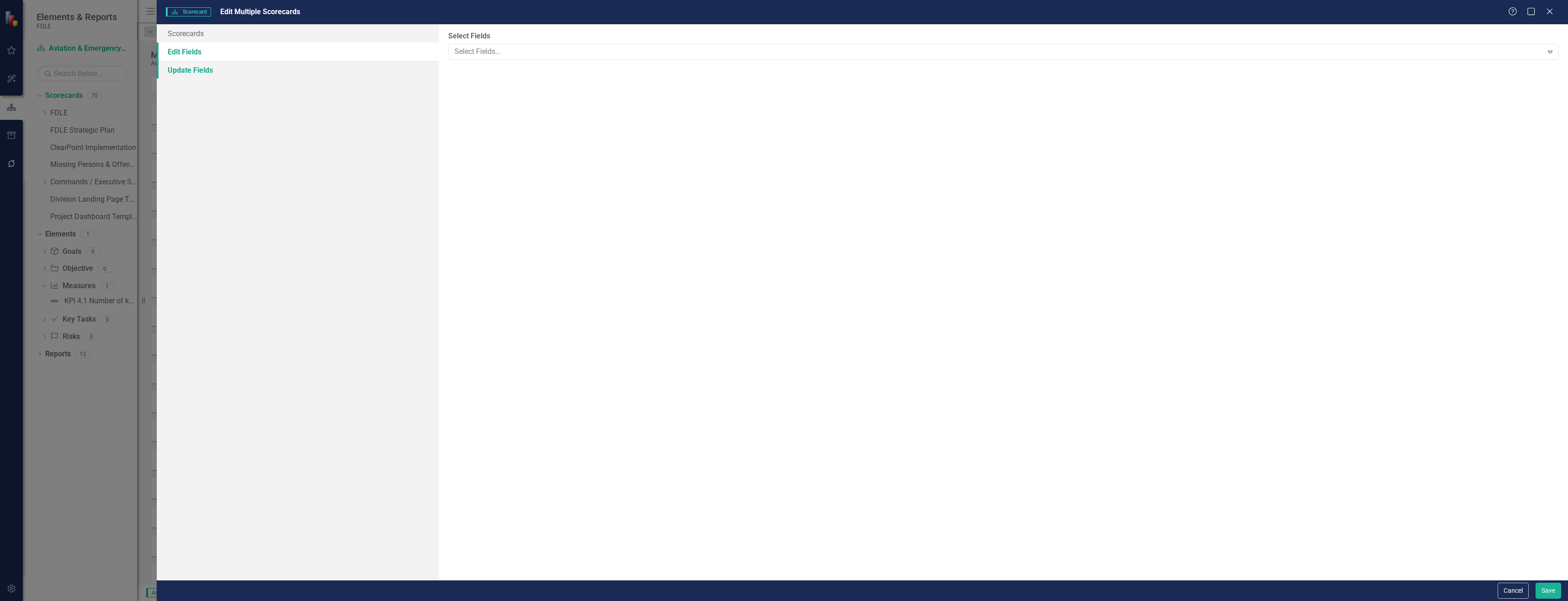
click at [394, 61] on link "Update Fields" at bounding box center [298, 70] width 283 height 18
click at [604, 36] on label "Select Fields" at bounding box center [1003, 36] width 1111 height 11
click at [613, 60] on div "Select Fields Select Fields... Expand" at bounding box center [1004, 302] width 1129 height 556
click at [619, 48] on div at bounding box center [997, 51] width 1092 height 12
click at [324, 45] on link "Edit Fields" at bounding box center [298, 52] width 283 height 18
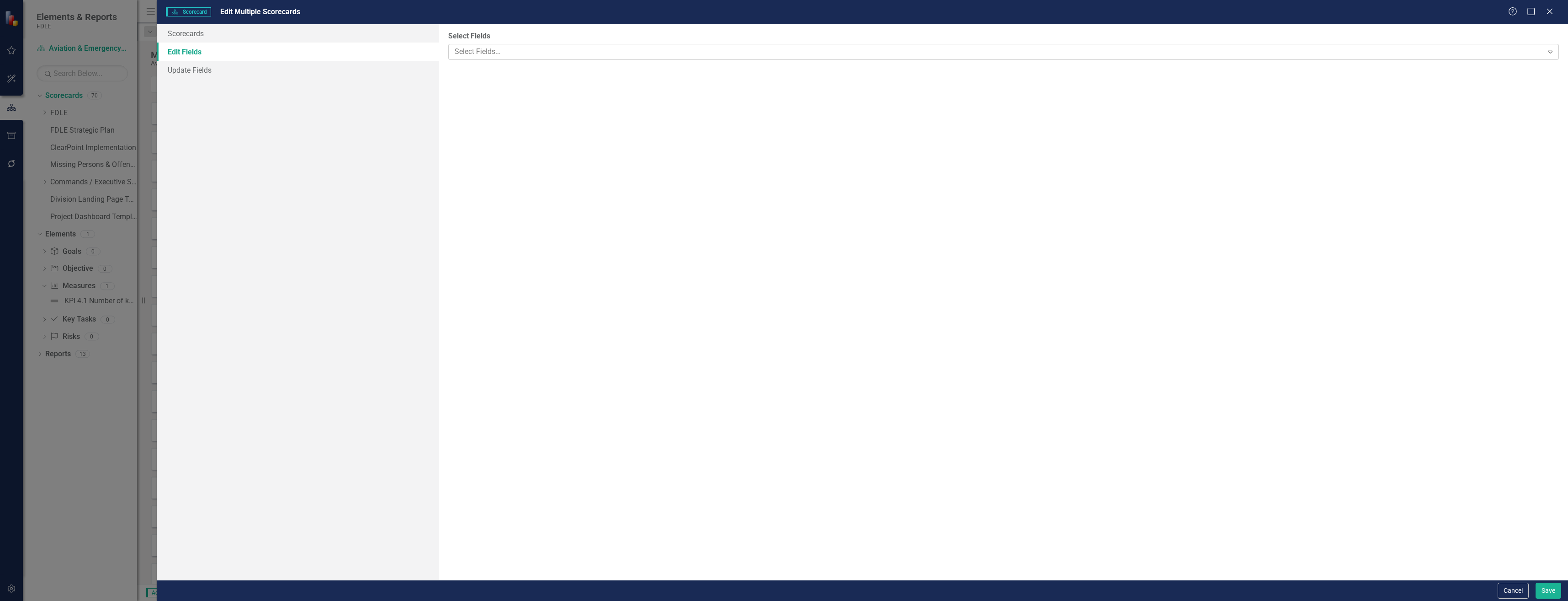
click at [547, 53] on div at bounding box center [997, 51] width 1092 height 12
type input "ar"
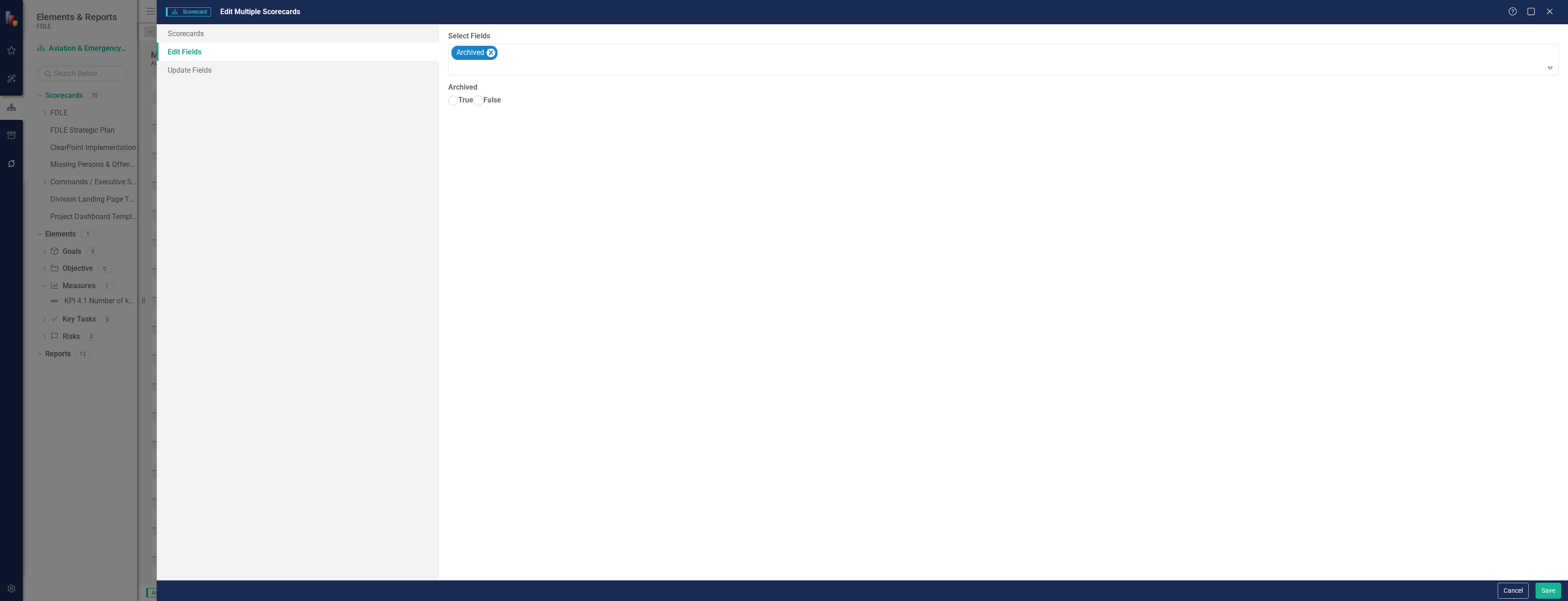
click at [462, 95] on div "Archived True False" at bounding box center [1003, 95] width 1111 height 26
drag, startPoint x: 478, startPoint y: 105, endPoint x: 471, endPoint y: 104, distance: 7.1
click at [473, 104] on span "True" at bounding box center [466, 100] width 15 height 9
click at [461, 105] on input "True" at bounding box center [454, 101] width 14 height 14
radio input "true"
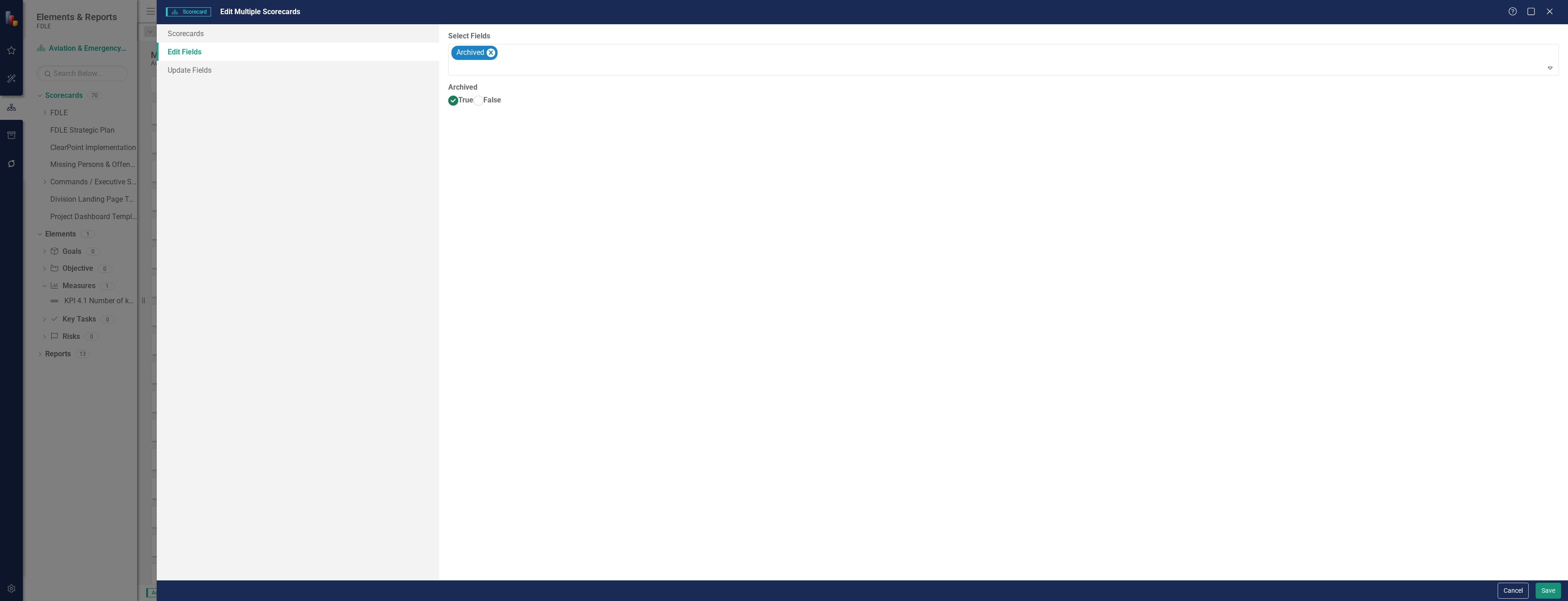
click at [1552, 585] on button "Save" at bounding box center [1548, 590] width 26 height 16
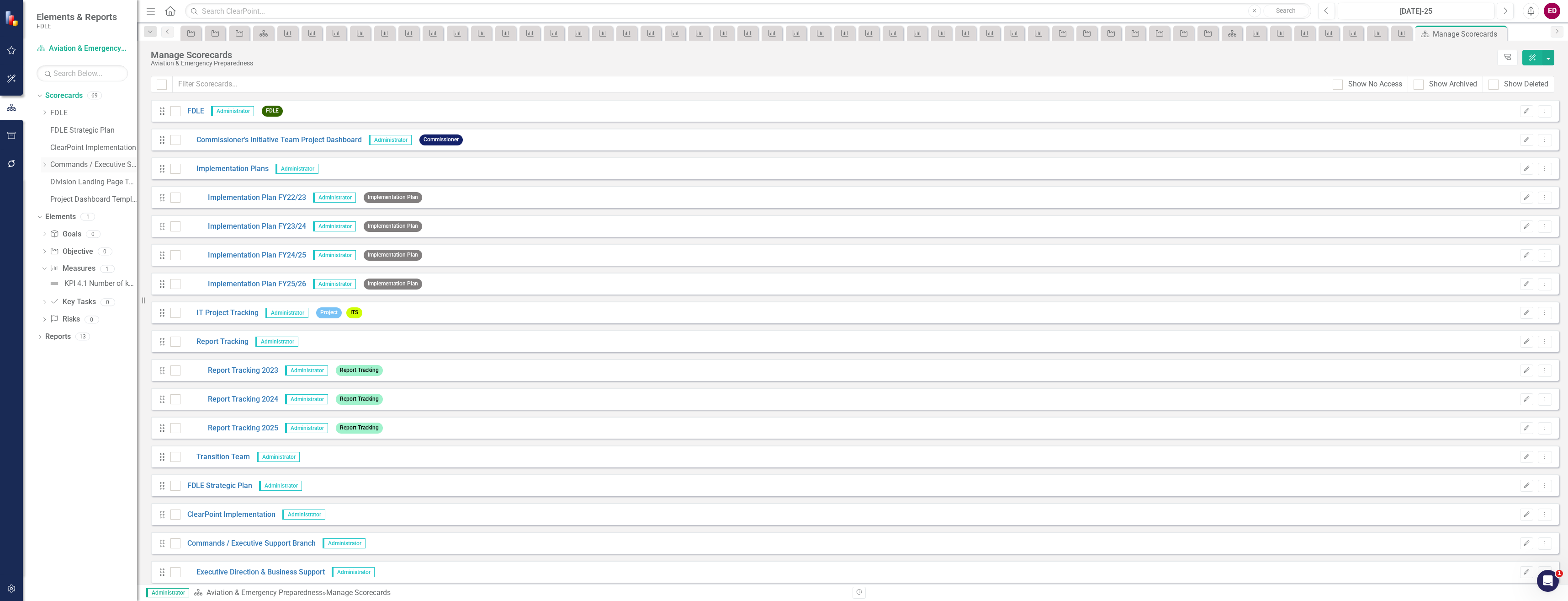
drag, startPoint x: 40, startPoint y: 161, endPoint x: 46, endPoint y: 162, distance: 6.1
click at [40, 161] on div "Dropdown Scorecards 69 Dropdown FDLE Commissioner's Initiative Team Project Das…" at bounding box center [87, 148] width 101 height 121
click at [46, 162] on icon "Dropdown" at bounding box center [45, 165] width 7 height 6
click at [55, 215] on icon "Dropdown" at bounding box center [54, 217] width 7 height 6
click at [53, 214] on icon "Dropdown" at bounding box center [54, 217] width 7 height 6
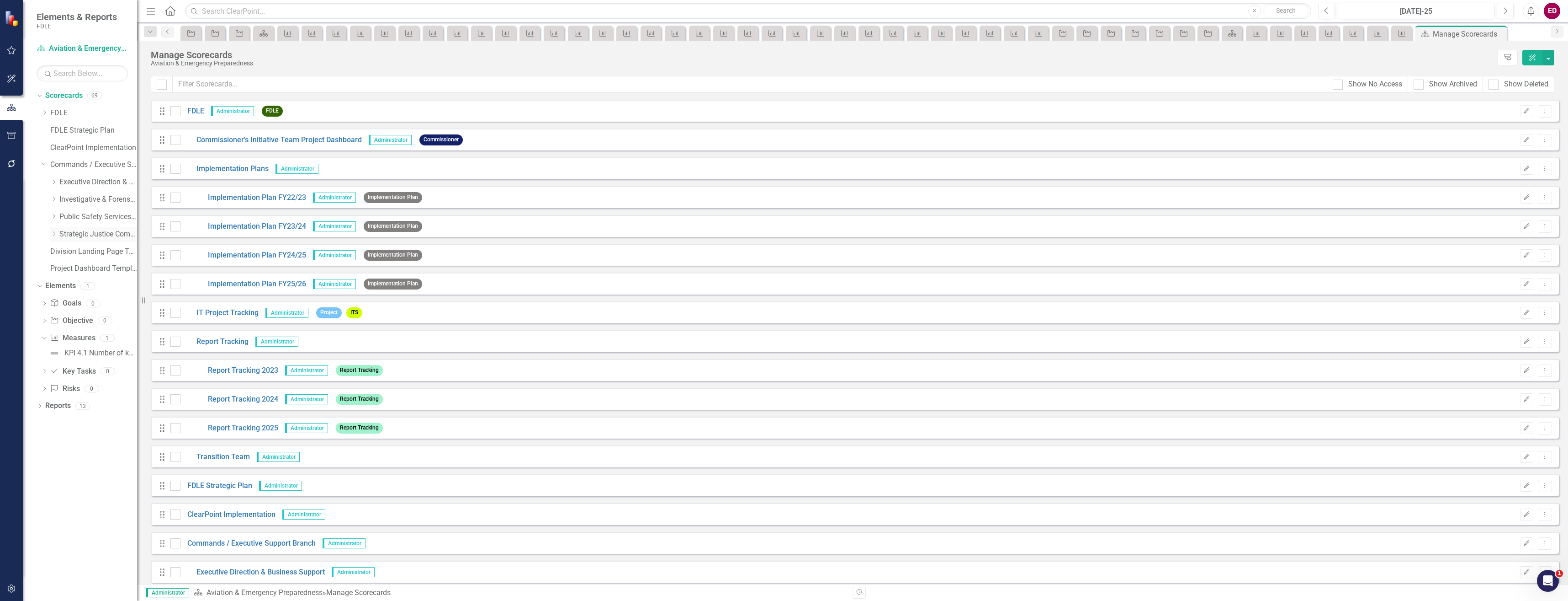
click at [56, 233] on icon "Dropdown" at bounding box center [54, 234] width 7 height 6
click at [51, 235] on div "Dropdown" at bounding box center [54, 234] width 7 height 8
click at [53, 236] on icon "Dropdown" at bounding box center [53, 232] width 6 height 7
click at [53, 236] on icon "Dropdown" at bounding box center [54, 234] width 7 height 6
drag, startPoint x: 0, startPoint y: 0, endPoint x: 55, endPoint y: 217, distance: 223.9
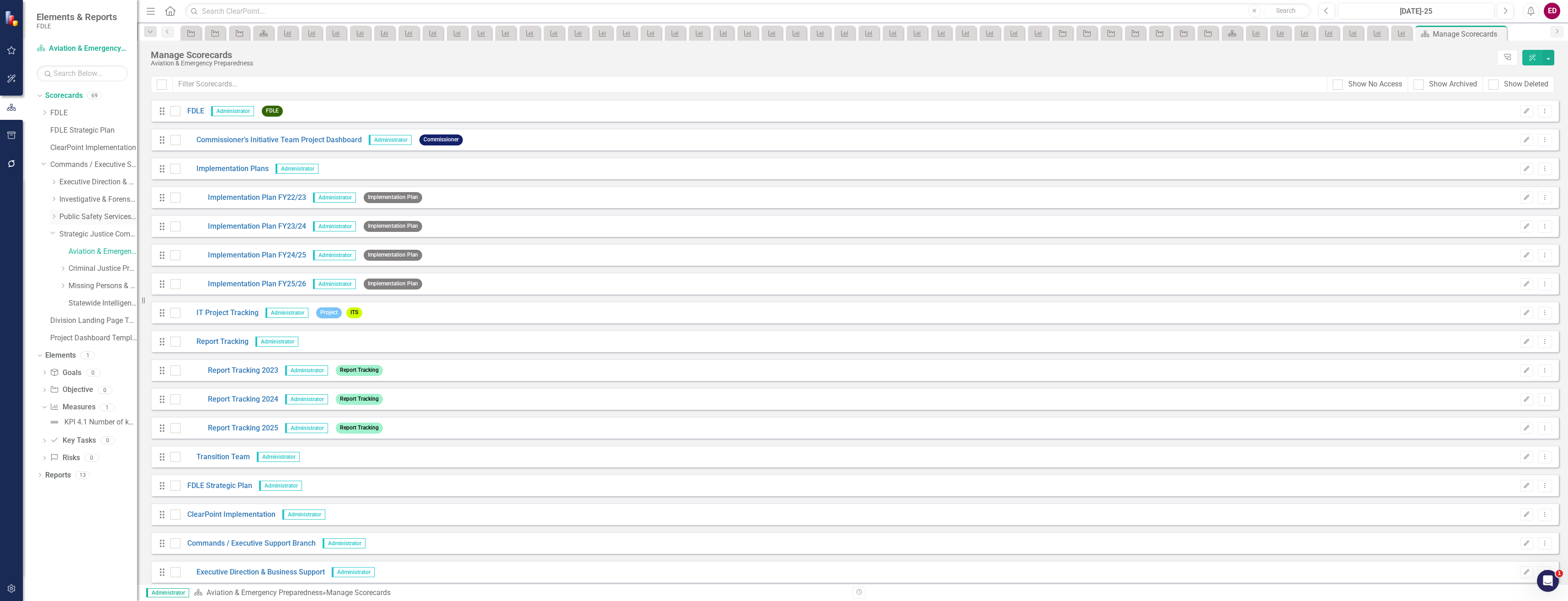
click at [48, 220] on div "Dropdown Public Safety Services Command" at bounding box center [89, 218] width 96 height 17
click at [55, 217] on icon "Dropdown" at bounding box center [54, 217] width 7 height 6
click at [80, 263] on div "Cyber Crime Technology & Telecommunications" at bounding box center [103, 269] width 69 height 15
click at [92, 269] on link "Cyber Crime Technology & Telecommunications" at bounding box center [103, 269] width 69 height 11
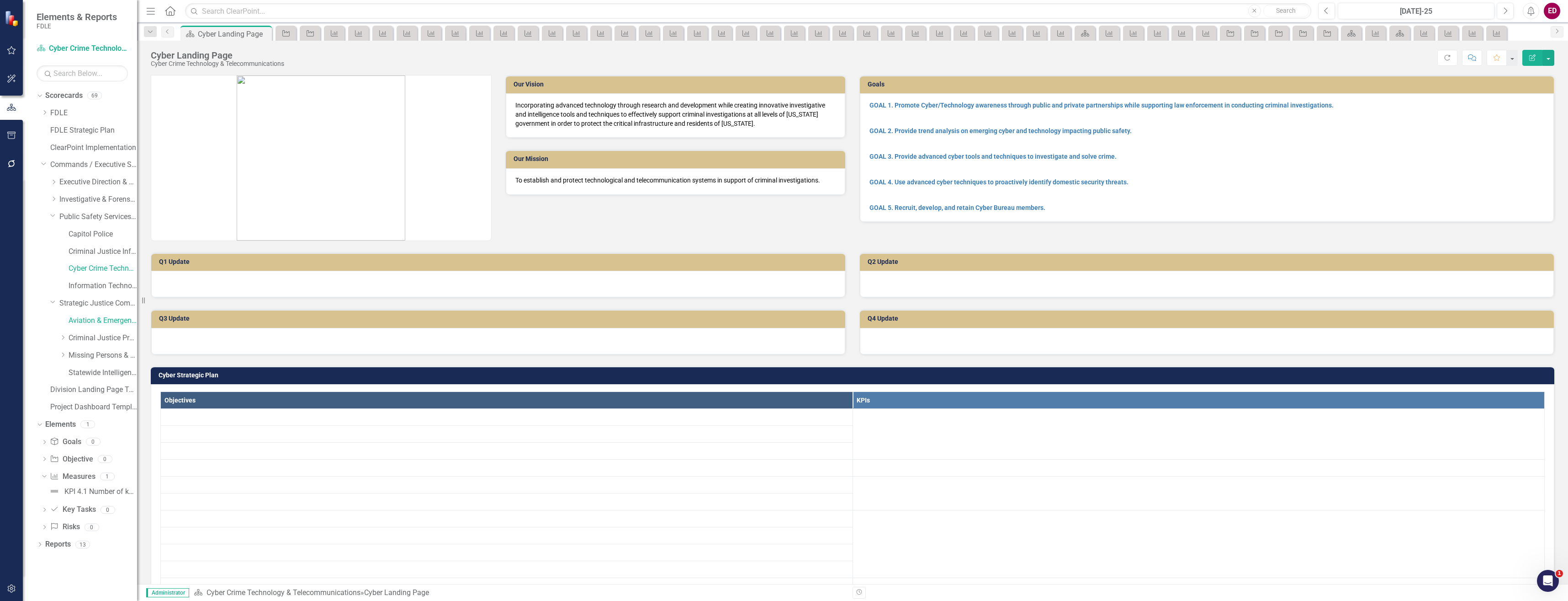
click at [227, 58] on div "Cyber Landing Page" at bounding box center [217, 55] width 133 height 10
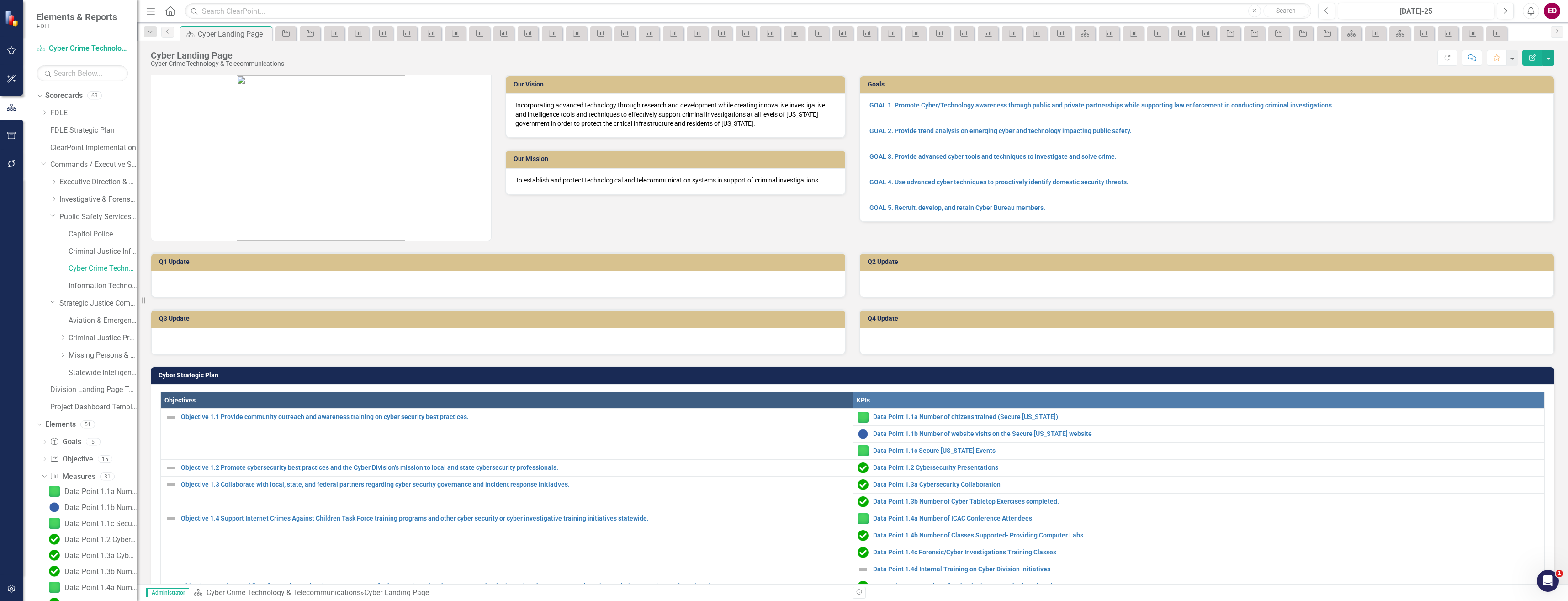
drag, startPoint x: 227, startPoint y: 58, endPoint x: 279, endPoint y: 63, distance: 52.2
click at [279, 63] on div "Cyber Crime Technology & Telecommunications" at bounding box center [217, 64] width 133 height 7
drag, startPoint x: 279, startPoint y: 63, endPoint x: 287, endPoint y: 62, distance: 8.1
click at [287, 62] on div "Cyber Landing Page Cyber Crime Technology & Telecommunications Score: N/A [DATE…" at bounding box center [852, 54] width 1431 height 28
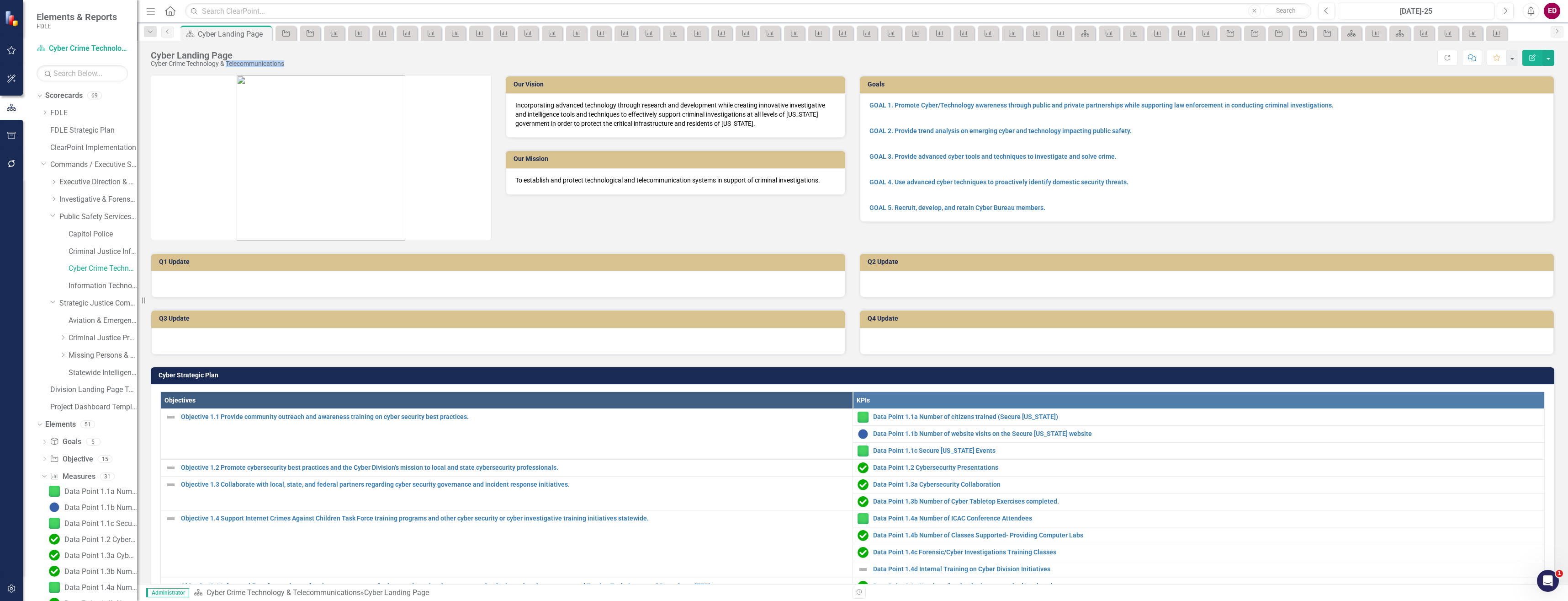
click at [284, 62] on div "Cyber Crime Technology & Telecommunications" at bounding box center [217, 64] width 133 height 7
drag, startPoint x: 285, startPoint y: 62, endPoint x: 295, endPoint y: 62, distance: 10.0
click at [295, 62] on div "Score: N/A [DATE]-25 Completed Refresh Comment Favorite Edit Report" at bounding box center [921, 58] width 1266 height 16
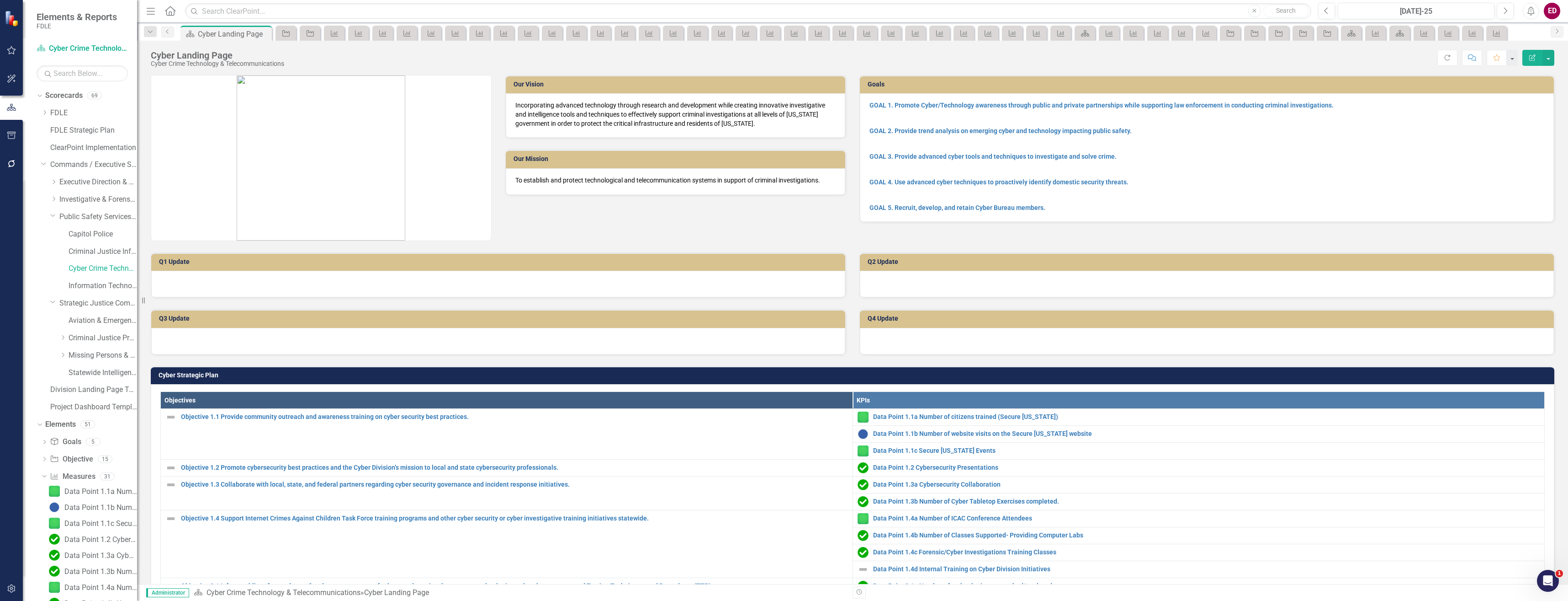
click at [263, 63] on div "Cyber Crime Technology & Telecommunications" at bounding box center [217, 64] width 133 height 7
copy div "Cyber Crime Technology & Telecommunications Score: N/A [DATE]-25 Completed Refr…"
click at [87, 276] on div "Cyber Crime Technology & Telecommunications" at bounding box center [94, 270] width 87 height 17
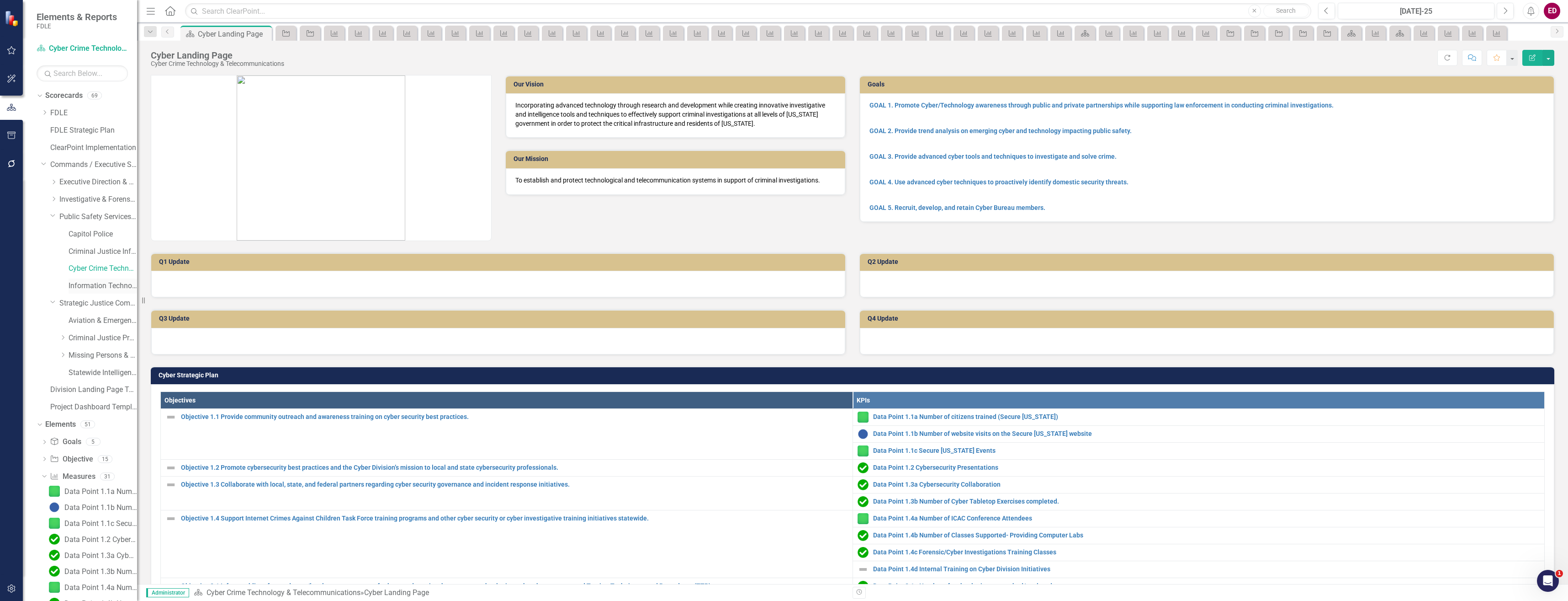
click at [117, 278] on div "Information Technology Services" at bounding box center [103, 286] width 69 height 15
click at [98, 289] on link "Information Technology Services" at bounding box center [103, 286] width 69 height 11
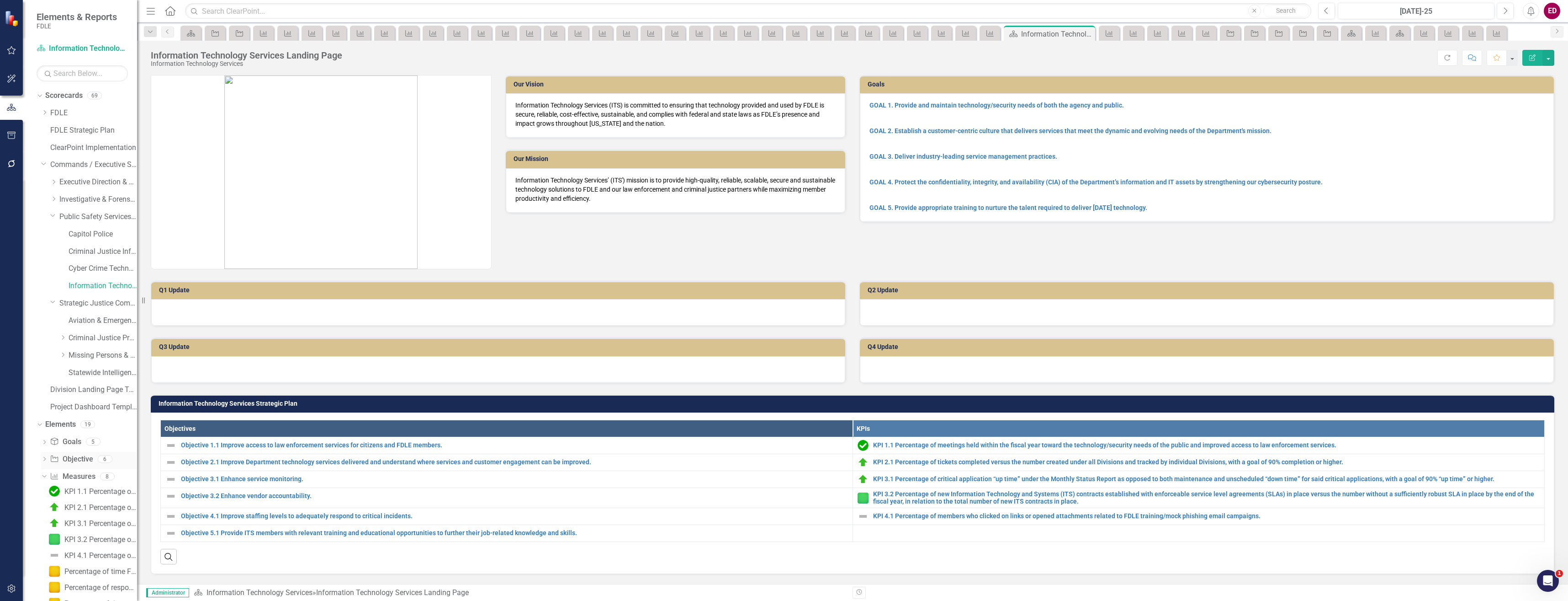
click at [45, 460] on icon "Dropdown" at bounding box center [44, 460] width 6 height 5
click at [44, 536] on div "Dropdown" at bounding box center [44, 540] width 6 height 8
click at [88, 442] on link "Measure Measures" at bounding box center [72, 443] width 45 height 11
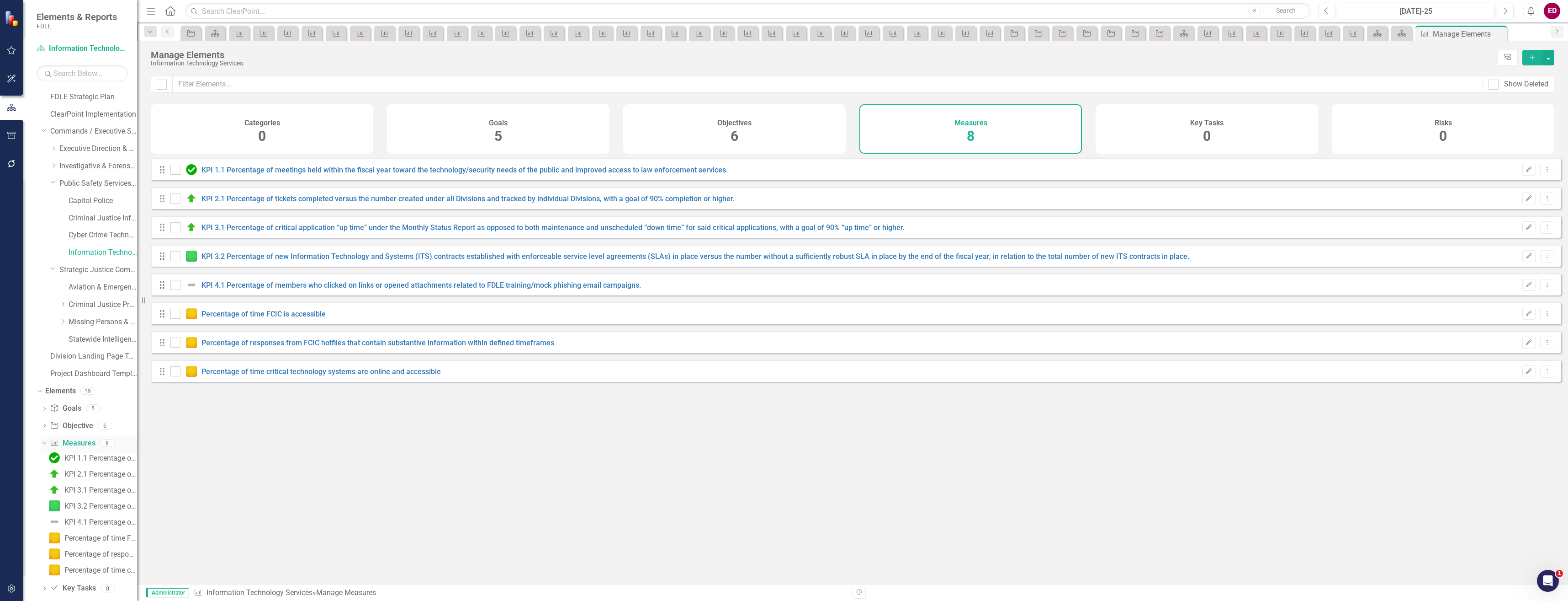
checkbox input "false"
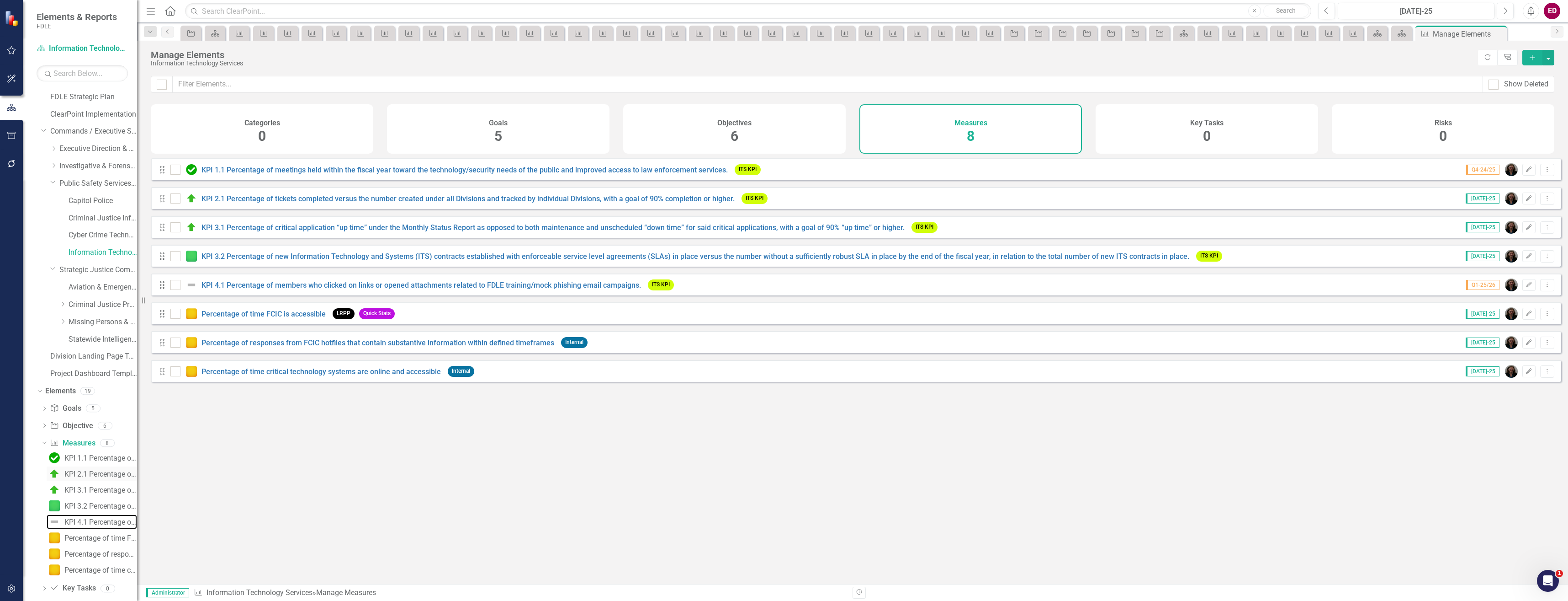
drag, startPoint x: 88, startPoint y: 521, endPoint x: 98, endPoint y: 509, distance: 15.6
click at [88, 521] on div "KPI 4.1 Percentage of members who clicked on links or opened attachments relate…" at bounding box center [101, 522] width 72 height 9
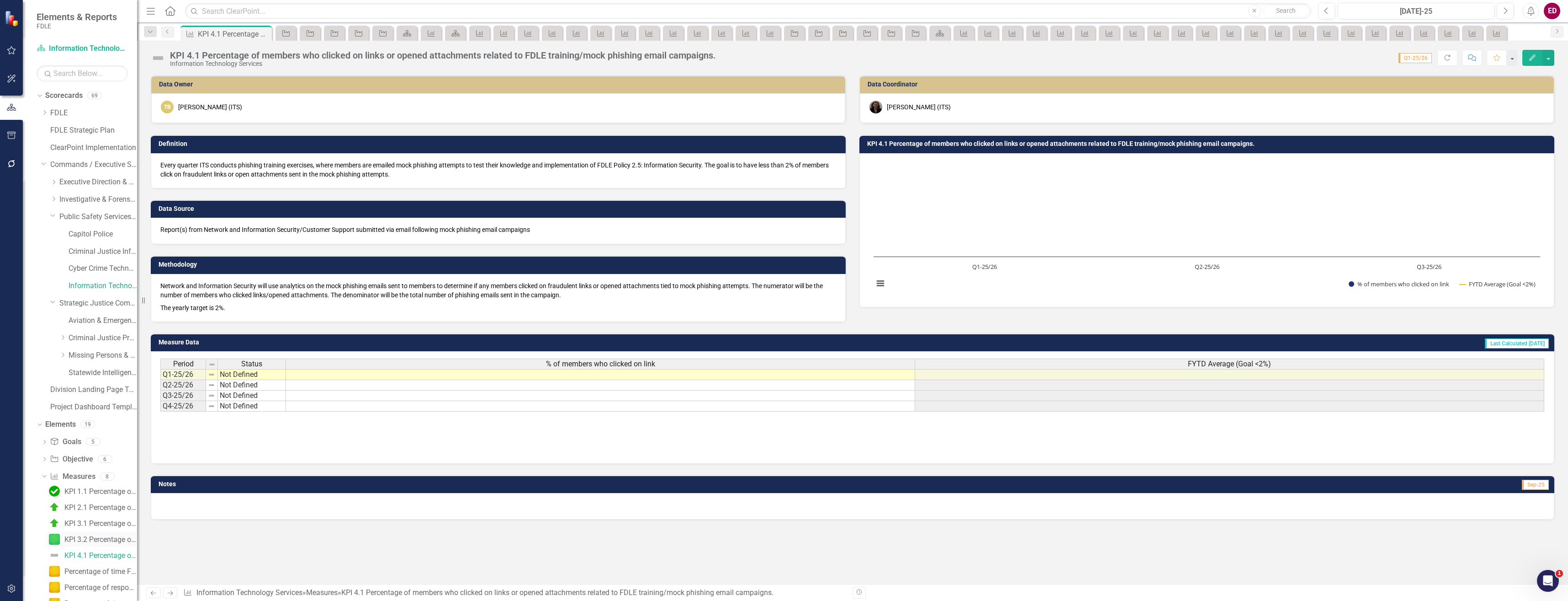
click at [101, 540] on div "KPI 3.2 Percentage of new Information Technology and Systems (ITS) contracts es…" at bounding box center [101, 540] width 72 height 9
